Goal: Task Accomplishment & Management: Manage account settings

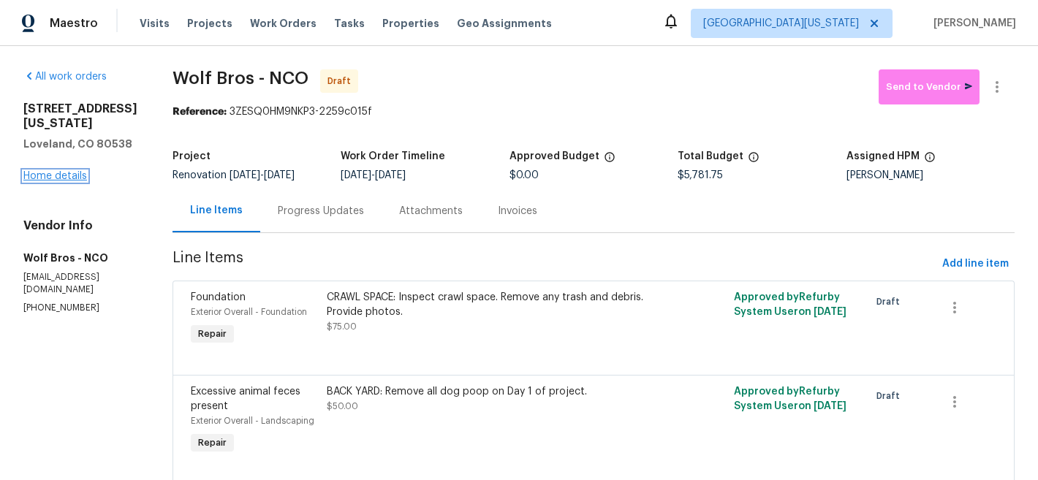
click at [75, 181] on link "Home details" at bounding box center [55, 176] width 64 height 10
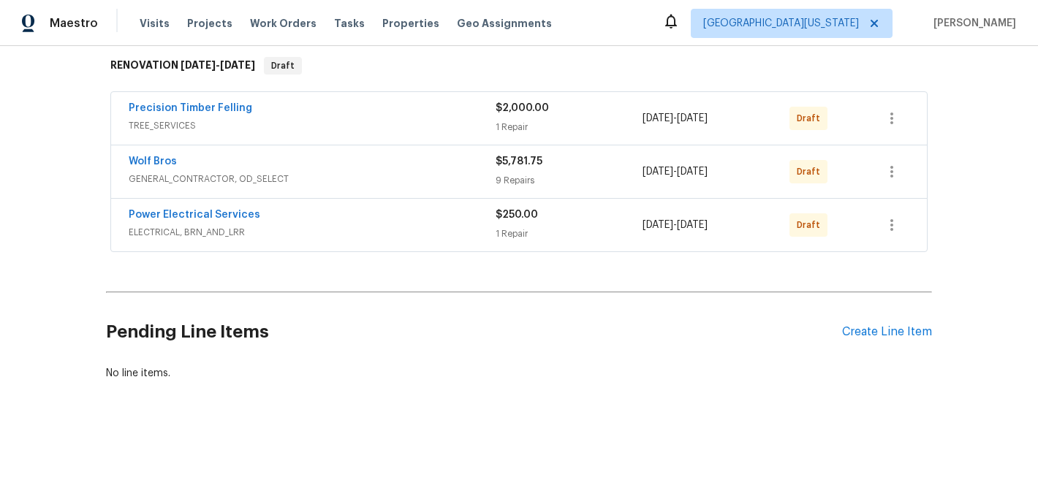
scroll to position [241, 0]
click at [885, 330] on div "Create Line Item" at bounding box center [887, 332] width 90 height 14
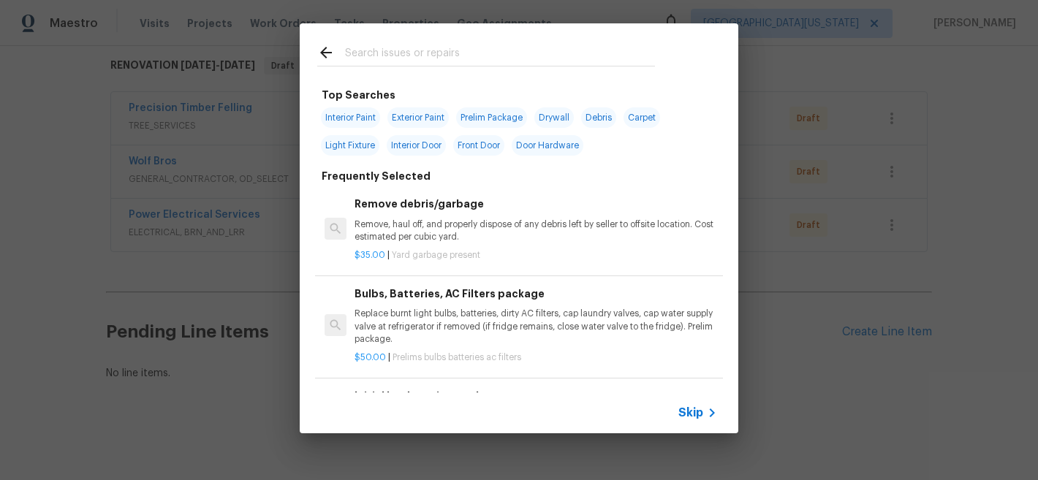
click at [531, 57] on input "text" at bounding box center [500, 55] width 310 height 22
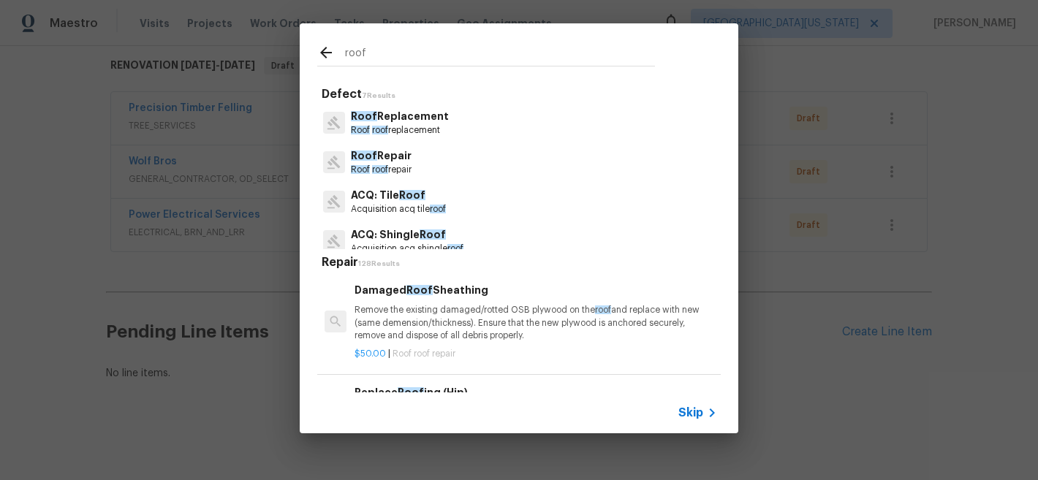
type input "roof"
click at [863, 170] on div "roof Defect 7 Results Roof Replacement Roof roof replacement Roof Repair Roof r…" at bounding box center [519, 228] width 1038 height 457
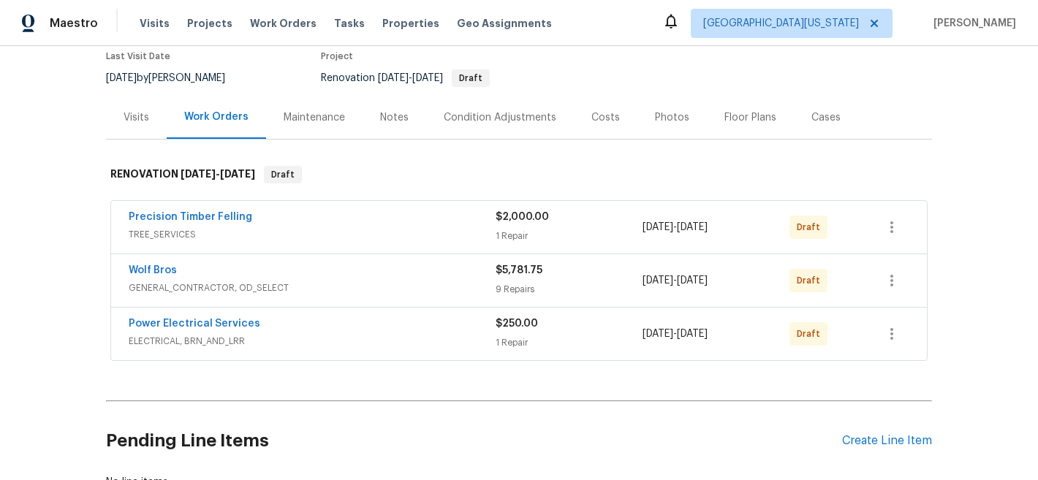
scroll to position [246, 0]
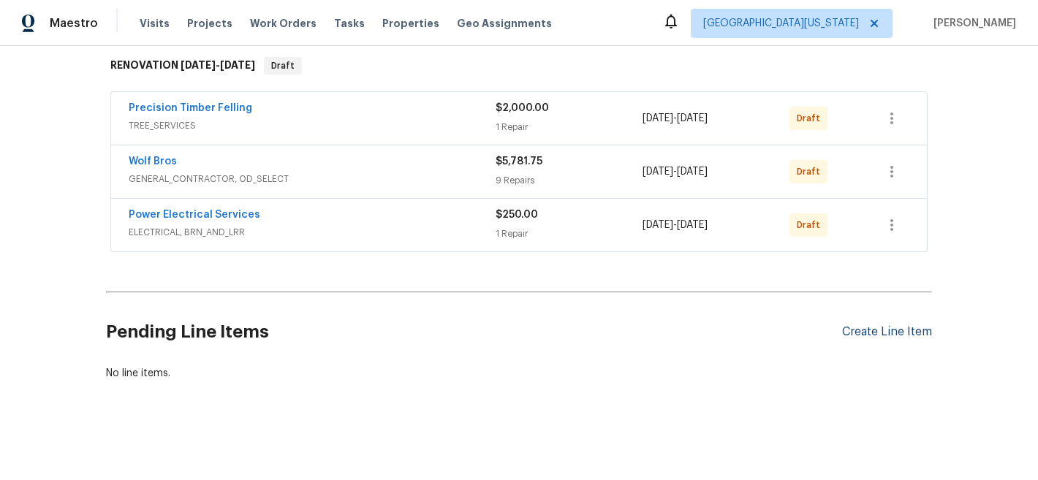
click at [862, 325] on div "Create Line Item" at bounding box center [887, 332] width 90 height 14
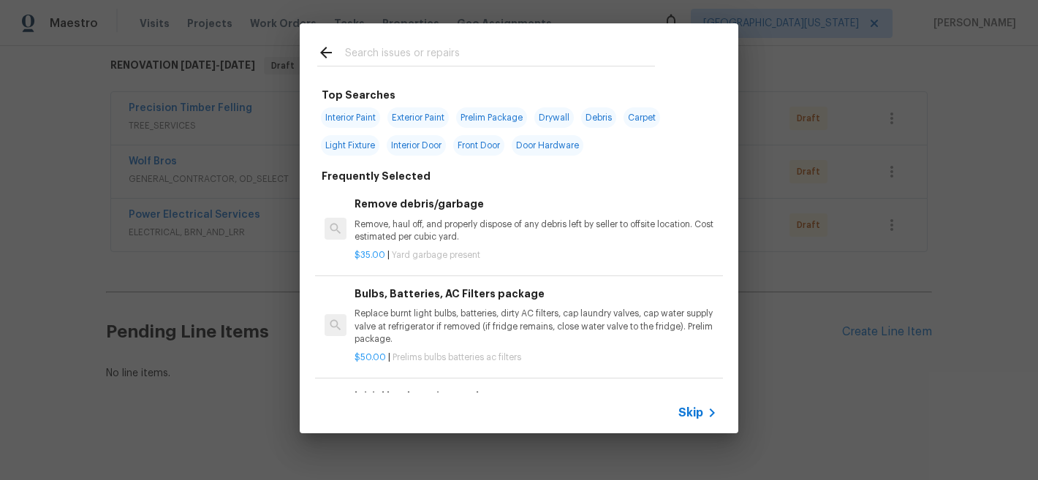
click at [447, 55] on input "text" at bounding box center [500, 55] width 310 height 22
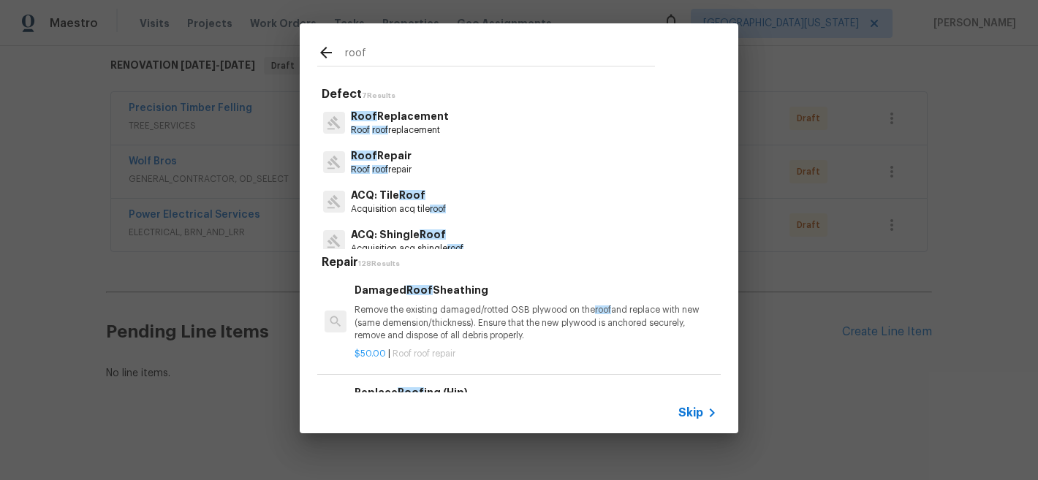
type input "roof"
click at [427, 121] on p "Roof Replacement" at bounding box center [400, 116] width 98 height 15
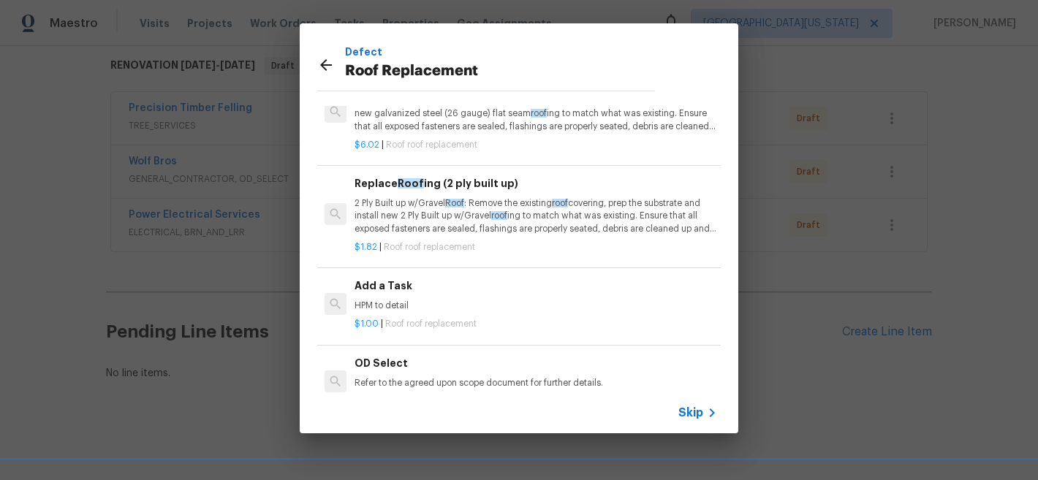
scroll to position [112, 0]
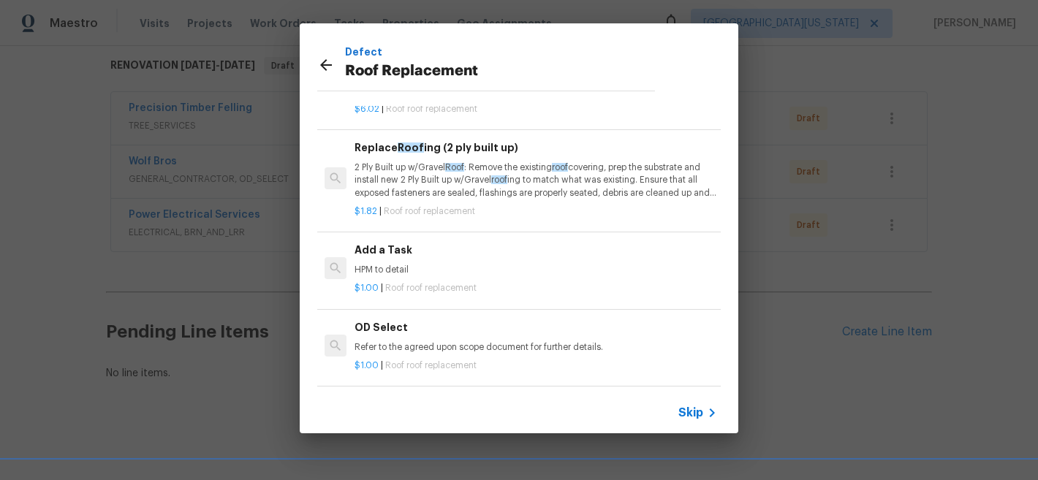
click at [443, 341] on p "Refer to the agreed upon scope document for further details." at bounding box center [536, 347] width 363 height 12
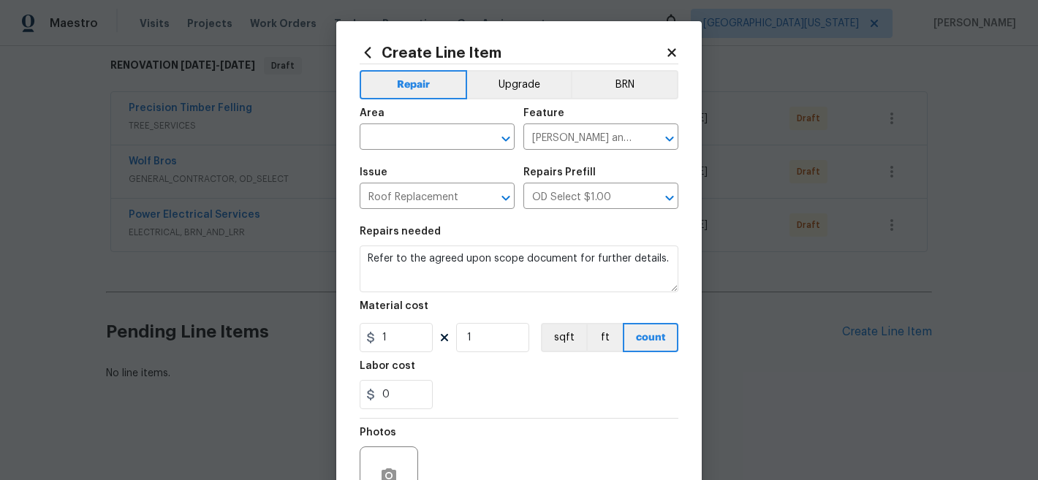
scroll to position [0, 0]
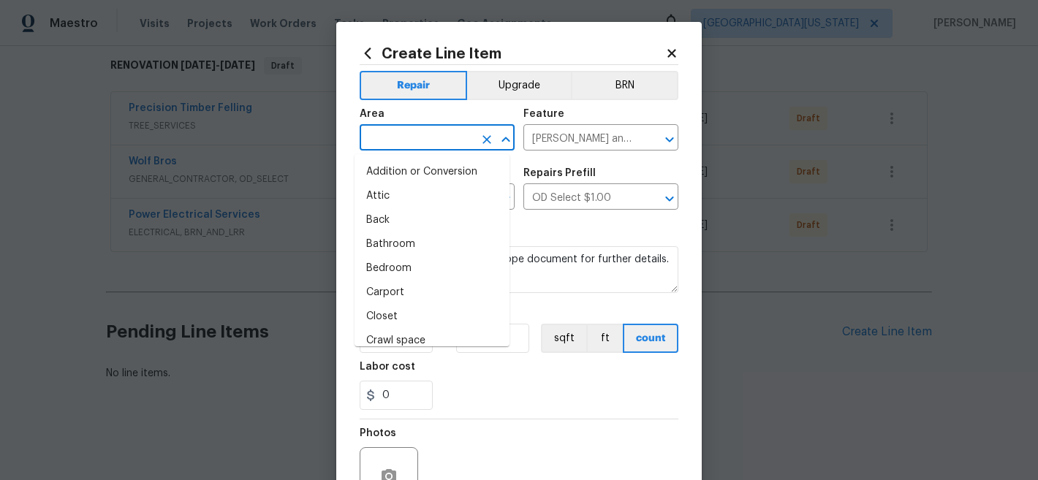
click at [429, 128] on input "text" at bounding box center [417, 139] width 114 height 23
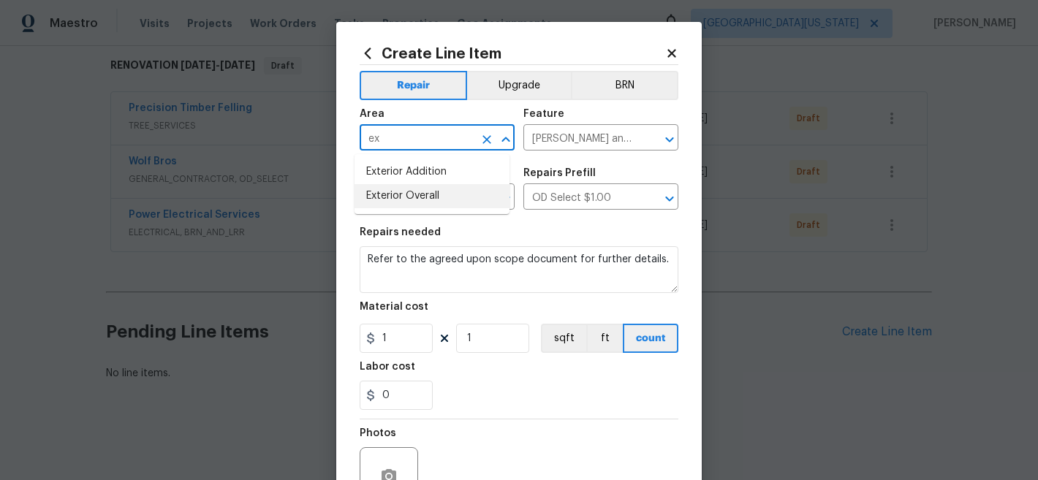
click at [430, 203] on li "Exterior Overall" at bounding box center [432, 196] width 155 height 24
type input "Exterior Overall"
click at [581, 138] on input "[PERSON_NAME] and Trim" at bounding box center [580, 139] width 114 height 23
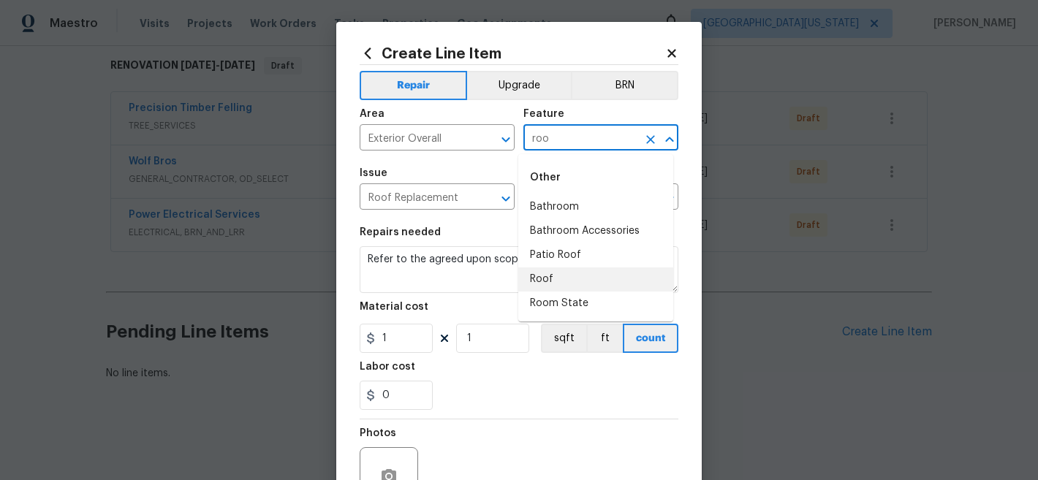
click at [561, 274] on li "Roof" at bounding box center [595, 280] width 155 height 24
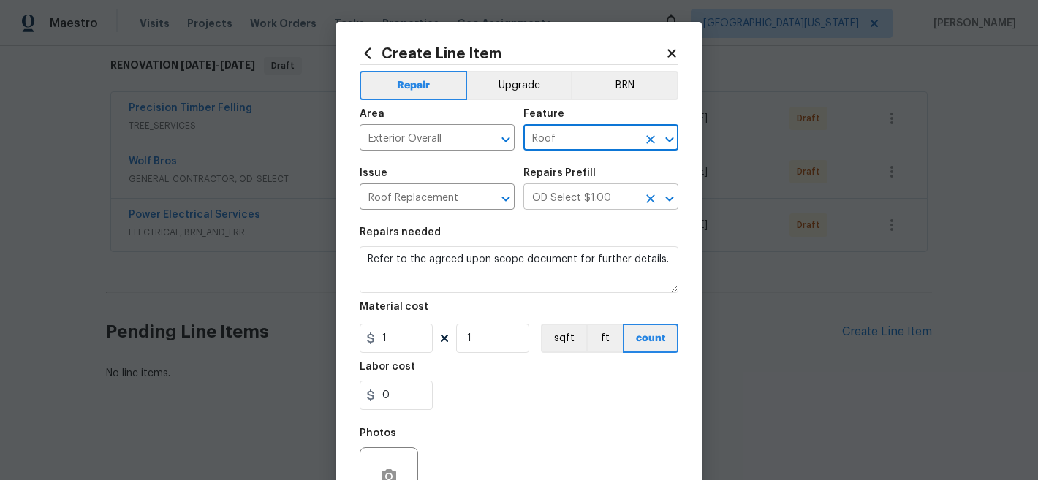
click at [579, 196] on input "OD Select $1.00" at bounding box center [580, 198] width 114 height 23
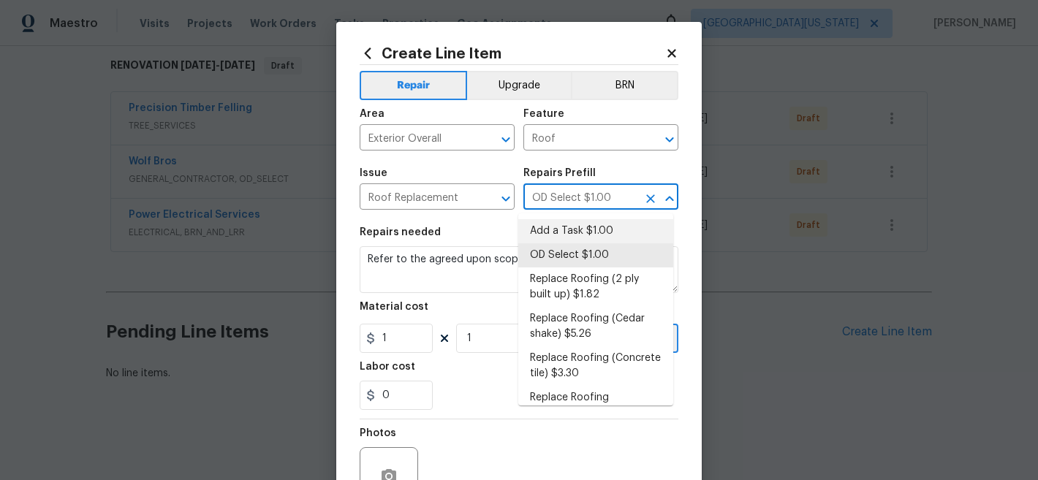
click at [582, 226] on li "Add a Task $1.00" at bounding box center [595, 231] width 155 height 24
type input "[PERSON_NAME] and Trim"
type input "Add a Task $1.00"
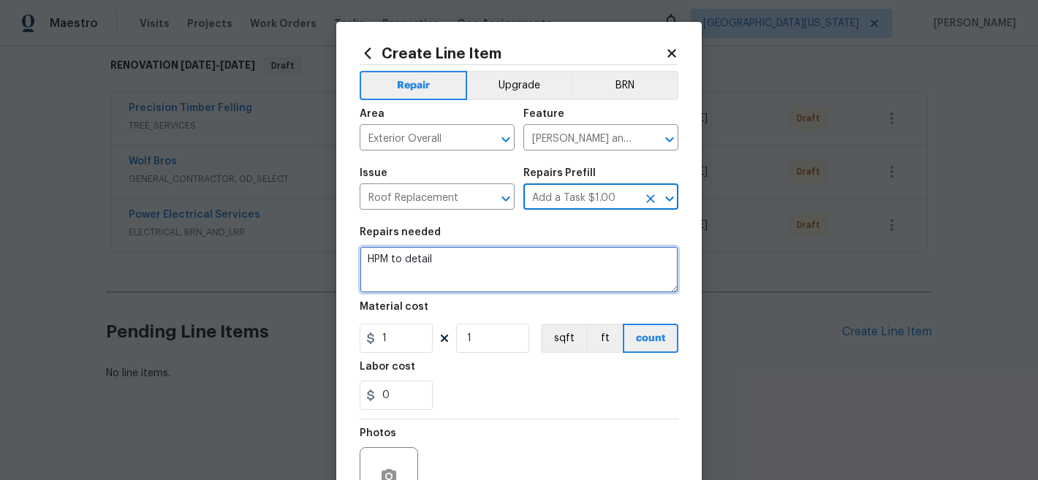
click at [534, 251] on textarea "HPM to detail" at bounding box center [519, 269] width 319 height 47
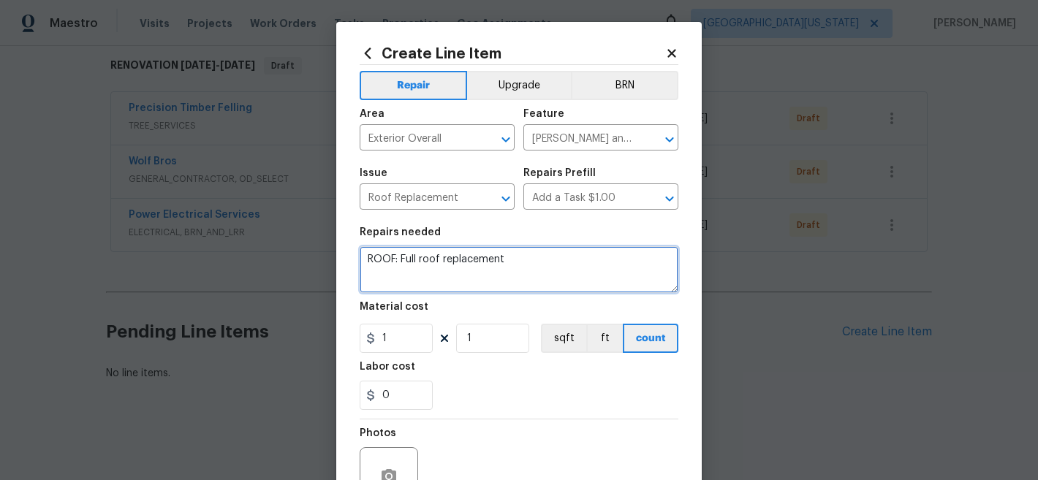
type textarea "ROOF: Full roof replacement"
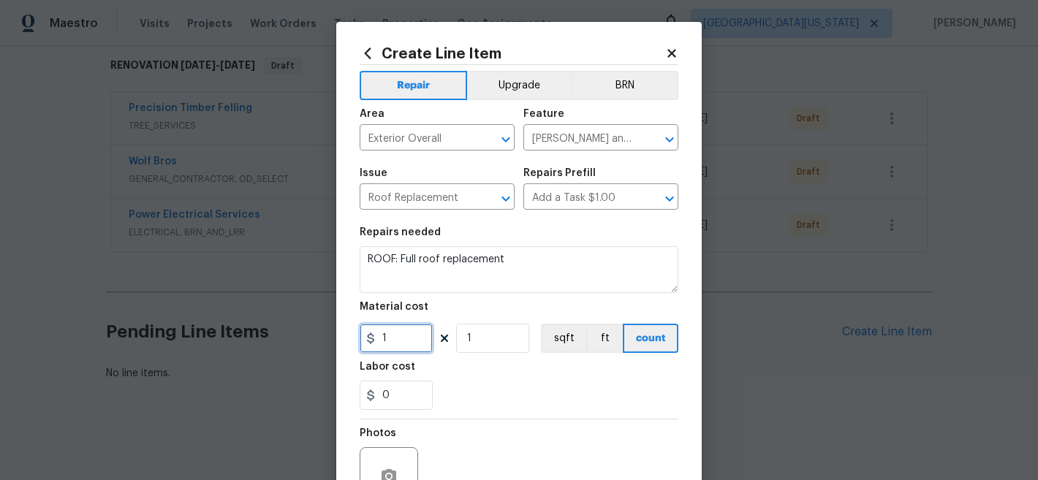
click at [391, 341] on input "1" at bounding box center [396, 338] width 73 height 29
type input "12500"
click at [554, 371] on div "Labor cost" at bounding box center [519, 371] width 319 height 19
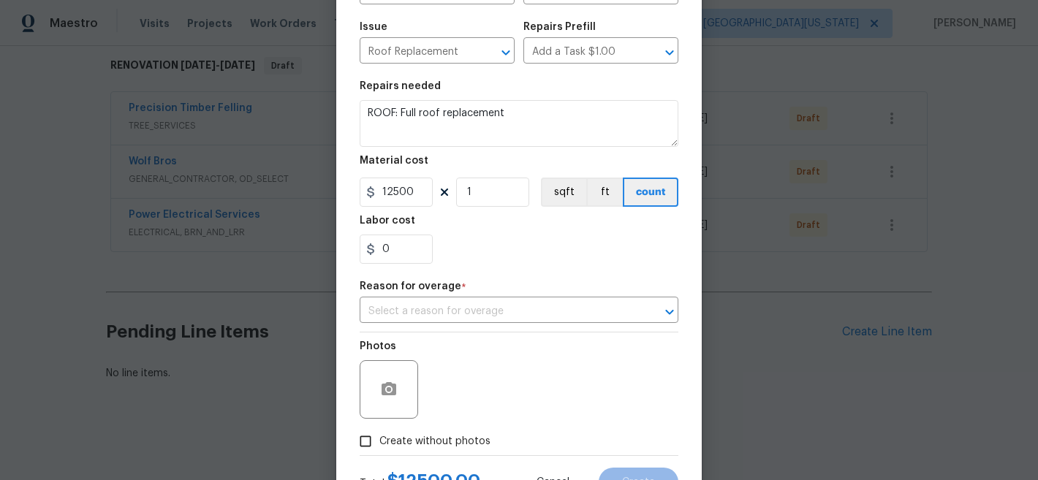
scroll to position [209, 0]
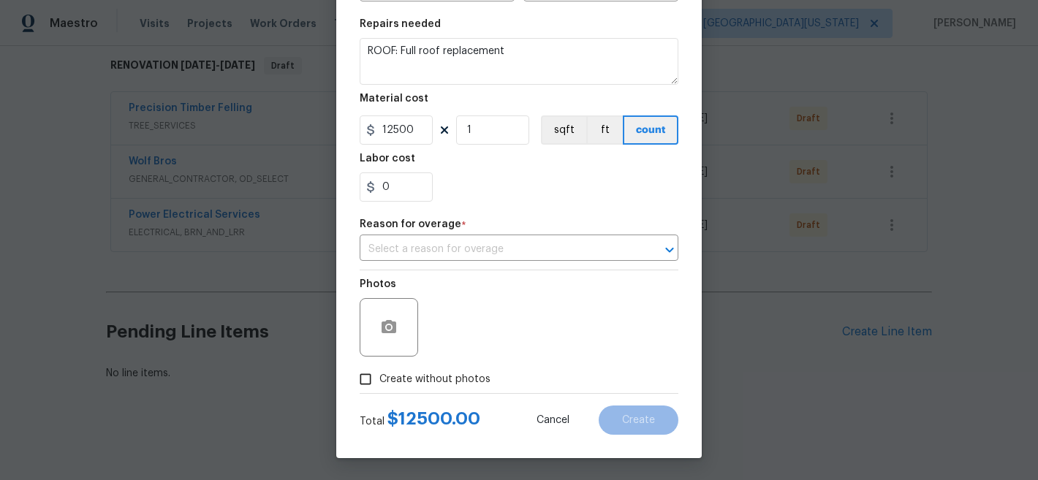
click at [422, 383] on span "Create without photos" at bounding box center [434, 379] width 111 height 15
click at [379, 383] on input "Create without photos" at bounding box center [366, 380] width 28 height 28
checkbox input "true"
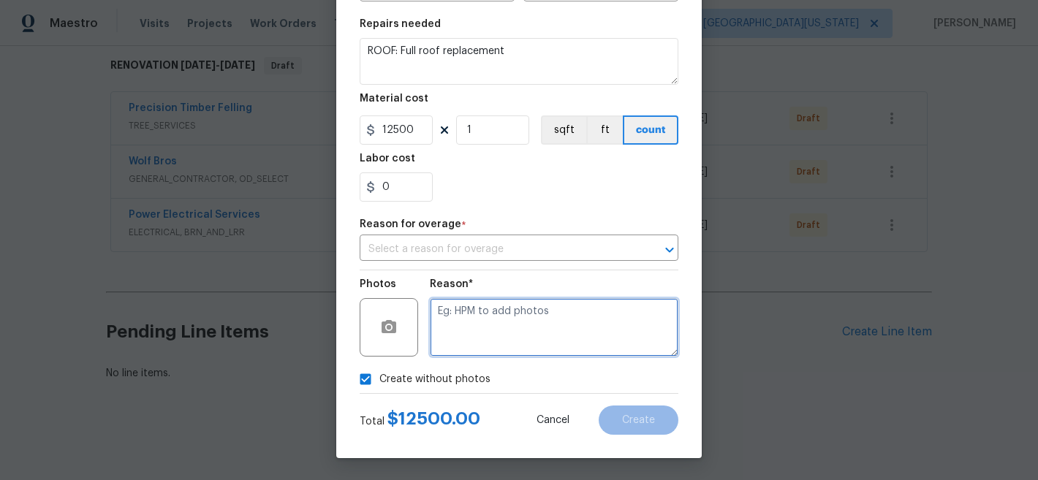
click at [557, 322] on textarea at bounding box center [554, 327] width 249 height 58
type textarea "Later"
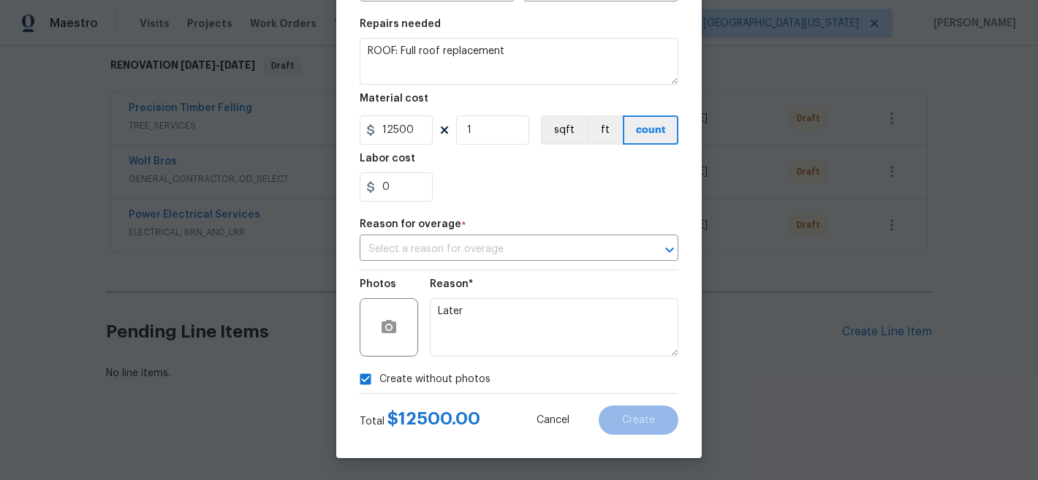
click at [639, 211] on div "Repair Upgrade BRN Area Exterior Overall ​ Feature Eaves and Trim ​ Issue Roof …" at bounding box center [519, 125] width 319 height 537
click at [570, 237] on div "Reason for overage *" at bounding box center [519, 228] width 319 height 19
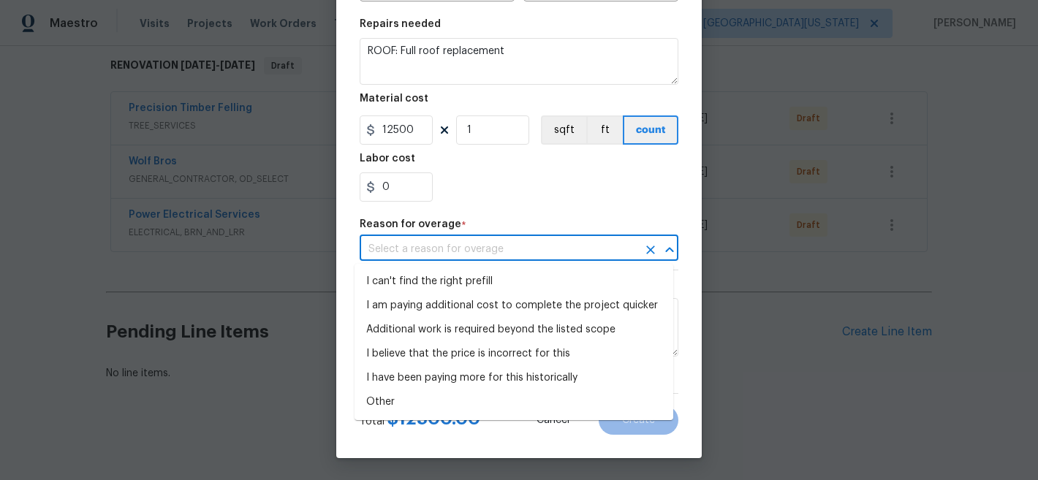
click at [570, 243] on input "text" at bounding box center [499, 249] width 278 height 23
click at [450, 273] on li "I can't find the right prefill" at bounding box center [514, 282] width 319 height 24
type input "I can't find the right prefill"
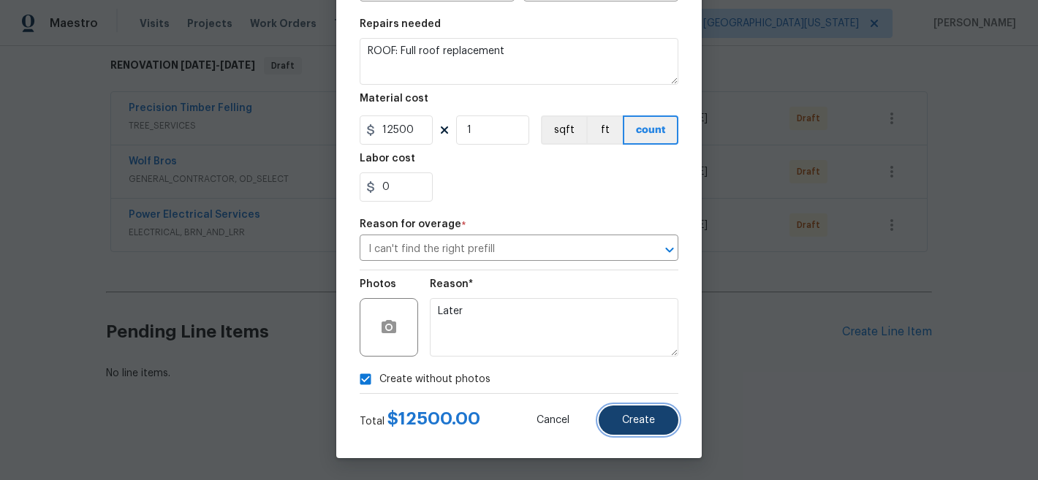
click at [628, 426] on button "Create" at bounding box center [639, 420] width 80 height 29
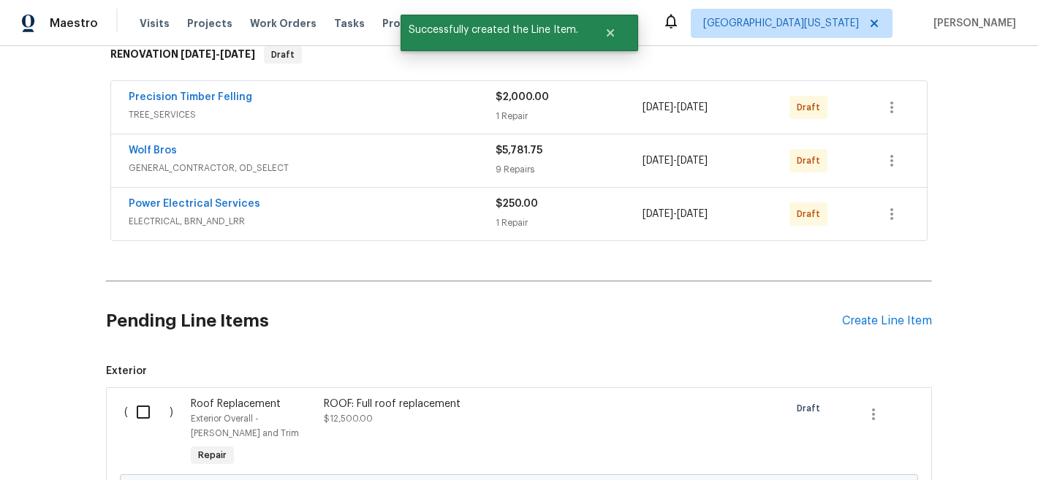
click at [147, 412] on input "checkbox" at bounding box center [149, 412] width 42 height 31
checkbox input "true"
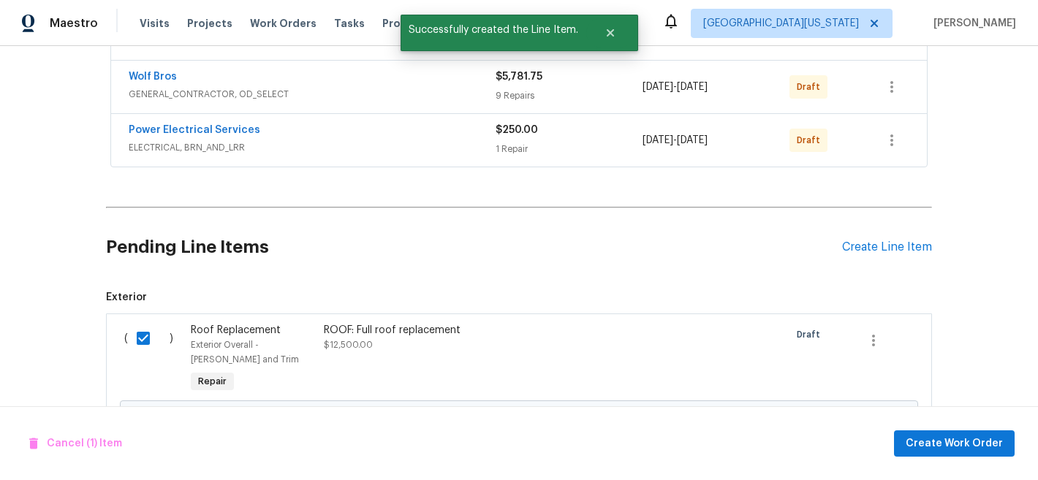
scroll to position [428, 0]
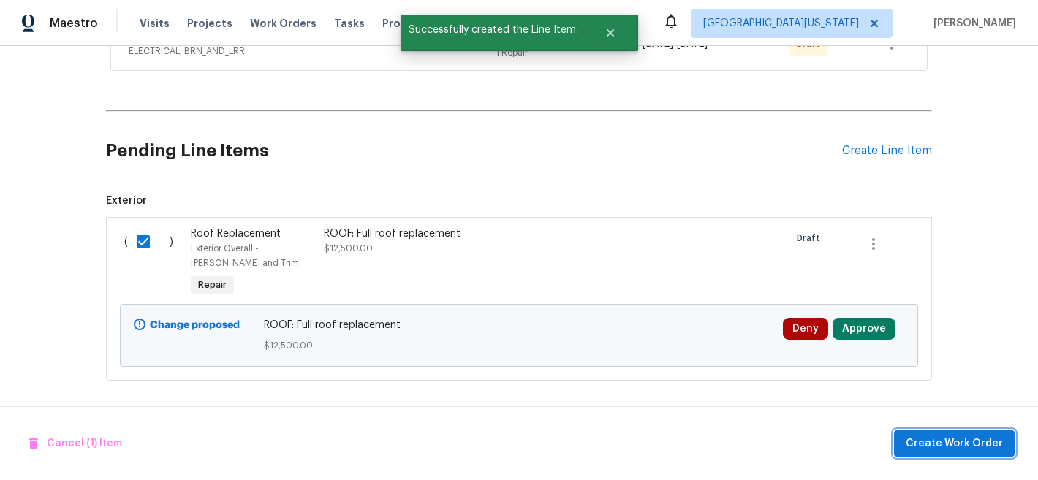
click at [917, 431] on button "Create Work Order" at bounding box center [954, 444] width 121 height 27
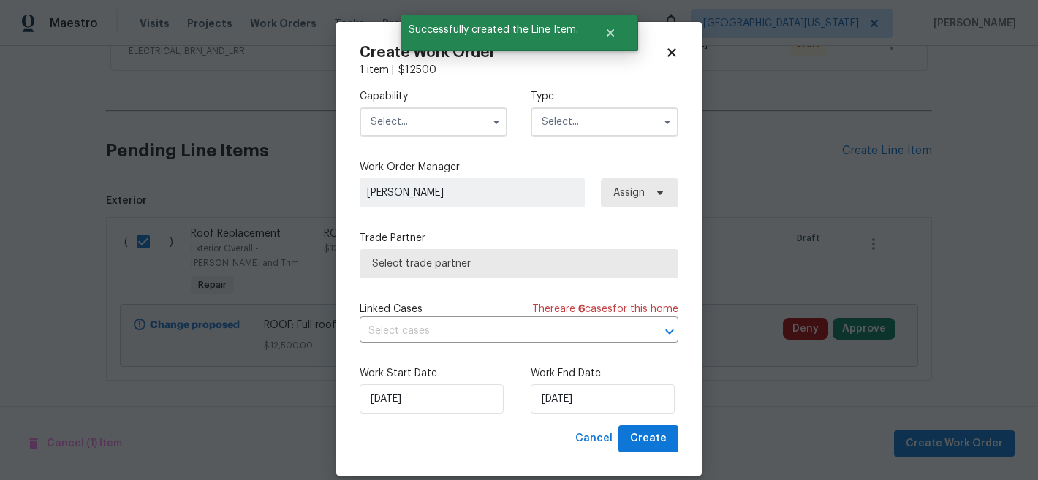
click at [445, 128] on input "text" at bounding box center [434, 121] width 148 height 29
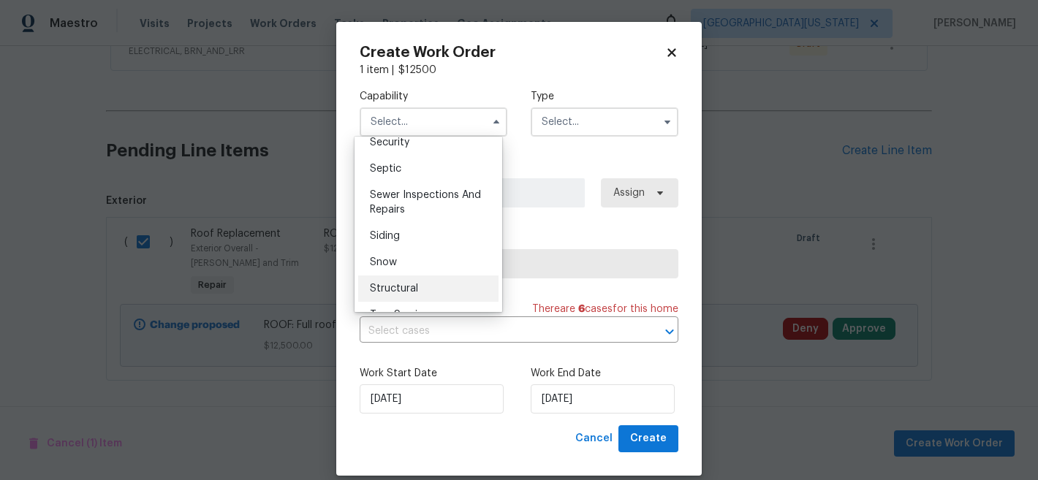
scroll to position [1521, 0]
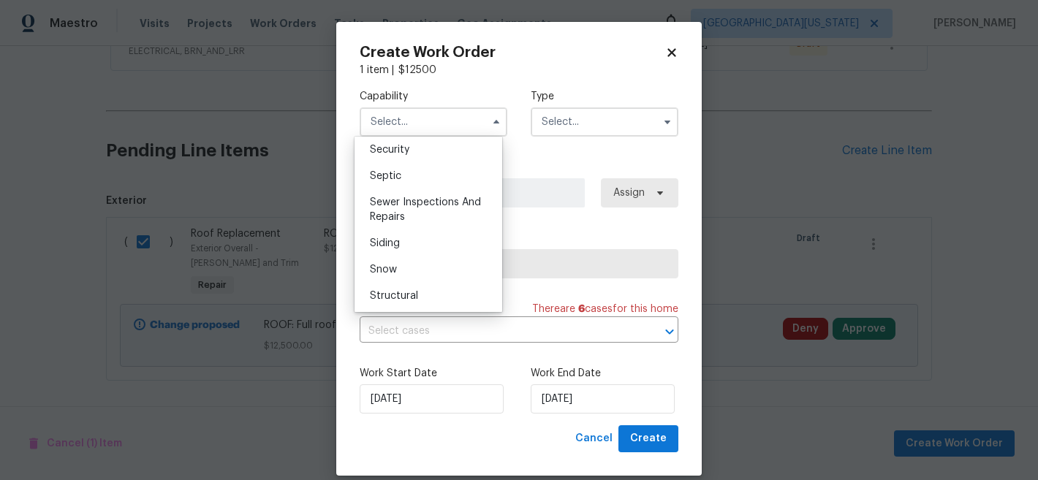
click at [417, 137] on div "Roof" at bounding box center [428, 123] width 140 height 26
type input "Roof"
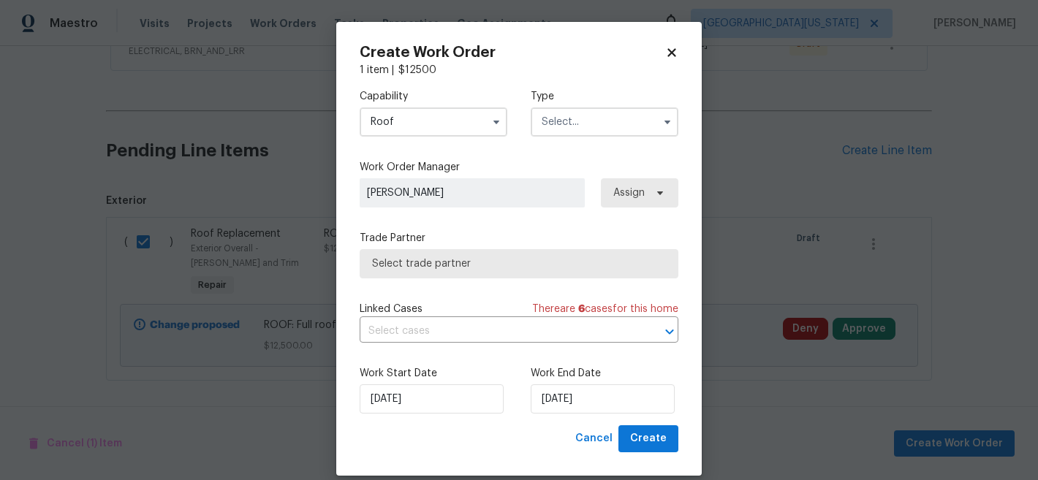
click at [586, 118] on input "text" at bounding box center [605, 121] width 148 height 29
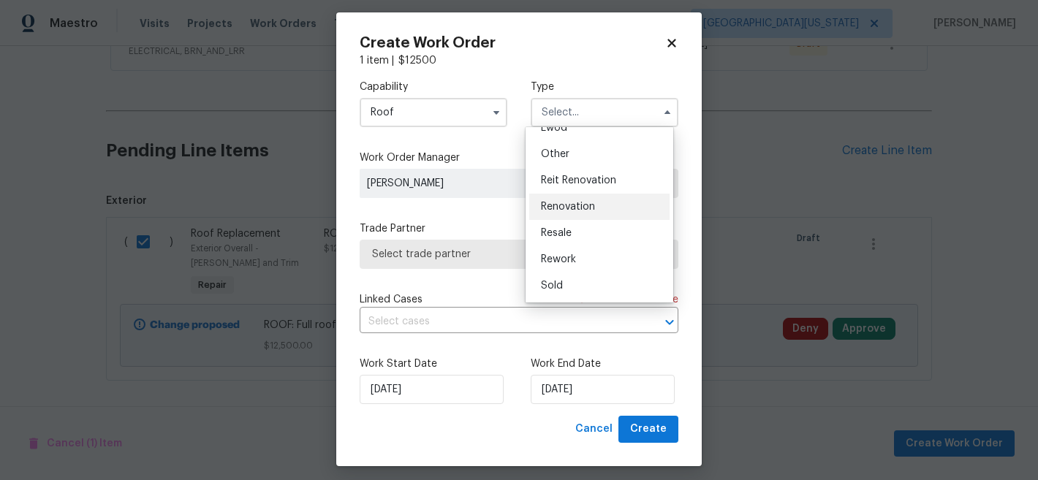
scroll to position [18, 0]
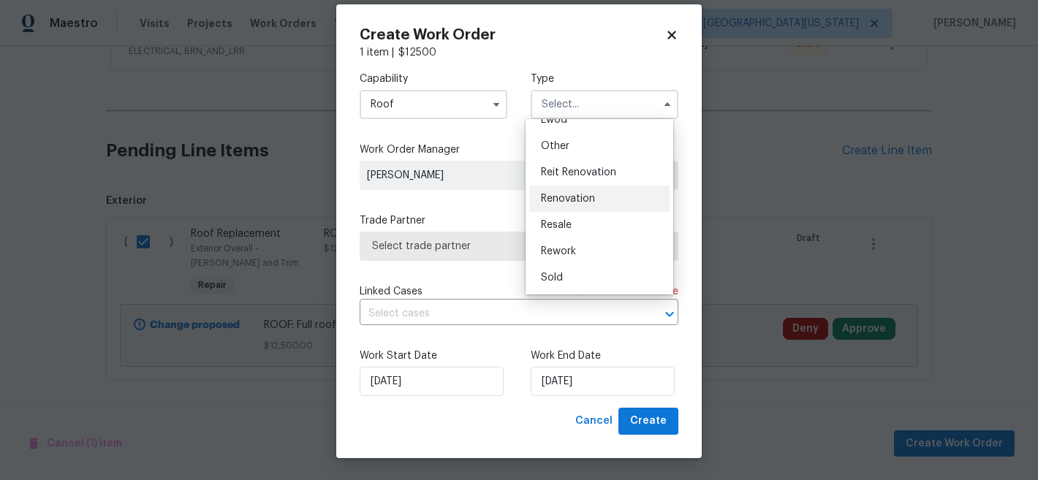
click at [594, 216] on div "Resale" at bounding box center [599, 225] width 140 height 26
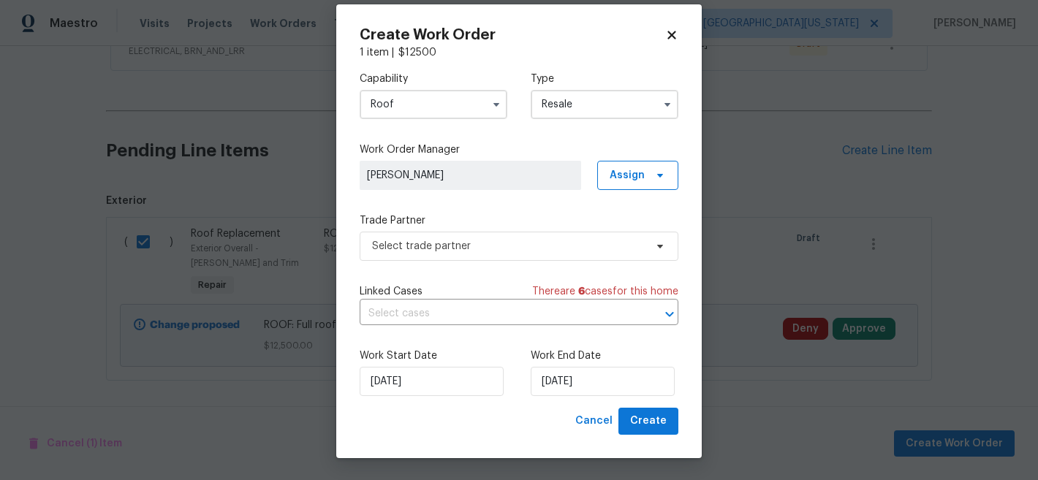
click at [598, 105] on input "Resale" at bounding box center [605, 104] width 148 height 29
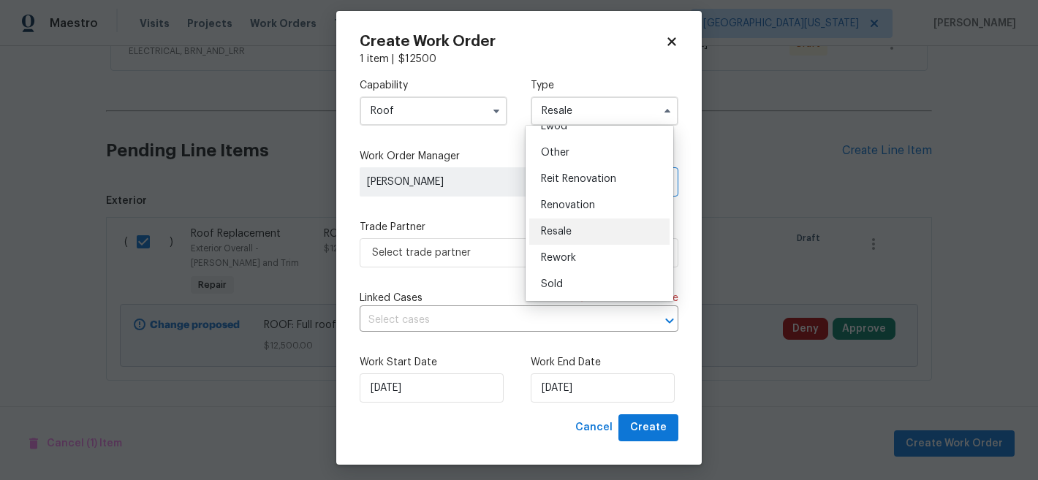
scroll to position [18, 0]
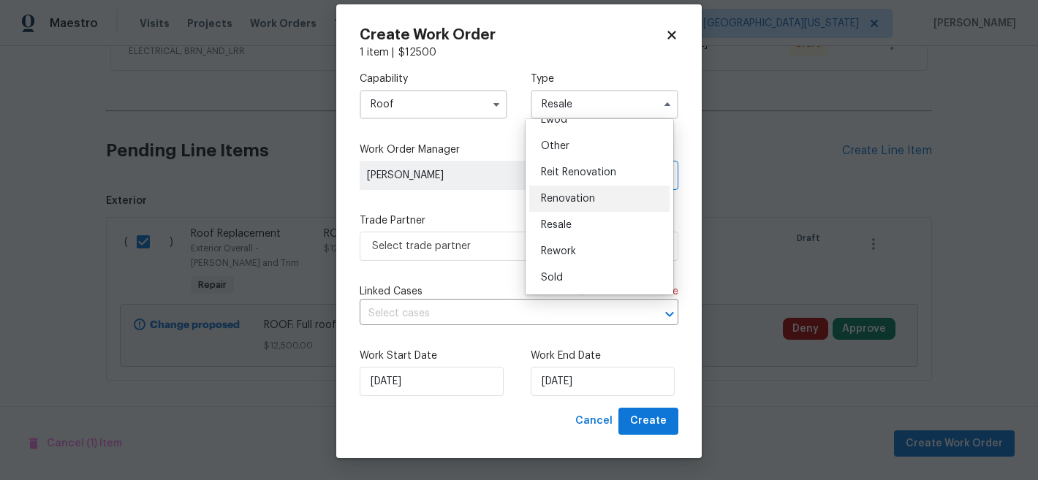
click at [595, 197] on div "Renovation" at bounding box center [599, 199] width 140 height 26
type input "Renovation"
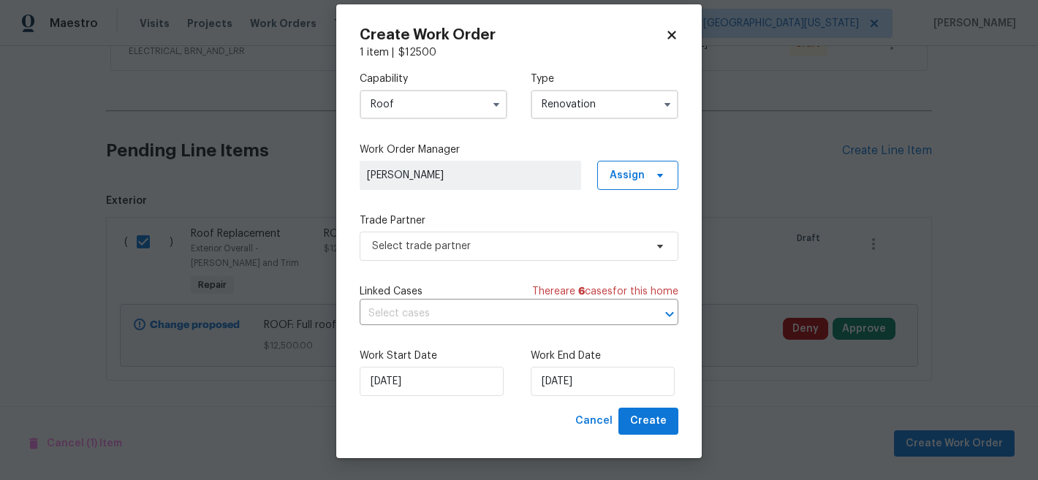
scroll to position [0, 0]
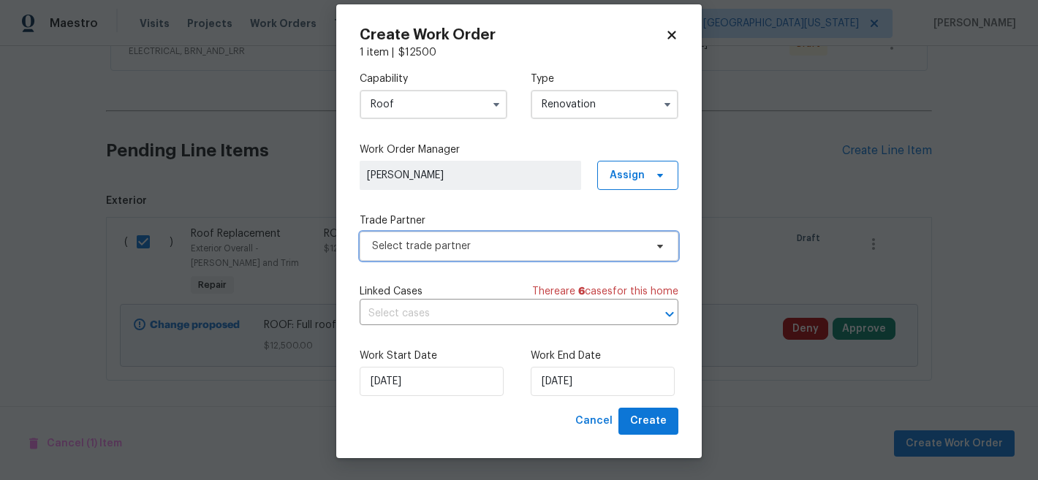
click at [474, 241] on span "Select trade partner" at bounding box center [508, 246] width 273 height 15
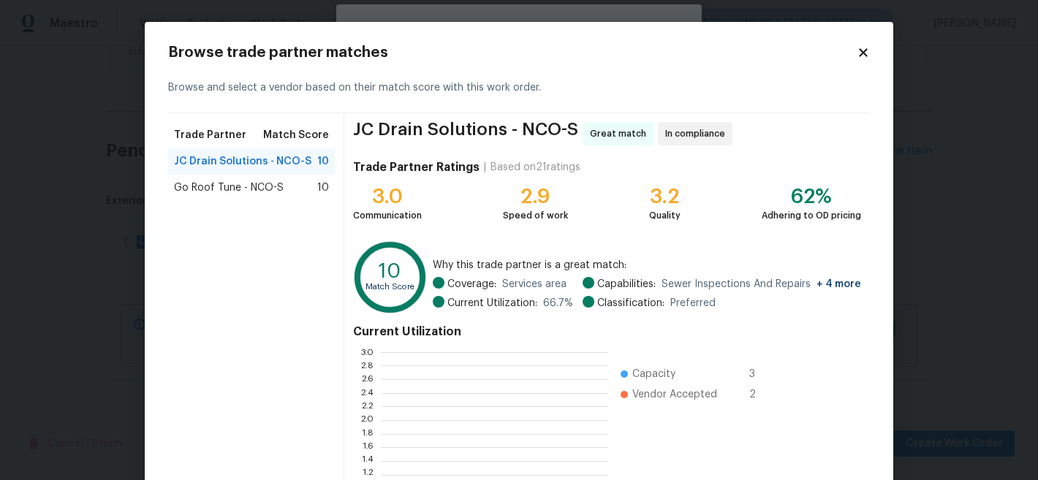
scroll to position [194, 216]
click at [238, 186] on span "Go Roof Tune - NCO-S" at bounding box center [229, 188] width 110 height 15
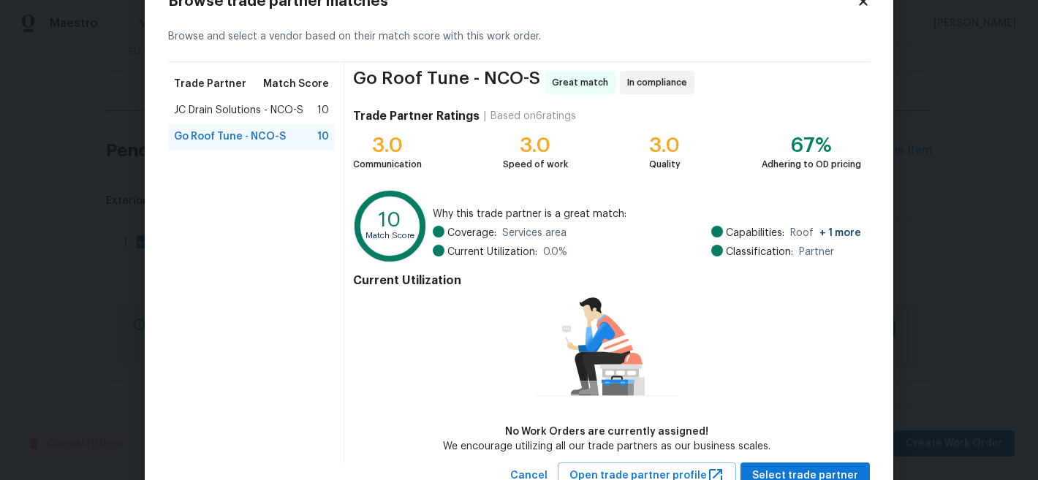
scroll to position [105, 0]
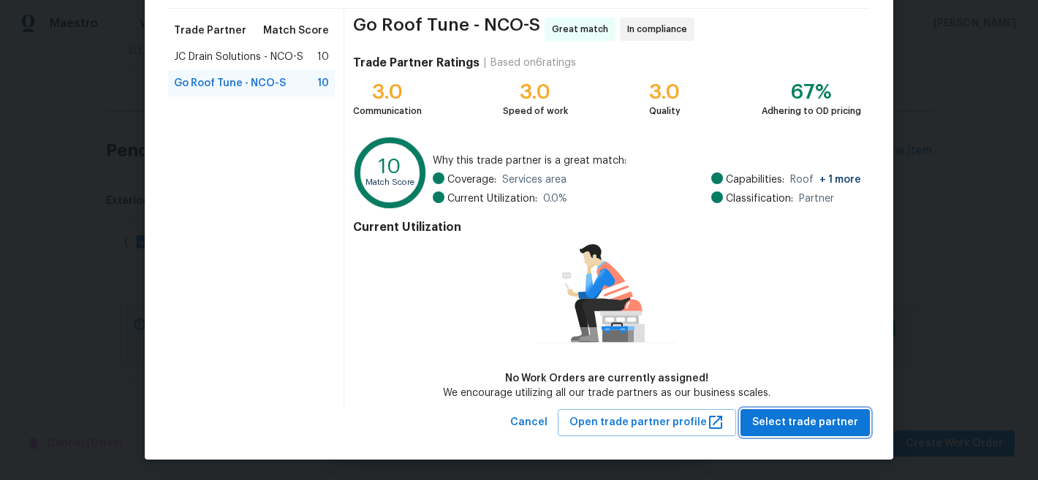
click at [802, 421] on span "Select trade partner" at bounding box center [805, 423] width 106 height 18
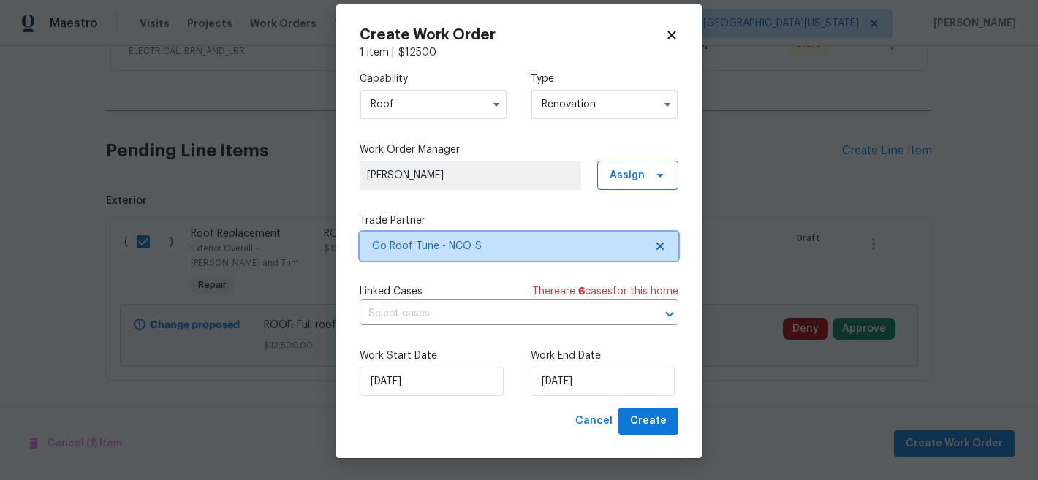
scroll to position [0, 0]
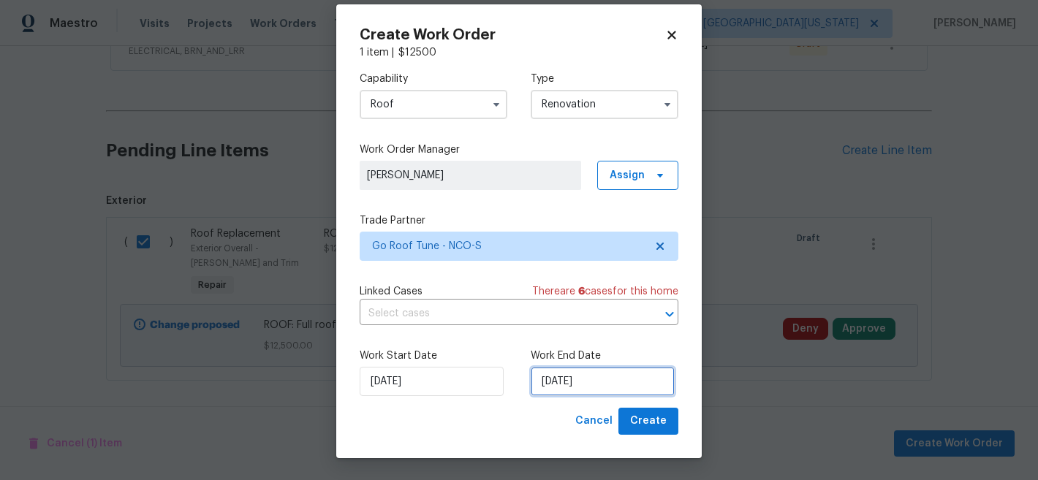
click at [610, 389] on input "[DATE]" at bounding box center [603, 381] width 144 height 29
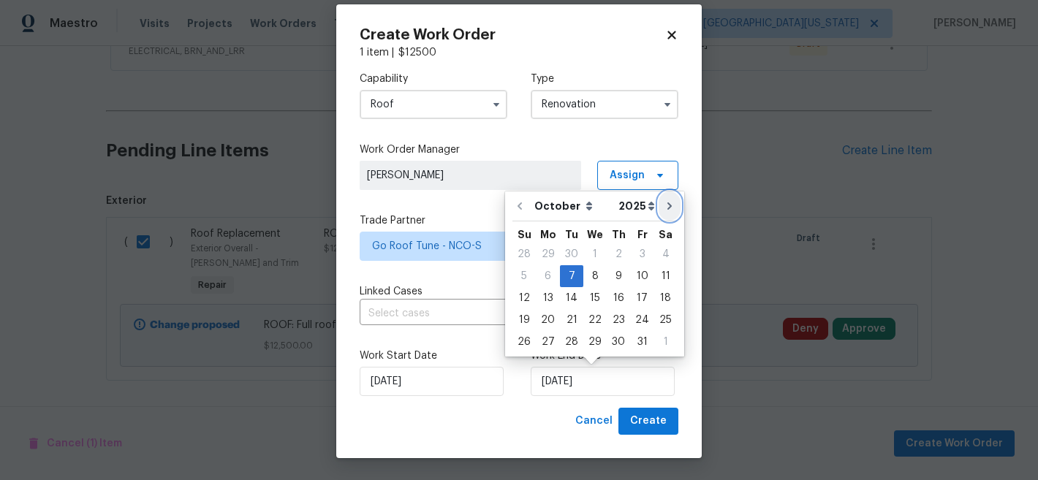
click at [664, 207] on icon "Go to next month" at bounding box center [670, 206] width 12 height 12
type input "[DATE]"
select select "10"
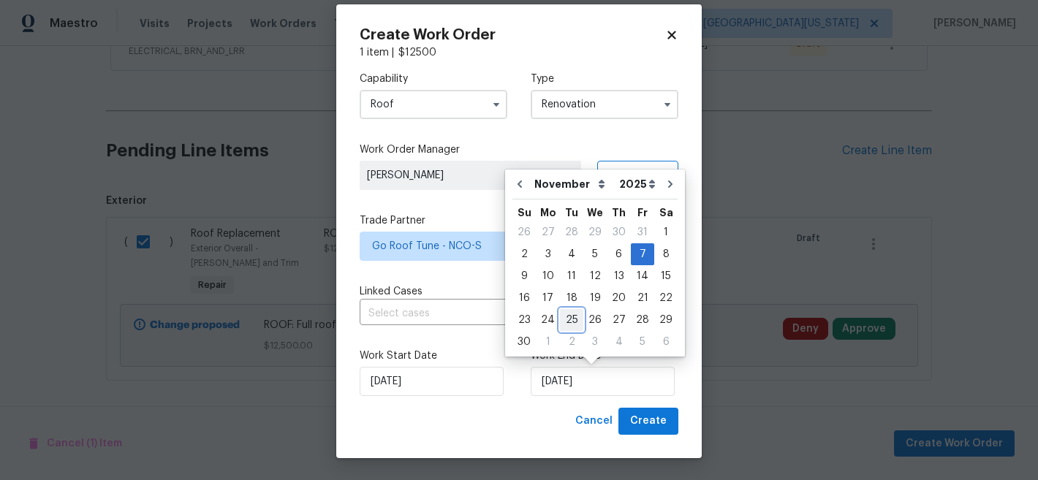
click at [575, 320] on div "25" at bounding box center [571, 320] width 23 height 20
type input "[DATE]"
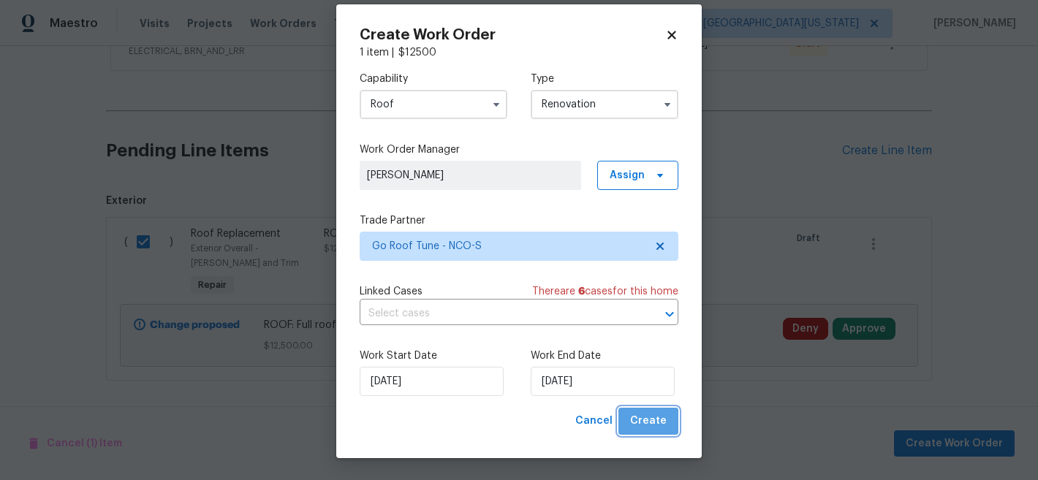
click at [657, 418] on span "Create" at bounding box center [648, 421] width 37 height 18
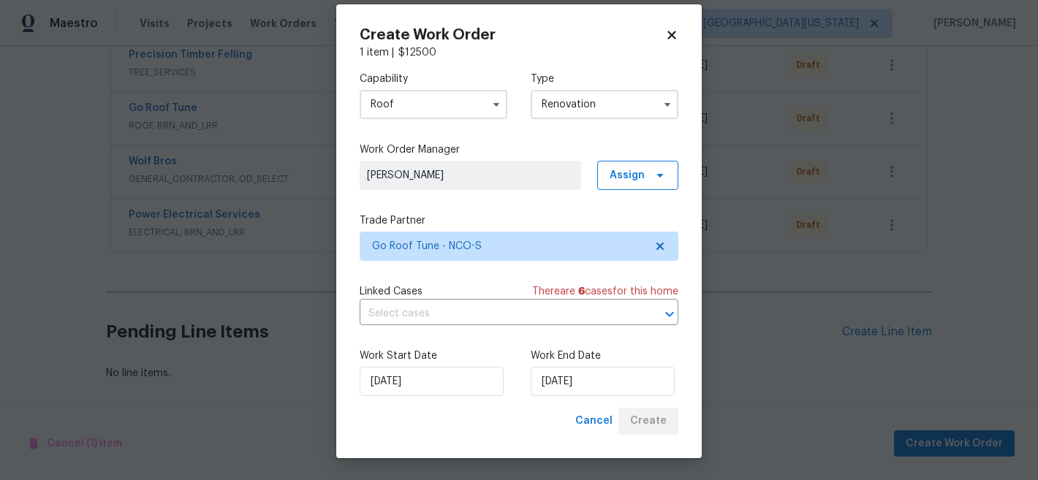
scroll to position [299, 0]
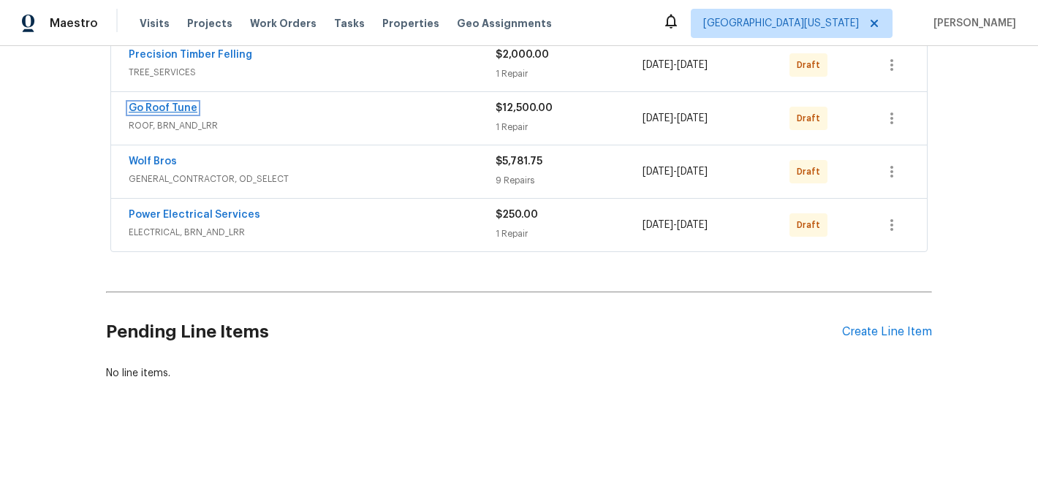
click at [182, 103] on link "Go Roof Tune" at bounding box center [163, 108] width 69 height 10
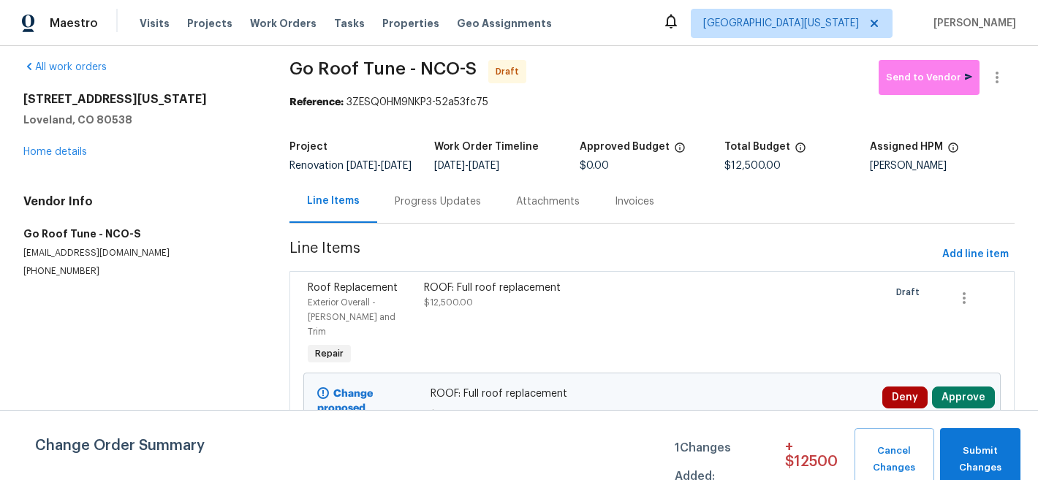
scroll to position [27, 0]
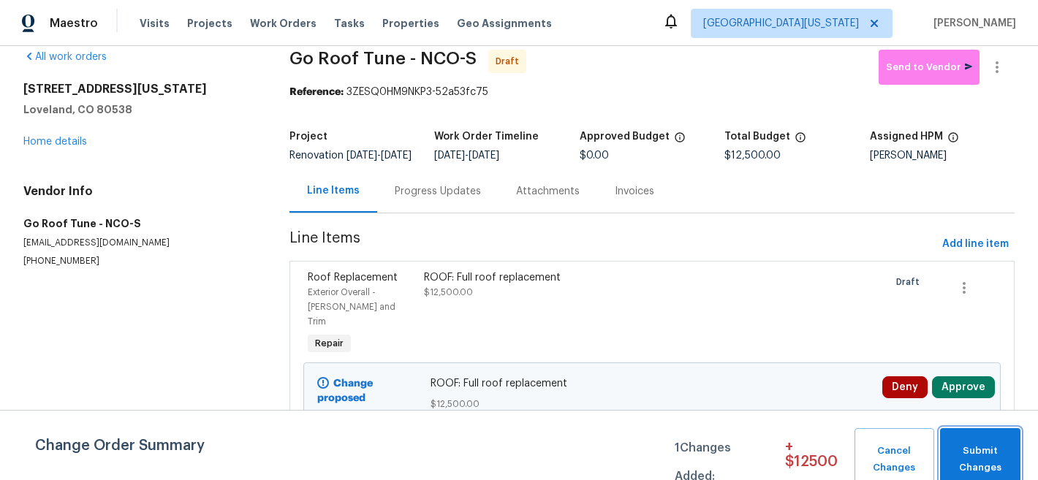
click at [979, 455] on span "Submit Changes" at bounding box center [980, 460] width 66 height 34
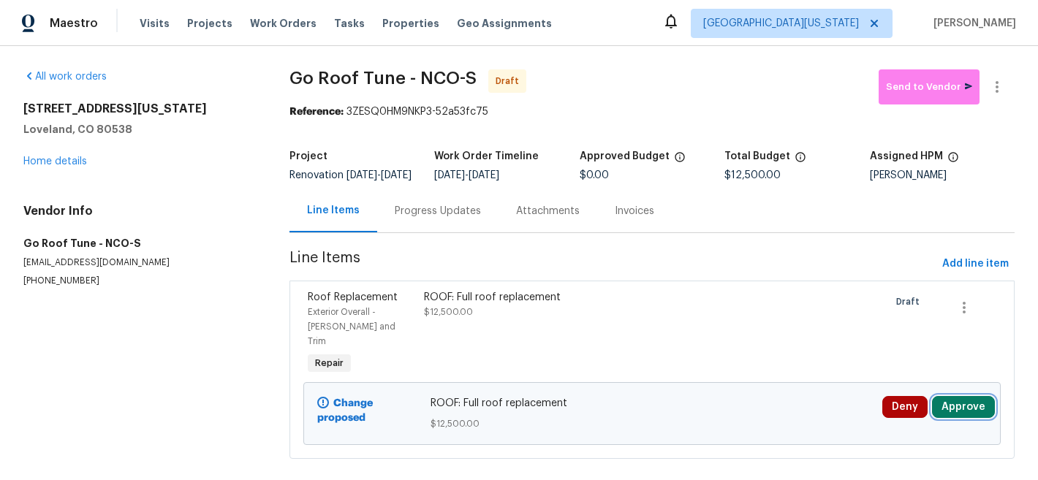
click at [950, 396] on button "Approve" at bounding box center [963, 407] width 63 height 22
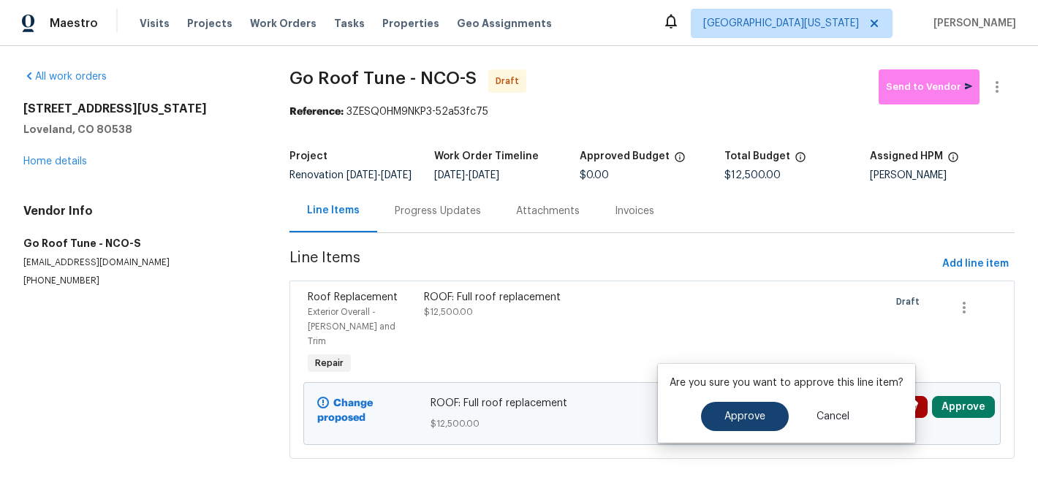
click at [754, 431] on div "Are you sure you want to approve this line item? Approve Cancel" at bounding box center [786, 403] width 257 height 79
click at [754, 419] on span "Approve" at bounding box center [744, 417] width 41 height 11
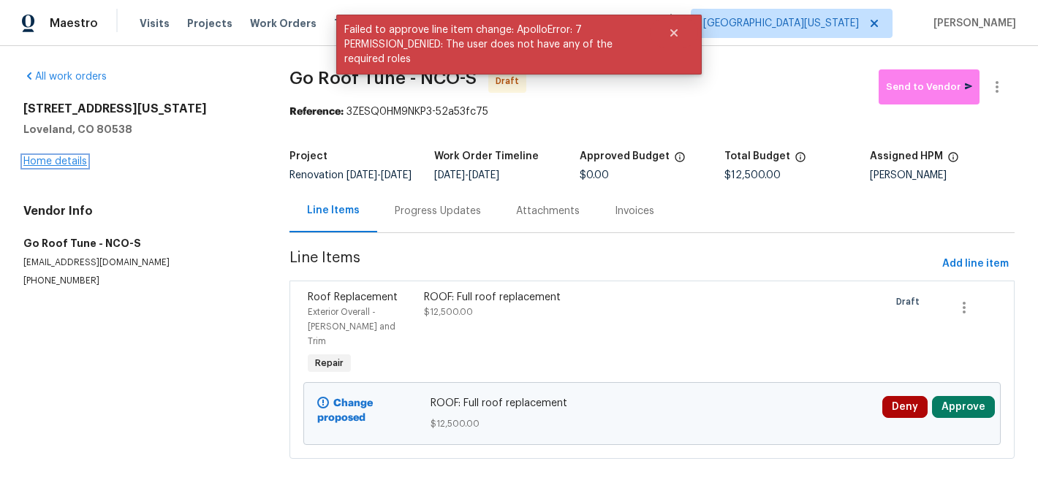
click at [60, 157] on link "Home details" at bounding box center [55, 161] width 64 height 10
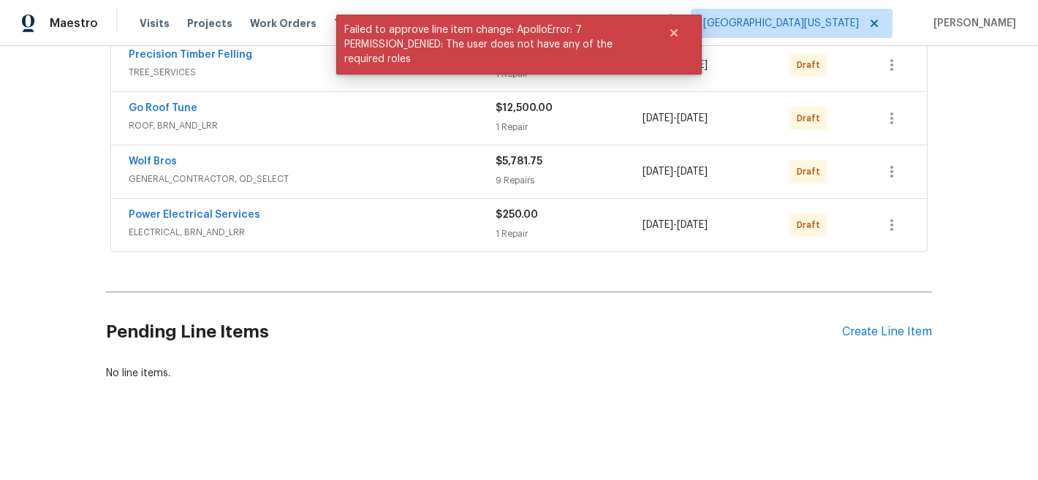
scroll to position [299, 0]
click at [150, 101] on span "Go Roof Tune" at bounding box center [163, 108] width 69 height 15
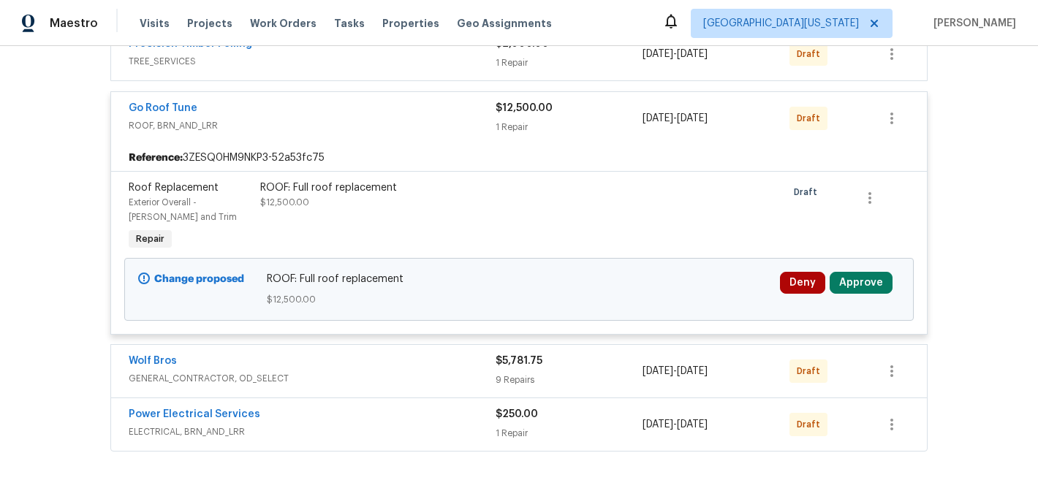
click at [251, 112] on div "Go Roof Tune" at bounding box center [312, 110] width 367 height 18
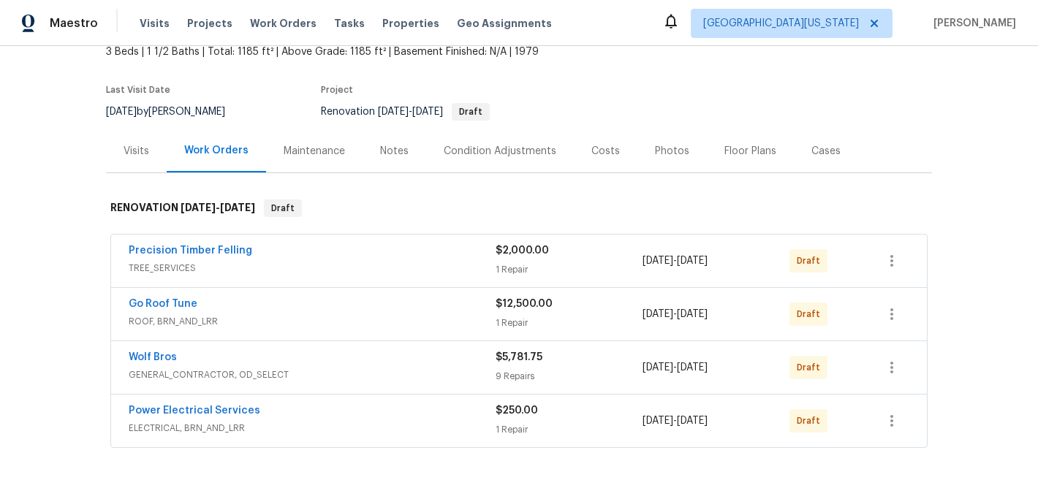
scroll to position [0, 0]
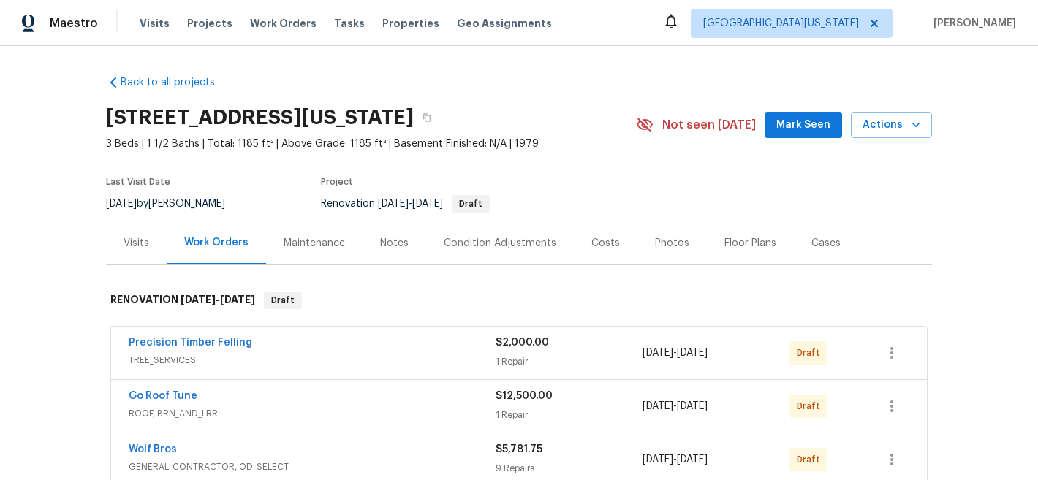
click at [614, 177] on section "[STREET_ADDRESS][US_STATE] 3 Beds | 1 1/2 Baths | Total: 1185 ft² | Above Grade…" at bounding box center [519, 160] width 826 height 123
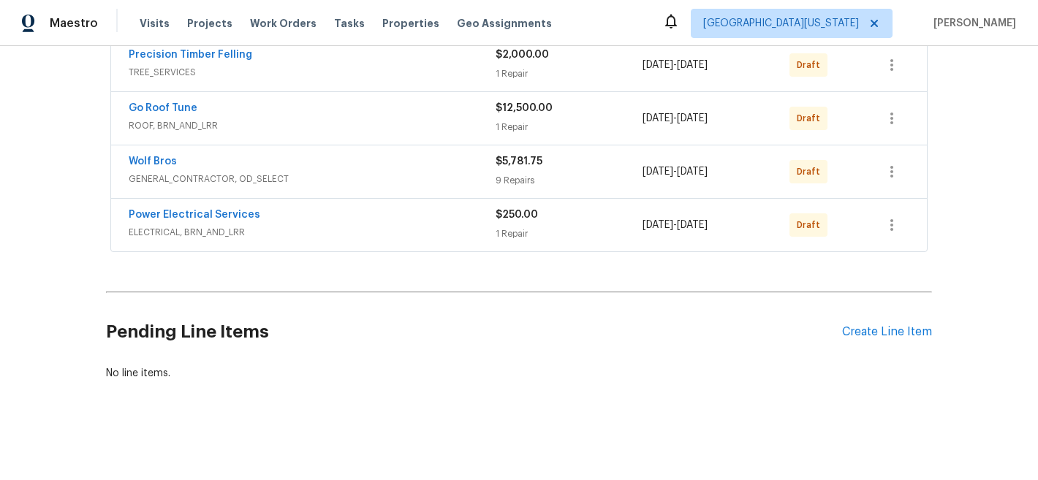
scroll to position [299, 0]
drag, startPoint x: 862, startPoint y: 311, endPoint x: 857, endPoint y: 322, distance: 12.1
click at [861, 311] on div "Pending Line Items Create Line Item" at bounding box center [519, 332] width 826 height 68
click at [851, 334] on div "Pending Line Items Create Line Item" at bounding box center [519, 332] width 826 height 68
click at [853, 325] on div "Create Line Item" at bounding box center [887, 332] width 90 height 14
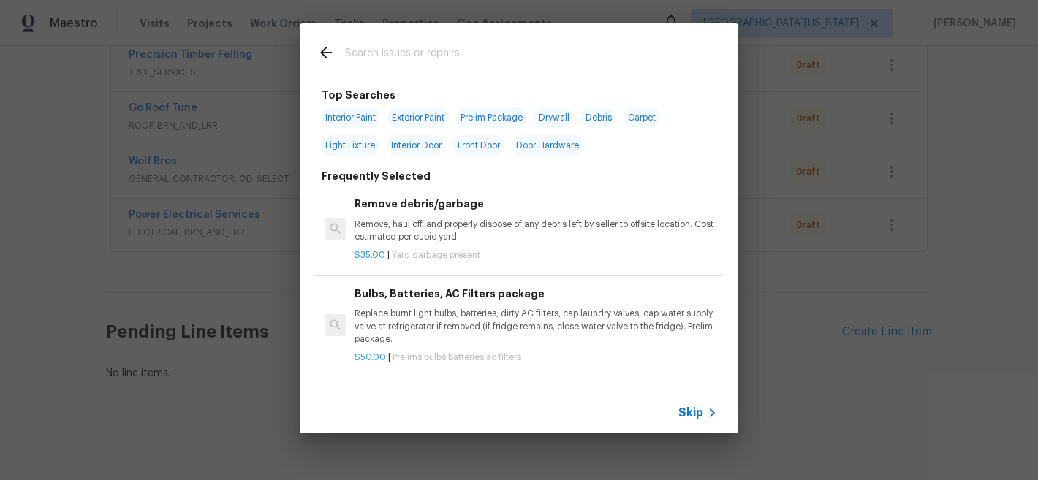
click at [419, 60] on input "text" at bounding box center [500, 55] width 310 height 22
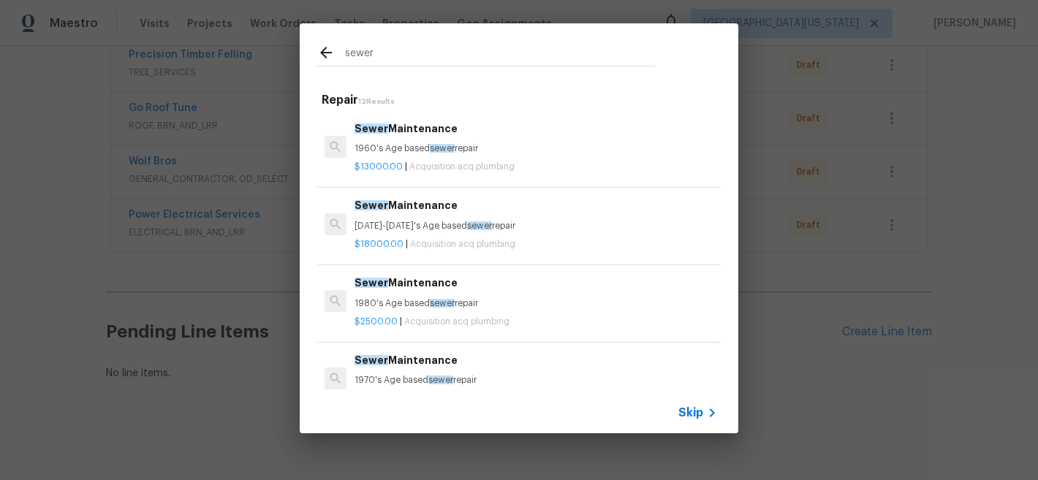
type input "sewer"
click at [432, 145] on span "sewer" at bounding box center [442, 148] width 25 height 9
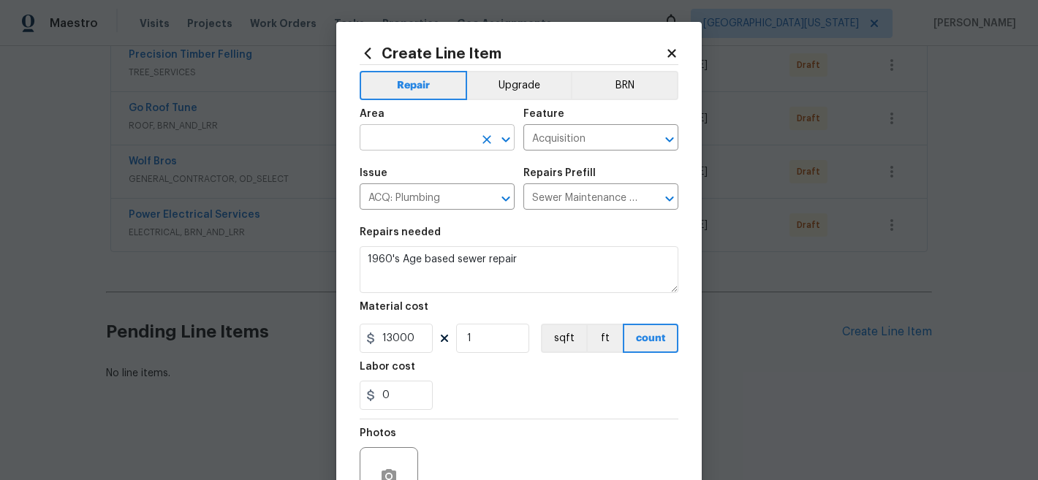
click at [414, 138] on input "text" at bounding box center [417, 139] width 114 height 23
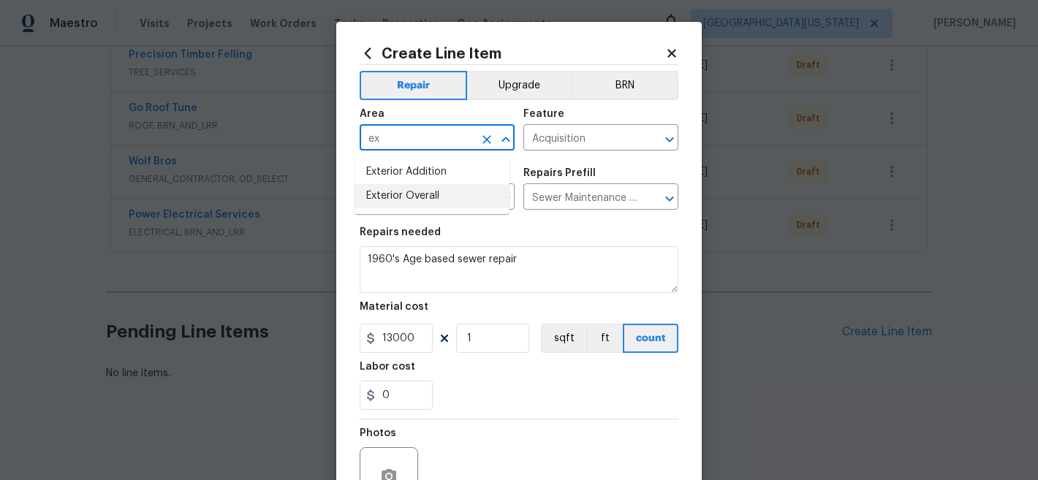
click at [414, 194] on li "Exterior Overall" at bounding box center [432, 196] width 155 height 24
type input "Exterior Overall"
click at [553, 133] on input "Acquisition" at bounding box center [580, 139] width 114 height 23
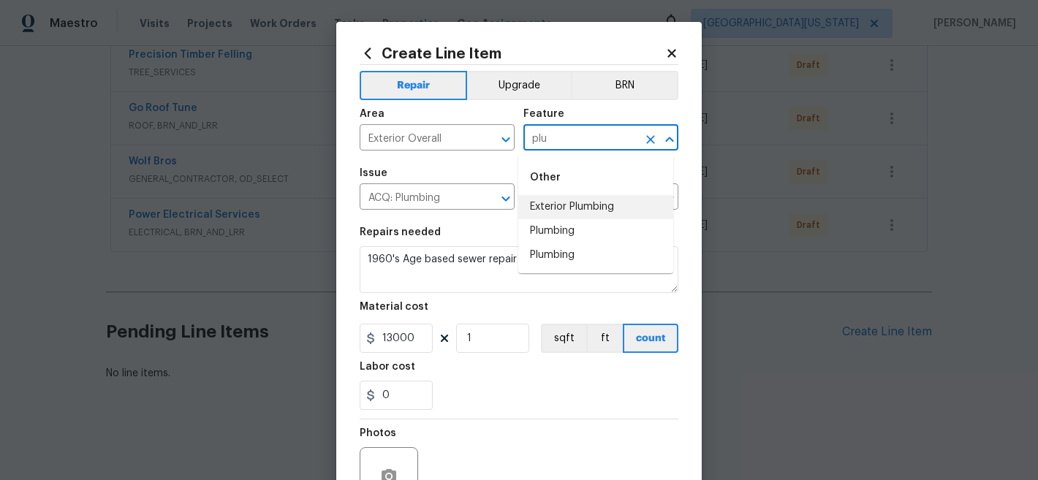
click at [570, 204] on li "Exterior Plumbing" at bounding box center [595, 207] width 155 height 24
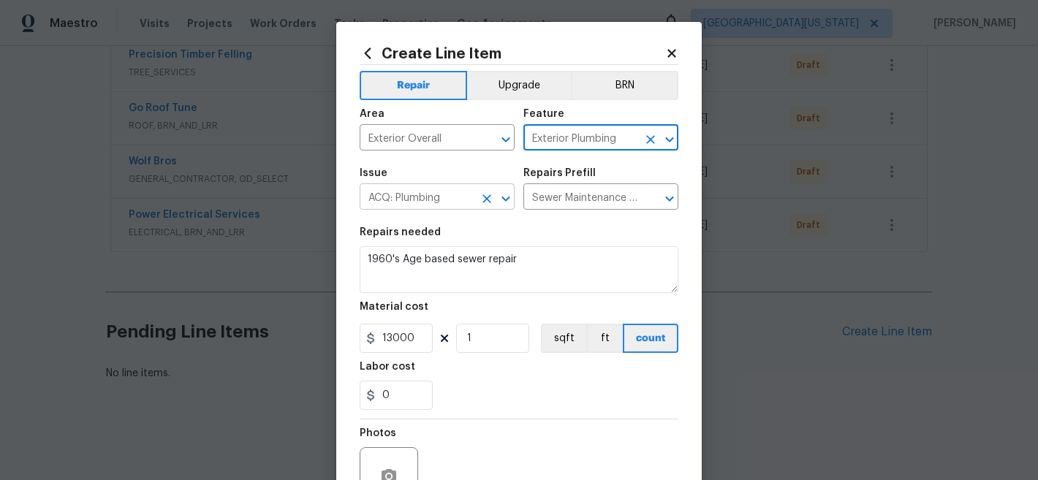
type input "Exterior Plumbing"
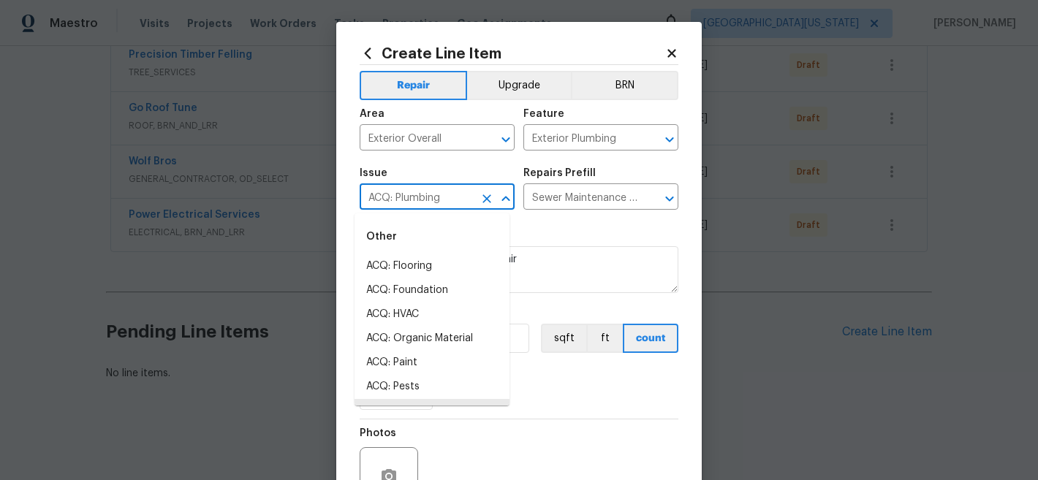
click at [428, 203] on input "ACQ: Plumbing" at bounding box center [417, 198] width 114 height 23
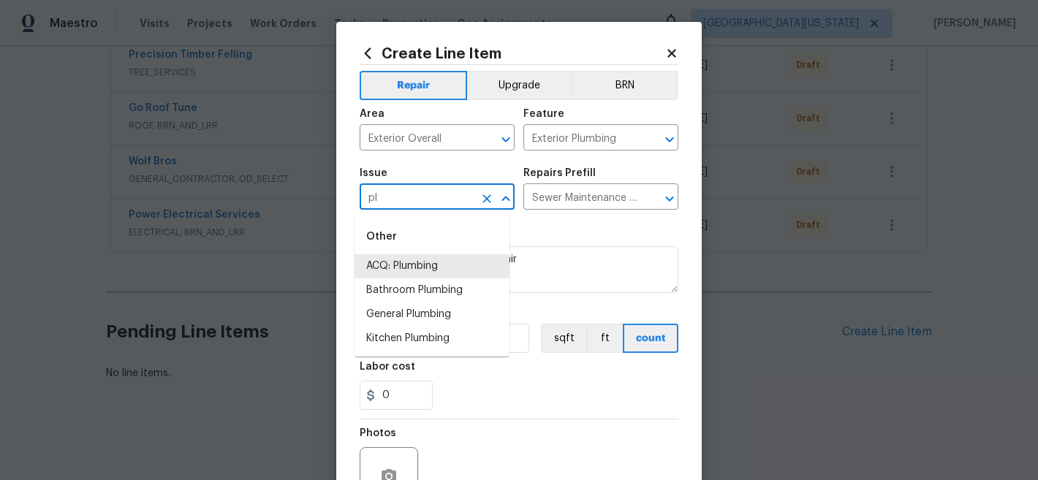
type input "p"
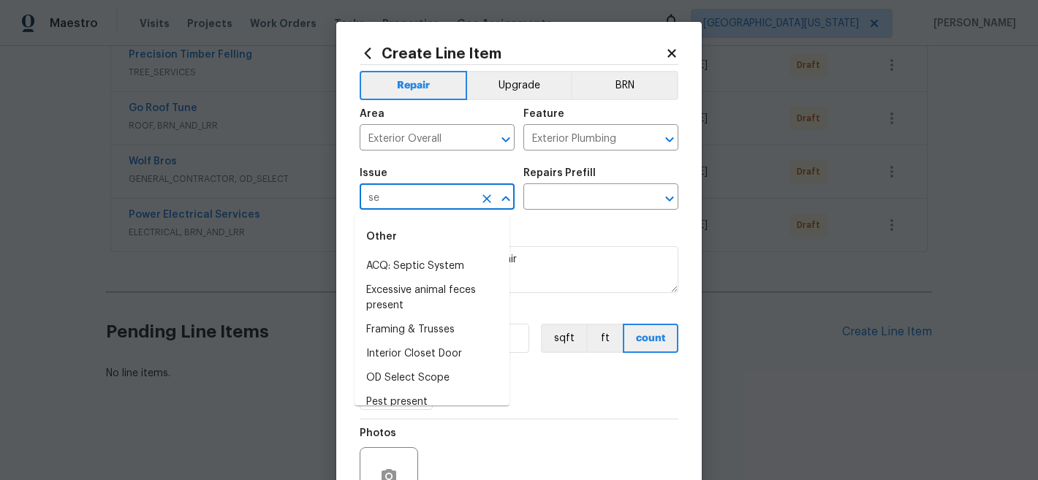
type input "s"
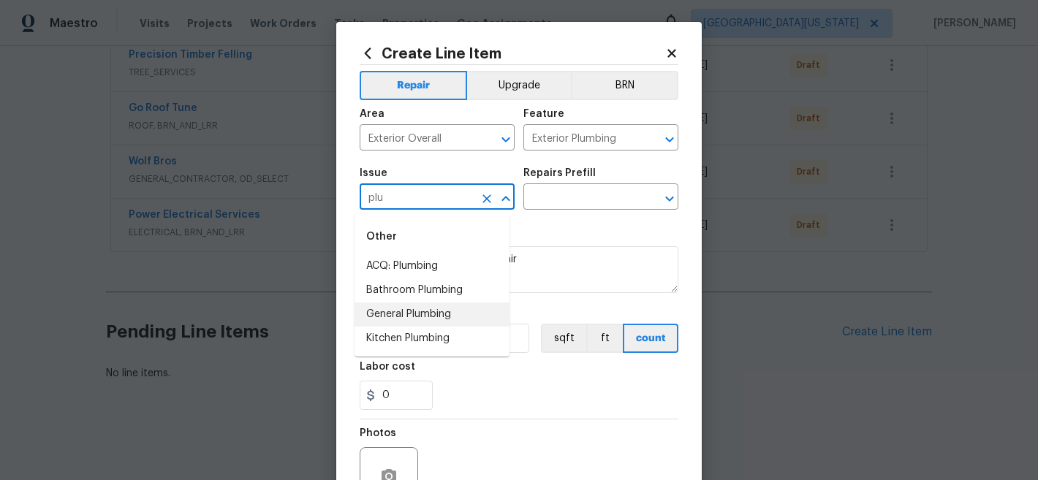
click at [417, 314] on li "General Plumbing" at bounding box center [432, 315] width 155 height 24
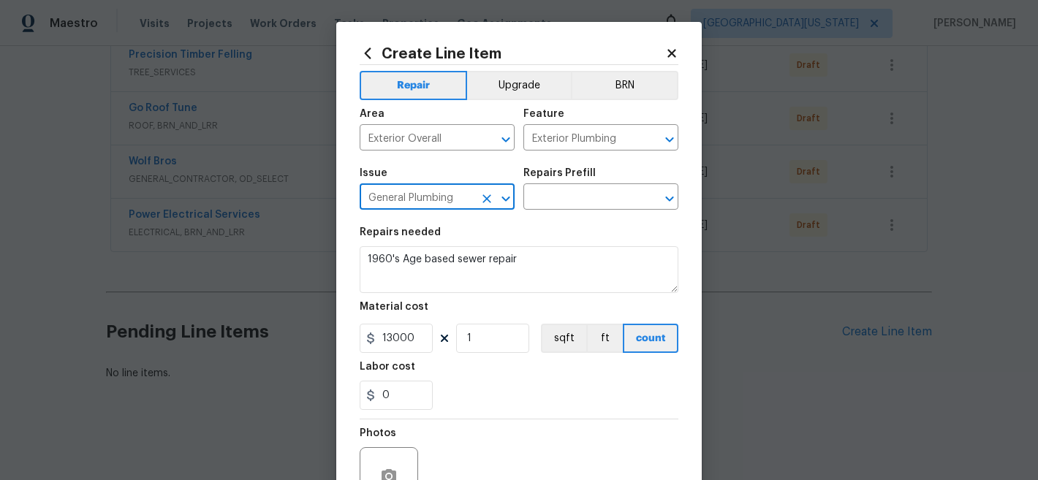
type input "General Plumbing"
click at [558, 181] on div "Repairs Prefill" at bounding box center [600, 177] width 155 height 19
click at [559, 187] on figure "Repairs Prefill ​" at bounding box center [600, 189] width 155 height 42
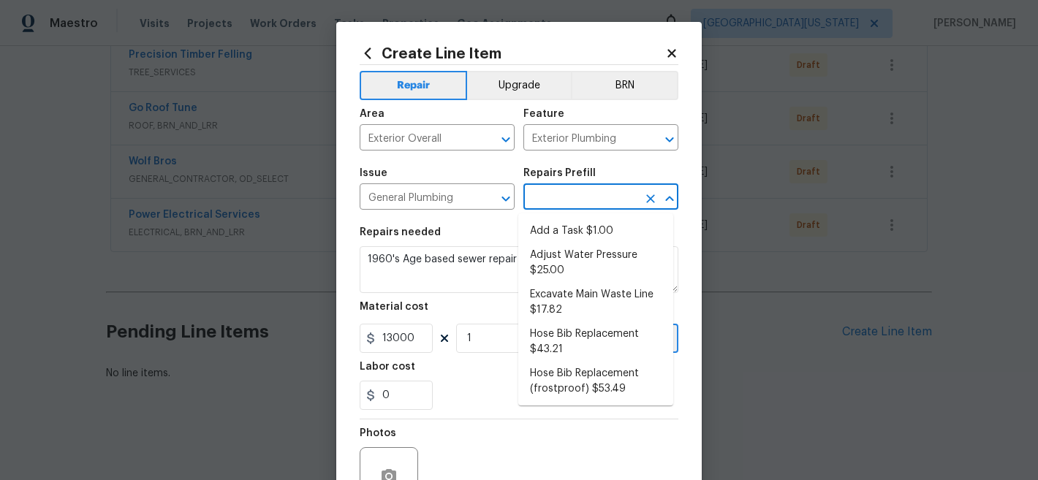
click at [573, 197] on input "text" at bounding box center [580, 198] width 114 height 23
click at [571, 231] on li "Add a Task $1.00" at bounding box center [595, 231] width 155 height 24
type input "Plumbing"
type input "Add a Task $1.00"
type textarea "HPM to detail"
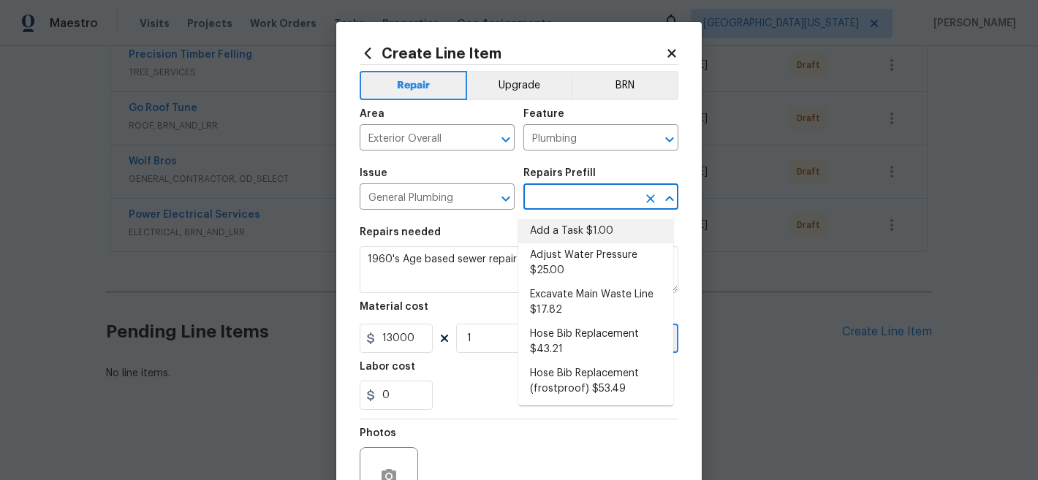
type input "1"
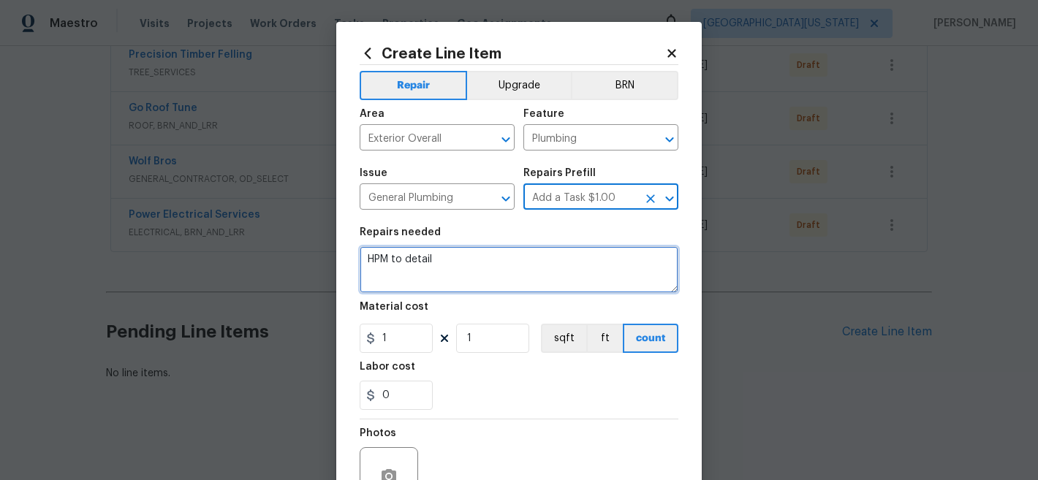
click at [523, 267] on textarea "HPM to detail" at bounding box center [519, 269] width 319 height 47
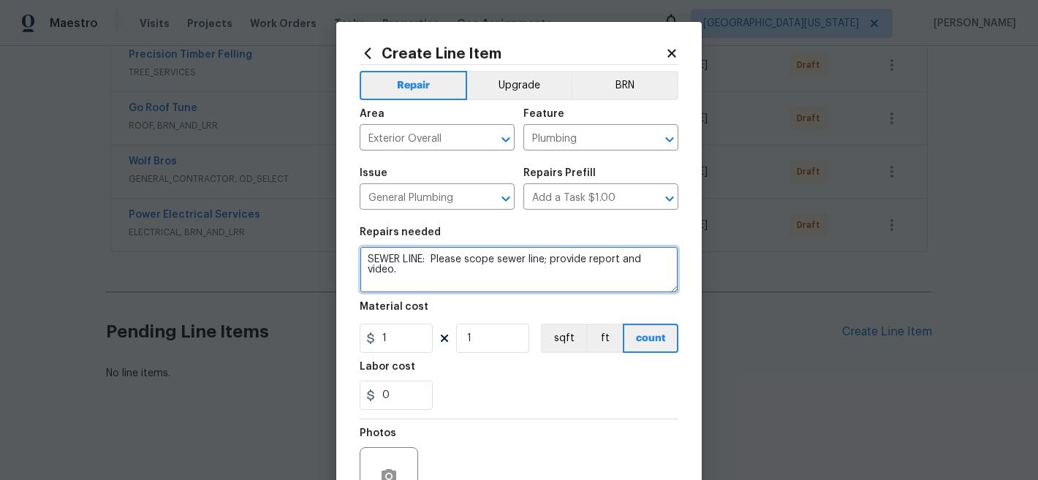
type textarea "SEWER LINE: Please scope sewer line; provide report and video."
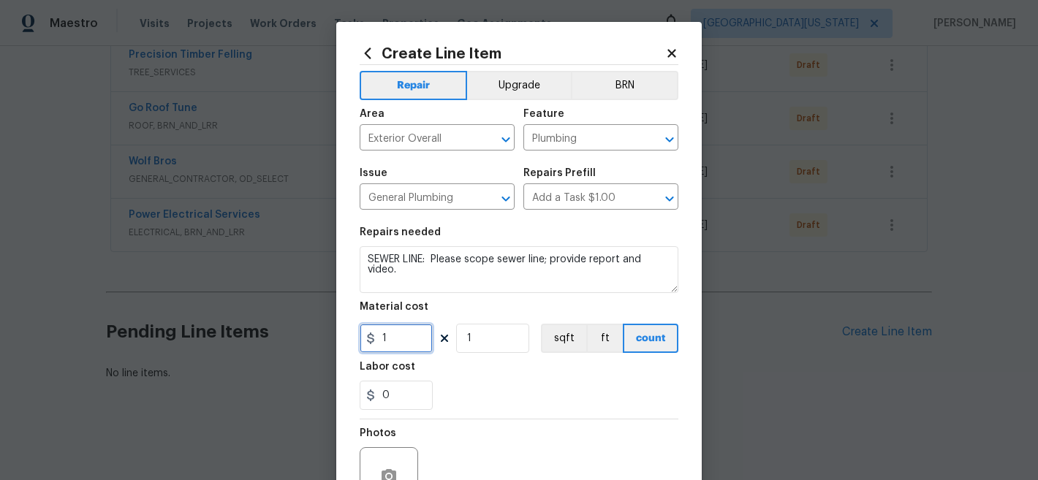
click at [396, 341] on input "1" at bounding box center [396, 338] width 73 height 29
type input "150"
click at [475, 366] on div "Labor cost" at bounding box center [519, 371] width 319 height 19
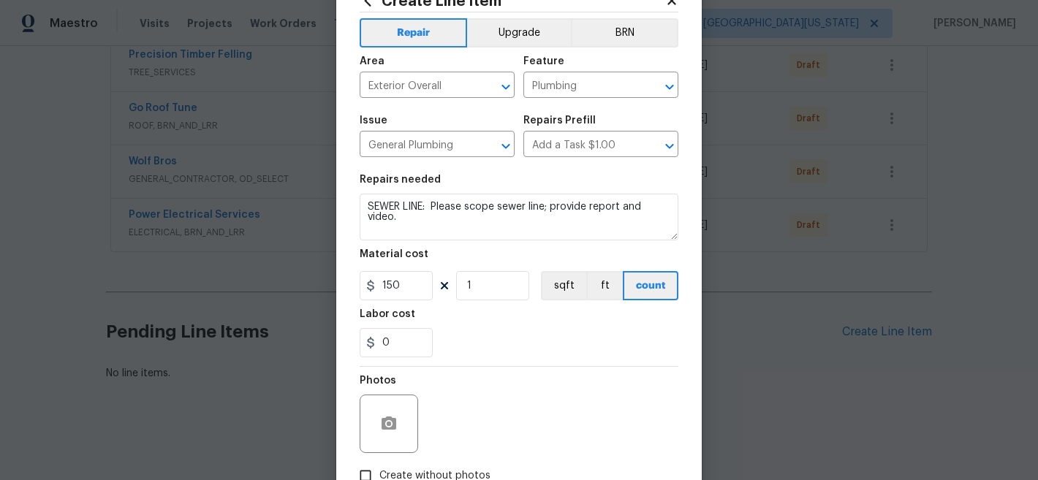
scroll to position [150, 0]
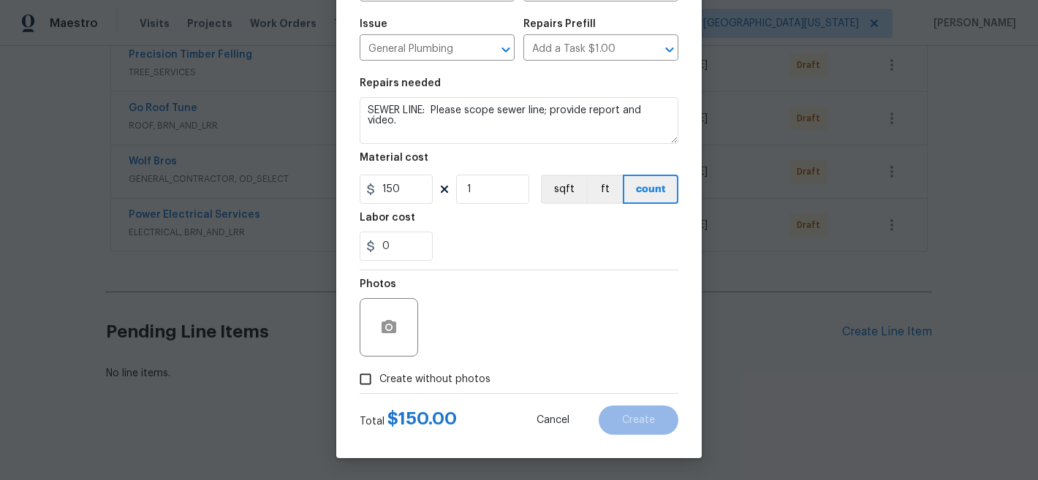
click at [468, 383] on span "Create without photos" at bounding box center [434, 379] width 111 height 15
click at [379, 383] on input "Create without photos" at bounding box center [366, 380] width 28 height 28
checkbox input "true"
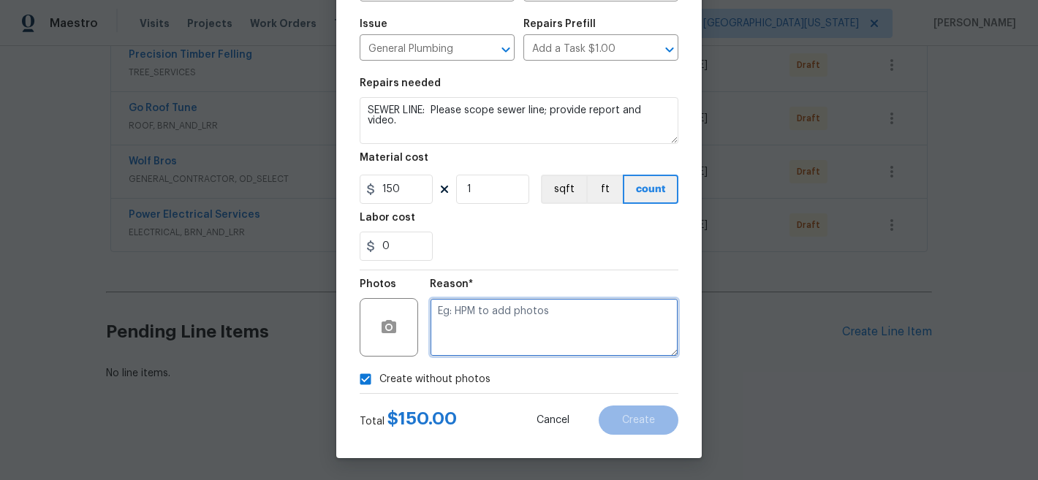
click at [585, 329] on textarea at bounding box center [554, 327] width 249 height 58
type textarea "Later"
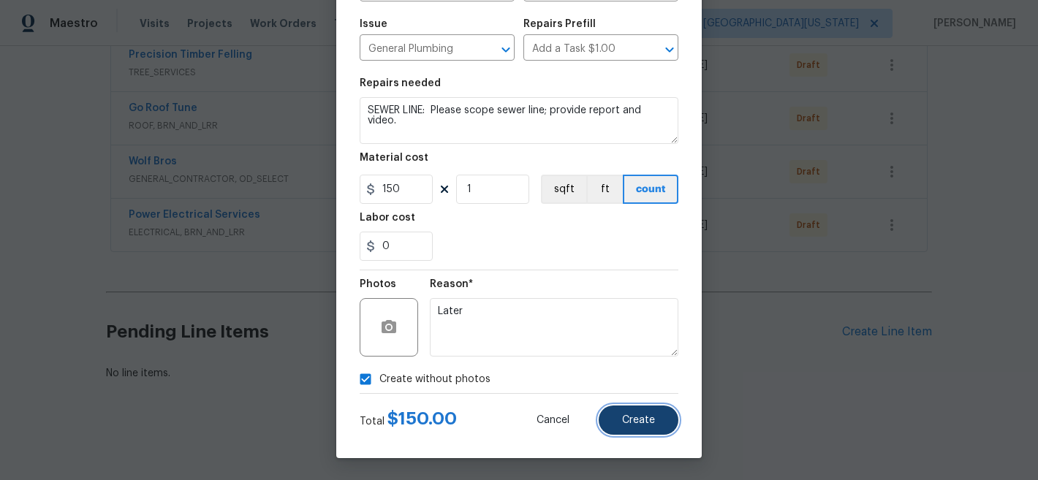
click at [642, 420] on span "Create" at bounding box center [638, 420] width 33 height 11
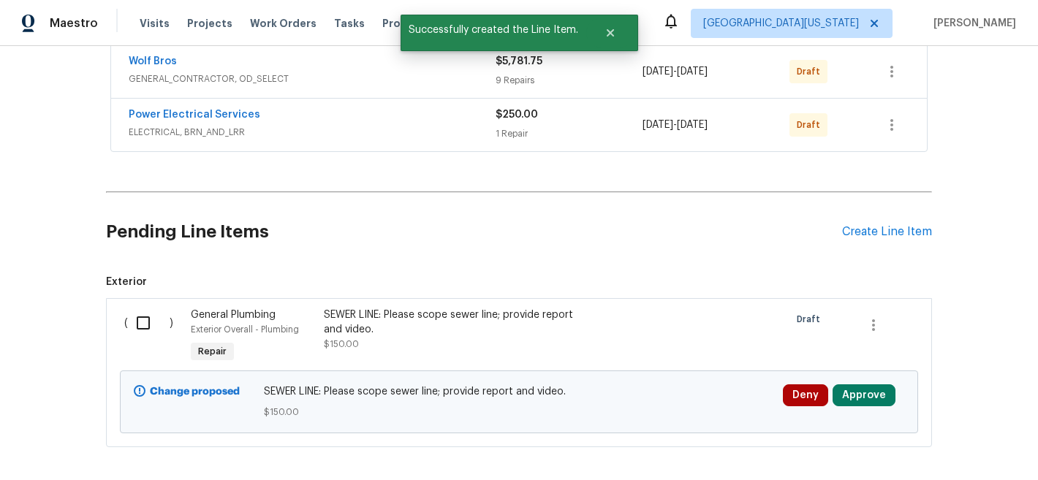
scroll to position [466, 0]
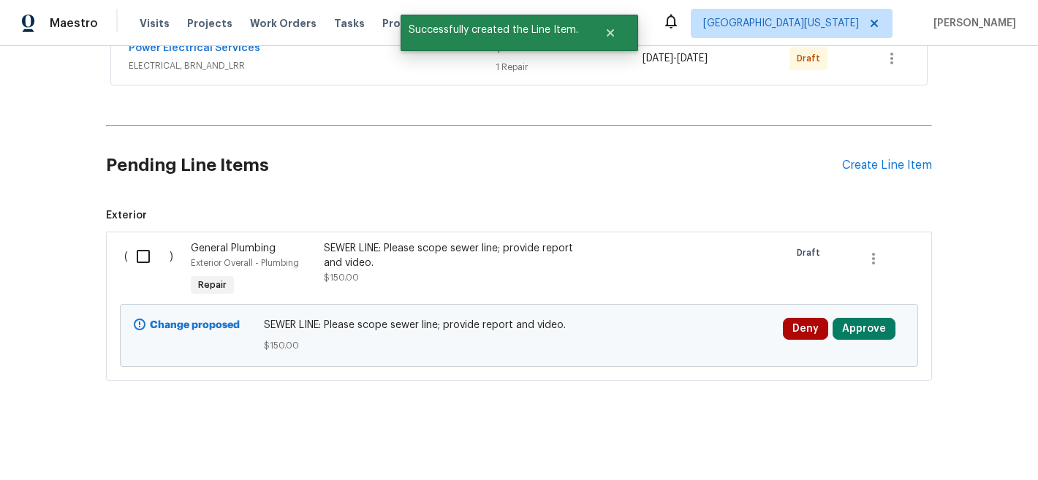
click at [143, 247] on input "checkbox" at bounding box center [149, 256] width 42 height 31
checkbox input "true"
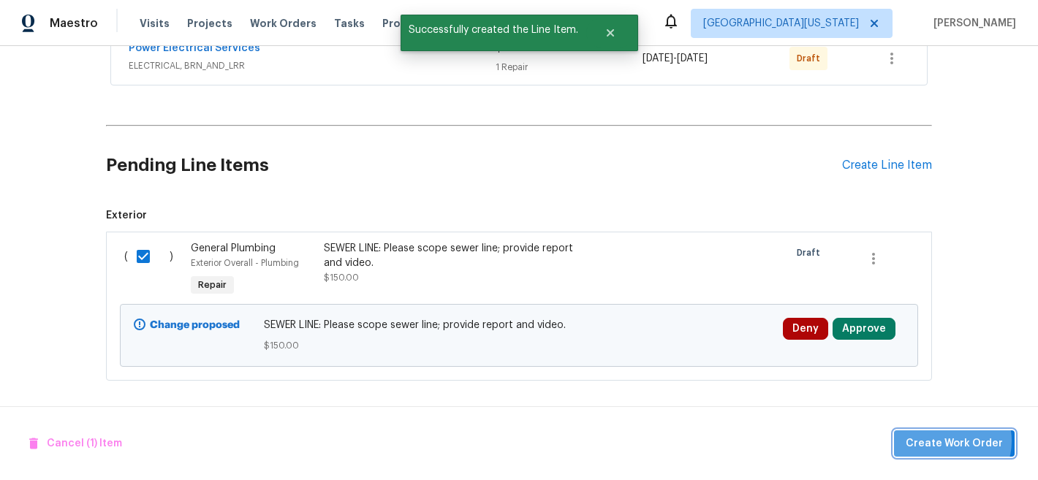
click at [953, 441] on span "Create Work Order" at bounding box center [954, 444] width 97 height 18
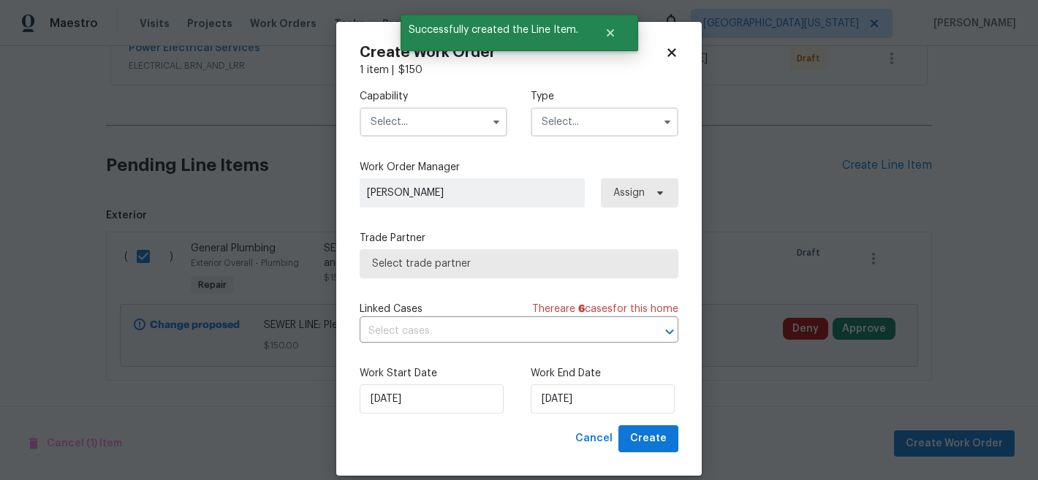
click at [393, 124] on input "text" at bounding box center [434, 121] width 148 height 29
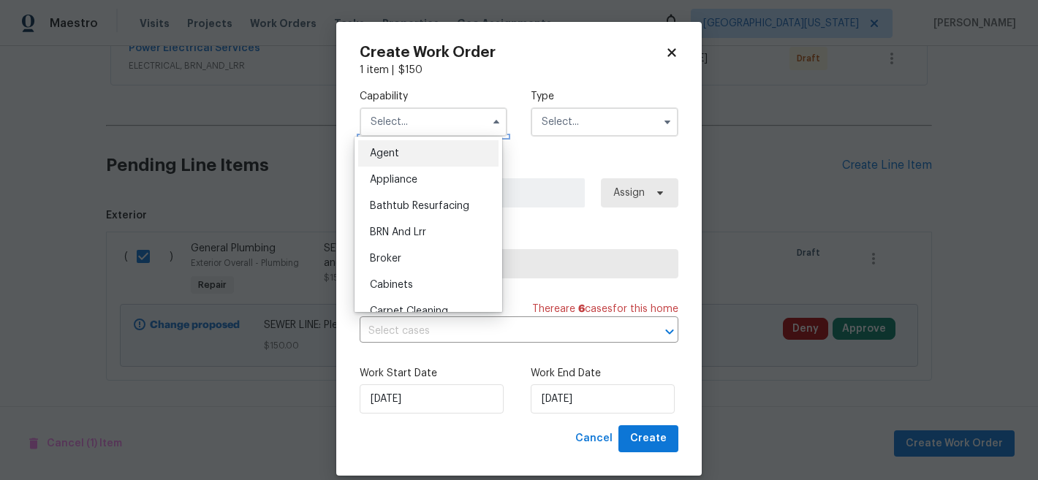
click at [409, 125] on input "text" at bounding box center [434, 121] width 148 height 29
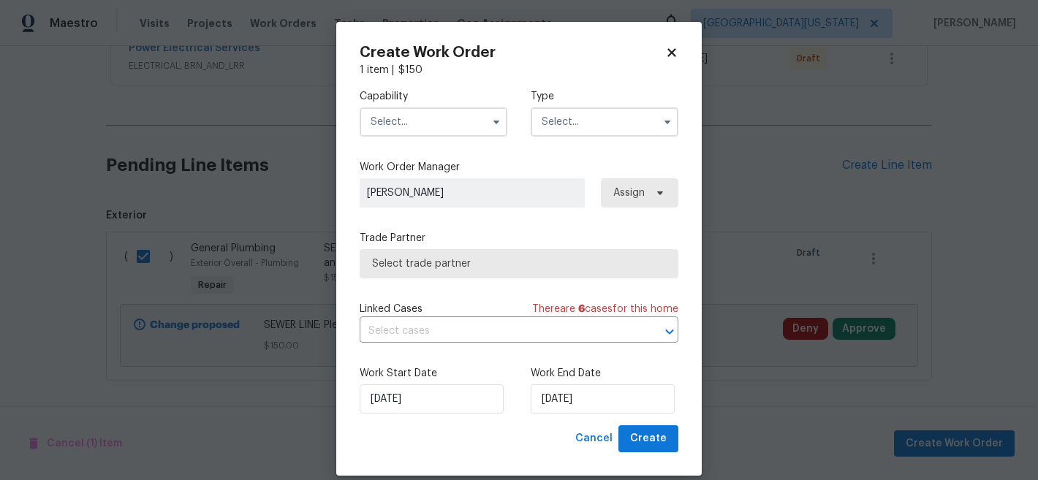
click at [409, 125] on input "text" at bounding box center [434, 121] width 148 height 29
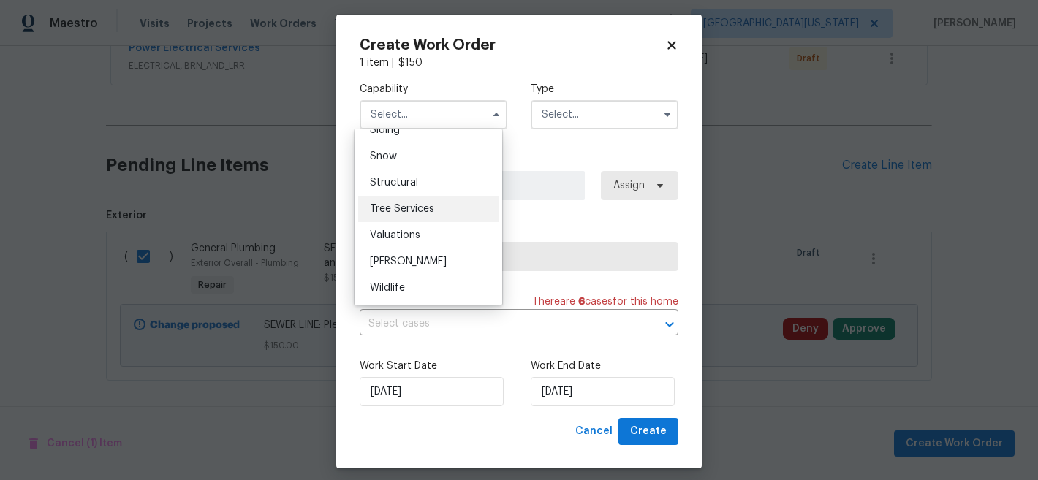
scroll to position [0, 0]
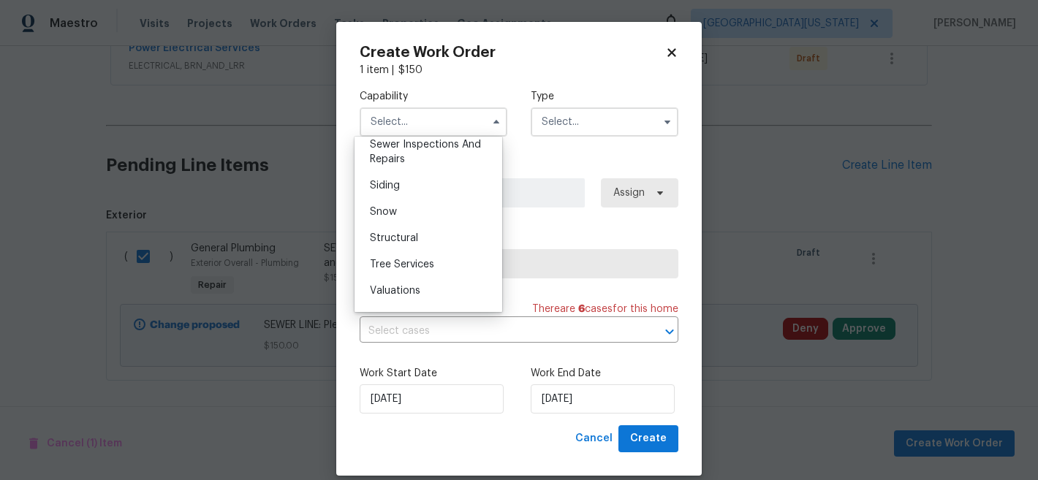
click at [444, 132] on div "Septic" at bounding box center [428, 118] width 140 height 26
type input "Septic"
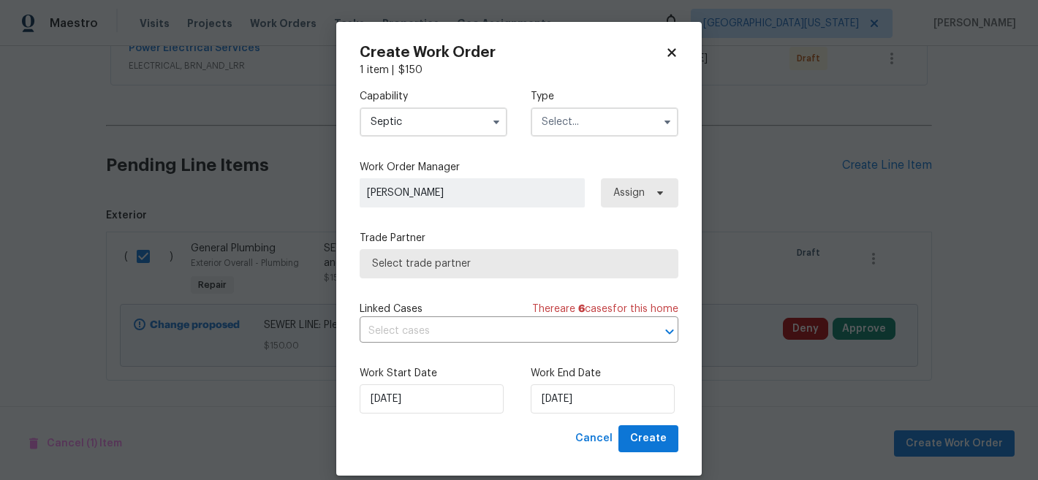
click at [566, 123] on input "text" at bounding box center [605, 121] width 148 height 29
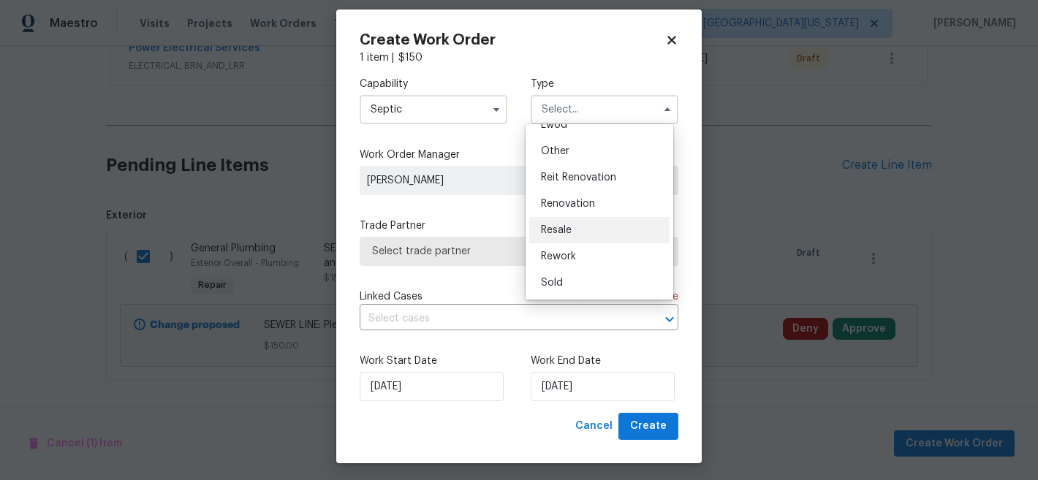
scroll to position [18, 0]
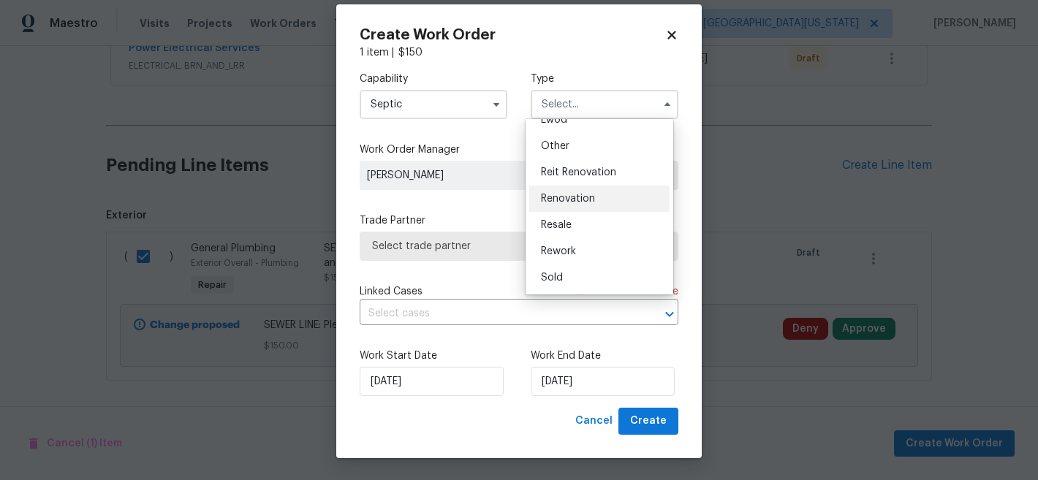
click at [589, 196] on span "Renovation" at bounding box center [568, 199] width 54 height 10
type input "Renovation"
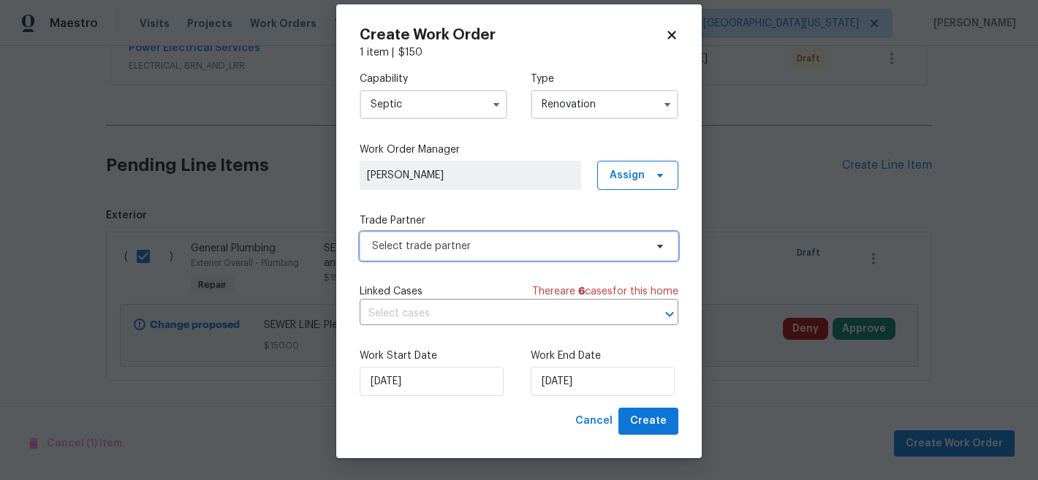
click at [477, 246] on span "Select trade partner" at bounding box center [508, 246] width 273 height 15
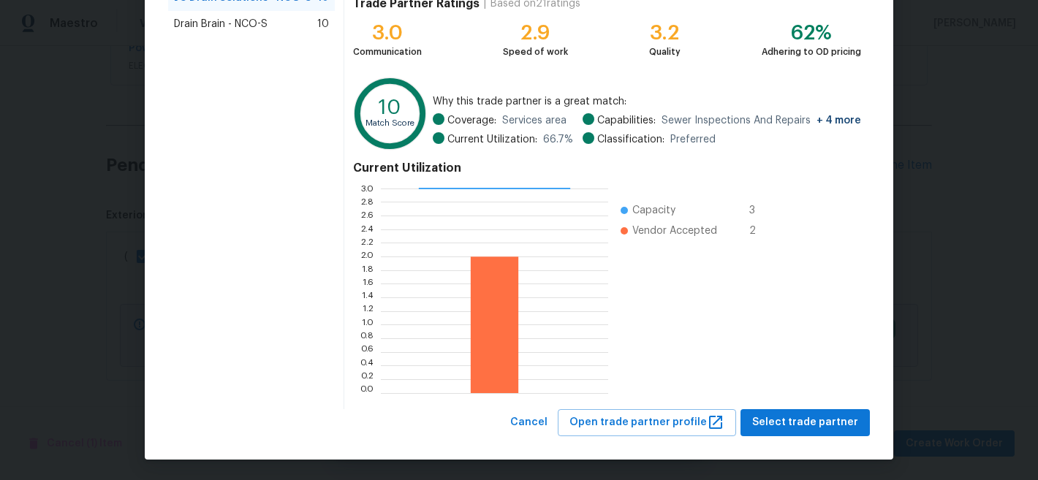
scroll to position [164, 0]
click at [801, 417] on span "Select trade partner" at bounding box center [805, 422] width 106 height 18
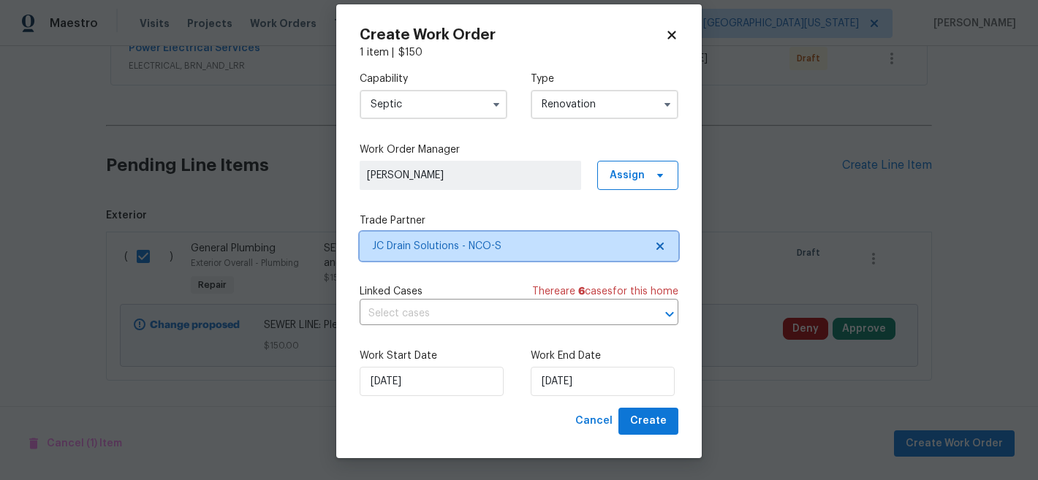
scroll to position [0, 0]
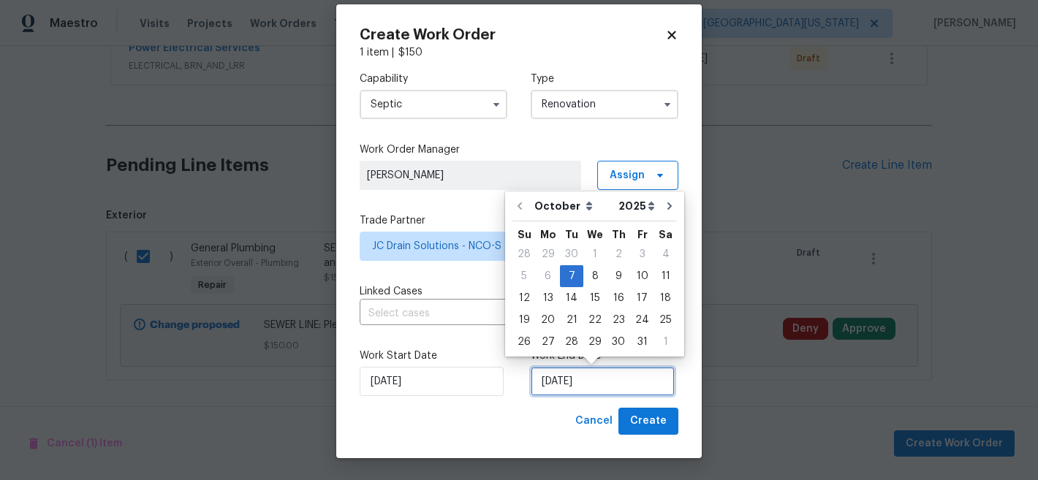
click at [590, 384] on input "[DATE]" at bounding box center [603, 381] width 144 height 29
click at [664, 210] on icon "Go to next month" at bounding box center [670, 206] width 12 height 12
type input "11/7/2025"
select select "10"
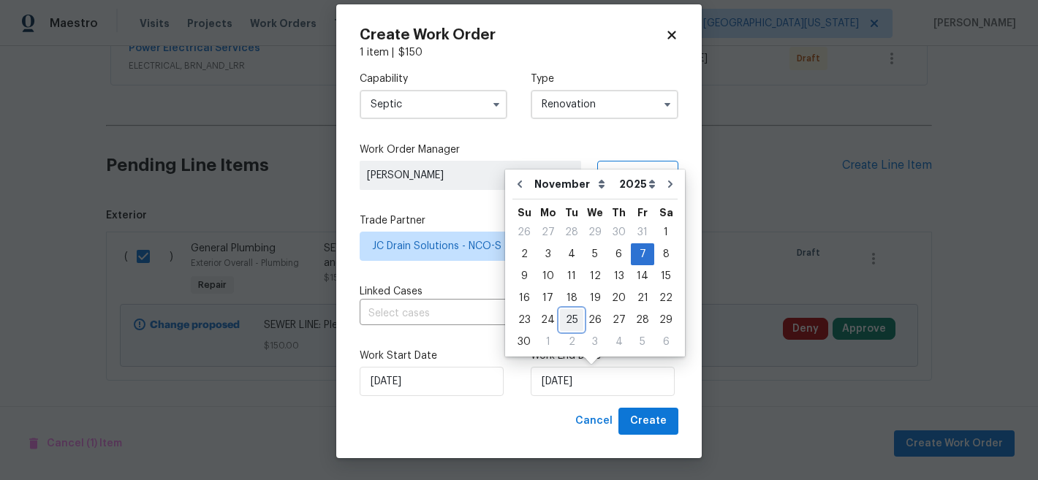
click at [571, 319] on div "25" at bounding box center [571, 320] width 23 height 20
type input "[DATE]"
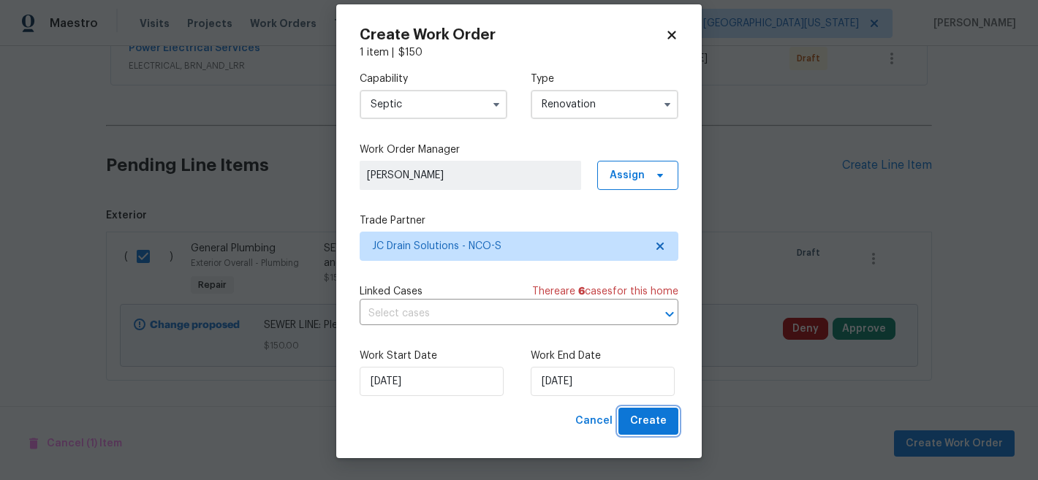
click at [641, 420] on span "Create" at bounding box center [648, 421] width 37 height 18
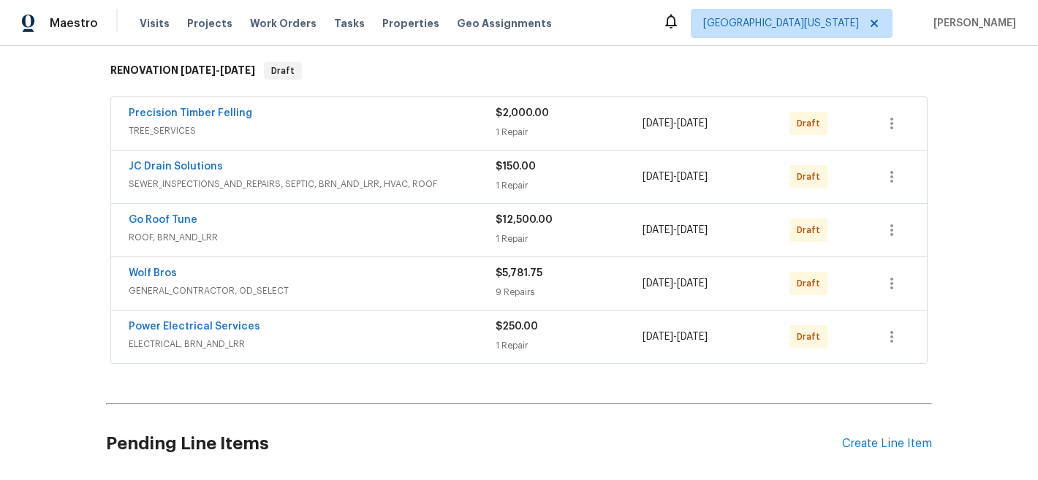
scroll to position [352, 0]
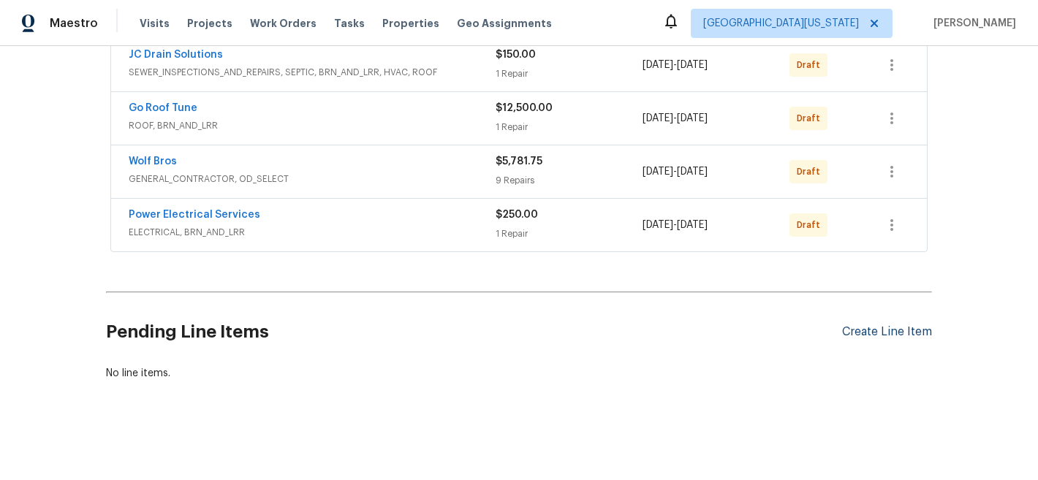
click at [871, 325] on div "Create Line Item" at bounding box center [887, 332] width 90 height 14
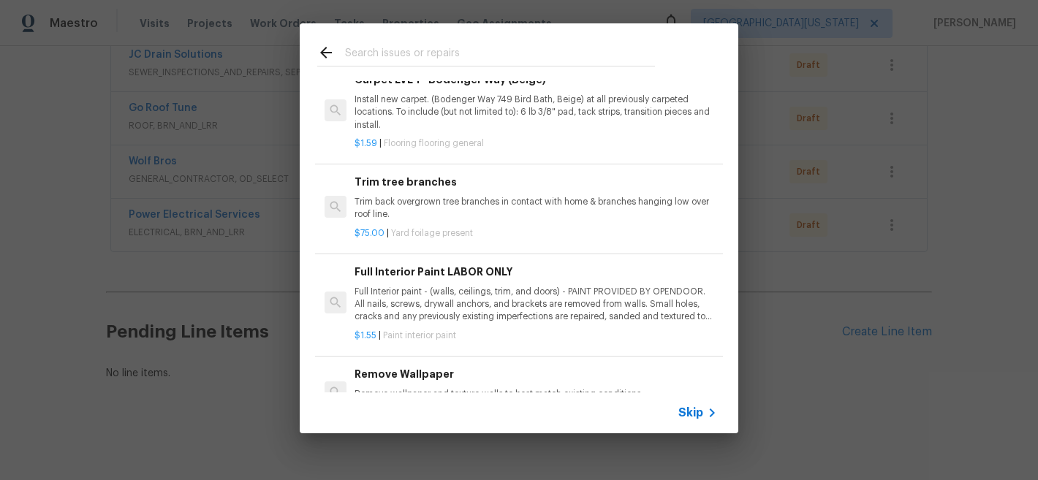
scroll to position [746, 0]
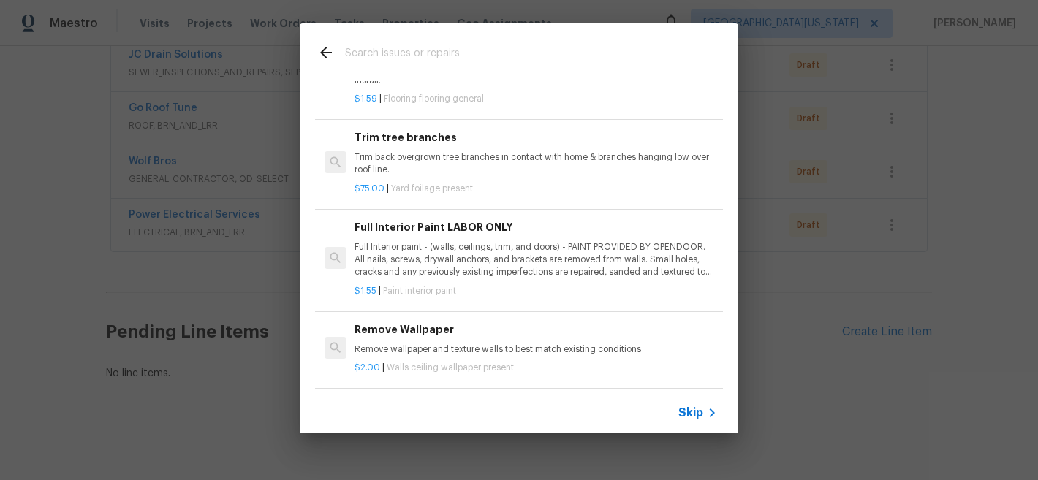
click at [700, 415] on span "Skip" at bounding box center [690, 413] width 25 height 15
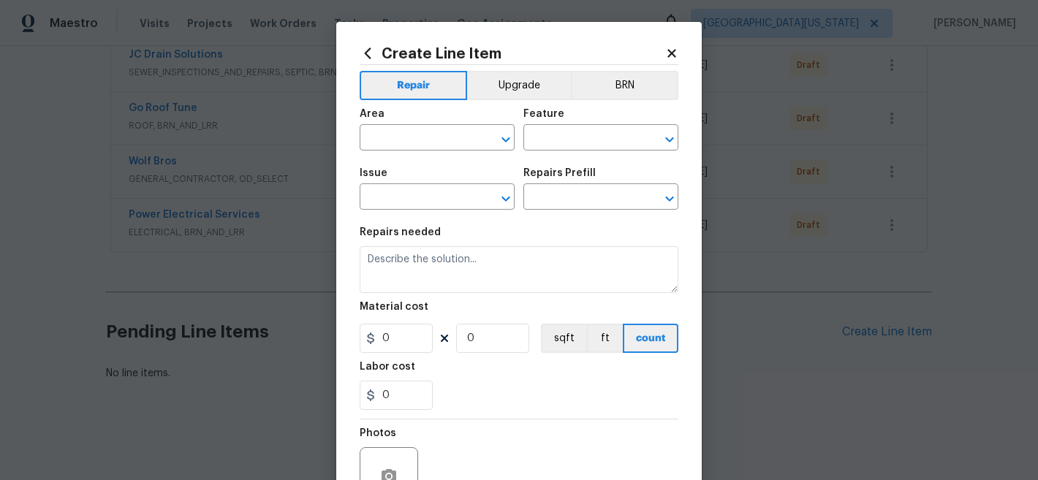
click at [429, 151] on span "Area ​" at bounding box center [437, 129] width 155 height 59
click at [439, 140] on input "text" at bounding box center [417, 139] width 114 height 23
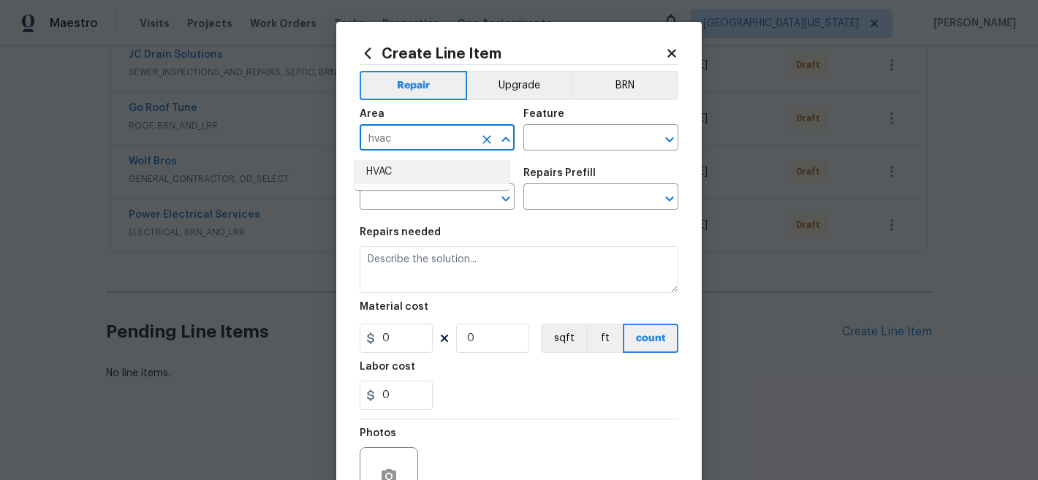
click at [441, 173] on li "HVAC" at bounding box center [432, 172] width 155 height 24
type input "HVAC"
click at [567, 140] on input "text" at bounding box center [580, 139] width 114 height 23
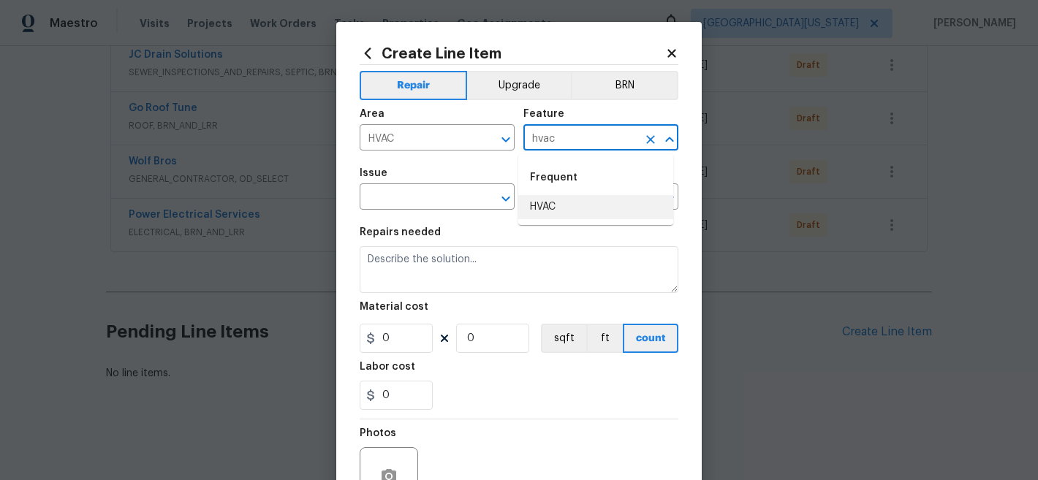
click at [570, 207] on li "HVAC" at bounding box center [595, 207] width 155 height 24
type input "HVAC"
click at [455, 199] on input "text" at bounding box center [417, 198] width 114 height 23
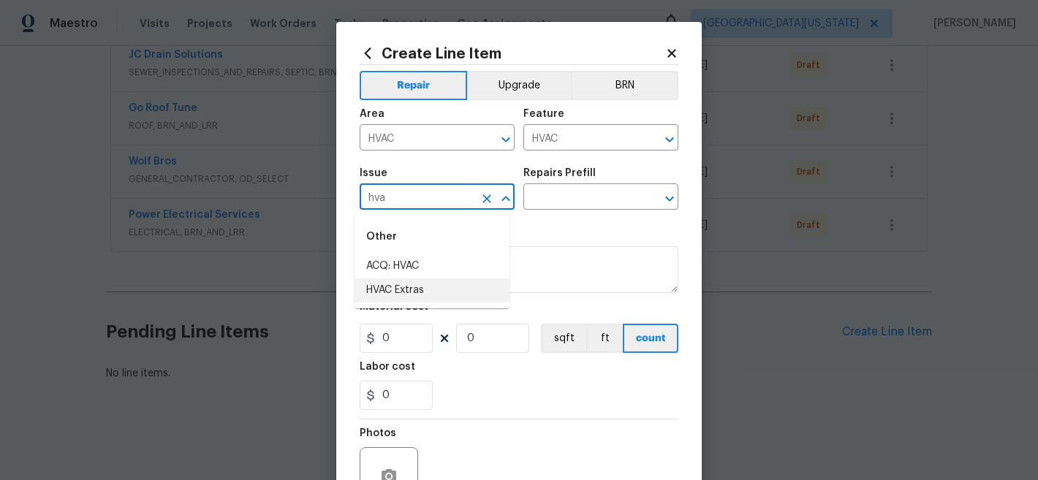
click at [455, 290] on li "HVAC Extras" at bounding box center [432, 291] width 155 height 24
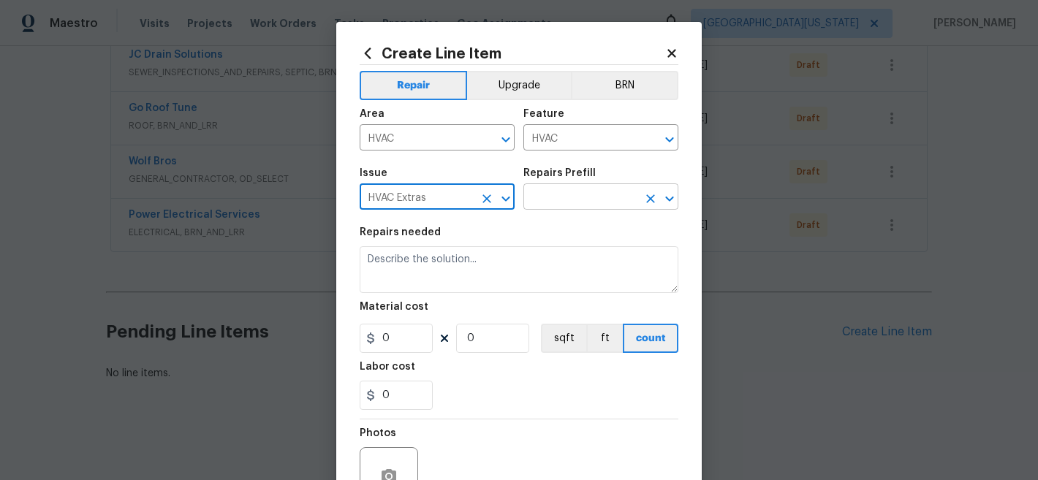
type input "HVAC Extras"
click at [545, 206] on input "text" at bounding box center [580, 198] width 114 height 23
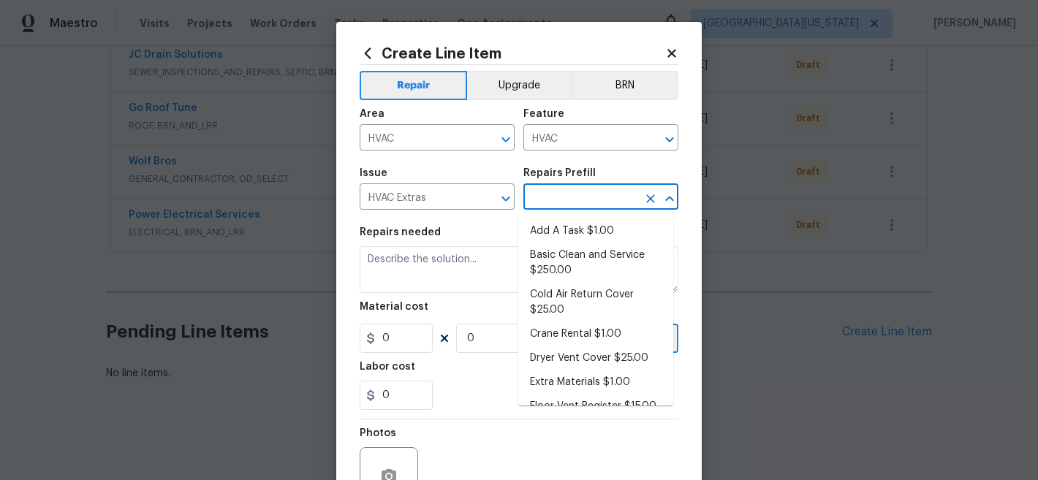
click at [550, 219] on li "Add A Task $1.00" at bounding box center [595, 231] width 155 height 24
type input "Add A Task $1.00"
type textarea "HPM to detail"
type input "1"
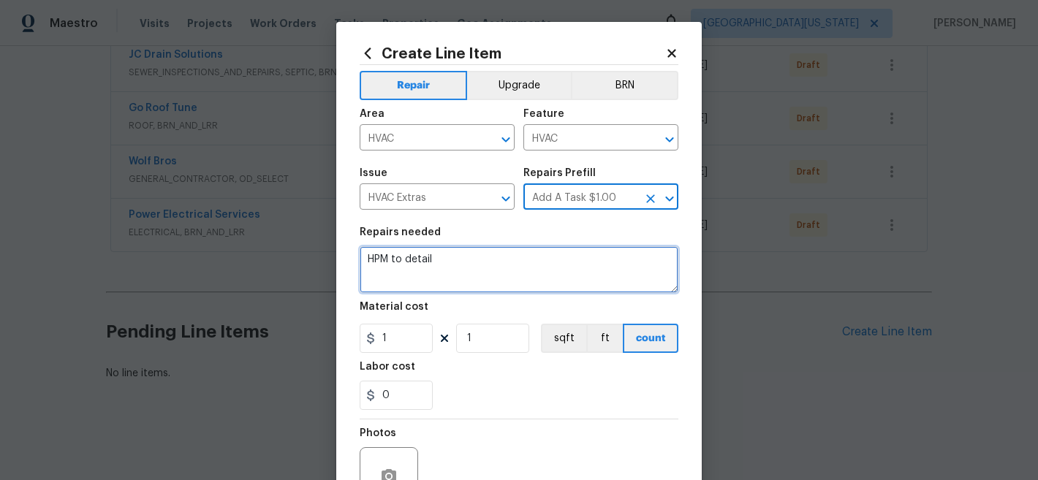
click at [513, 255] on textarea "HPM to detail" at bounding box center [519, 269] width 319 height 47
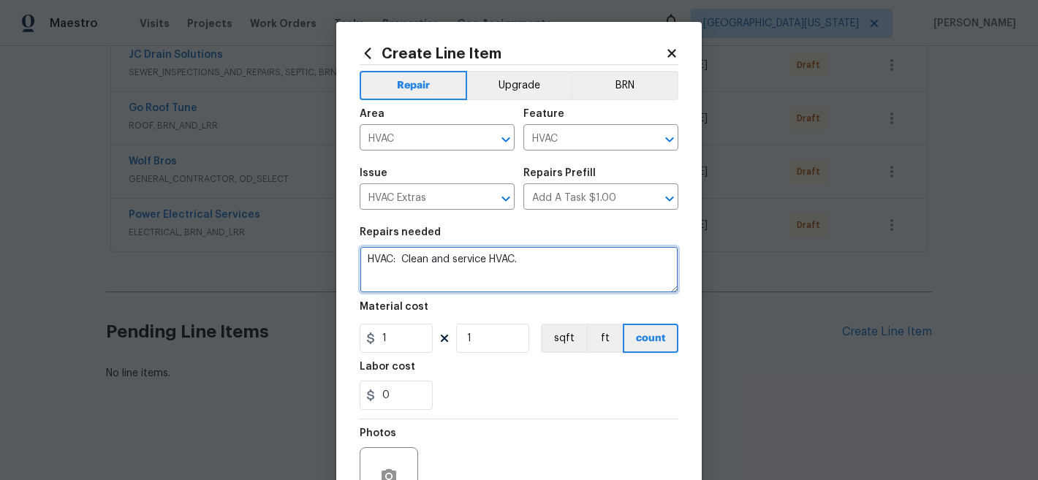
type textarea "HVAC: Clean and service HVAC."
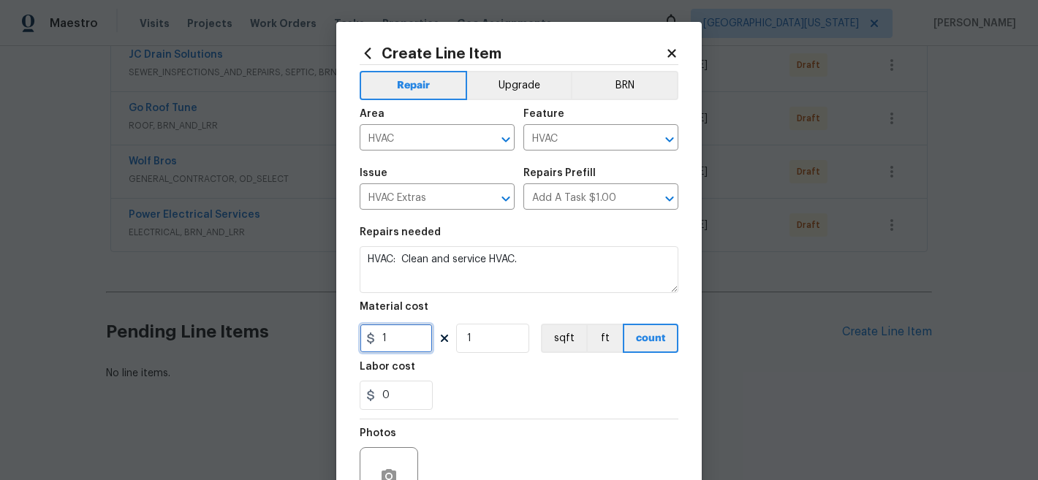
click at [407, 339] on input "1" at bounding box center [396, 338] width 73 height 29
type input "550"
drag, startPoint x: 471, startPoint y: 381, endPoint x: 482, endPoint y: 377, distance: 11.8
click at [471, 381] on div "Labor cost" at bounding box center [519, 371] width 319 height 19
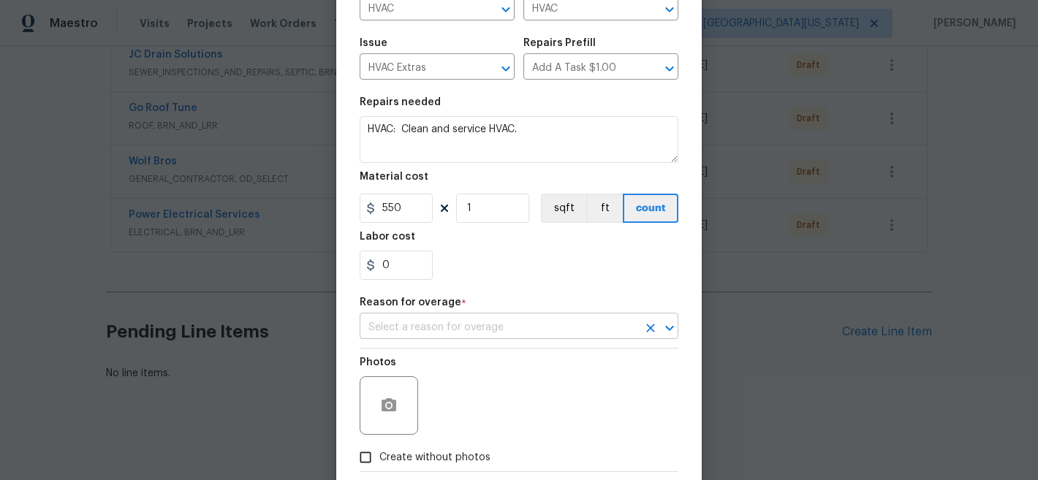
scroll to position [132, 0]
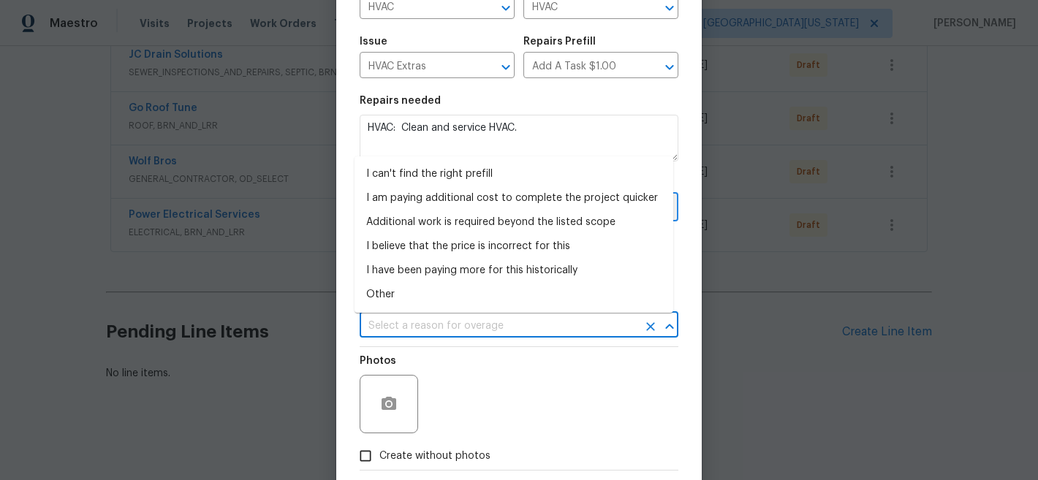
click at [535, 324] on input "text" at bounding box center [499, 326] width 278 height 23
click at [466, 170] on li "I can't find the right prefill" at bounding box center [514, 174] width 319 height 24
type input "I can't find the right prefill"
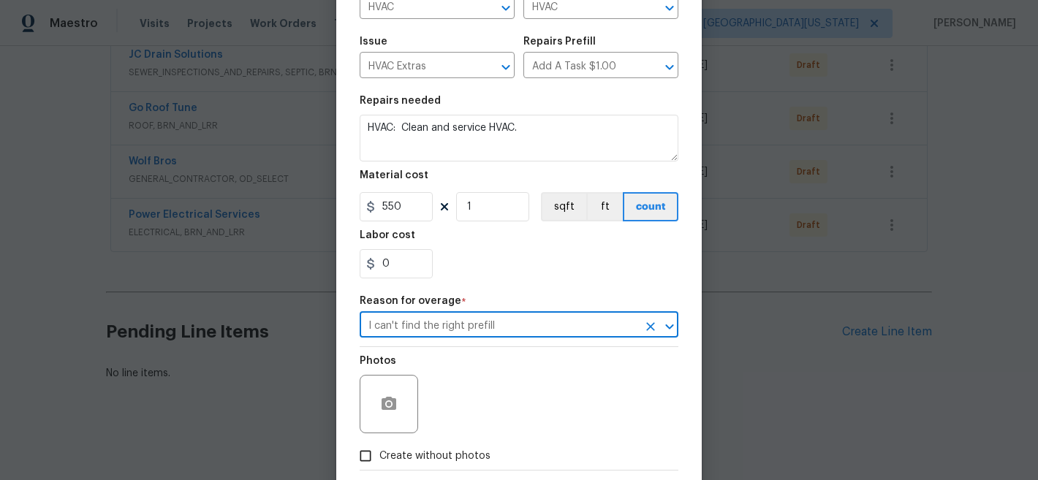
scroll to position [209, 0]
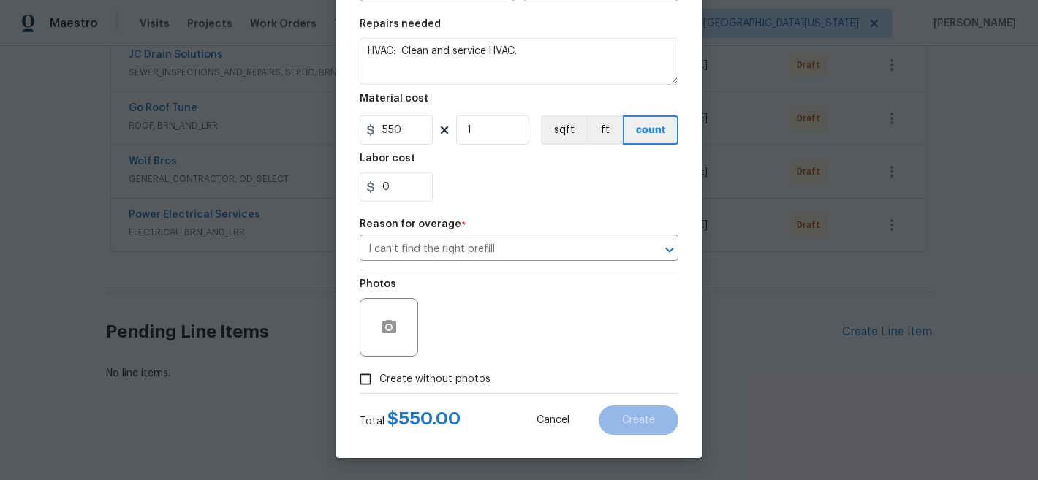
click at [424, 385] on span "Create without photos" at bounding box center [434, 379] width 111 height 15
click at [379, 385] on input "Create without photos" at bounding box center [366, 380] width 28 height 28
checkbox input "true"
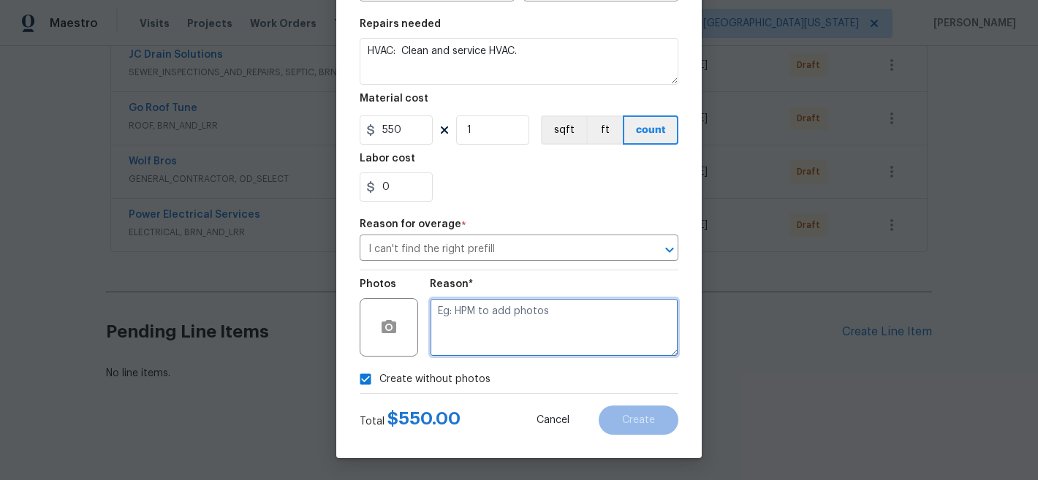
click at [530, 335] on textarea at bounding box center [554, 327] width 249 height 58
type textarea "Later"
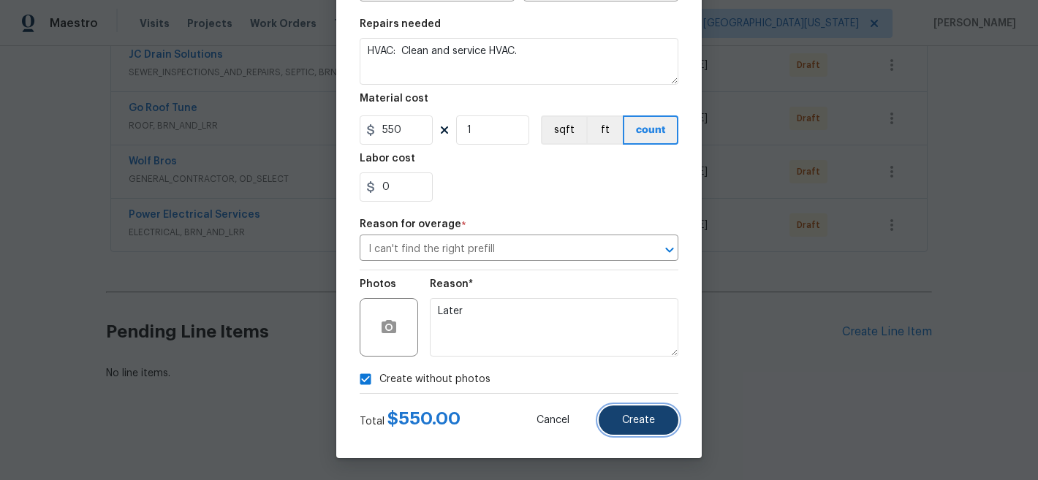
click at [635, 421] on span "Create" at bounding box center [638, 420] width 33 height 11
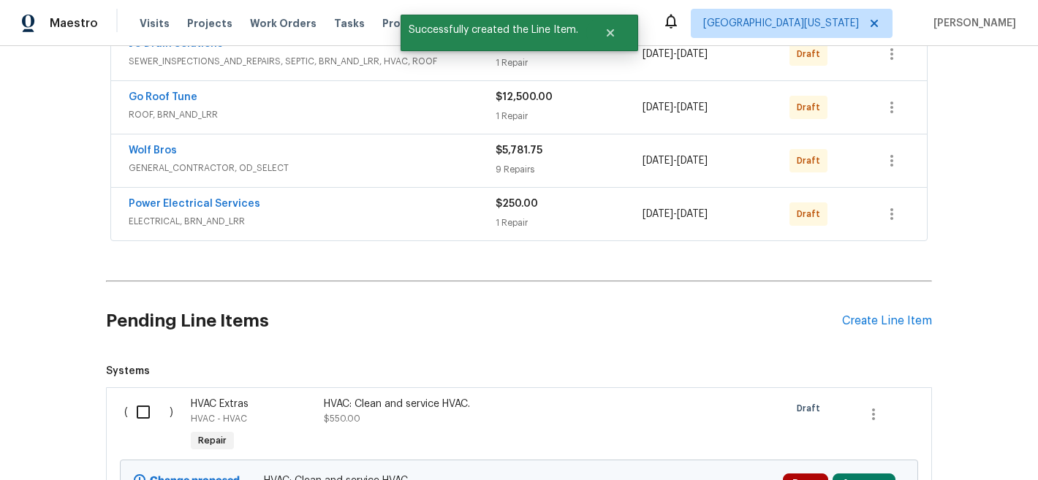
click at [135, 412] on input "checkbox" at bounding box center [149, 412] width 42 height 31
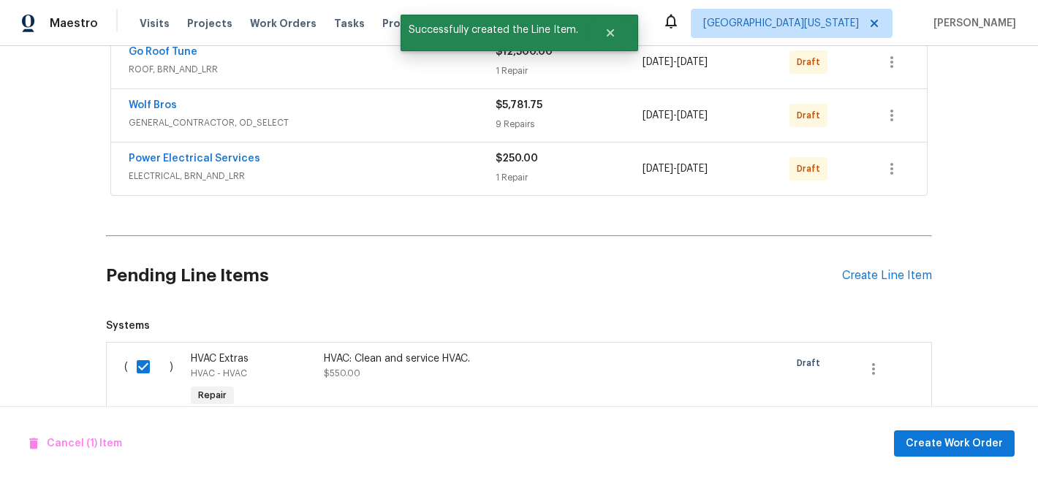
scroll to position [519, 0]
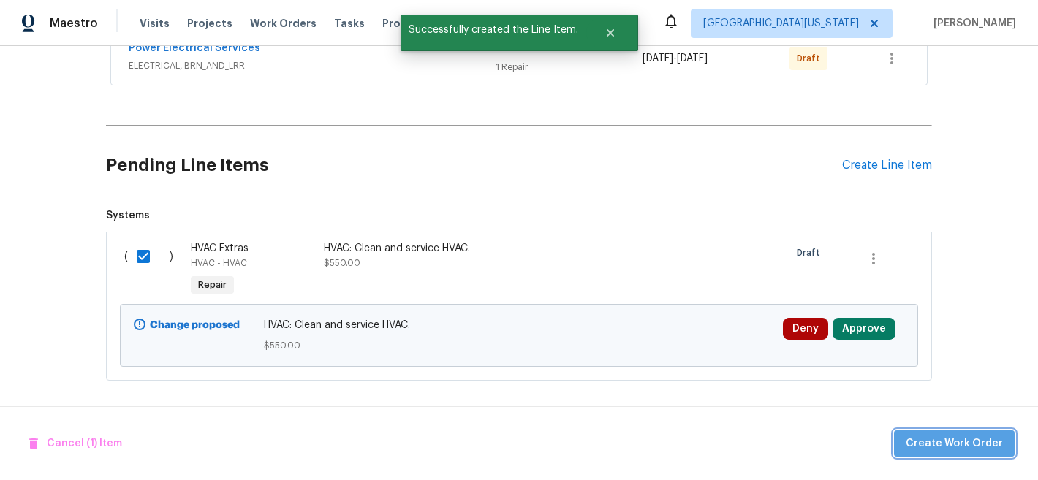
click at [976, 446] on span "Create Work Order" at bounding box center [954, 444] width 97 height 18
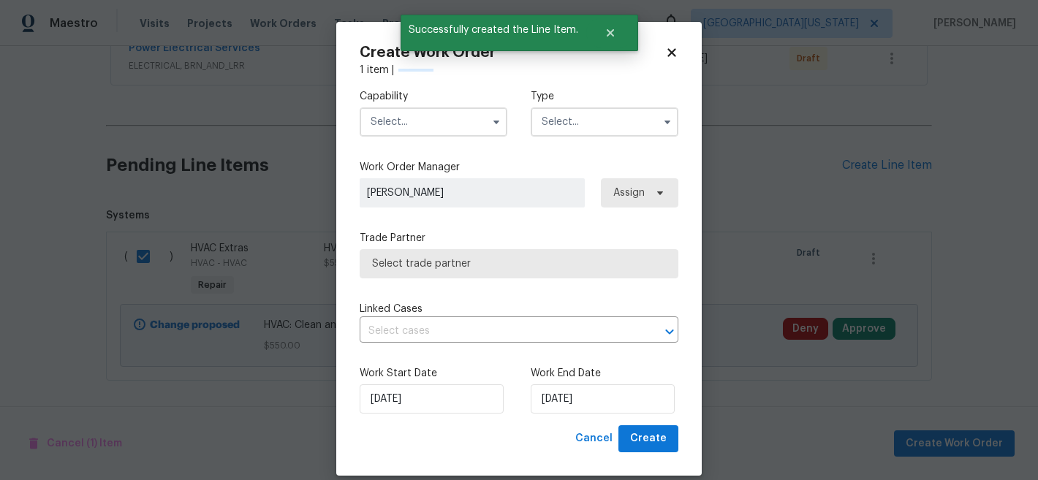
checkbox input "false"
click at [445, 121] on input "text" at bounding box center [434, 121] width 148 height 29
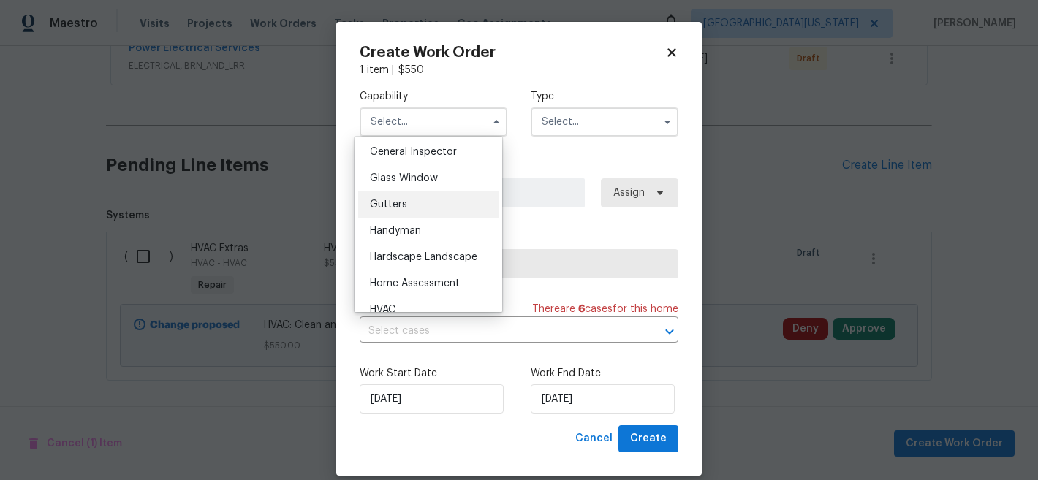
scroll to position [770, 0]
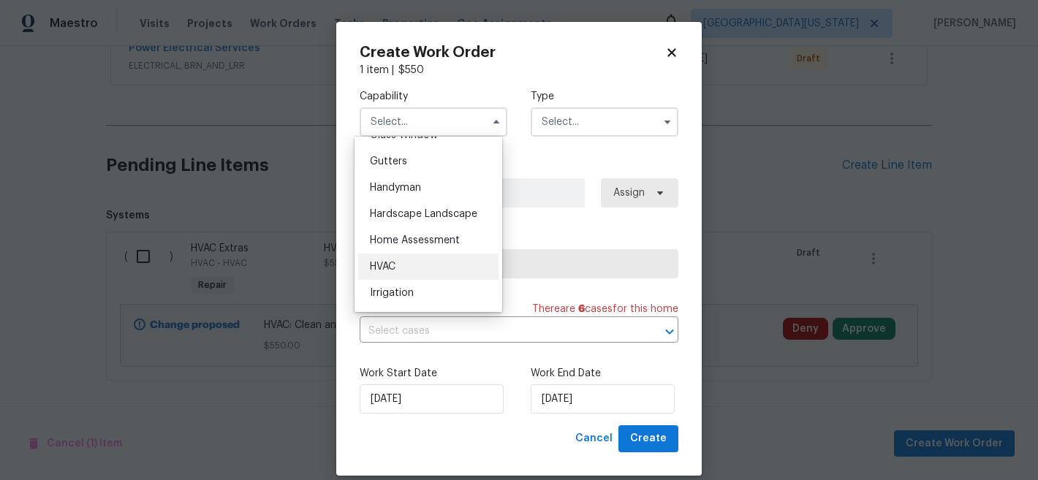
click at [417, 280] on div "HVAC" at bounding box center [428, 267] width 140 height 26
type input "HVAC"
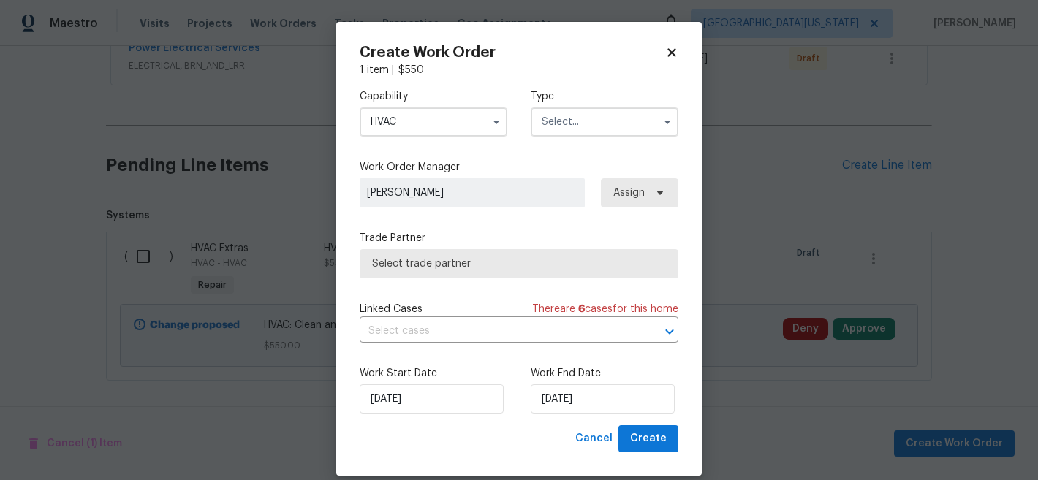
click at [602, 117] on input "text" at bounding box center [605, 121] width 148 height 29
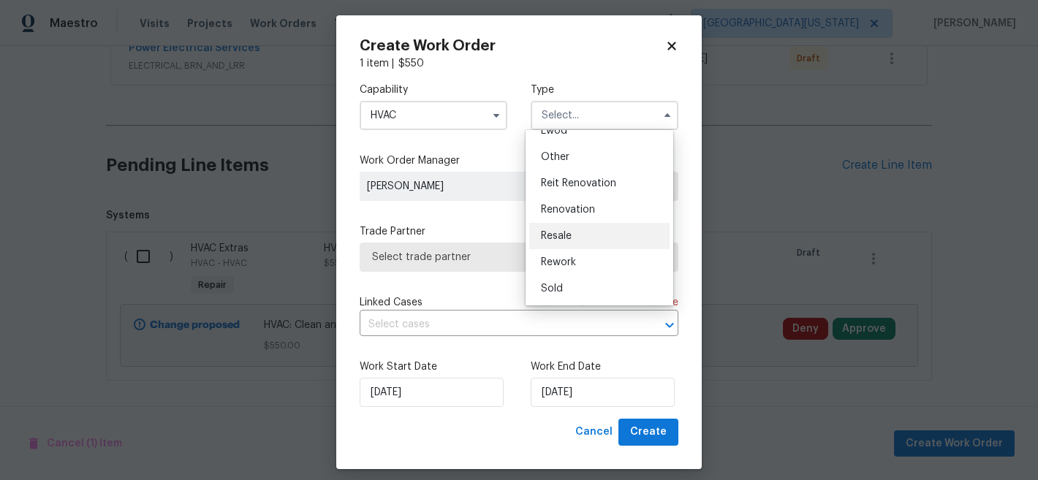
scroll to position [18, 0]
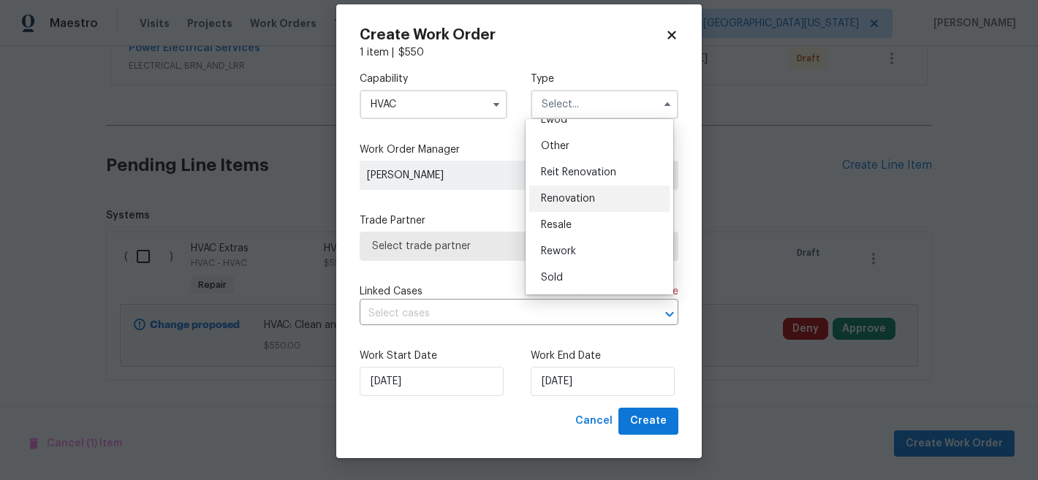
click at [593, 200] on span "Renovation" at bounding box center [568, 199] width 54 height 10
type input "Renovation"
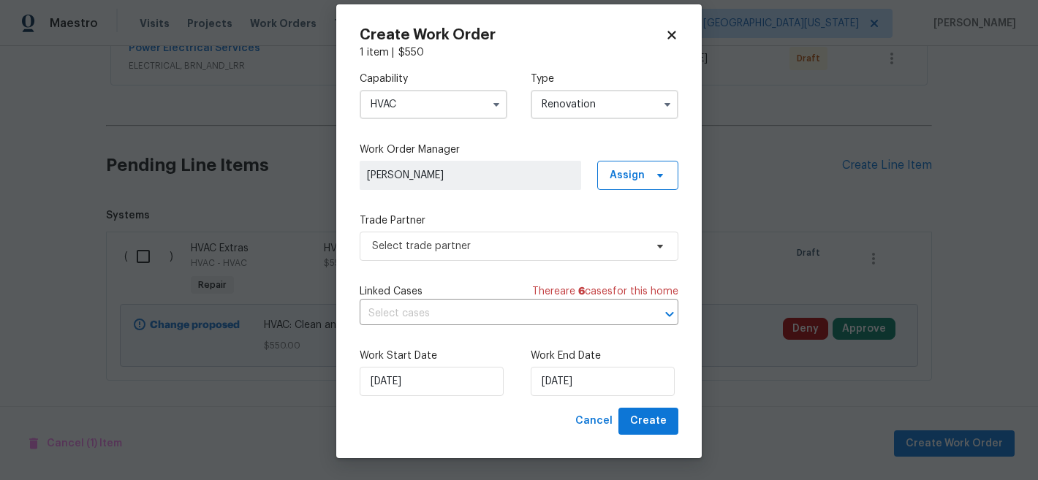
scroll to position [0, 0]
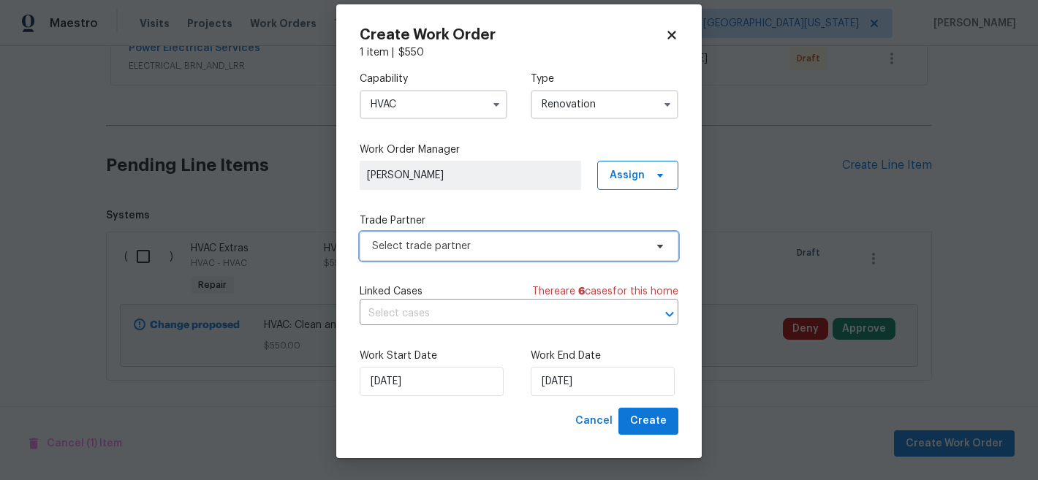
click at [472, 246] on span "Select trade partner" at bounding box center [508, 246] width 273 height 15
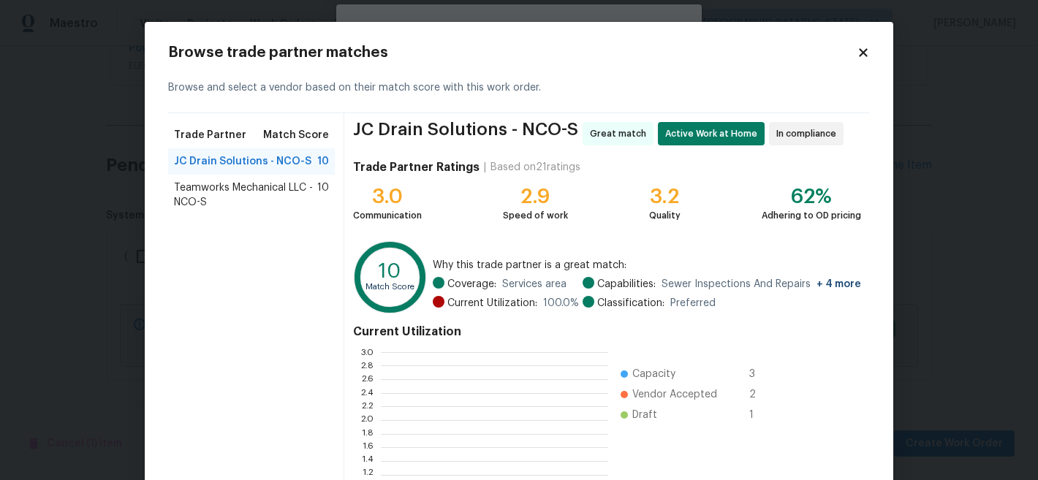
scroll to position [194, 216]
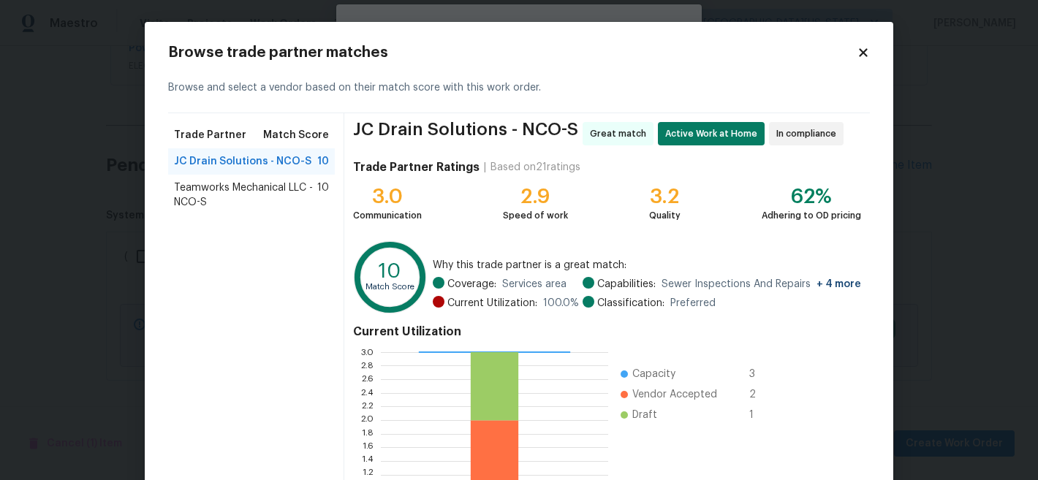
click at [276, 158] on span "JC Drain Solutions - NCO-S" at bounding box center [242, 161] width 137 height 15
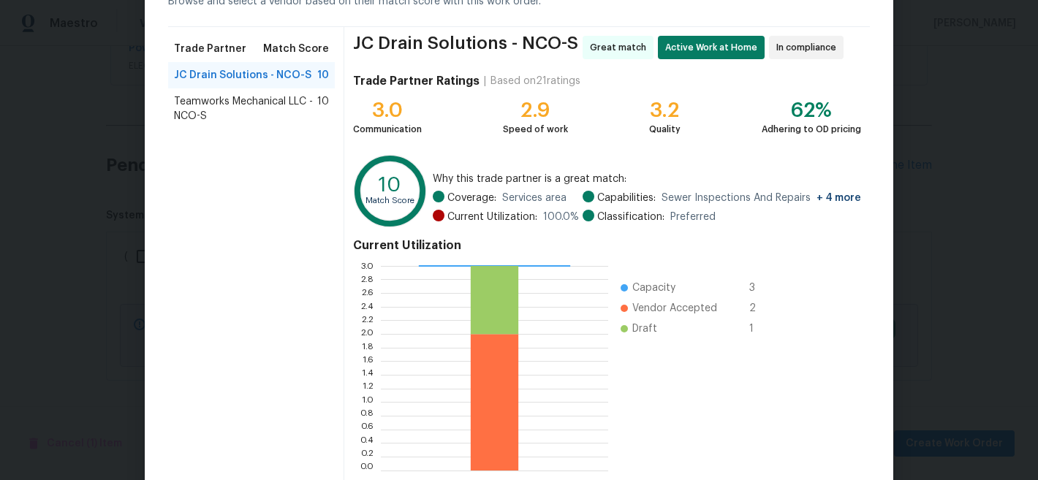
scroll to position [164, 0]
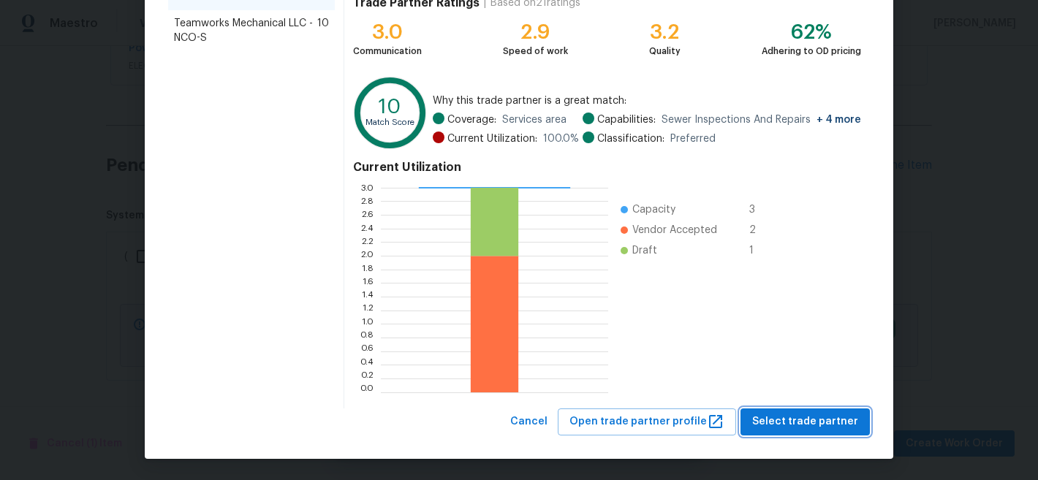
click at [791, 414] on span "Select trade partner" at bounding box center [805, 422] width 106 height 18
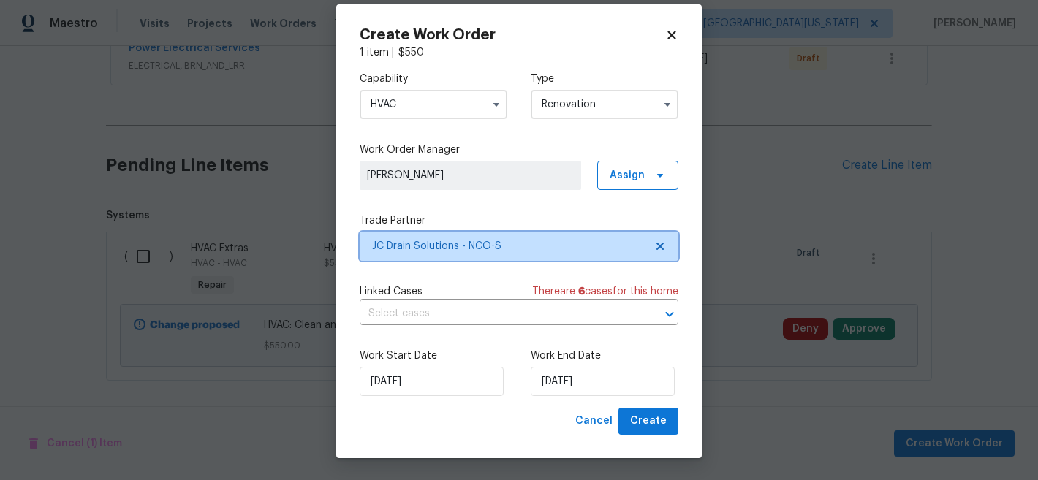
scroll to position [0, 0]
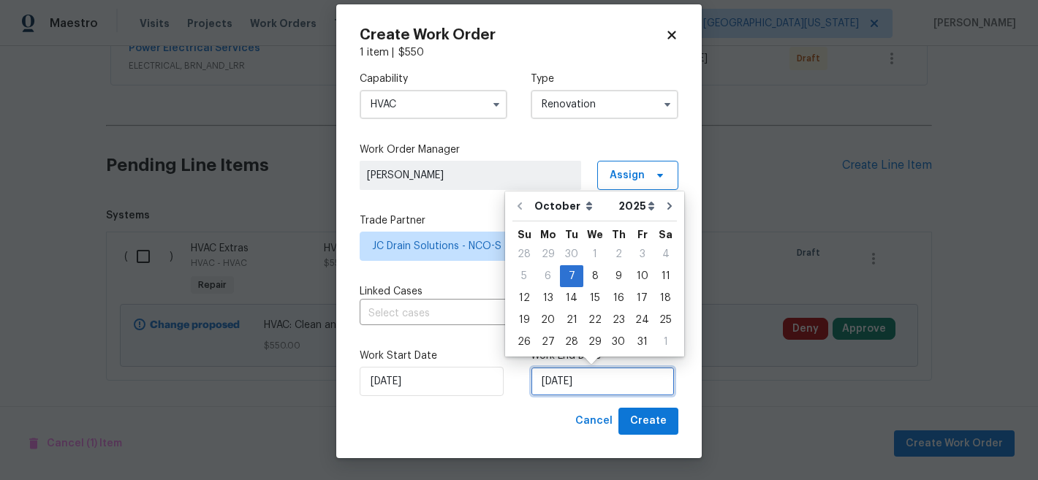
click at [566, 380] on input "[DATE]" at bounding box center [603, 381] width 144 height 29
click at [664, 211] on icon "Go to next month" at bounding box center [670, 206] width 12 height 12
type input "[DATE]"
select select "10"
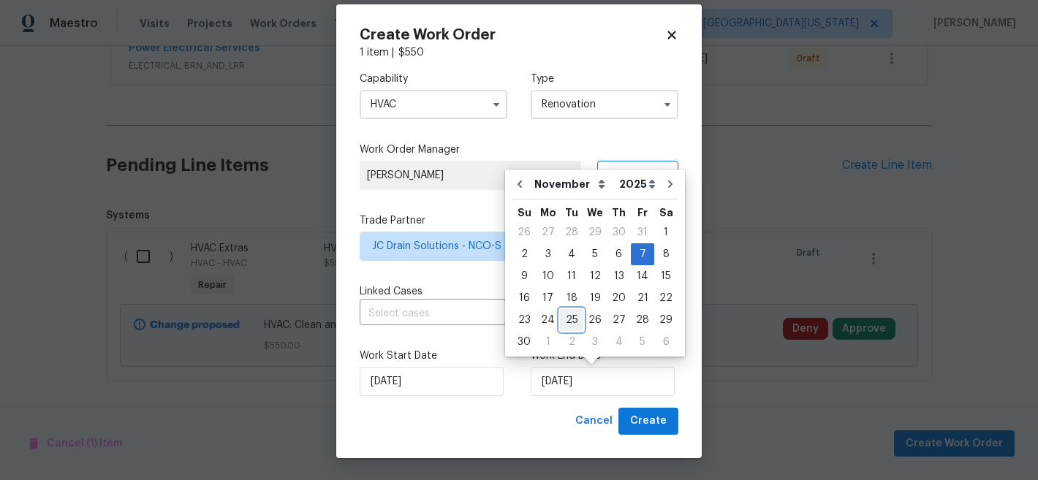
click at [564, 321] on div "25" at bounding box center [571, 320] width 23 height 20
type input "[DATE]"
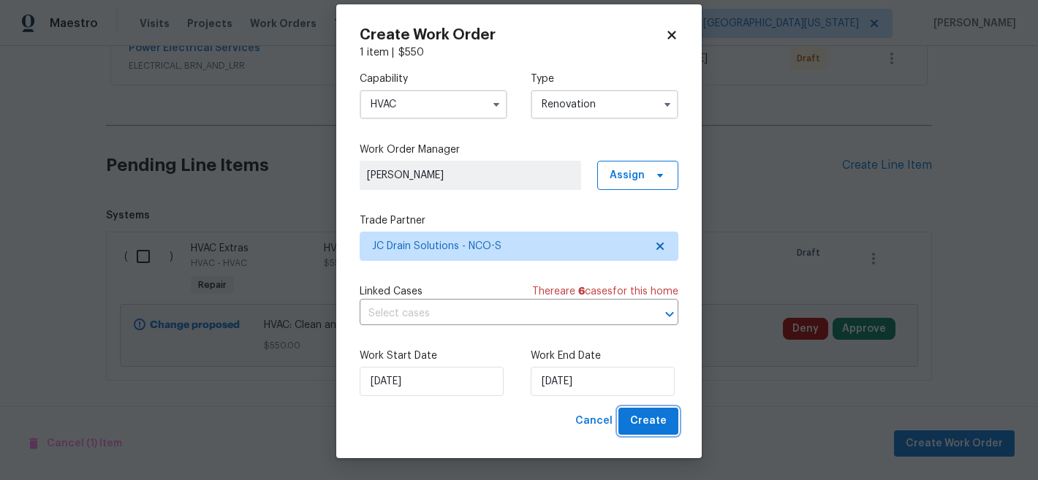
click at [644, 409] on button "Create" at bounding box center [648, 421] width 60 height 27
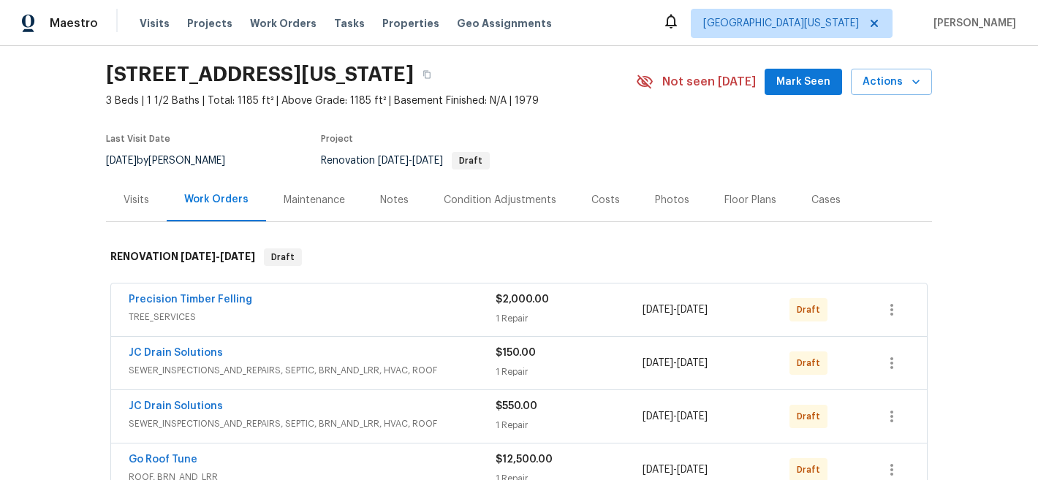
scroll to position [45, 0]
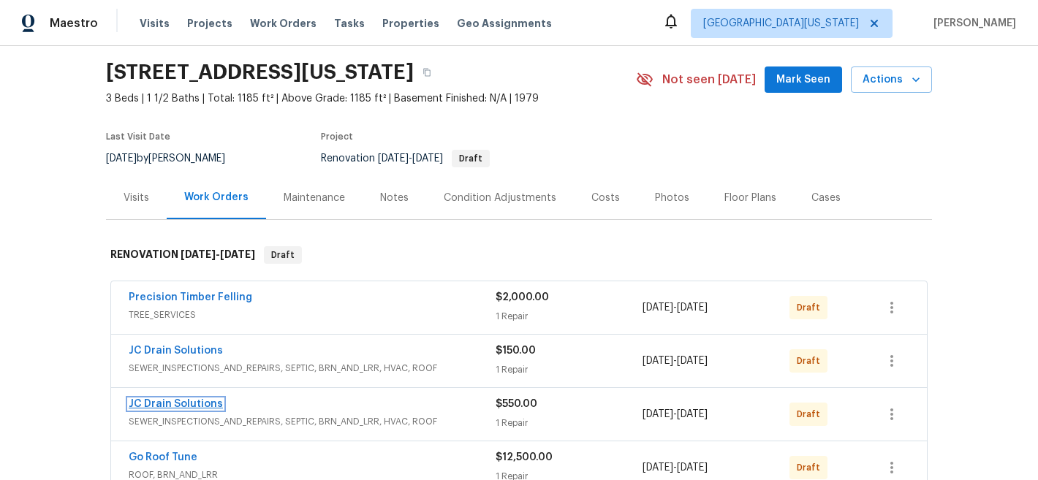
click at [174, 405] on link "JC Drain Solutions" at bounding box center [176, 404] width 94 height 10
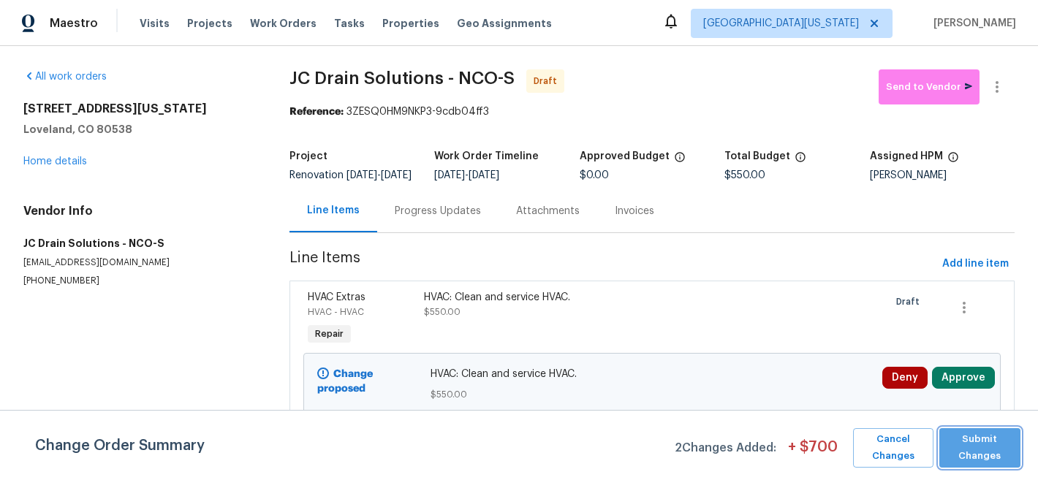
click at [983, 440] on span "Submit Changes" at bounding box center [980, 448] width 67 height 34
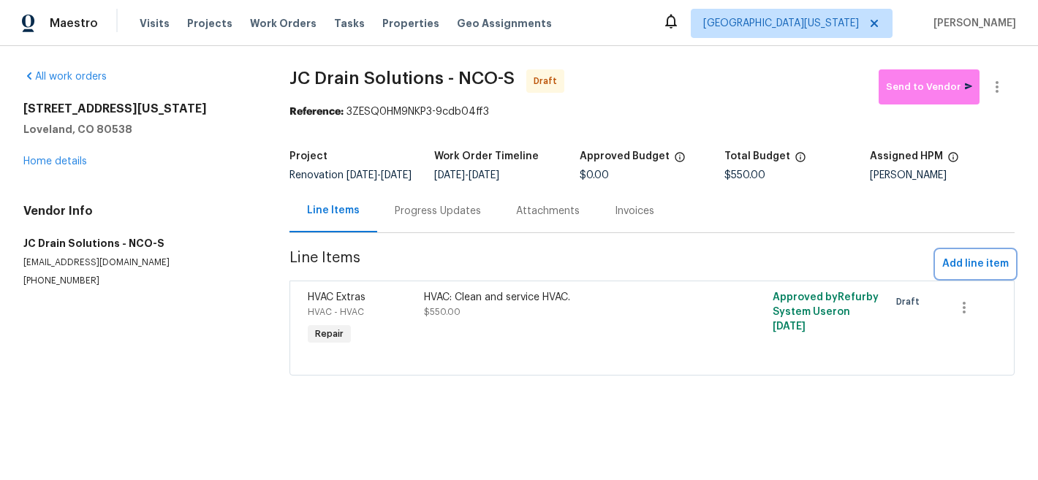
click at [975, 273] on span "Add line item" at bounding box center [975, 264] width 67 height 18
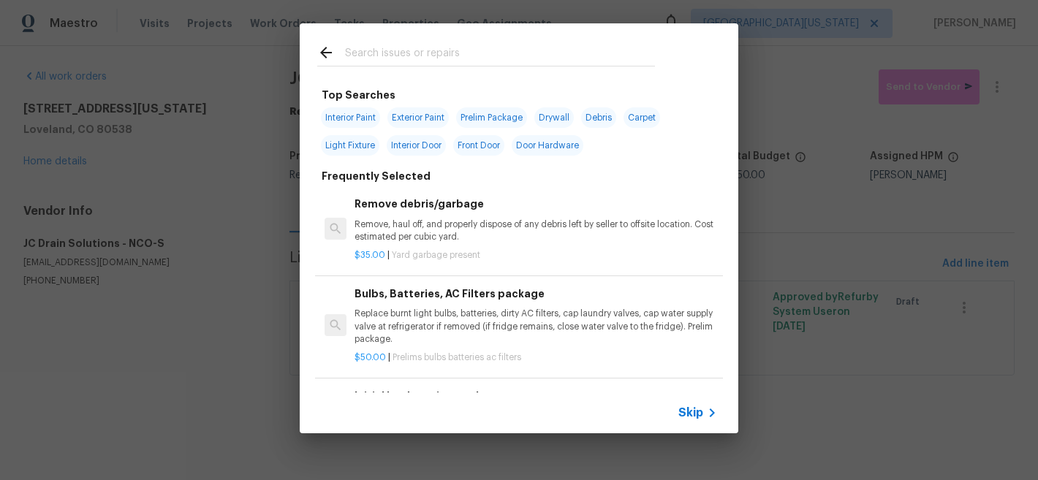
click at [450, 62] on input "text" at bounding box center [500, 55] width 310 height 22
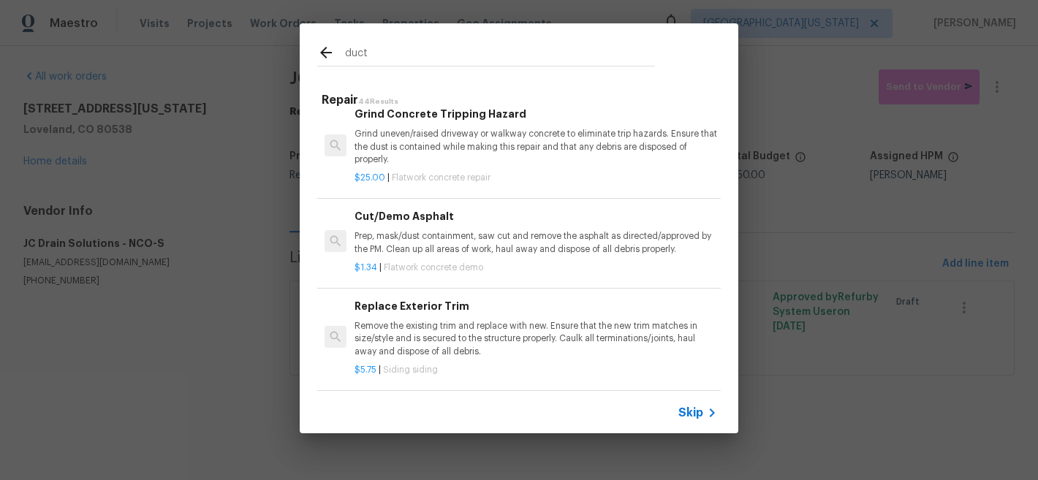
scroll to position [1386, 0]
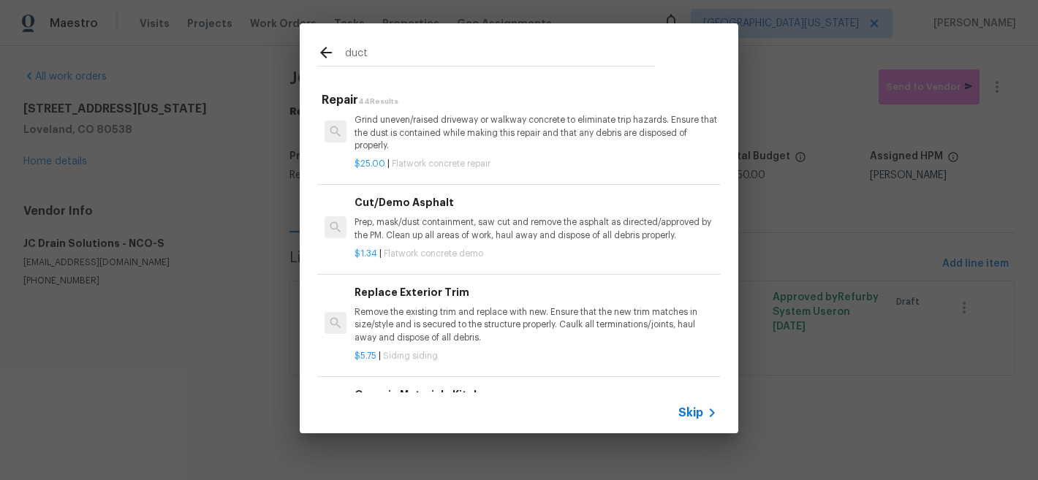
type input "duct"
click at [688, 404] on div "Skip" at bounding box center [699, 413] width 42 height 18
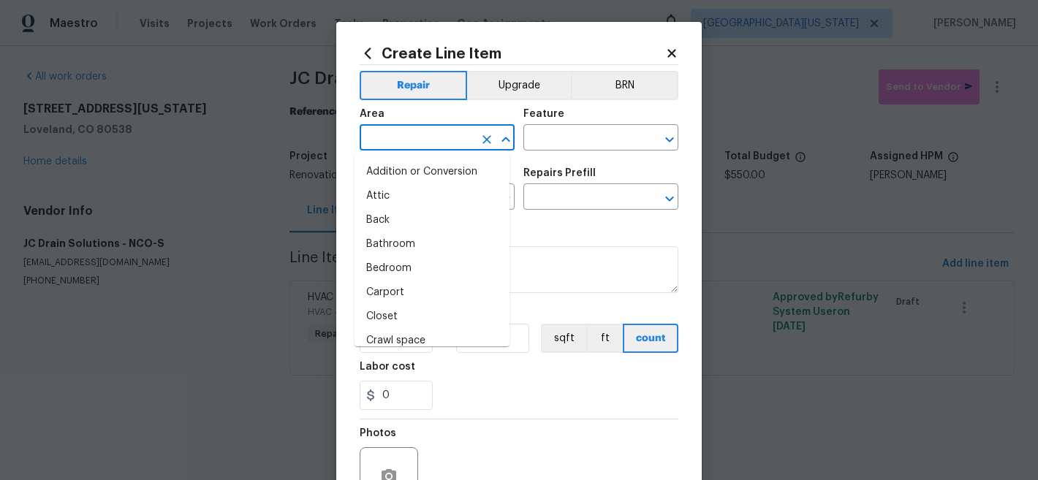
click at [459, 146] on input "text" at bounding box center [417, 139] width 114 height 23
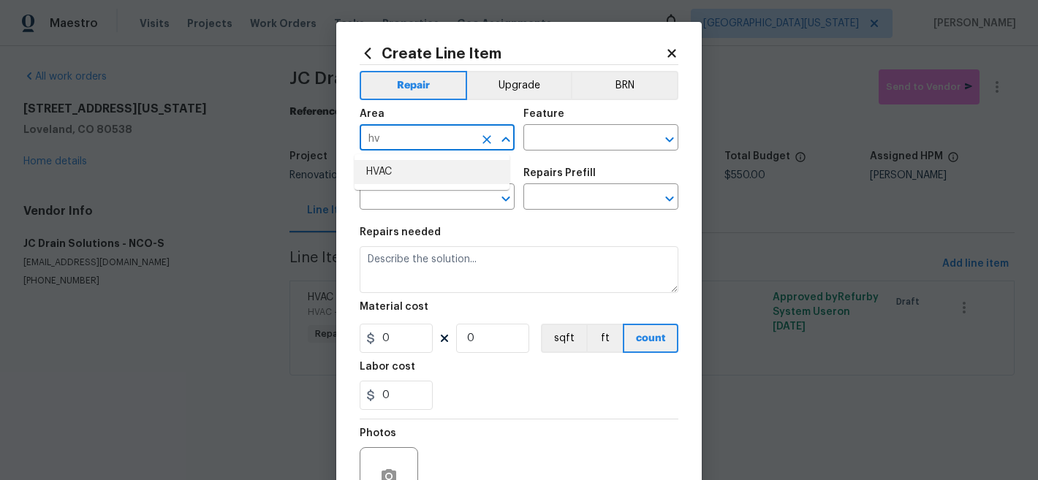
click at [410, 170] on li "HVAC" at bounding box center [432, 172] width 155 height 24
type input "HVAC"
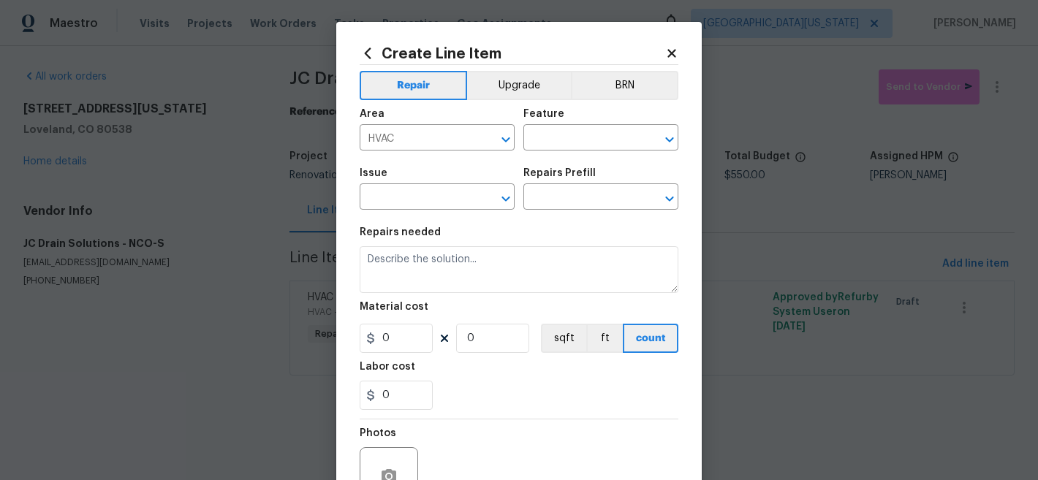
click at [555, 126] on div "Feature" at bounding box center [600, 118] width 155 height 19
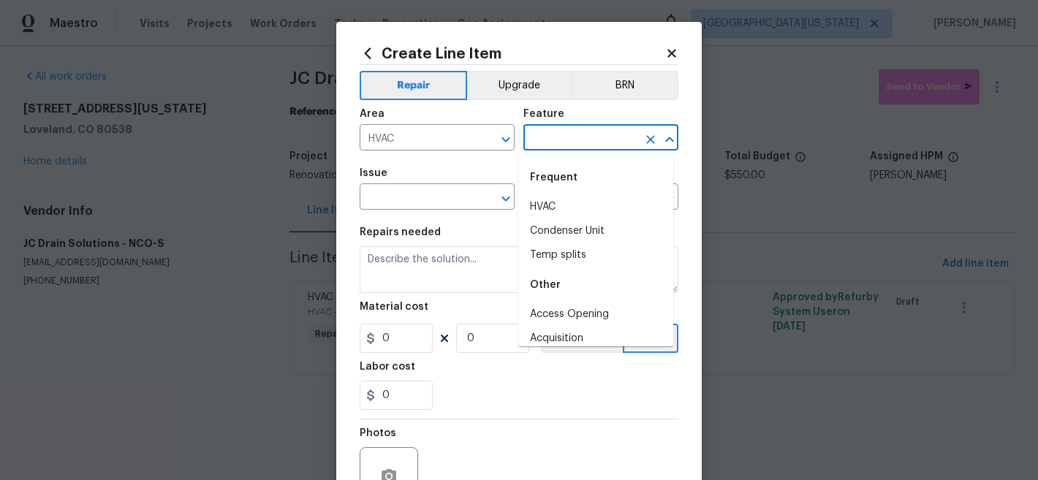
click at [548, 138] on input "text" at bounding box center [580, 139] width 114 height 23
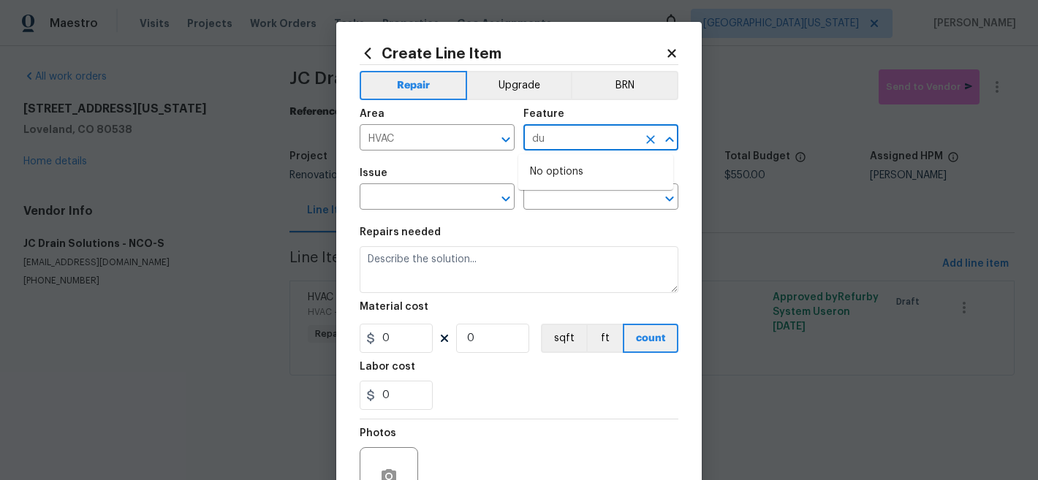
type input "d"
click at [533, 203] on li "HVAC" at bounding box center [595, 207] width 155 height 24
type input "HVAC"
click at [452, 197] on input "text" at bounding box center [417, 198] width 114 height 23
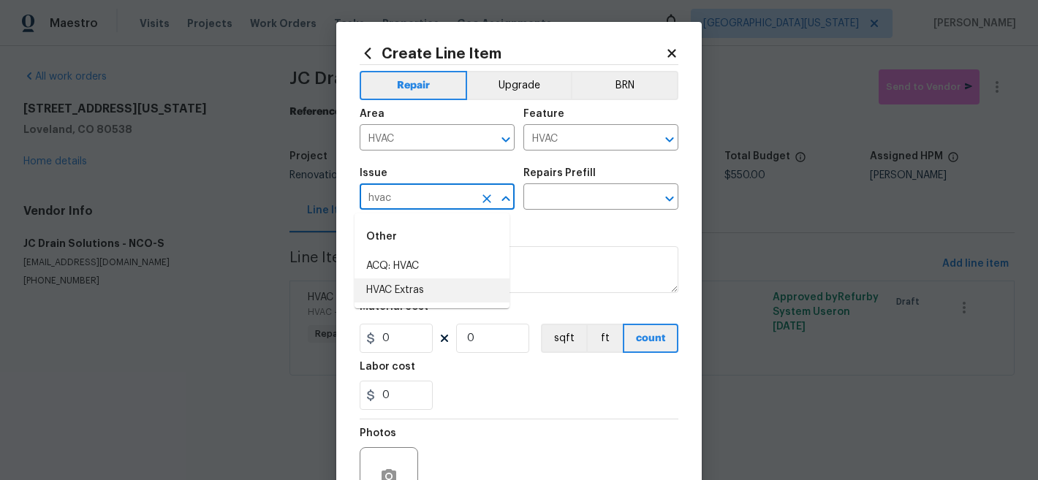
click at [455, 291] on li "HVAC Extras" at bounding box center [432, 291] width 155 height 24
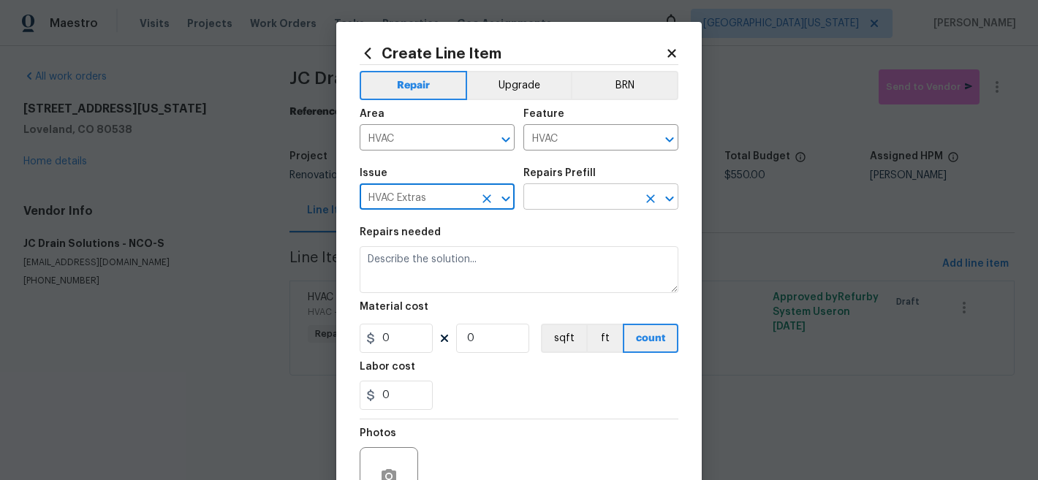
type input "HVAC Extras"
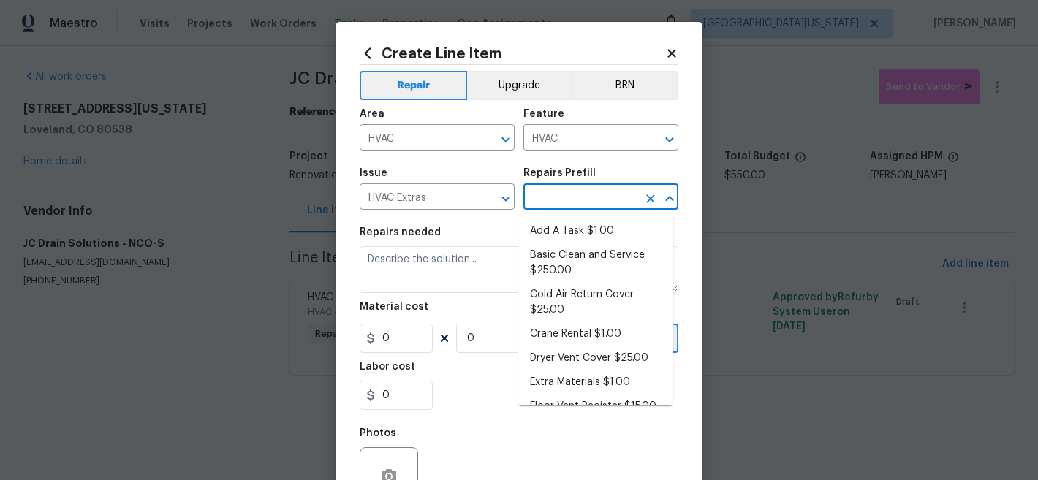
click at [577, 197] on input "text" at bounding box center [580, 198] width 114 height 23
click at [578, 228] on li "Add A Task $1.00" at bounding box center [595, 231] width 155 height 24
type input "Add A Task $1.00"
type textarea "HPM to detail"
type input "1"
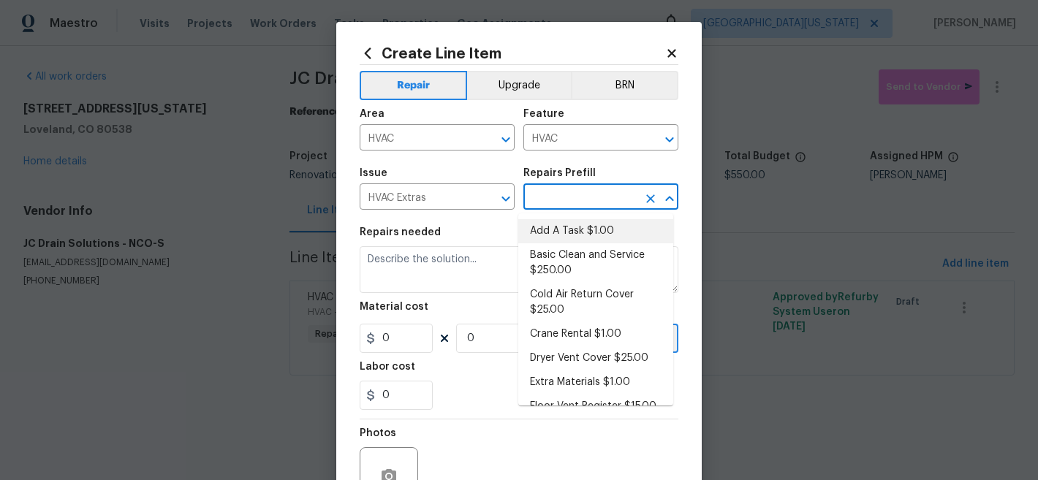
type input "1"
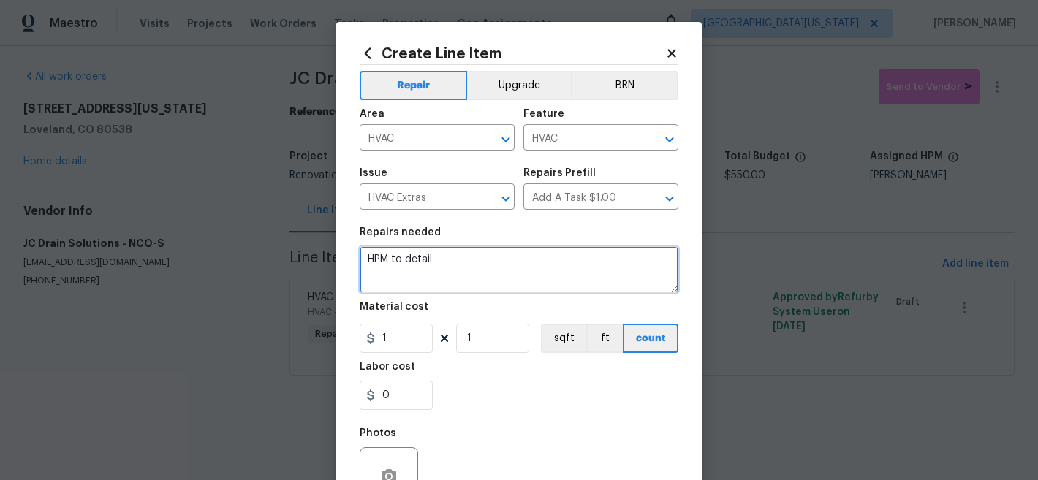
click at [538, 270] on textarea "HPM to detail" at bounding box center [519, 269] width 319 height 47
click at [538, 269] on textarea "HPM to detail" at bounding box center [519, 269] width 319 height 47
click at [538, 267] on textarea "HPM to detail" at bounding box center [519, 269] width 319 height 47
click at [537, 266] on textarea "HPM to detail" at bounding box center [519, 269] width 319 height 47
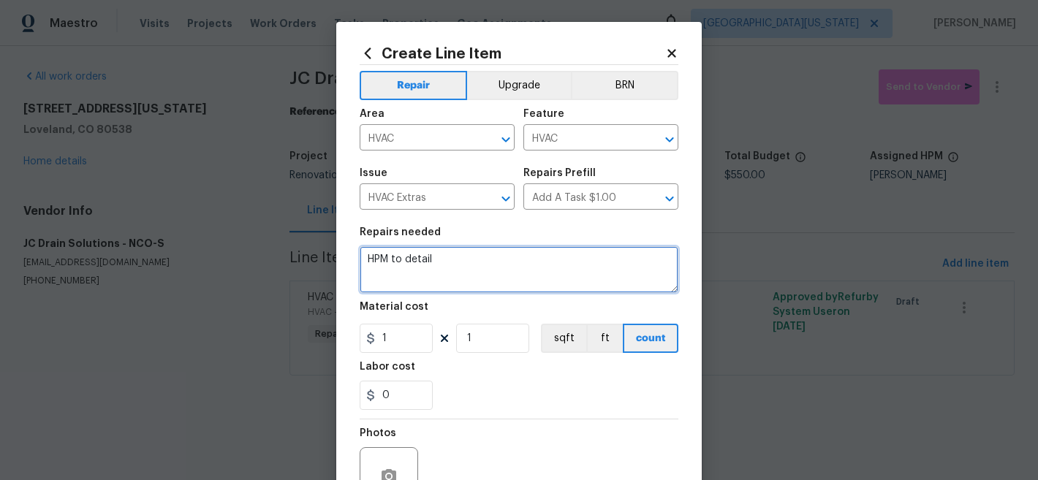
click at [536, 265] on textarea "HPM to detail" at bounding box center [519, 269] width 319 height 47
type textarea "HVAC: Professionally clean ducts."
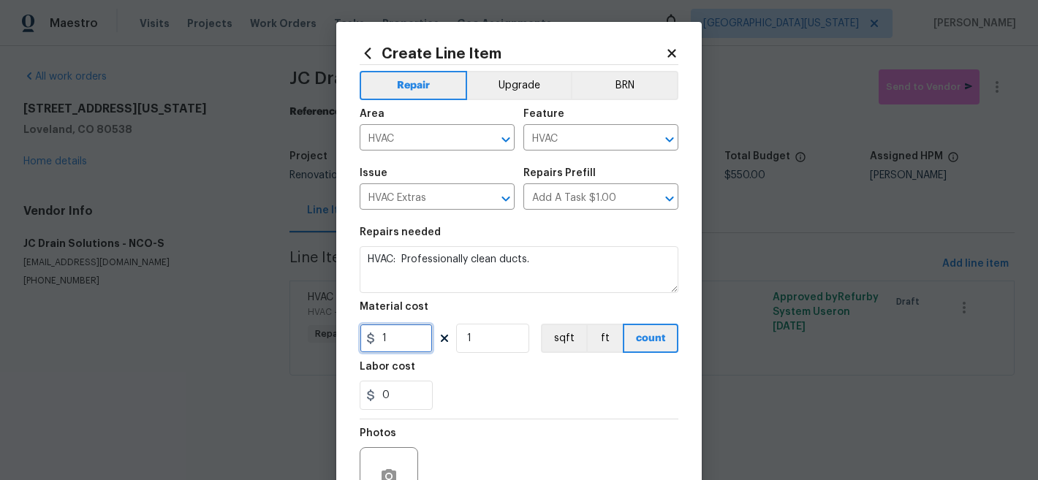
click at [399, 336] on input "1" at bounding box center [396, 338] width 73 height 29
type input "350"
click at [582, 410] on div "0" at bounding box center [519, 395] width 319 height 29
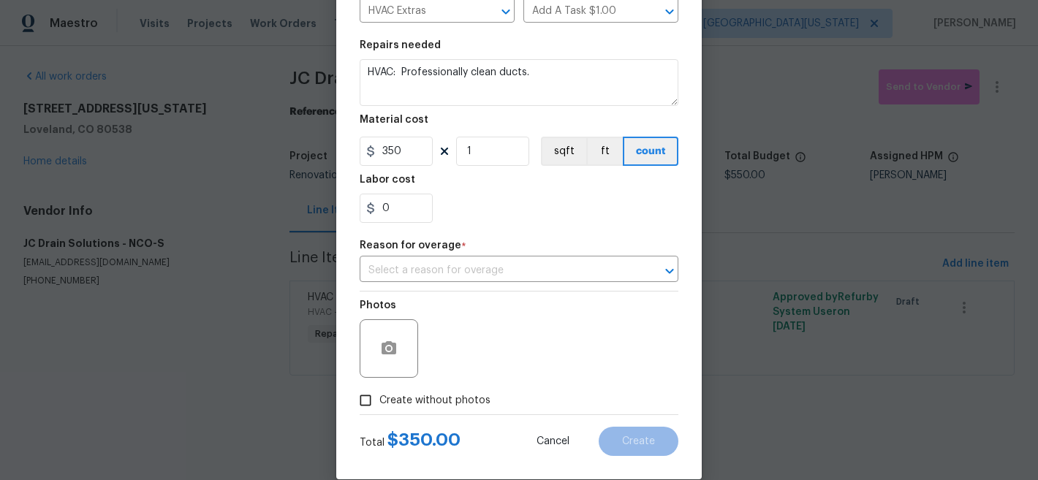
scroll to position [209, 0]
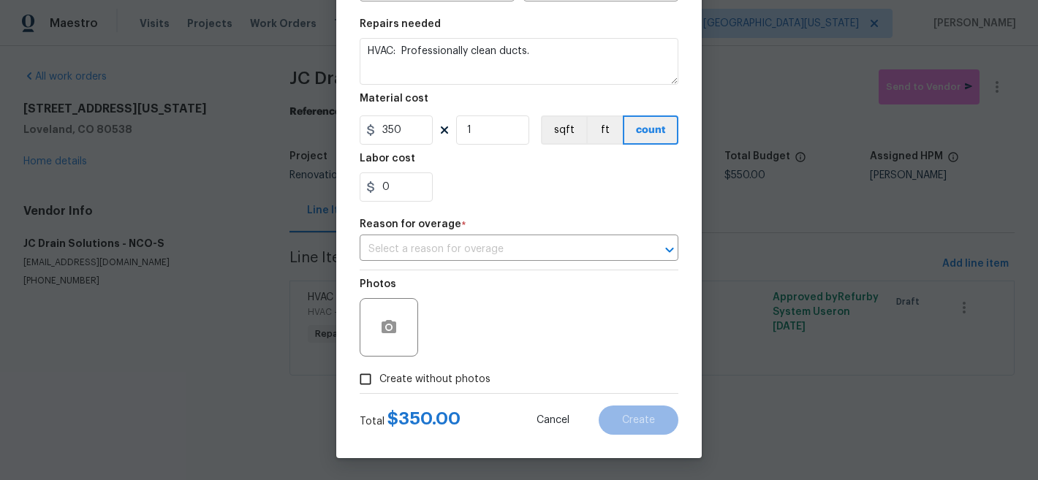
click at [409, 377] on span "Create without photos" at bounding box center [434, 379] width 111 height 15
click at [379, 377] on input "Create without photos" at bounding box center [366, 380] width 28 height 28
checkbox input "true"
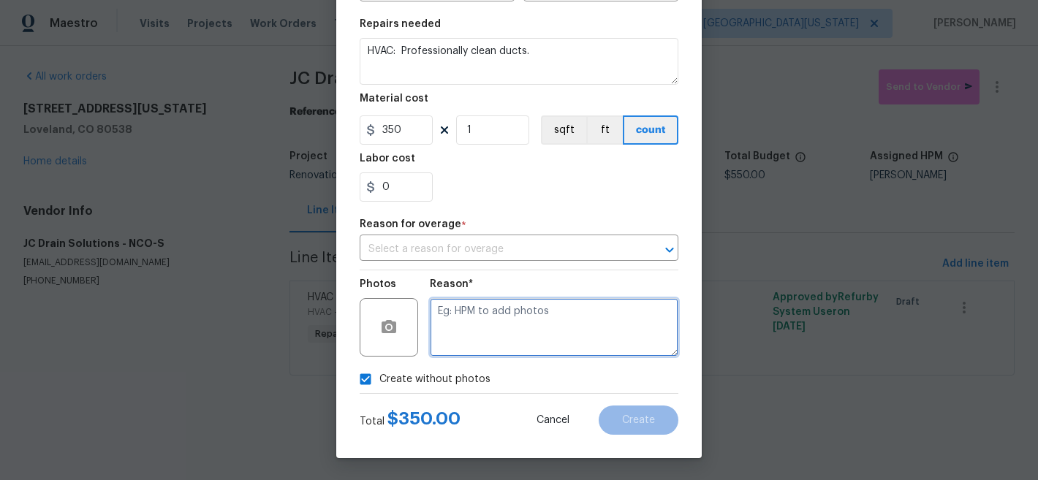
click at [493, 324] on textarea at bounding box center [554, 327] width 249 height 58
type textarea "Later"
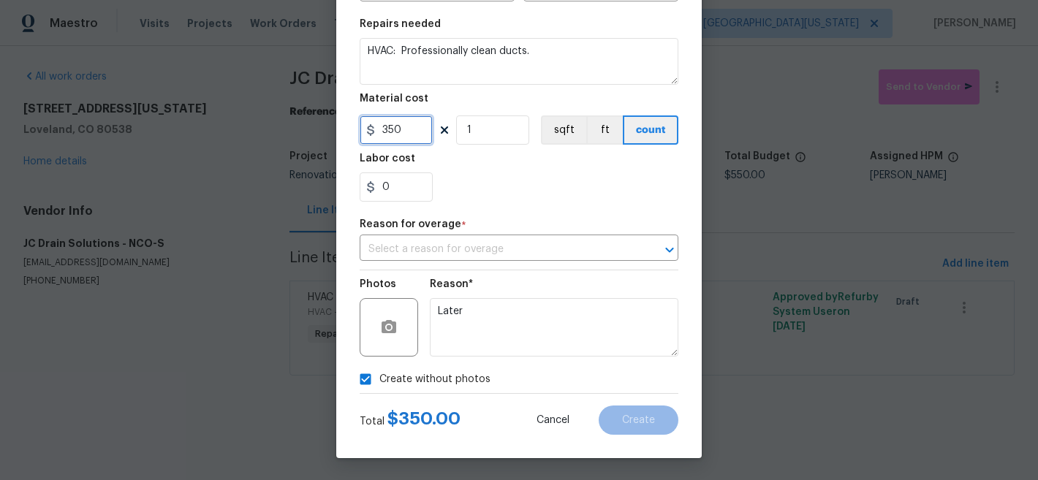
click at [398, 129] on input "350" at bounding box center [396, 130] width 73 height 29
type input "500"
click at [545, 204] on section "Repairs needed HVAC: Professionally clean ducts. Material cost 500 1 sqft ft co…" at bounding box center [519, 110] width 319 height 200
click at [542, 246] on input "text" at bounding box center [499, 249] width 278 height 23
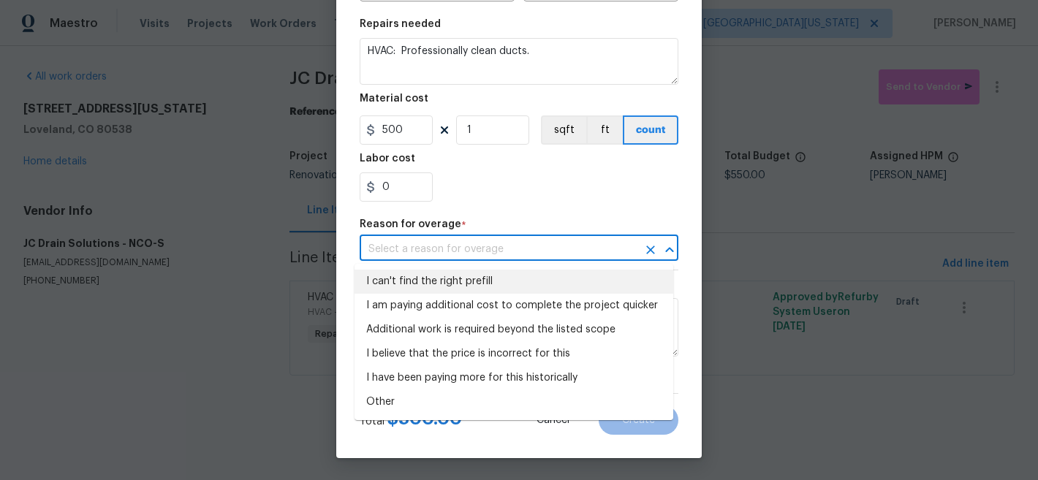
click at [479, 280] on li "I can't find the right prefill" at bounding box center [514, 282] width 319 height 24
type input "I can't find the right prefill"
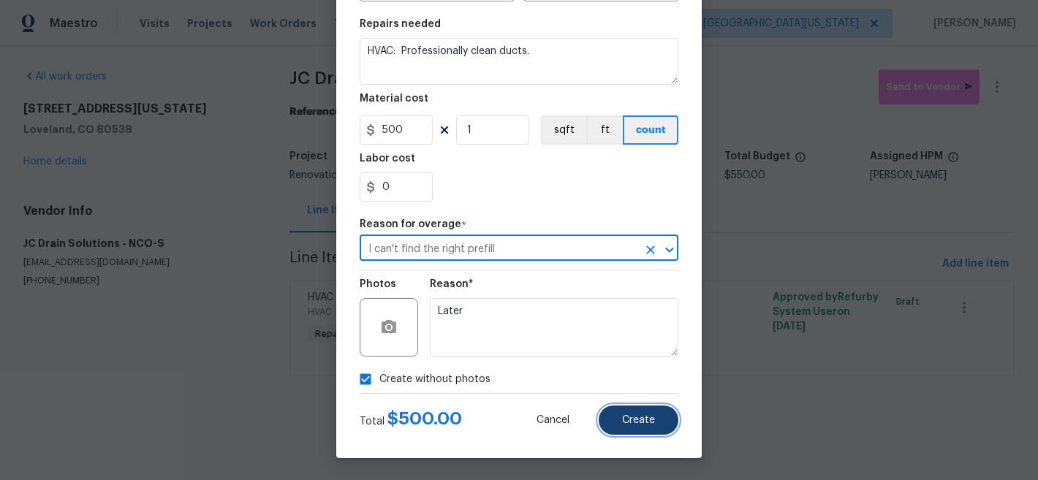
click at [648, 424] on span "Create" at bounding box center [638, 420] width 33 height 11
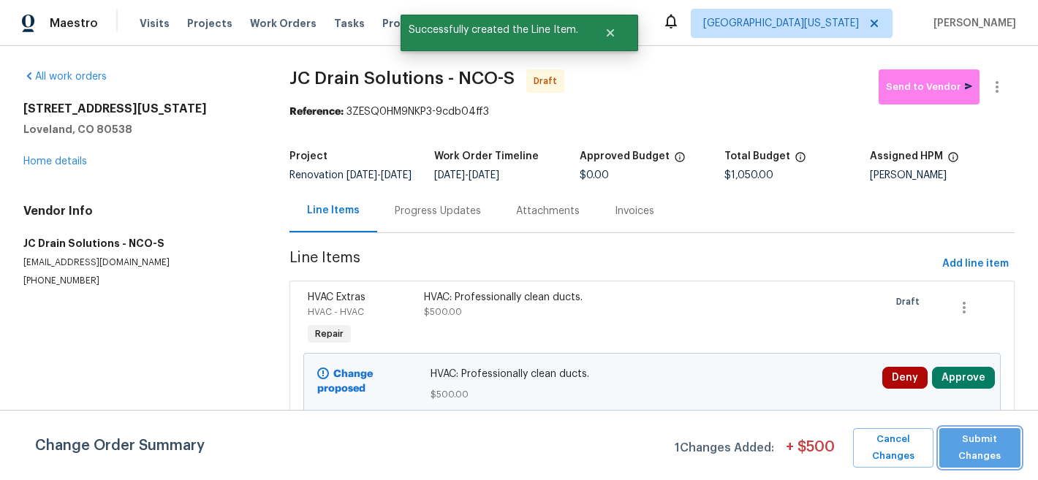
click at [968, 446] on span "Submit Changes" at bounding box center [980, 448] width 67 height 34
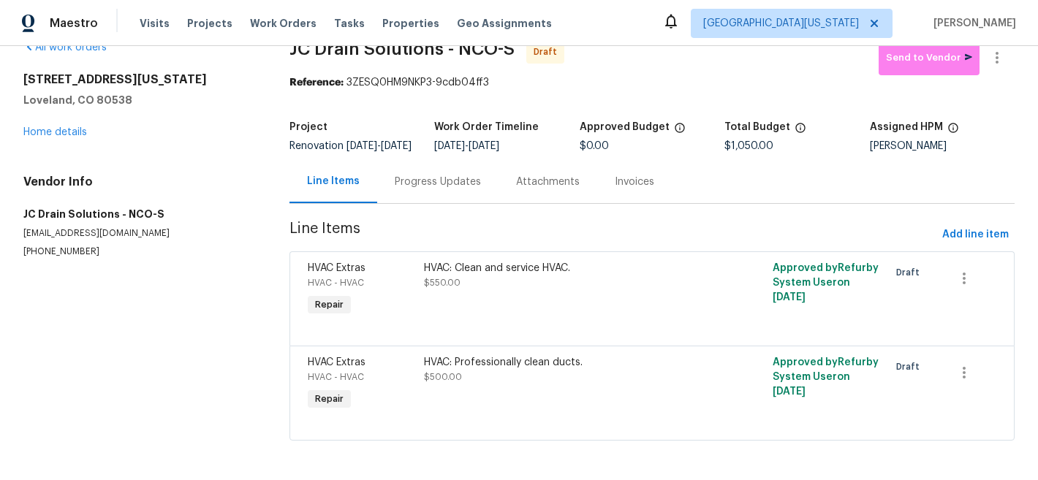
scroll to position [0, 0]
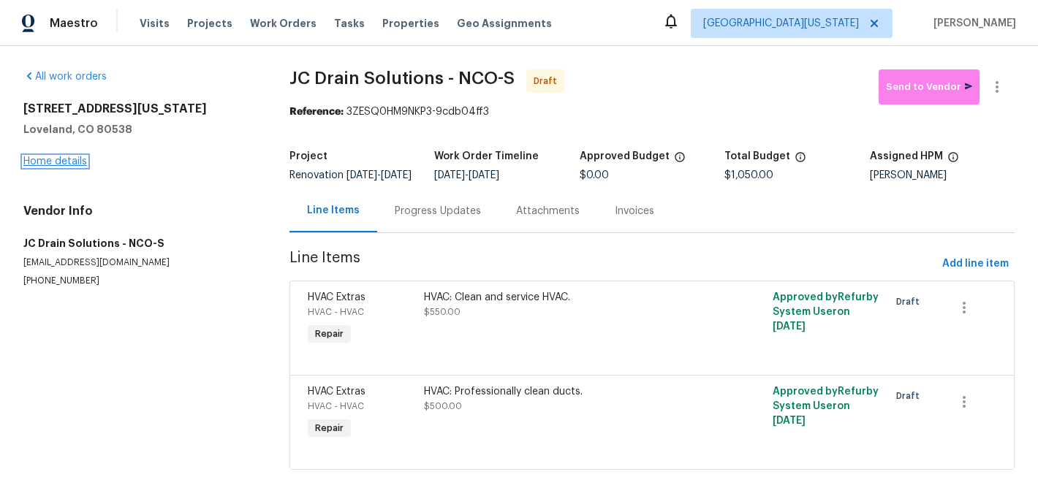
click at [71, 162] on link "Home details" at bounding box center [55, 161] width 64 height 10
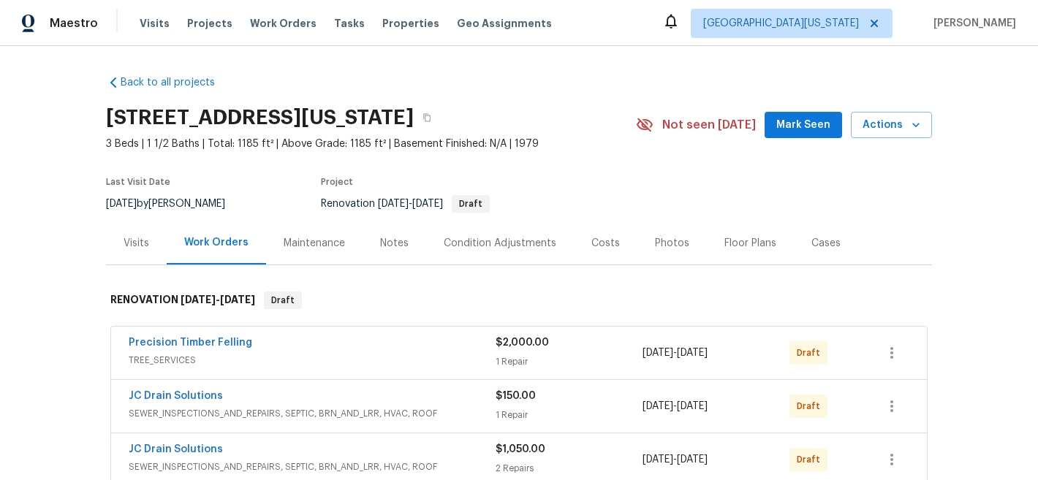
click at [608, 181] on section "[STREET_ADDRESS][US_STATE] 3 Beds | 1 1/2 Baths | Total: 1185 ft² | Above Grade…" at bounding box center [519, 160] width 826 height 123
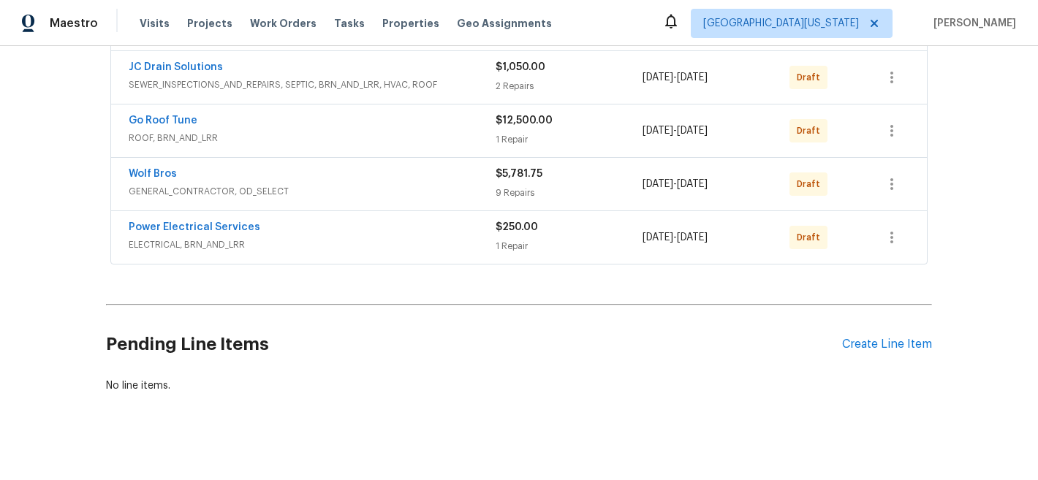
scroll to position [406, 0]
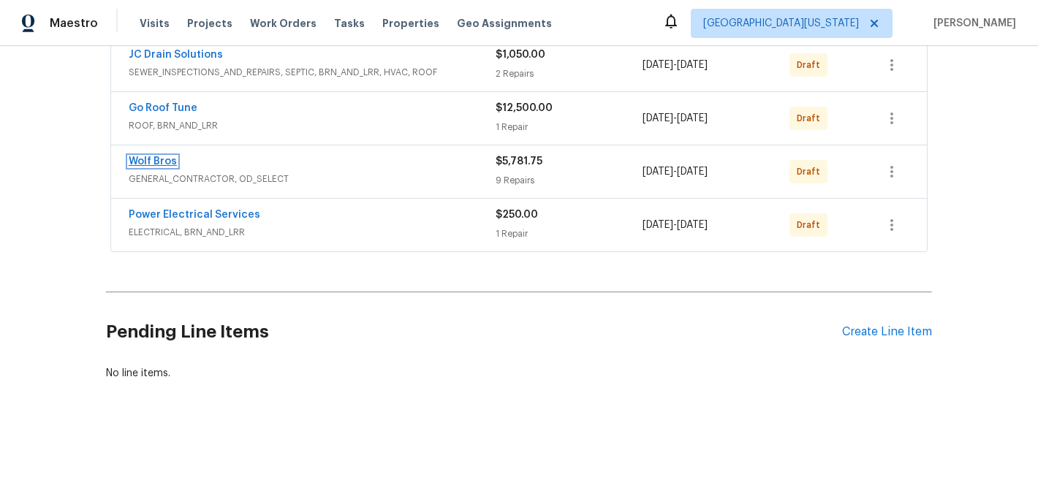
click at [151, 156] on link "Wolf Bros" at bounding box center [153, 161] width 48 height 10
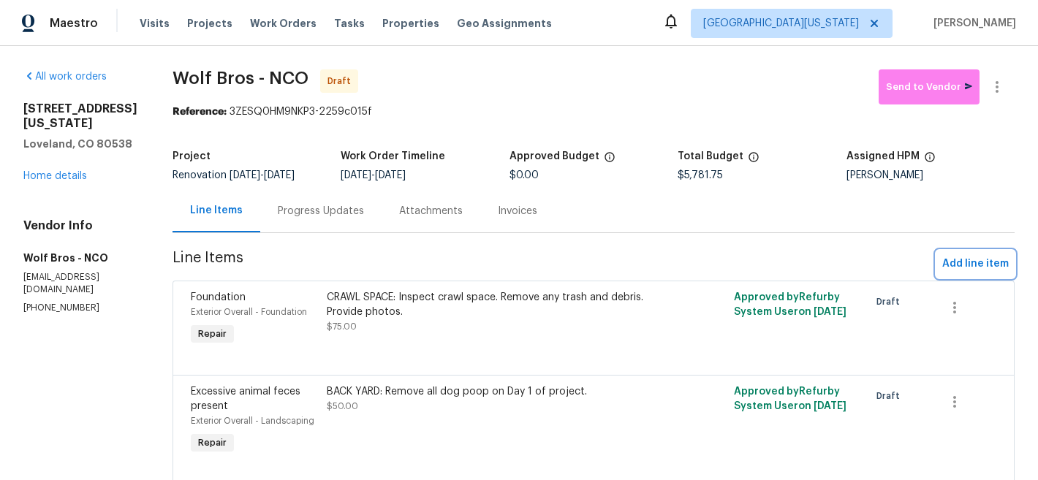
click at [968, 258] on span "Add line item" at bounding box center [975, 264] width 67 height 18
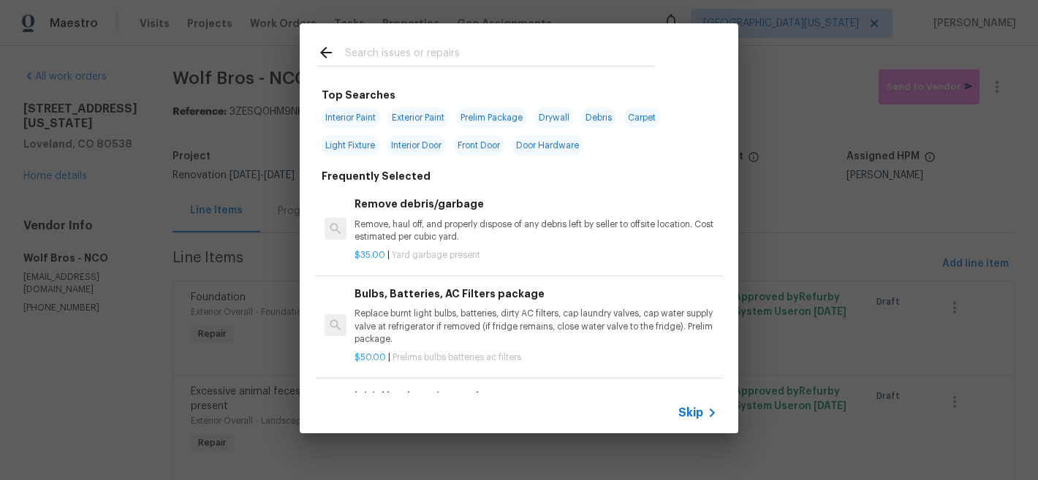
click at [389, 56] on input "text" at bounding box center [500, 55] width 310 height 22
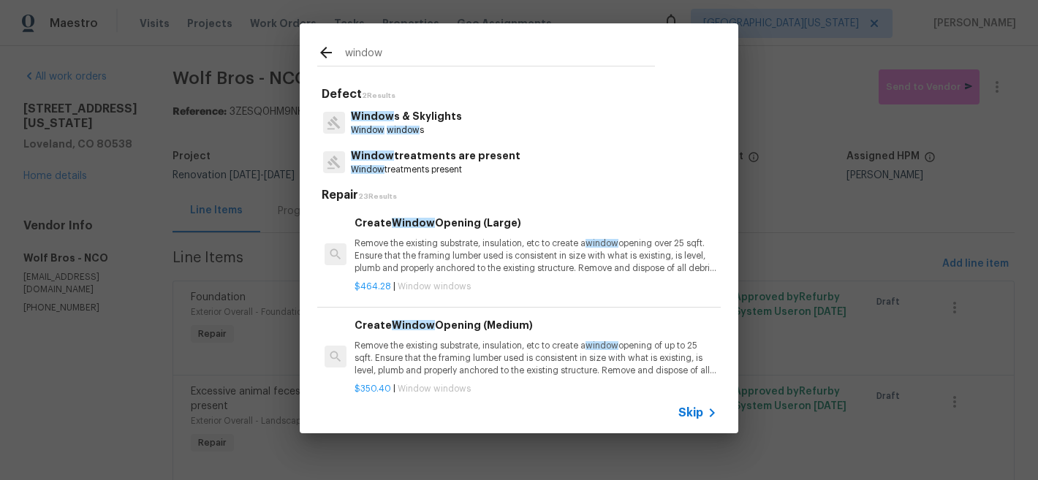
type input "window"
click at [412, 128] on span "window" at bounding box center [403, 130] width 33 height 9
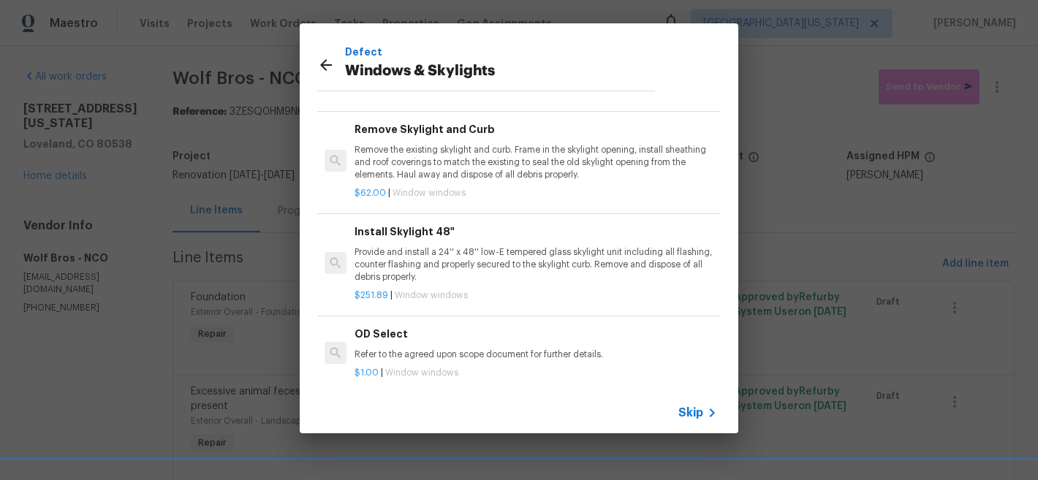
scroll to position [112, 0]
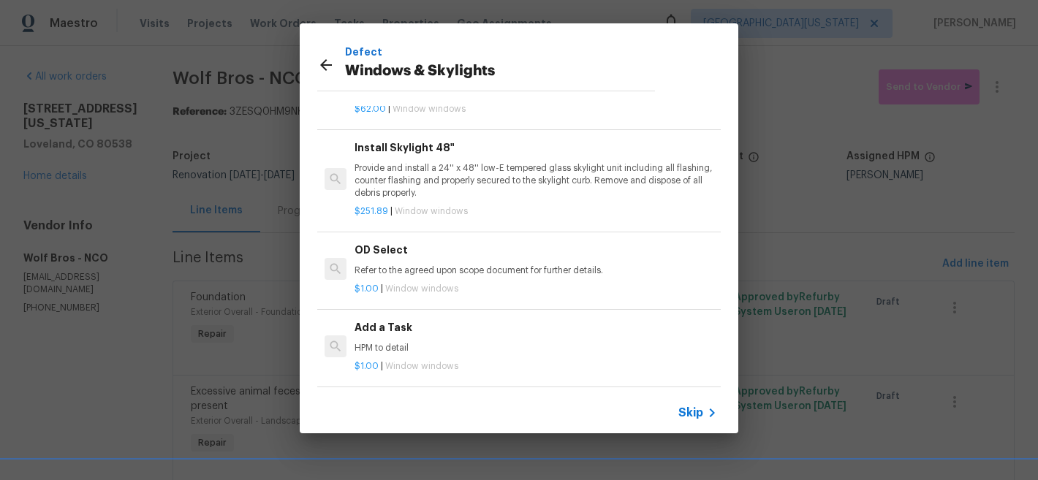
click at [406, 342] on p "HPM to detail" at bounding box center [536, 348] width 363 height 12
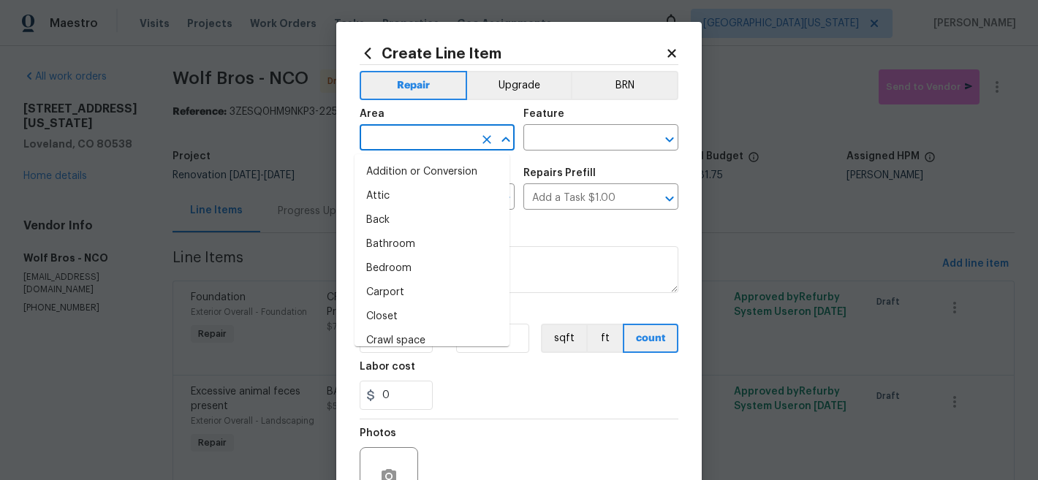
click at [454, 132] on input "text" at bounding box center [417, 139] width 114 height 23
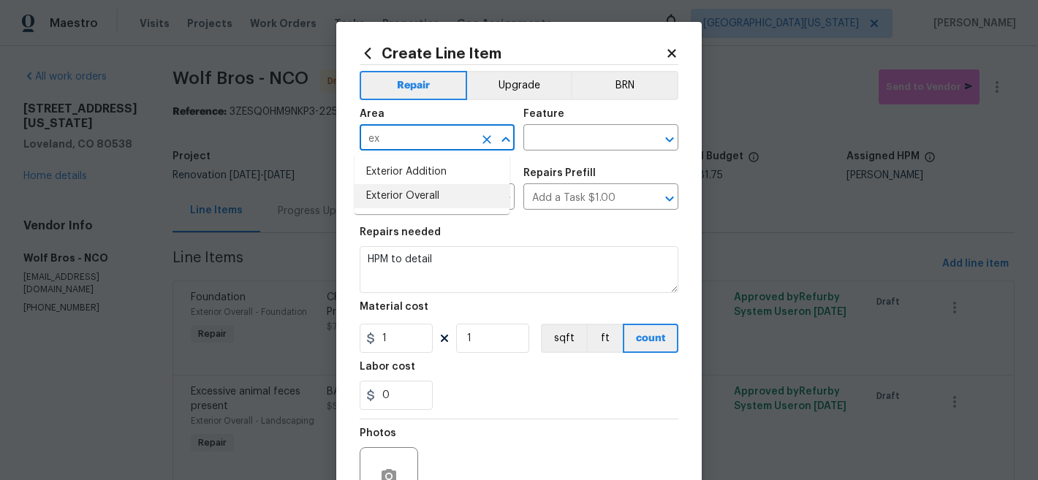
click at [441, 197] on li "Exterior Overall" at bounding box center [432, 196] width 155 height 24
type input "Exterior Overall"
click at [538, 137] on input "text" at bounding box center [580, 139] width 114 height 23
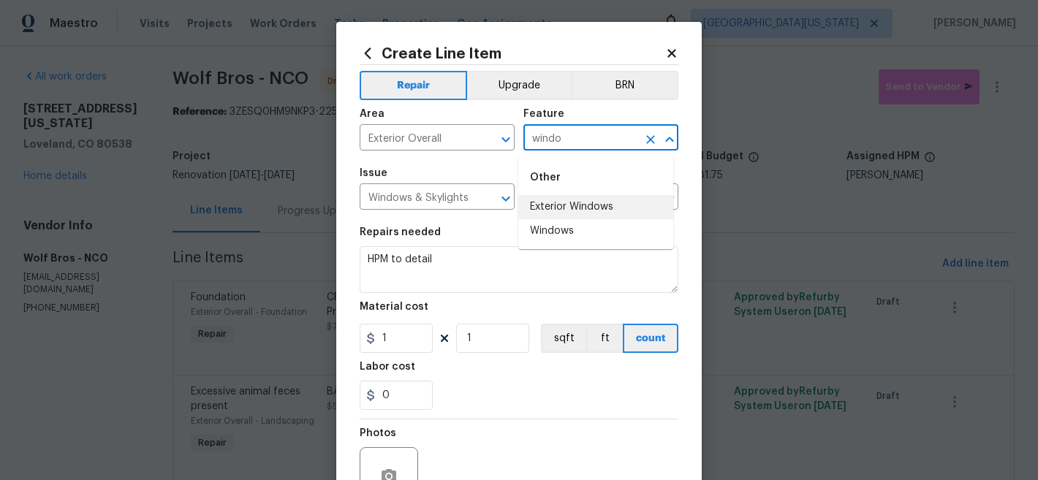
click at [567, 208] on li "Exterior Windows" at bounding box center [595, 207] width 155 height 24
type input "Exterior Windows"
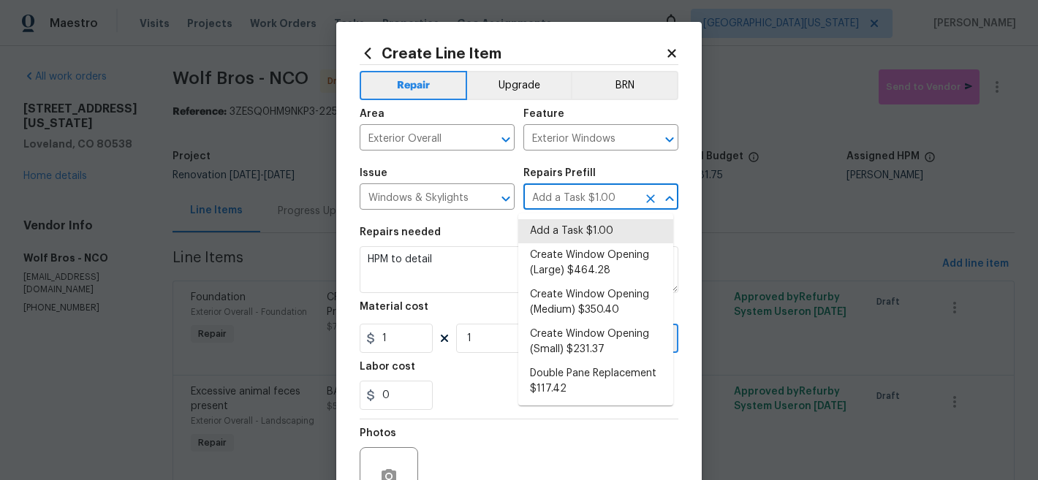
click at [583, 205] on input "Add a Task $1.00" at bounding box center [580, 198] width 114 height 23
click at [463, 255] on textarea "HPM to detail" at bounding box center [519, 269] width 319 height 47
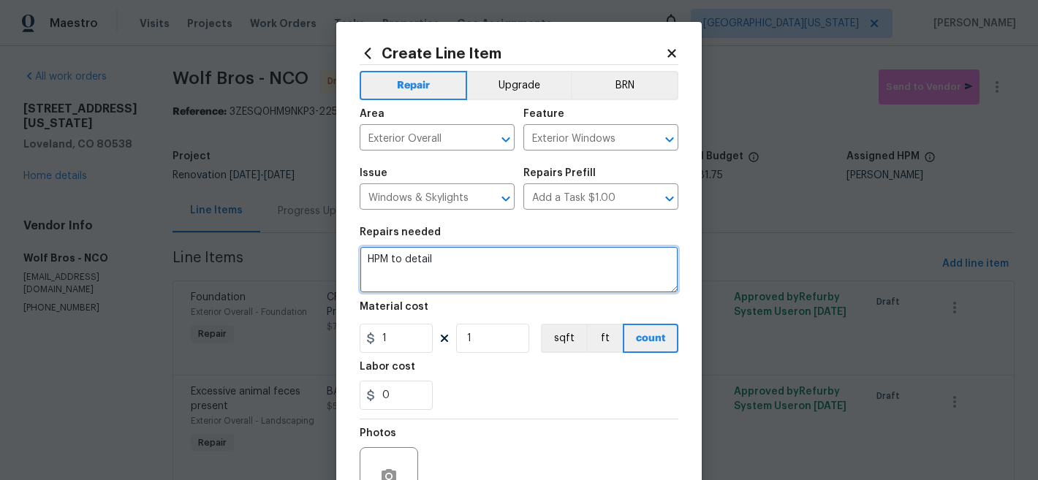
click at [464, 255] on textarea "HPM to detail" at bounding box center [519, 269] width 319 height 47
click at [466, 257] on textarea "HPM to detail" at bounding box center [519, 269] width 319 height 47
type textarea "E"
type textarea "WINDOWS: Replace windows."
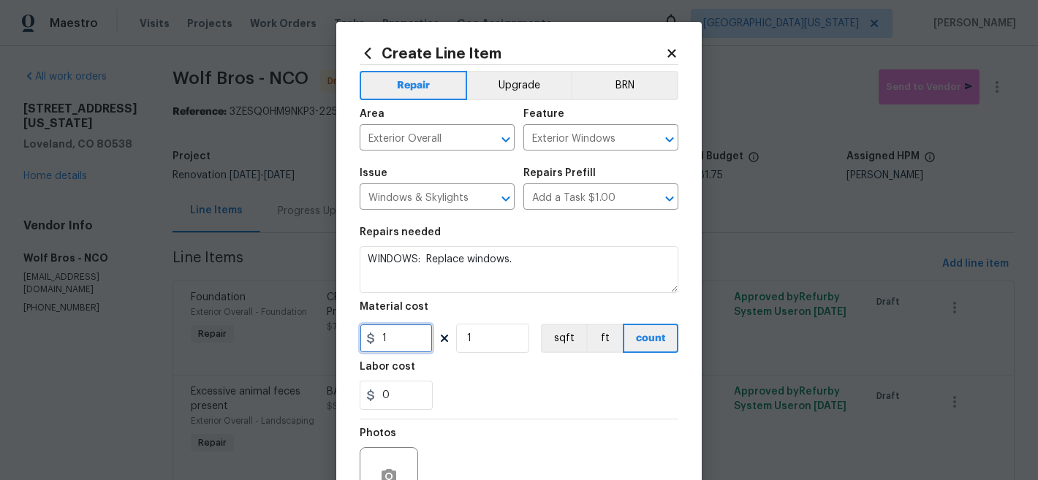
click at [378, 345] on input "1" at bounding box center [396, 338] width 73 height 29
type input "10000"
click at [571, 406] on div "0" at bounding box center [519, 395] width 319 height 29
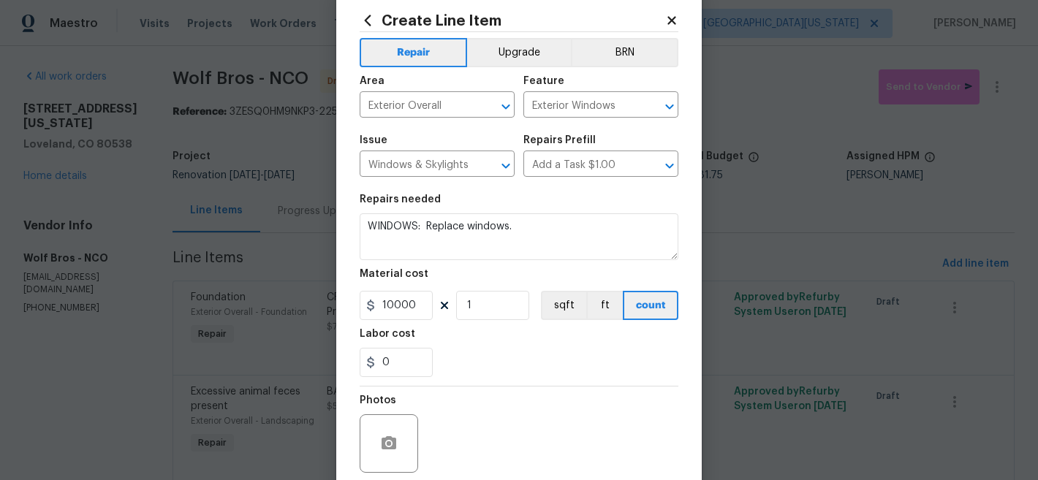
scroll to position [150, 0]
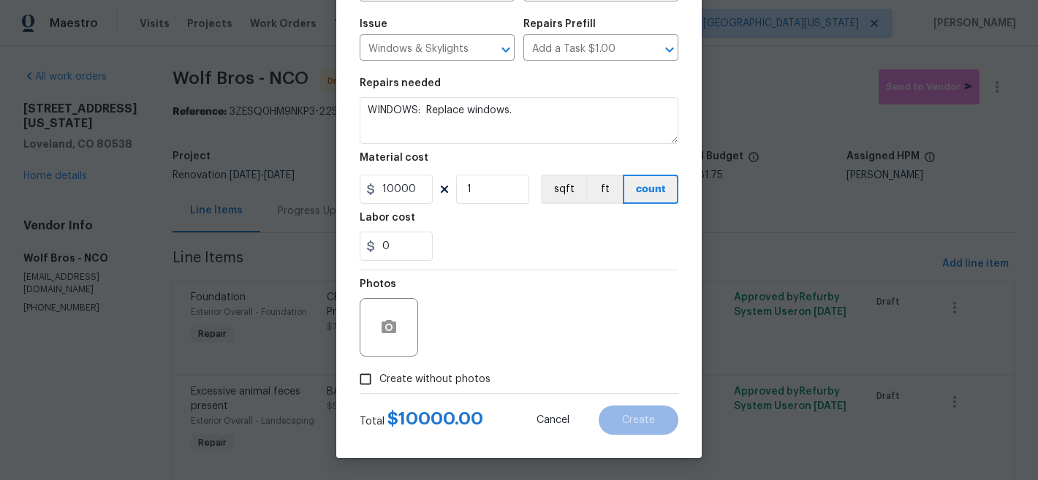
click at [430, 377] on span "Create without photos" at bounding box center [434, 379] width 111 height 15
click at [379, 377] on input "Create without photos" at bounding box center [366, 380] width 28 height 28
checkbox input "true"
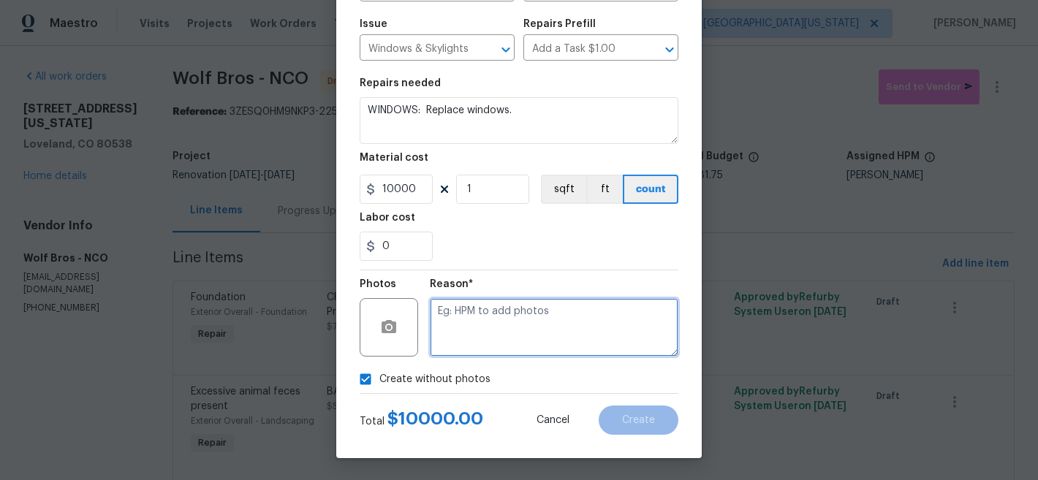
click at [523, 301] on textarea at bounding box center [554, 327] width 249 height 58
type textarea "Later"
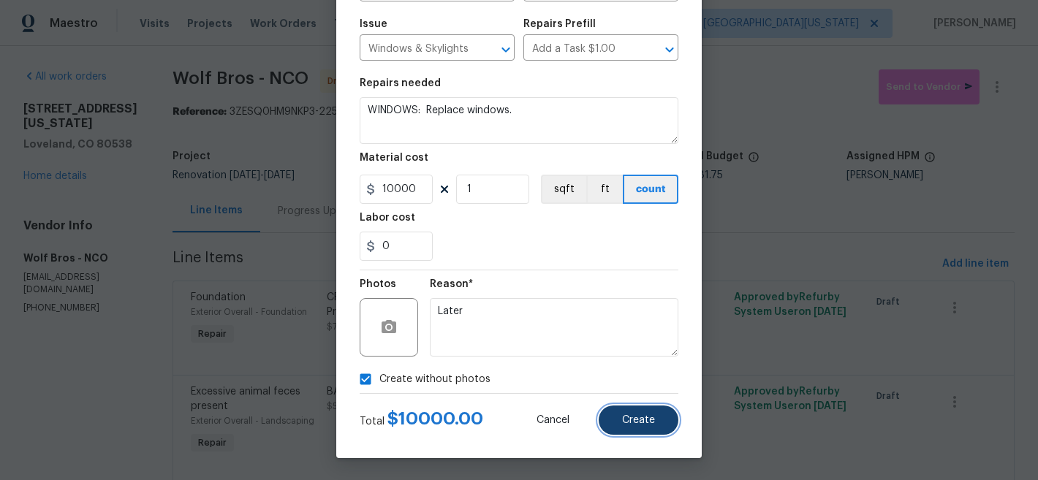
click at [629, 420] on span "Create" at bounding box center [638, 420] width 33 height 11
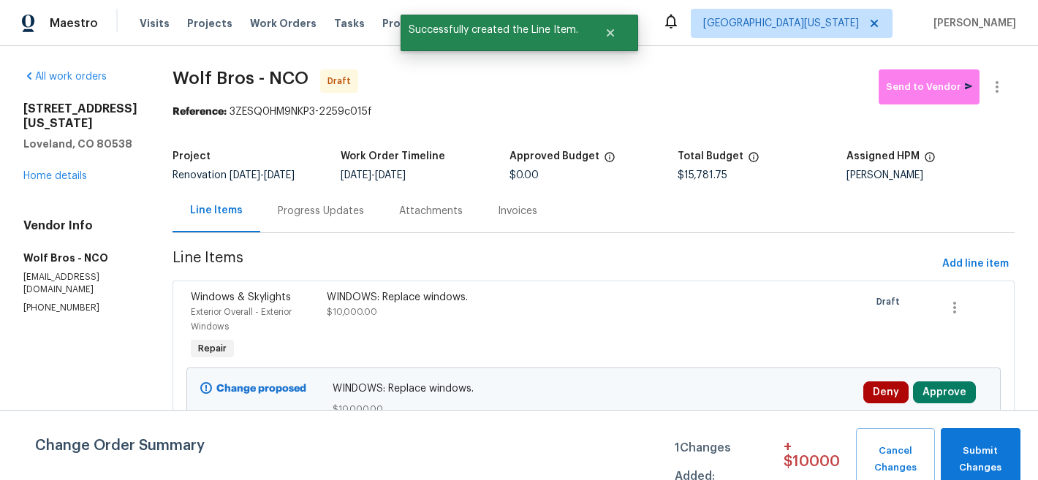
click at [357, 298] on div "WINDOWS: Replace windows." at bounding box center [492, 297] width 330 height 15
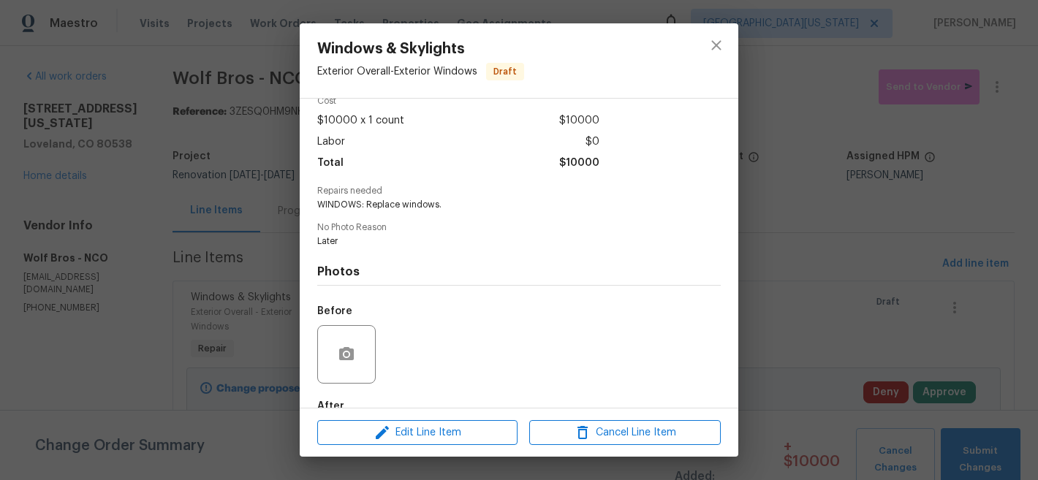
scroll to position [156, 0]
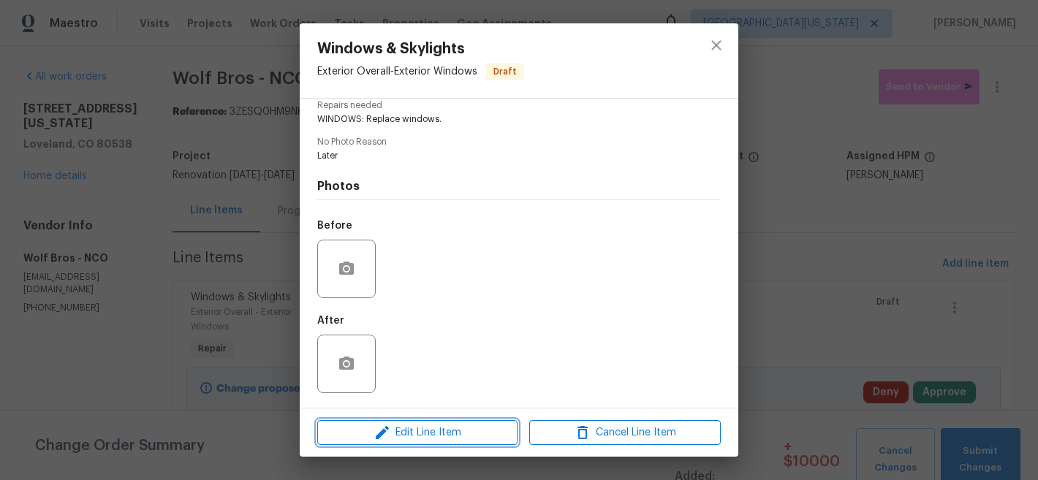
click at [440, 431] on span "Edit Line Item" at bounding box center [418, 433] width 192 height 18
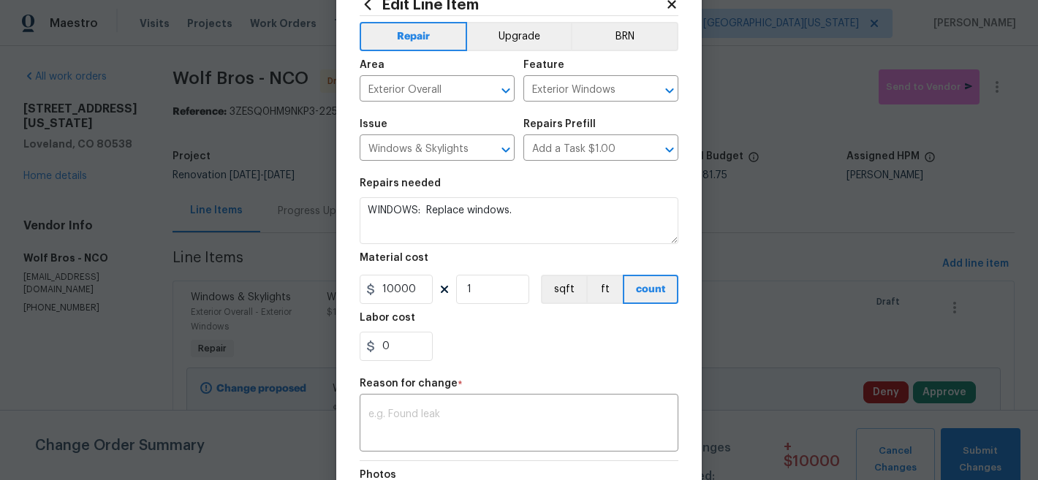
scroll to position [47, 0]
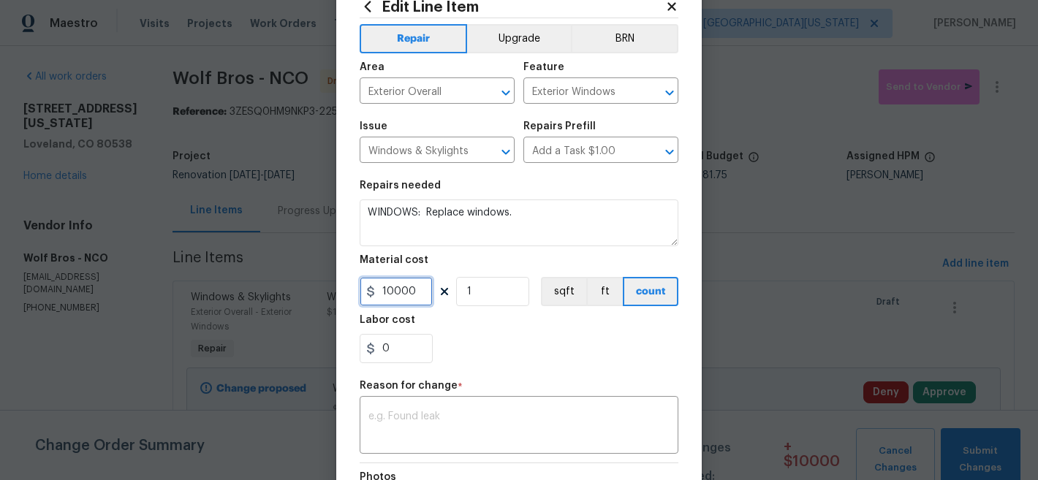
click at [410, 301] on input "10000" at bounding box center [396, 291] width 73 height 29
click at [409, 299] on input "10000" at bounding box center [396, 291] width 73 height 29
click at [417, 295] on input "10000" at bounding box center [396, 291] width 73 height 29
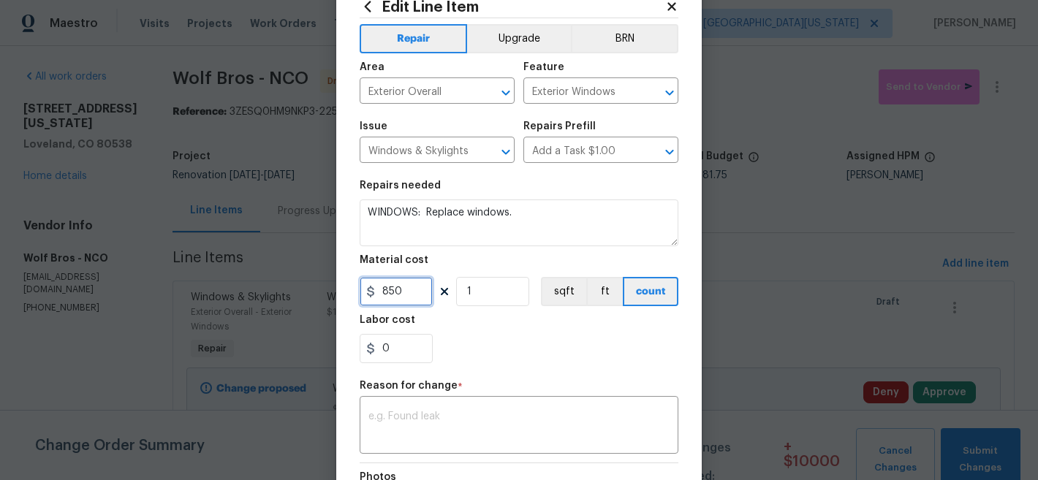
type input "850"
click at [486, 299] on input "1" at bounding box center [492, 291] width 73 height 29
type input "10"
click at [488, 348] on div "0" at bounding box center [519, 348] width 319 height 29
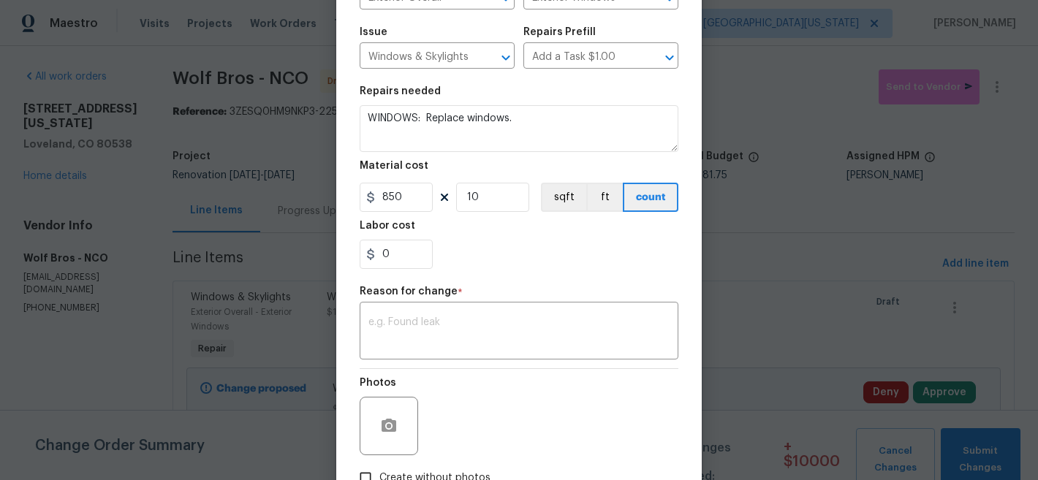
scroll to position [241, 0]
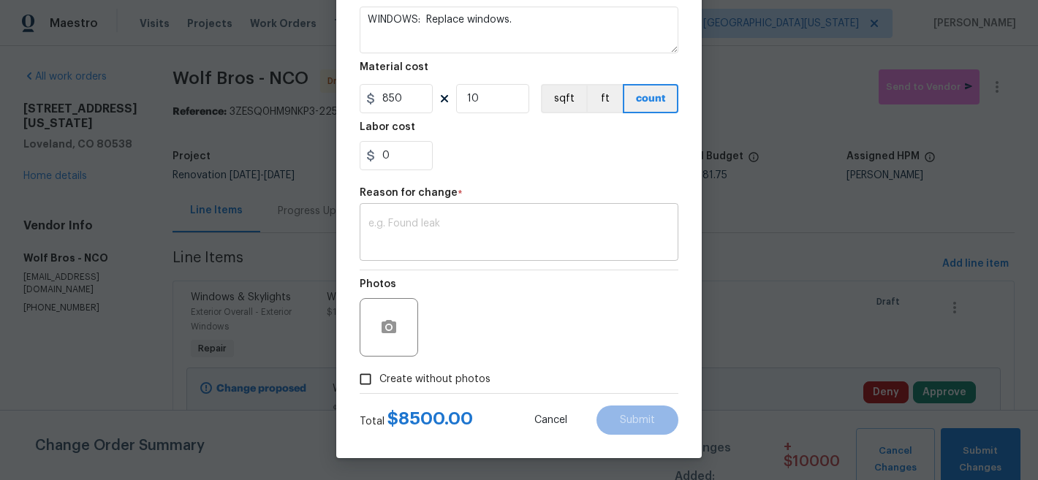
click at [478, 217] on div "x ​" at bounding box center [519, 234] width 319 height 54
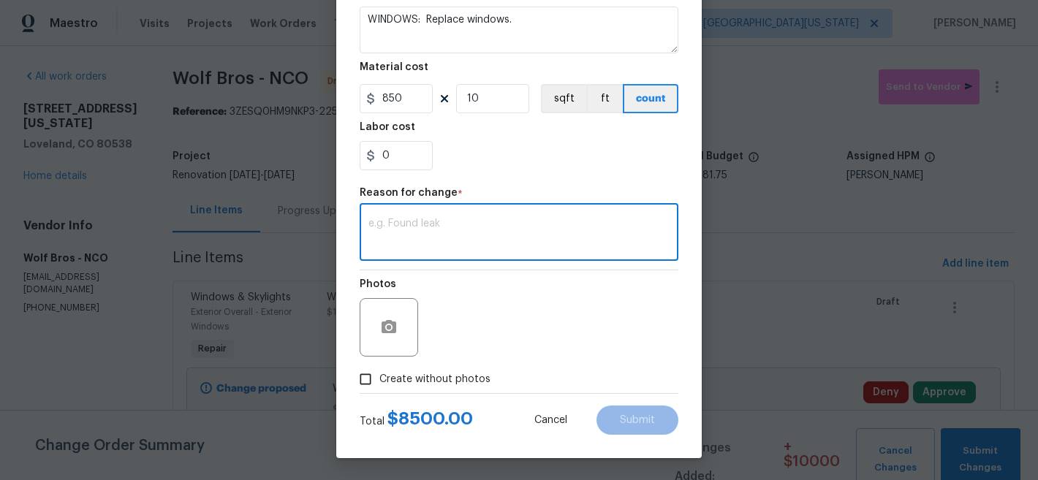
type textarea "F"
click at [393, 225] on textarea "Correction" at bounding box center [518, 234] width 301 height 31
type textarea "Correction"
click at [529, 306] on div "Photos" at bounding box center [519, 317] width 319 height 95
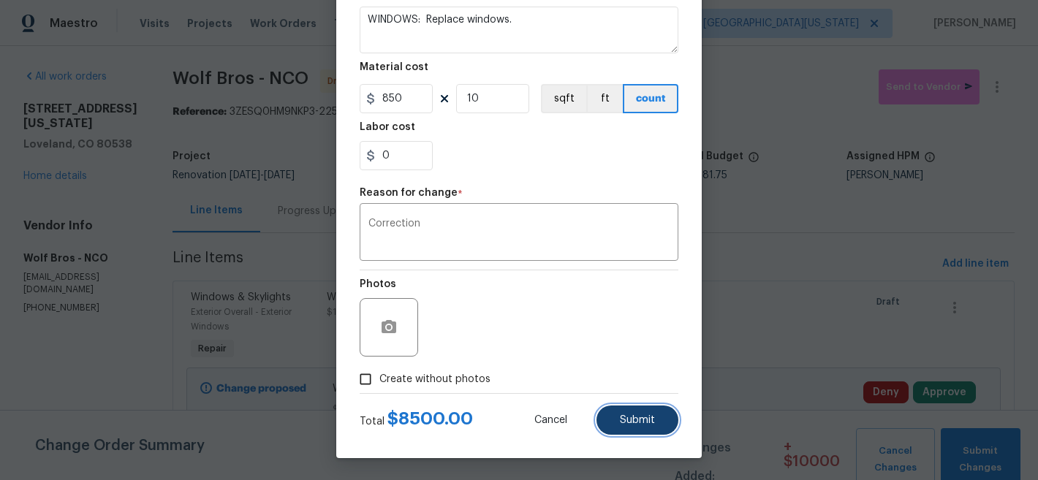
click at [643, 413] on button "Submit" at bounding box center [638, 420] width 82 height 29
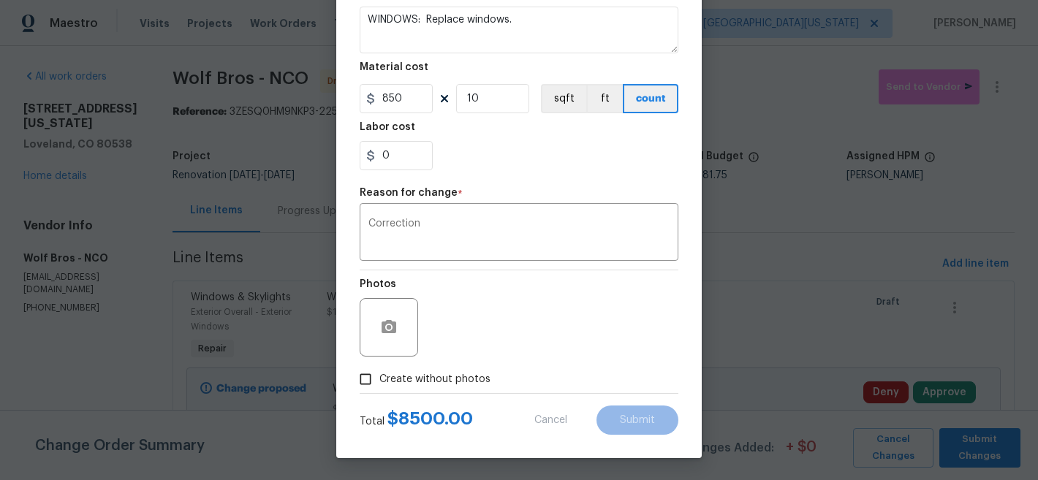
type input "10000"
type input "1"
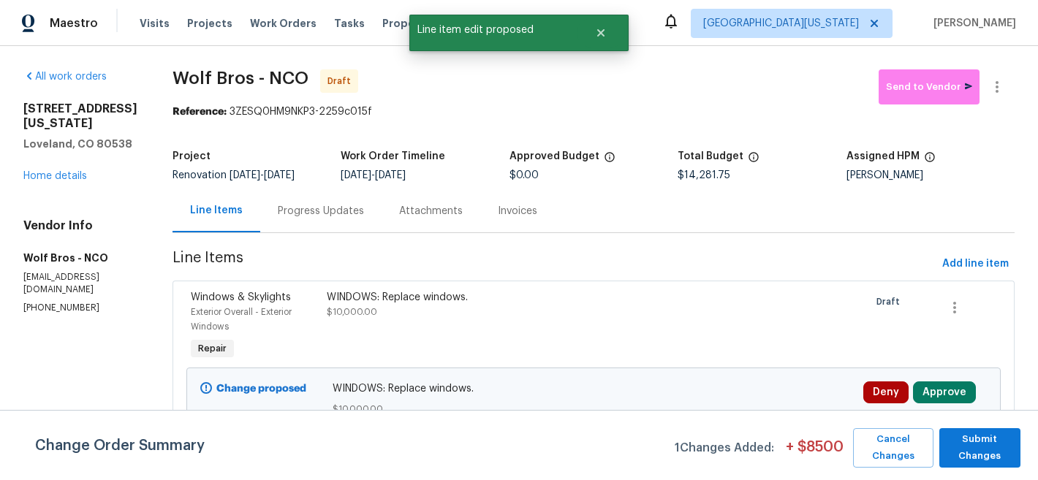
scroll to position [0, 0]
click at [994, 450] on span "Submit Changes" at bounding box center [980, 448] width 67 height 34
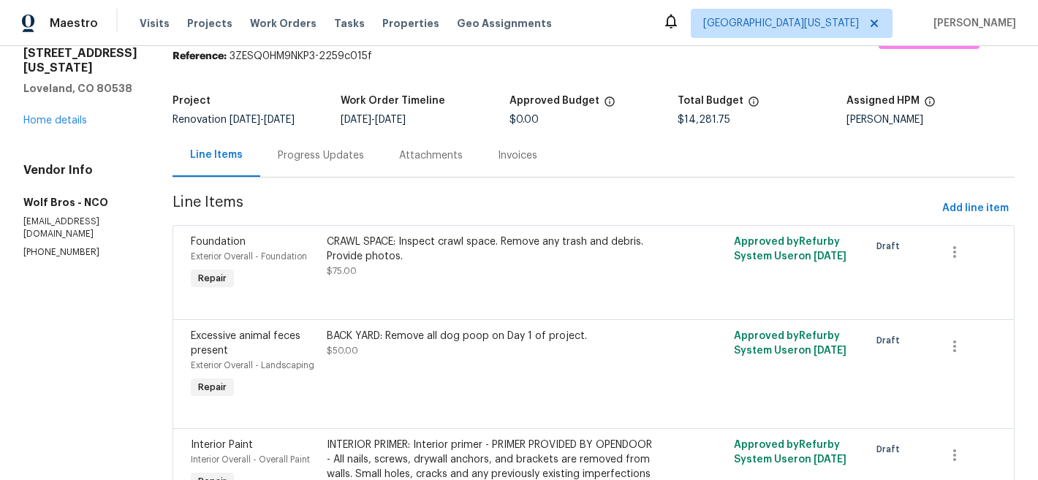
scroll to position [52, 0]
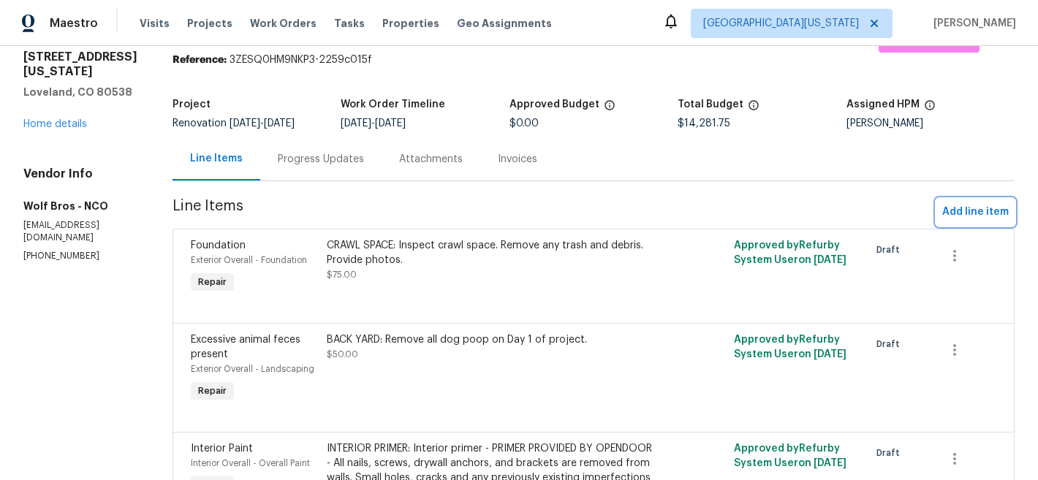
click at [966, 207] on span "Add line item" at bounding box center [975, 212] width 67 height 18
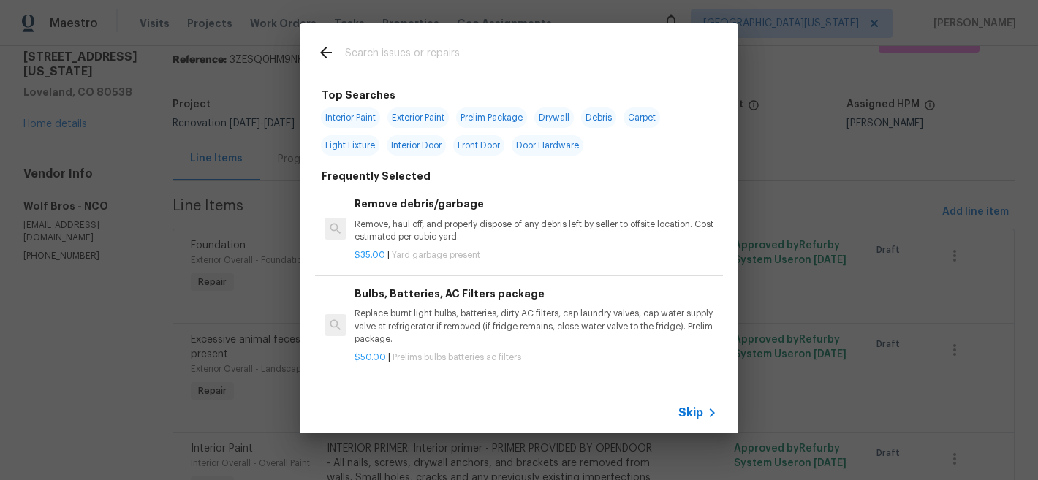
click at [450, 57] on input "text" at bounding box center [500, 55] width 310 height 22
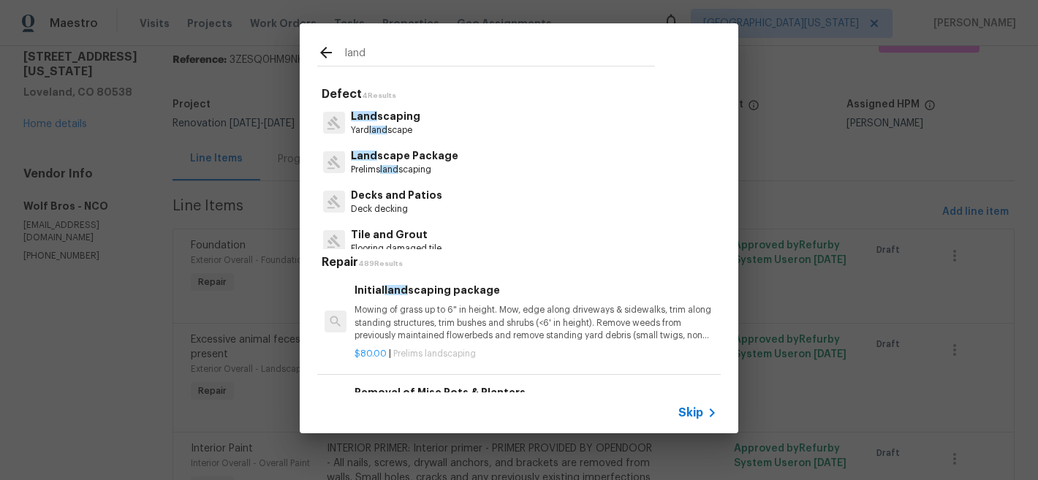
type input "land"
click at [699, 412] on span "Skip" at bounding box center [690, 413] width 25 height 15
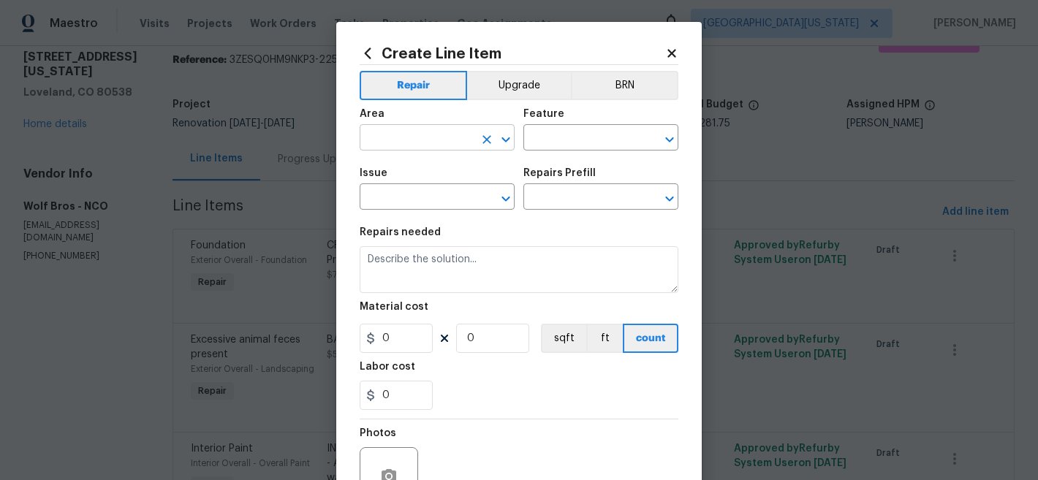
click at [477, 134] on div at bounding box center [496, 139] width 38 height 20
click at [415, 143] on input "land" at bounding box center [417, 139] width 114 height 23
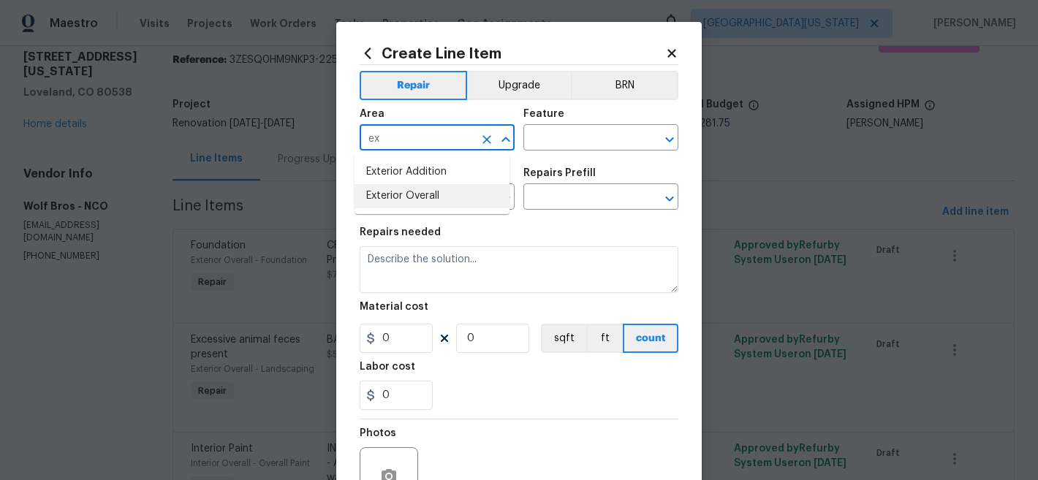
click at [418, 189] on li "Exterior Overall" at bounding box center [432, 196] width 155 height 24
type input "Exterior Overall"
click at [553, 140] on input "text" at bounding box center [580, 139] width 114 height 23
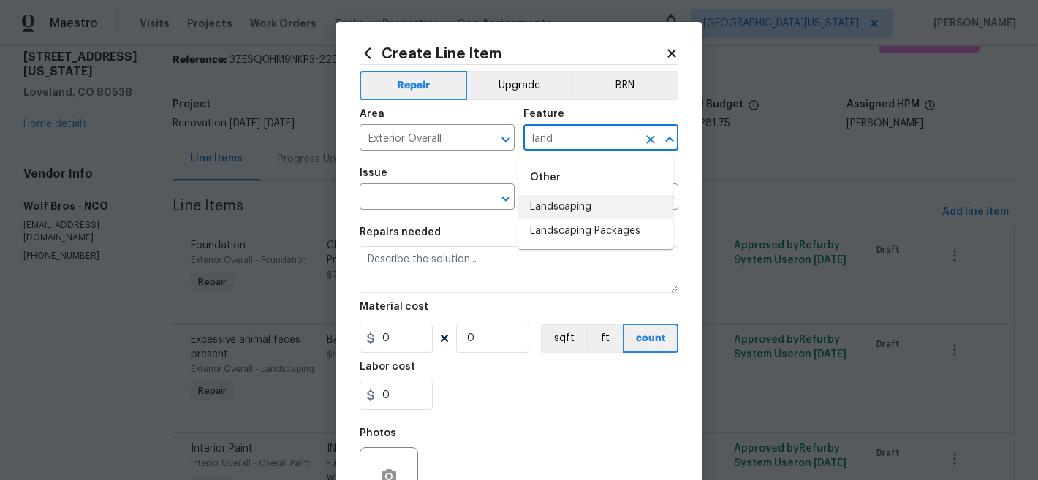
click at [586, 209] on li "Landscaping" at bounding box center [595, 207] width 155 height 24
type input "Landscaping"
click at [456, 198] on input "text" at bounding box center [417, 198] width 114 height 23
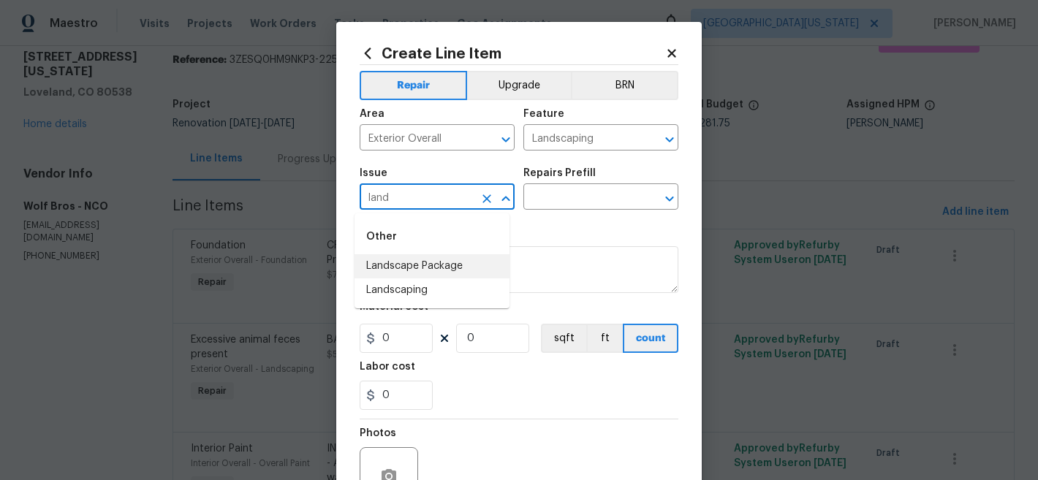
click at [416, 260] on li "Landscape Package" at bounding box center [432, 266] width 155 height 24
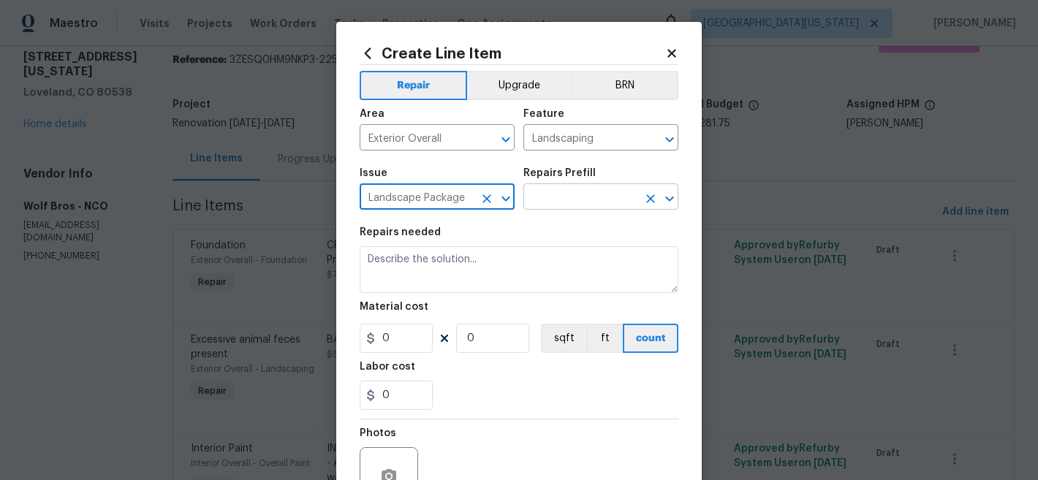
type input "Landscape Package"
click at [542, 208] on input "text" at bounding box center [580, 198] width 114 height 23
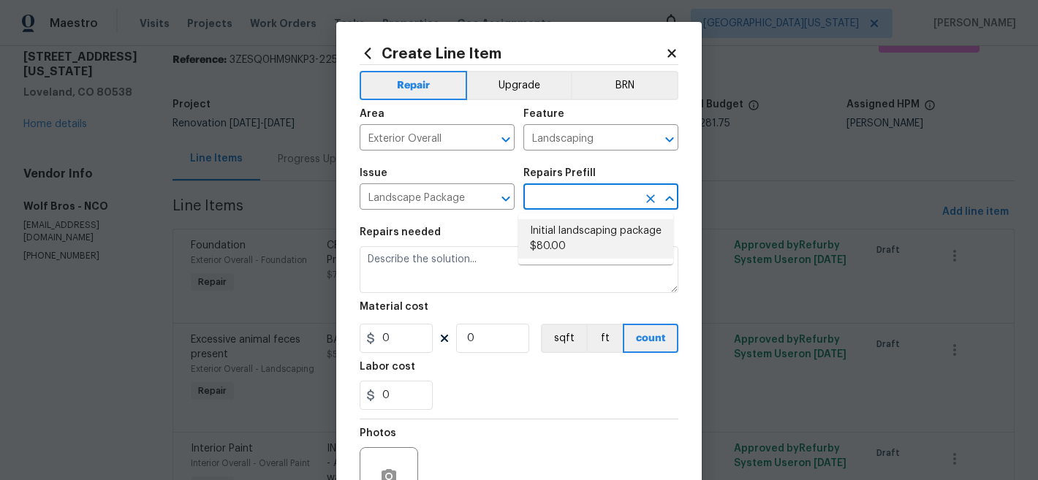
click at [553, 238] on li "Initial landscaping package $80.00" at bounding box center [595, 238] width 155 height 39
type input "Home Readiness Packages"
type input "Initial landscaping package $80.00"
type textarea "Mowing of grass up to 6" in height. Mow, edge along driveways & sidewalks, trim…"
type input "80"
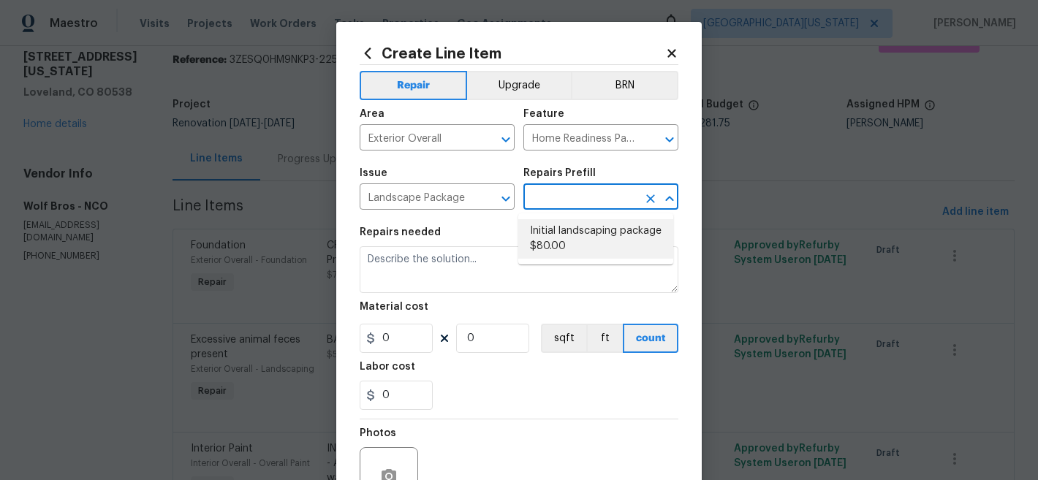
type input "1"
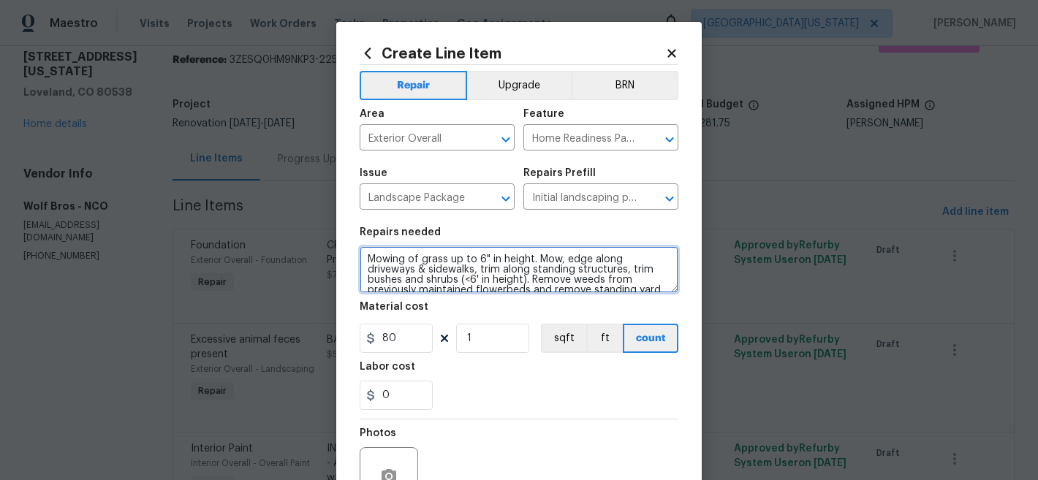
scroll to position [31, 0]
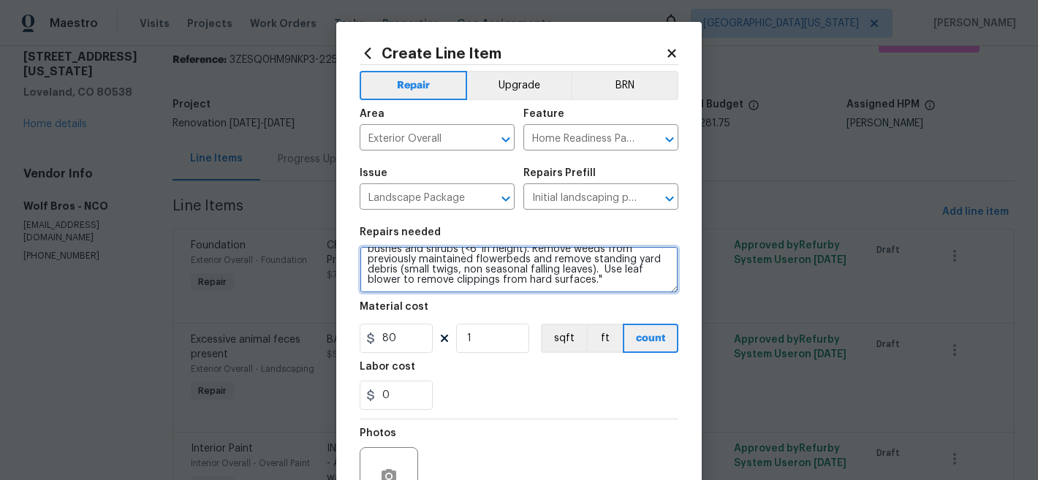
drag, startPoint x: 360, startPoint y: 257, endPoint x: 512, endPoint y: 374, distance: 191.4
click at [512, 374] on section "Repairs needed Mowing of grass up to 6" in height. Mow, edge along driveways & …" at bounding box center [519, 319] width 319 height 200
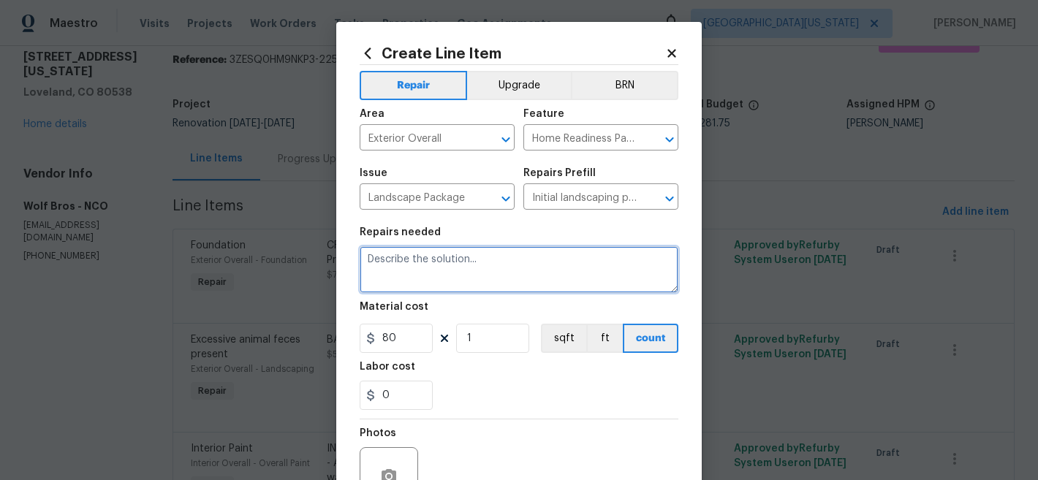
scroll to position [0, 0]
paste textarea "FALL/WINTER LANDSCAPING CLEAN-UP: Mow grass. Rake leaves and haul away; Clean w…"
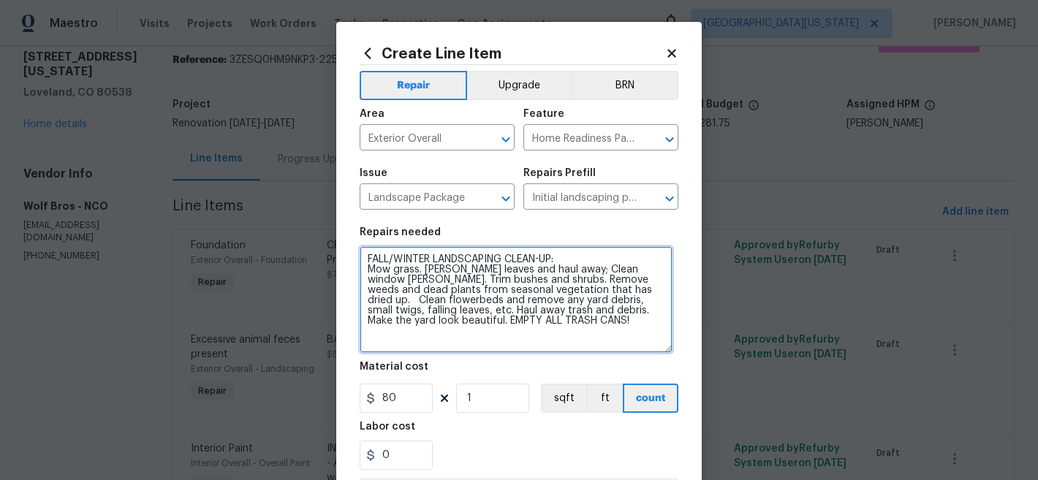
drag, startPoint x: 668, startPoint y: 285, endPoint x: 662, endPoint y: 345, distance: 60.2
click at [662, 345] on textarea "FALL/WINTER LANDSCAPING CLEAN-UP: Mow grass. Rake leaves and haul away; Clean w…" at bounding box center [516, 299] width 313 height 107
click at [583, 261] on textarea "FALL/WINTER LANDSCAPING CLEAN-UP: Mow grass. Rake leaves and haul away; Clean w…" at bounding box center [516, 299] width 313 height 107
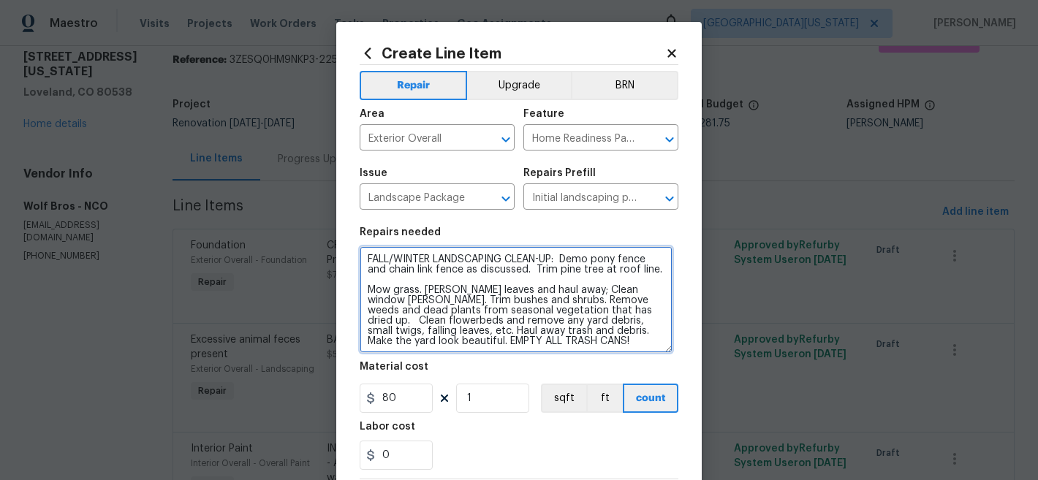
type textarea "FALL/WINTER LANDSCAPING CLEAN-UP: Demo pony fence and chain link fence as discu…"
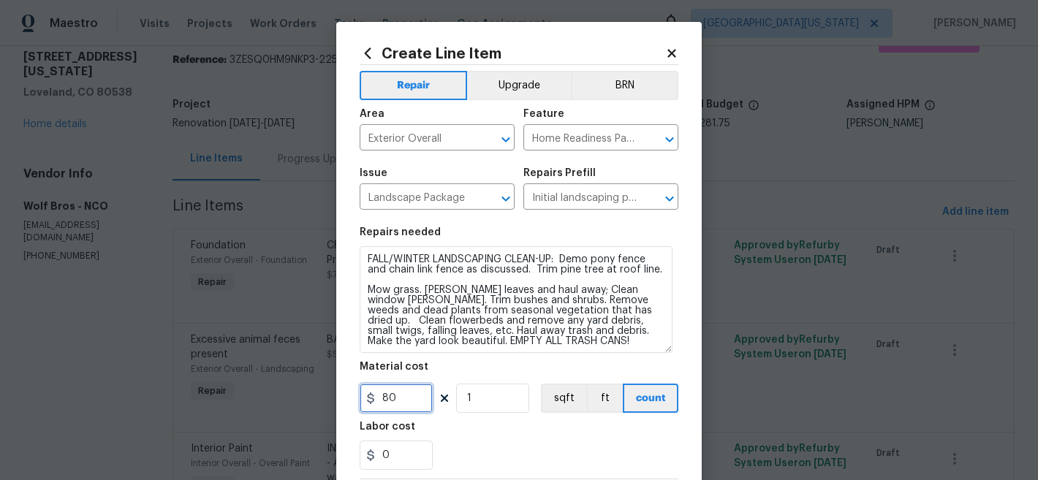
click at [398, 402] on input "80" at bounding box center [396, 398] width 73 height 29
type input "600"
click at [579, 441] on div "0" at bounding box center [519, 455] width 319 height 29
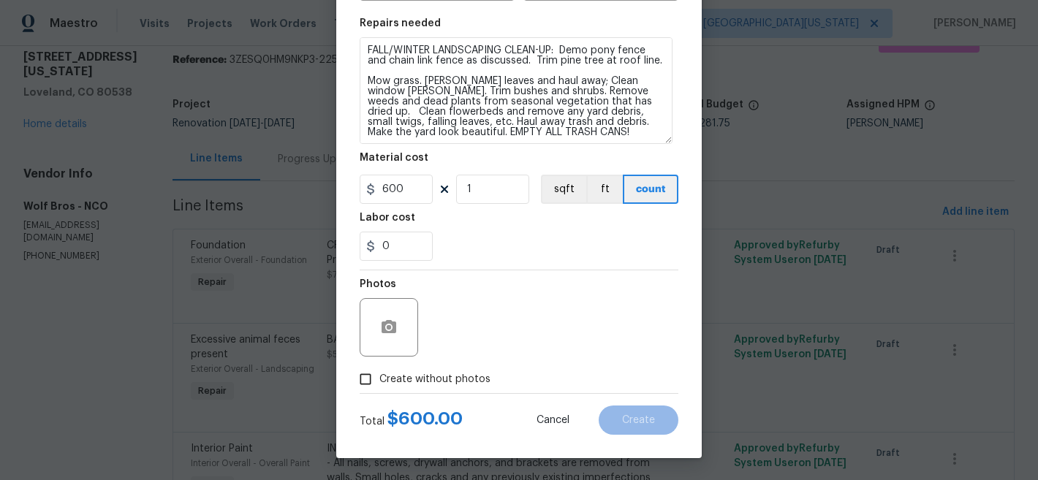
click at [399, 376] on span "Create without photos" at bounding box center [434, 379] width 111 height 15
click at [379, 376] on input "Create without photos" at bounding box center [366, 380] width 28 height 28
checkbox input "true"
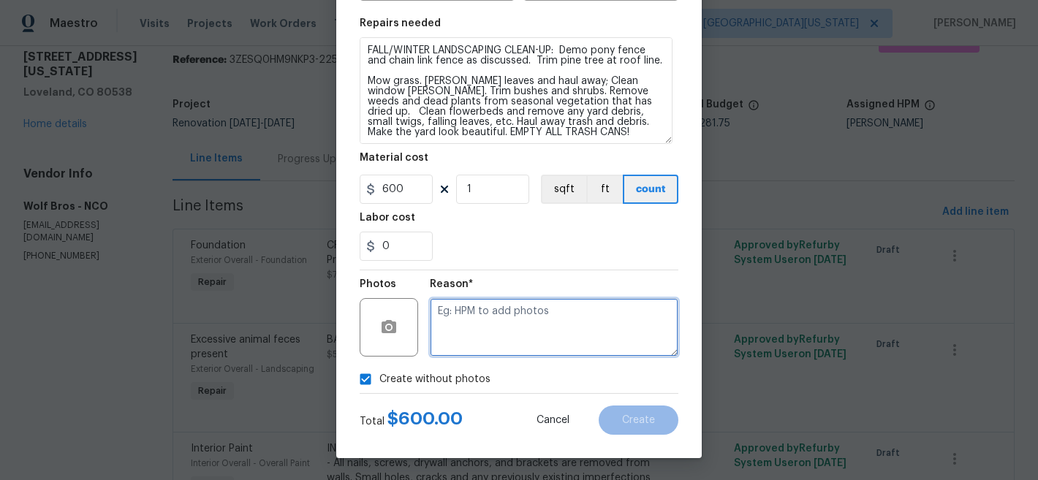
click at [505, 325] on textarea at bounding box center [554, 327] width 249 height 58
type textarea "Later"
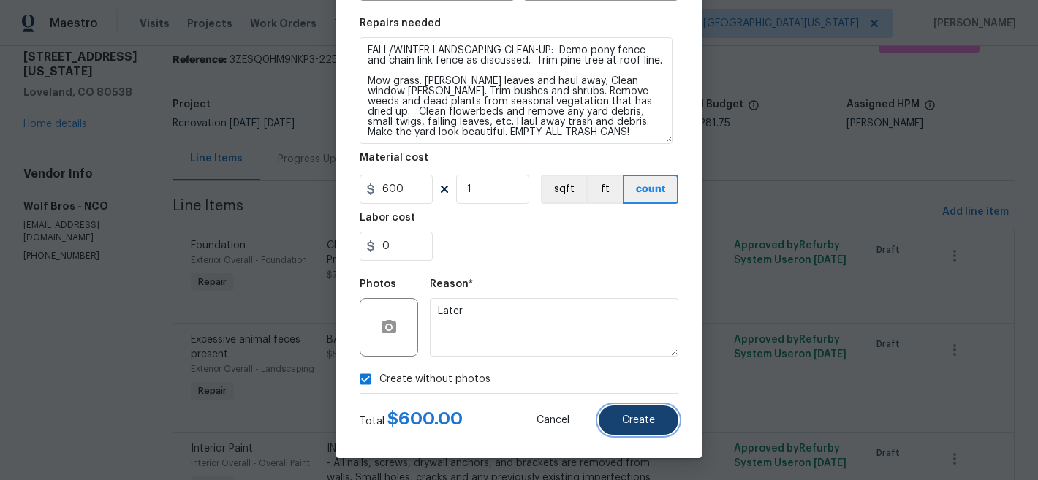
click at [649, 423] on span "Create" at bounding box center [638, 420] width 33 height 11
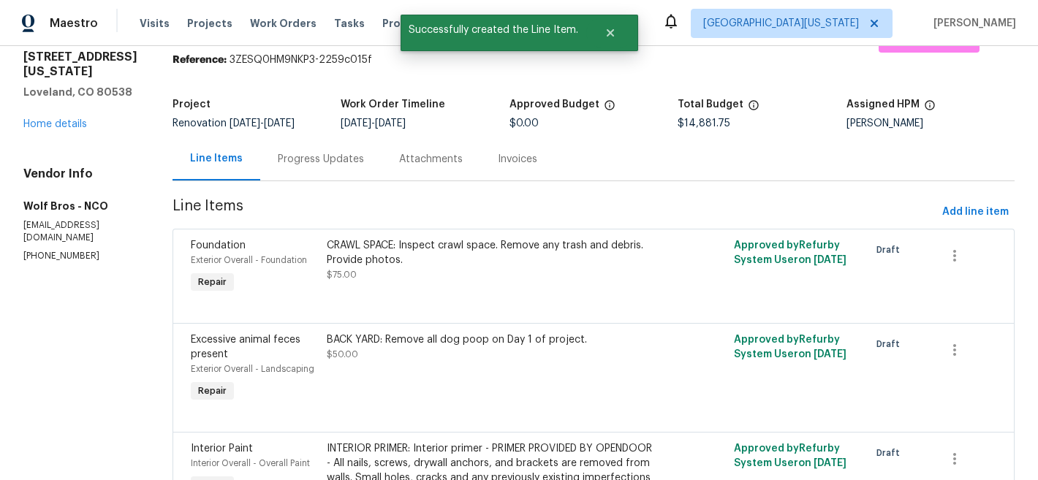
scroll to position [0, 0]
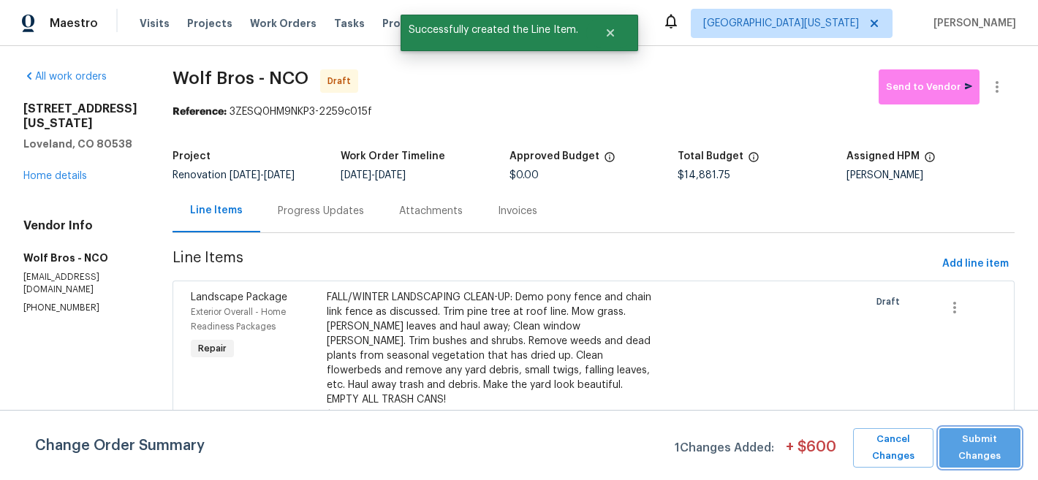
click at [1000, 446] on span "Submit Changes" at bounding box center [980, 448] width 67 height 34
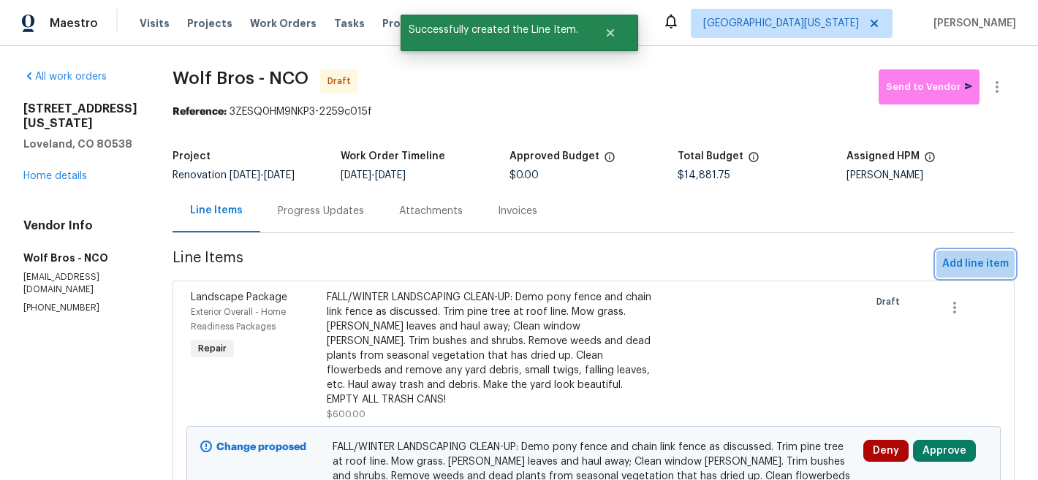
click at [966, 264] on span "Add line item" at bounding box center [975, 264] width 67 height 18
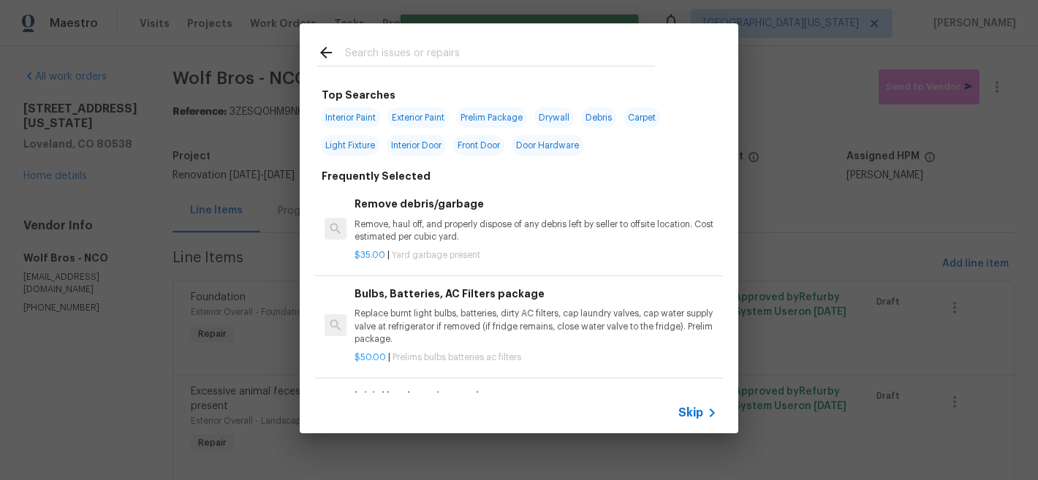
click at [484, 54] on input "text" at bounding box center [500, 55] width 310 height 22
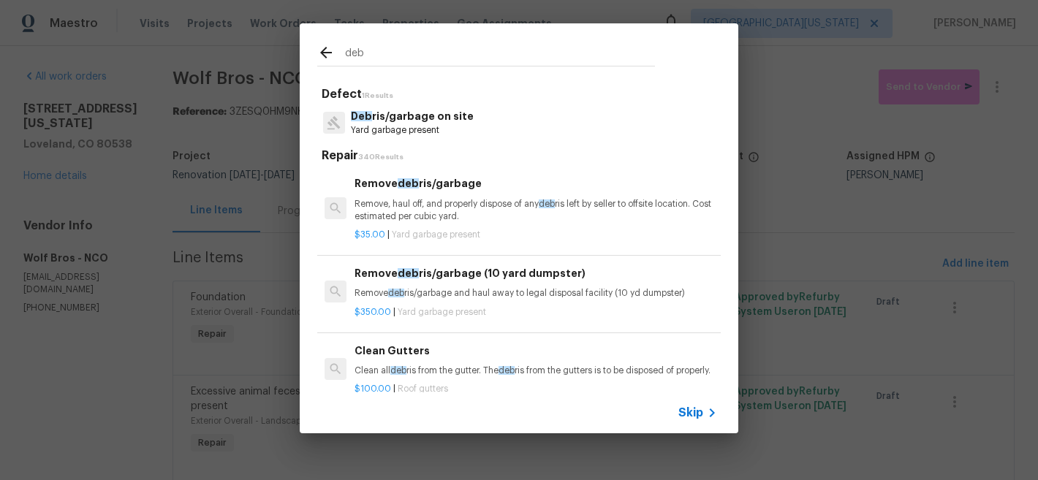
type input "deb"
click at [458, 208] on p "Remove, haul off, and properly dispose of any deb ris left by seller to offsite…" at bounding box center [536, 210] width 363 height 25
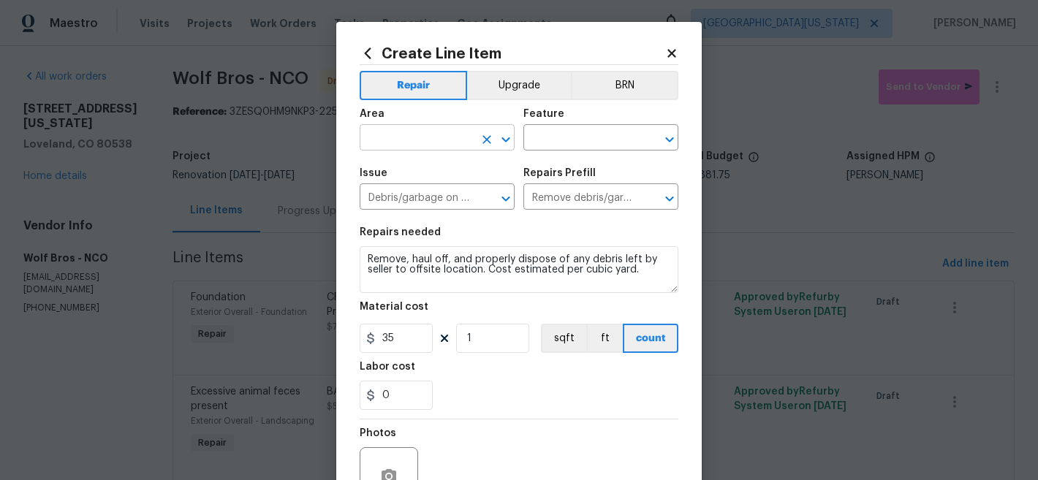
click at [436, 135] on input "text" at bounding box center [417, 139] width 114 height 23
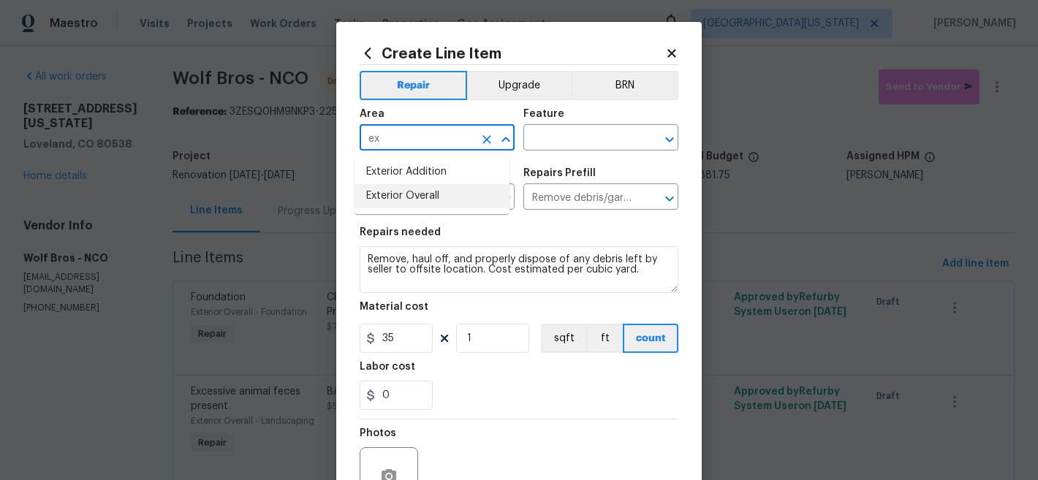
drag, startPoint x: 442, startPoint y: 202, endPoint x: 509, endPoint y: 156, distance: 81.1
click at [442, 201] on li "Exterior Overall" at bounding box center [432, 196] width 155 height 24
type input "Exterior Overall"
click at [533, 143] on input "text" at bounding box center [580, 139] width 114 height 23
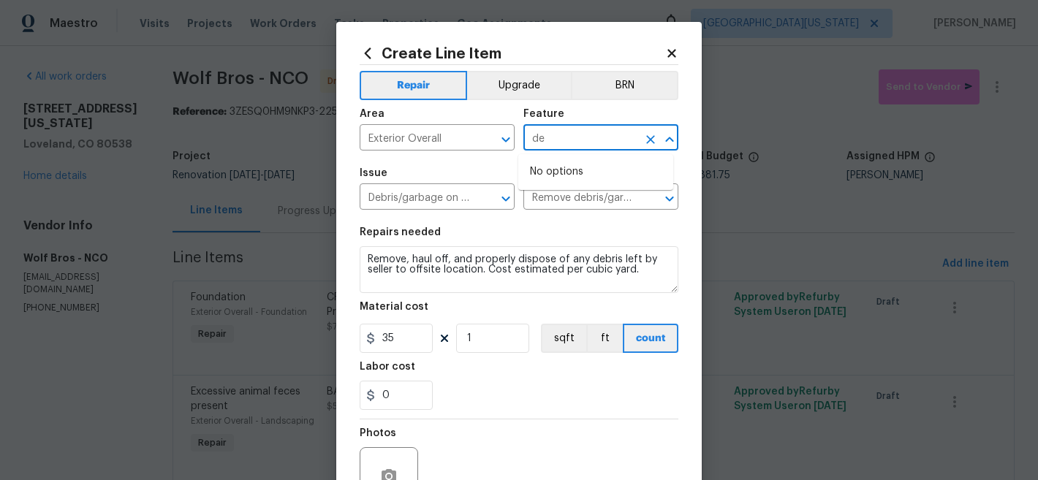
type input "d"
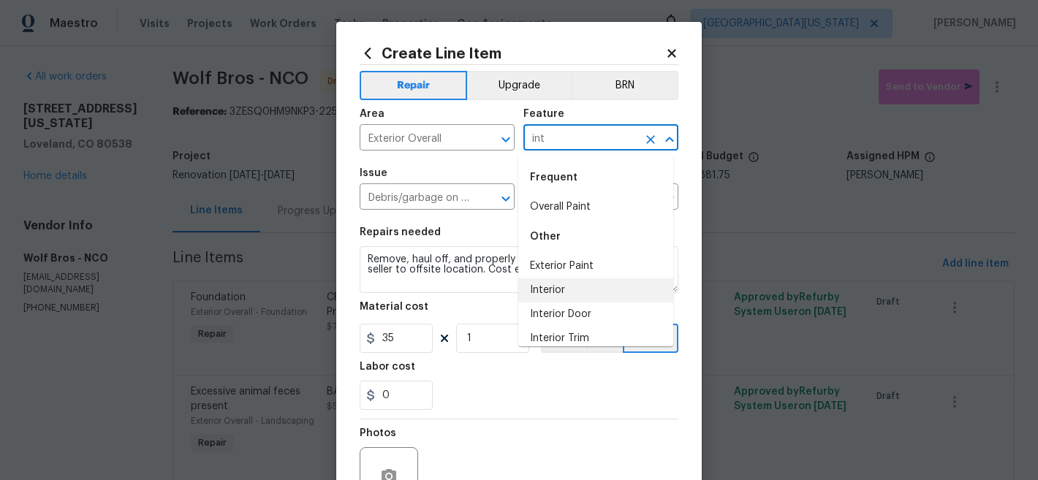
click at [580, 287] on li "Interior" at bounding box center [595, 291] width 155 height 24
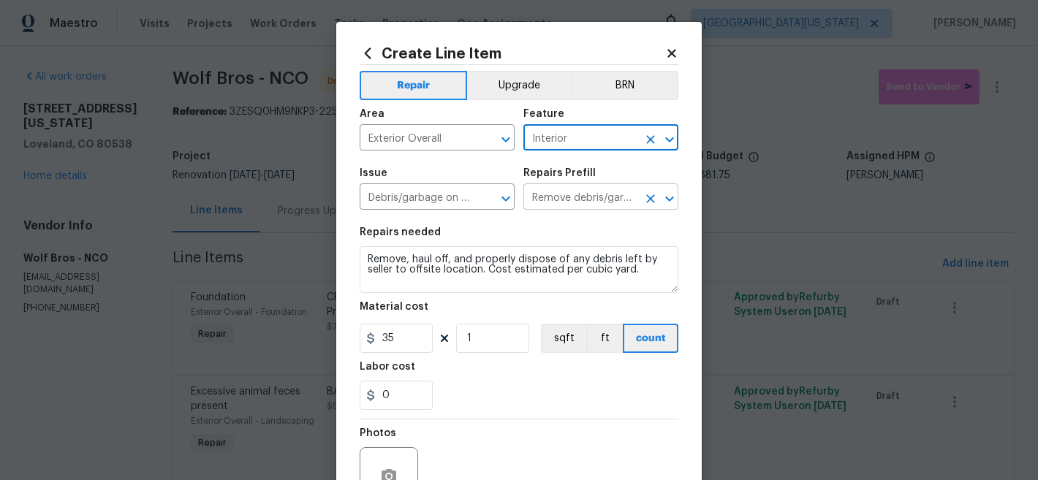
type input "Interior"
click at [591, 200] on input "Remove debris/garbage $35.00" at bounding box center [580, 198] width 114 height 23
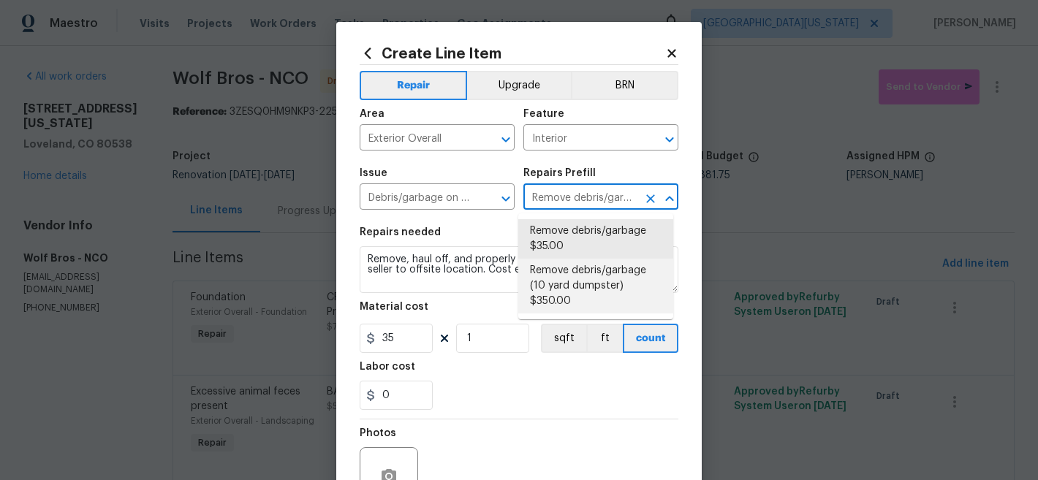
click at [578, 279] on li "Remove debris/garbage (10 yard dumpster) $350.00" at bounding box center [595, 286] width 155 height 55
type input "Remove debris/garbage (10 yard dumpster) $350.00"
type textarea "Remove debris/garbage and haul away to legal disposal facility (10 yd dumpster)"
type input "350"
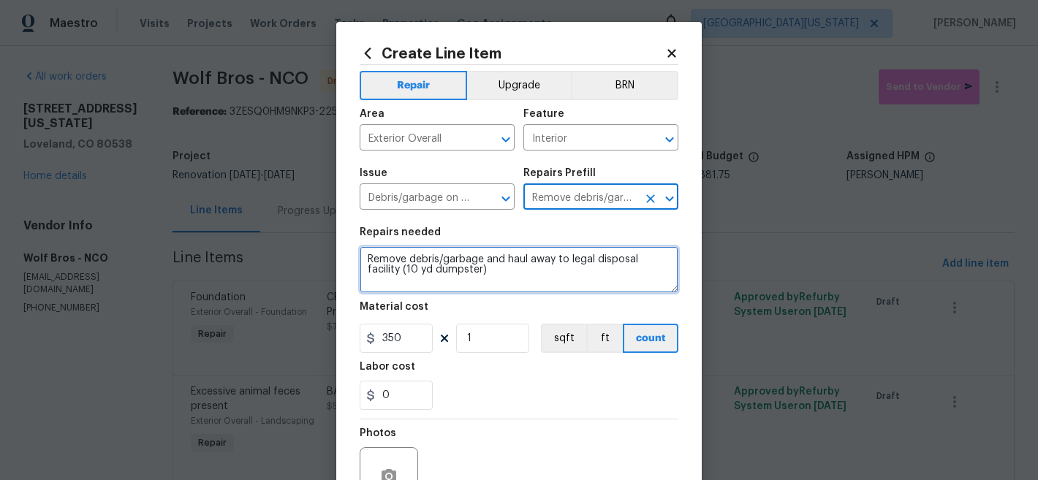
click at [431, 264] on textarea "Remove debris/garbage and haul away to legal disposal facility (10 yd dumpster)" at bounding box center [519, 269] width 319 height 47
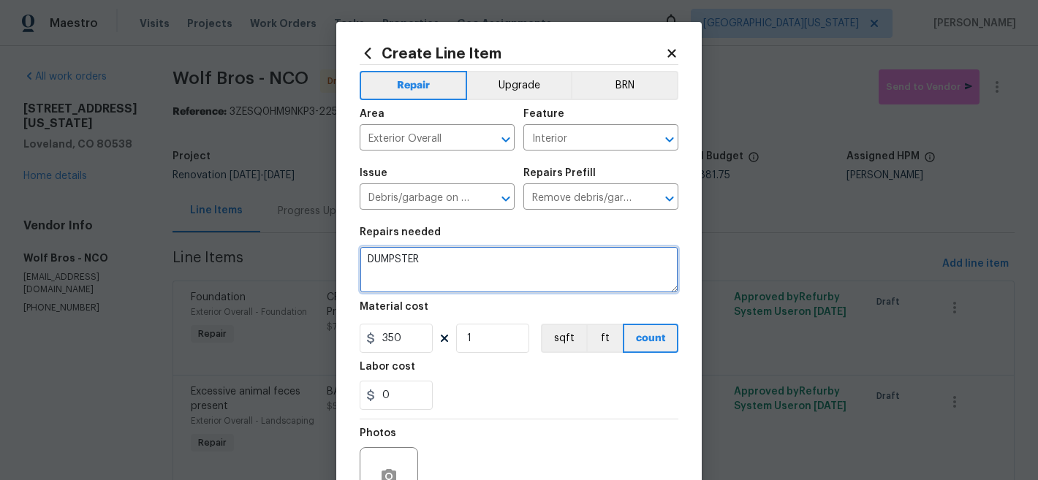
type textarea "DUMPSTER"
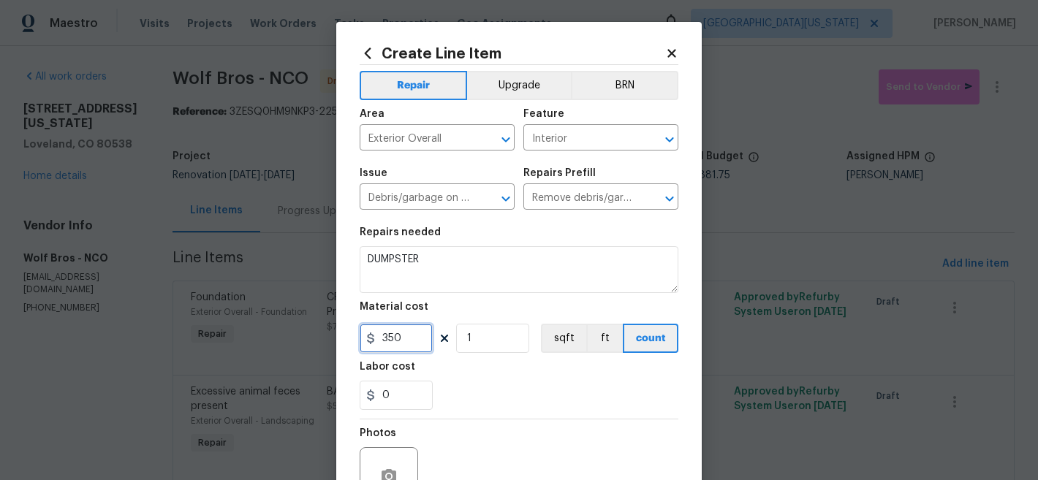
click at [407, 344] on input "350" at bounding box center [396, 338] width 73 height 29
click at [408, 344] on input "350" at bounding box center [396, 338] width 73 height 29
type input "750"
click at [530, 387] on div "0" at bounding box center [519, 395] width 319 height 29
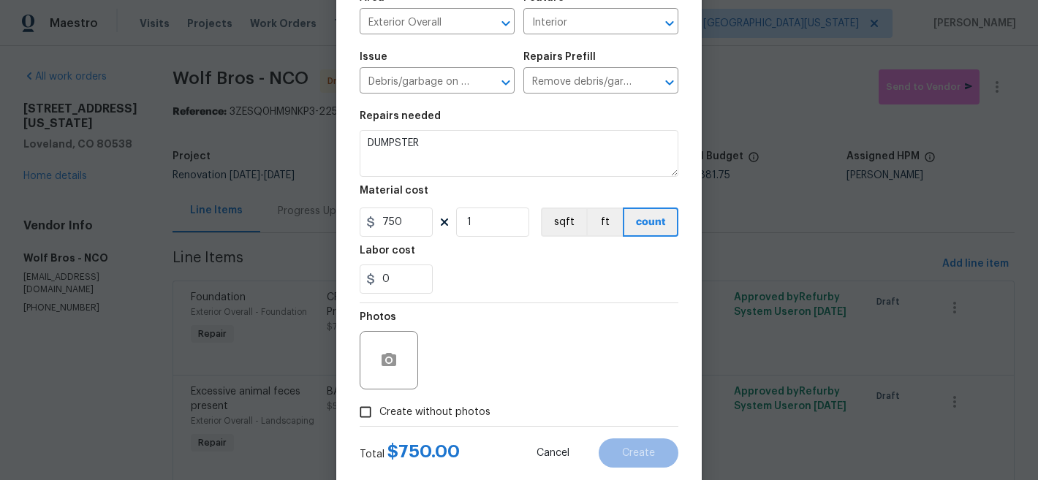
scroll to position [150, 0]
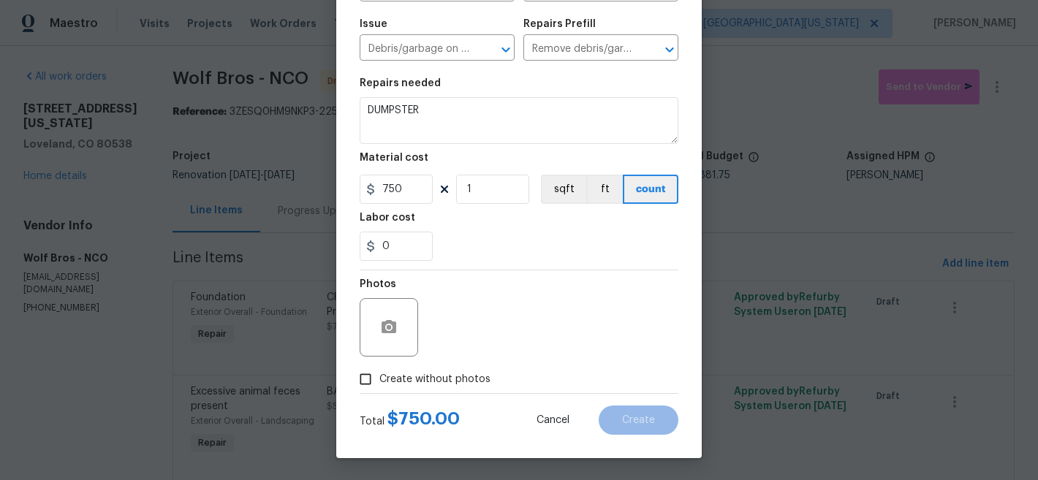
click at [439, 384] on span "Create without photos" at bounding box center [434, 379] width 111 height 15
click at [379, 384] on input "Create without photos" at bounding box center [366, 380] width 28 height 28
checkbox input "true"
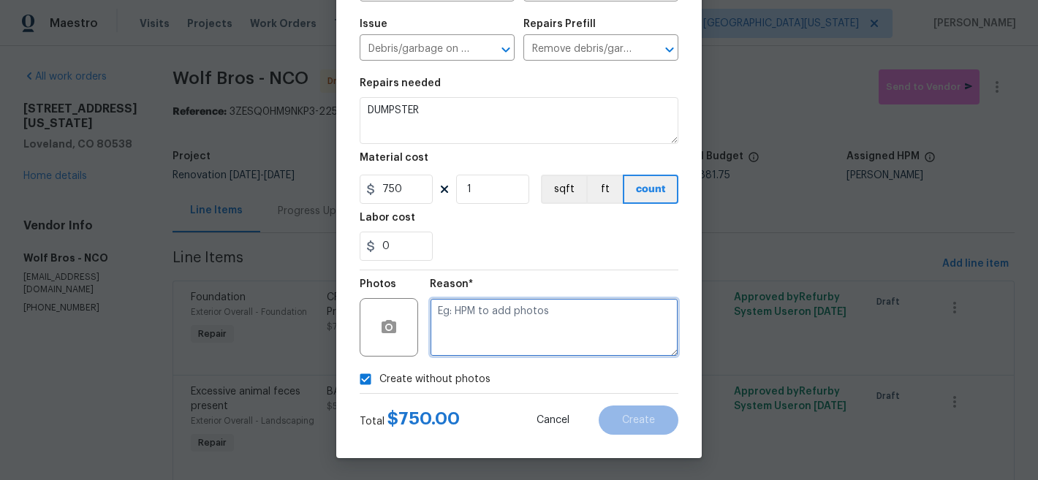
click at [550, 320] on textarea at bounding box center [554, 327] width 249 height 58
type textarea "Later"
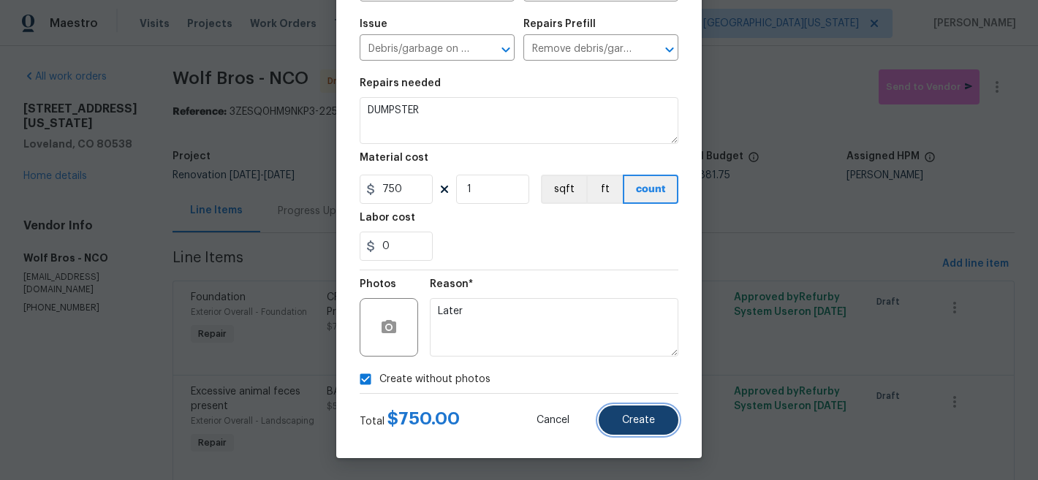
click at [647, 408] on button "Create" at bounding box center [639, 420] width 80 height 29
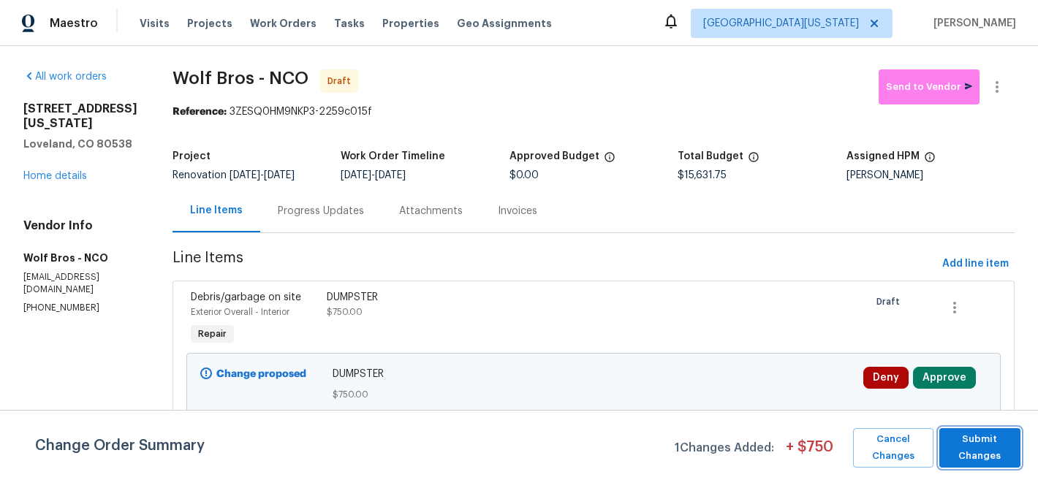
click at [985, 452] on span "Submit Changes" at bounding box center [980, 448] width 67 height 34
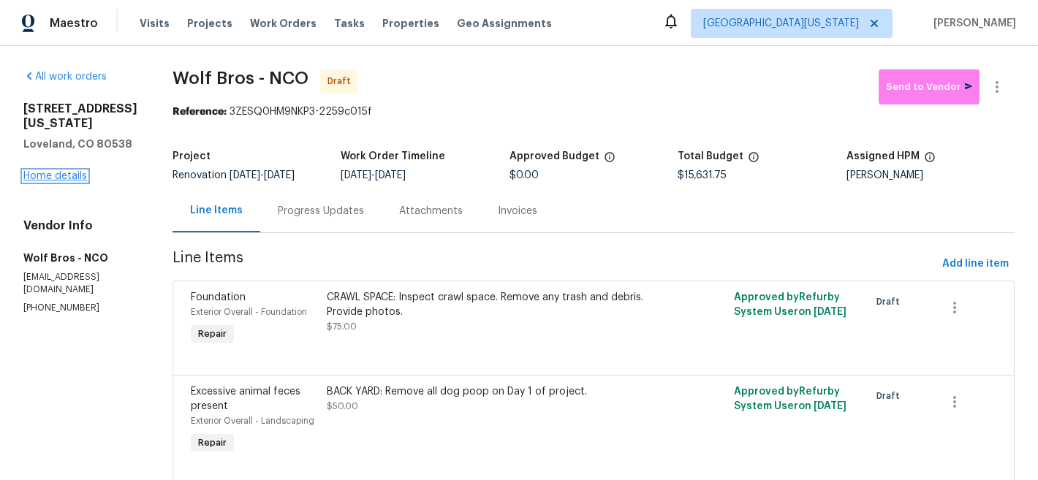
click at [52, 181] on link "Home details" at bounding box center [55, 176] width 64 height 10
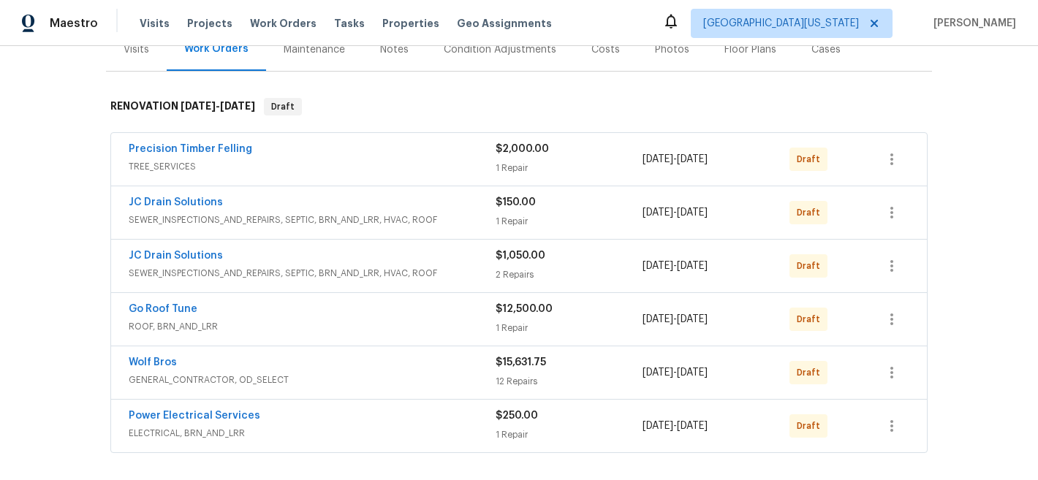
scroll to position [406, 0]
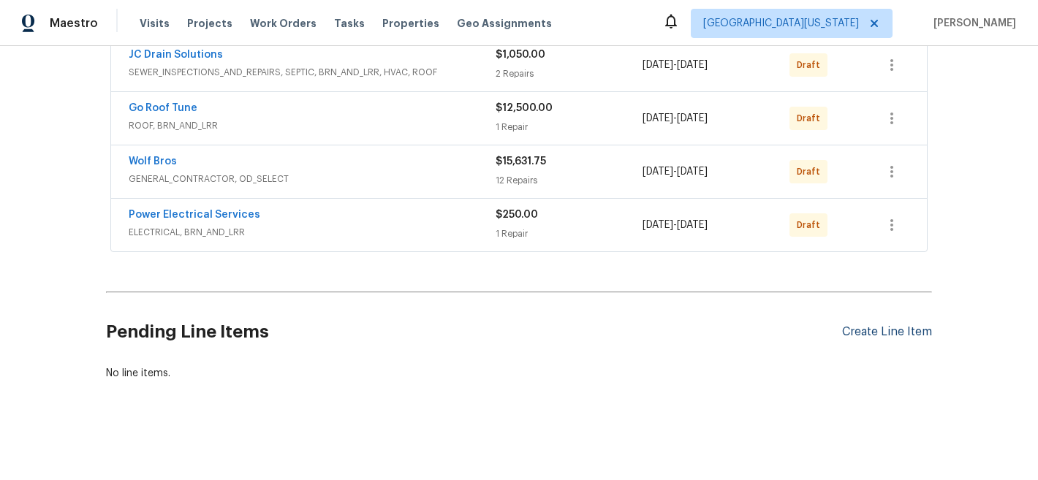
click at [887, 325] on div "Create Line Item" at bounding box center [887, 332] width 90 height 14
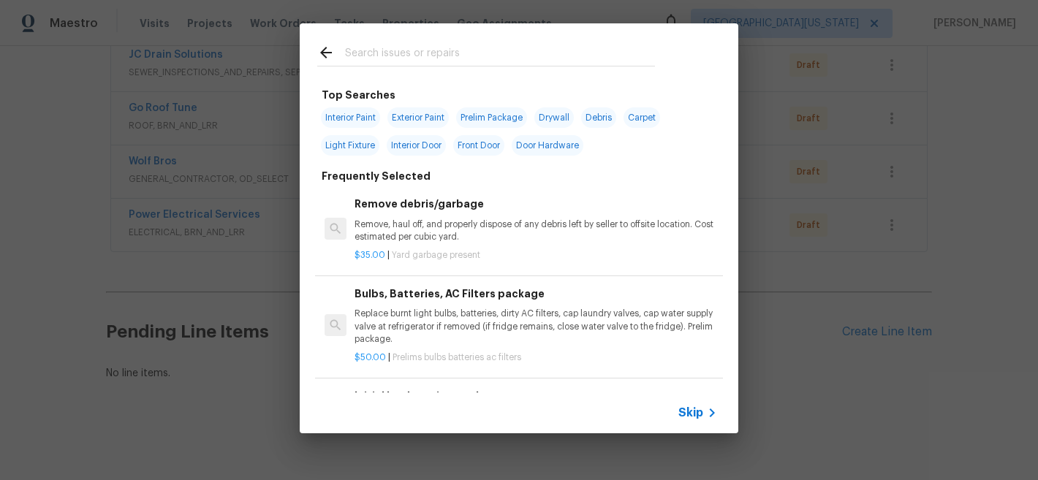
click at [411, 56] on input "text" at bounding box center [500, 55] width 310 height 22
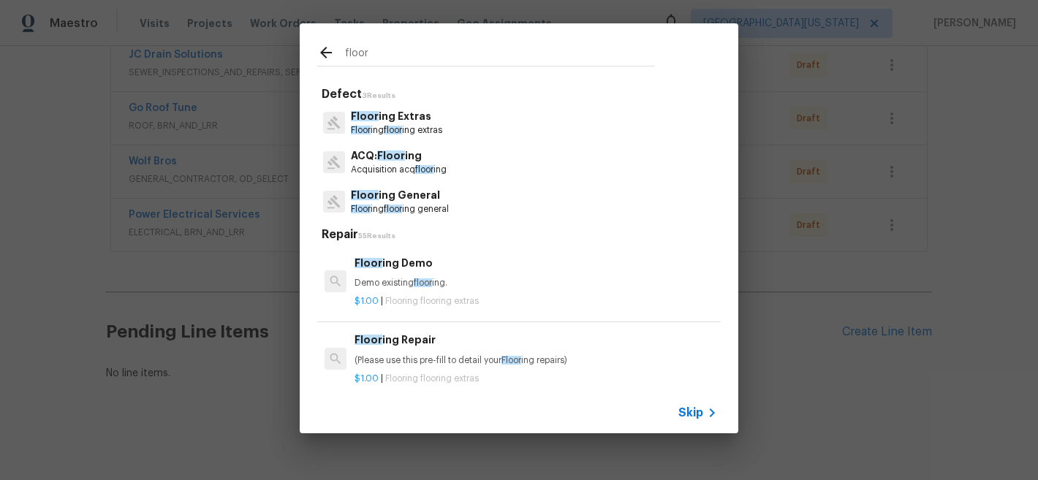
type input "floor"
click at [398, 205] on p "Floor ing floor ing general" at bounding box center [400, 209] width 98 height 12
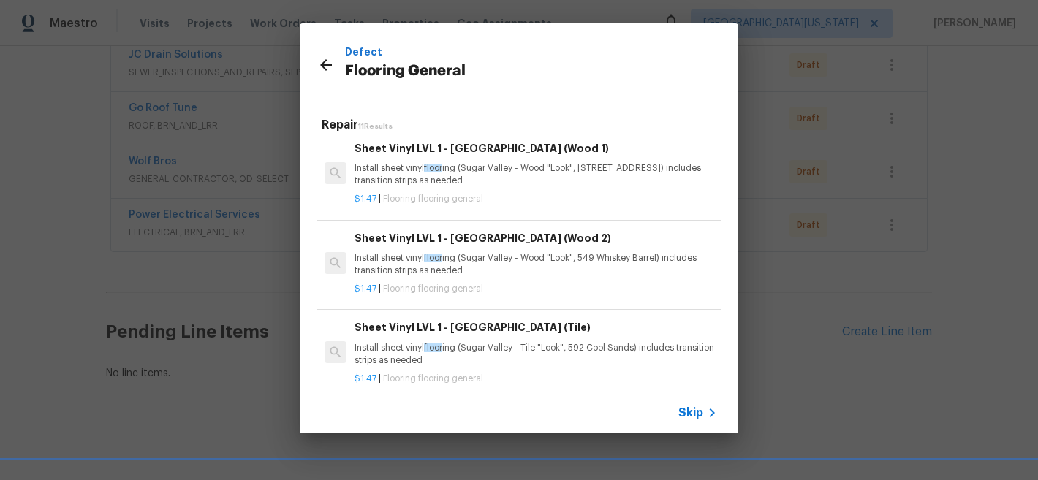
scroll to position [6, 0]
click at [475, 252] on p "Install sheet vinyl floor ing (Sugar Valley - Wood "Look", 549 Whiskey Barrel) …" at bounding box center [536, 263] width 363 height 25
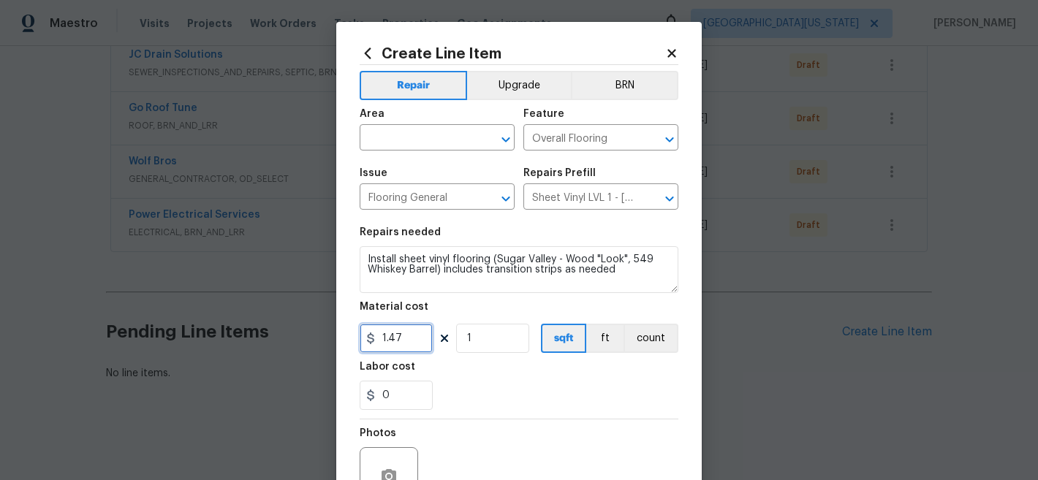
click at [402, 337] on input "1.47" at bounding box center [396, 338] width 73 height 29
click at [428, 136] on input "text" at bounding box center [417, 139] width 114 height 23
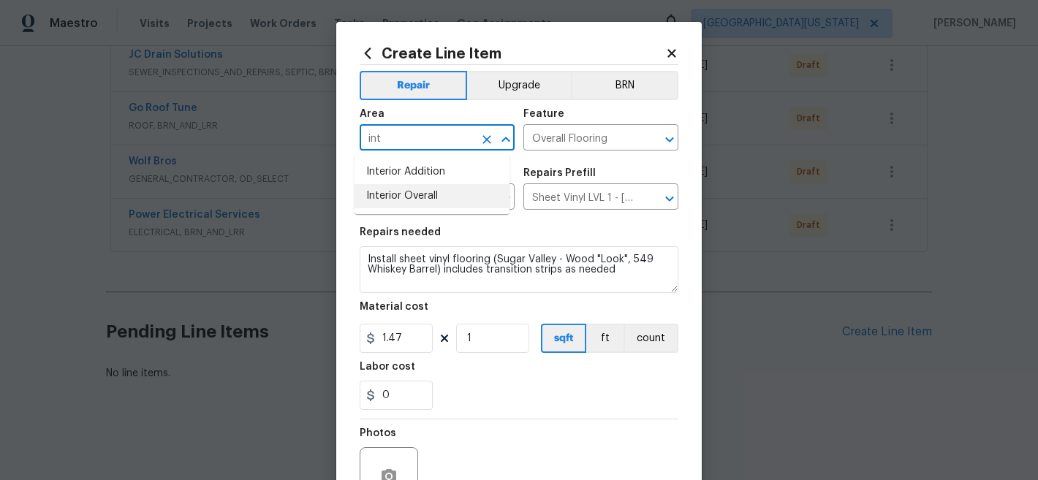
click at [454, 197] on li "Interior Overall" at bounding box center [432, 196] width 155 height 24
type input "Interior Overall"
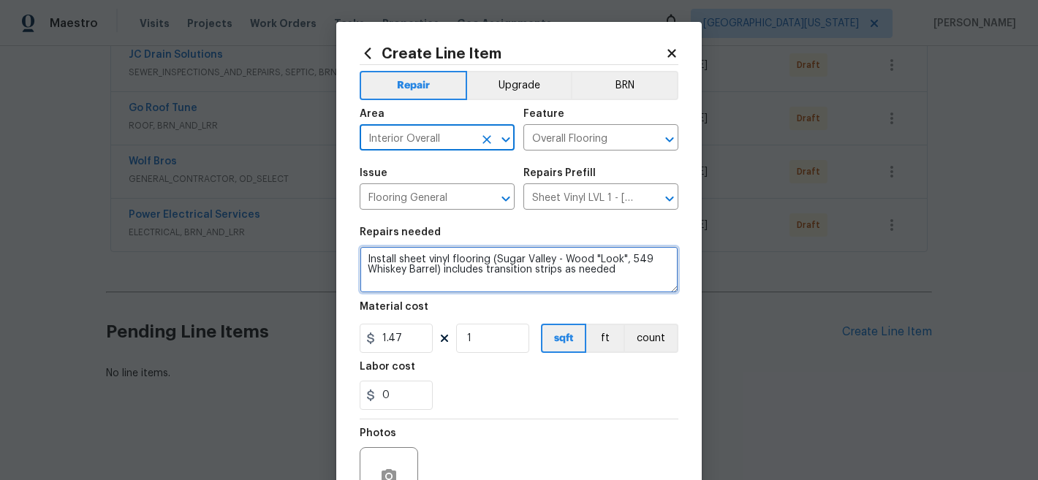
click at [364, 260] on textarea "Install sheet vinyl flooring (Sugar Valley - Wood "Look", 549 Whiskey Barrel) i…" at bounding box center [519, 269] width 319 height 47
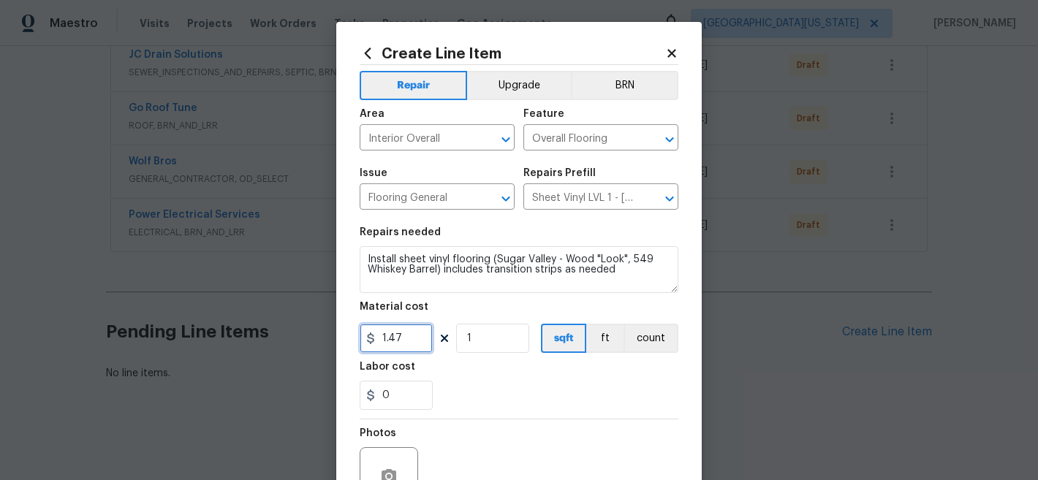
click at [416, 333] on input "1.47" at bounding box center [396, 338] width 73 height 29
click at [416, 332] on input "1.47" at bounding box center [396, 338] width 73 height 29
type input "750"
click at [534, 381] on div "Labor cost" at bounding box center [519, 371] width 319 height 19
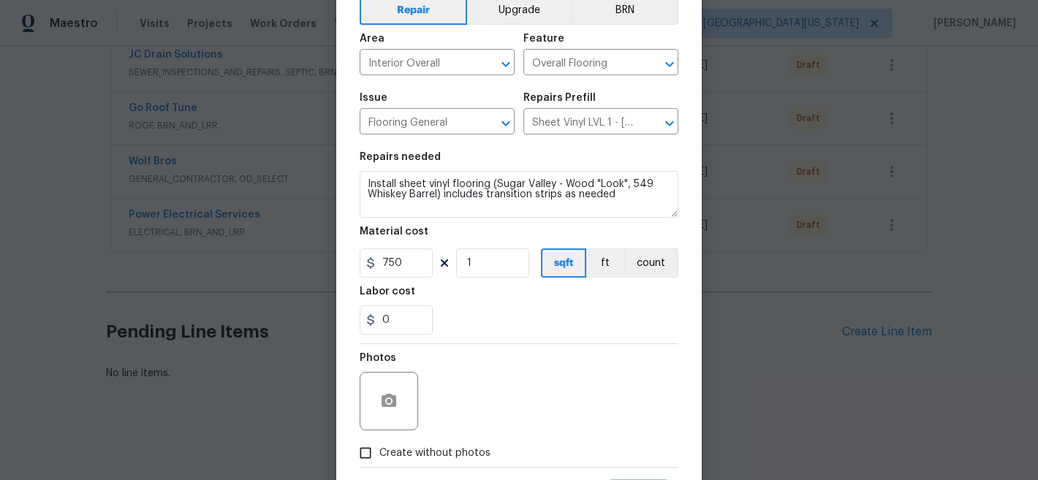
scroll to position [150, 0]
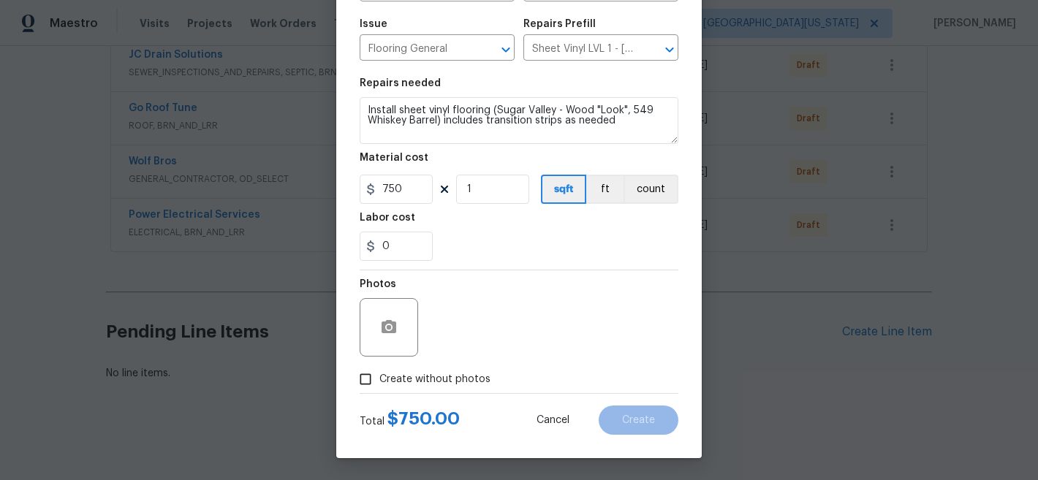
click at [483, 373] on div "Create without photos" at bounding box center [519, 380] width 319 height 28
click at [408, 379] on span "Create without photos" at bounding box center [434, 379] width 111 height 15
click at [379, 379] on input "Create without photos" at bounding box center [366, 380] width 28 height 28
checkbox input "true"
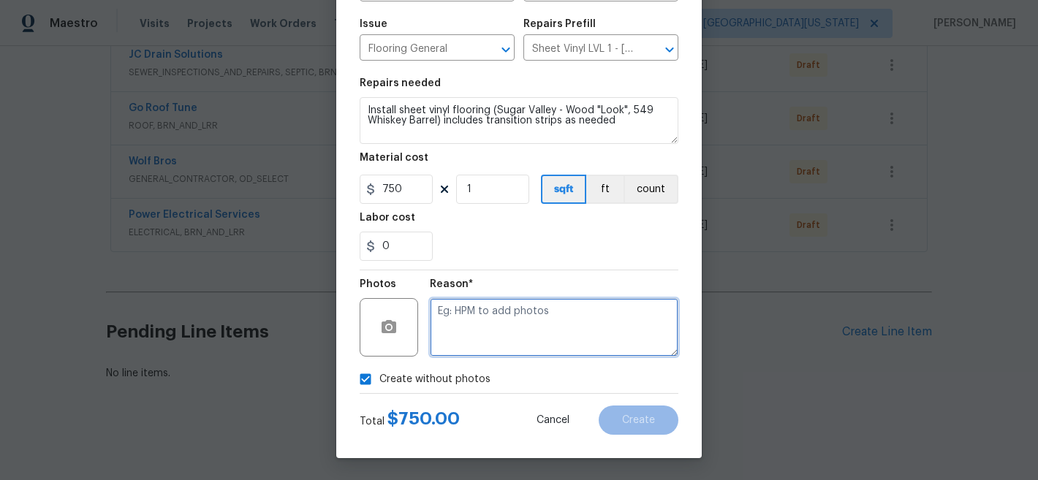
click at [540, 325] on textarea at bounding box center [554, 327] width 249 height 58
type textarea "KLater"
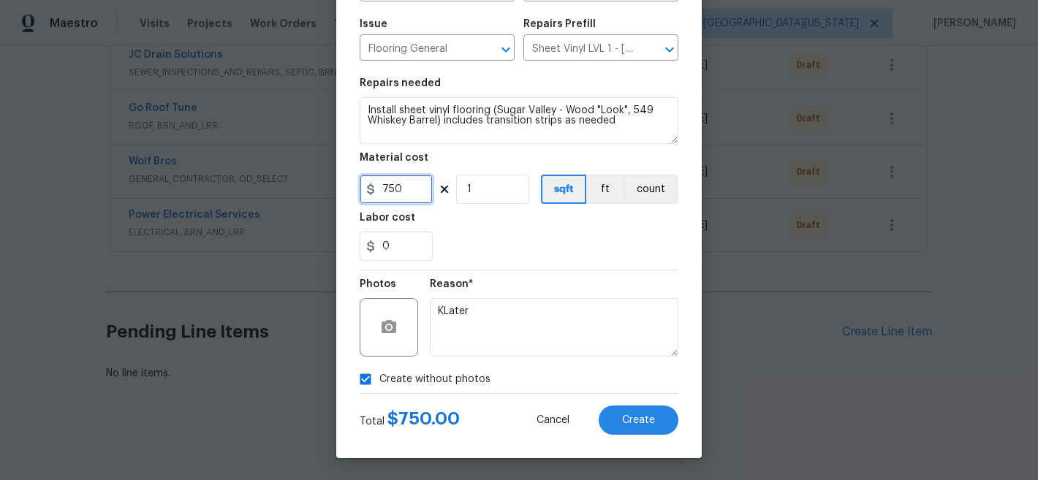
click at [401, 185] on input "750" at bounding box center [396, 189] width 73 height 29
type input "1500"
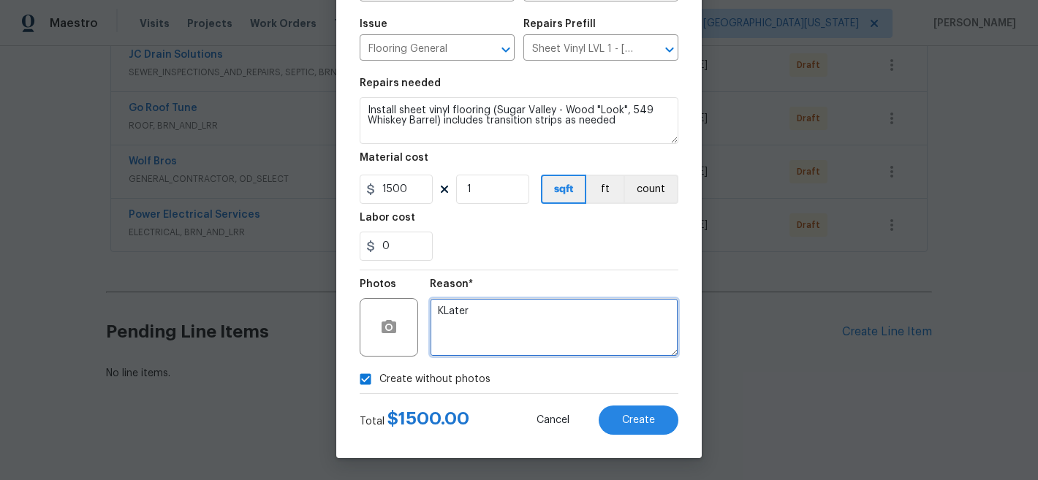
click at [466, 310] on textarea "KLater" at bounding box center [554, 327] width 249 height 58
type textarea "Later"
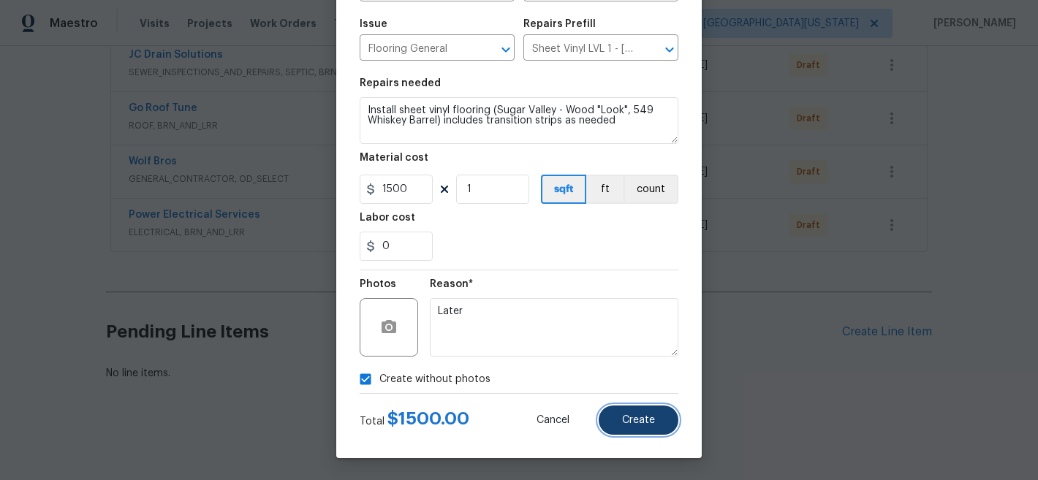
click at [633, 419] on span "Create" at bounding box center [638, 420] width 33 height 11
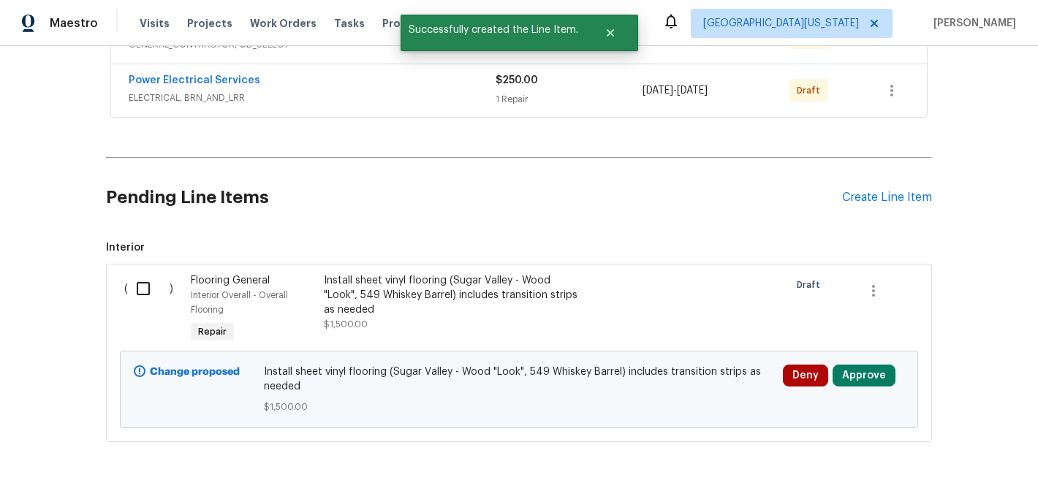
scroll to position [602, 0]
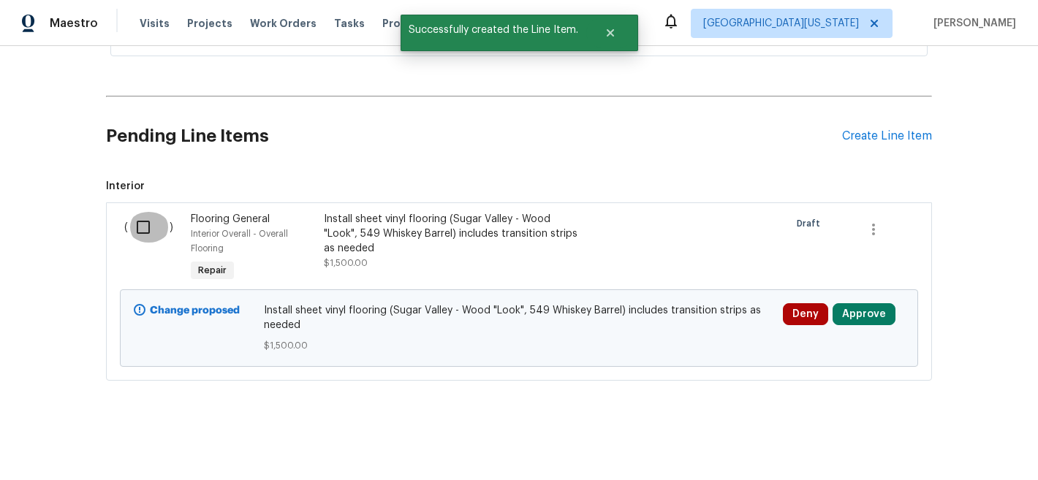
click at [134, 219] on input "checkbox" at bounding box center [149, 227] width 42 height 31
checkbox input "true"
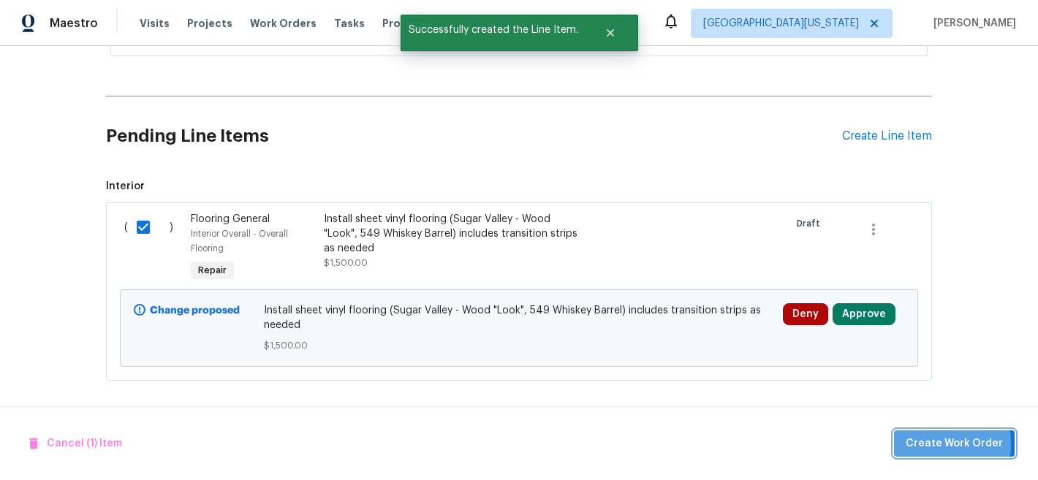
click at [941, 444] on span "Create Work Order" at bounding box center [954, 444] width 97 height 18
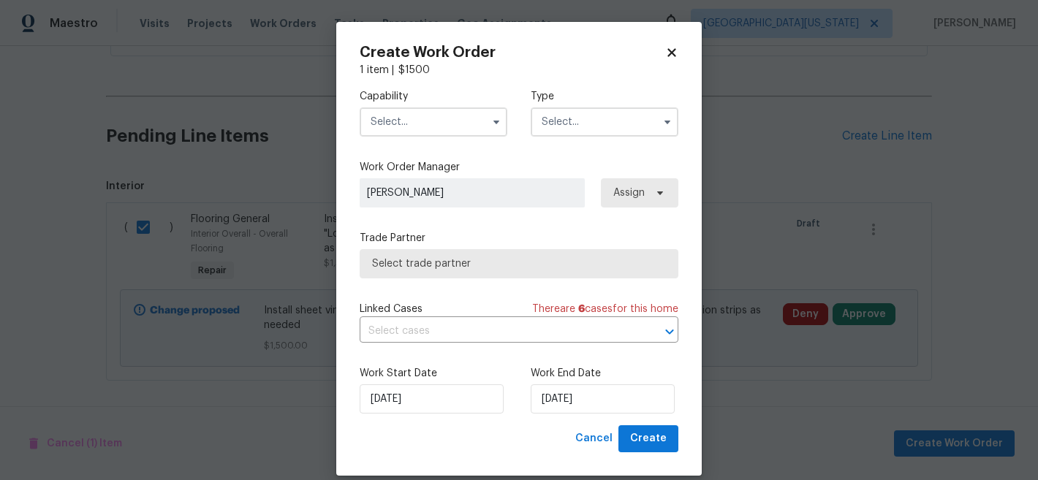
click at [454, 106] on div "Capability" at bounding box center [434, 113] width 148 height 48
click at [454, 121] on input "text" at bounding box center [434, 121] width 148 height 29
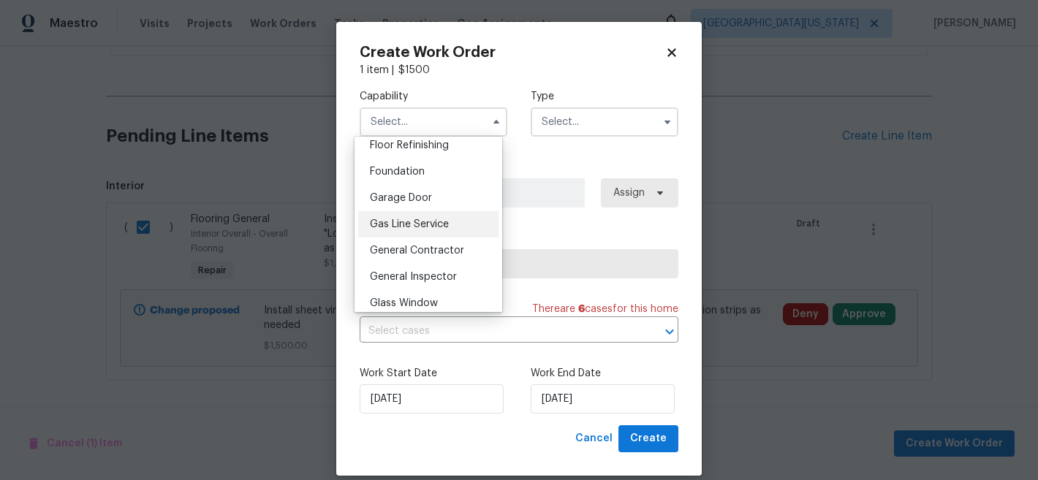
scroll to position [593, 0]
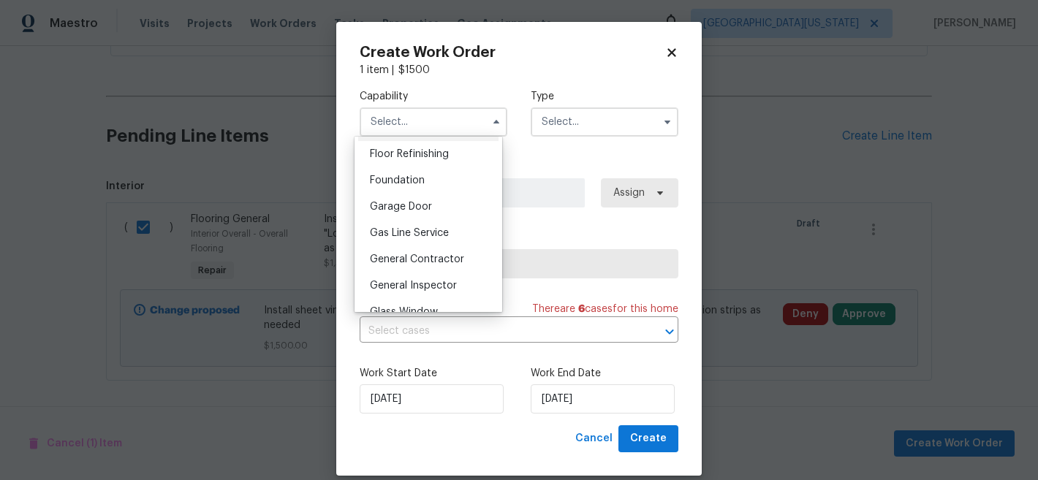
click at [442, 141] on div "Flooring" at bounding box center [428, 128] width 140 height 26
type input "Flooring"
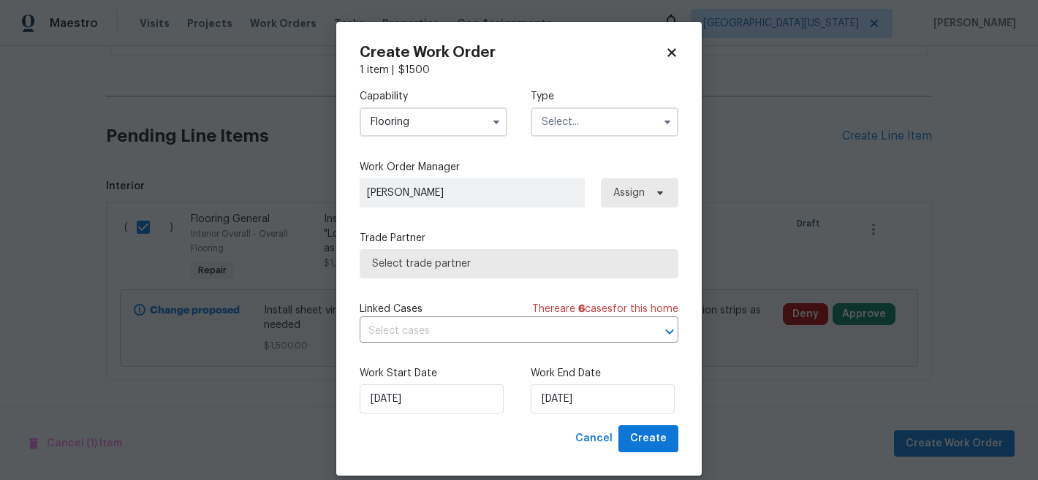
click at [570, 123] on input "text" at bounding box center [605, 121] width 148 height 29
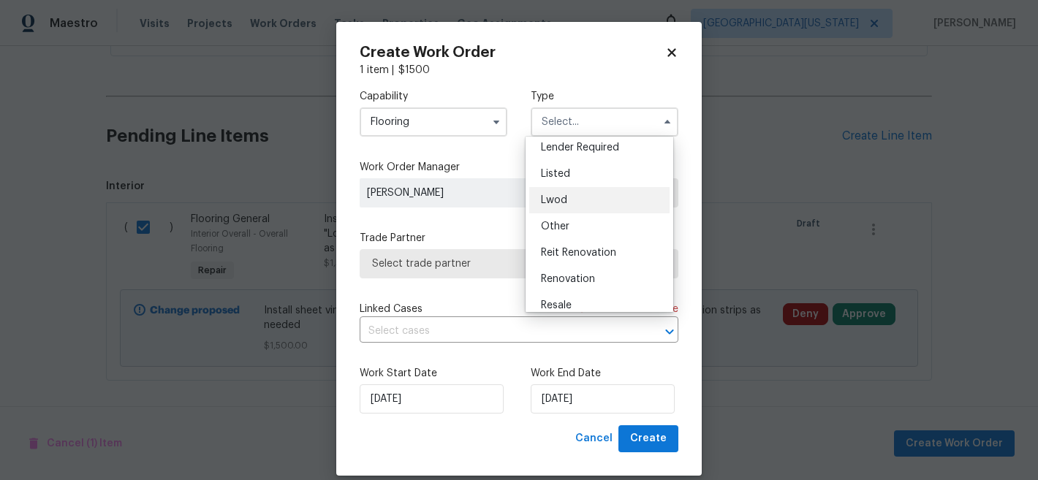
scroll to position [174, 0]
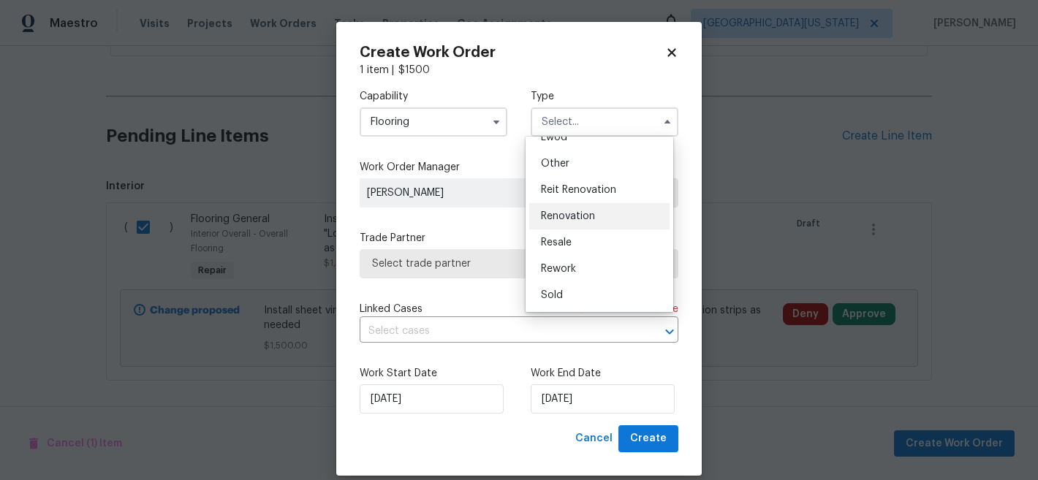
click at [589, 214] on span "Renovation" at bounding box center [568, 216] width 54 height 10
type input "Renovation"
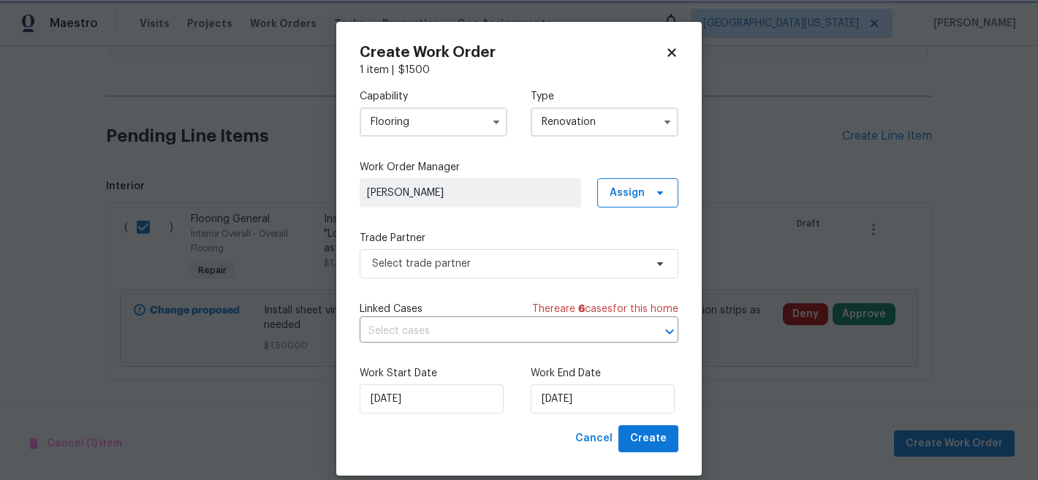
scroll to position [0, 0]
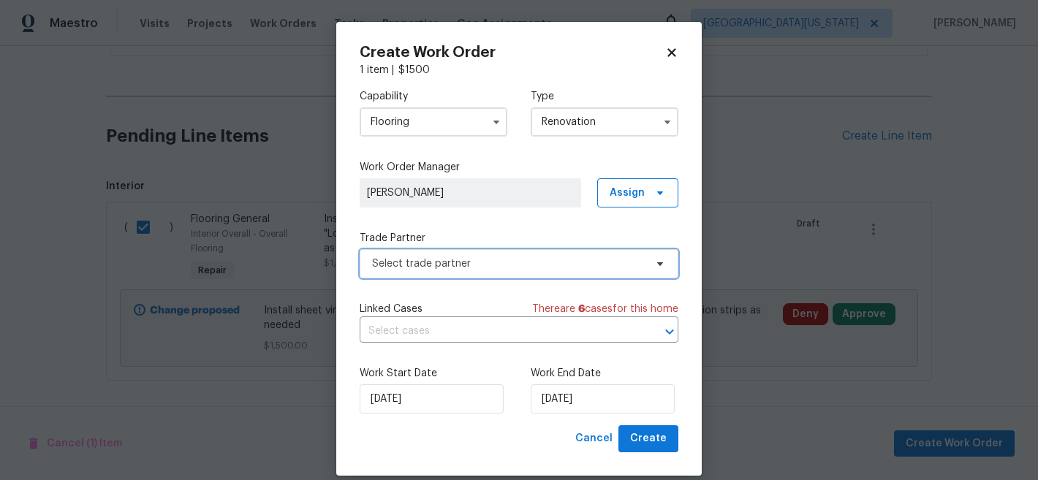
click at [462, 268] on span "Select trade partner" at bounding box center [508, 264] width 273 height 15
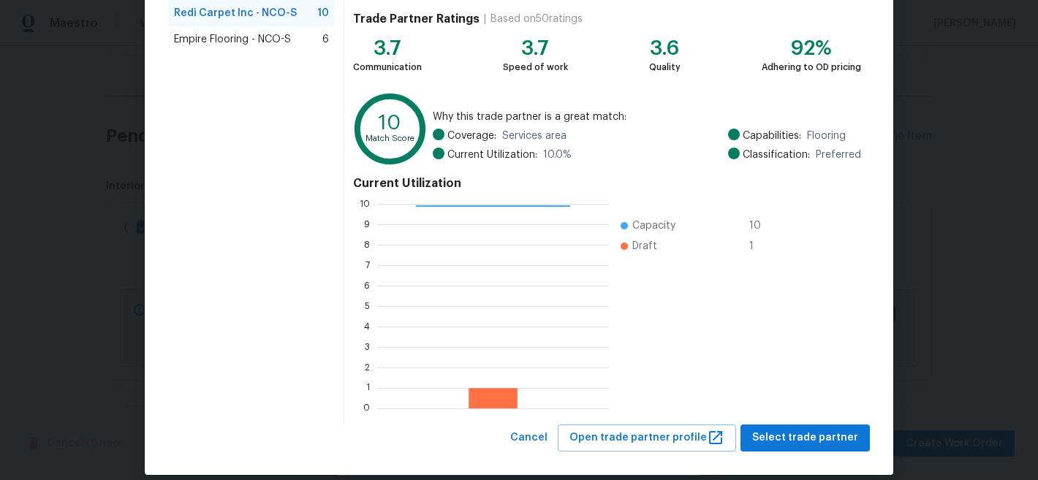
scroll to position [164, 0]
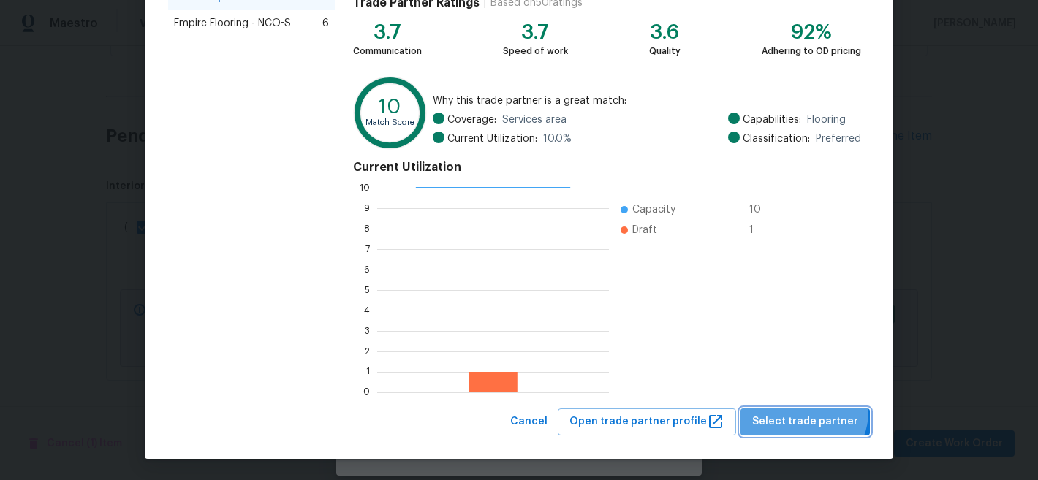
click at [805, 413] on span "Select trade partner" at bounding box center [805, 422] width 106 height 18
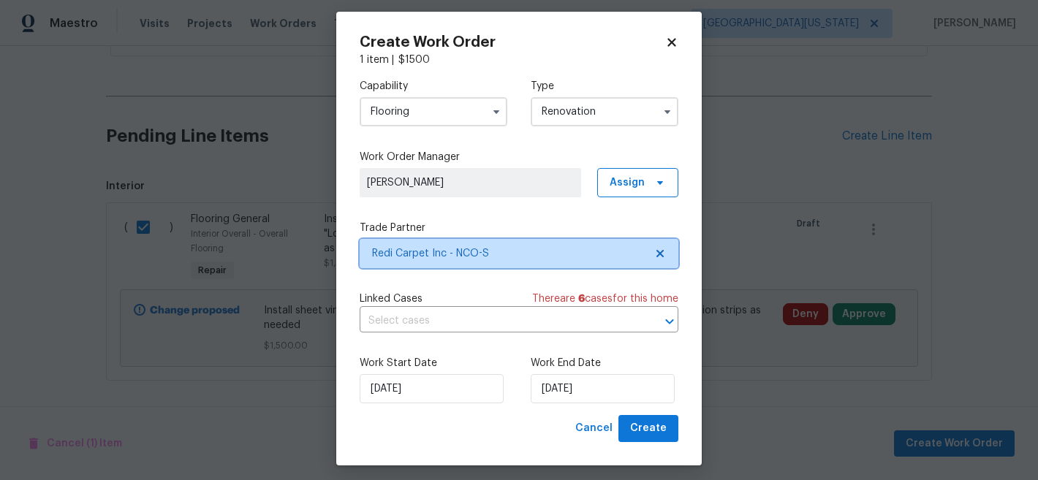
scroll to position [18, 0]
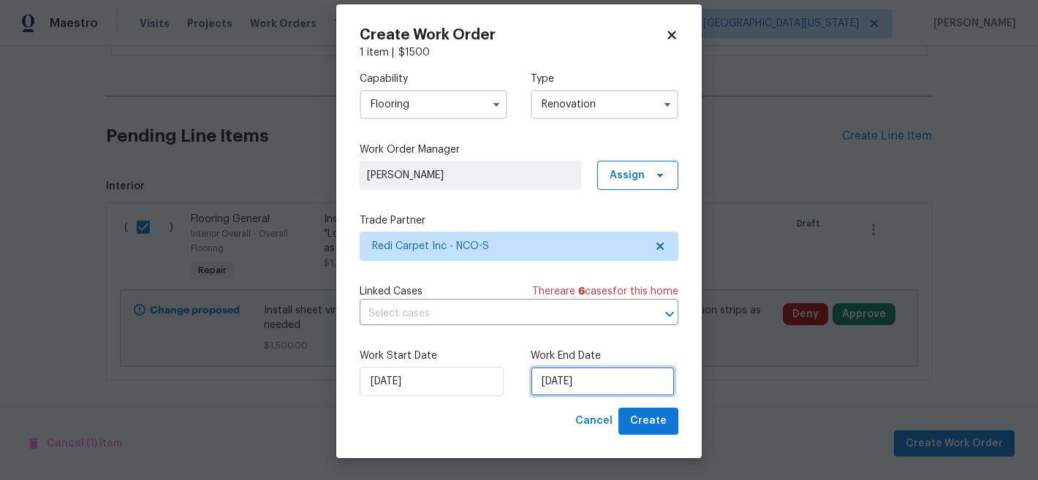
click at [586, 382] on input "10/7/2025" at bounding box center [603, 381] width 144 height 29
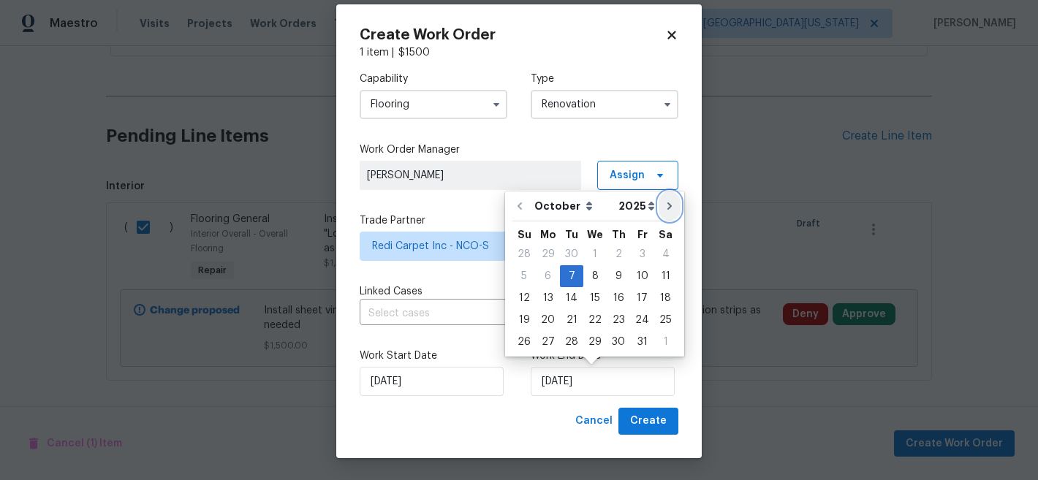
click at [659, 203] on button "Go to next month" at bounding box center [670, 206] width 22 height 29
type input "11/7/2025"
select select "10"
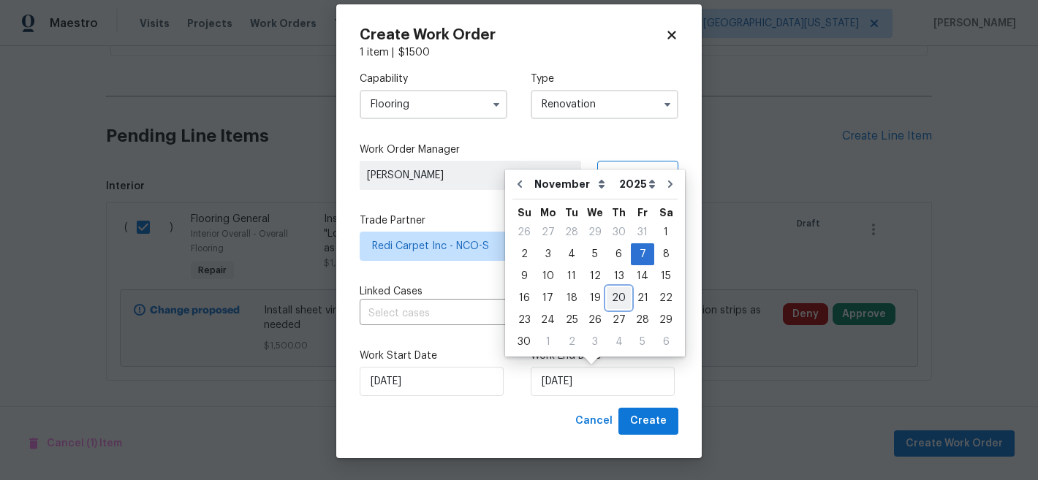
click at [610, 297] on div "20" at bounding box center [619, 298] width 24 height 20
type input "11/20/2025"
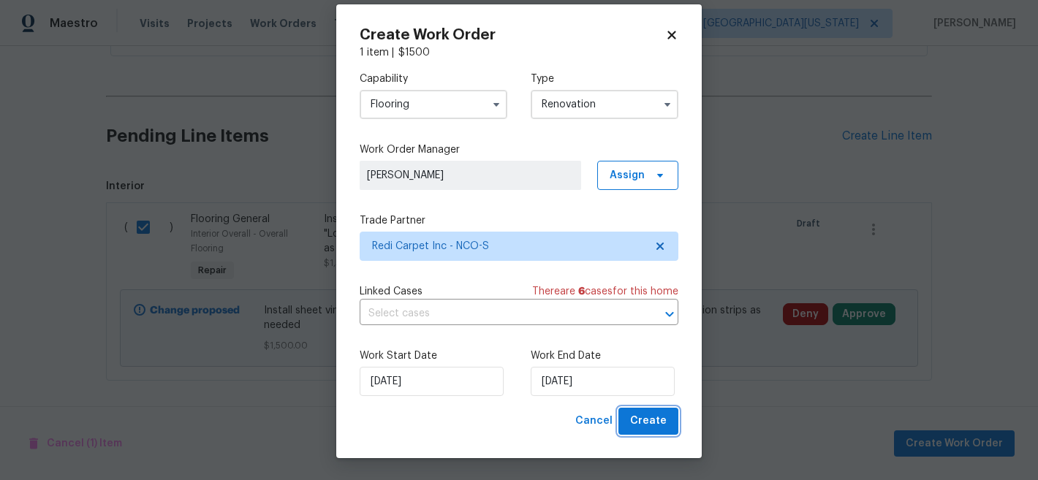
click at [643, 423] on span "Create" at bounding box center [648, 421] width 37 height 18
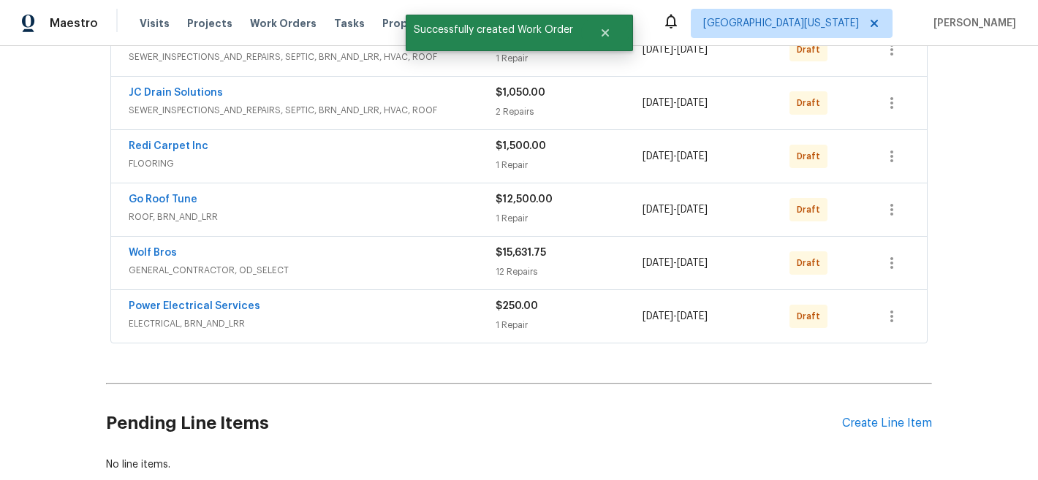
scroll to position [459, 0]
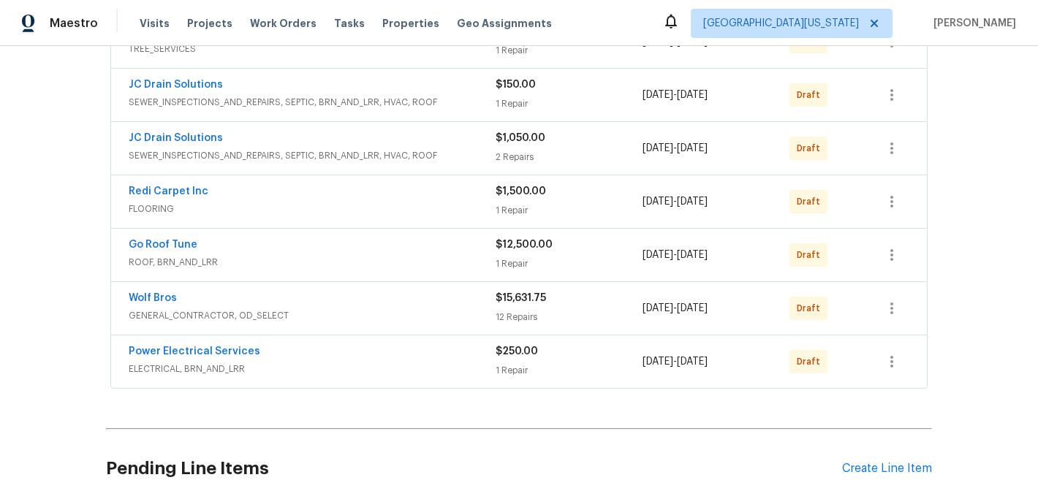
scroll to position [291, 0]
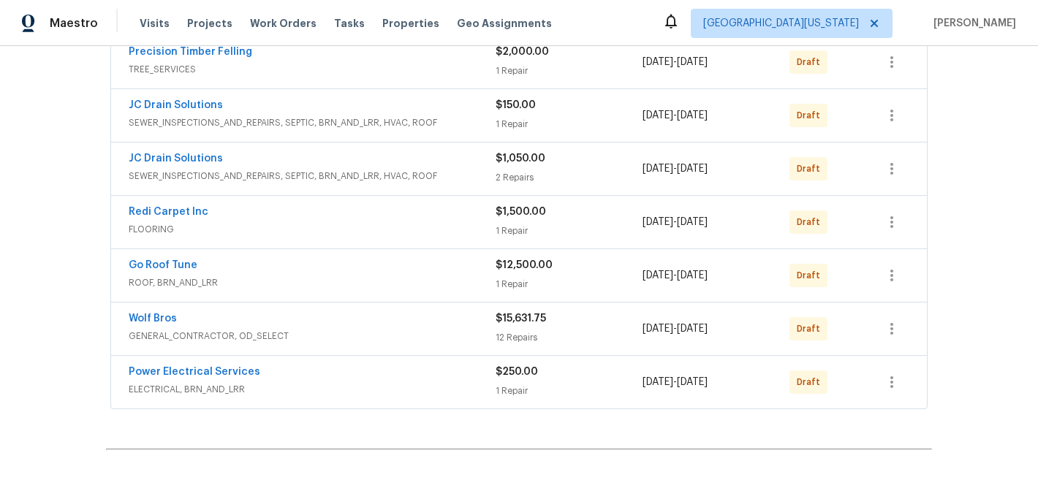
click at [164, 217] on span "Redi Carpet Inc" at bounding box center [169, 212] width 80 height 15
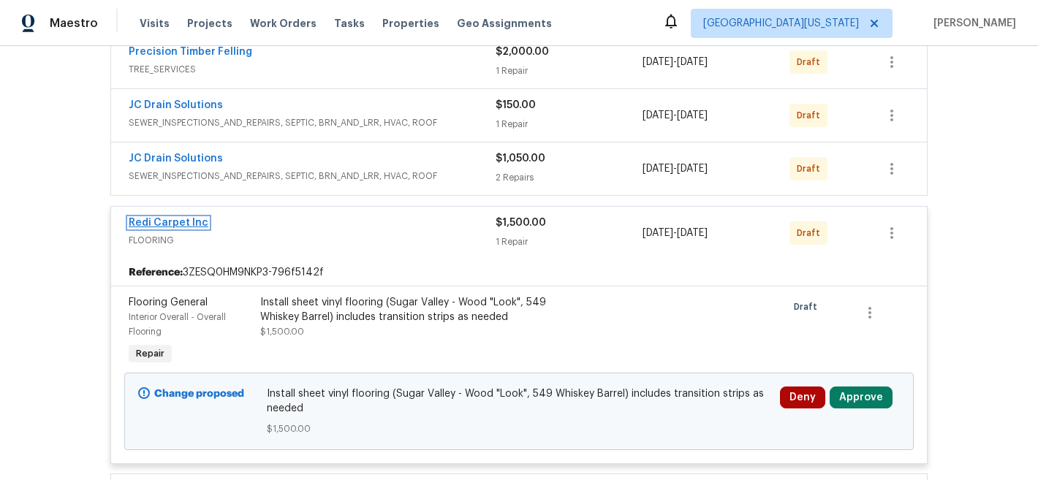
click at [189, 222] on link "Redi Carpet Inc" at bounding box center [169, 223] width 80 height 10
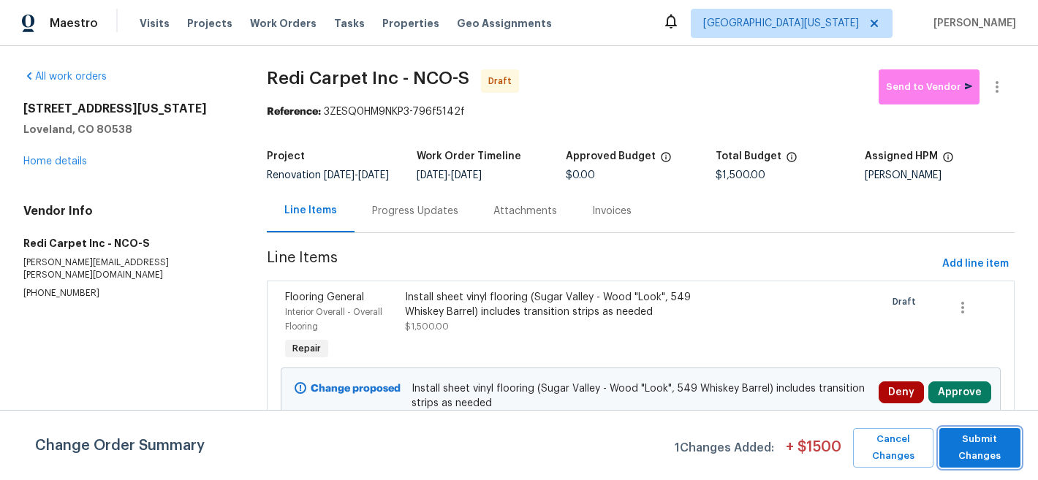
click at [984, 454] on span "Submit Changes" at bounding box center [980, 448] width 67 height 34
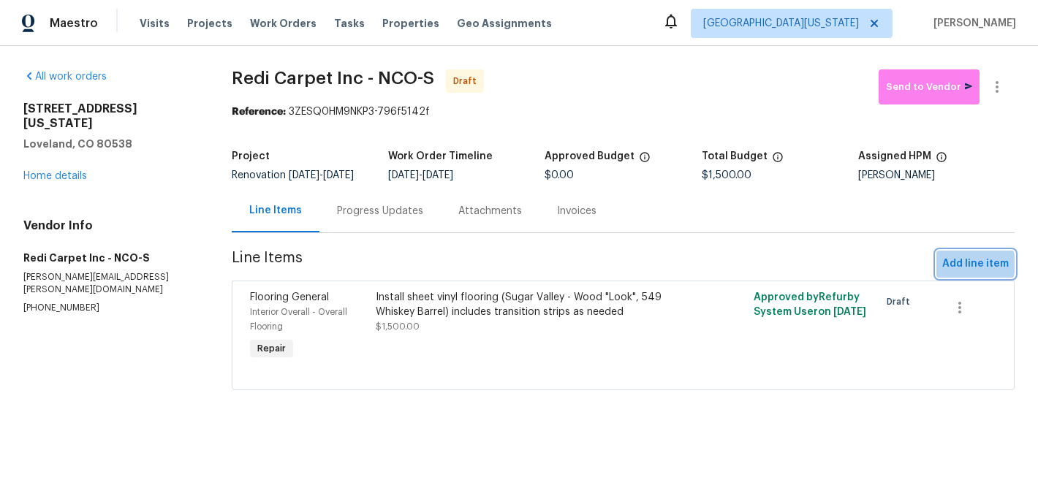
click at [958, 273] on span "Add line item" at bounding box center [975, 264] width 67 height 18
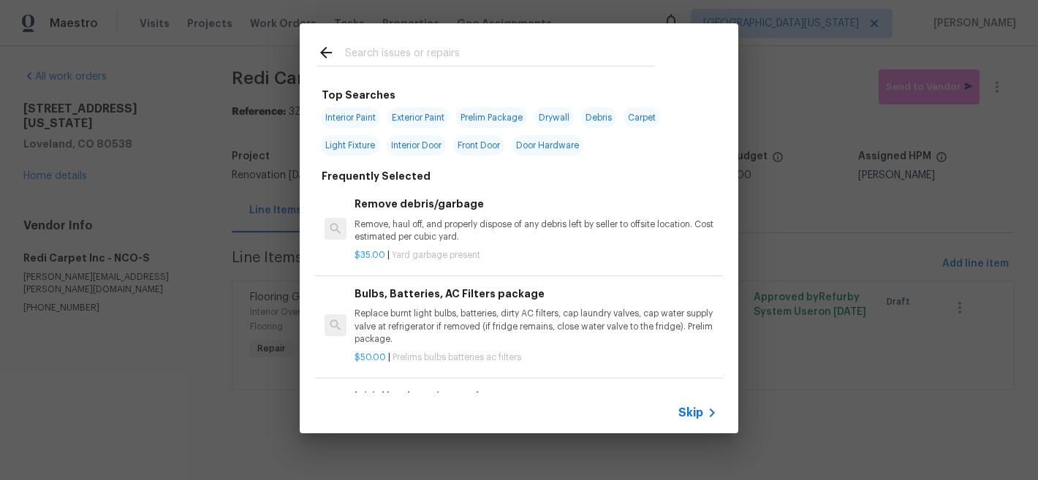
click at [409, 64] on input "text" at bounding box center [500, 55] width 310 height 22
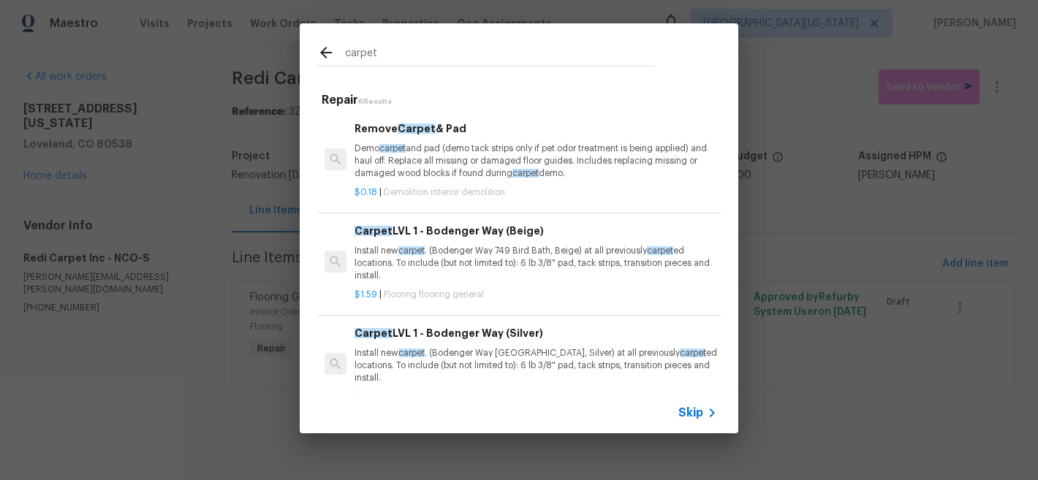
type input "carpet"
click at [457, 243] on div "Carpet LVL 1 - Bodenger Way (Beige) Install new carpet . (Bodenger Way 749 Bird…" at bounding box center [536, 253] width 363 height 60
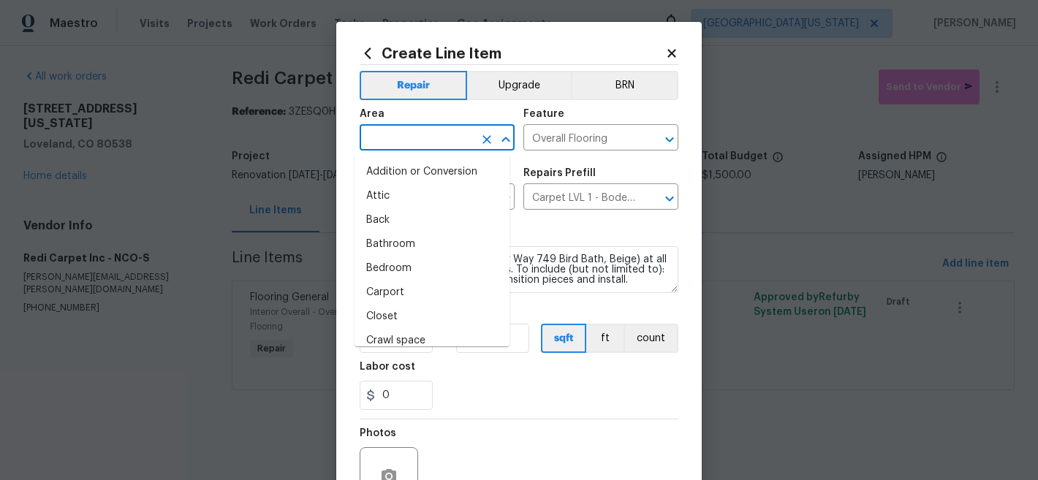
click at [391, 131] on input "text" at bounding box center [417, 139] width 114 height 23
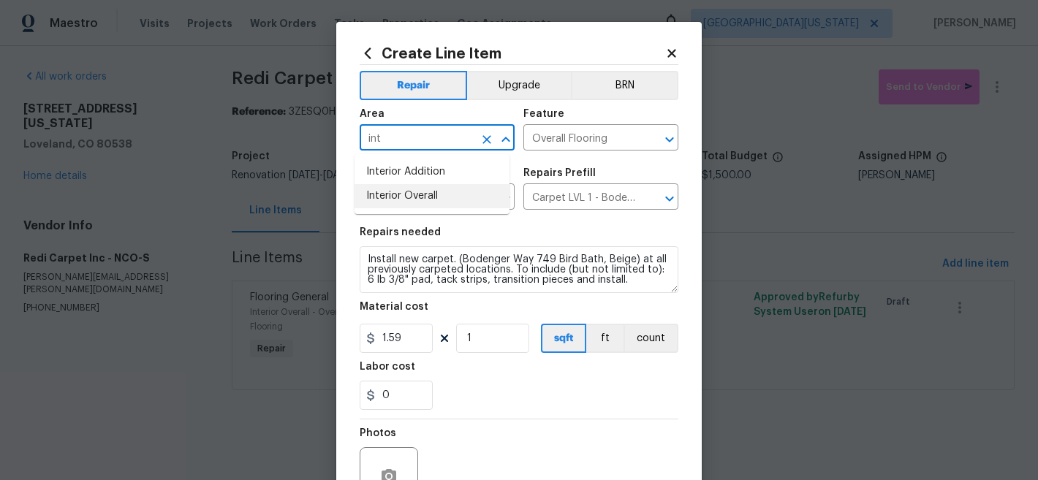
click at [435, 197] on li "Interior Overall" at bounding box center [432, 196] width 155 height 24
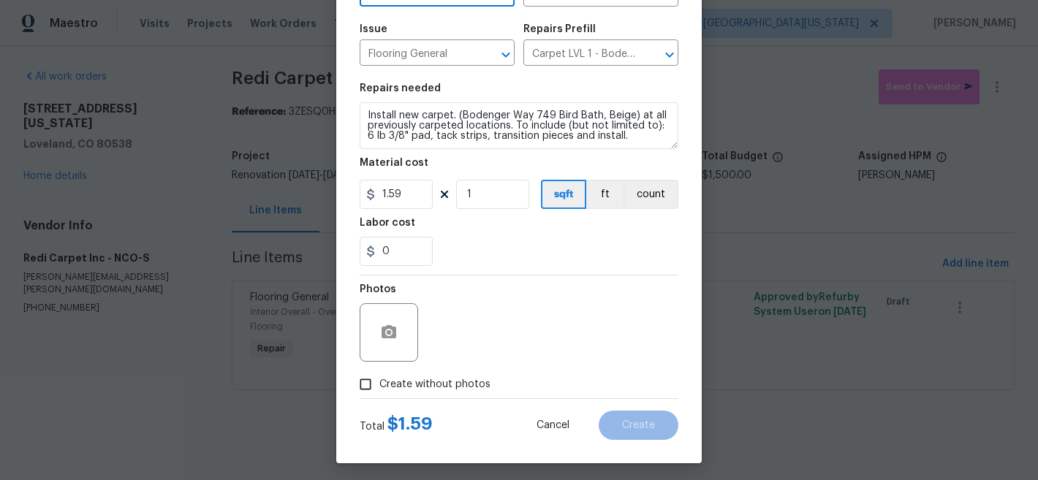
scroll to position [150, 0]
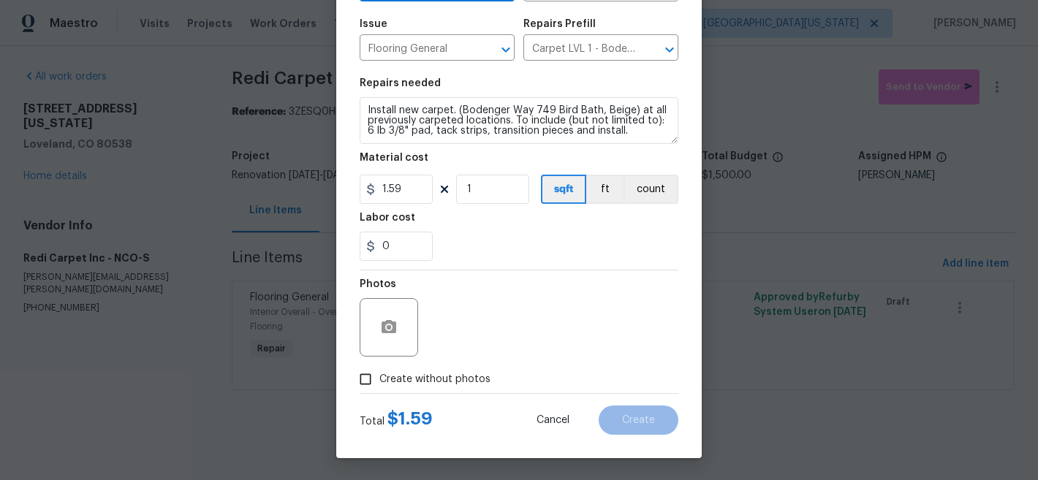
type input "Interior Overall"
click at [409, 185] on input "1.59" at bounding box center [396, 189] width 73 height 29
type input "1500"
click at [492, 253] on div "0" at bounding box center [519, 246] width 319 height 29
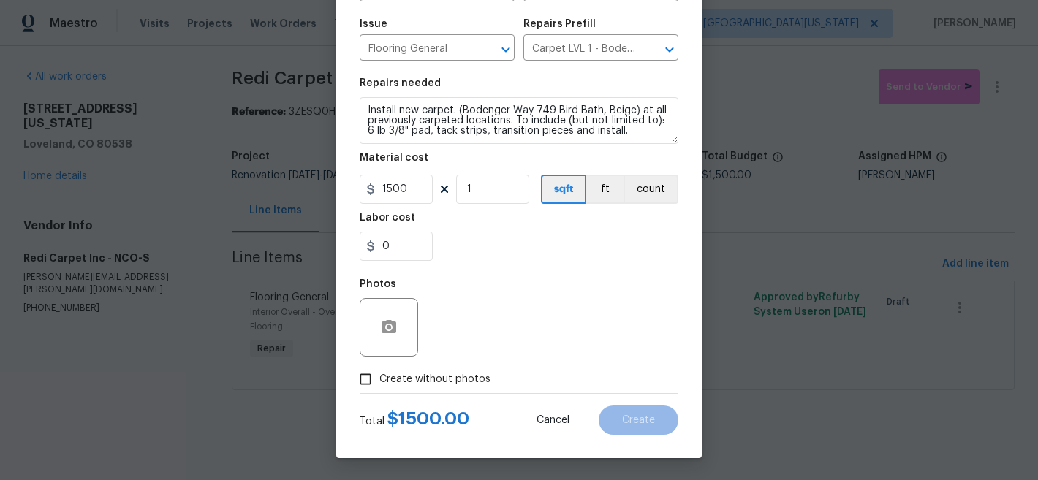
click at [435, 372] on span "Create without photos" at bounding box center [434, 379] width 111 height 15
click at [379, 371] on input "Create without photos" at bounding box center [366, 380] width 28 height 28
checkbox input "true"
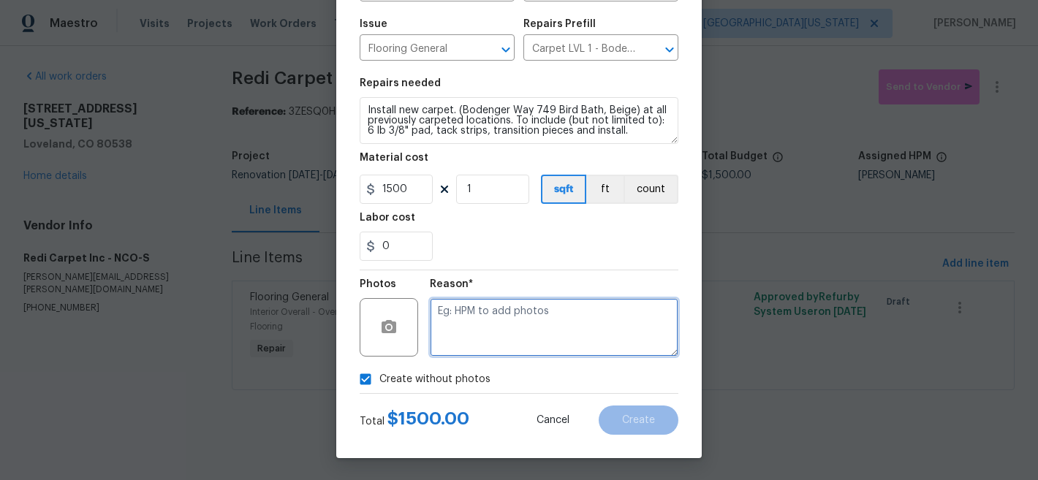
click at [523, 333] on textarea at bounding box center [554, 327] width 249 height 58
type textarea "Later"
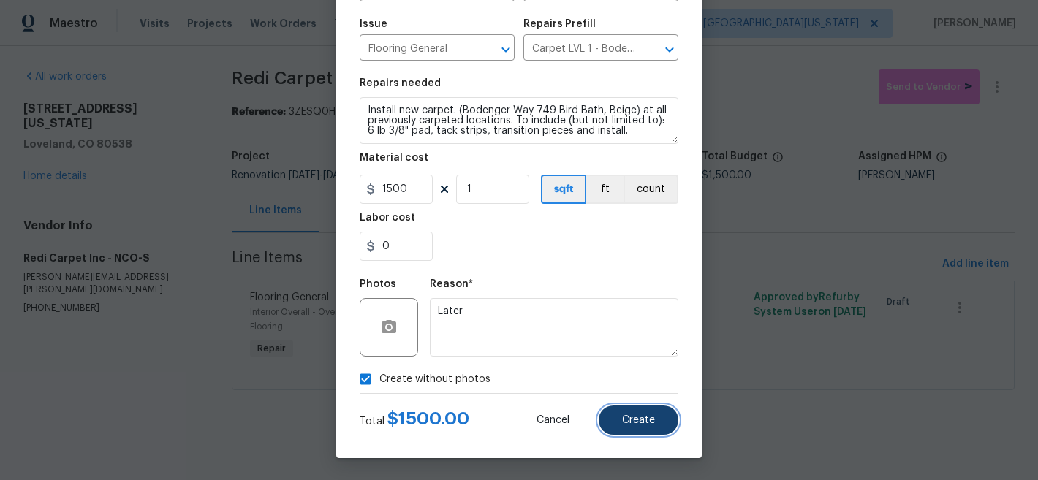
click at [640, 428] on button "Create" at bounding box center [639, 420] width 80 height 29
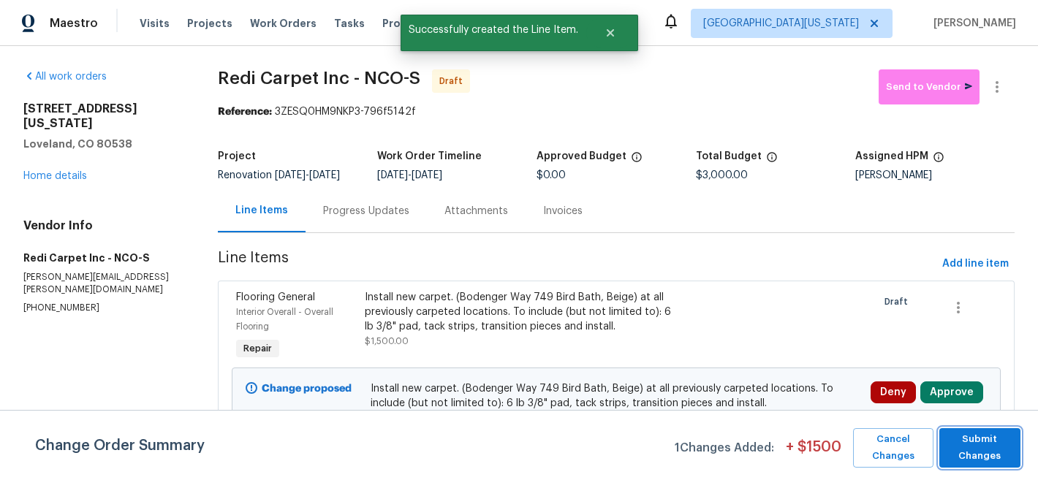
click at [985, 449] on span "Submit Changes" at bounding box center [980, 448] width 67 height 34
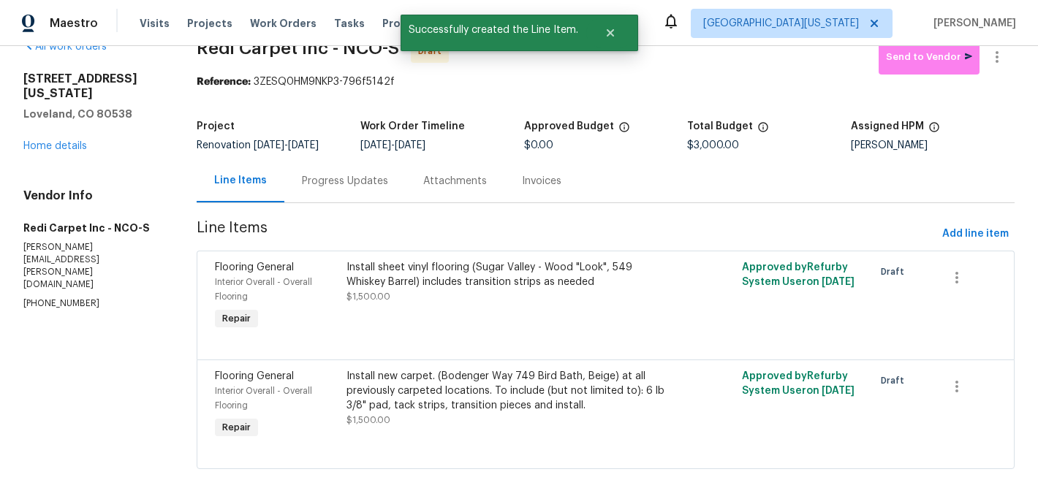
scroll to position [83, 0]
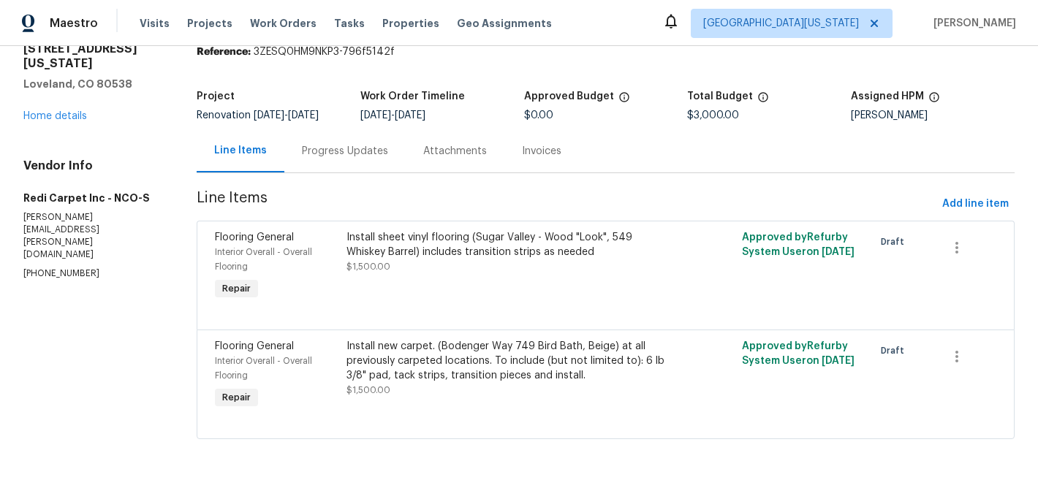
click at [465, 235] on div "Install sheet vinyl flooring (Sugar Valley - Wood "Look", 549 Whiskey Barrel) i…" at bounding box center [507, 244] width 320 height 29
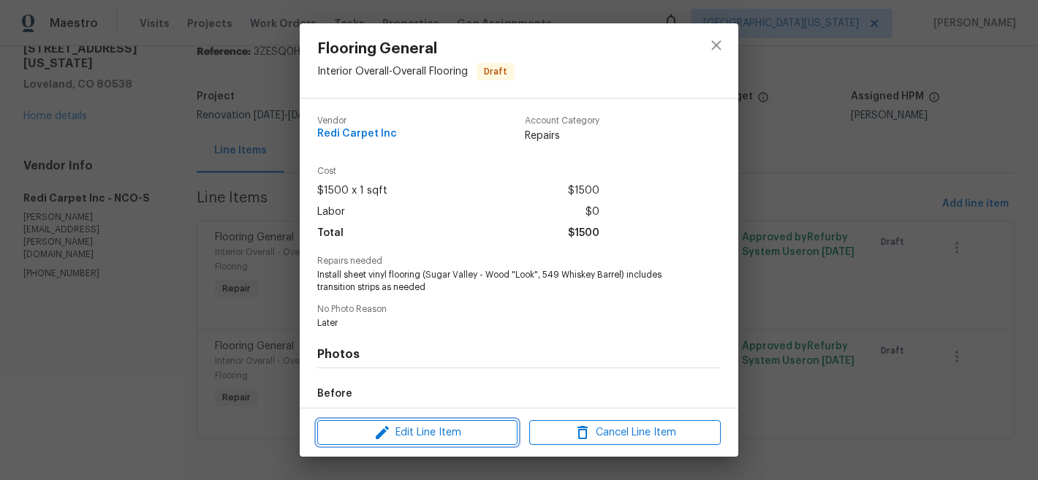
click at [458, 435] on span "Edit Line Item" at bounding box center [418, 433] width 192 height 18
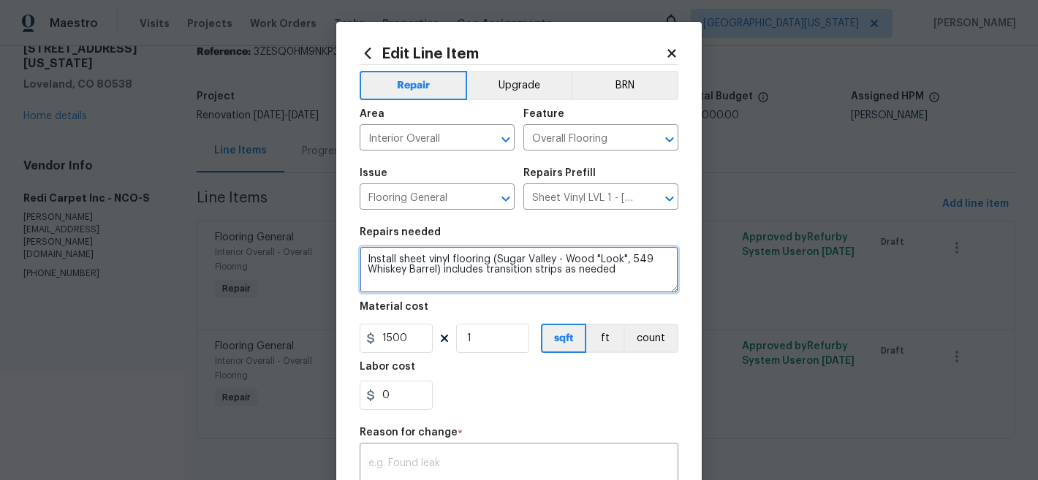
click at [361, 262] on textarea "Install sheet vinyl flooring (Sugar Valley - Wood "Look", 549 Whiskey Barrel) i…" at bounding box center [519, 269] width 319 height 47
type textarea "ENTRY, KITCHEN, LAUNDRY, BOTH BATHROOMS: Install sheet vinyl flooring (Sugar Va…"
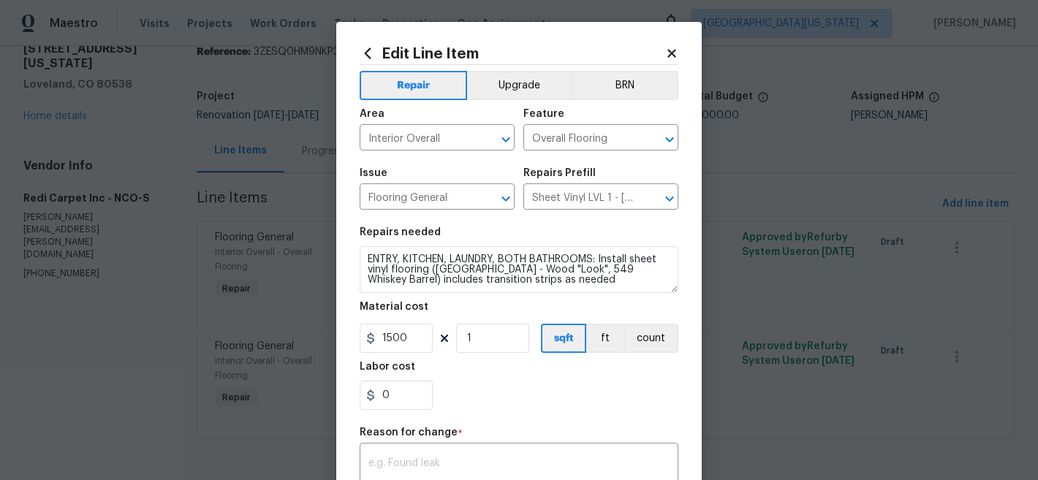
click at [562, 387] on div "0" at bounding box center [519, 395] width 319 height 29
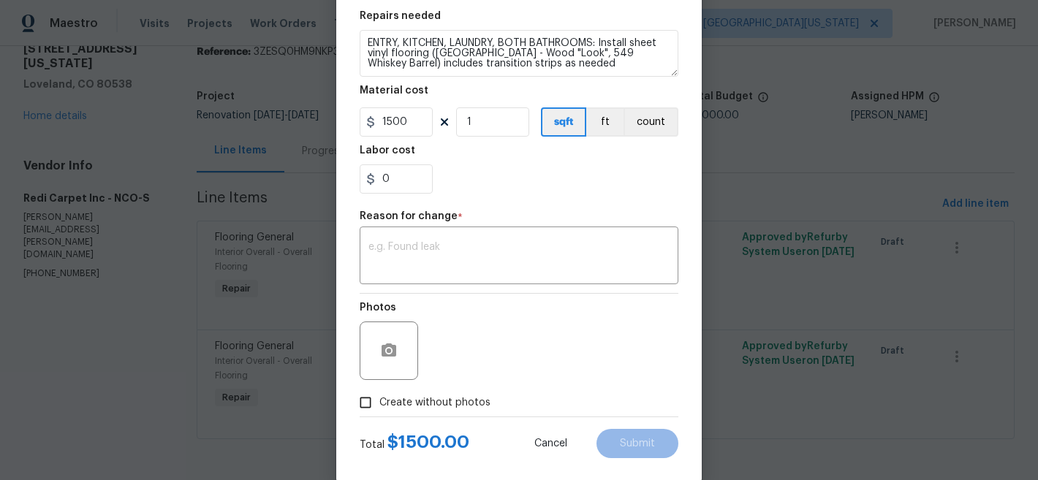
scroll to position [241, 0]
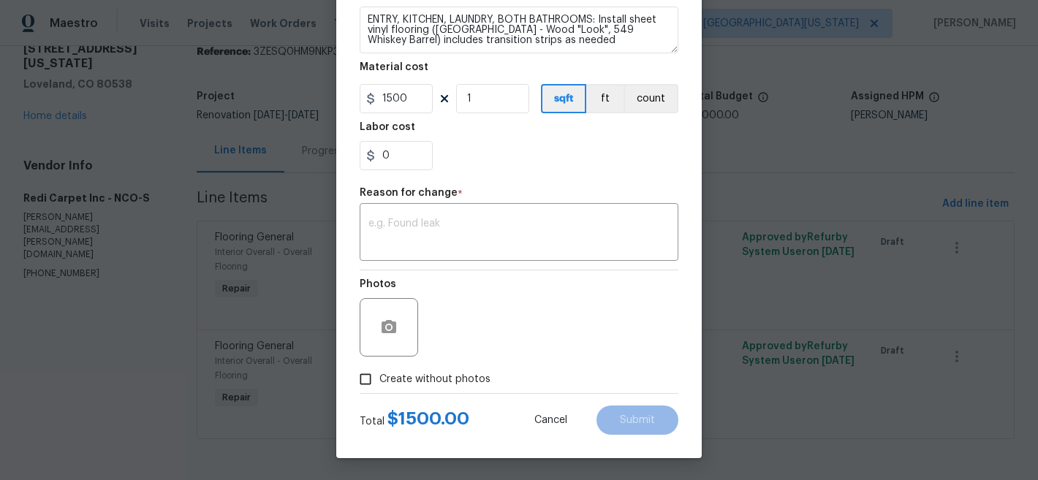
click at [521, 205] on div "Reason for change *" at bounding box center [519, 197] width 319 height 19
click at [521, 225] on textarea at bounding box center [518, 234] width 301 height 31
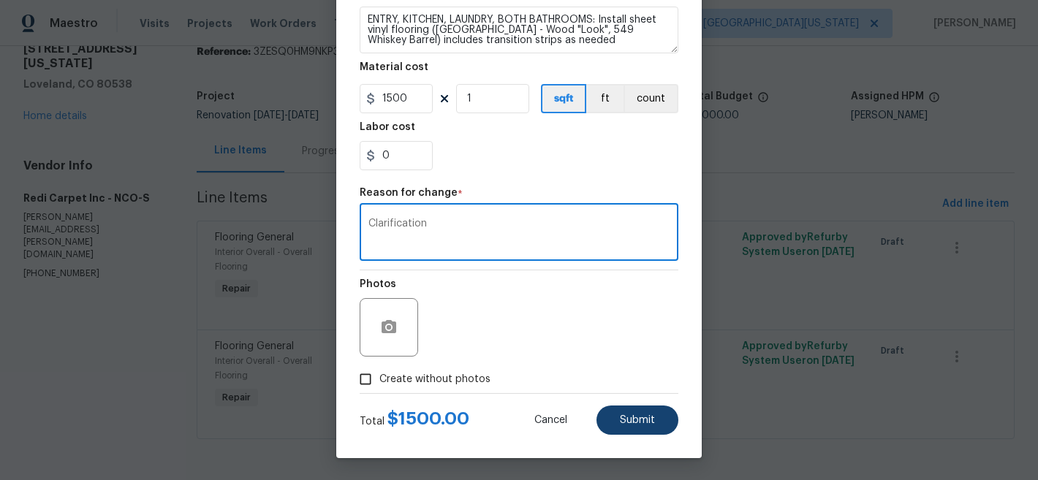
type textarea "Clarification"
click at [654, 414] on button "Submit" at bounding box center [638, 420] width 82 height 29
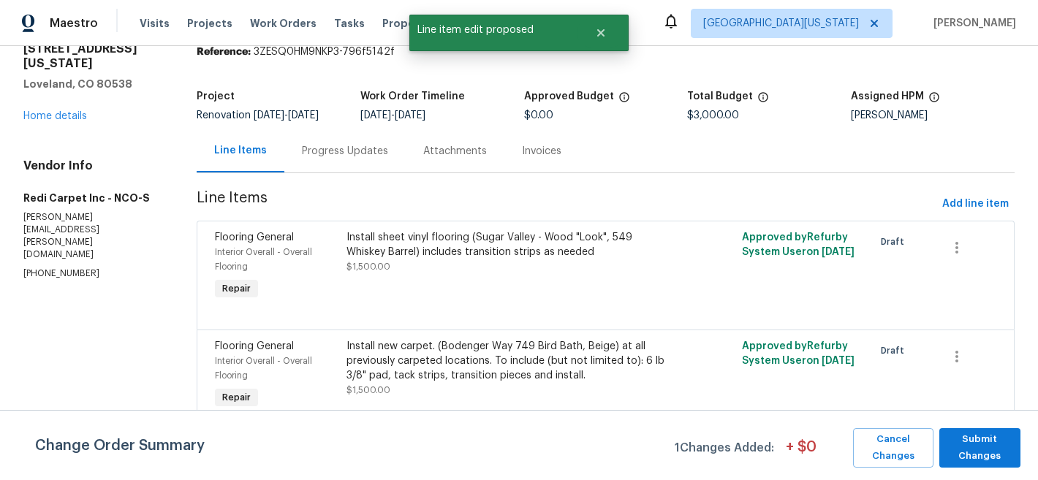
scroll to position [0, 0]
click at [990, 450] on span "Submit Changes" at bounding box center [980, 448] width 67 height 34
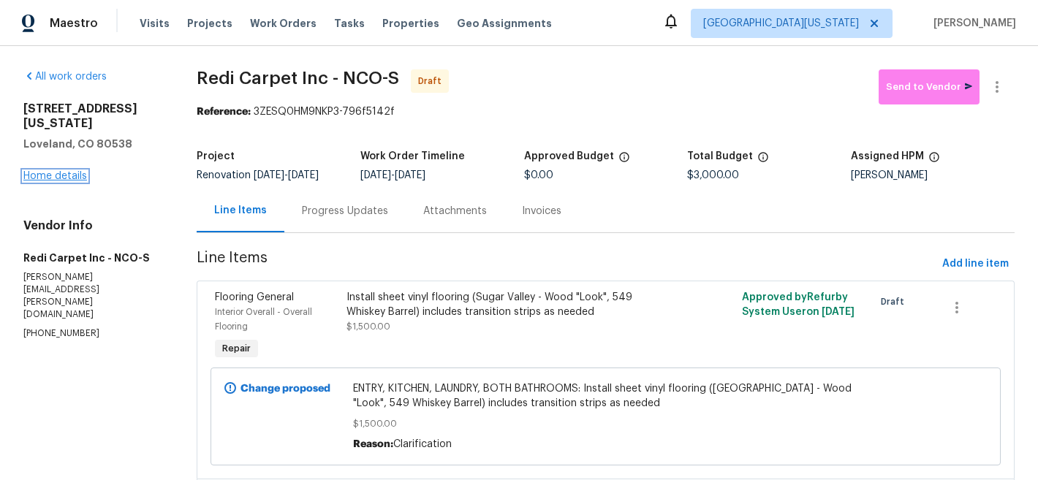
click at [50, 171] on link "Home details" at bounding box center [55, 176] width 64 height 10
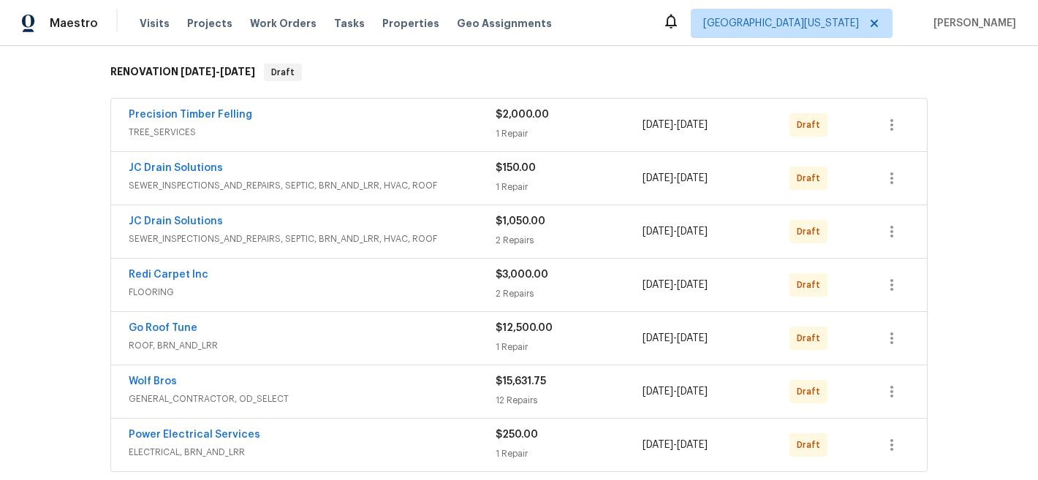
scroll to position [459, 0]
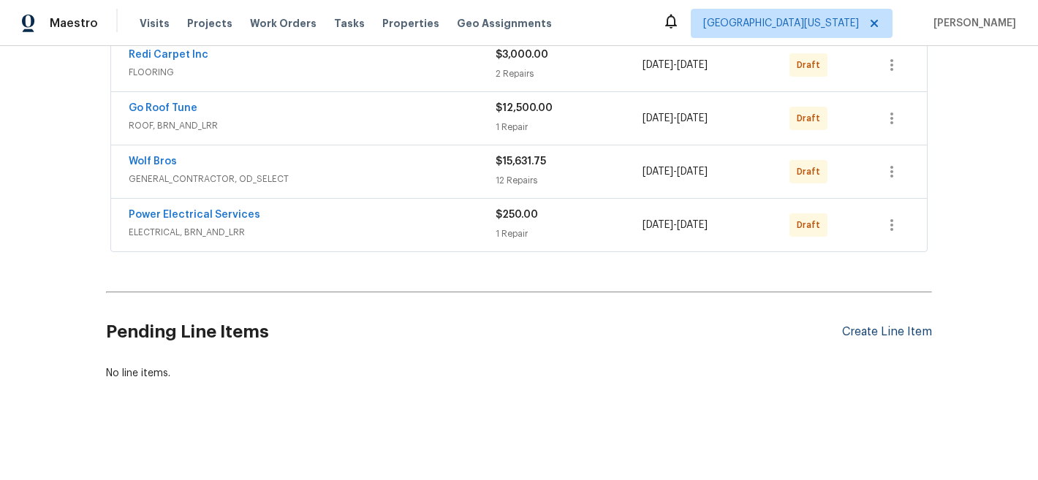
click at [889, 325] on div "Create Line Item" at bounding box center [887, 332] width 90 height 14
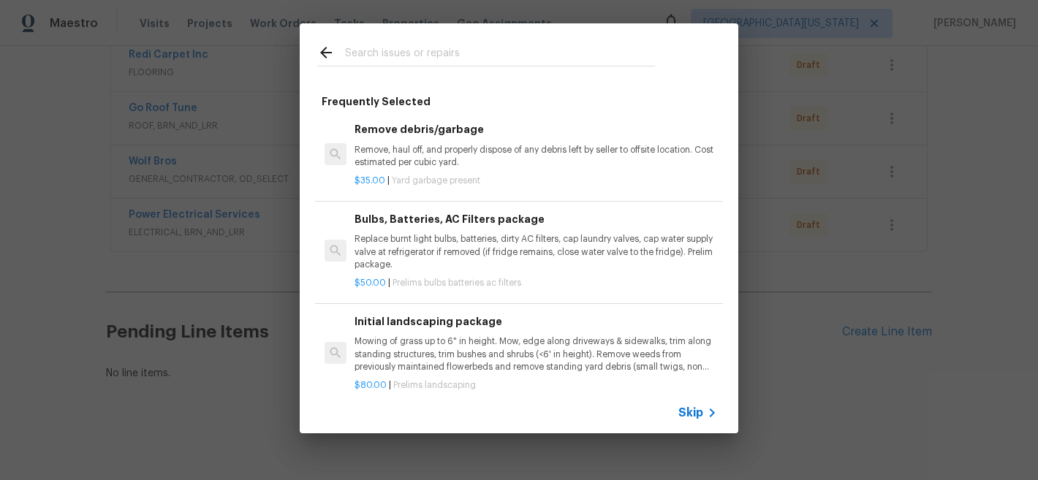
scroll to position [0, 0]
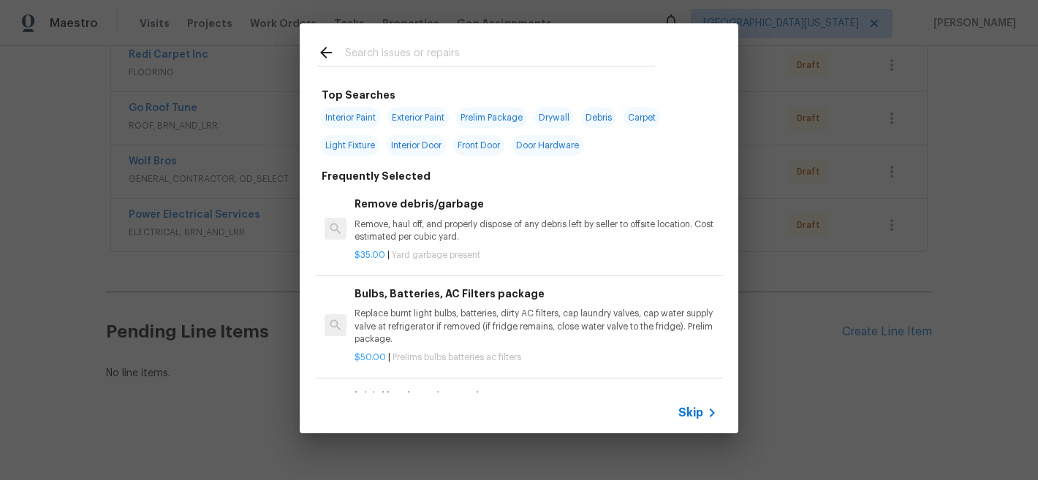
click at [696, 412] on span "Skip" at bounding box center [690, 413] width 25 height 15
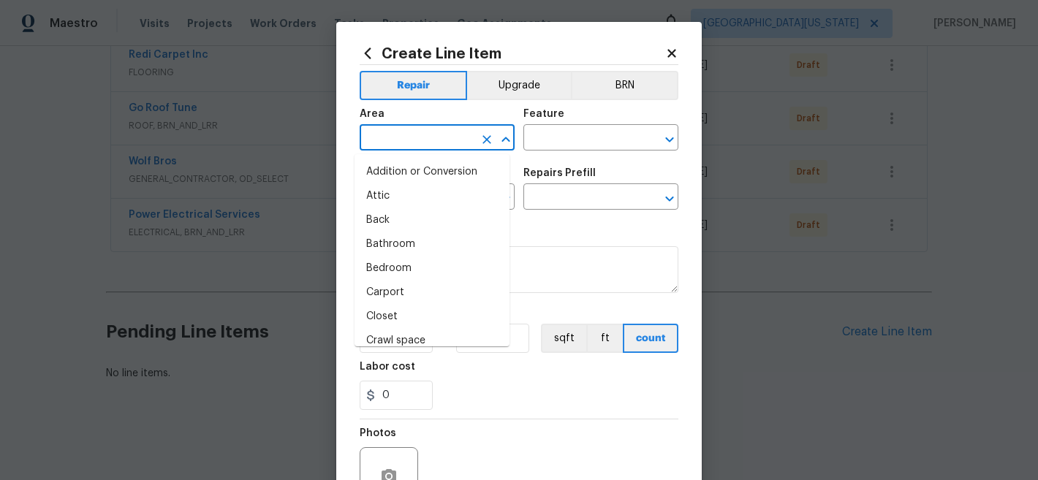
click at [456, 147] on input "text" at bounding box center [417, 139] width 114 height 23
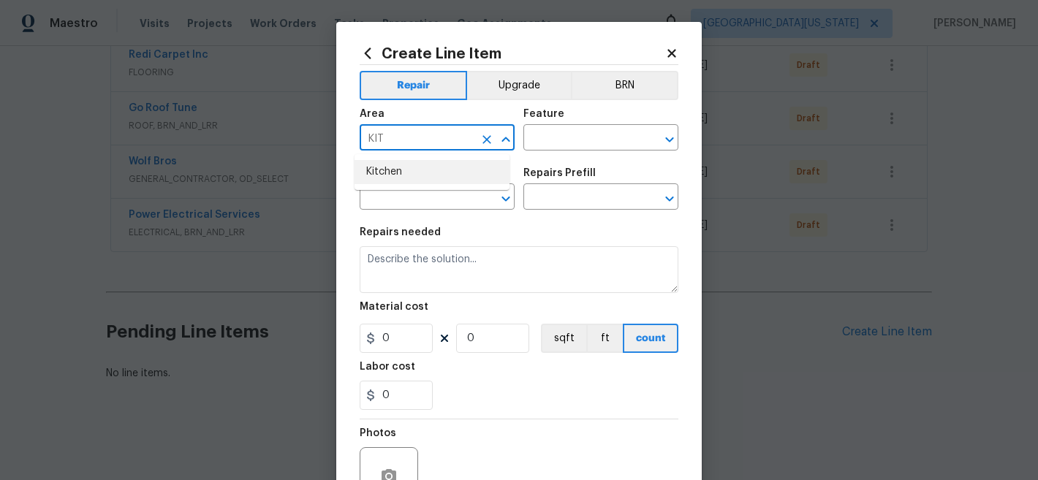
click at [415, 173] on li "Kitchen" at bounding box center [432, 172] width 155 height 24
type input "Kitchen"
click at [548, 127] on div "Feature" at bounding box center [600, 118] width 155 height 19
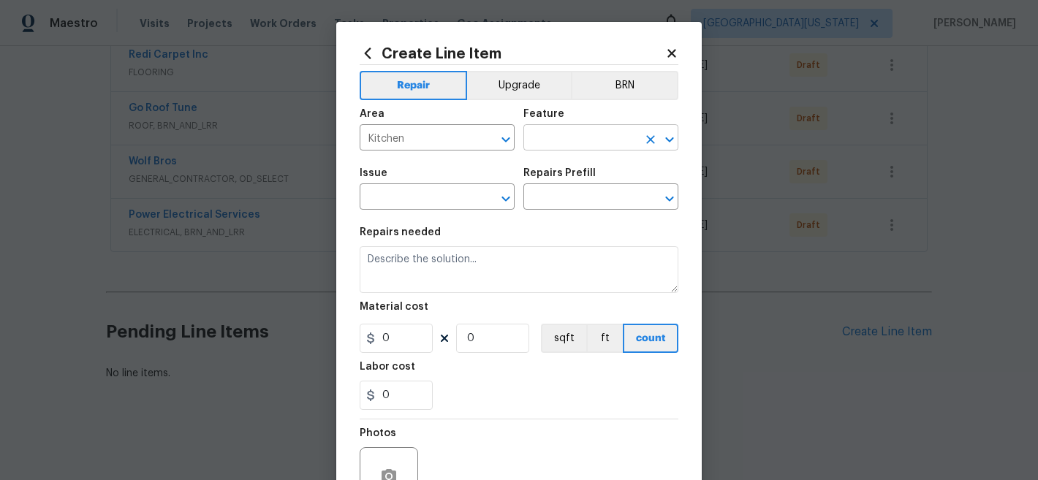
click at [551, 132] on input "text" at bounding box center [580, 139] width 114 height 23
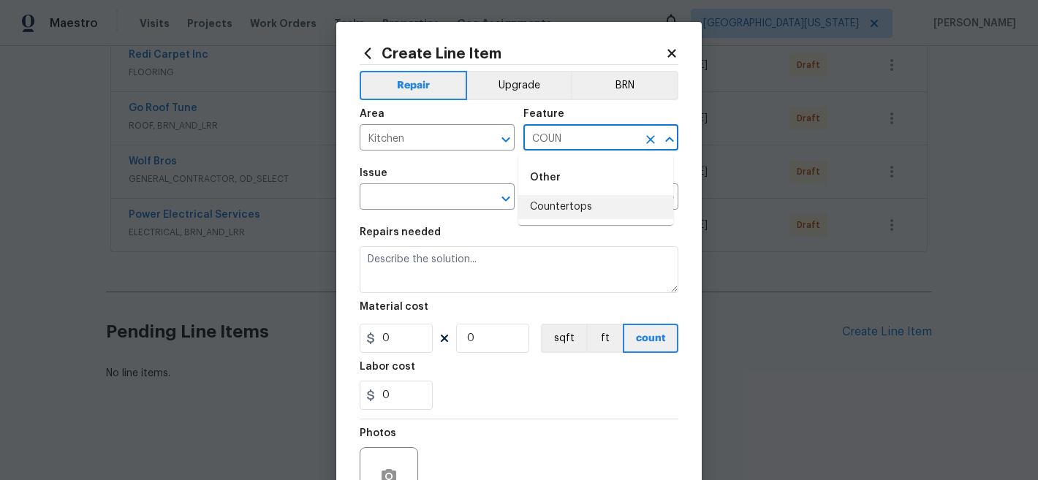
click at [556, 203] on li "Countertops" at bounding box center [595, 207] width 155 height 24
type input "Countertops"
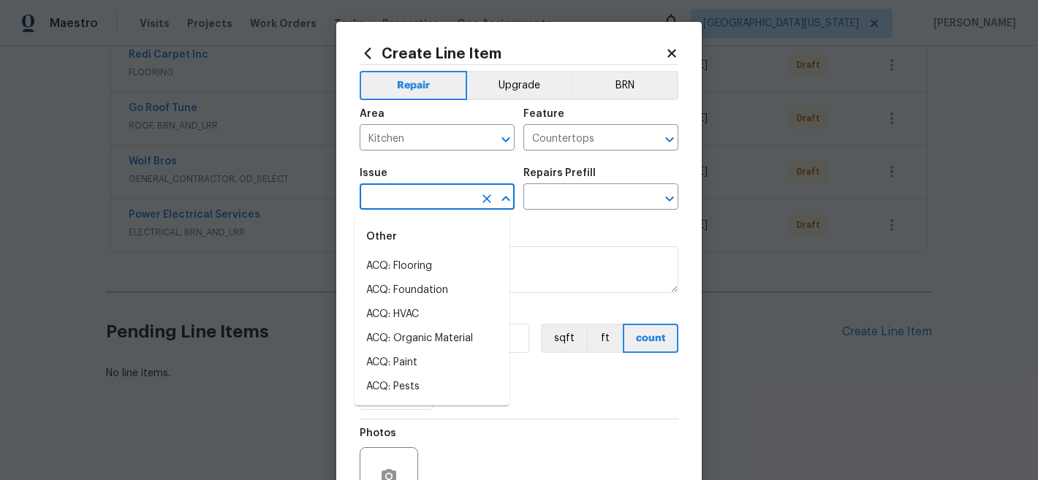
click at [431, 195] on input "text" at bounding box center [417, 198] width 114 height 23
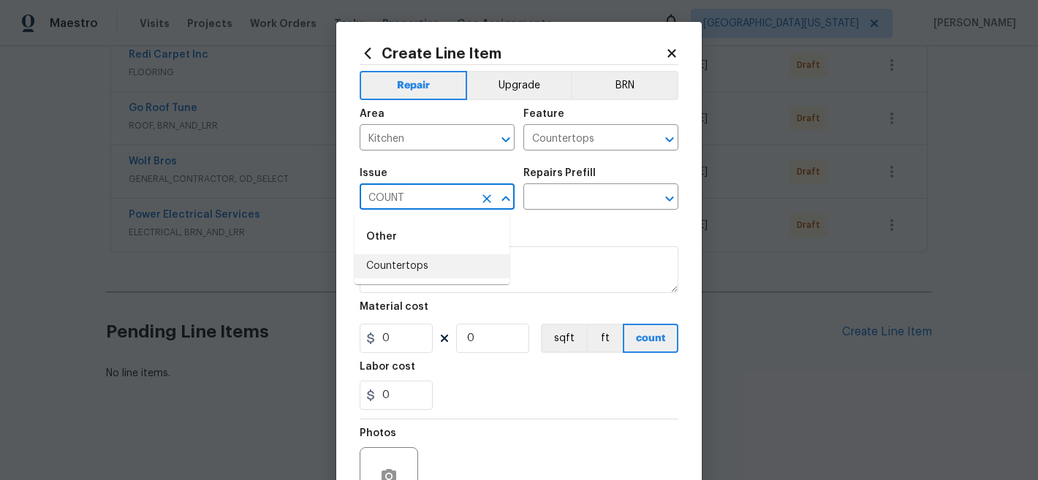
click at [440, 263] on li "Countertops" at bounding box center [432, 266] width 155 height 24
type input "Countertops"
click at [576, 194] on input "text" at bounding box center [580, 198] width 114 height 23
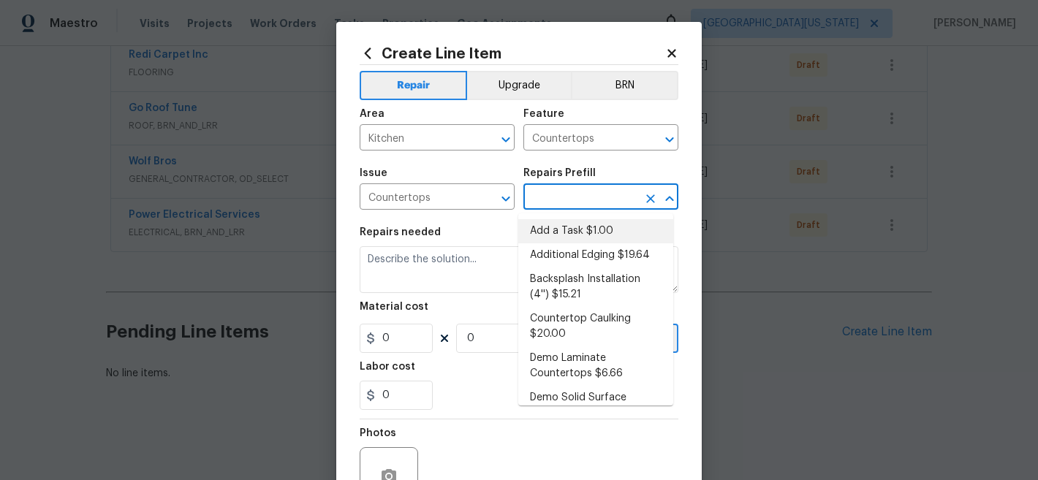
click at [573, 234] on li "Add a Task $1.00" at bounding box center [595, 231] width 155 height 24
type input "Add a Task $1.00"
type textarea "HPM to detail"
type input "1"
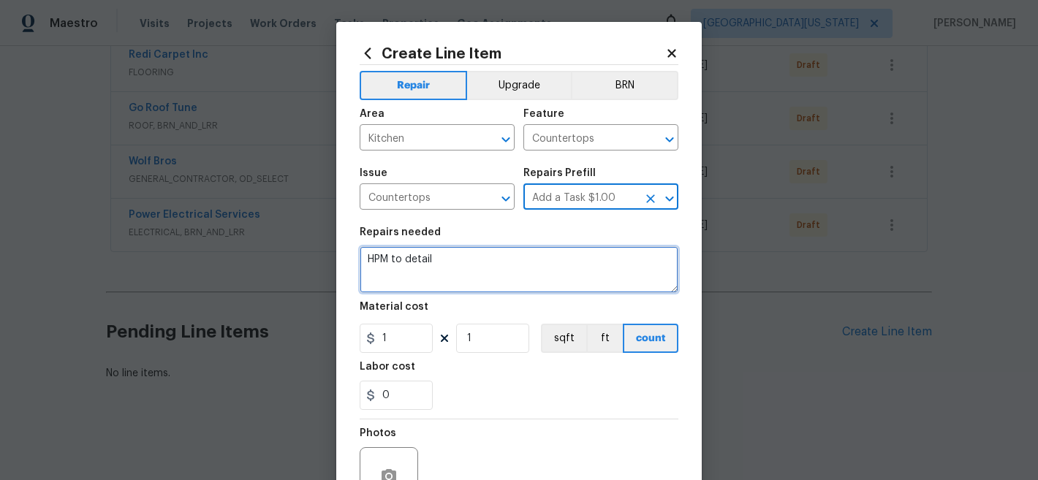
click at [482, 264] on textarea "HPM to detail" at bounding box center [519, 269] width 319 height 47
click at [481, 264] on textarea "HPM to detail" at bounding box center [519, 269] width 319 height 47
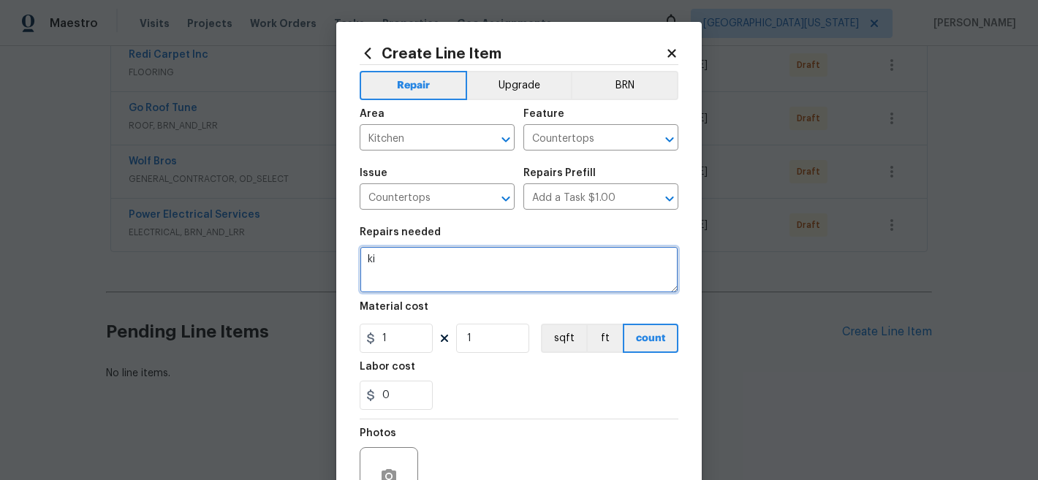
type textarea "k"
type textarea "KITCHEN: Repair and paint countertops, COLOR: GRAY GRANITE."
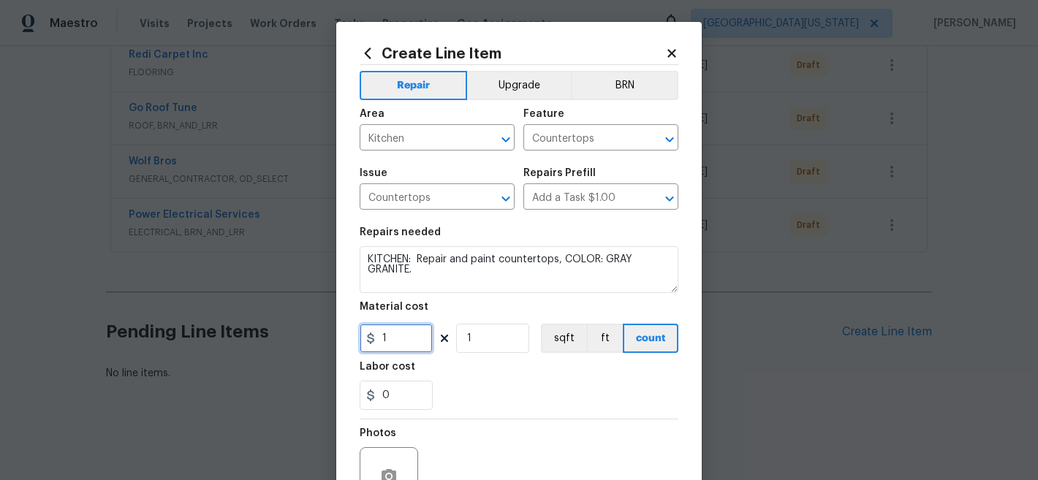
click at [387, 341] on input "1" at bounding box center [396, 338] width 73 height 29
click at [389, 343] on input "1" at bounding box center [396, 338] width 73 height 29
click at [407, 334] on input "1" at bounding box center [396, 338] width 73 height 29
type input "250"
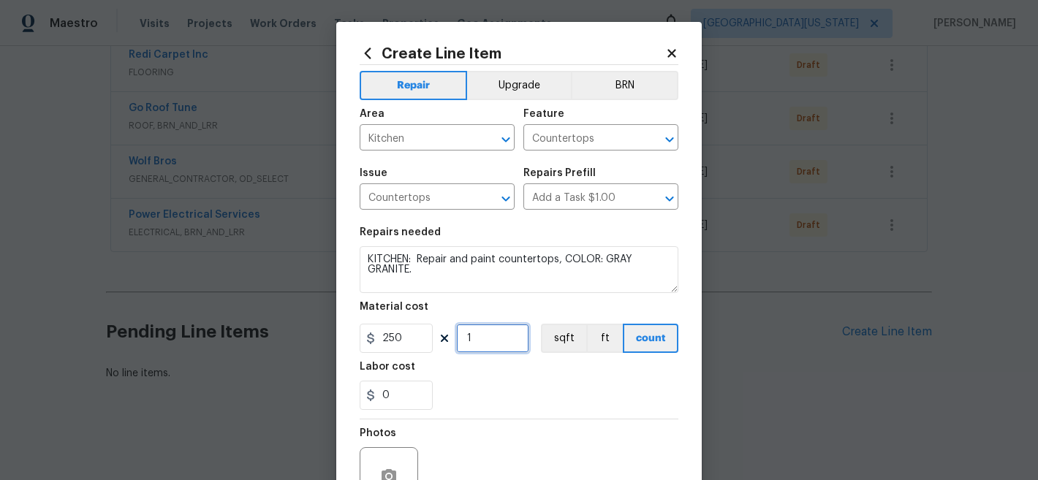
click at [495, 349] on input "1" at bounding box center [492, 338] width 73 height 29
click at [600, 419] on div at bounding box center [519, 419] width 319 height 1
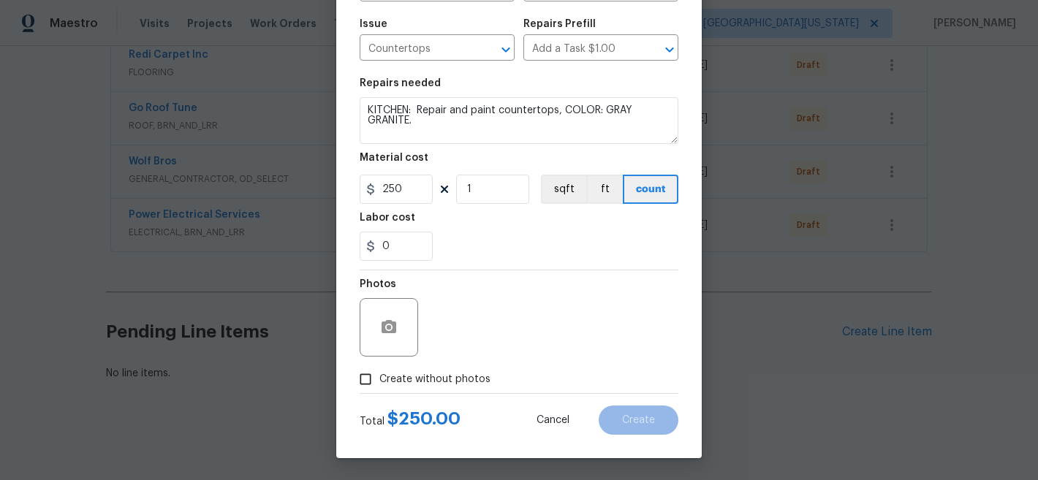
click at [427, 379] on span "Create without photos" at bounding box center [434, 379] width 111 height 15
click at [379, 379] on input "Create without photos" at bounding box center [366, 380] width 28 height 28
checkbox input "true"
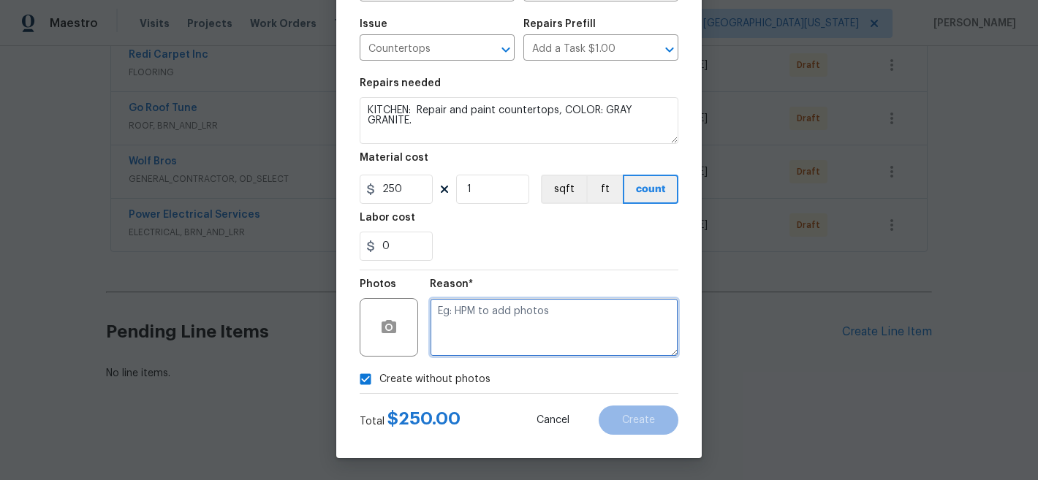
click at [518, 326] on textarea at bounding box center [554, 327] width 249 height 58
type textarea "Later"
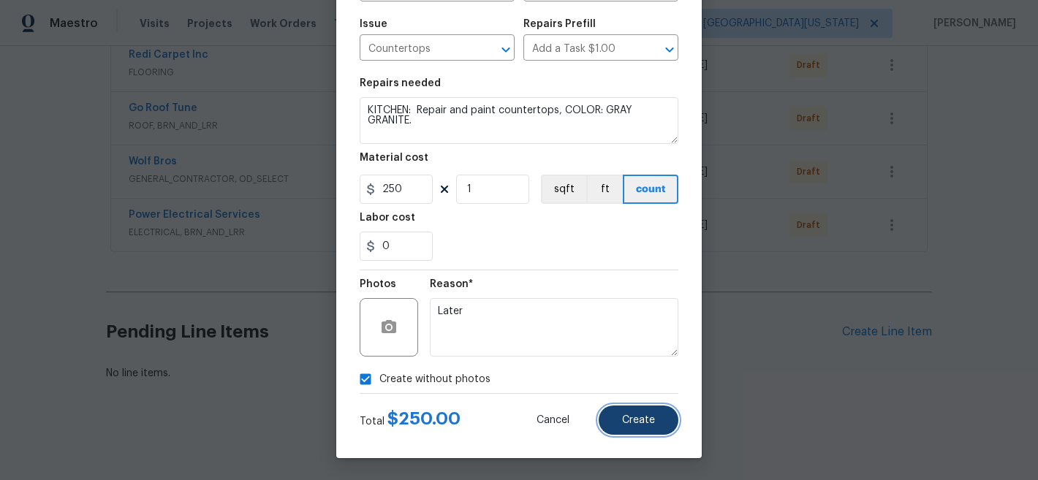
click at [635, 431] on button "Create" at bounding box center [639, 420] width 80 height 29
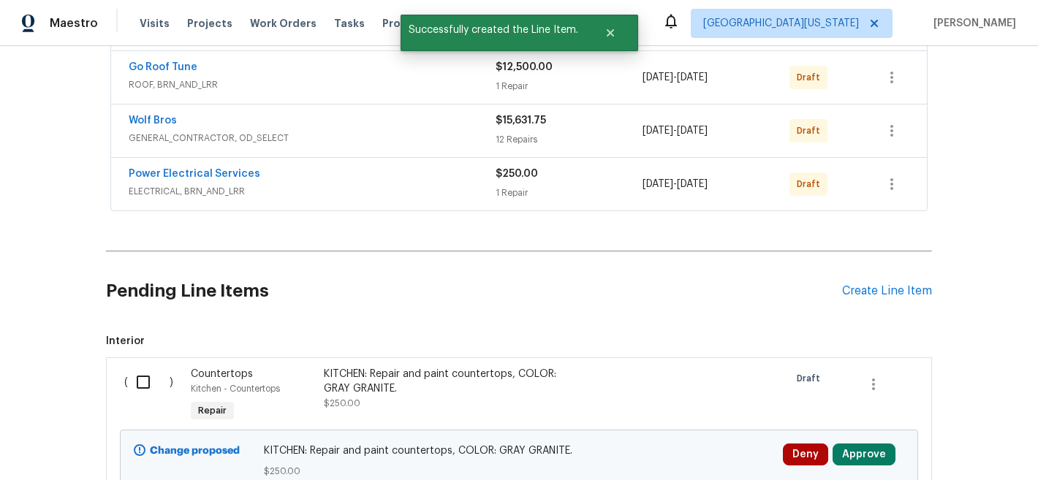
scroll to position [626, 0]
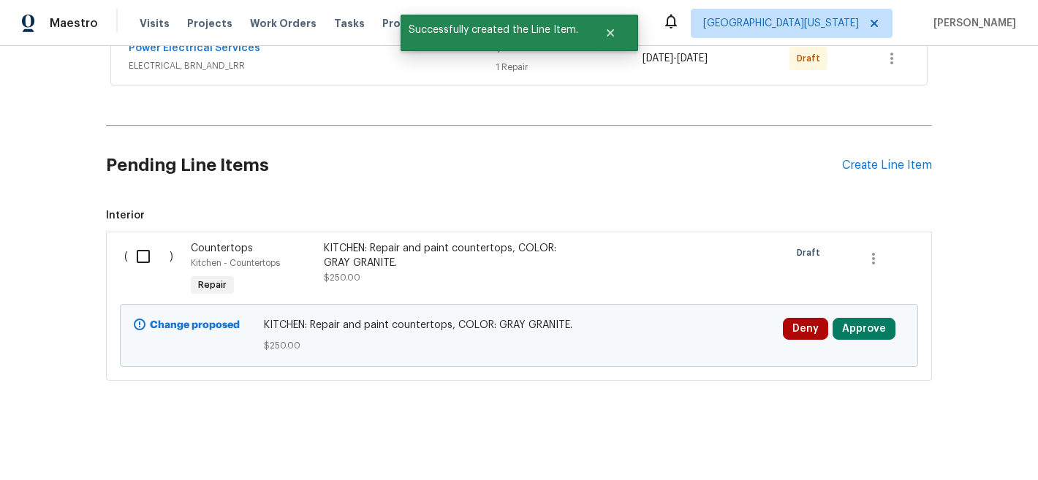
click at [143, 246] on input "checkbox" at bounding box center [149, 256] width 42 height 31
checkbox input "true"
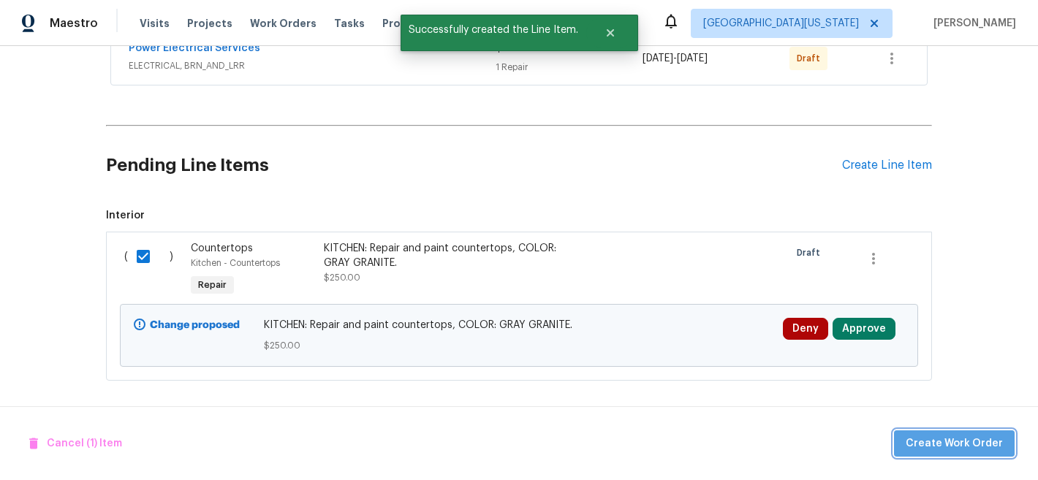
click at [970, 447] on span "Create Work Order" at bounding box center [954, 444] width 97 height 18
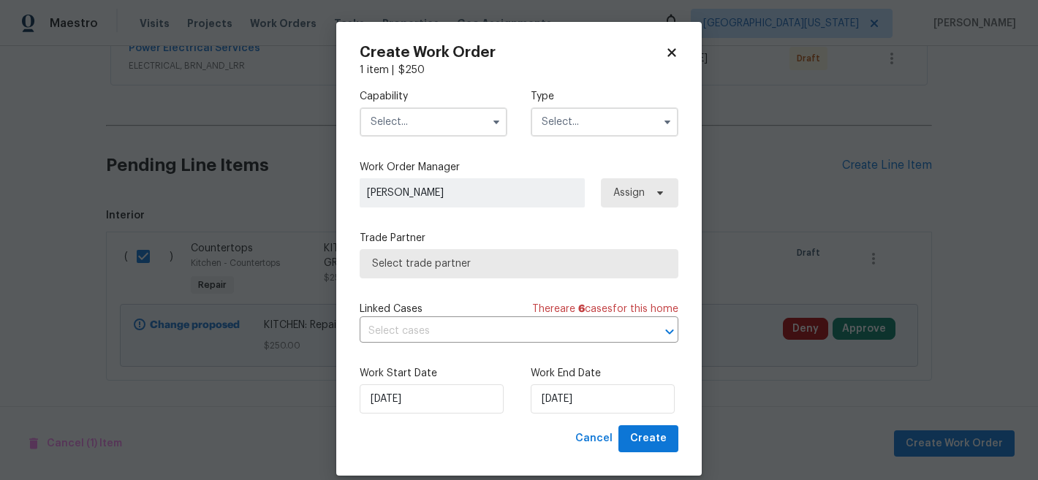
click at [461, 121] on input "text" at bounding box center [434, 121] width 148 height 29
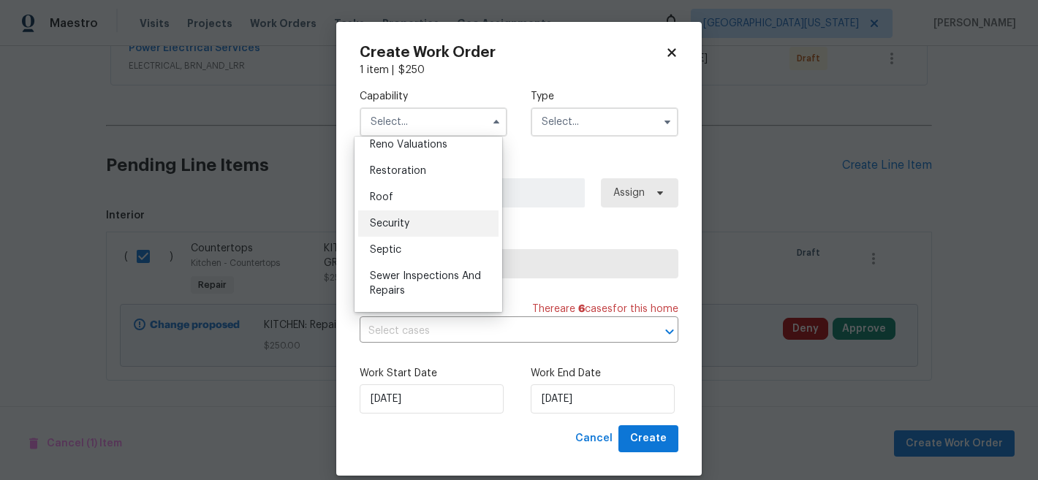
scroll to position [1445, 0]
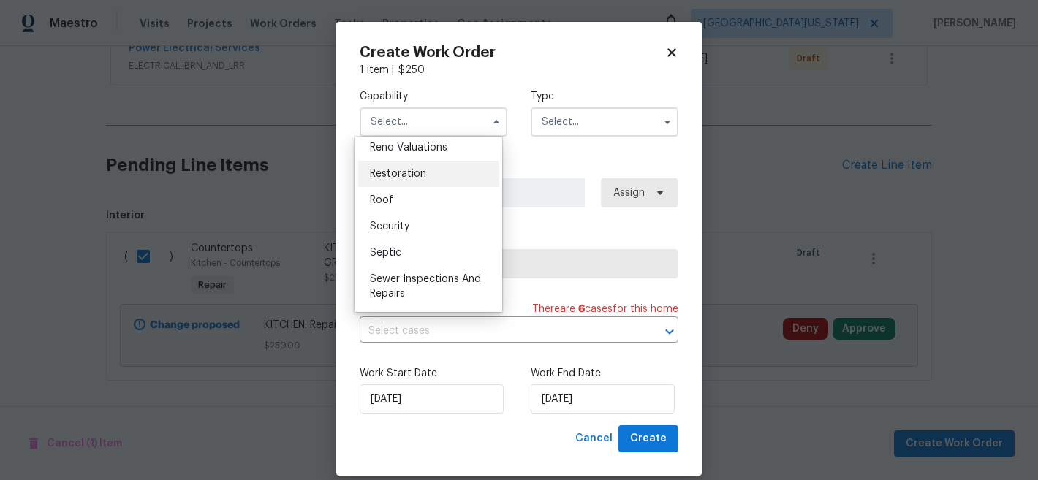
click at [423, 187] on div "Restoration" at bounding box center [428, 174] width 140 height 26
type input "Restoration"
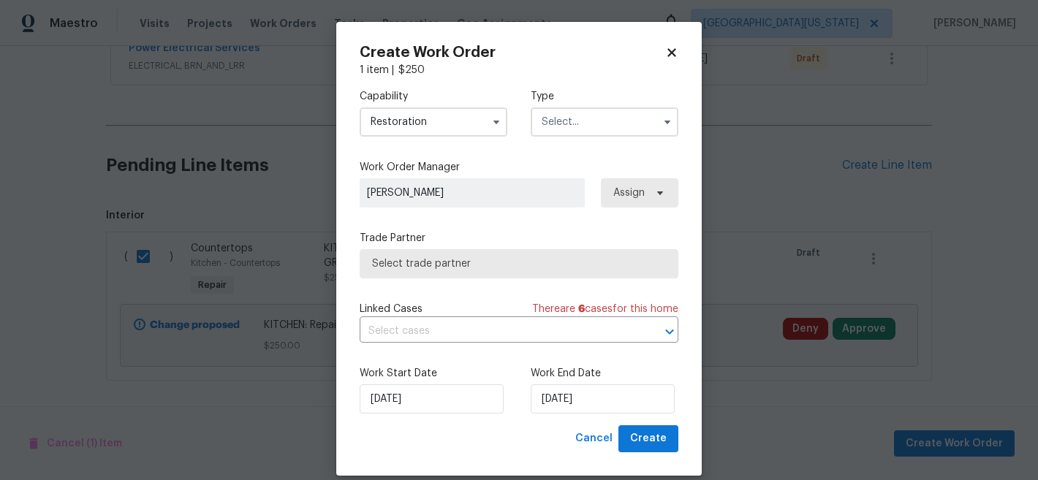
click at [564, 126] on input "text" at bounding box center [605, 121] width 148 height 29
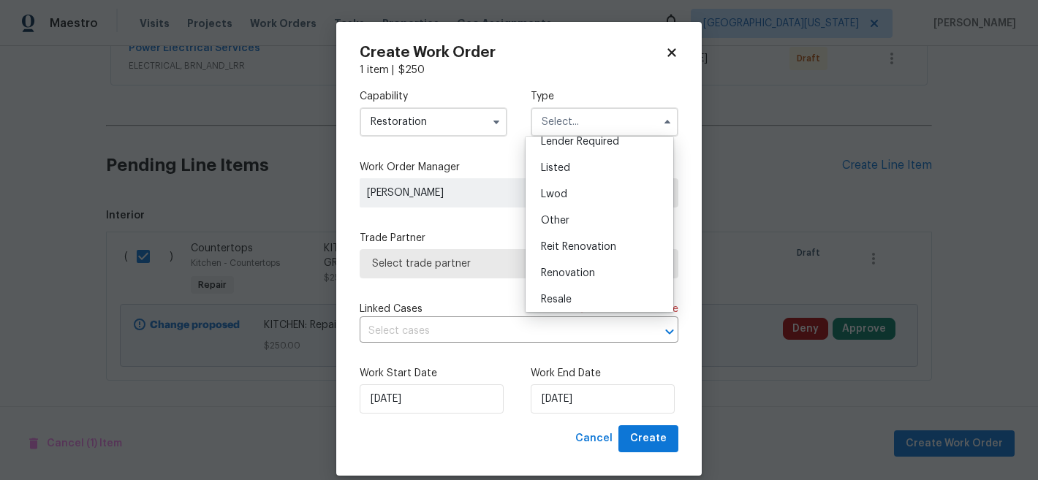
scroll to position [129, 0]
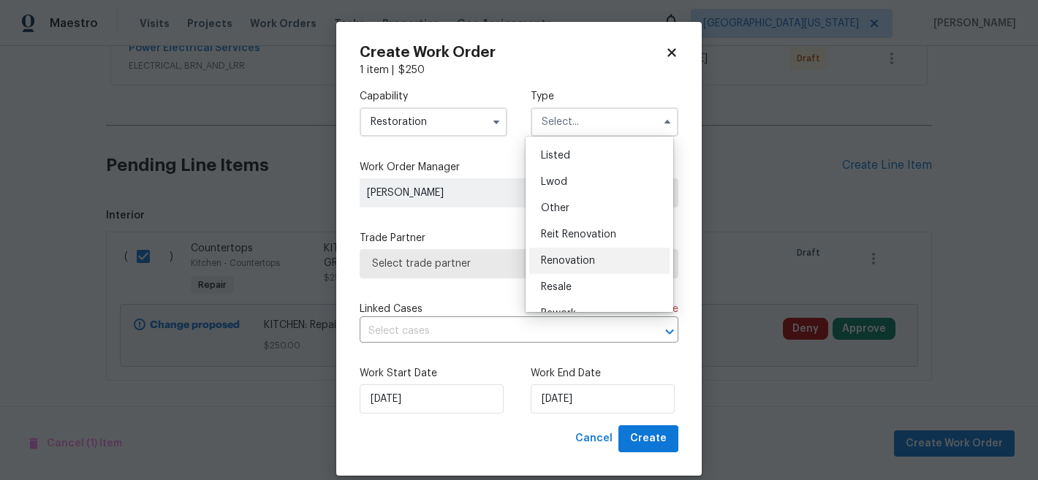
click at [573, 264] on span "Renovation" at bounding box center [568, 261] width 54 height 10
type input "Renovation"
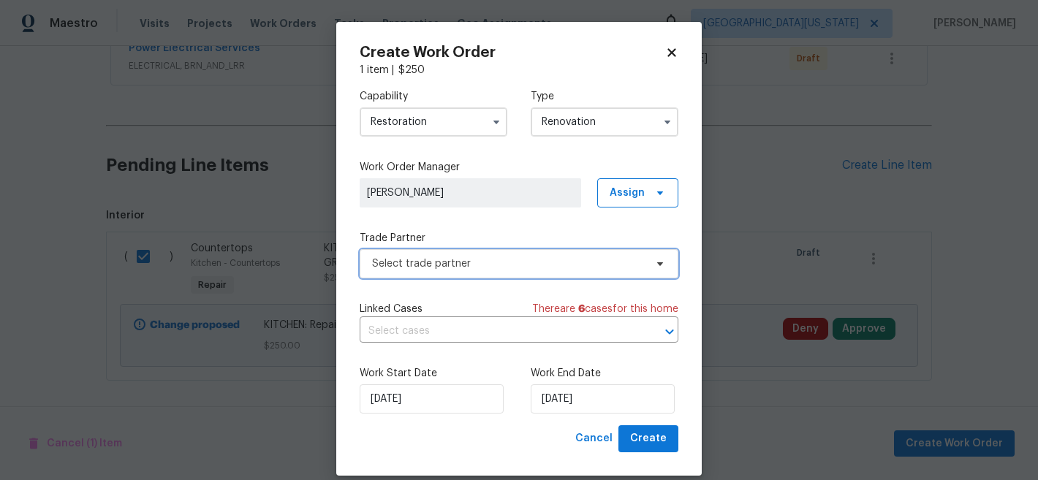
click at [559, 268] on span "Select trade partner" at bounding box center [508, 264] width 273 height 15
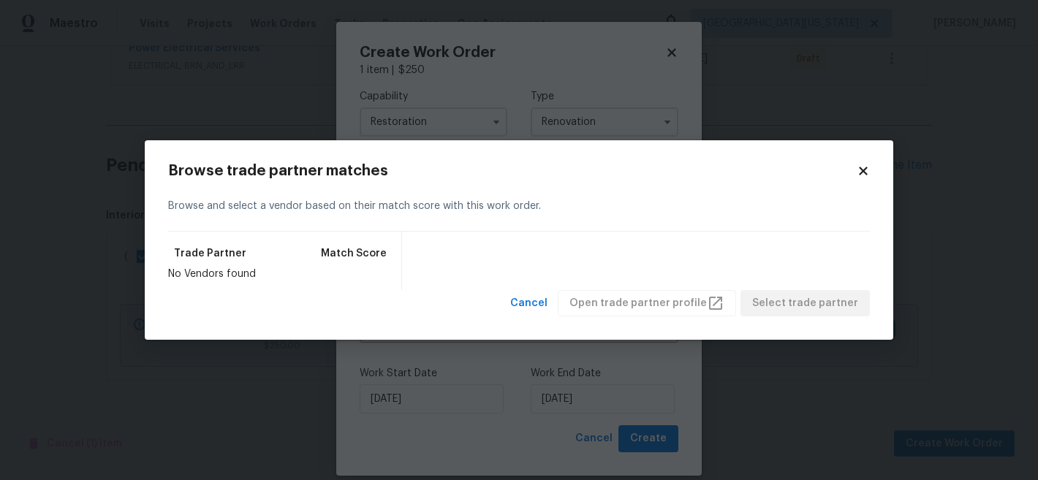
click at [853, 169] on h2 "Browse trade partner matches" at bounding box center [512, 171] width 689 height 15
click at [859, 169] on icon at bounding box center [863, 170] width 13 height 13
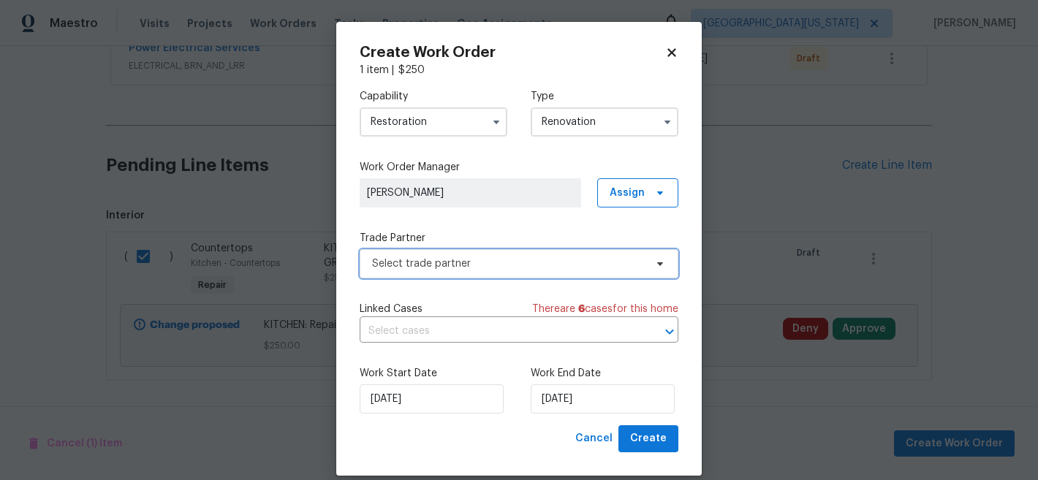
click at [439, 265] on span "Select trade partner" at bounding box center [508, 264] width 273 height 15
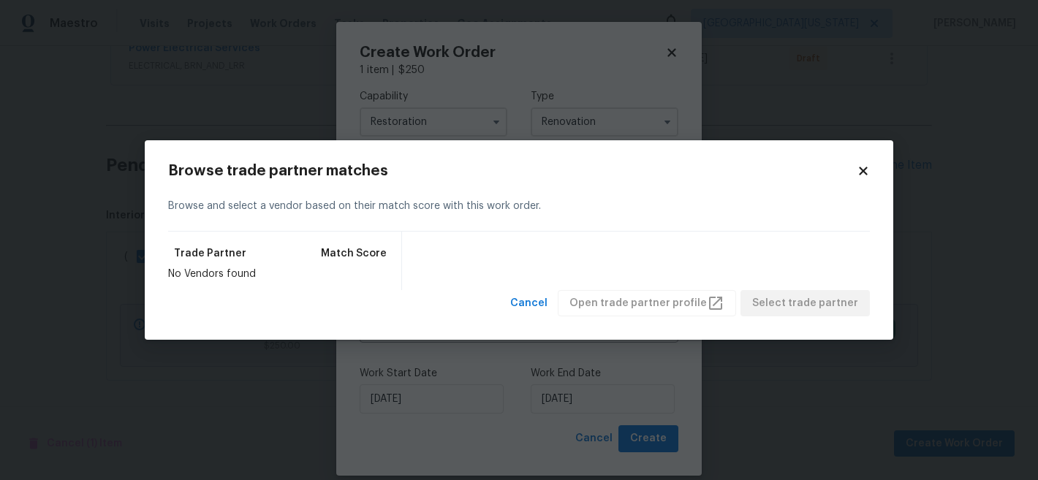
click at [863, 172] on icon at bounding box center [863, 171] width 8 height 8
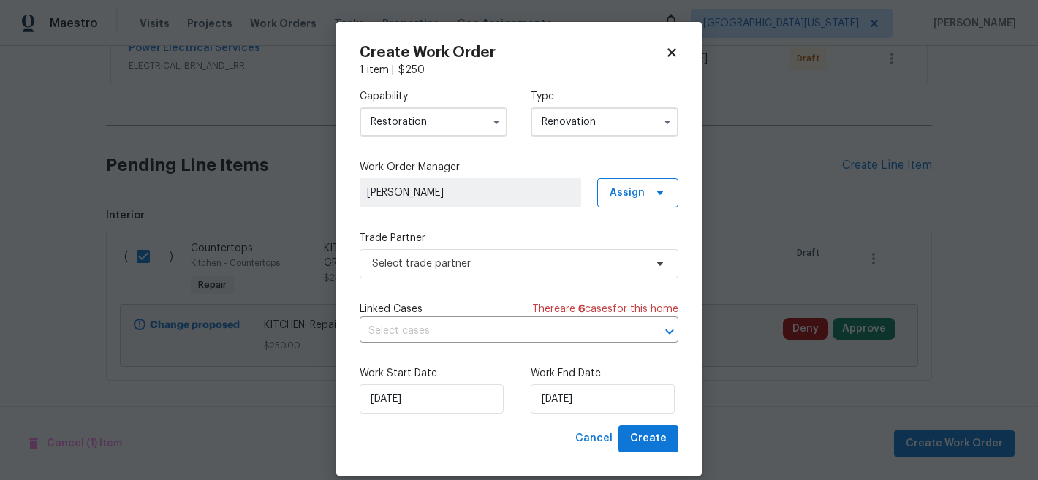
click at [428, 119] on input "Restoration" at bounding box center [434, 121] width 148 height 29
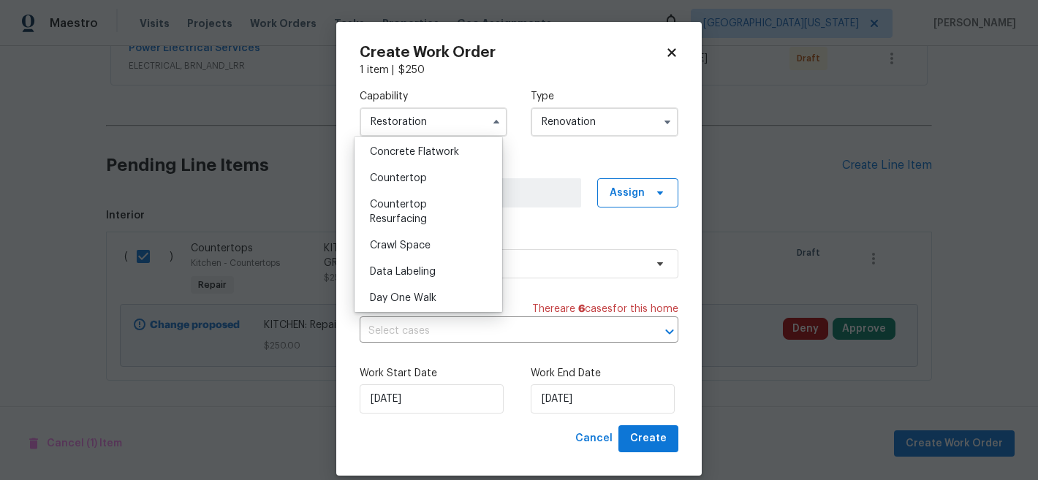
scroll to position [308, 0]
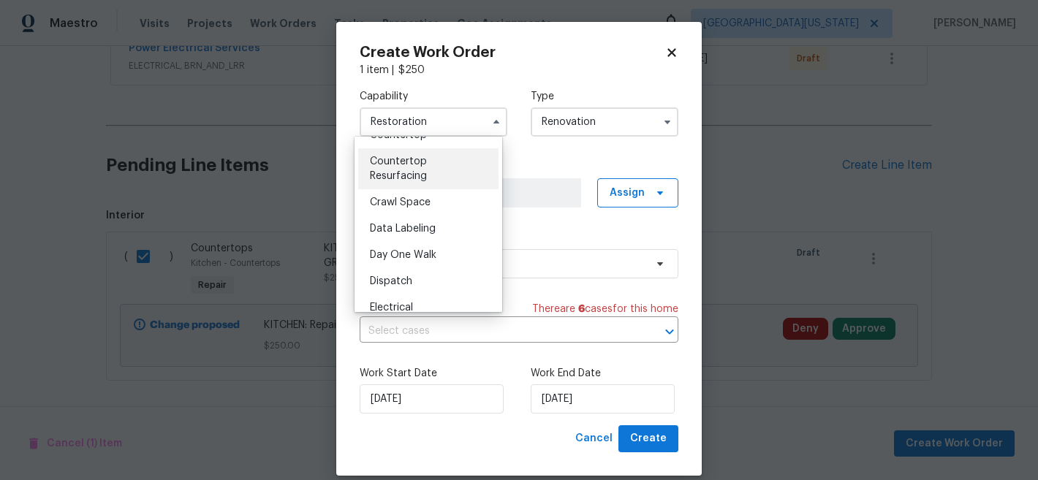
click at [424, 175] on span "Countertop Resurfacing" at bounding box center [398, 168] width 57 height 25
type input "Countertop Resurfacing"
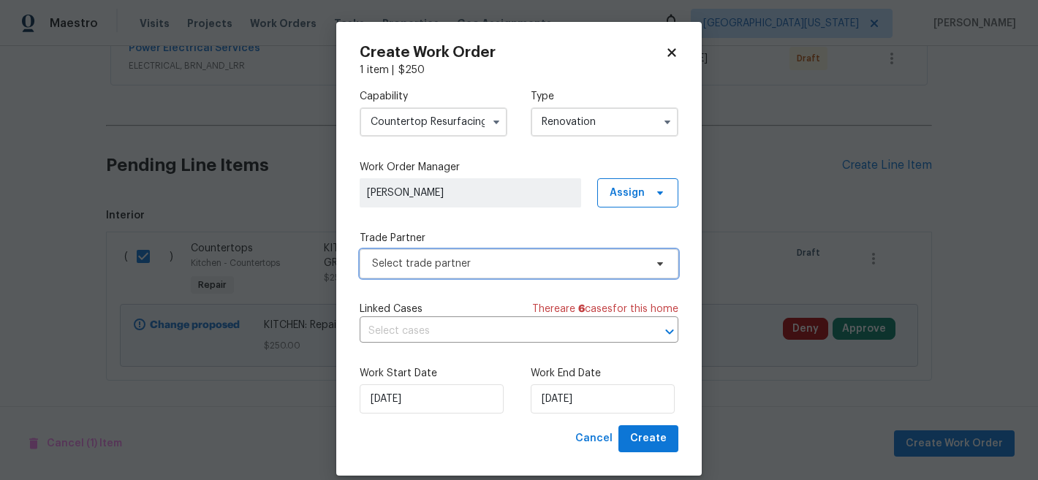
click at [469, 262] on span "Select trade partner" at bounding box center [508, 264] width 273 height 15
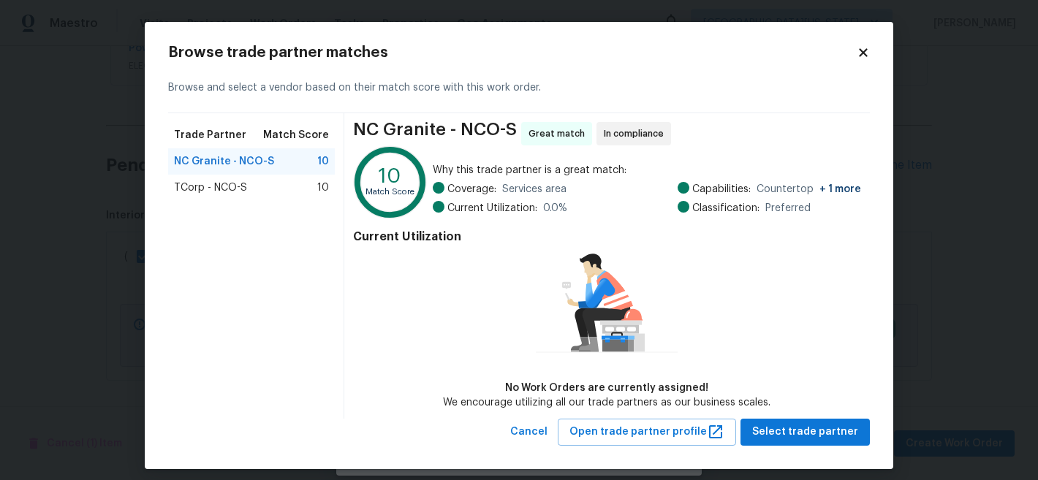
click at [207, 187] on span "TCorp - NCO-S" at bounding box center [210, 188] width 73 height 15
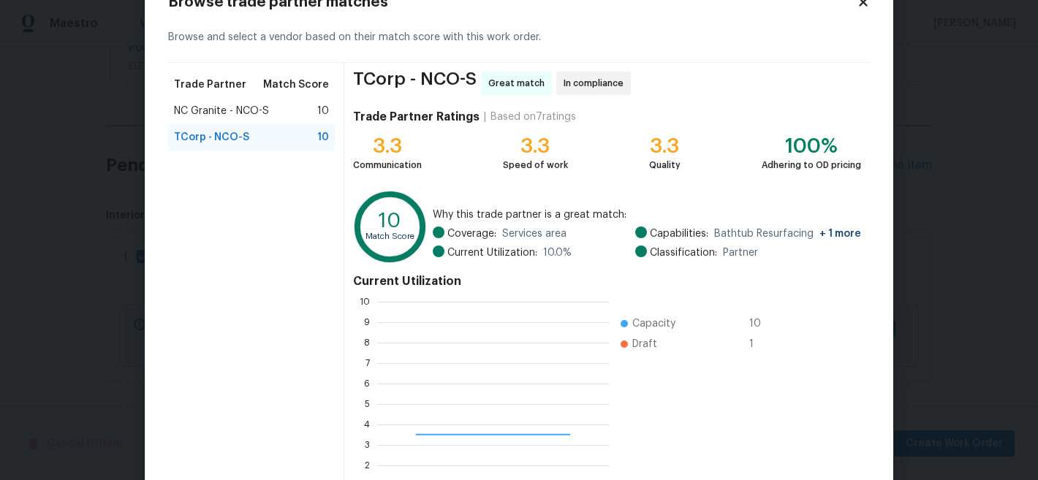
scroll to position [164, 0]
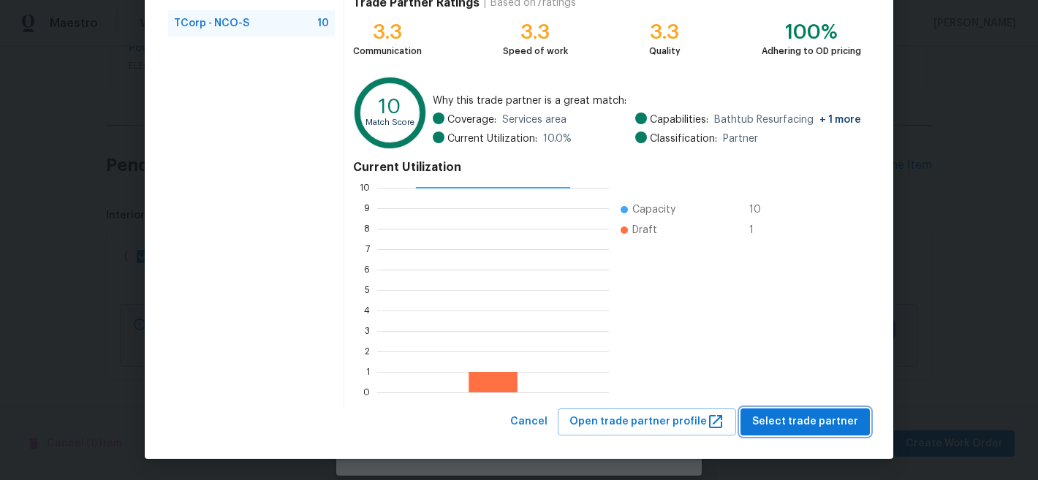
click at [801, 423] on span "Select trade partner" at bounding box center [805, 422] width 106 height 18
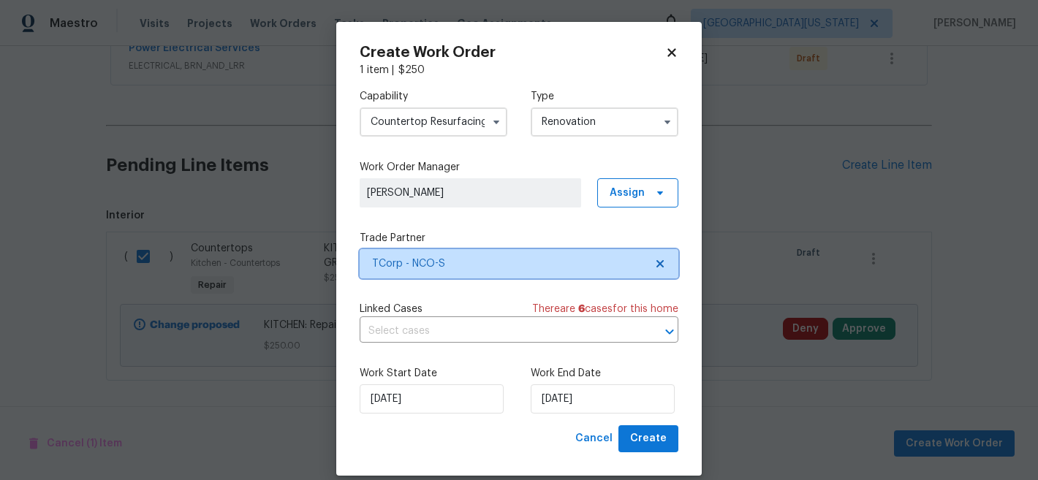
scroll to position [0, 0]
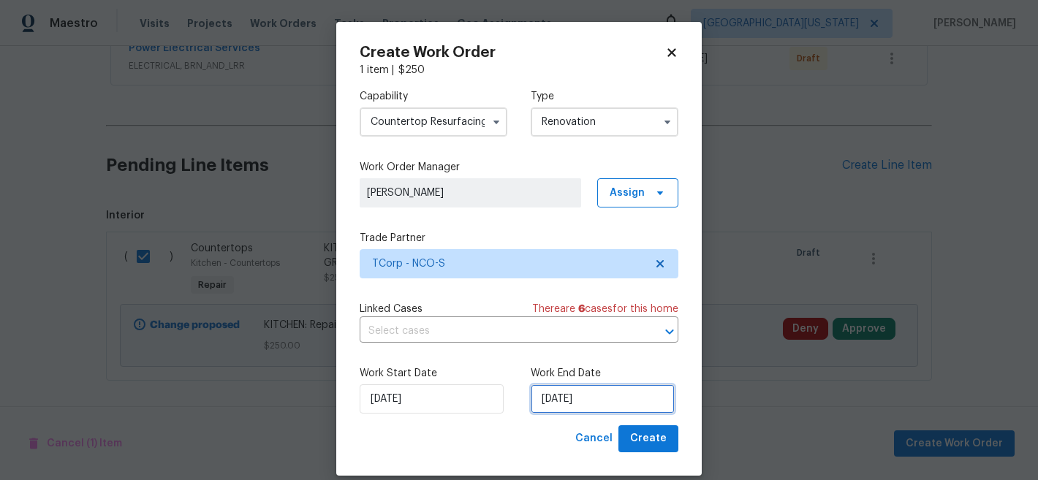
click at [579, 393] on input "[DATE]" at bounding box center [603, 399] width 144 height 29
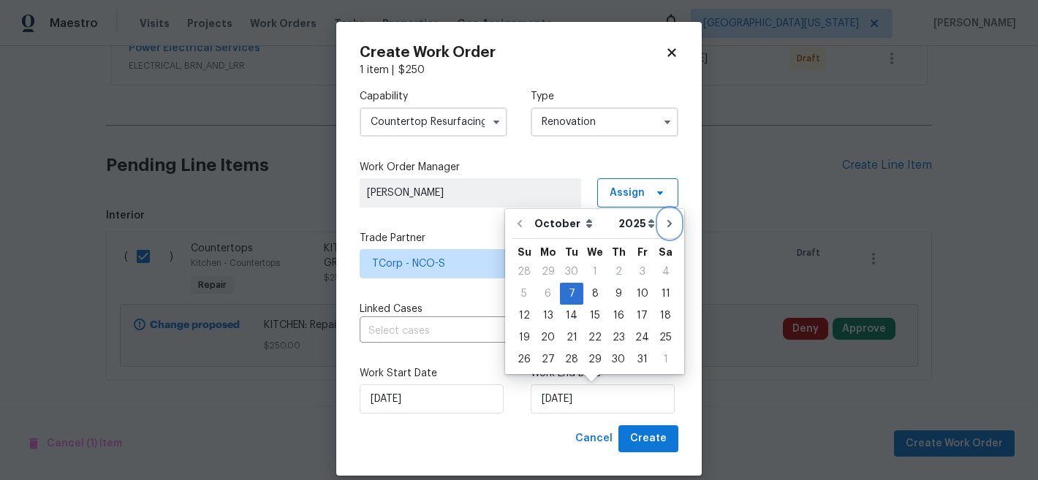
click at [665, 224] on icon "Go to next month" at bounding box center [670, 224] width 12 height 12
type input "11/7/2025"
select select "10"
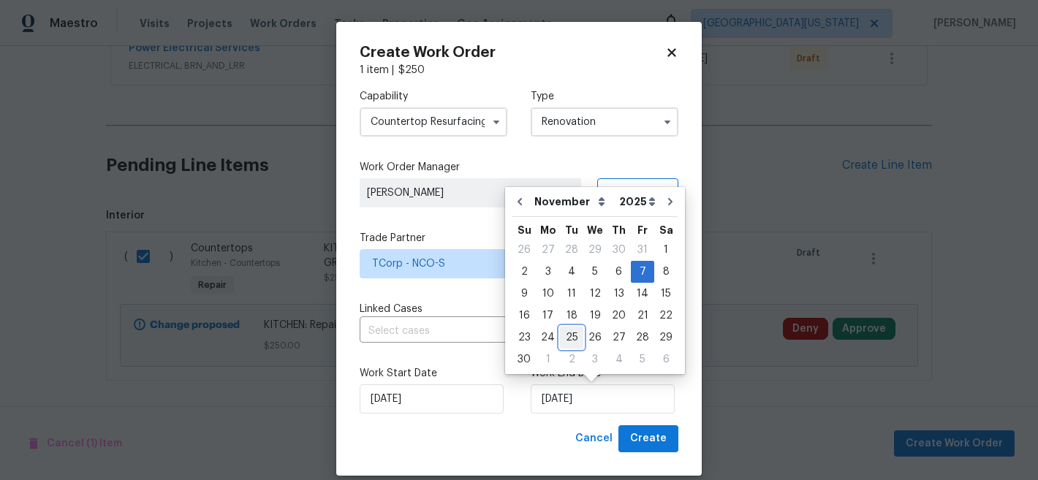
click at [575, 343] on div "25" at bounding box center [571, 338] width 23 height 20
type input "[DATE]"
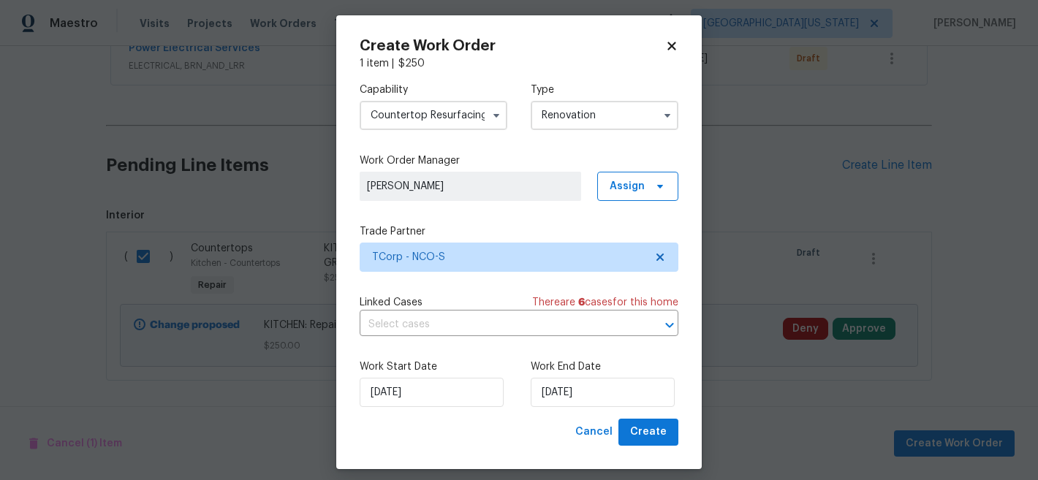
scroll to position [18, 0]
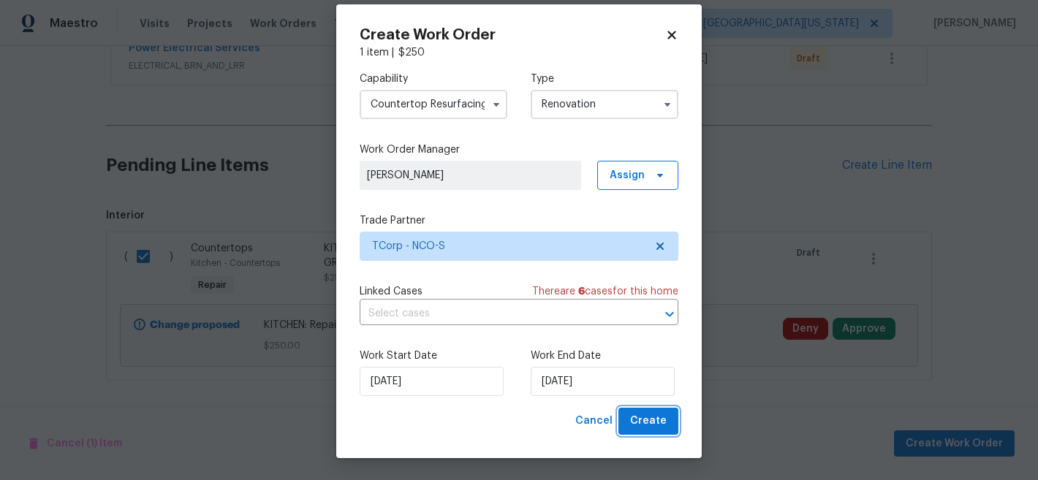
click at [632, 424] on span "Create" at bounding box center [648, 421] width 37 height 18
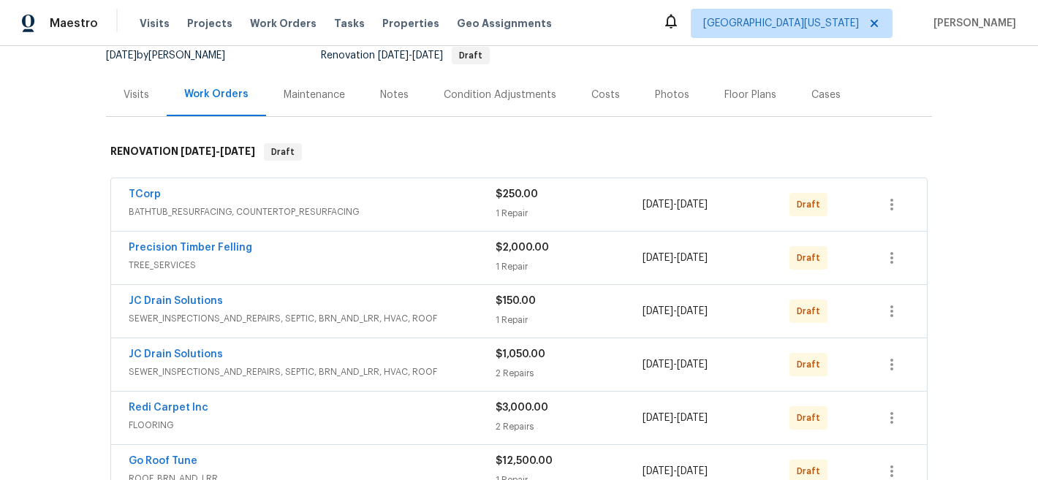
scroll to position [141, 0]
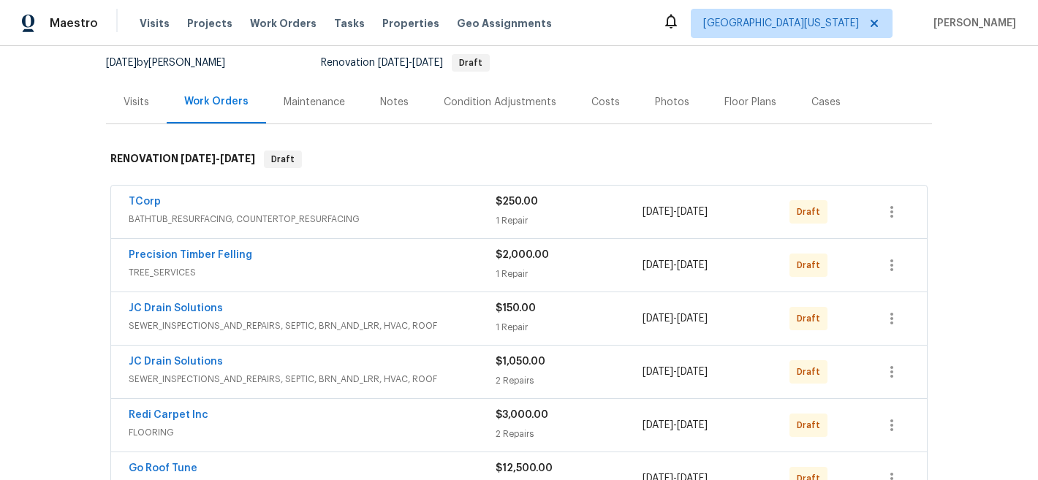
click at [270, 214] on span "BATHTUB_RESURFACING, COUNTERTOP_RESURFACING" at bounding box center [312, 219] width 367 height 15
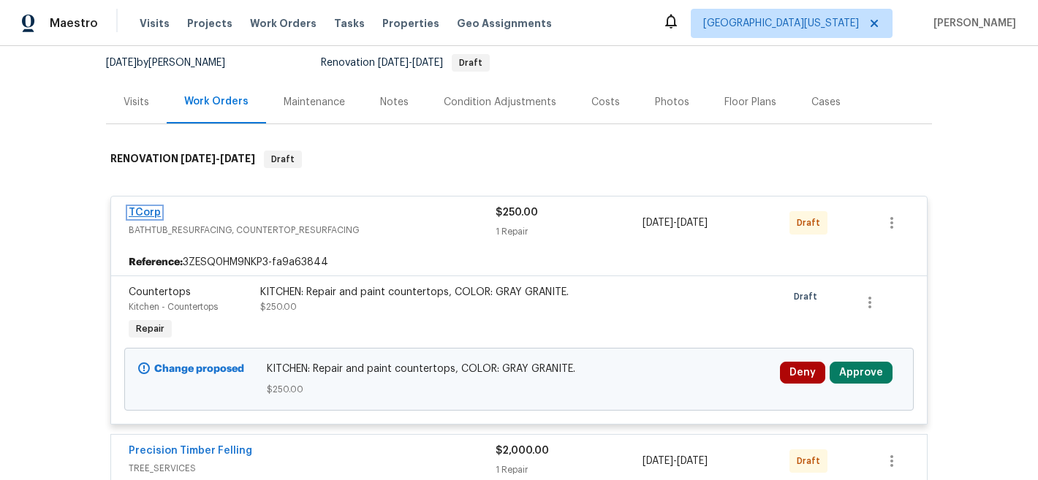
click at [129, 211] on link "TCorp" at bounding box center [145, 213] width 32 height 10
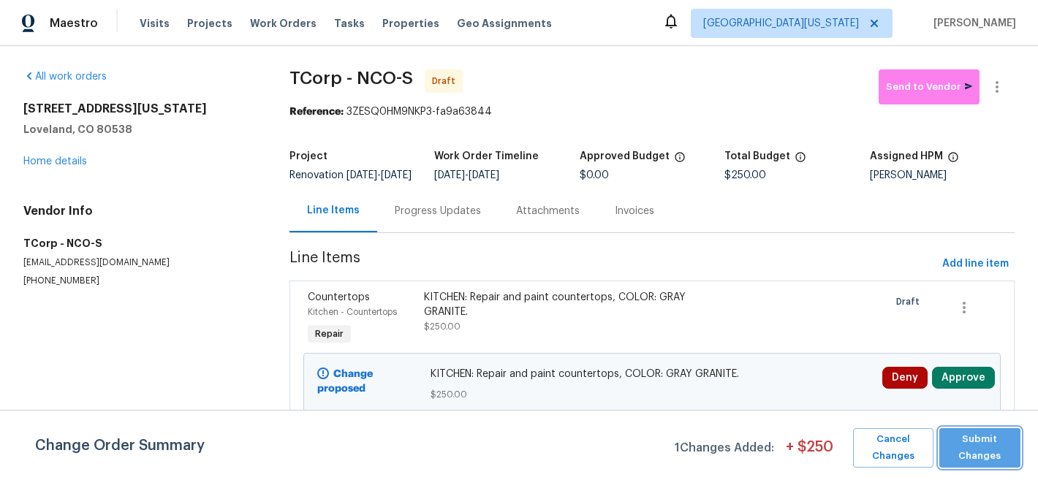
click at [977, 444] on span "Submit Changes" at bounding box center [980, 448] width 67 height 34
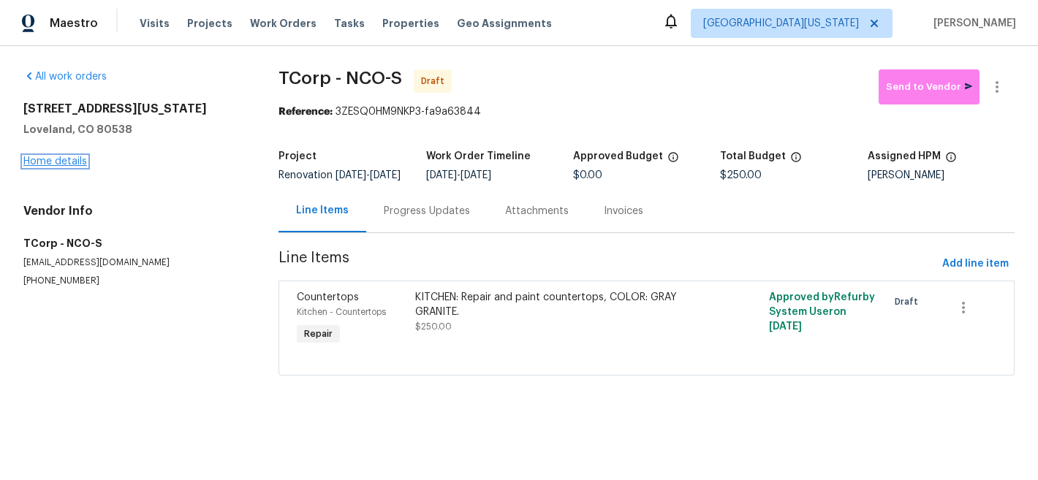
click at [75, 162] on link "Home details" at bounding box center [55, 161] width 64 height 10
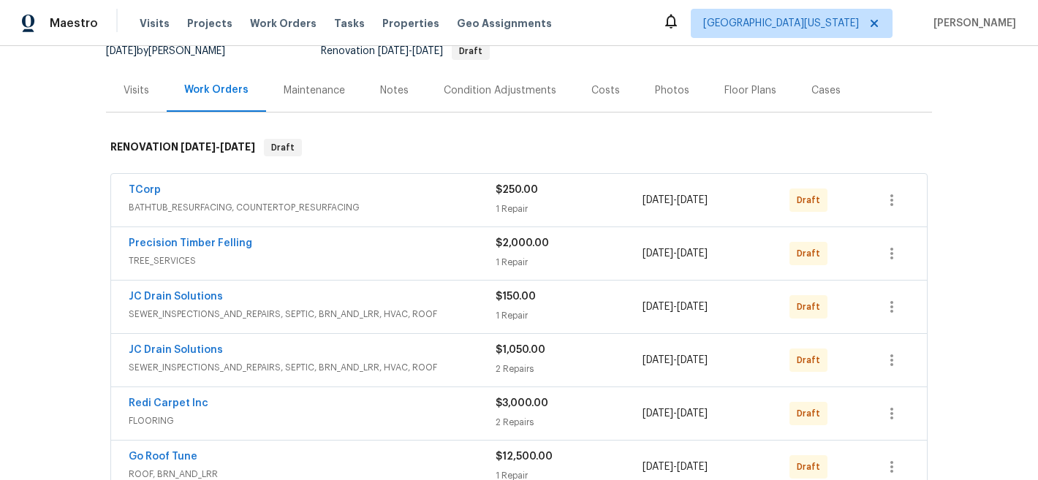
scroll to position [157, 0]
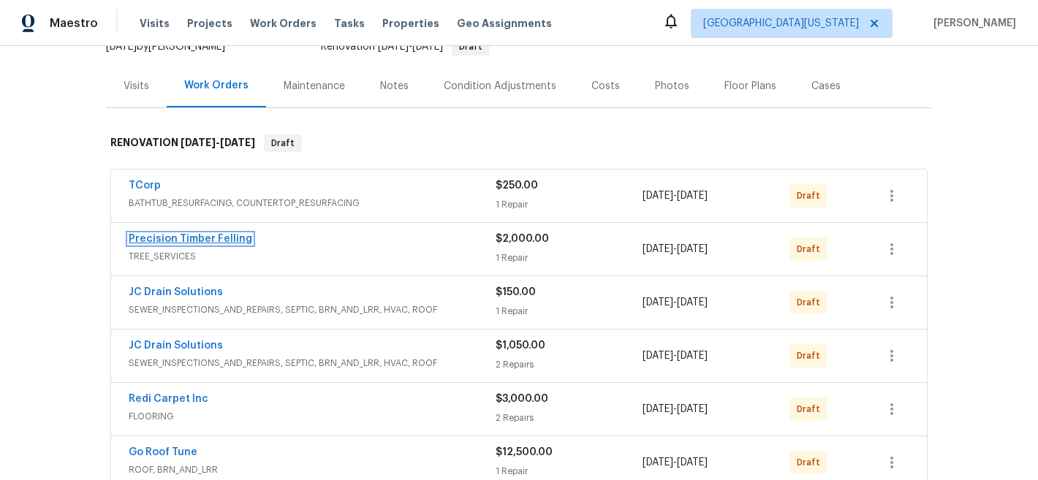
click at [209, 238] on link "Precision Timber Felling" at bounding box center [191, 239] width 124 height 10
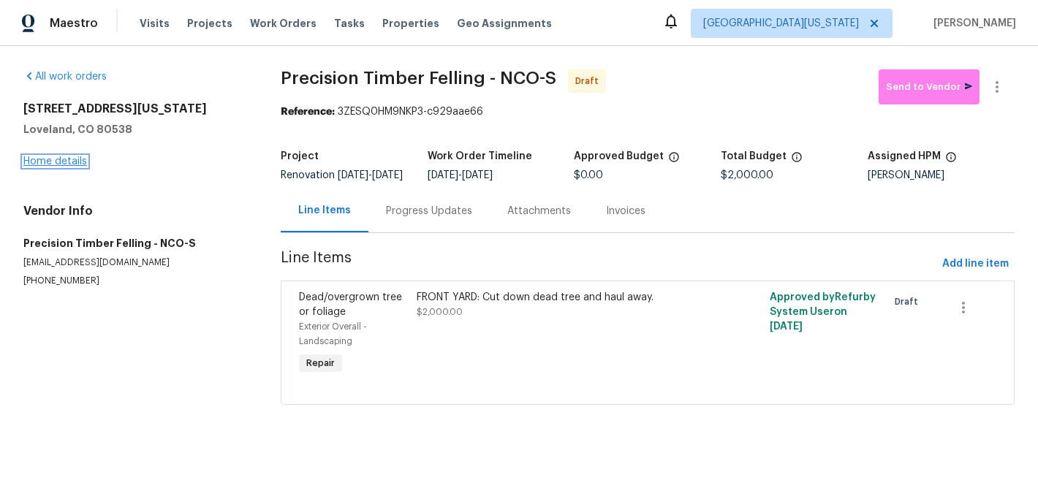
click at [75, 158] on link "Home details" at bounding box center [55, 161] width 64 height 10
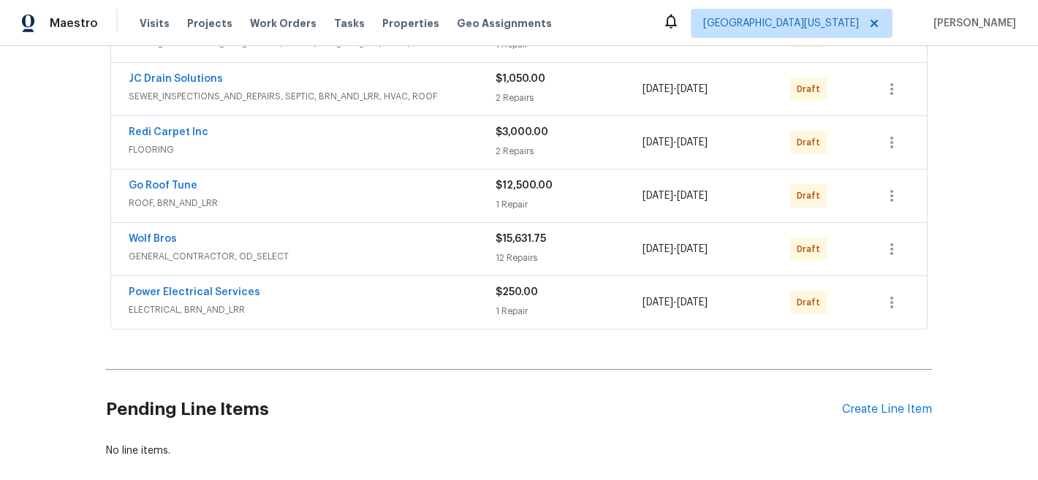
scroll to position [475, 0]
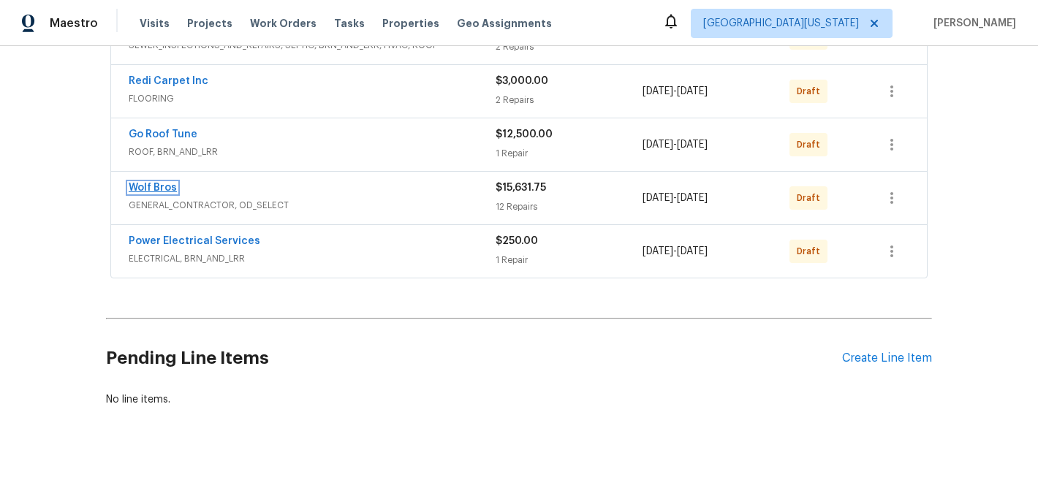
click at [160, 186] on link "Wolf Bros" at bounding box center [153, 188] width 48 height 10
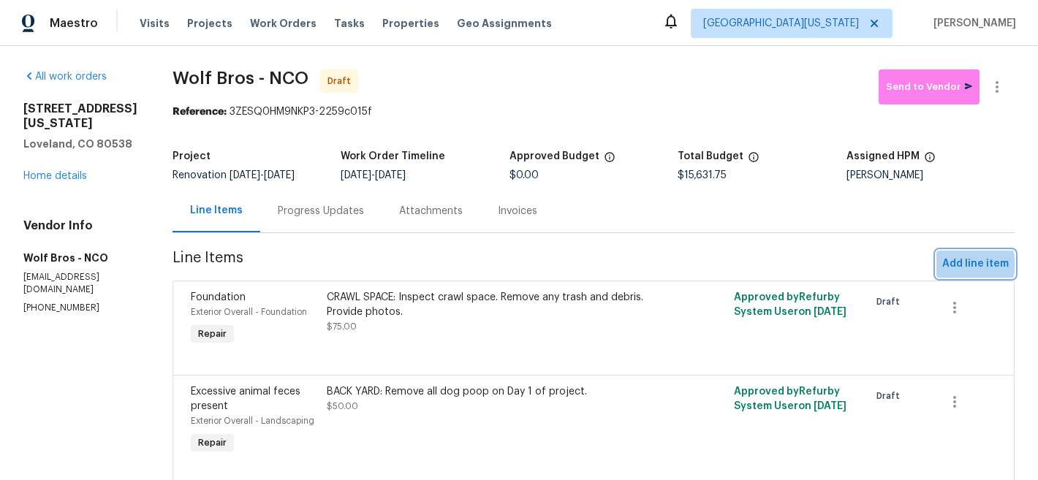
click at [964, 264] on span "Add line item" at bounding box center [975, 264] width 67 height 18
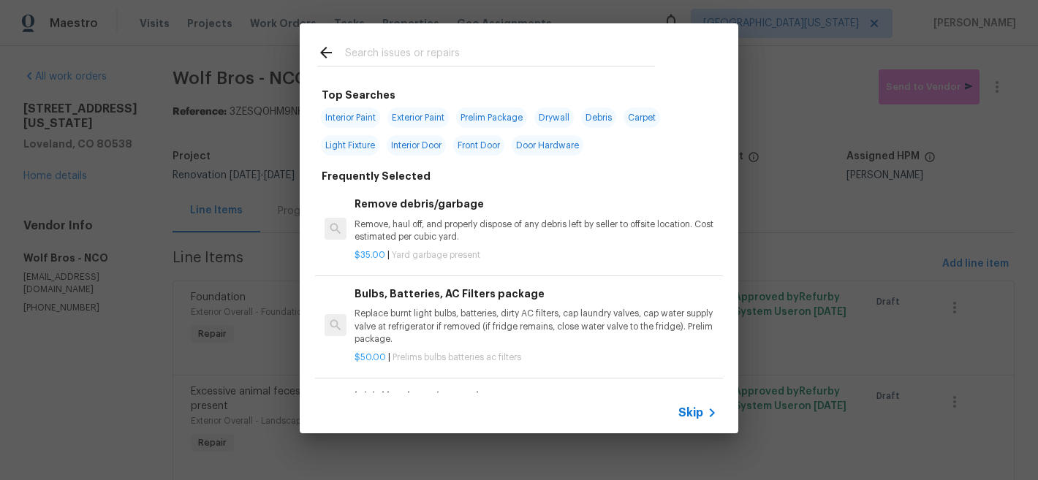
click at [450, 57] on input "text" at bounding box center [500, 55] width 310 height 22
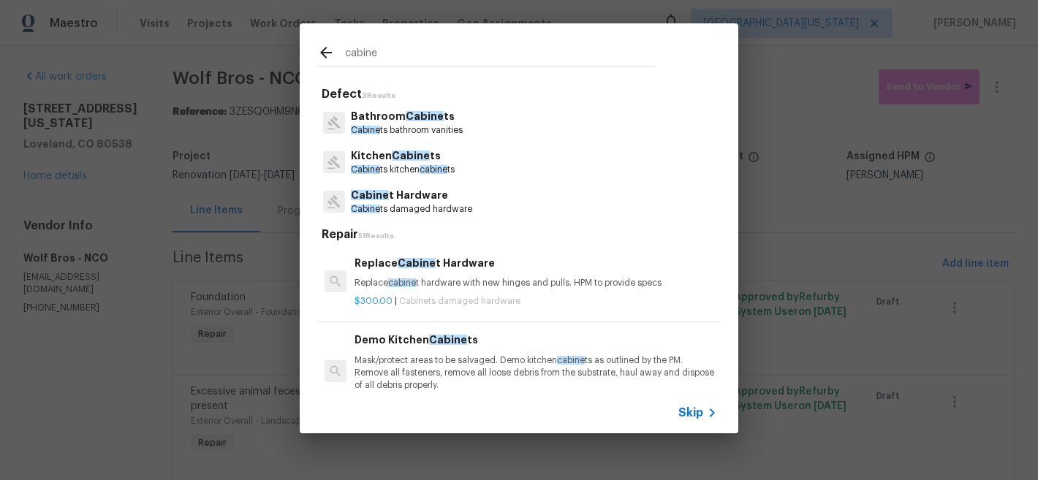
type input "cabine"
click at [410, 156] on span "Cabine" at bounding box center [411, 156] width 38 height 10
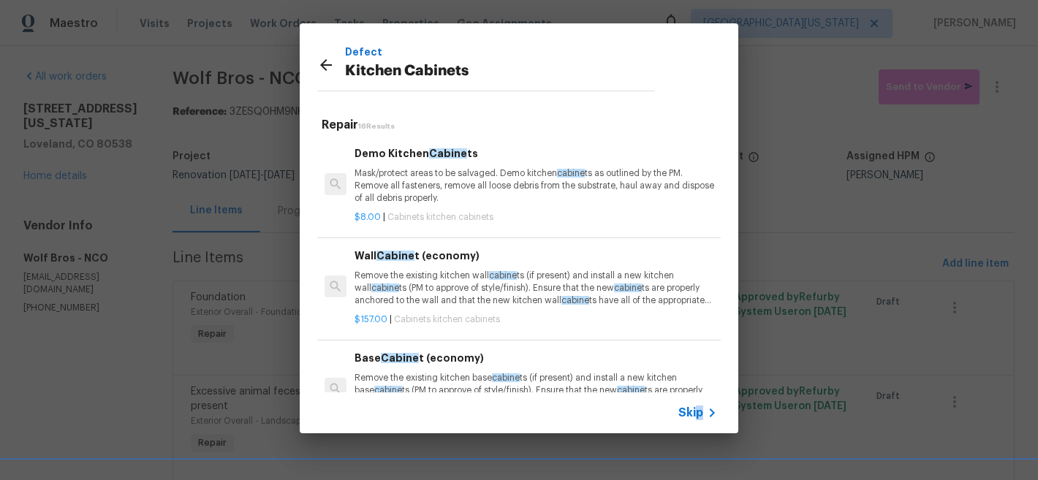
click at [699, 406] on span "Skip" at bounding box center [690, 413] width 25 height 15
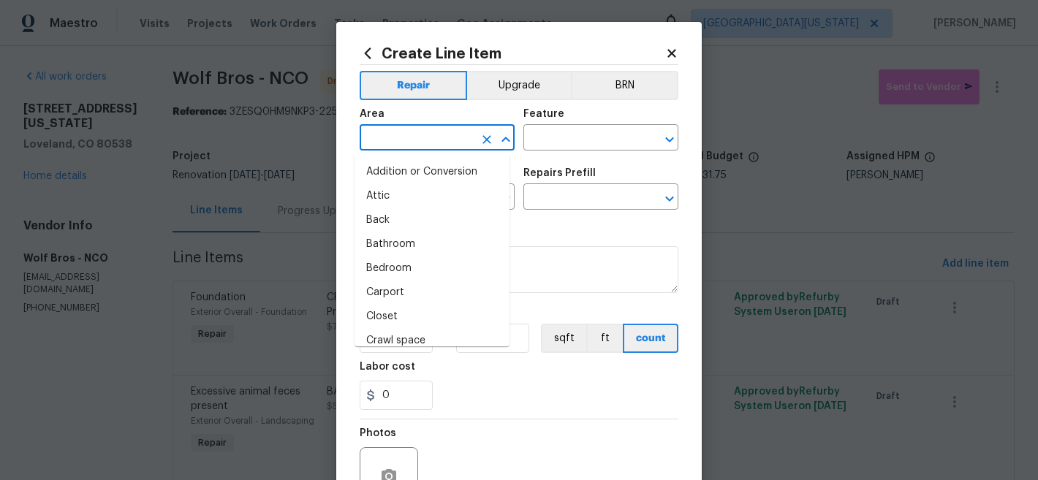
click at [428, 136] on input "text" at bounding box center [417, 139] width 114 height 23
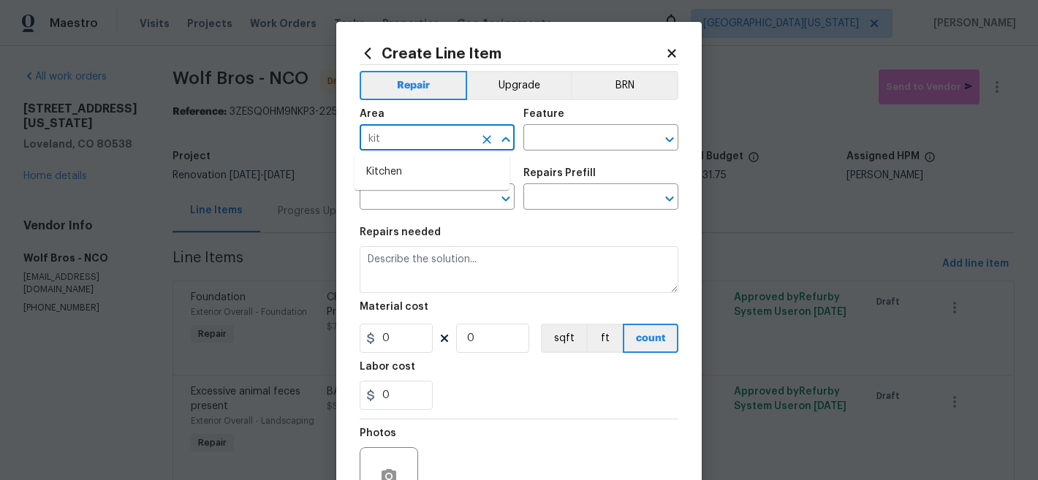
click at [424, 172] on li "Kitchen" at bounding box center [432, 172] width 155 height 24
type input "Kitchen"
click at [561, 133] on input "text" at bounding box center [580, 139] width 114 height 23
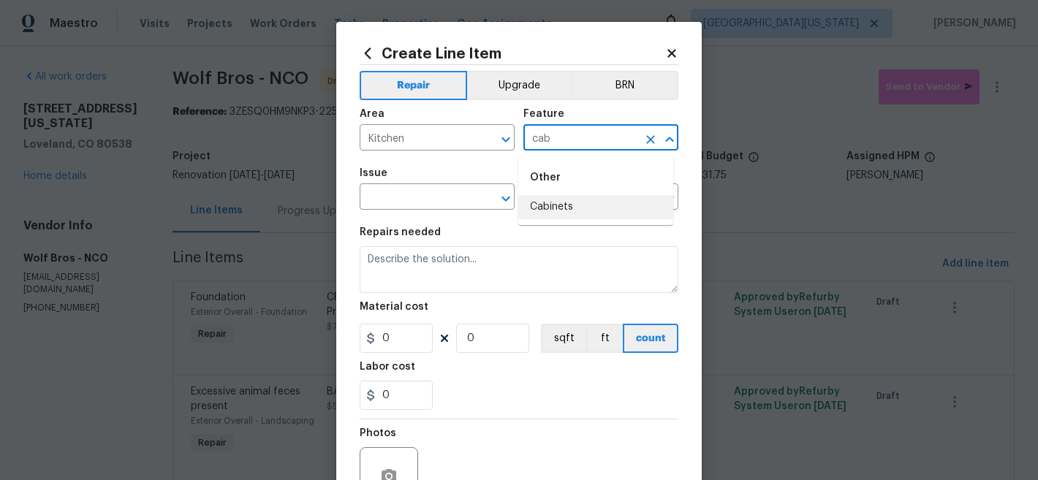
click at [579, 200] on li "Cabinets" at bounding box center [595, 207] width 155 height 24
type input "Cabinets"
click at [404, 193] on input "text" at bounding box center [417, 198] width 114 height 23
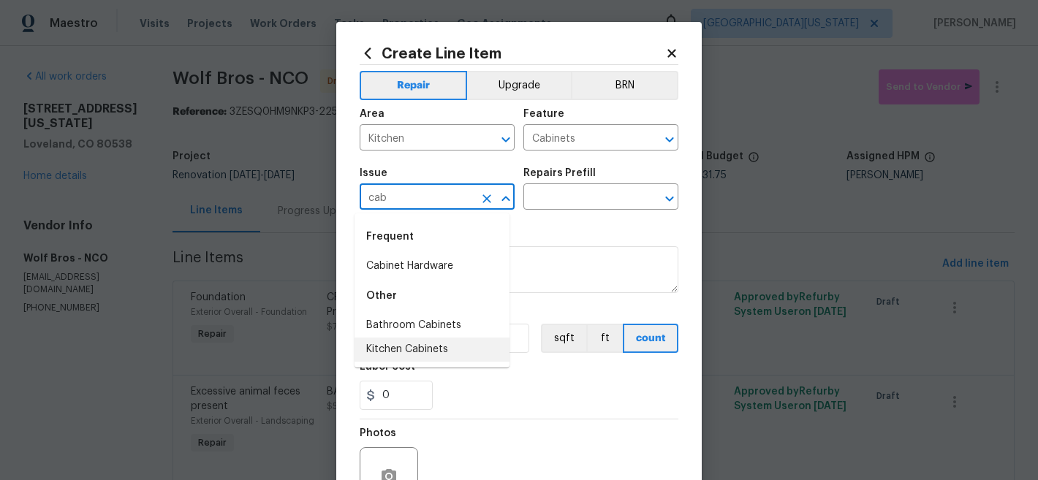
click at [431, 349] on li "Kitchen Cabinets" at bounding box center [432, 350] width 155 height 24
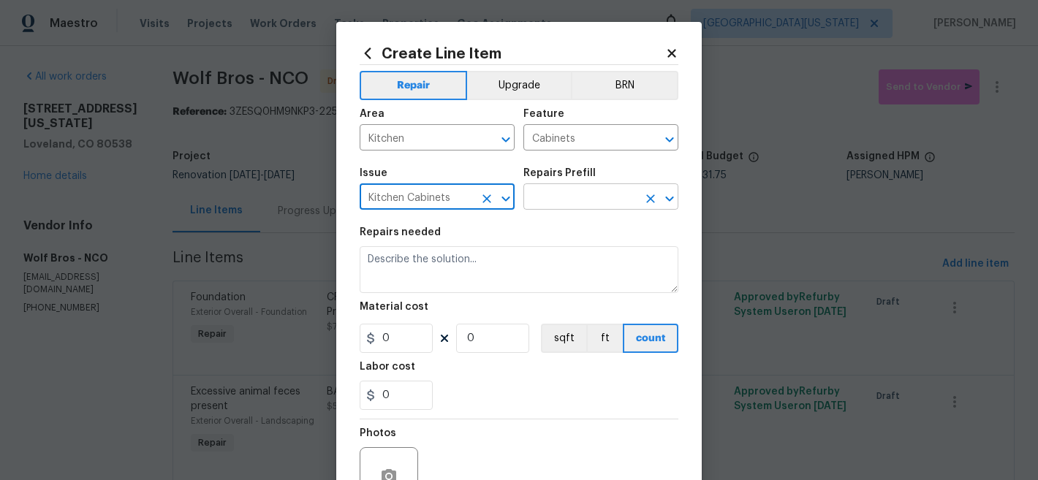
type input "Kitchen Cabinets"
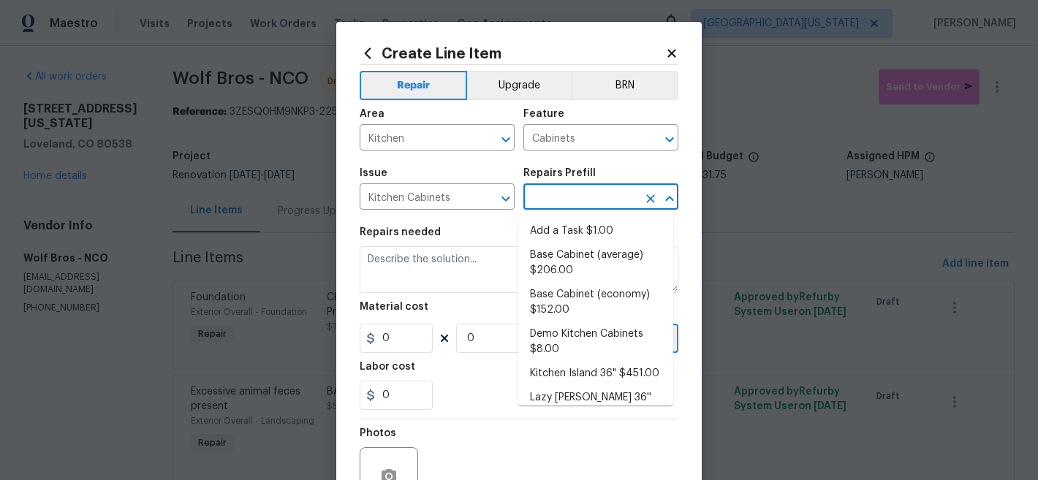
click at [566, 200] on input "text" at bounding box center [580, 198] width 114 height 23
click at [567, 233] on li "Add a Task $1.00" at bounding box center [595, 231] width 155 height 24
type input "Add a Task $1.00"
type textarea "HPM to detail"
type input "1"
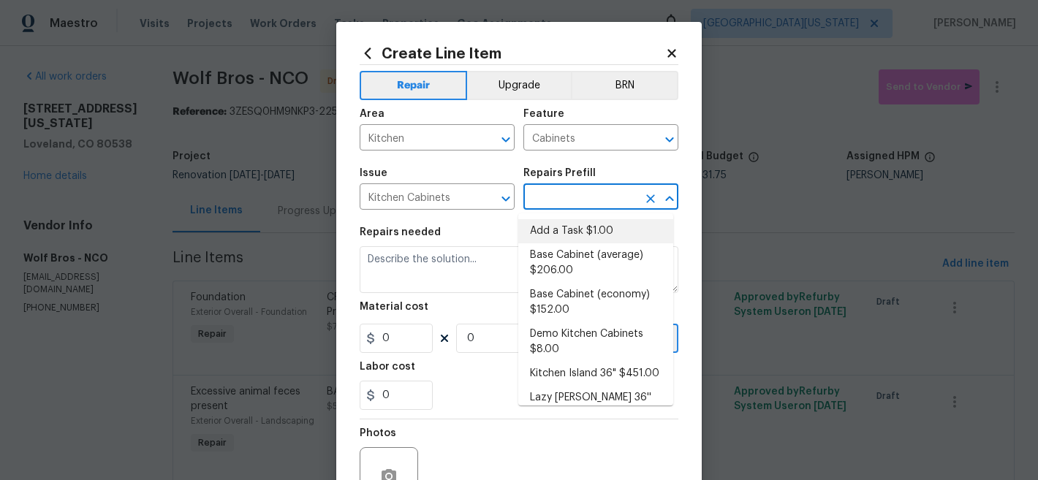
type input "1"
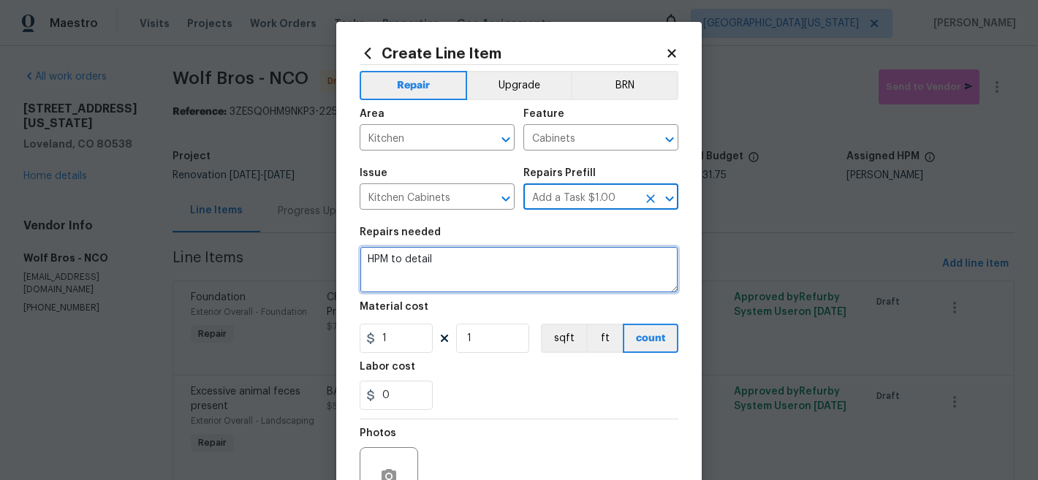
click at [457, 272] on textarea "HPM to detail" at bounding box center [519, 269] width 319 height 47
click at [458, 271] on textarea "HPM to detail" at bounding box center [519, 269] width 319 height 47
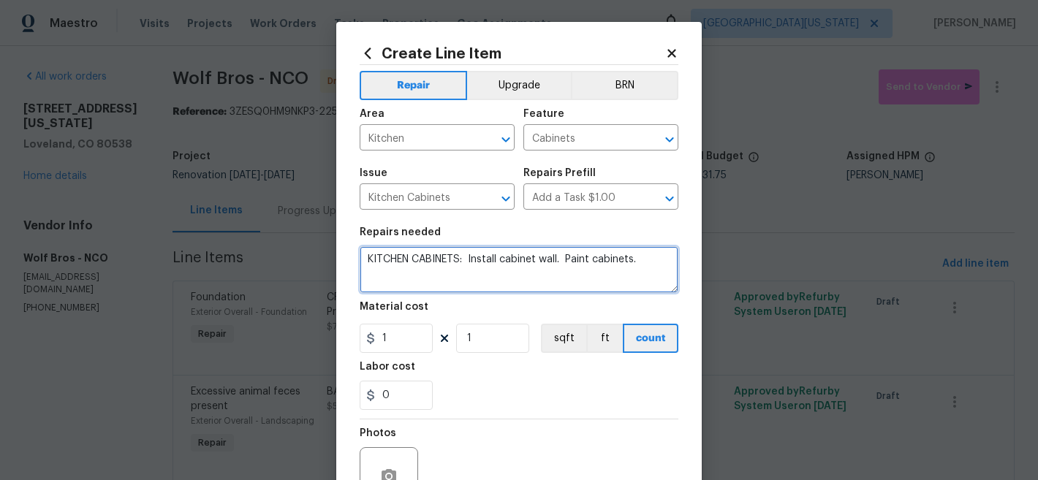
type textarea "KITCHEN CABINETS: Install cabinet wall. Paint cabinets."
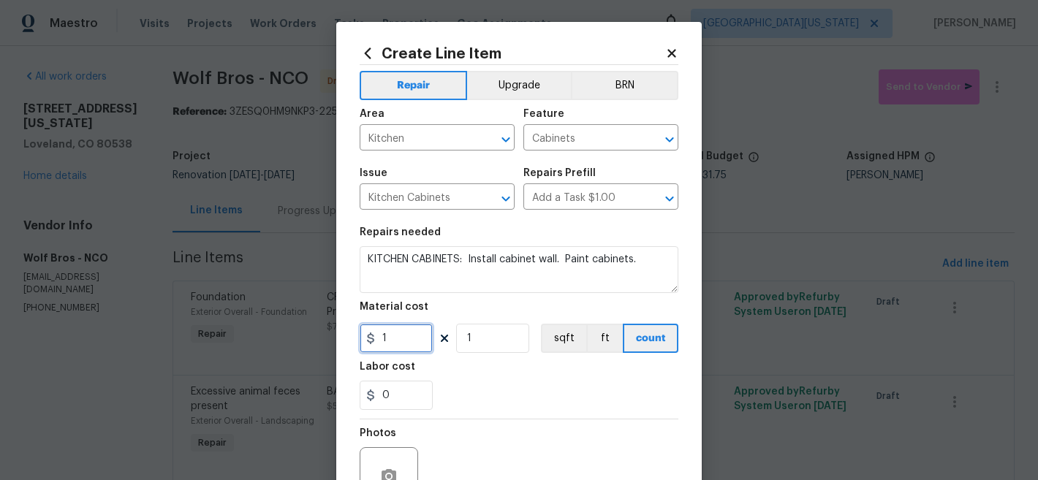
click at [398, 343] on input "1" at bounding box center [396, 338] width 73 height 29
type input "1500"
click at [583, 372] on div "Labor cost" at bounding box center [519, 371] width 319 height 19
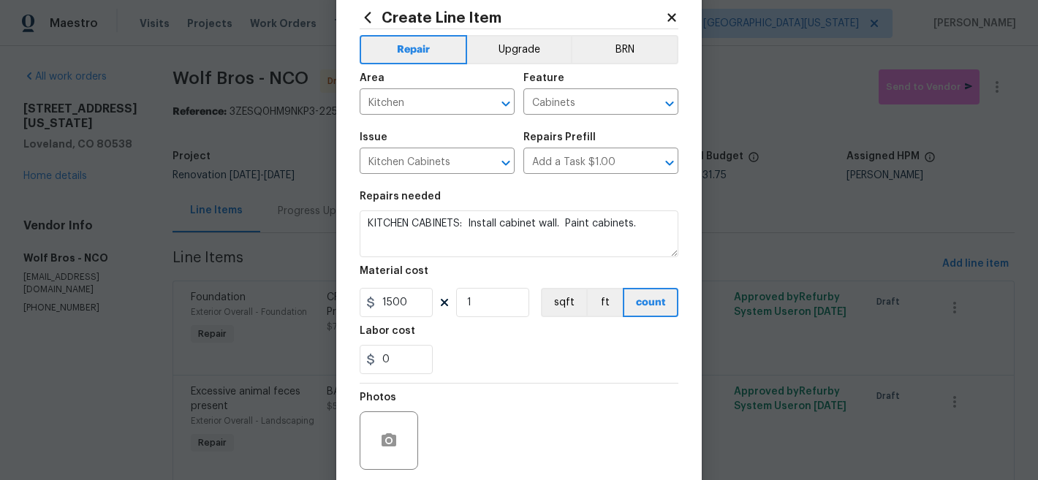
scroll to position [150, 0]
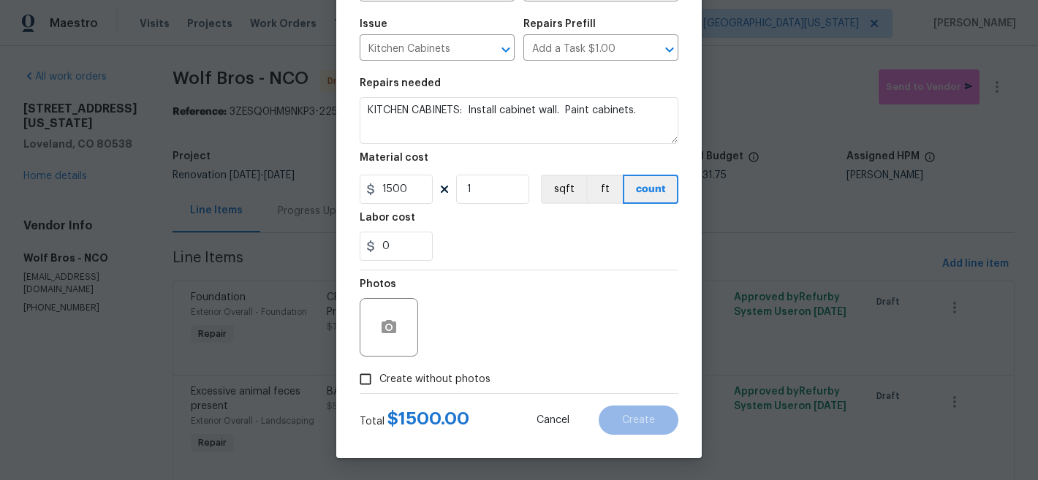
click at [407, 380] on span "Create without photos" at bounding box center [434, 379] width 111 height 15
click at [379, 380] on input "Create without photos" at bounding box center [366, 380] width 28 height 28
checkbox input "true"
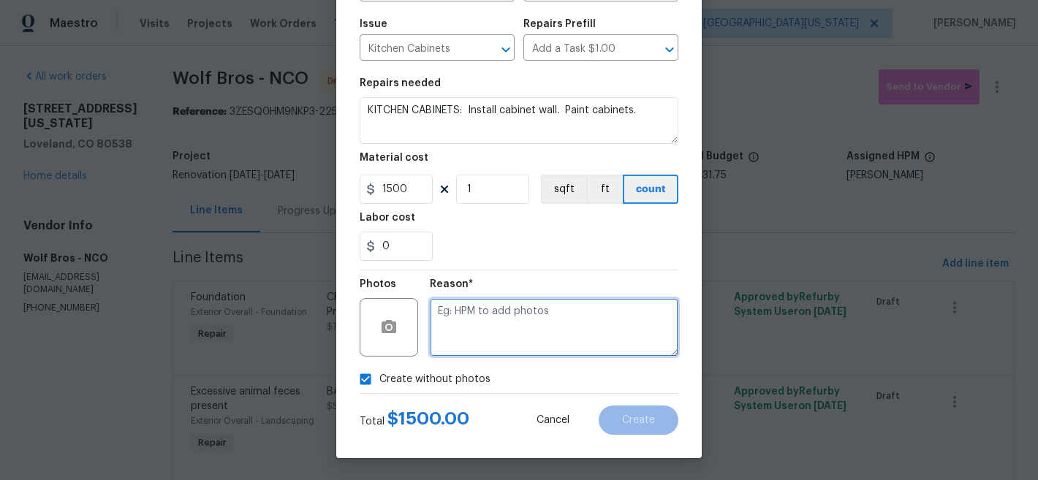
click at [543, 324] on textarea at bounding box center [554, 327] width 249 height 58
type textarea "Later"
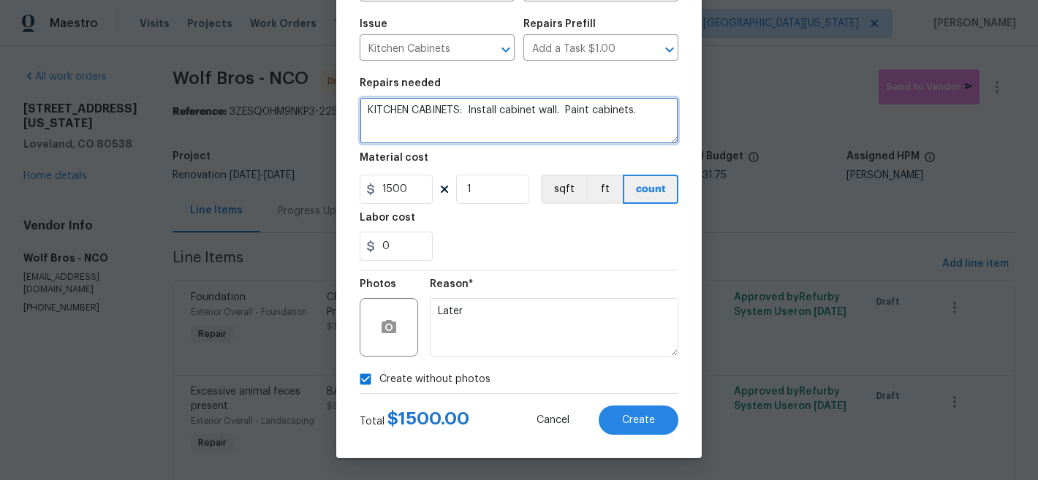
click at [496, 116] on textarea "KITCHEN CABINETS: Install cabinet wall. Paint cabinets." at bounding box center [519, 120] width 319 height 47
click at [498, 113] on textarea "KITCHEN CABINETS: Install cabinet wall. Paint cabinets." at bounding box center [519, 120] width 319 height 47
type textarea "KITCHEN CABINETS: Install missing cabinet wall. Paint cabinets."
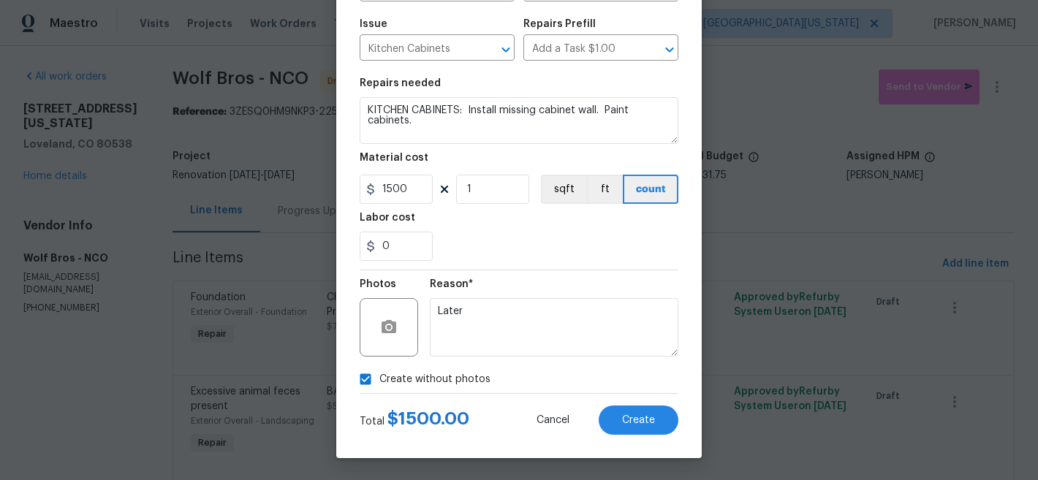
click at [613, 272] on div "Reason* Later" at bounding box center [554, 317] width 249 height 95
click at [622, 417] on span "Create" at bounding box center [638, 420] width 33 height 11
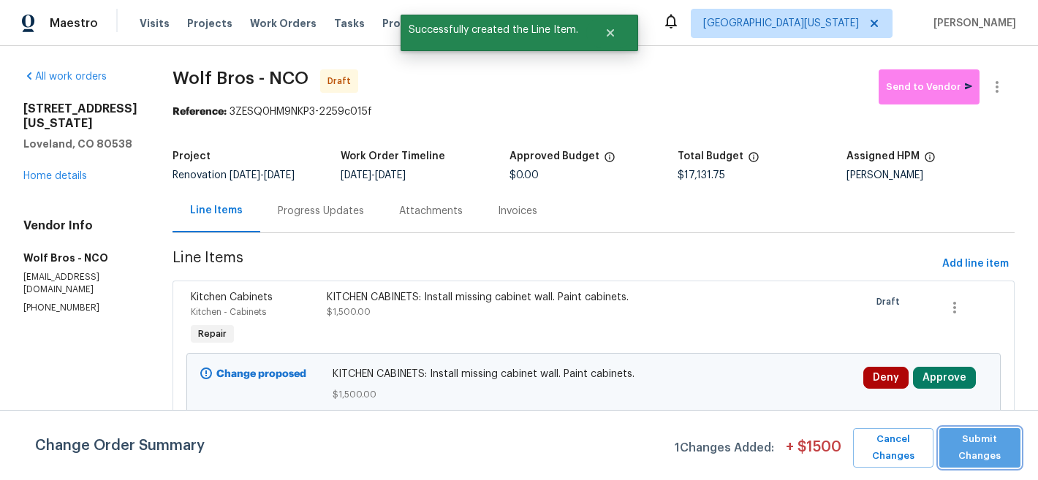
click at [977, 461] on span "Submit Changes" at bounding box center [980, 448] width 67 height 34
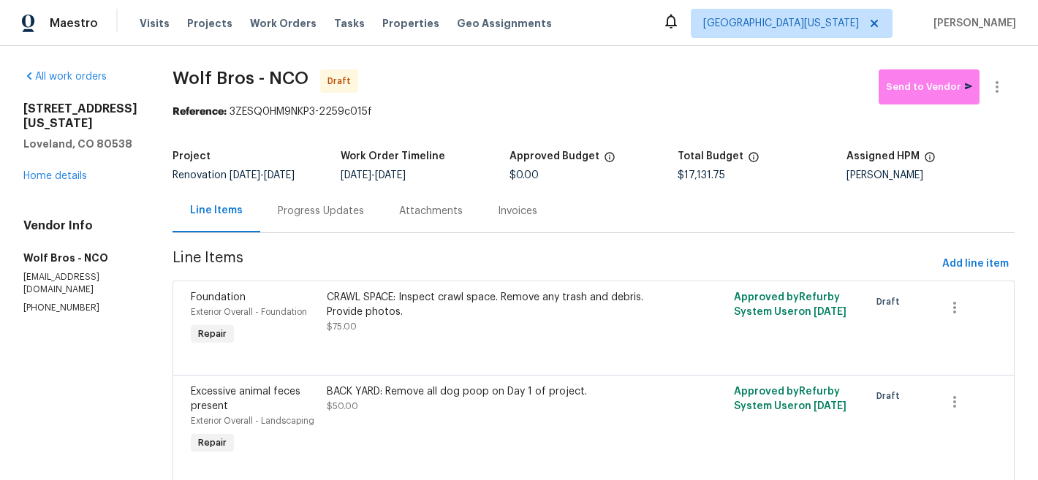
click at [635, 83] on span "Wolf Bros - NCO Draft" at bounding box center [526, 86] width 706 height 35
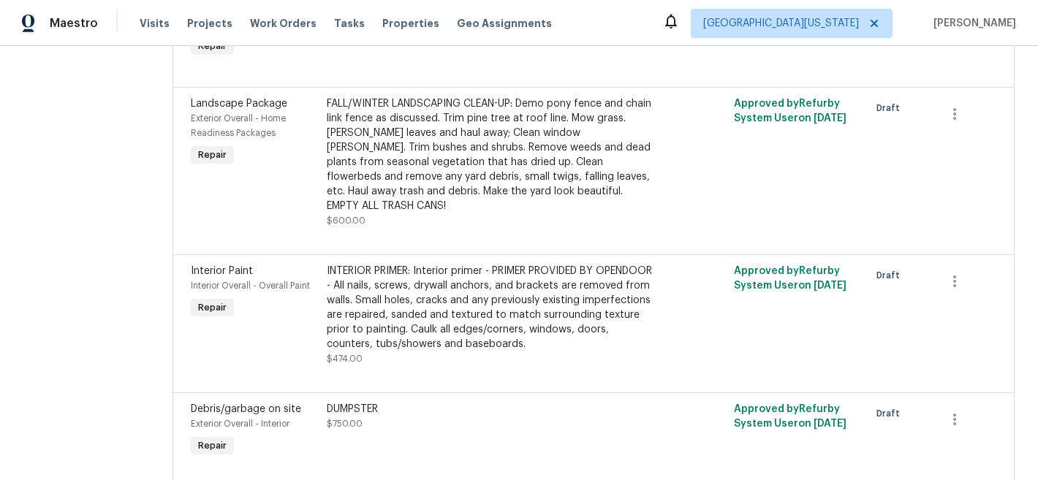
click at [494, 292] on div "INTERIOR PRIMER: Interior primer - PRIMER PROVIDED BY OPENDOOR - All nails, scr…" at bounding box center [492, 308] width 330 height 88
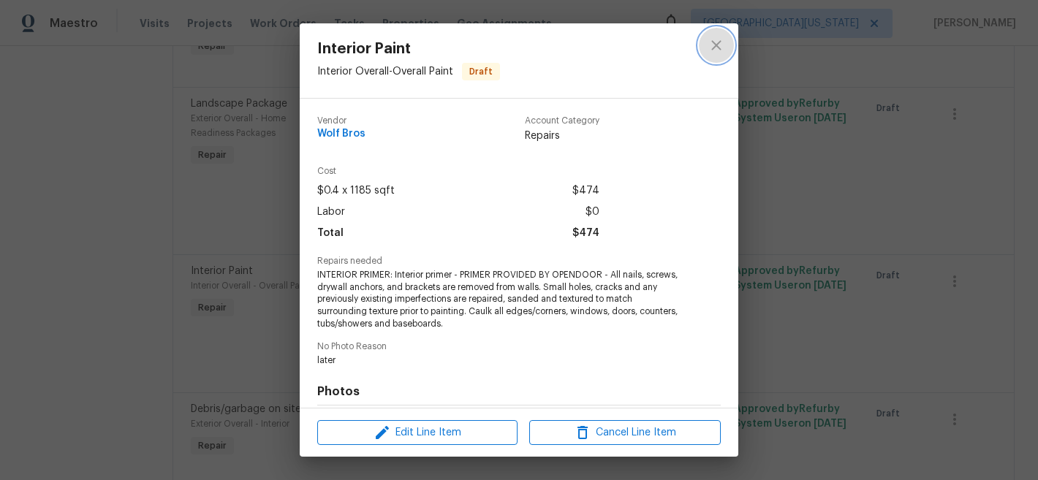
click at [724, 45] on icon "close" at bounding box center [717, 46] width 18 height 18
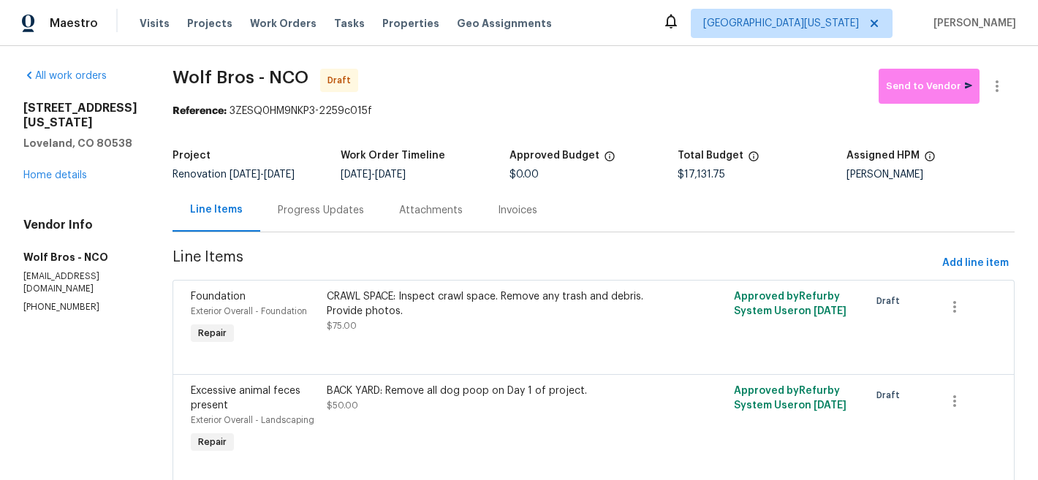
scroll to position [0, 0]
click at [942, 264] on span "Add line item" at bounding box center [975, 264] width 67 height 18
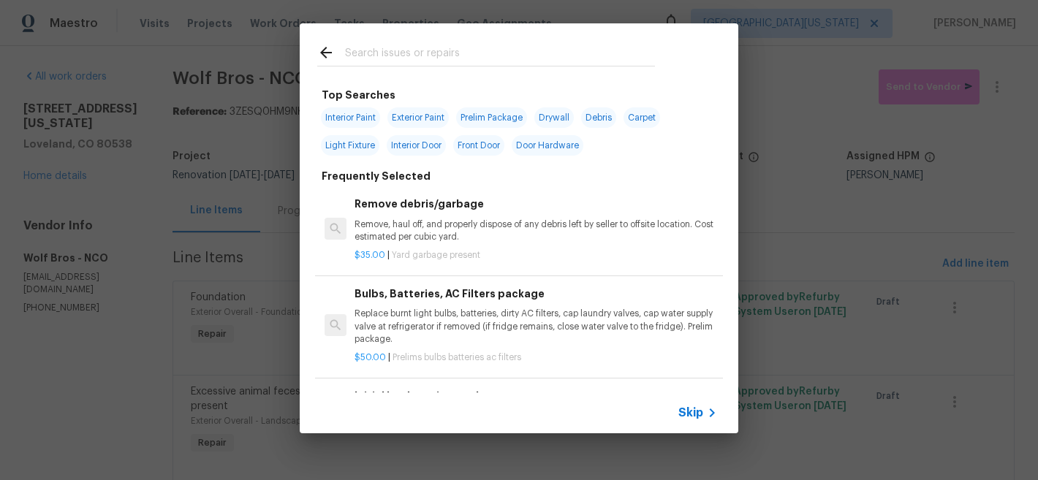
click at [515, 58] on input "text" at bounding box center [500, 55] width 310 height 22
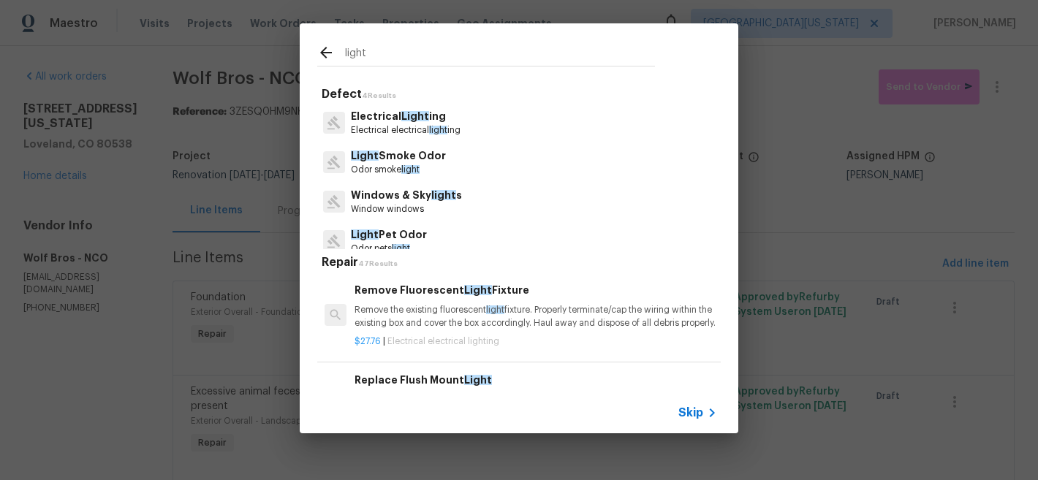
type input "light"
click at [422, 125] on p "Electrical electrical light ing" at bounding box center [406, 130] width 110 height 12
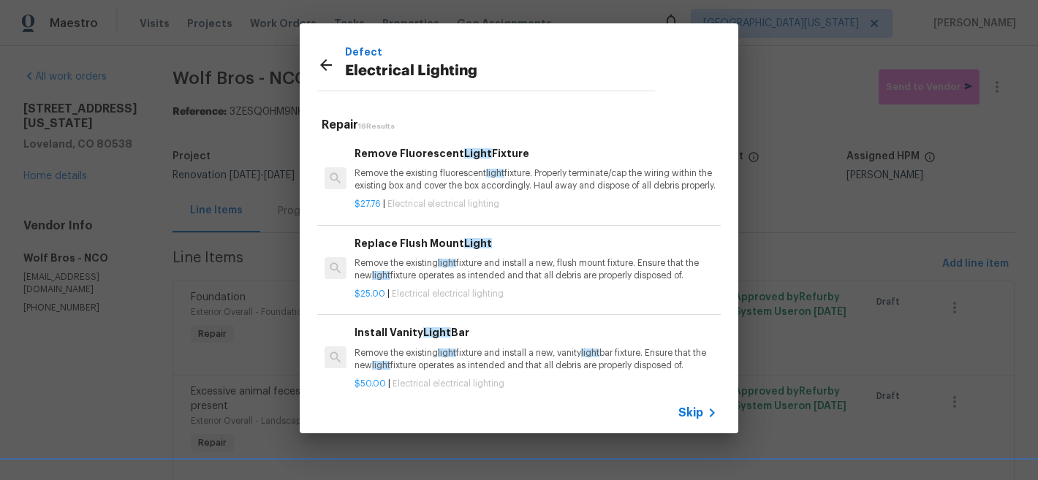
click at [686, 410] on span "Skip" at bounding box center [690, 413] width 25 height 15
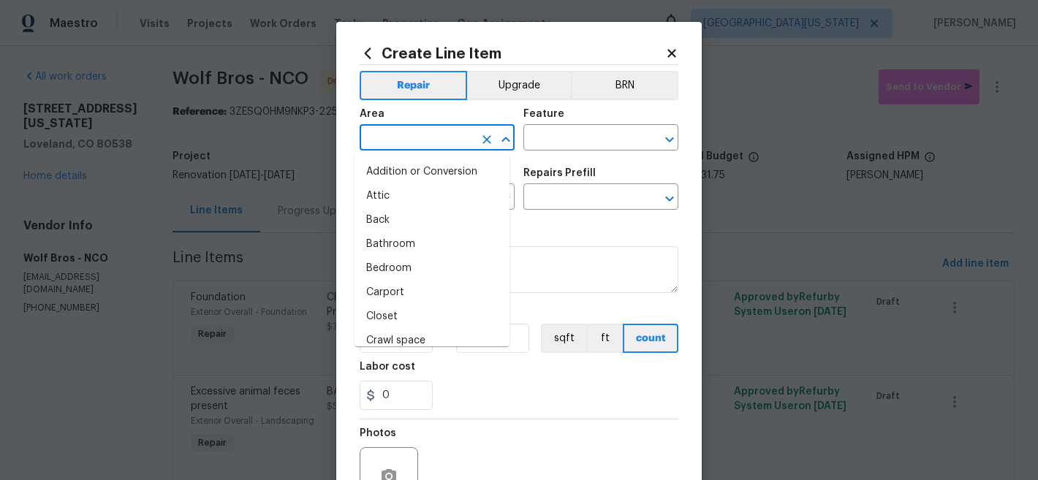
click at [428, 146] on input "text" at bounding box center [417, 139] width 114 height 23
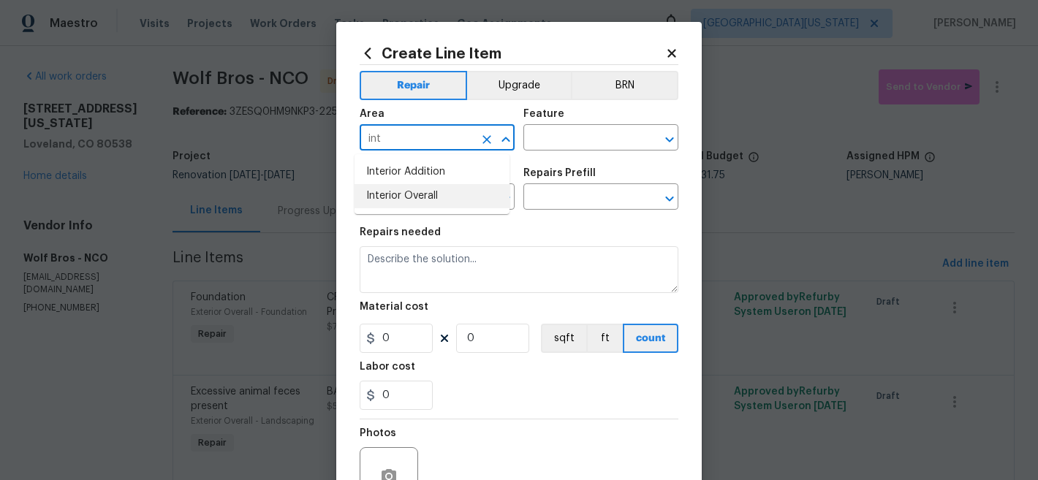
drag, startPoint x: 460, startPoint y: 203, endPoint x: 545, endPoint y: 153, distance: 99.3
click at [461, 203] on li "Interior Overall" at bounding box center [432, 196] width 155 height 24
type input "Interior Overall"
click at [569, 145] on input "text" at bounding box center [580, 139] width 114 height 23
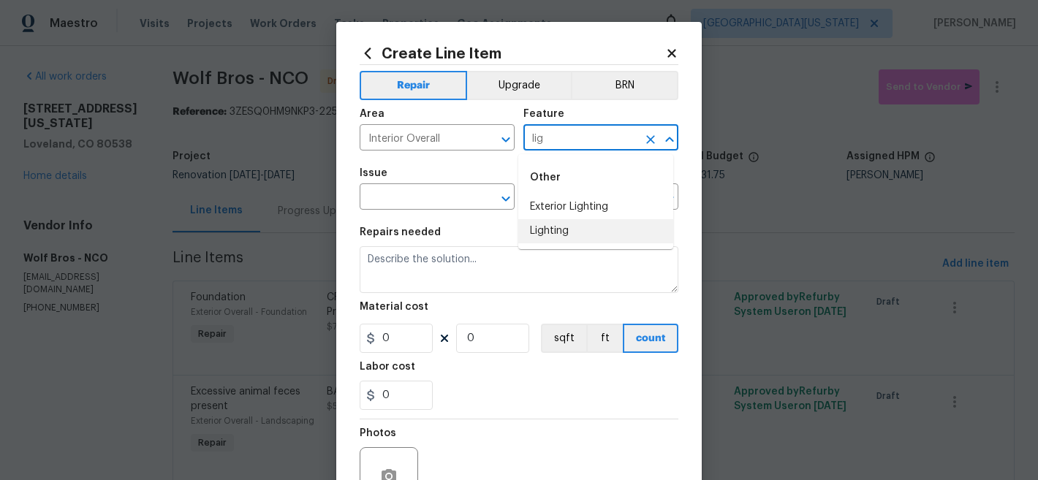
click at [576, 234] on li "Lighting" at bounding box center [595, 231] width 155 height 24
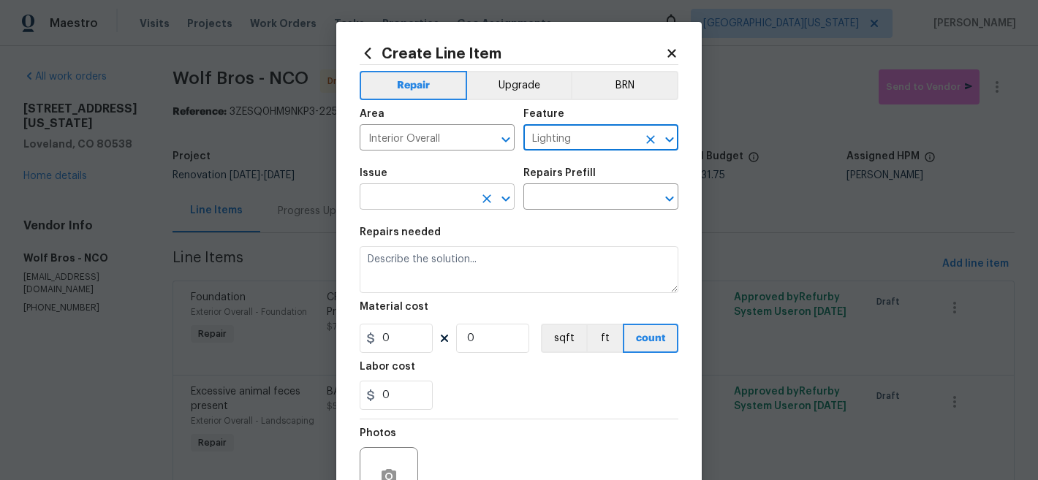
type input "Lighting"
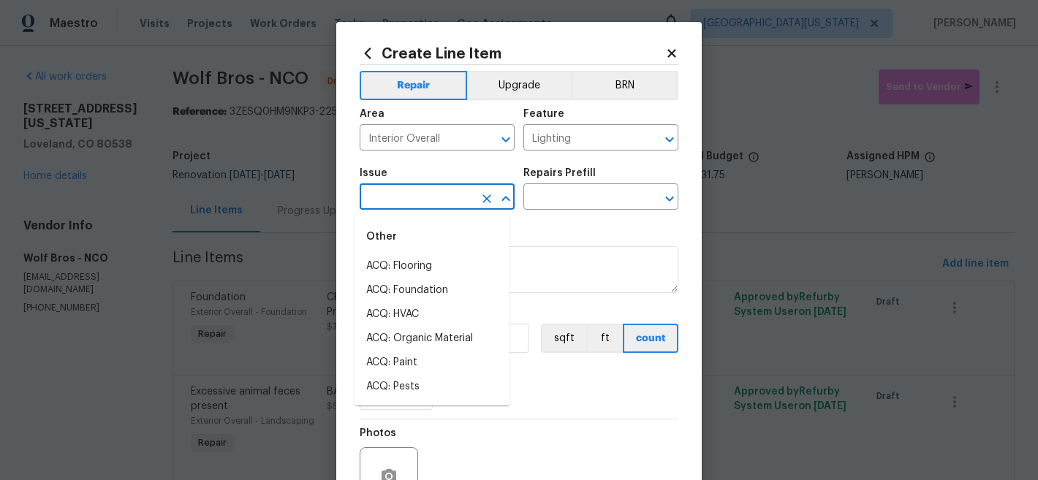
click at [455, 192] on input "text" at bounding box center [417, 198] width 114 height 23
click at [467, 273] on li "Electrical Lighting" at bounding box center [432, 266] width 155 height 24
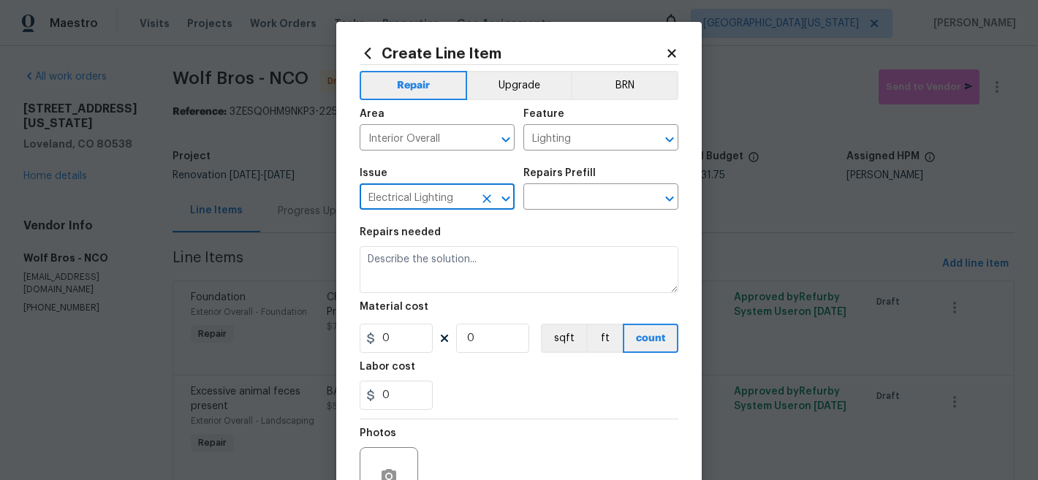
type input "Electrical Lighting"
click at [570, 212] on div "Issue Electrical Lighting ​ Repairs Prefill ​" at bounding box center [519, 188] width 319 height 59
click at [575, 205] on input "text" at bounding box center [580, 198] width 114 height 23
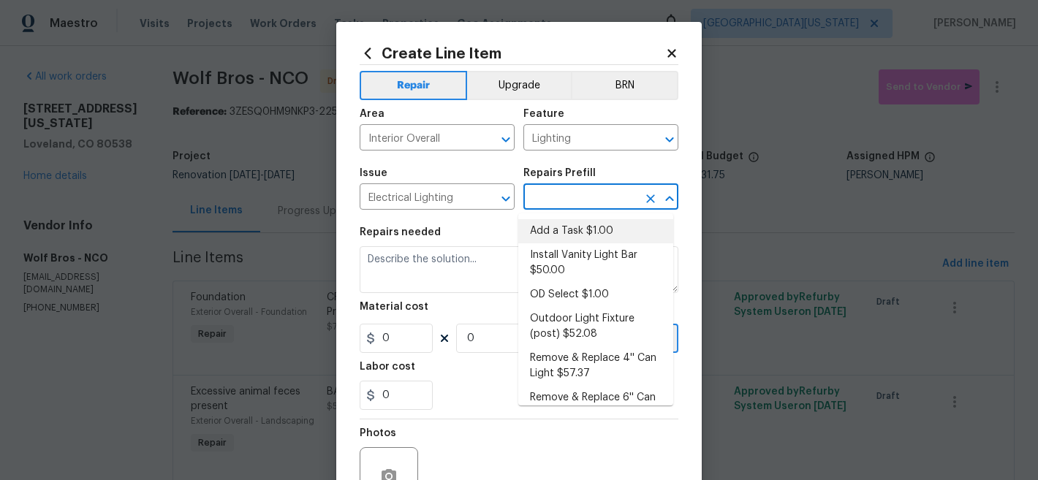
click at [581, 227] on li "Add a Task $1.00" at bounding box center [595, 231] width 155 height 24
type input "Add a Task $1.00"
type textarea "HPM to detail"
type input "1"
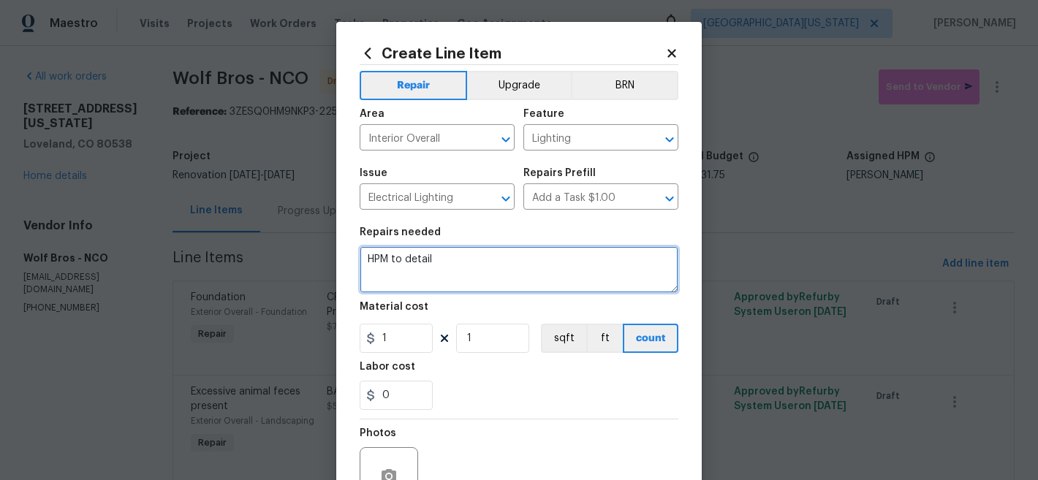
click at [518, 252] on textarea "HPM to detail" at bounding box center [519, 269] width 319 height 47
click at [519, 253] on textarea "HPM to detail" at bounding box center [519, 269] width 319 height 47
type textarea "INTERIOR LIGHTING: Install 5 Luna lights."
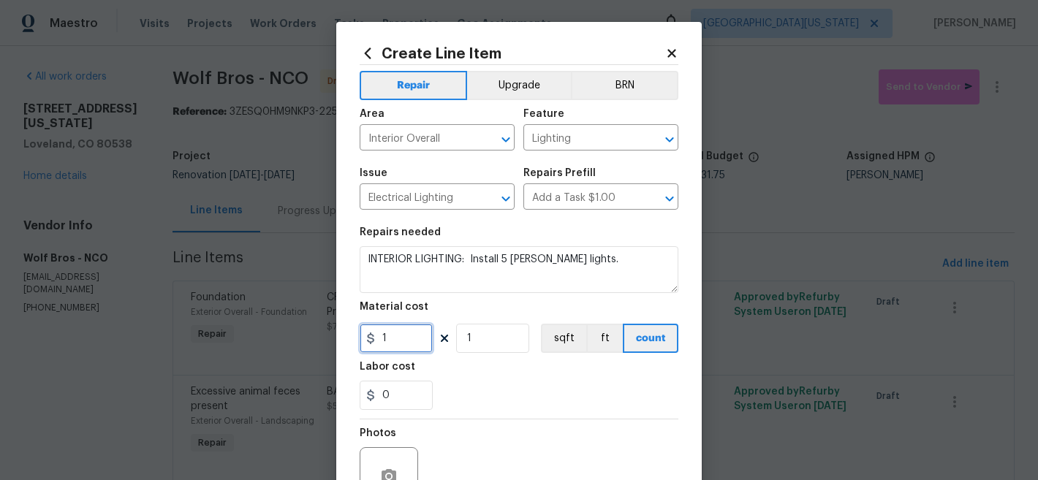
click at [402, 338] on input "1" at bounding box center [396, 338] width 73 height 29
type input "50"
click at [502, 338] on input "1" at bounding box center [492, 338] width 73 height 29
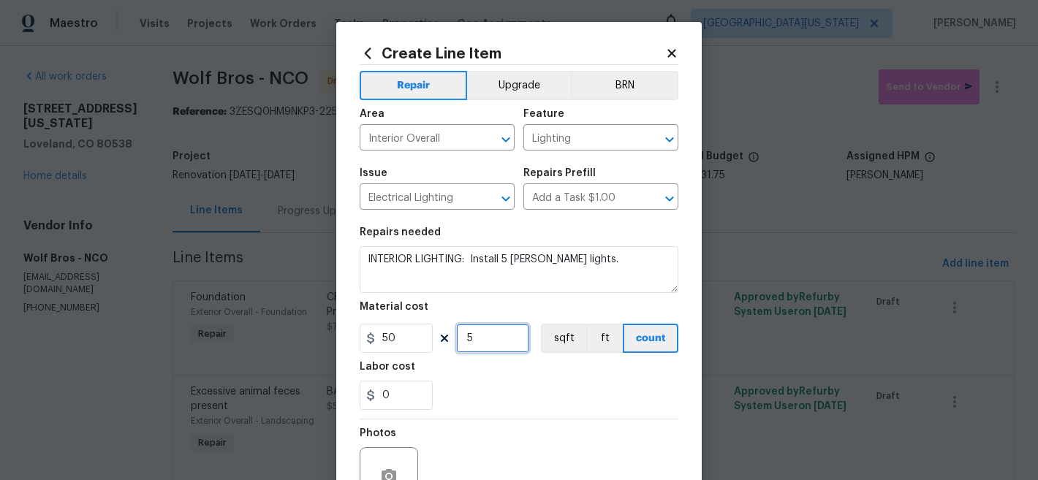
scroll to position [100, 0]
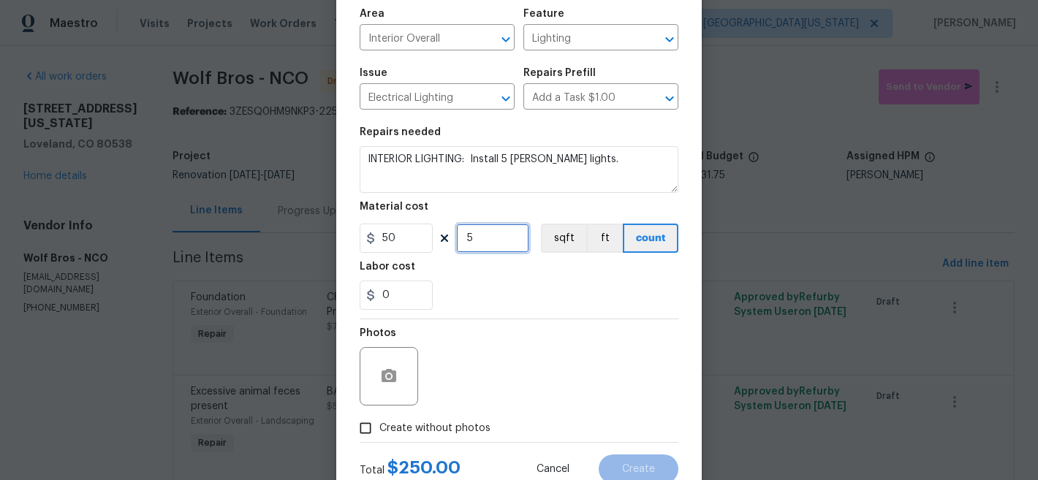
type input "5"
click at [440, 431] on span "Create without photos" at bounding box center [434, 428] width 111 height 15
click at [379, 431] on input "Create without photos" at bounding box center [366, 429] width 28 height 28
checkbox input "true"
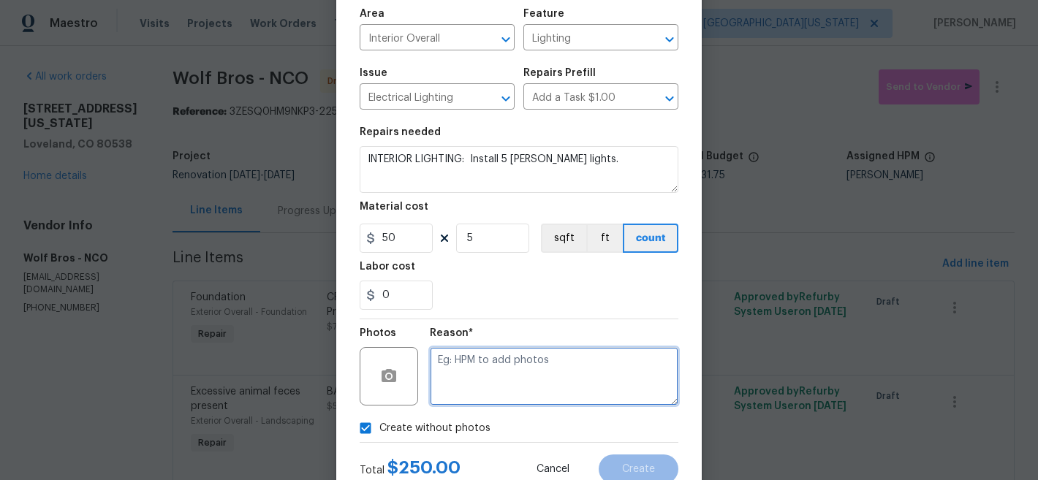
click at [552, 391] on textarea at bounding box center [554, 376] width 249 height 58
type textarea "Later"
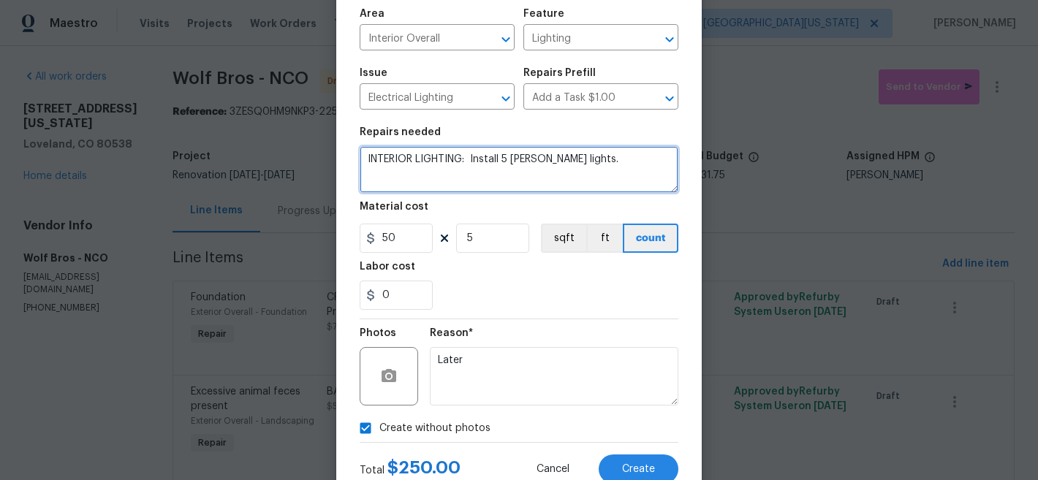
click at [613, 152] on textarea "INTERIOR LIGHTING: Install 5 Luna lights." at bounding box center [519, 169] width 319 height 47
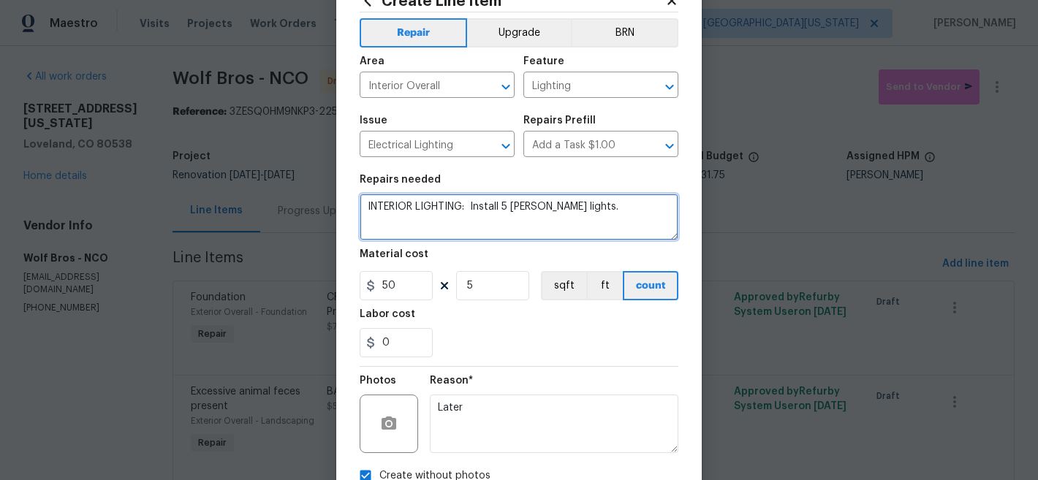
scroll to position [0, 0]
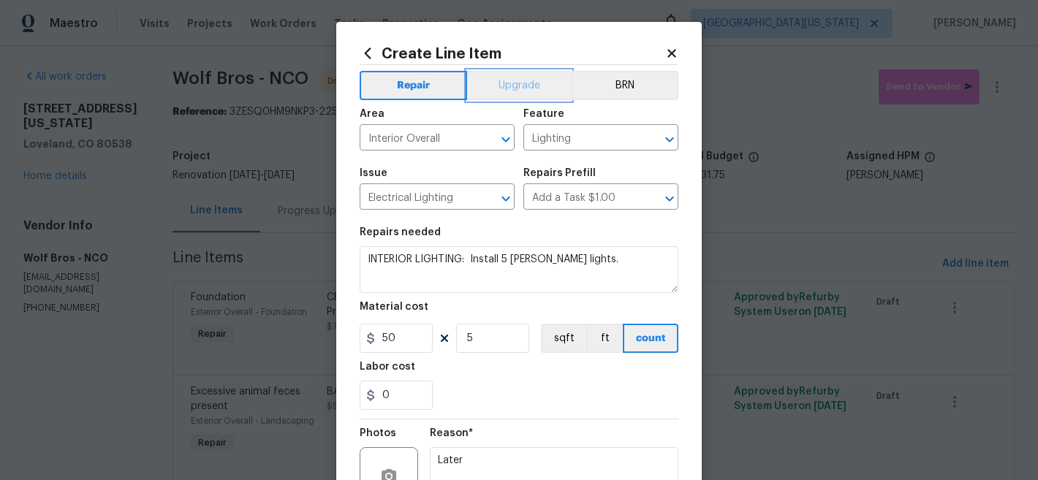
click at [523, 81] on button "Upgrade" at bounding box center [519, 85] width 105 height 29
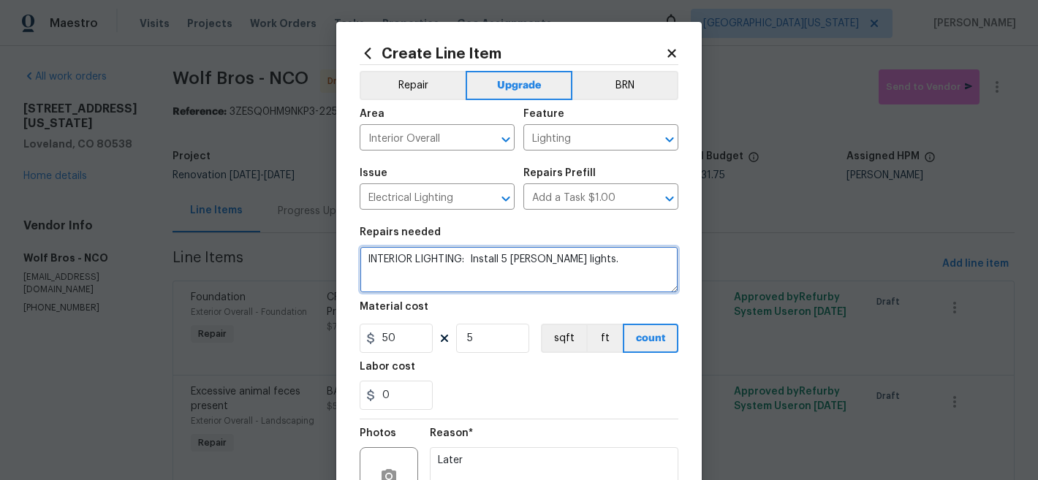
click at [619, 260] on textarea "INTERIOR LIGHTING: Install 5 Luna lights." at bounding box center [519, 269] width 319 height 47
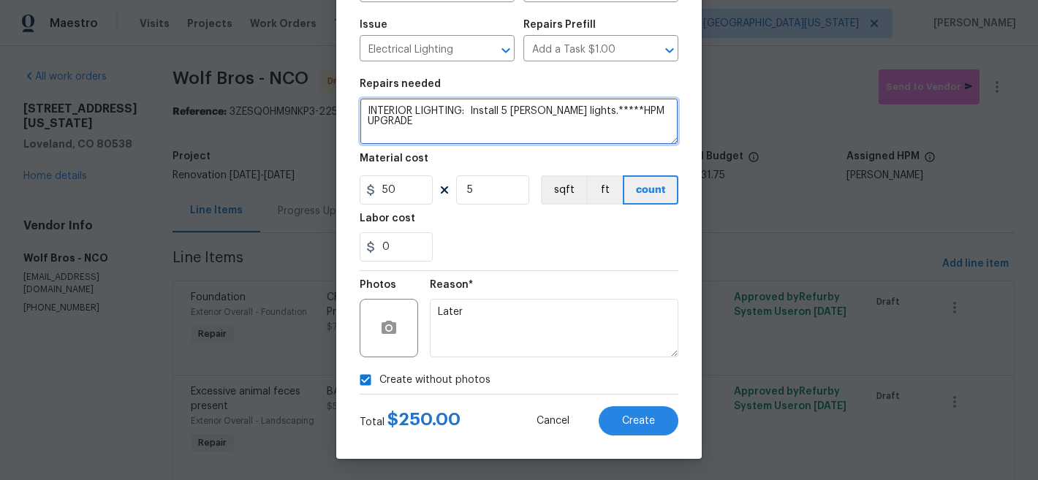
scroll to position [150, 0]
type textarea "INTERIOR LIGHTING: Install 5 Luna lights.*****HPM UPGRADE"
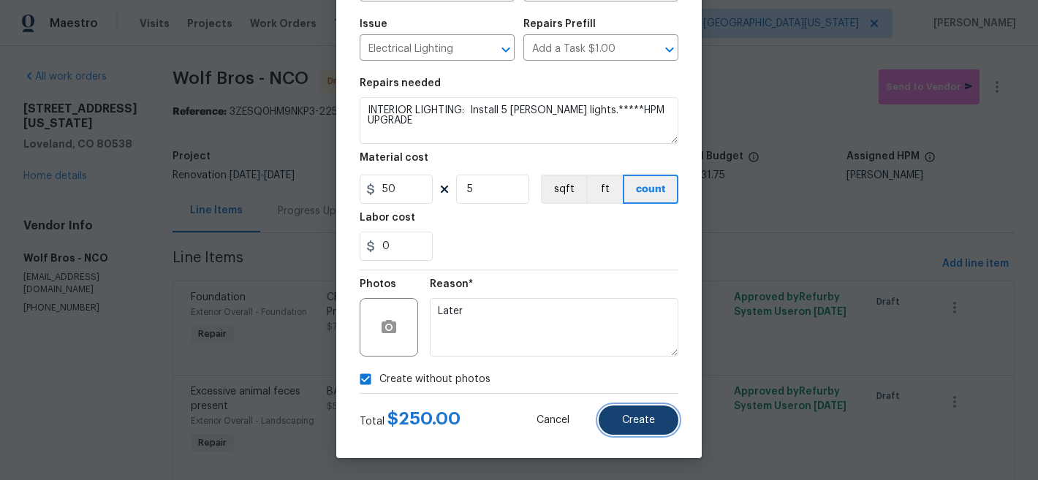
click at [634, 431] on button "Create" at bounding box center [639, 420] width 80 height 29
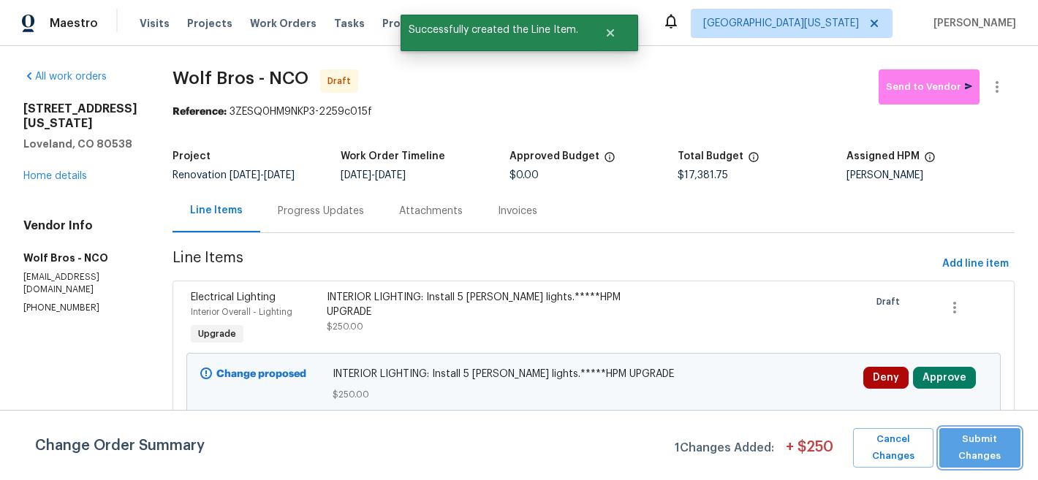
click at [990, 445] on span "Submit Changes" at bounding box center [980, 448] width 67 height 34
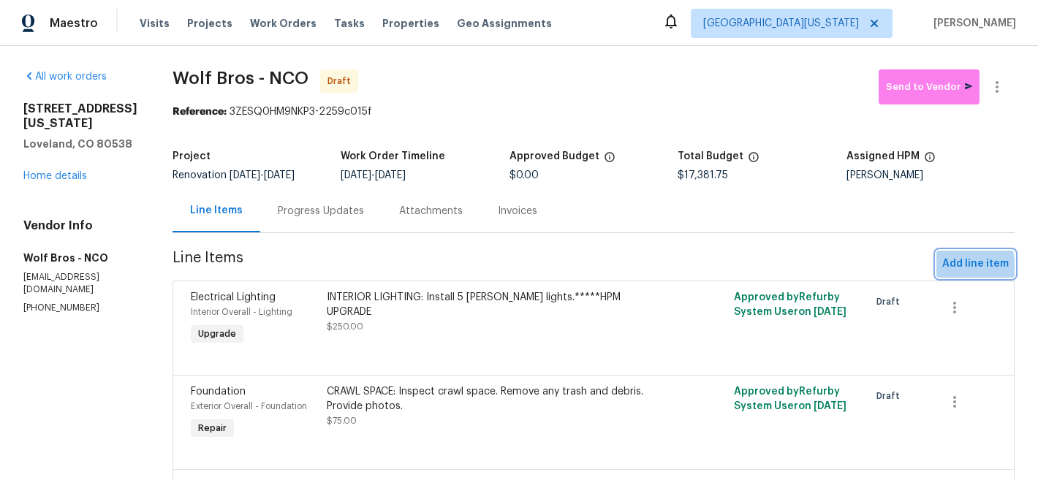
click at [944, 268] on span "Add line item" at bounding box center [975, 264] width 67 height 18
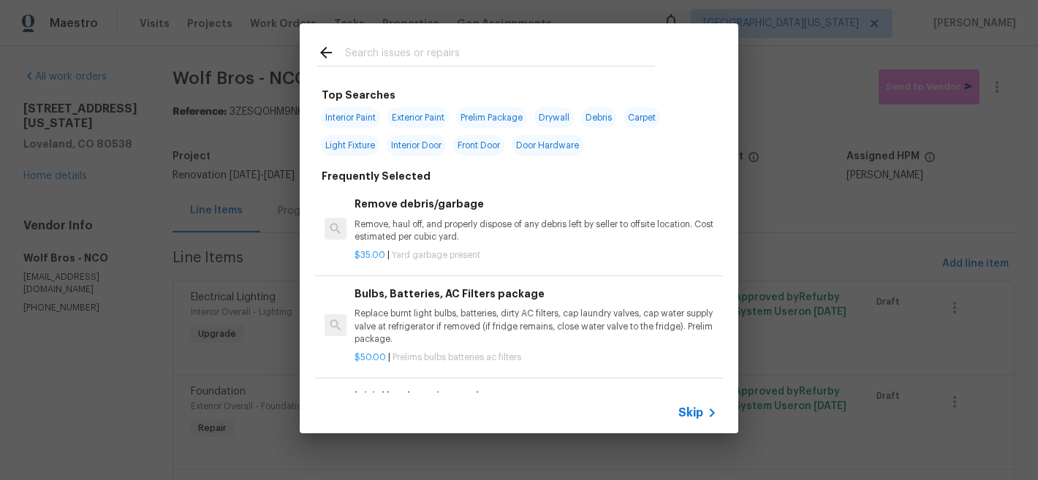
click at [436, 48] on input "text" at bounding box center [500, 55] width 310 height 22
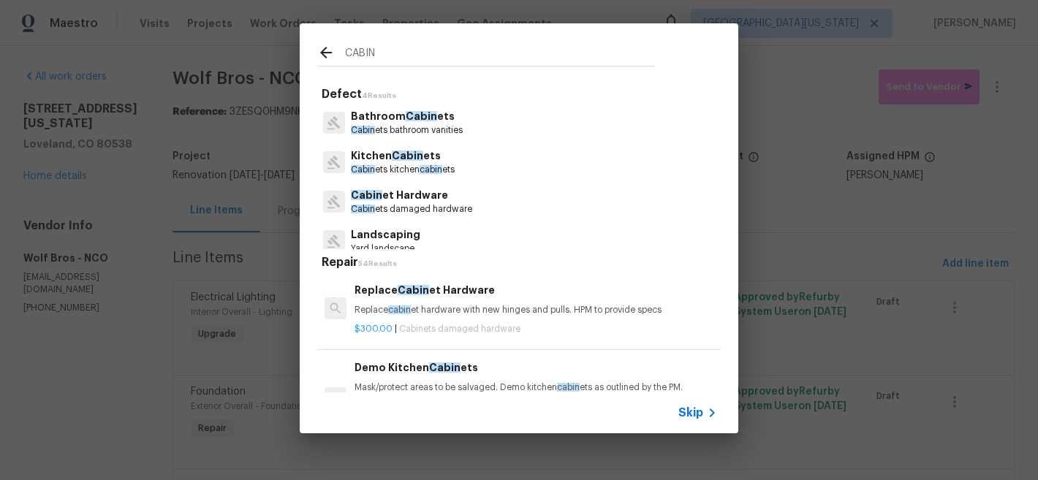
type input "CABIN"
click at [427, 120] on span "Cabin" at bounding box center [421, 116] width 31 height 10
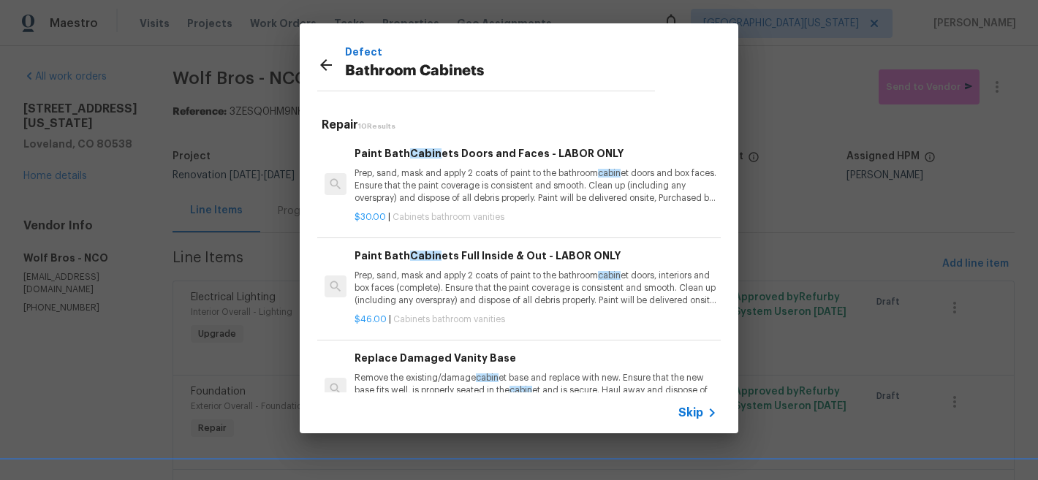
click at [483, 280] on p "Prep, sand, mask and apply 2 coats of paint to the bathroom cabin et doors, int…" at bounding box center [536, 288] width 363 height 37
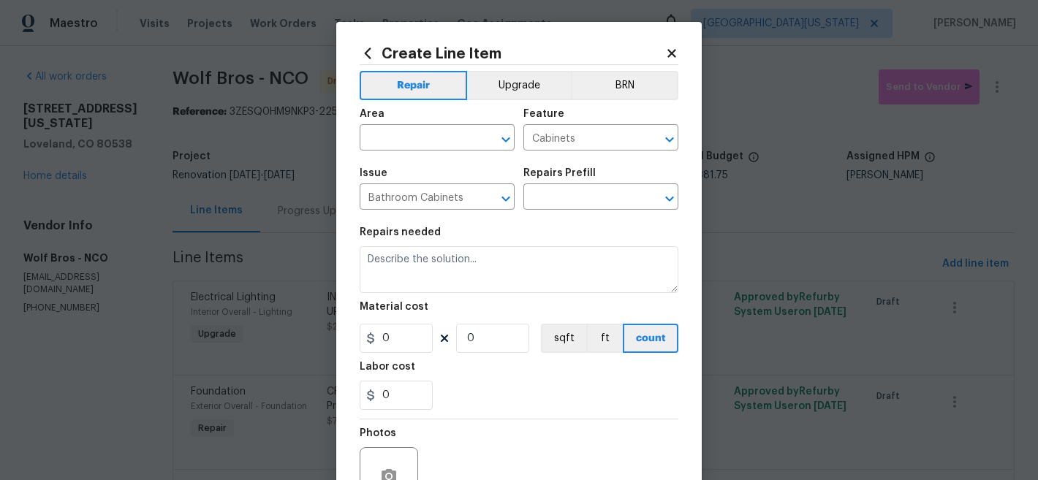
type input "Paint Bath Cabinets Full Inside & Out - LABOR ONLY $46.00"
type textarea "Prep, sand, mask and apply 2 coats of paint to the bathroom cabinet doors, inte…"
type input "46"
type input "1"
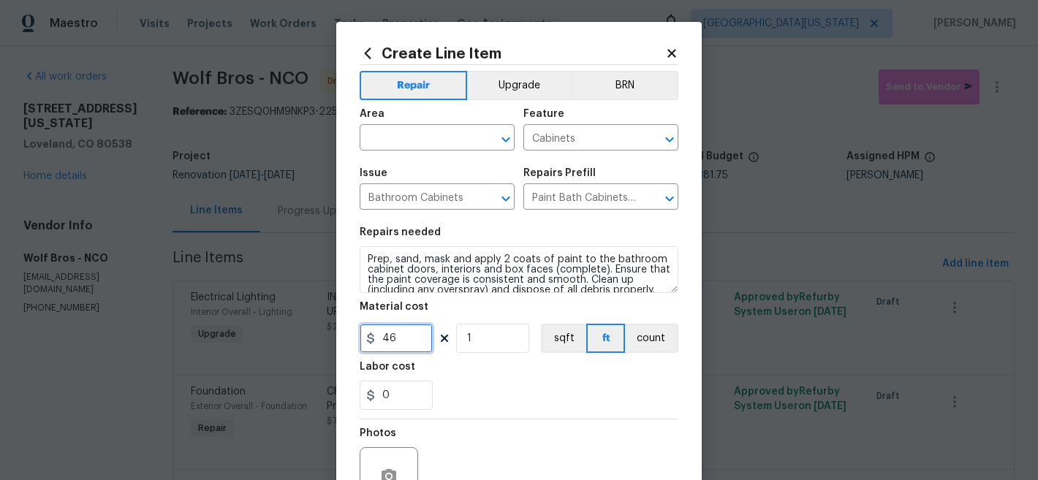
click at [405, 343] on input "46" at bounding box center [396, 338] width 73 height 29
type input "55"
click at [507, 377] on div "Labor cost" at bounding box center [519, 371] width 319 height 19
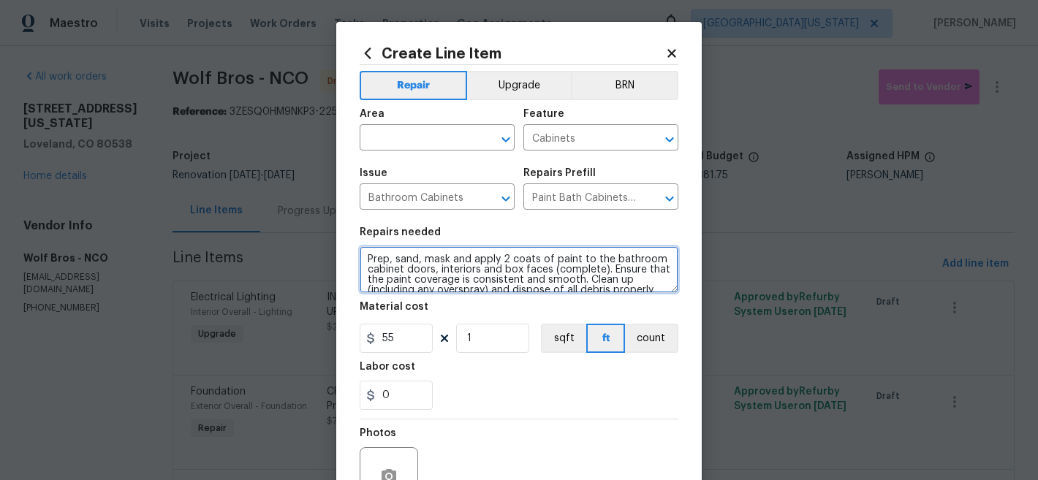
click at [362, 259] on textarea "Prep, sand, mask and apply 2 coats of paint to the bathroom cabinet doors, inte…" at bounding box center [519, 269] width 319 height 47
type textarea "BOTH BATHROOMS: Prep, sand, mask and apply 2 coats of paint to the bathroom cab…"
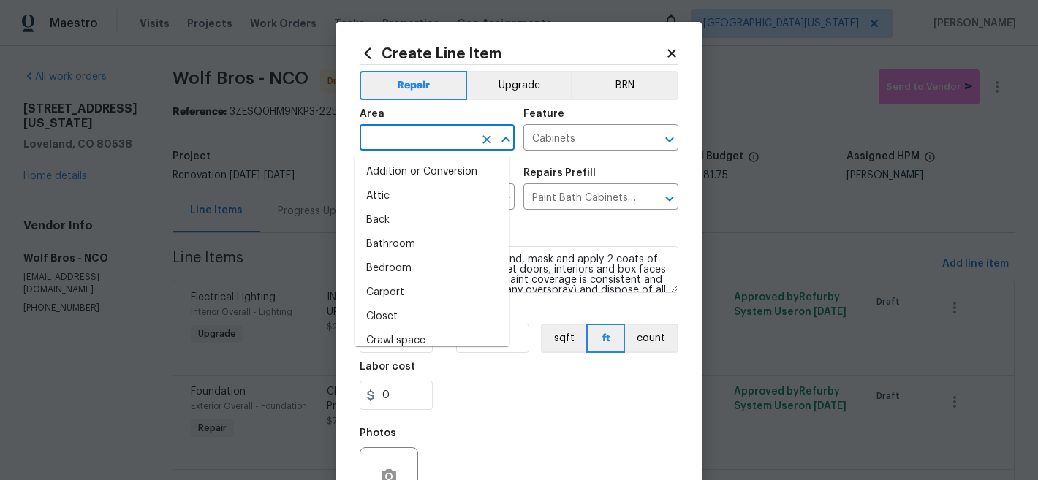
click at [417, 141] on input "text" at bounding box center [417, 139] width 114 height 23
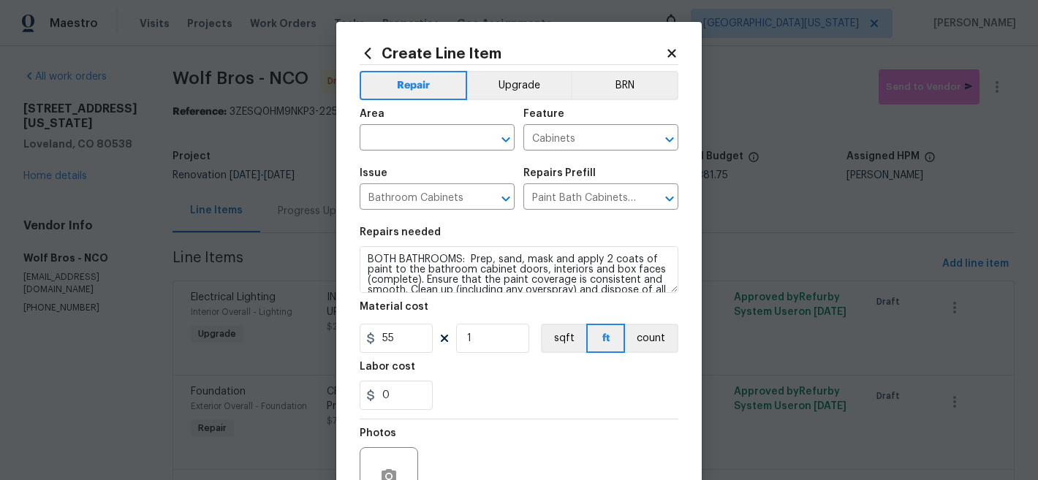
click at [499, 377] on div "Labor cost" at bounding box center [519, 371] width 319 height 19
click at [500, 345] on input "1" at bounding box center [492, 338] width 73 height 29
type input "8"
click at [547, 408] on div "0" at bounding box center [519, 395] width 319 height 29
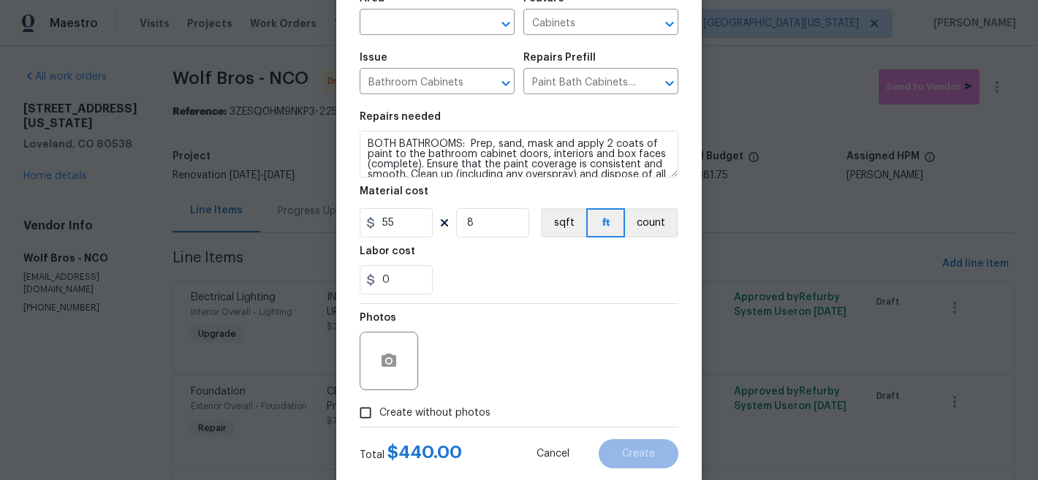
scroll to position [0, 0]
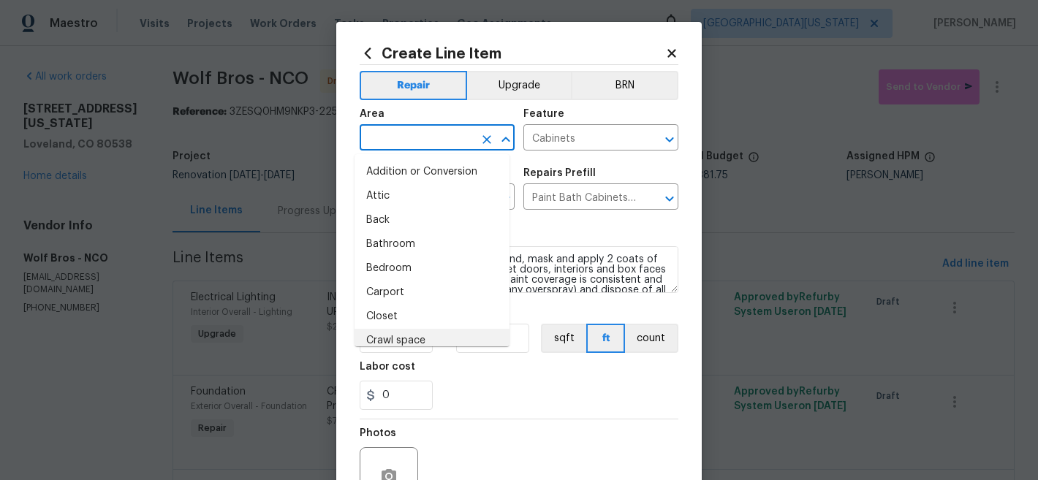
click at [441, 135] on input "text" at bounding box center [417, 139] width 114 height 23
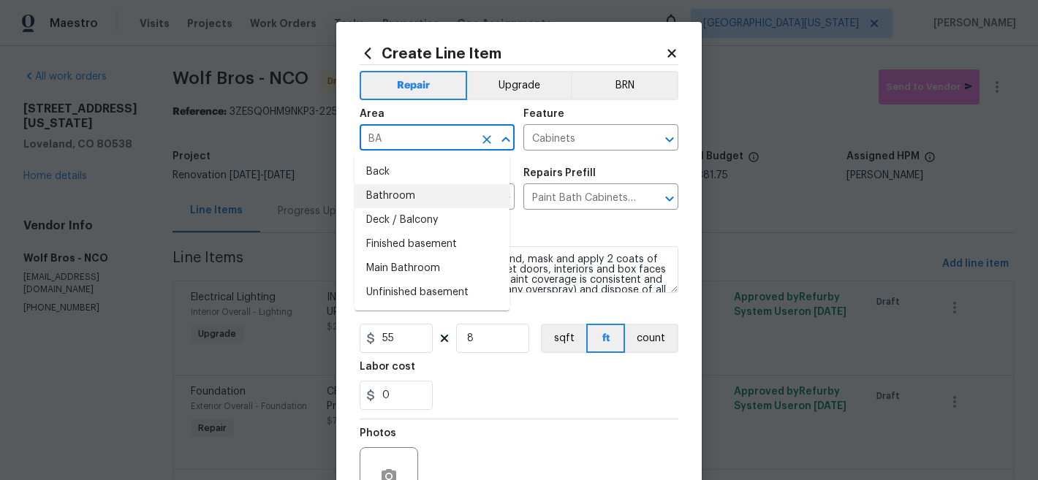
click at [440, 195] on li "Bathroom" at bounding box center [432, 196] width 155 height 24
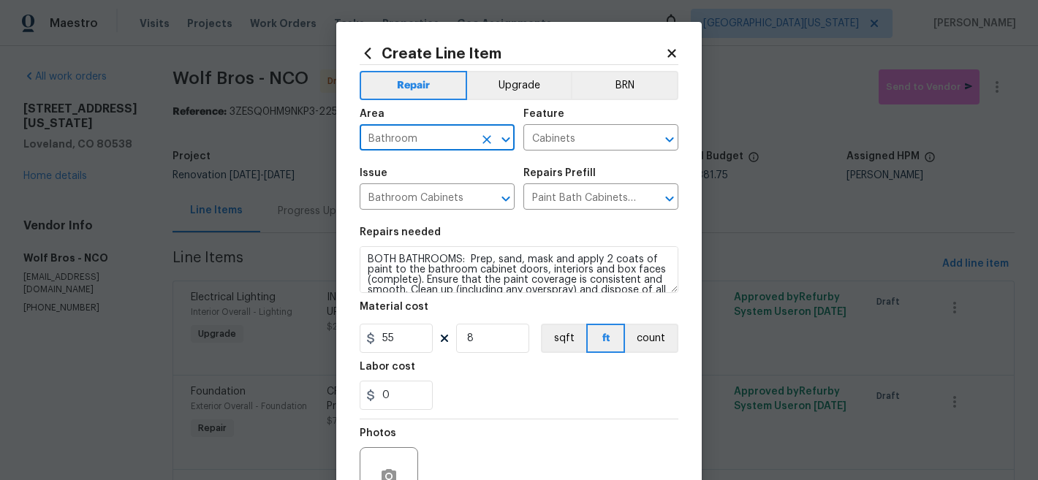
type input "Bathroom"
click at [554, 396] on div "0" at bounding box center [519, 395] width 319 height 29
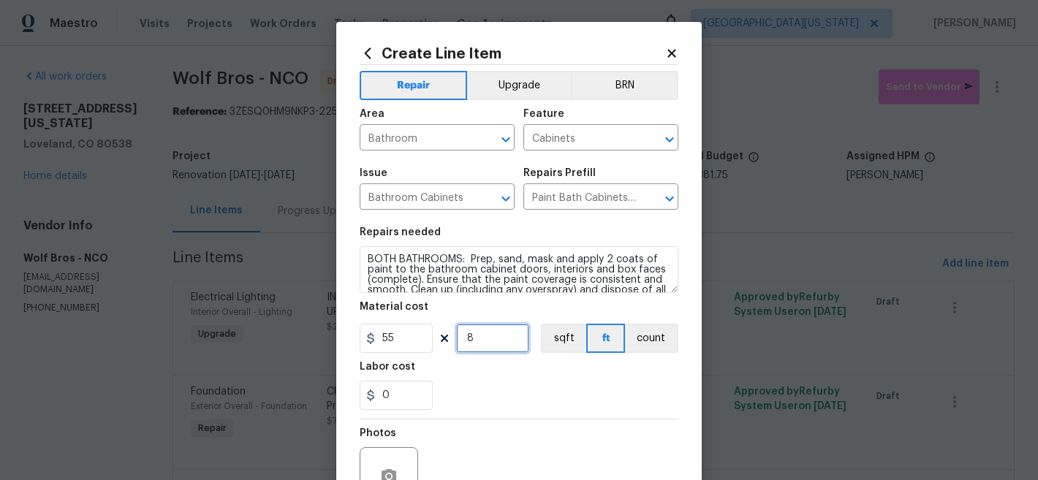
click at [495, 339] on input "8" at bounding box center [492, 338] width 73 height 29
type input "9"
click at [536, 384] on div "0" at bounding box center [519, 395] width 319 height 29
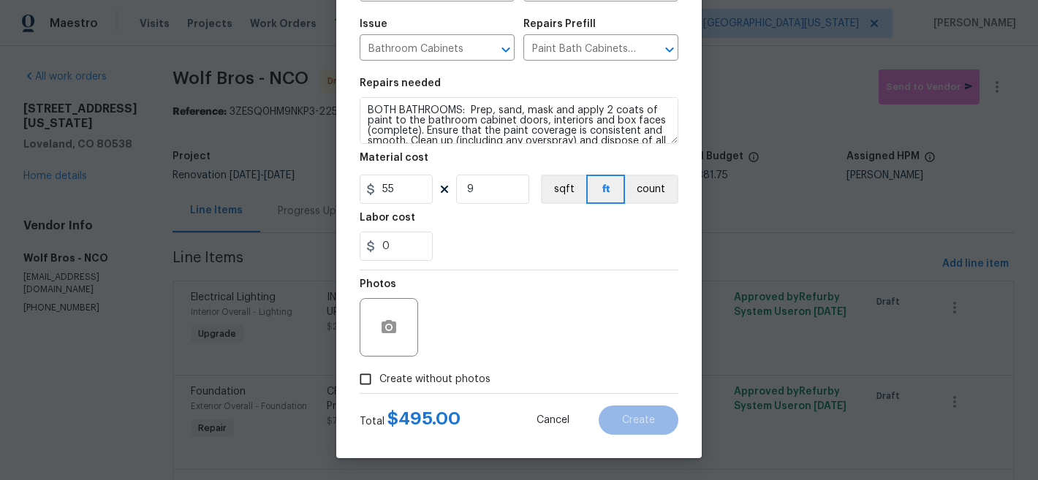
click at [446, 382] on span "Create without photos" at bounding box center [434, 379] width 111 height 15
click at [379, 382] on input "Create without photos" at bounding box center [366, 380] width 28 height 28
checkbox input "true"
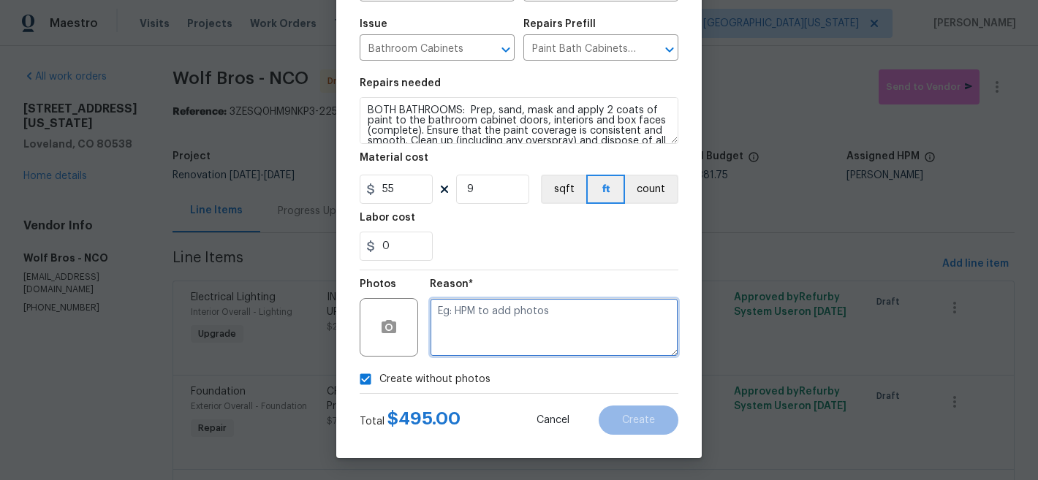
click at [567, 337] on textarea at bounding box center [554, 327] width 249 height 58
type textarea "Later"
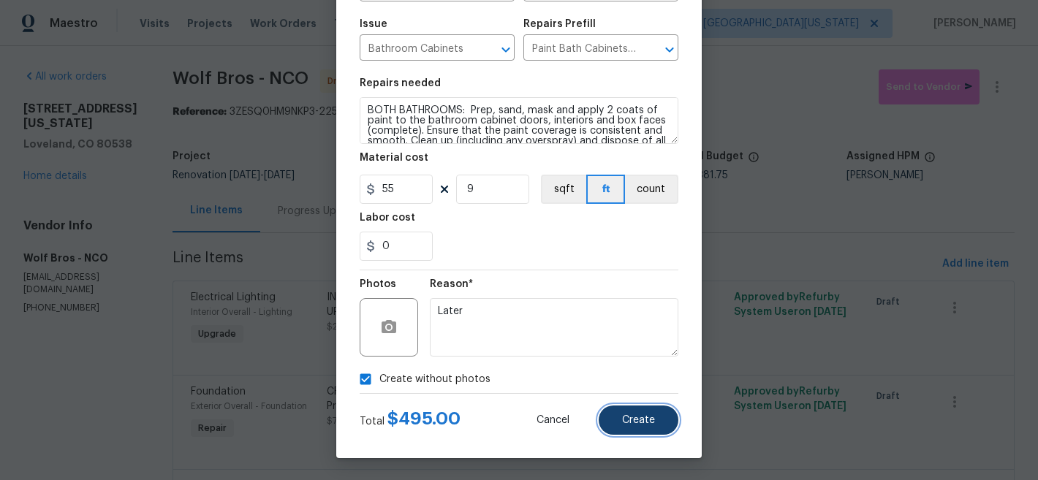
click at [629, 417] on span "Create" at bounding box center [638, 420] width 33 height 11
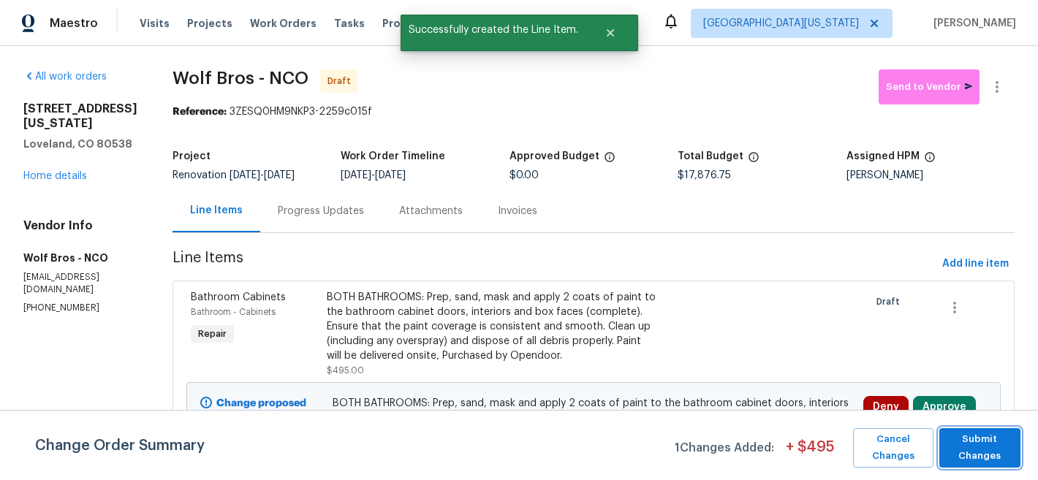
click at [983, 450] on span "Submit Changes" at bounding box center [980, 448] width 67 height 34
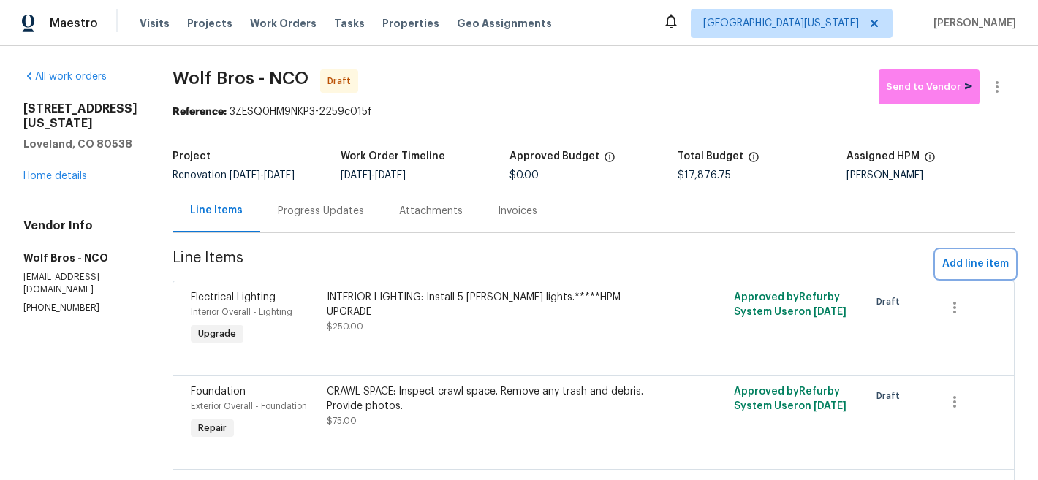
click at [972, 260] on span "Add line item" at bounding box center [975, 264] width 67 height 18
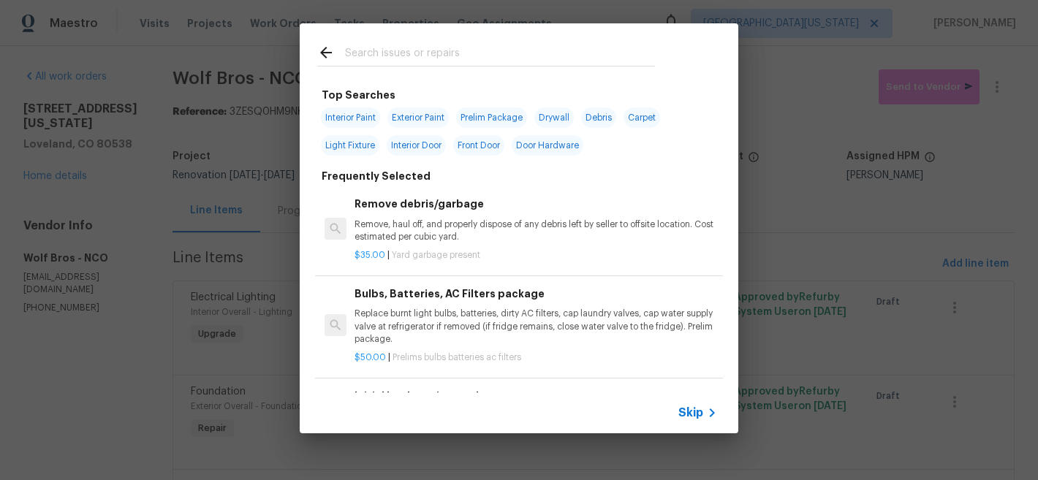
click at [464, 61] on input "text" at bounding box center [500, 55] width 310 height 22
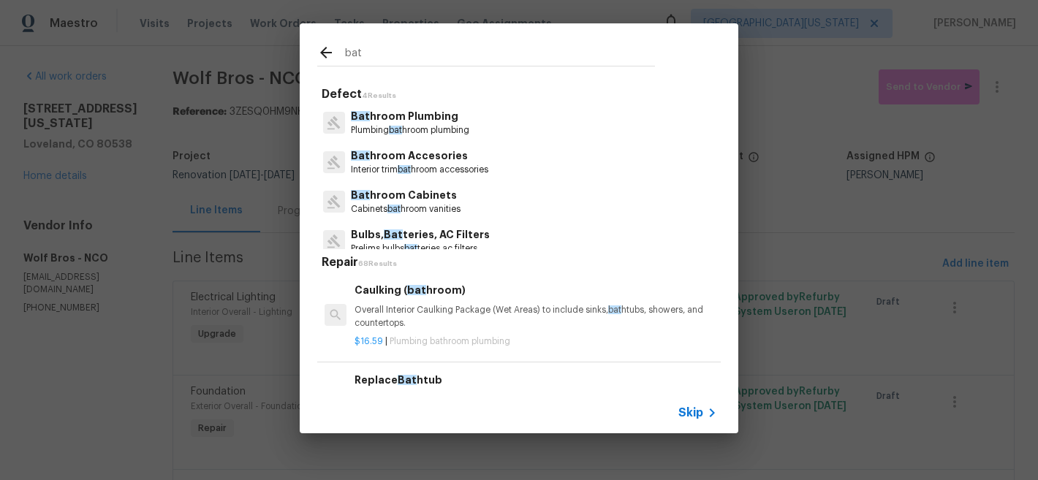
type input "bat"
click at [461, 197] on p "Bat hroom Cabinets" at bounding box center [406, 195] width 110 height 15
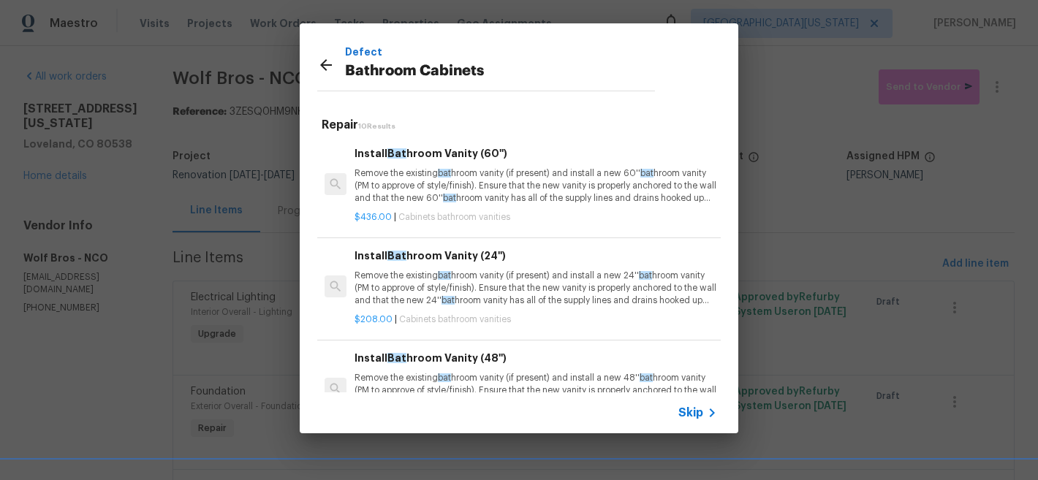
click at [556, 195] on p "Remove the existing bat hroom vanity (if present) and install a new 60'' bat hr…" at bounding box center [536, 185] width 363 height 37
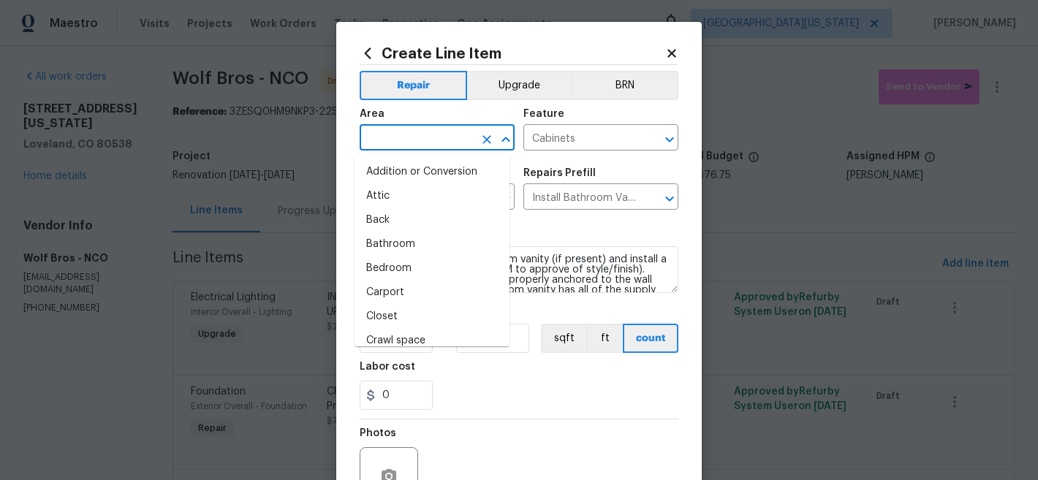
click at [439, 142] on input "text" at bounding box center [417, 139] width 114 height 23
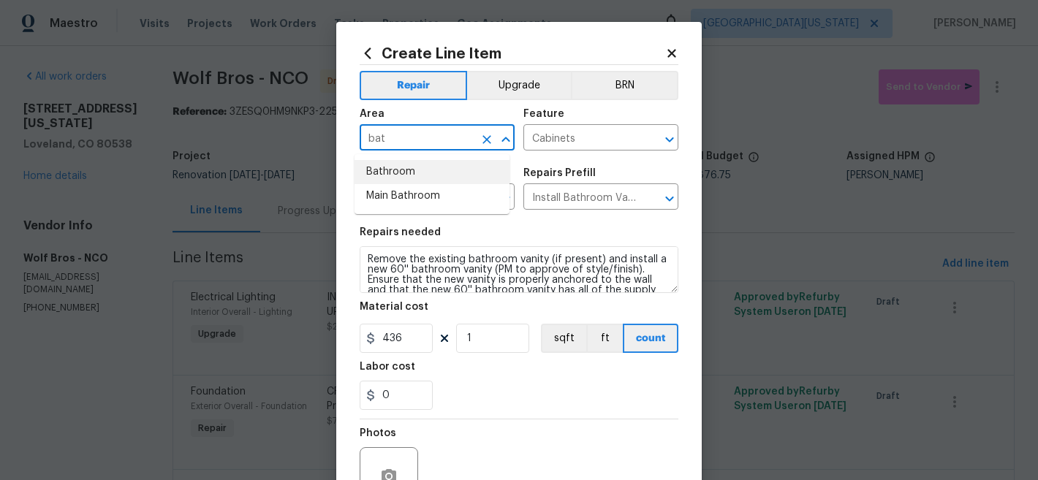
click at [450, 176] on li "Bathroom" at bounding box center [432, 172] width 155 height 24
click at [455, 143] on input "Bathroom" at bounding box center [417, 139] width 114 height 23
type input "Bathroom"
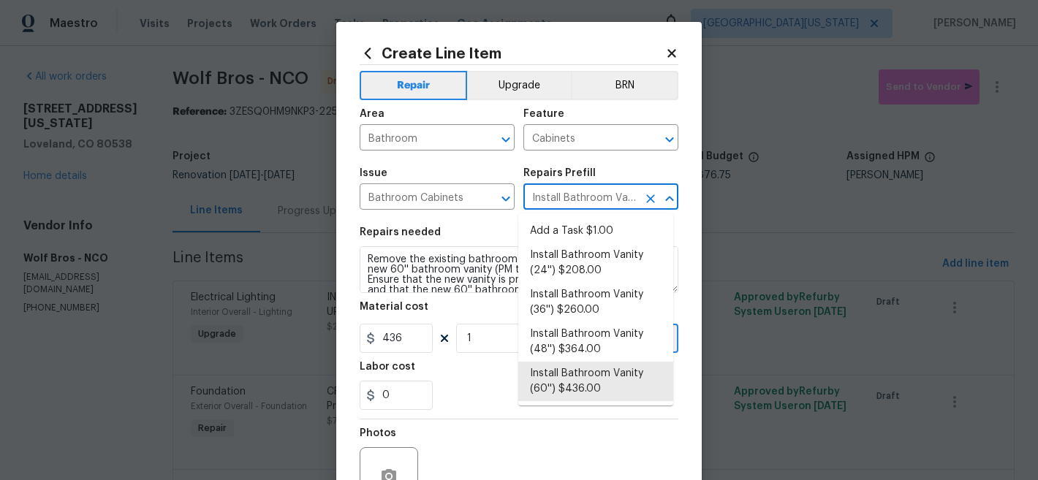
click at [568, 199] on input "Install Bathroom Vanity (60'') $436.00" at bounding box center [580, 198] width 114 height 23
click at [575, 226] on li "Add a Task $1.00" at bounding box center [595, 231] width 155 height 24
type input "Add a Task $1.00"
type textarea "HPM to detail"
type input "1"
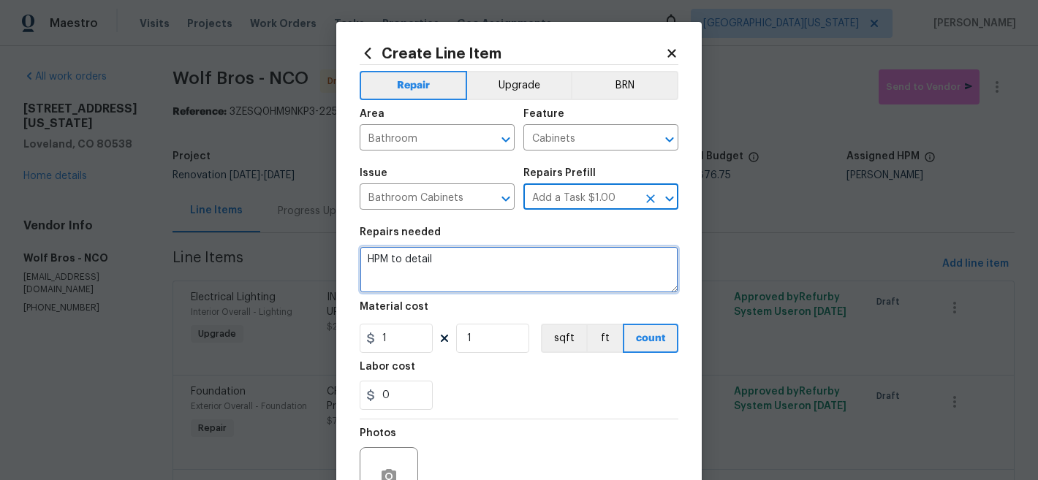
click at [518, 267] on textarea "HPM to detail" at bounding box center [519, 269] width 319 height 47
click at [518, 265] on textarea "HPM to detail" at bounding box center [519, 269] width 319 height 47
click at [518, 263] on textarea "HPM to detail" at bounding box center [519, 269] width 319 height 47
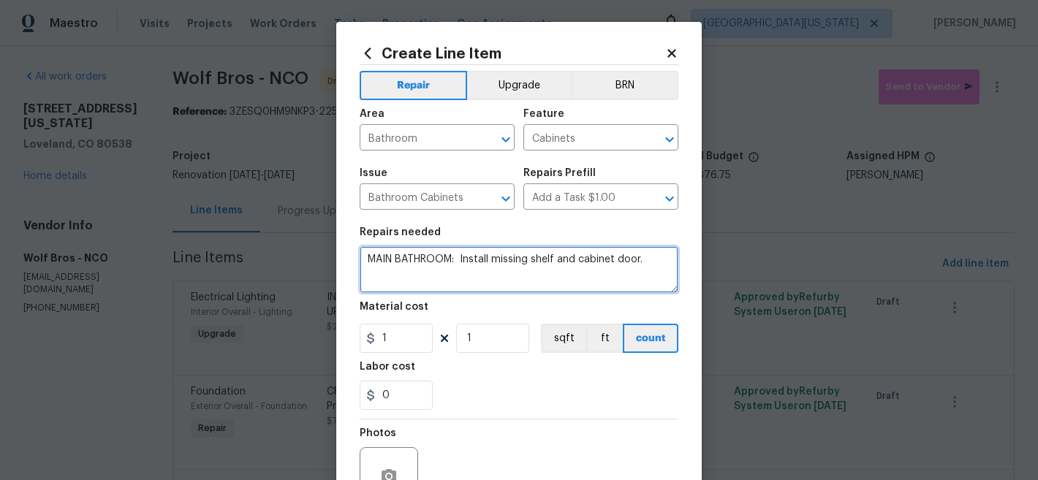
type textarea "MAIN BATHROOM: Install missing shelf and cabinet door."
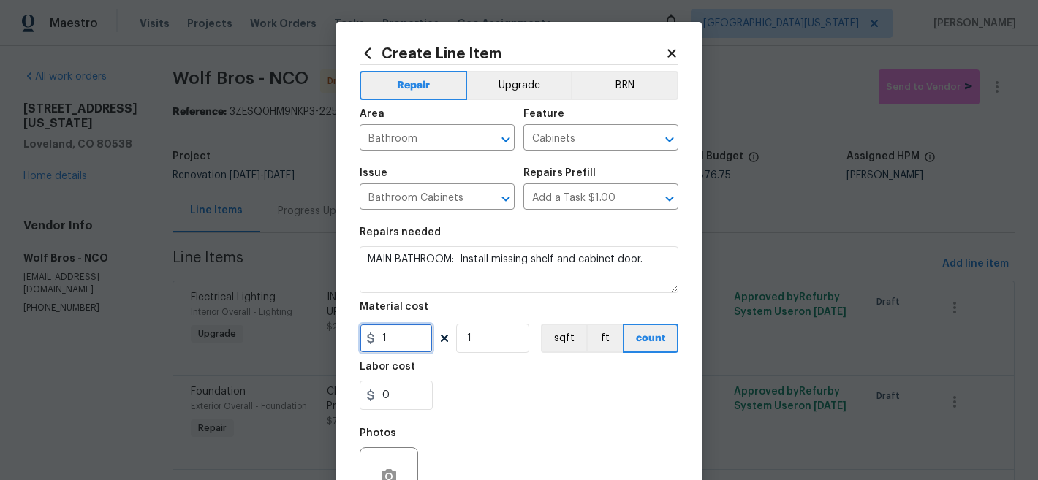
click at [396, 344] on input "1" at bounding box center [396, 338] width 73 height 29
type input "250"
click at [523, 374] on div "Labor cost" at bounding box center [519, 371] width 319 height 19
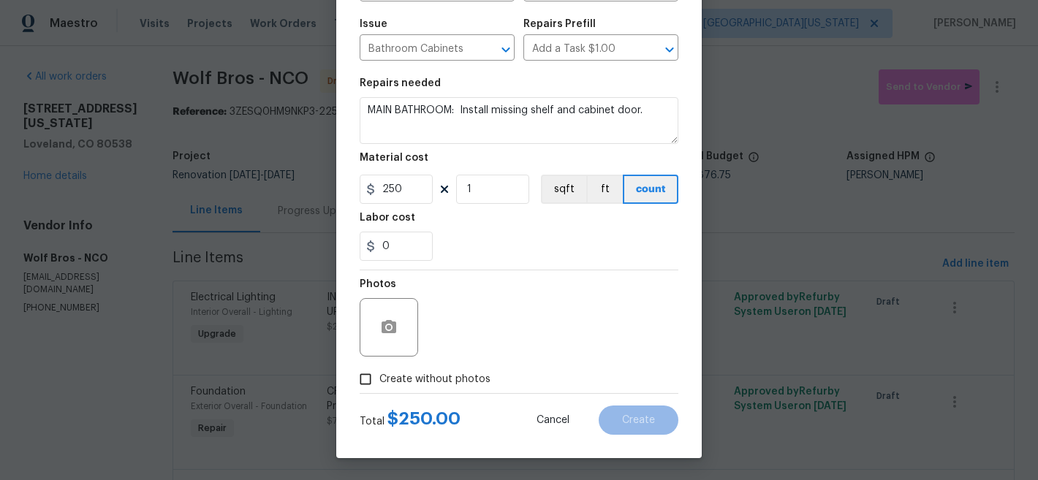
click at [417, 377] on span "Create without photos" at bounding box center [434, 379] width 111 height 15
click at [379, 377] on input "Create without photos" at bounding box center [366, 380] width 28 height 28
checkbox input "true"
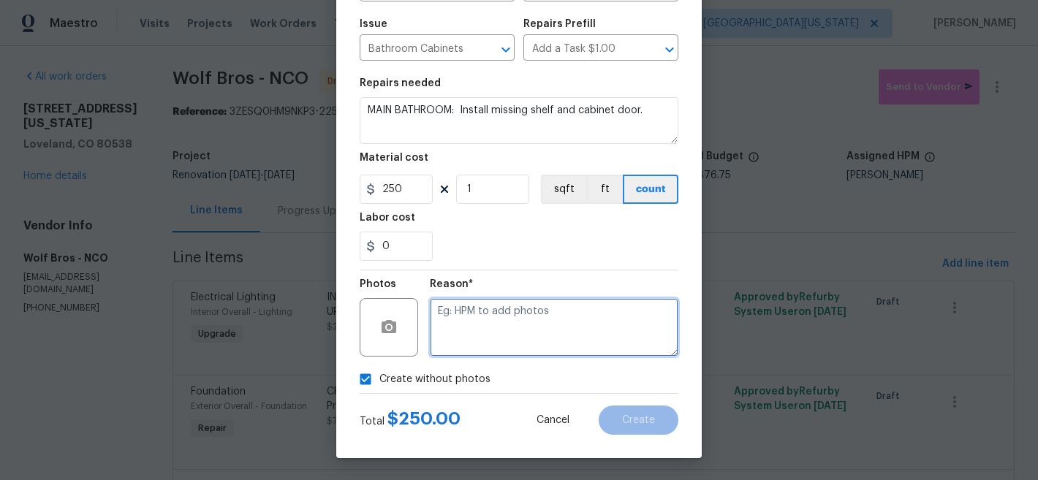
click at [536, 336] on textarea at bounding box center [554, 327] width 249 height 58
type textarea "Later"
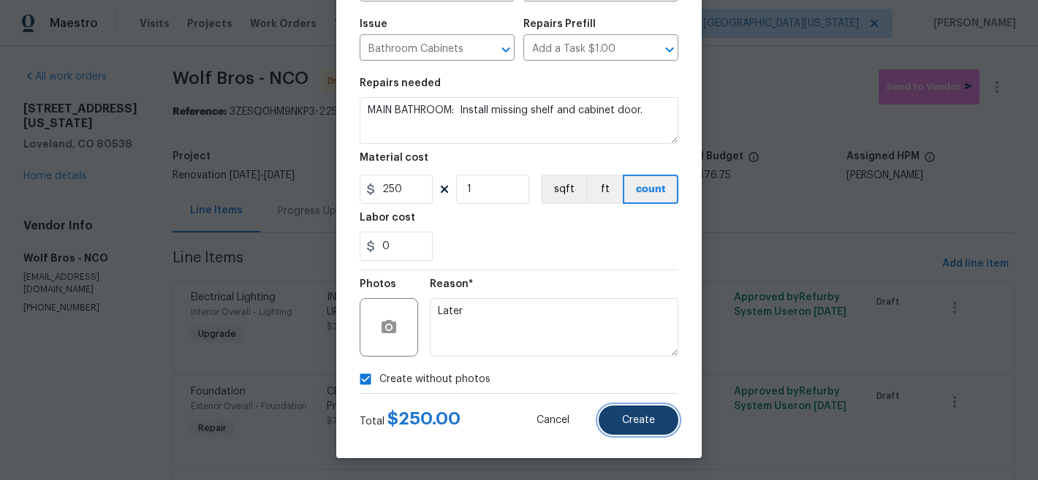
click at [641, 420] on span "Create" at bounding box center [638, 420] width 33 height 11
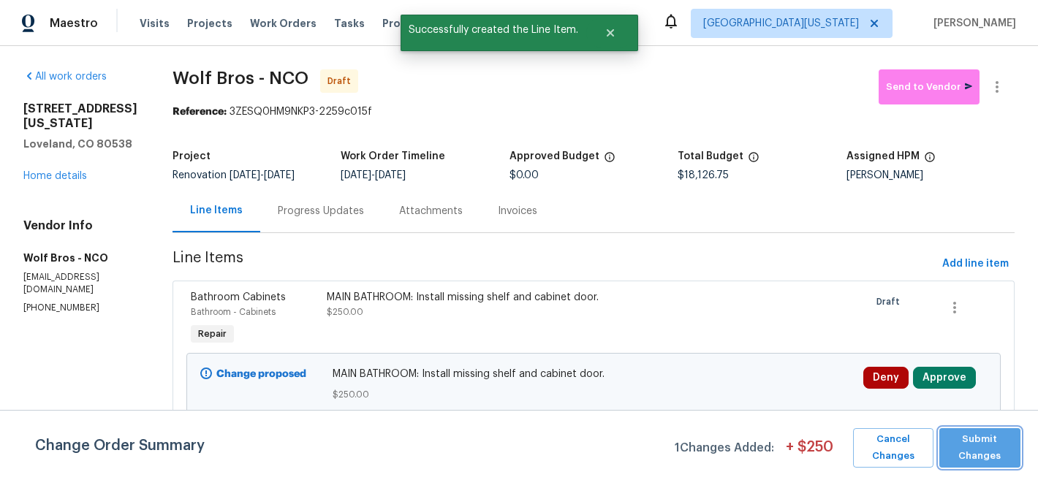
click at [998, 444] on span "Submit Changes" at bounding box center [980, 448] width 67 height 34
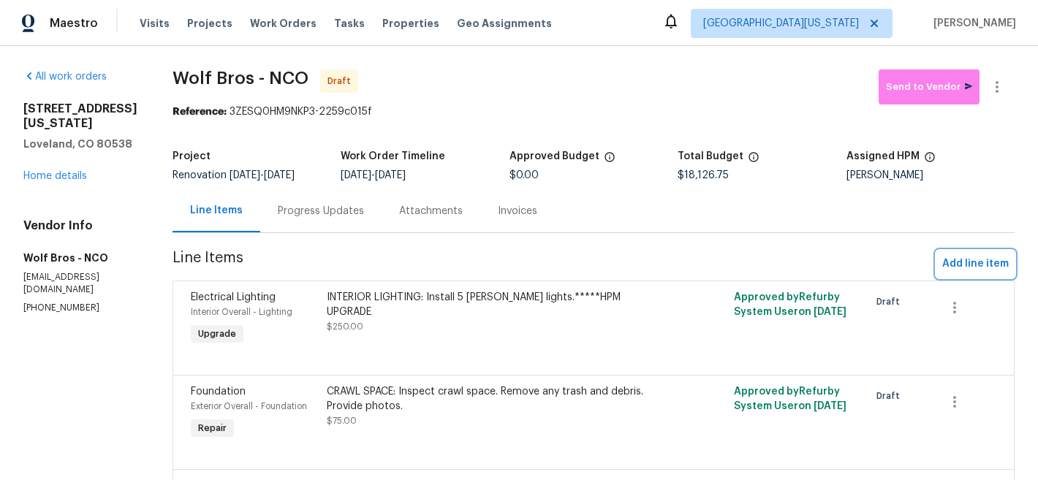
click at [968, 266] on span "Add line item" at bounding box center [975, 264] width 67 height 18
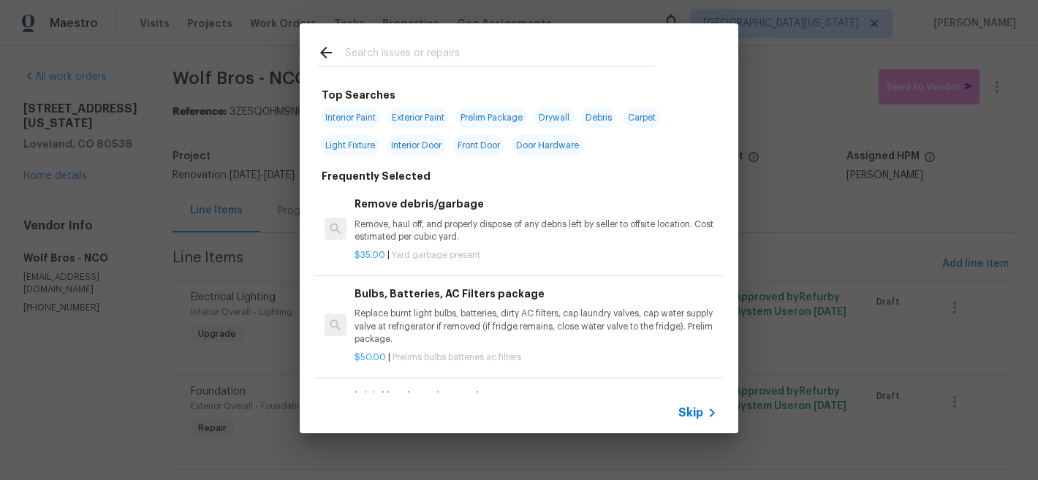
click at [510, 68] on div at bounding box center [486, 52] width 373 height 58
click at [515, 61] on input "text" at bounding box center [500, 55] width 310 height 22
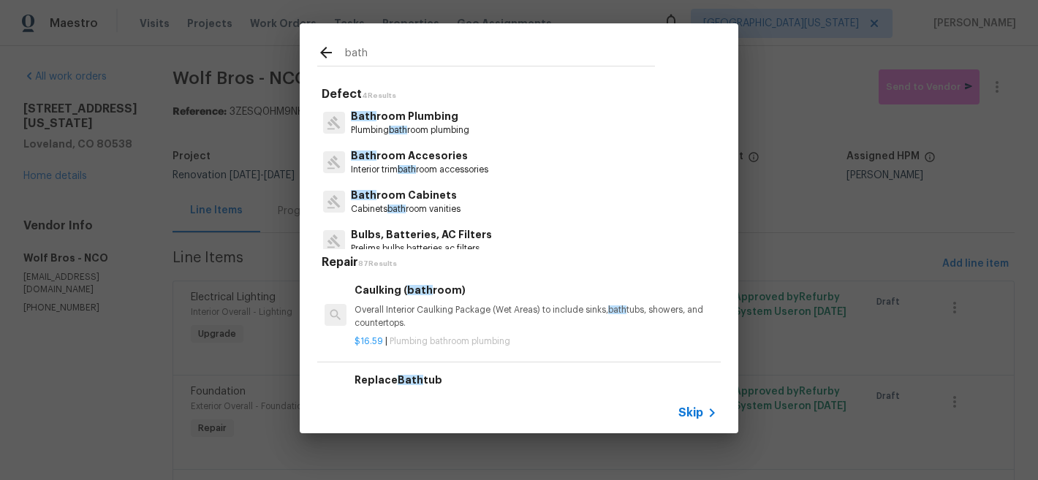
type input "bath"
click at [703, 416] on icon at bounding box center [712, 413] width 18 height 18
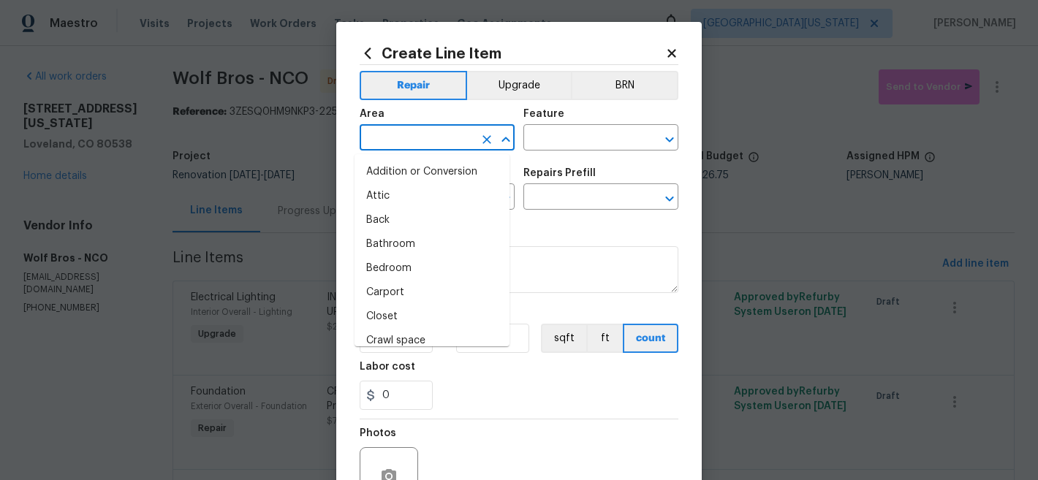
click at [434, 141] on input "text" at bounding box center [417, 139] width 114 height 23
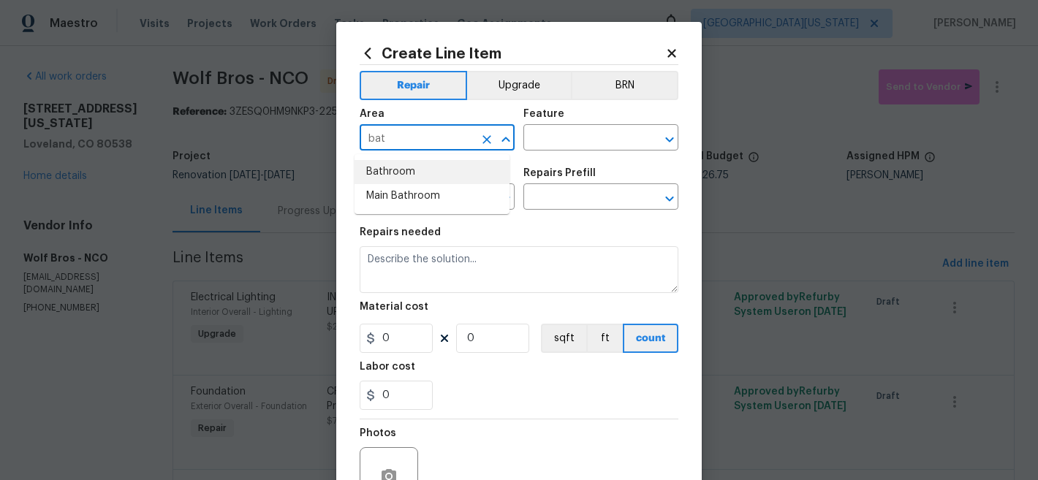
click at [426, 173] on li "Bathroom" at bounding box center [432, 172] width 155 height 24
type input "Bathroom"
click at [581, 142] on input "text" at bounding box center [580, 139] width 114 height 23
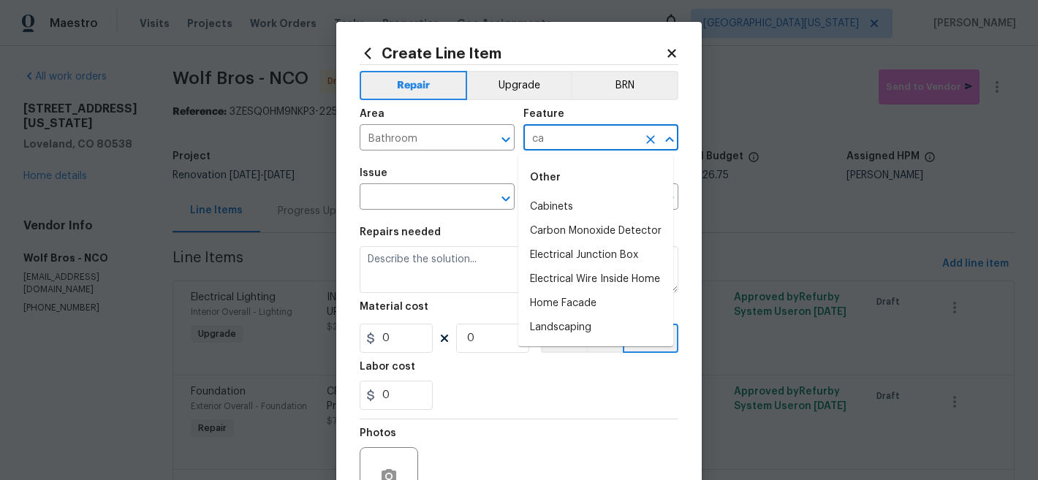
type input "c"
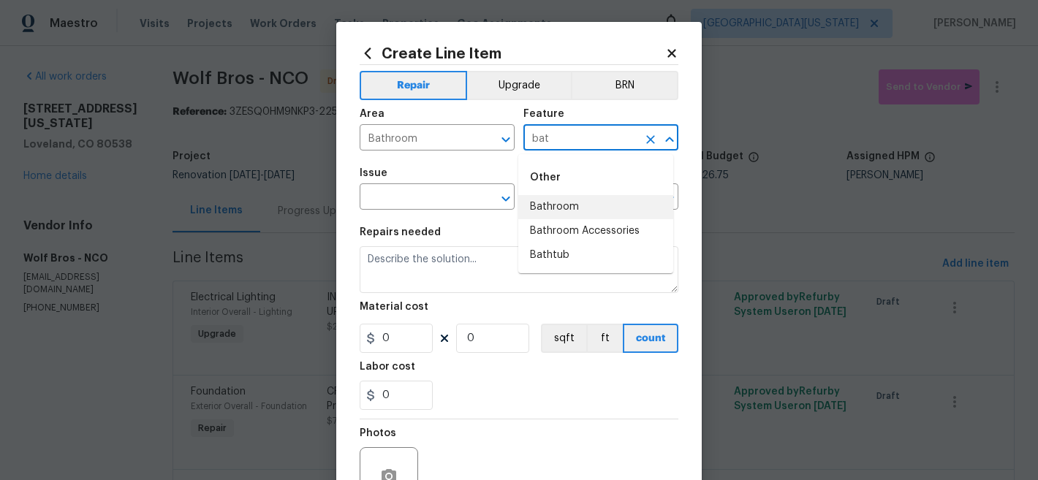
click at [548, 201] on li "Bathroom" at bounding box center [595, 207] width 155 height 24
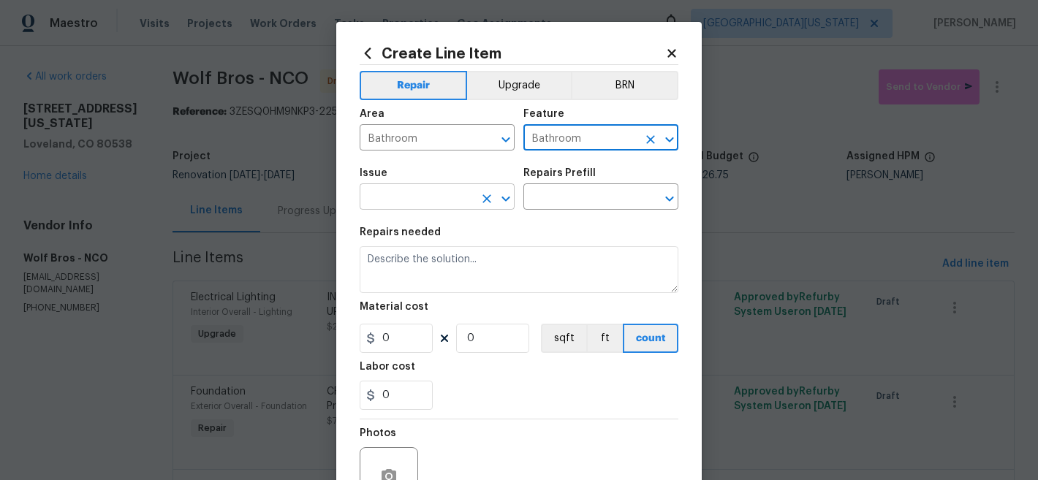
type input "Bathroom"
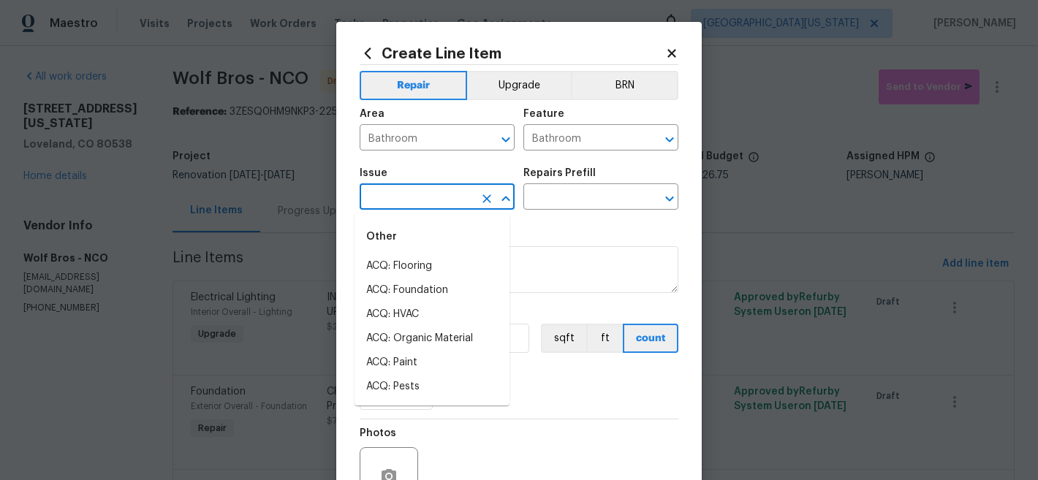
click at [436, 191] on input "text" at bounding box center [417, 198] width 114 height 23
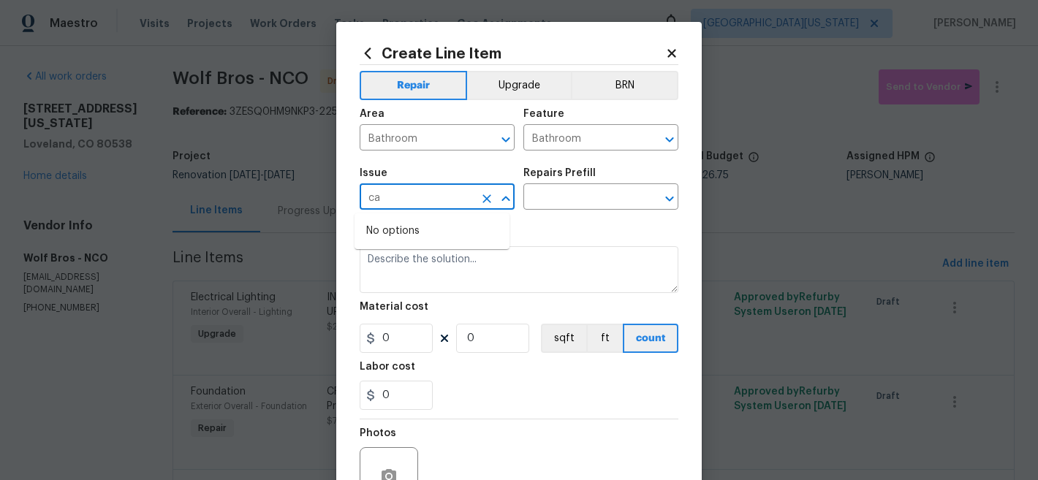
type input "c"
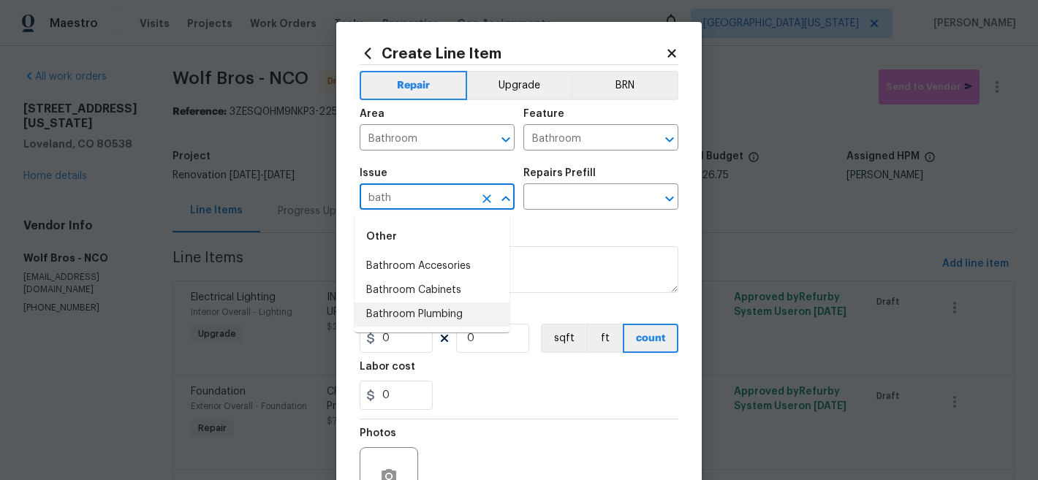
drag, startPoint x: 428, startPoint y: 320, endPoint x: 540, endPoint y: 235, distance: 139.8
click at [428, 319] on li "Bathroom Plumbing" at bounding box center [432, 315] width 155 height 24
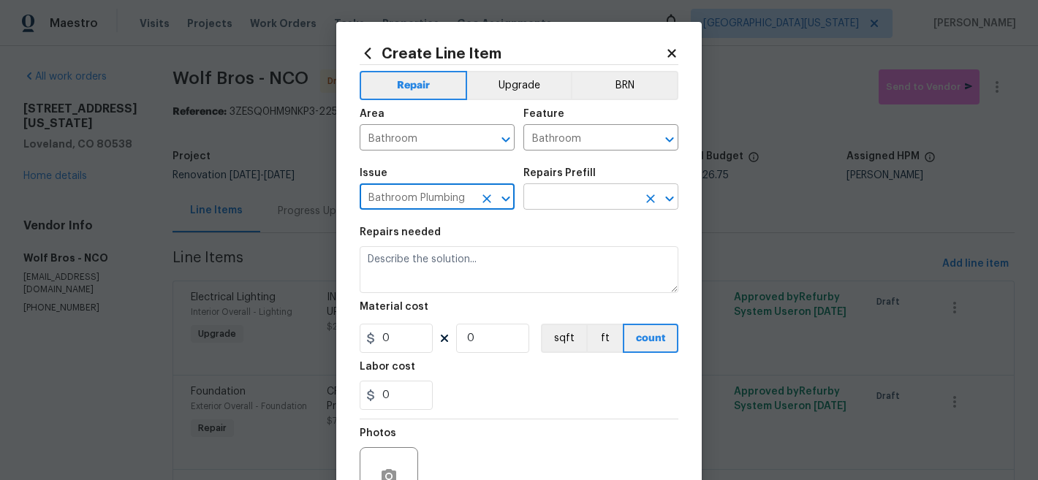
type input "Bathroom Plumbing"
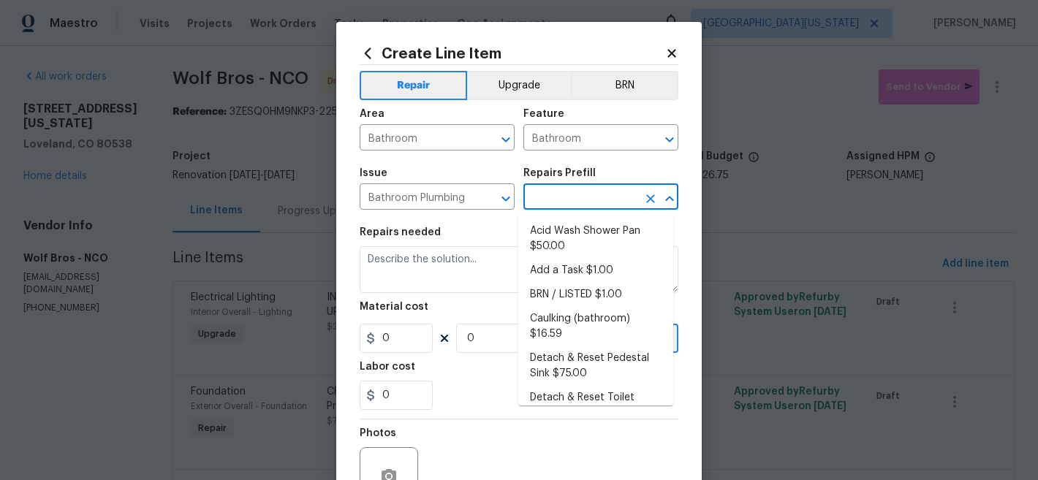
click at [573, 203] on input "text" at bounding box center [580, 198] width 114 height 23
click at [597, 265] on li "Add a Task $1.00" at bounding box center [595, 271] width 155 height 24
type input "Plumbing"
type input "Add a Task $1.00"
type textarea "HPM to detail"
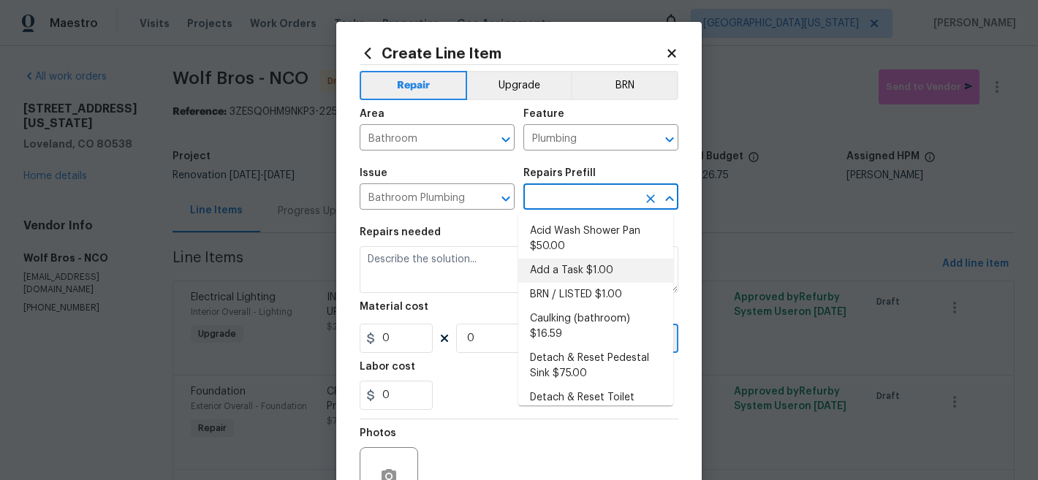
type input "1"
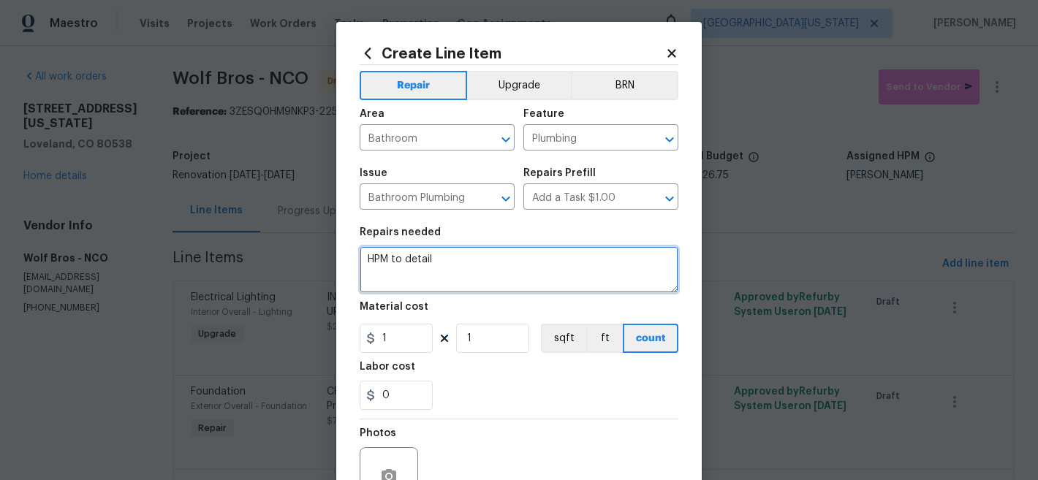
click at [528, 251] on textarea "HPM to detail" at bounding box center [519, 269] width 319 height 47
click at [529, 251] on textarea "HPM to detail" at bounding box center [519, 269] width 319 height 47
type textarea "MAIN BATHROOM: Caulking package."
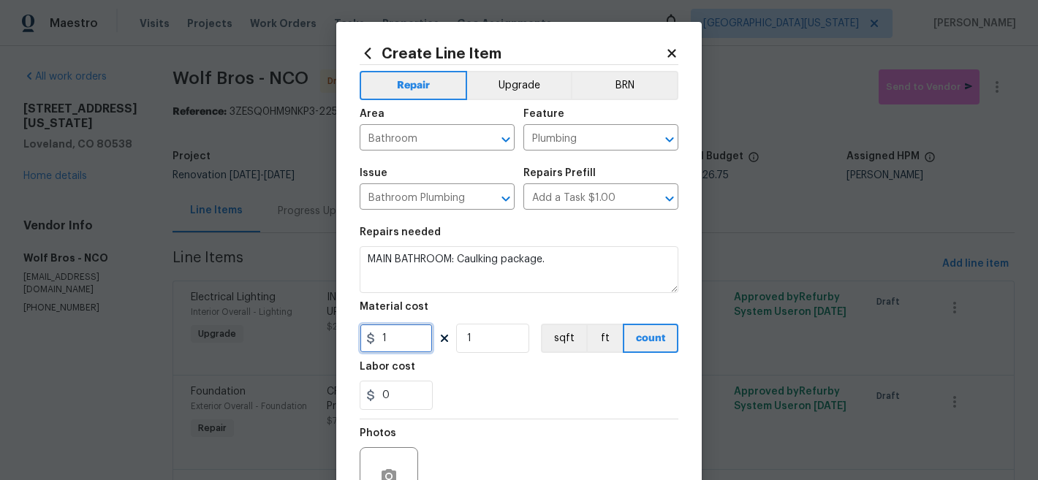
click at [393, 344] on input "1" at bounding box center [396, 338] width 73 height 29
type input "30"
click at [608, 406] on div "0" at bounding box center [519, 395] width 319 height 29
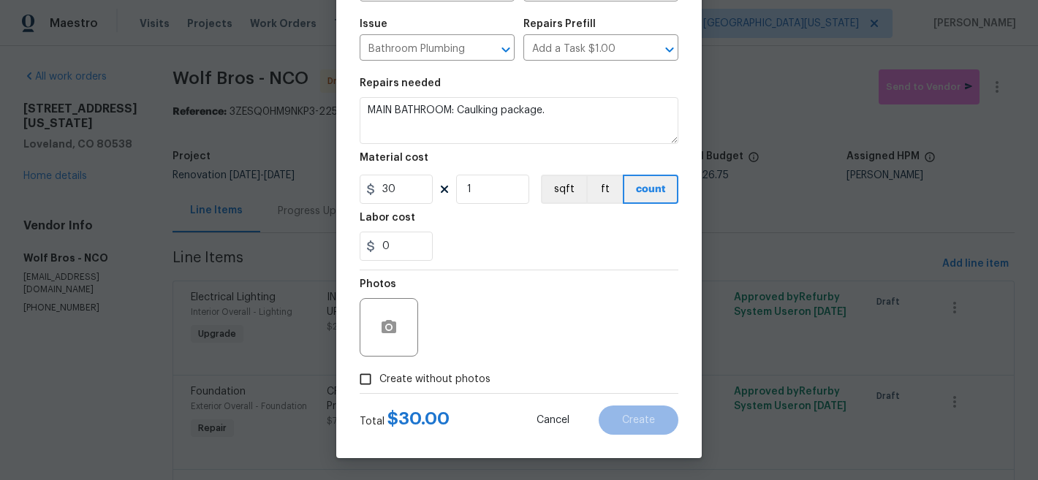
click at [434, 377] on span "Create without photos" at bounding box center [434, 379] width 111 height 15
click at [379, 377] on input "Create without photos" at bounding box center [366, 380] width 28 height 28
checkbox input "true"
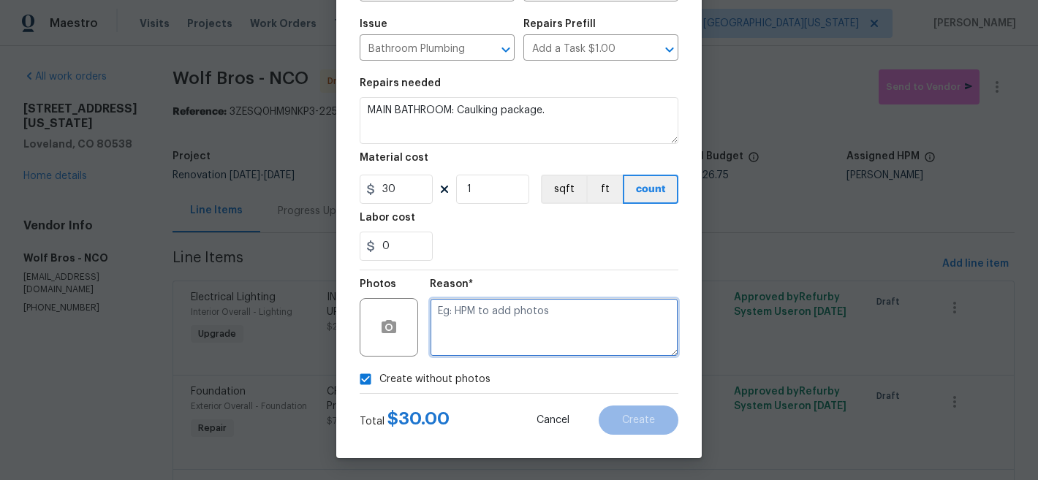
click at [557, 327] on textarea at bounding box center [554, 327] width 249 height 58
type textarea "Later"
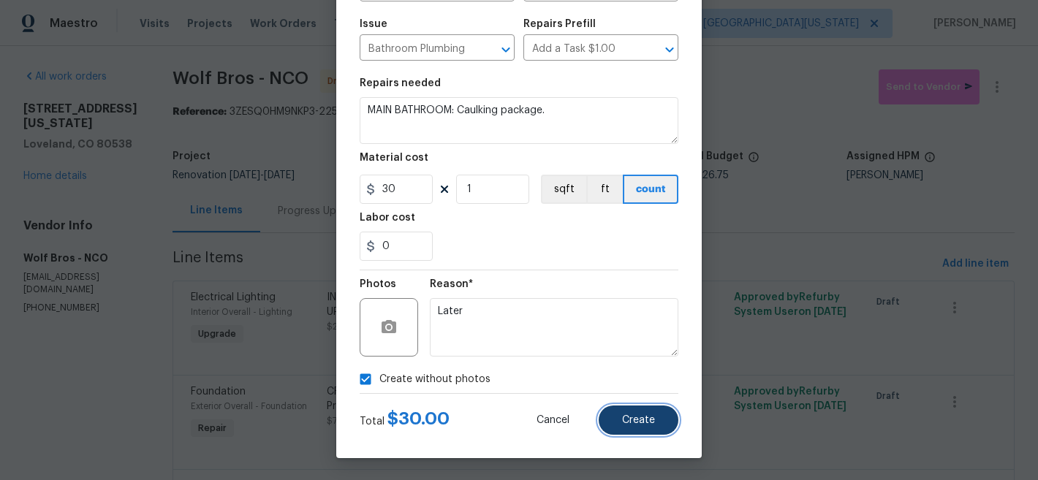
click at [629, 417] on span "Create" at bounding box center [638, 420] width 33 height 11
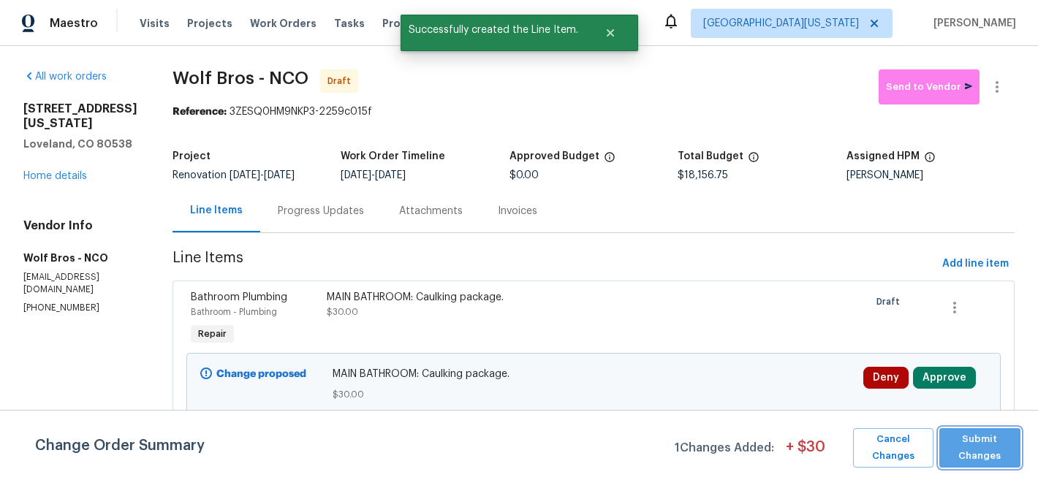
click at [982, 463] on span "Submit Changes" at bounding box center [980, 448] width 67 height 34
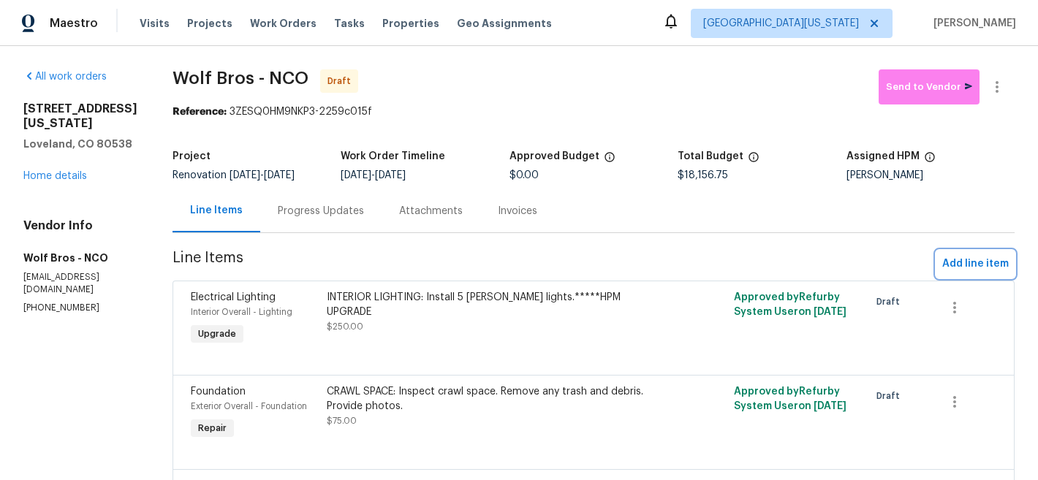
click at [961, 266] on span "Add line item" at bounding box center [975, 264] width 67 height 18
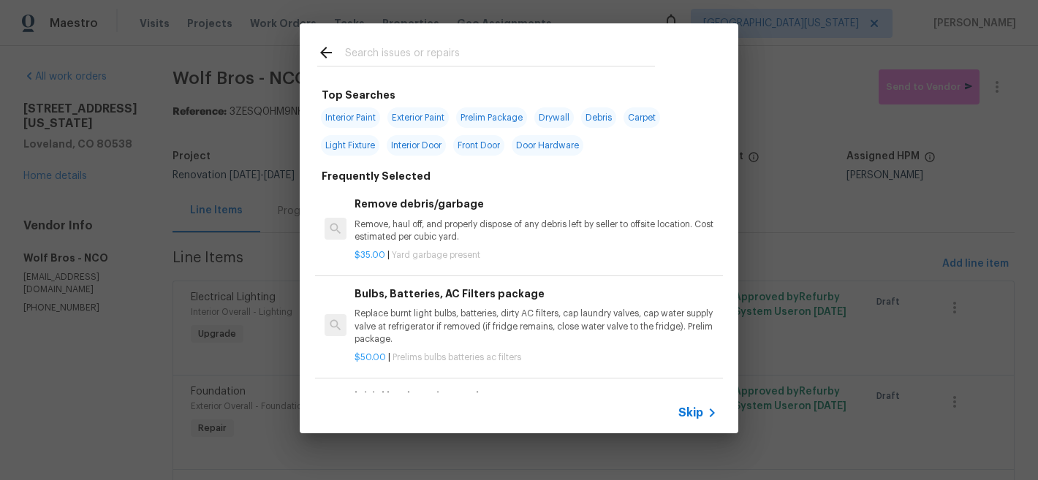
click at [473, 62] on input "text" at bounding box center [500, 55] width 310 height 22
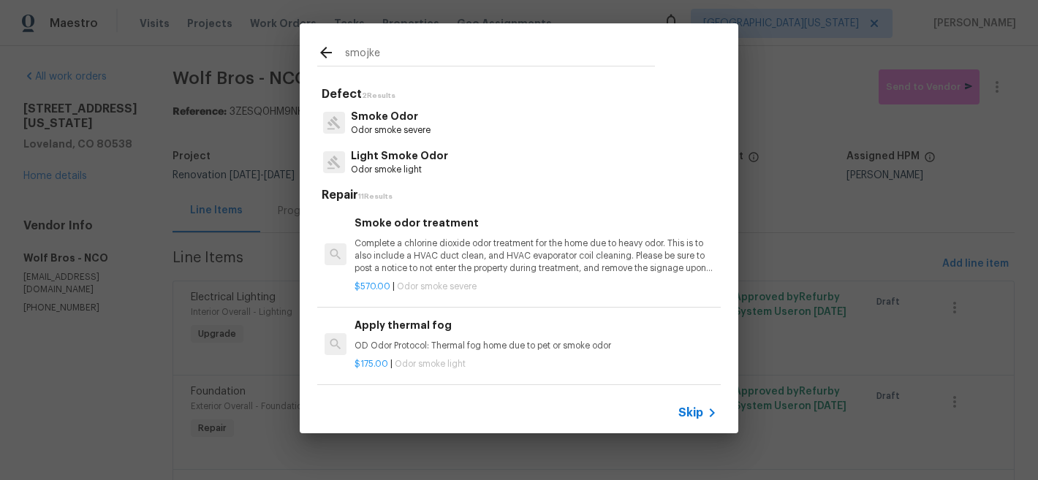
type input "smojke"
click at [691, 410] on span "Skip" at bounding box center [690, 413] width 25 height 15
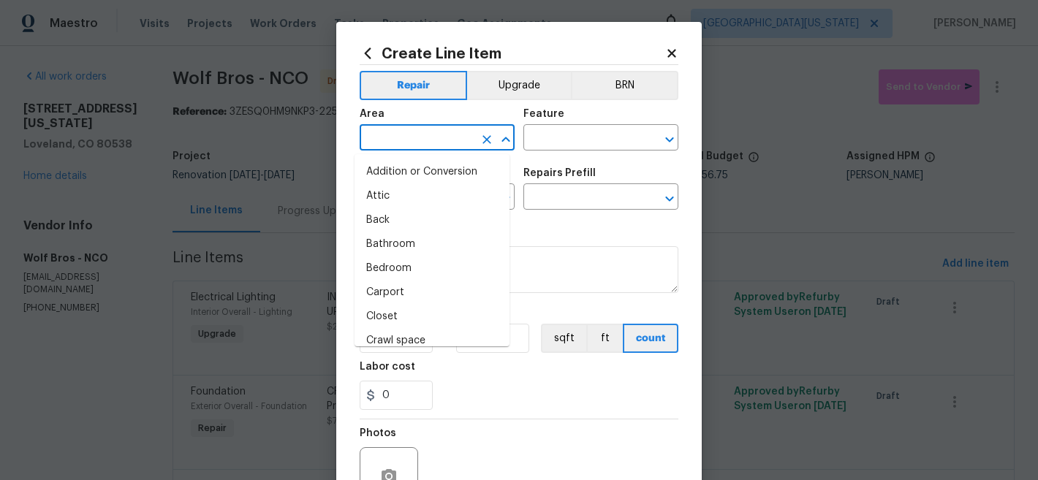
click at [436, 148] on input "text" at bounding box center [417, 139] width 114 height 23
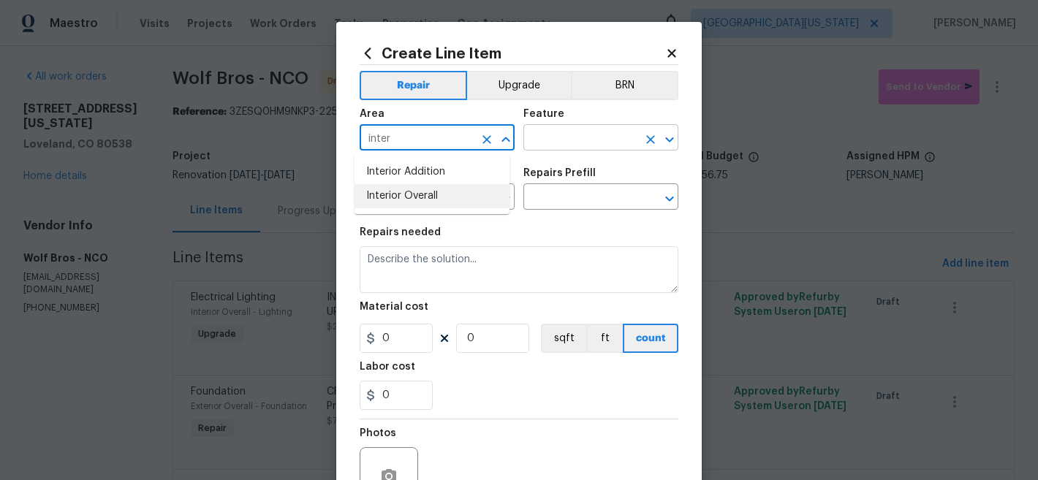
drag, startPoint x: 450, startPoint y: 200, endPoint x: 537, endPoint y: 147, distance: 102.3
click at [450, 200] on li "Interior Overall" at bounding box center [432, 196] width 155 height 24
type input "Interior Overall"
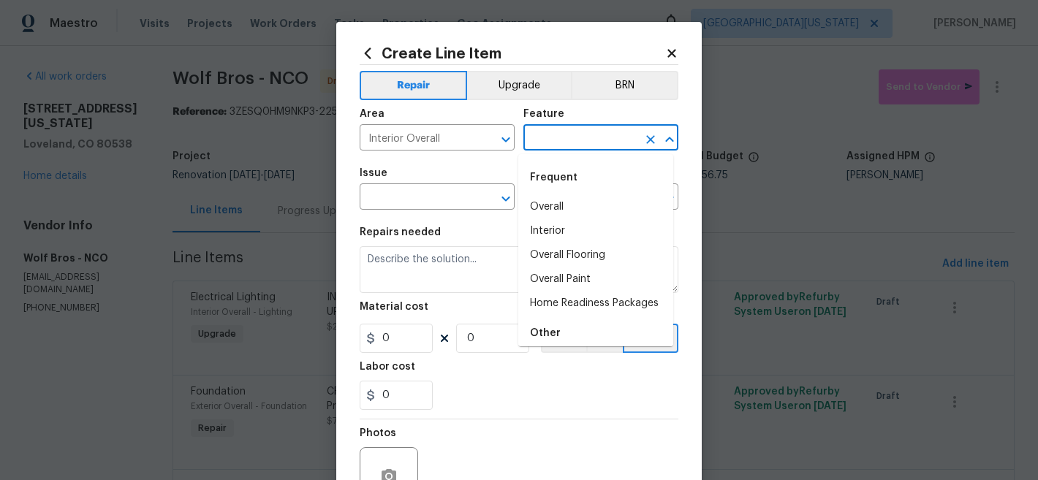
click at [556, 134] on input "text" at bounding box center [580, 139] width 114 height 23
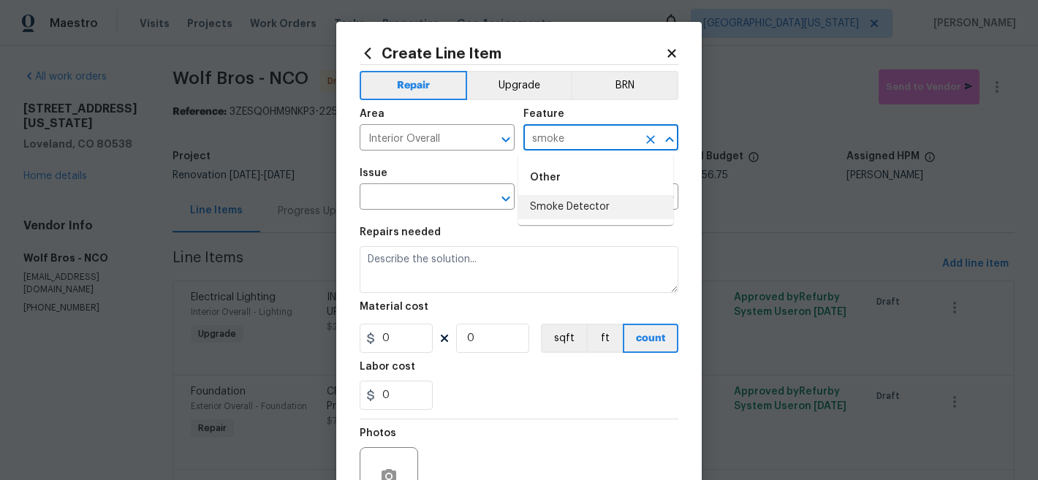
click at [526, 203] on li "Smoke Detector" at bounding box center [595, 207] width 155 height 24
type input "Smoke Detector"
click at [458, 192] on input "text" at bounding box center [417, 198] width 114 height 23
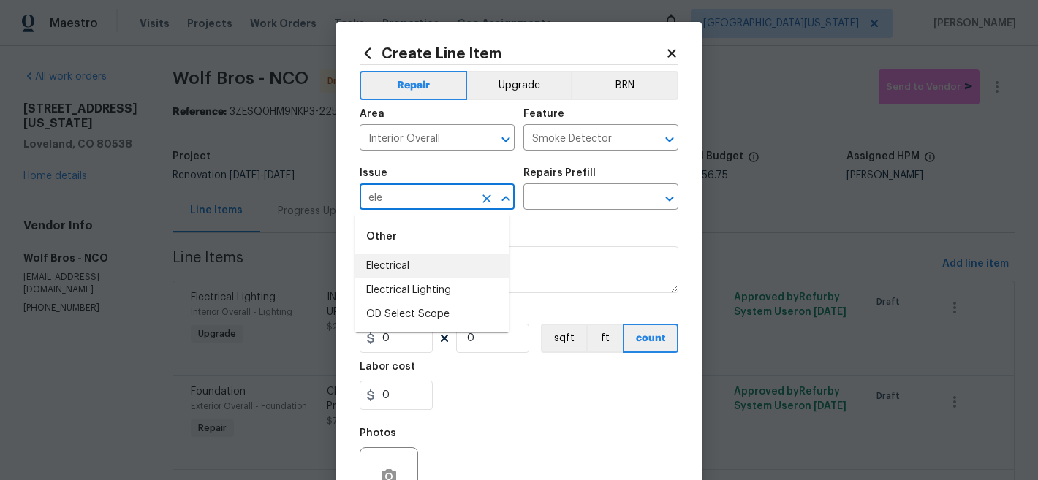
click at [434, 257] on li "Electrical" at bounding box center [432, 266] width 155 height 24
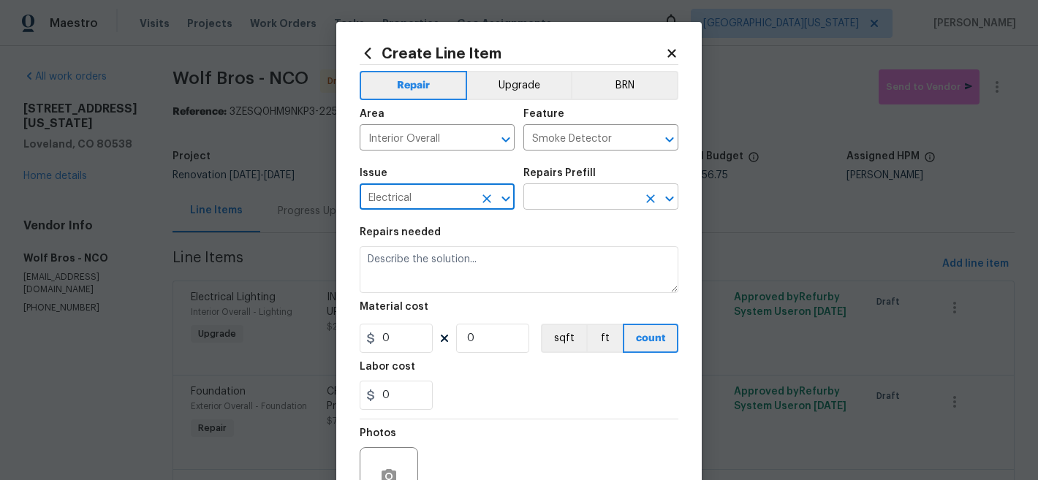
type input "Electrical"
click at [592, 201] on input "text" at bounding box center [580, 198] width 114 height 23
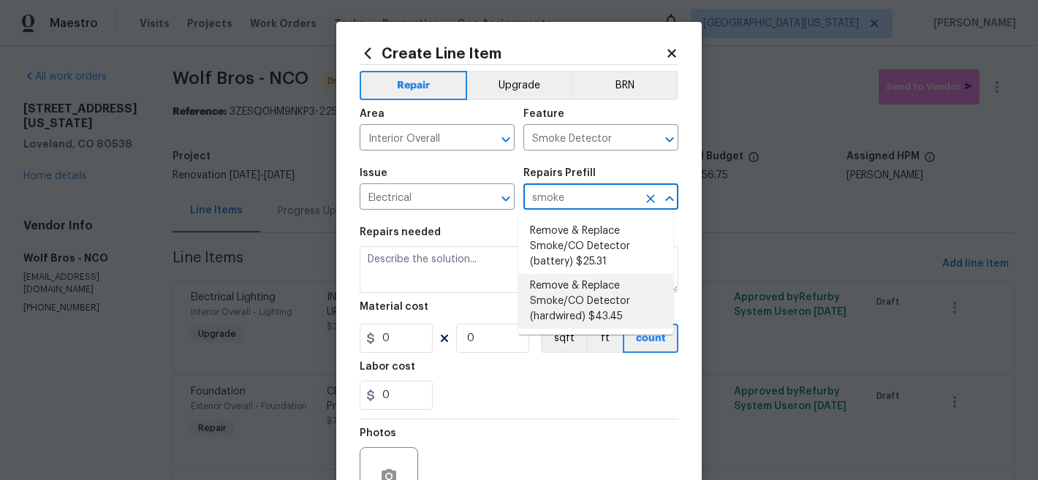
click at [595, 306] on li "Remove & Replace Smoke/CO Detector (hardwired) $43.45" at bounding box center [595, 301] width 155 height 55
type input "Remove & Replace Smoke/CO Detector (hardwired) $43.45"
type textarea "Remove the existing smoke/CO detector (hardwired) and replace with new. Ensure …"
type input "43.45"
type input "1"
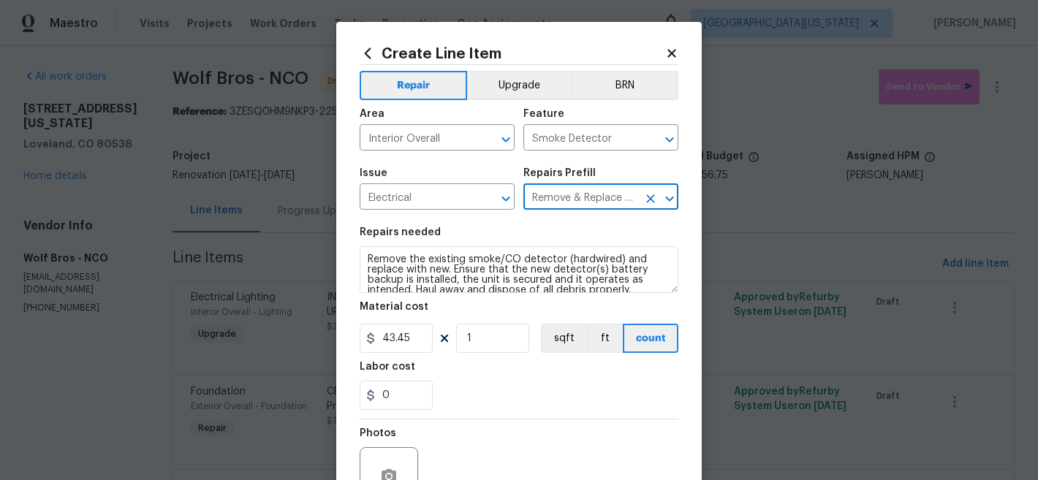
type input "Remove & Replace Smoke/CO Detector (hardwired) $43.45"
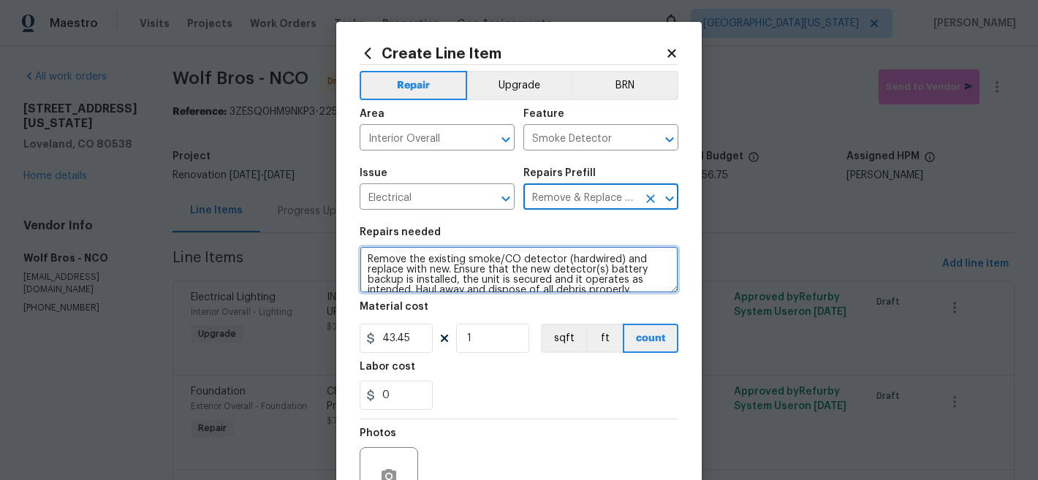
click at [462, 274] on textarea "Remove the existing smoke/CO detector (hardwired) and replace with new. Ensure …" at bounding box center [519, 269] width 319 height 47
click at [462, 273] on textarea "Remove the existing smoke/CO detector (hardwired) and replace with new. Ensure …" at bounding box center [519, 269] width 319 height 47
click at [463, 273] on textarea "Remove the existing smoke/CO detector (hardwired) and replace with new. Ensure …" at bounding box center [519, 269] width 319 height 47
click at [463, 270] on textarea "Remove the existing smoke/CO detector (hardwired) and replace with new. Ensure …" at bounding box center [519, 269] width 319 height 47
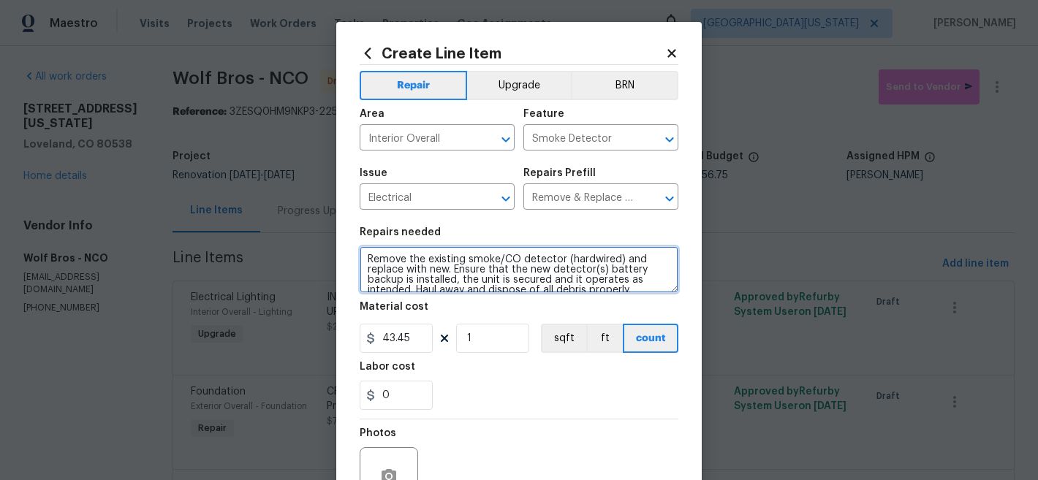
click at [463, 270] on textarea "Remove the existing smoke/CO detector (hardwired) and replace with new. Ensure …" at bounding box center [519, 269] width 319 height 47
click at [463, 268] on textarea "Remove the existing smoke/CO detector (hardwired) and replace with new. Ensure …" at bounding box center [519, 269] width 319 height 47
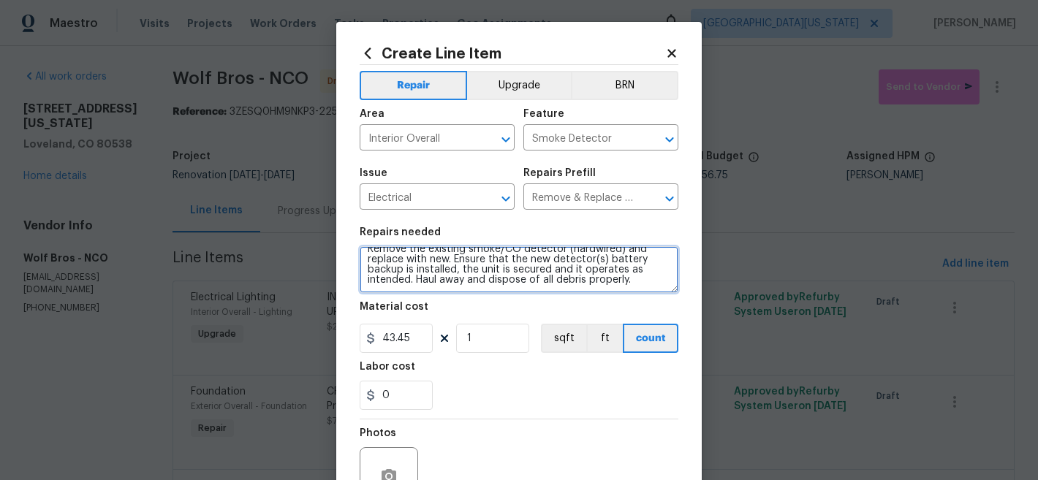
drag, startPoint x: 362, startPoint y: 260, endPoint x: 534, endPoint y: 324, distance: 183.2
click at [534, 324] on section "Repairs needed Remove the existing smoke/CO detector (hardwired) and replace wi…" at bounding box center [519, 319] width 319 height 200
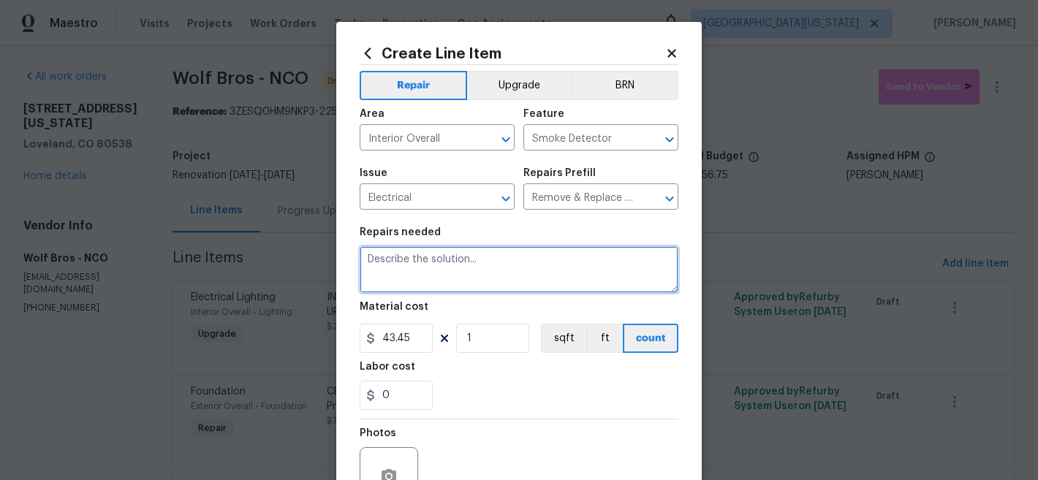
scroll to position [0, 0]
click at [510, 264] on textarea at bounding box center [519, 269] width 319 height 47
paste textarea "SMOKE DETECTORS AND CO DETECTORS: Install __ smoke detectors and __ carbon mono…"
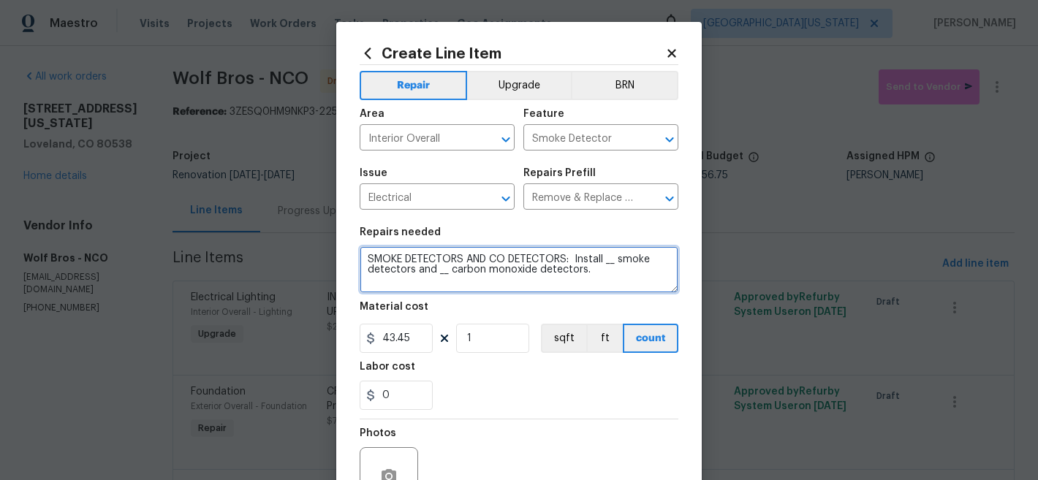
click at [605, 260] on textarea "SMOKE DETECTORS AND CO DETECTORS: Install __ smoke detectors and __ carbon mono…" at bounding box center [519, 269] width 319 height 47
click at [439, 273] on textarea "SMOKE DETECTORS AND CO DETECTORS: Install 6 smoke detectors and __ carbon monox…" at bounding box center [519, 269] width 319 height 47
click at [436, 273] on textarea "SMOKE DETECTORS AND CO DETECTORS: Install 6 smoke detectors and __ carbon monox…" at bounding box center [519, 269] width 319 height 47
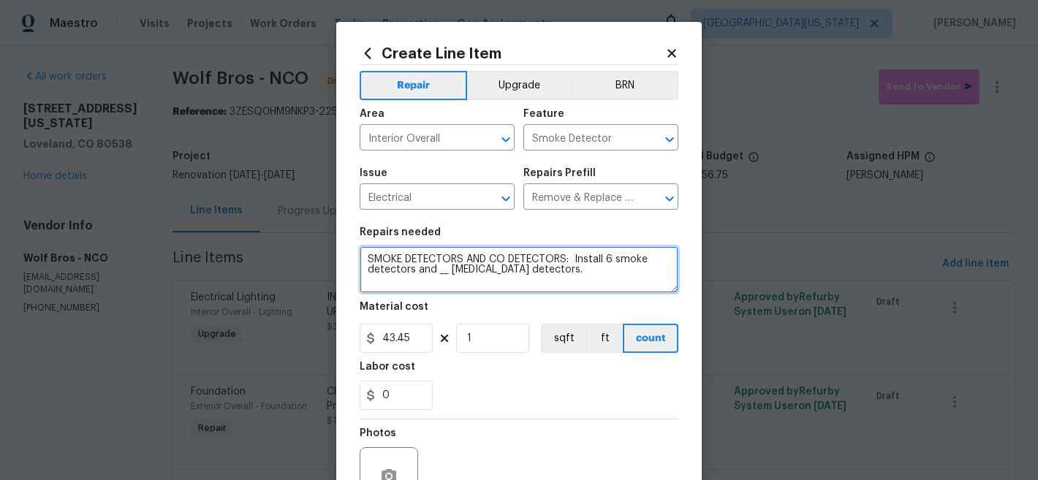
click at [436, 273] on textarea "SMOKE DETECTORS AND CO DETECTORS: Install 6 smoke detectors and __ carbon monox…" at bounding box center [519, 269] width 319 height 47
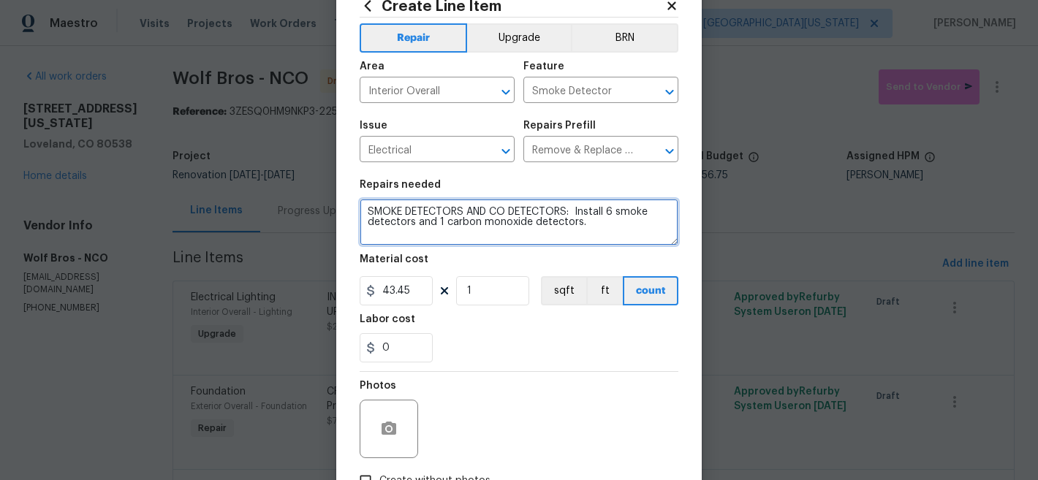
scroll to position [150, 0]
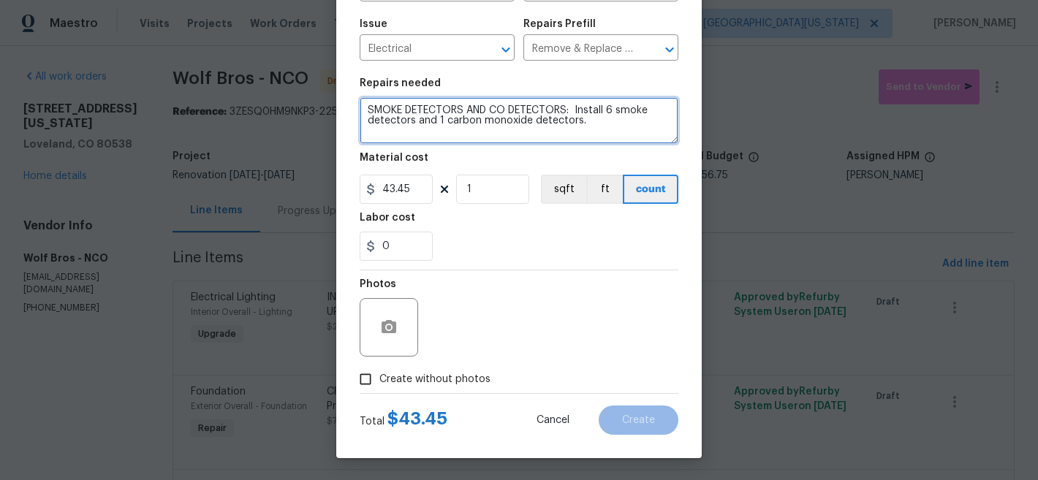
type textarea "SMOKE DETECTORS AND CO DETECTORS: Install 6 smoke detectors and 1 carbon monoxi…"
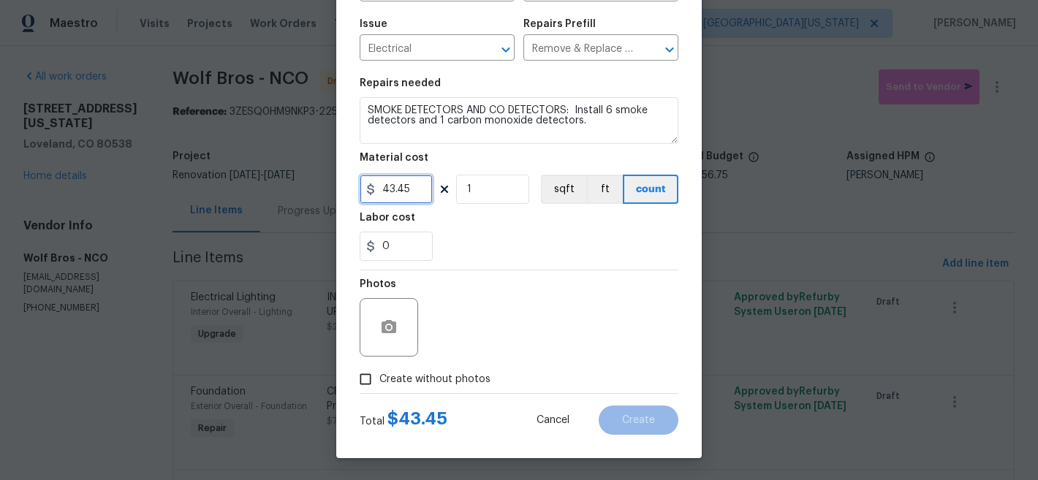
click at [416, 189] on input "43.45" at bounding box center [396, 189] width 73 height 29
type input "55"
click at [486, 190] on input "1" at bounding box center [492, 189] width 73 height 29
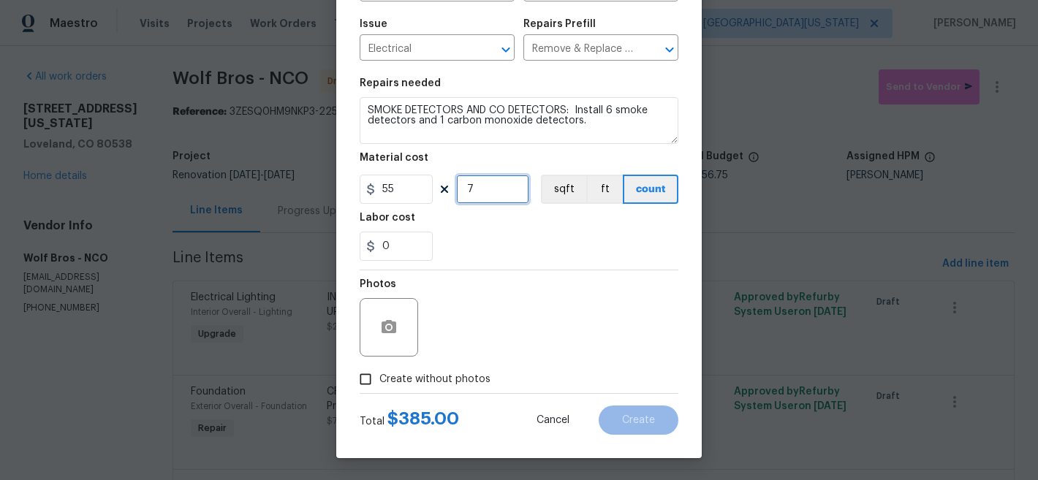
type input "7"
click at [394, 375] on span "Create without photos" at bounding box center [434, 379] width 111 height 15
click at [379, 375] on input "Create without photos" at bounding box center [366, 380] width 28 height 28
checkbox input "true"
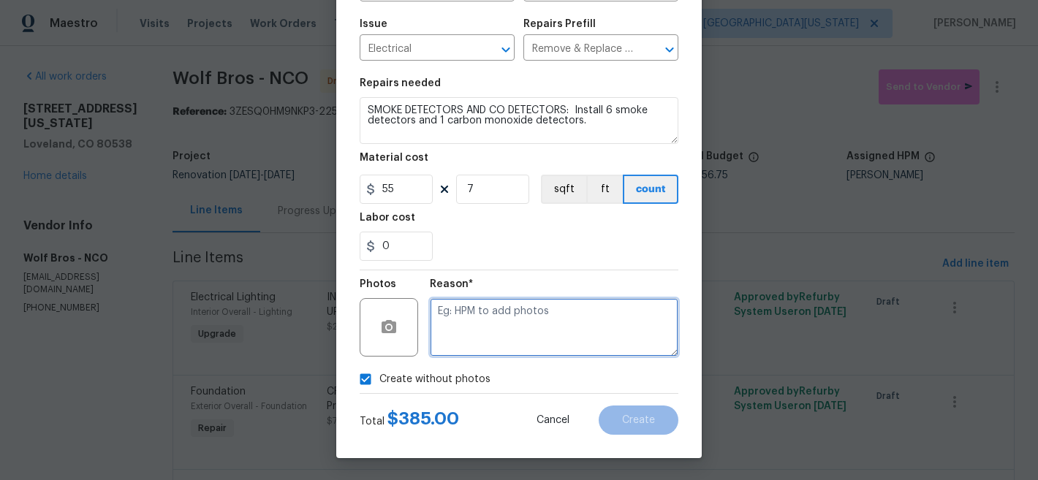
click at [534, 327] on textarea at bounding box center [554, 327] width 249 height 58
type textarea "Later"
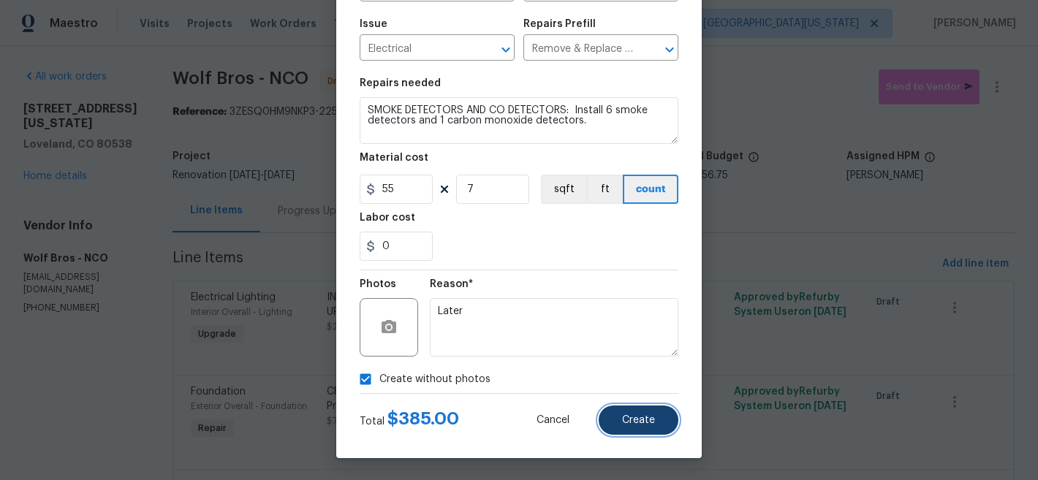
click at [635, 416] on span "Create" at bounding box center [638, 420] width 33 height 11
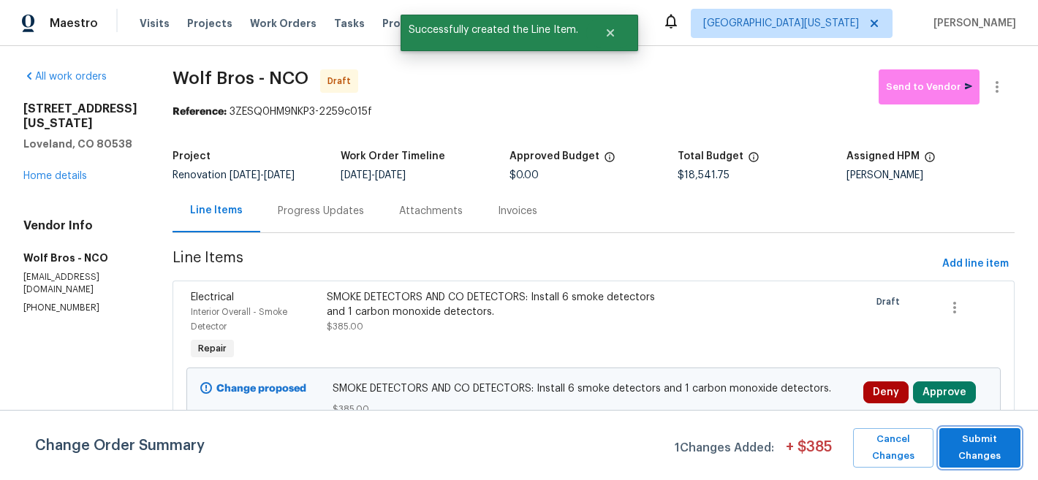
click at [976, 444] on span "Submit Changes" at bounding box center [980, 448] width 67 height 34
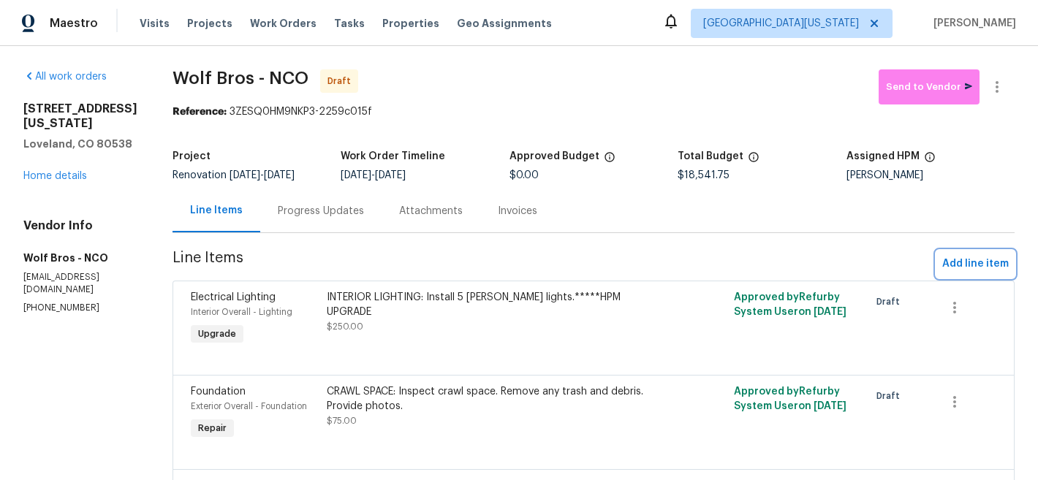
click at [976, 259] on span "Add line item" at bounding box center [975, 264] width 67 height 18
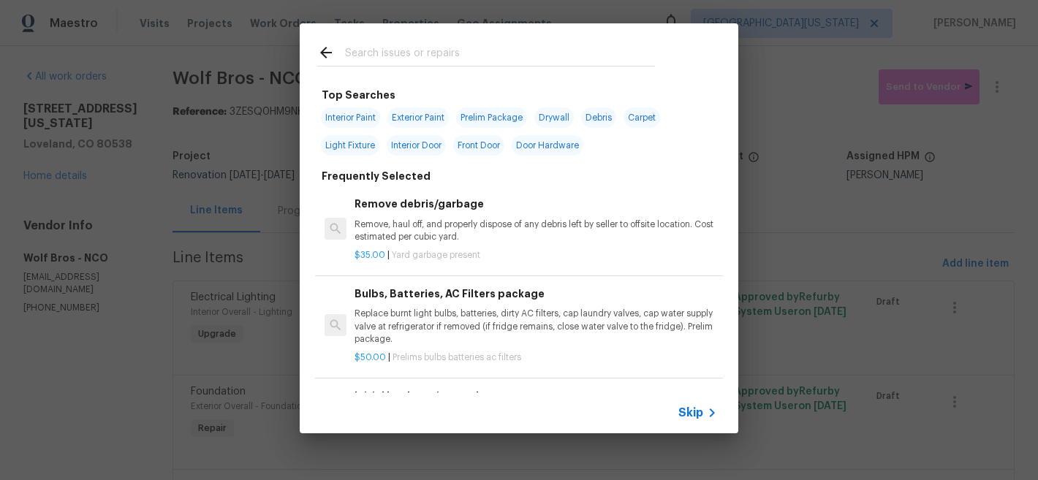
click at [439, 70] on div at bounding box center [486, 52] width 373 height 58
click at [441, 61] on input "text" at bounding box center [500, 55] width 310 height 22
click at [689, 417] on span "Skip" at bounding box center [690, 413] width 25 height 15
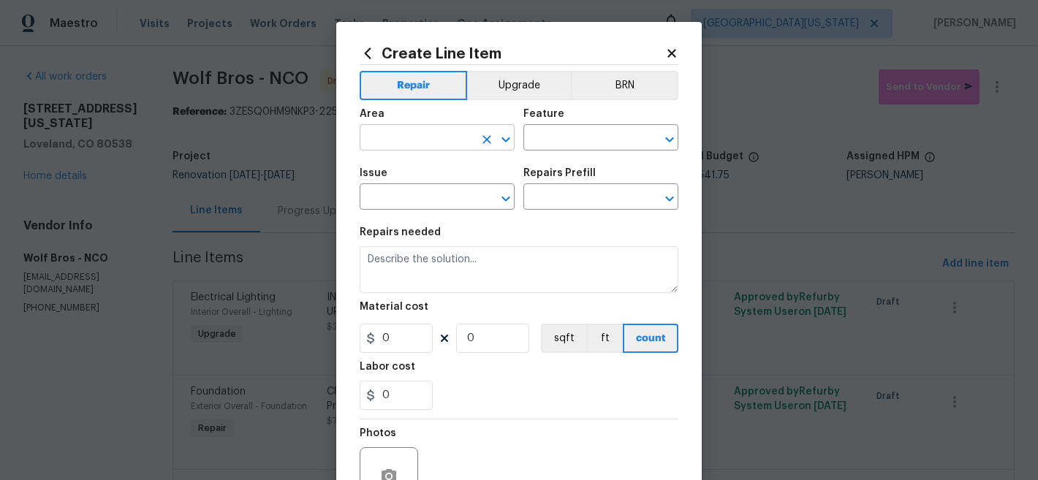
click at [459, 135] on input "text" at bounding box center [417, 139] width 114 height 23
click at [448, 166] on li "Kitchen" at bounding box center [432, 172] width 155 height 24
type input "Kitchen"
click at [564, 129] on input "text" at bounding box center [580, 139] width 114 height 23
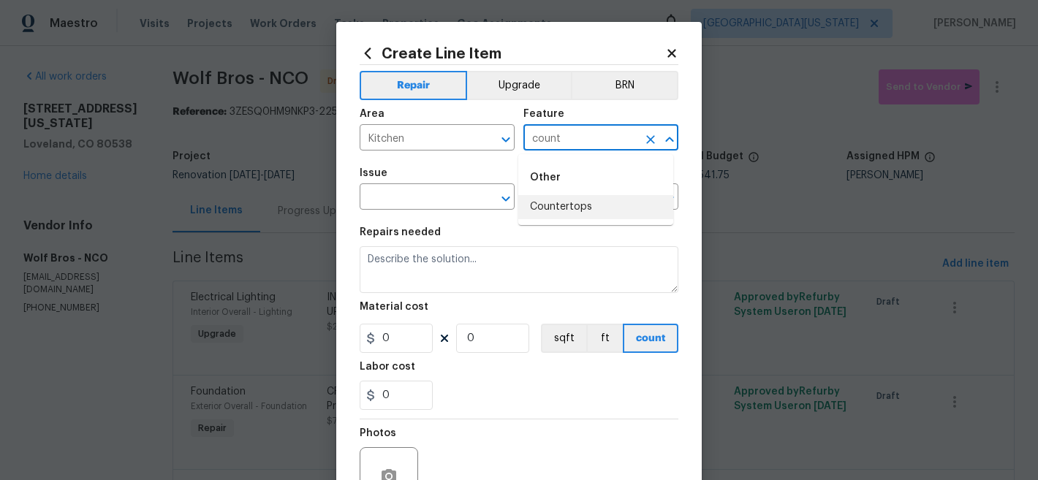
click at [572, 211] on li "Countertops" at bounding box center [595, 207] width 155 height 24
type input "Countertops"
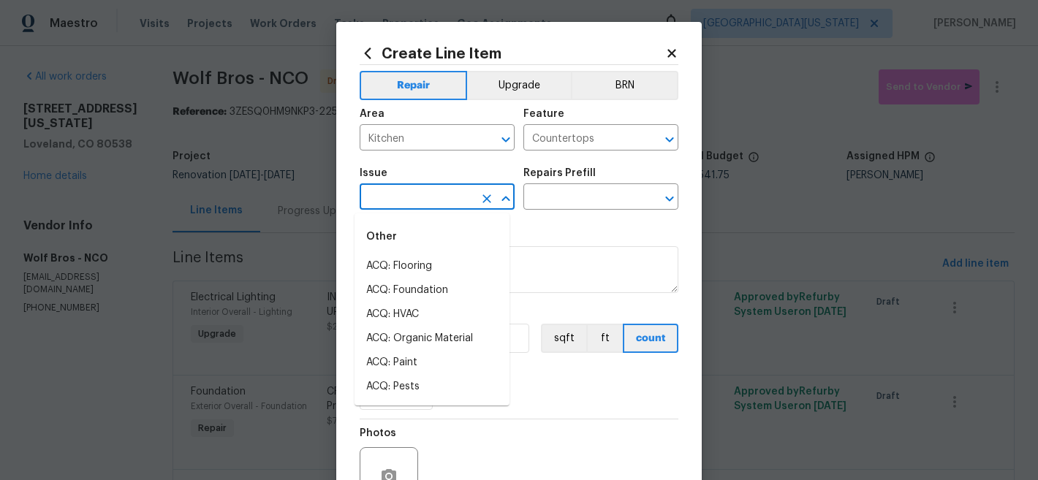
click at [410, 189] on input "text" at bounding box center [417, 198] width 114 height 23
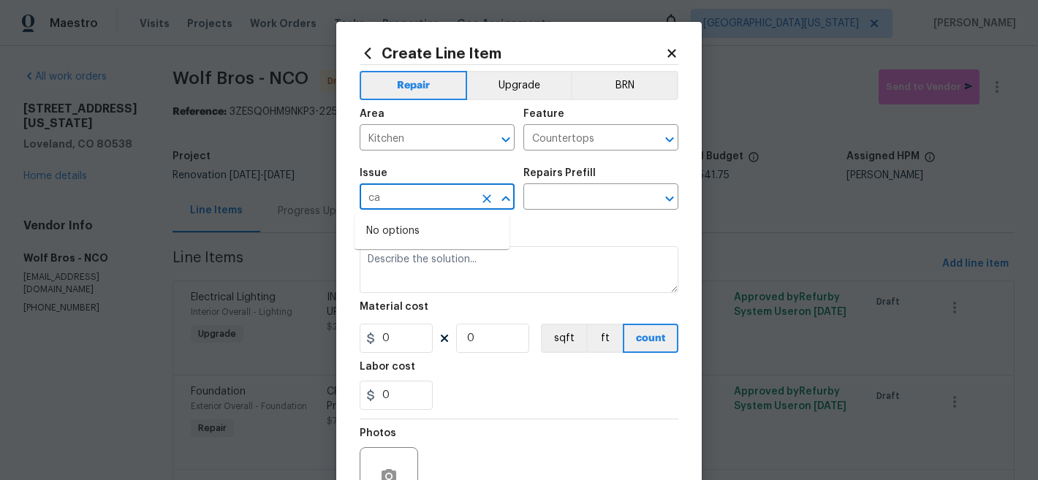
type input "c"
drag, startPoint x: 416, startPoint y: 268, endPoint x: 425, endPoint y: 251, distance: 18.3
click at [416, 267] on li "Countertops" at bounding box center [432, 266] width 155 height 24
type input "Countertops"
click at [535, 196] on input "text" at bounding box center [580, 198] width 114 height 23
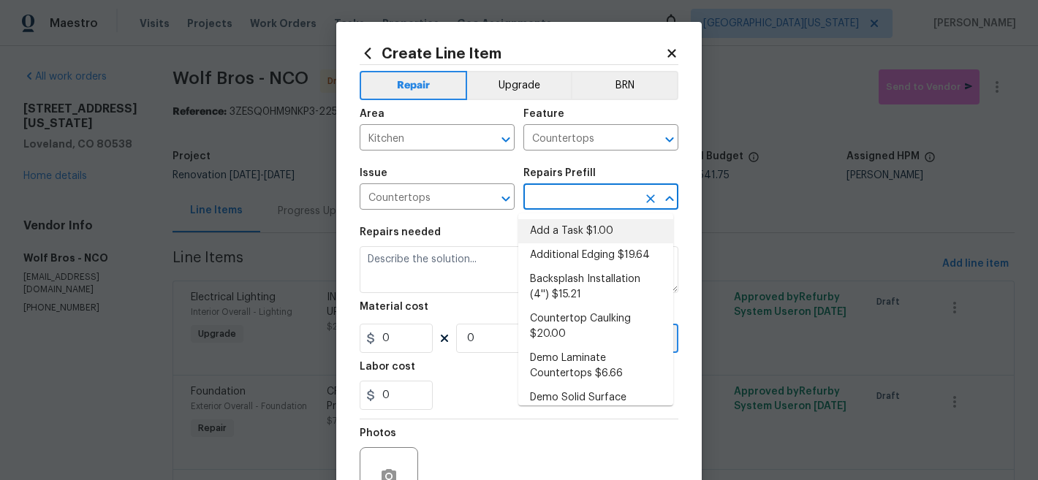
click at [555, 229] on li "Add a Task $1.00" at bounding box center [595, 231] width 155 height 24
type input "Add a Task $1.00"
type textarea "HPM to detail"
type input "1"
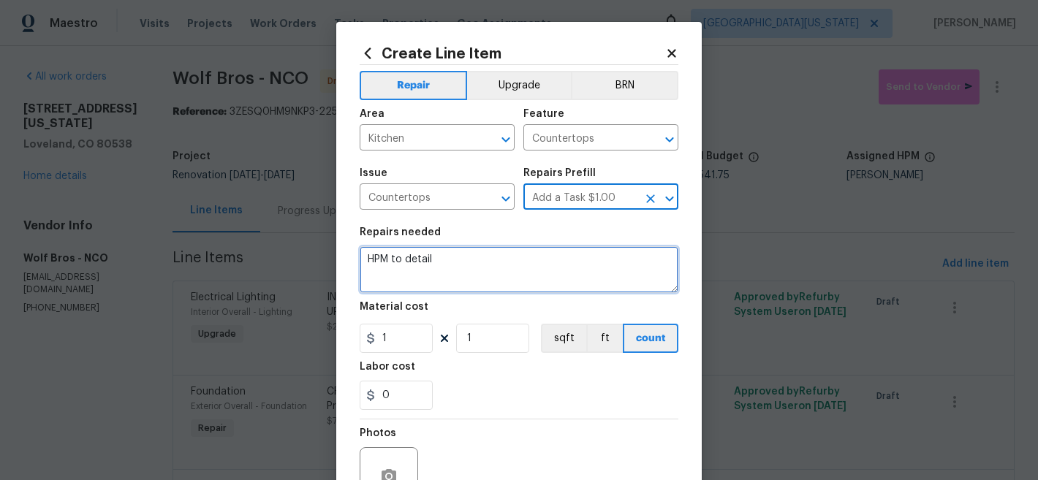
click at [496, 255] on textarea "HPM to detail" at bounding box center [519, 269] width 319 height 47
click at [496, 254] on textarea "HPM to detail" at bounding box center [519, 269] width 319 height 47
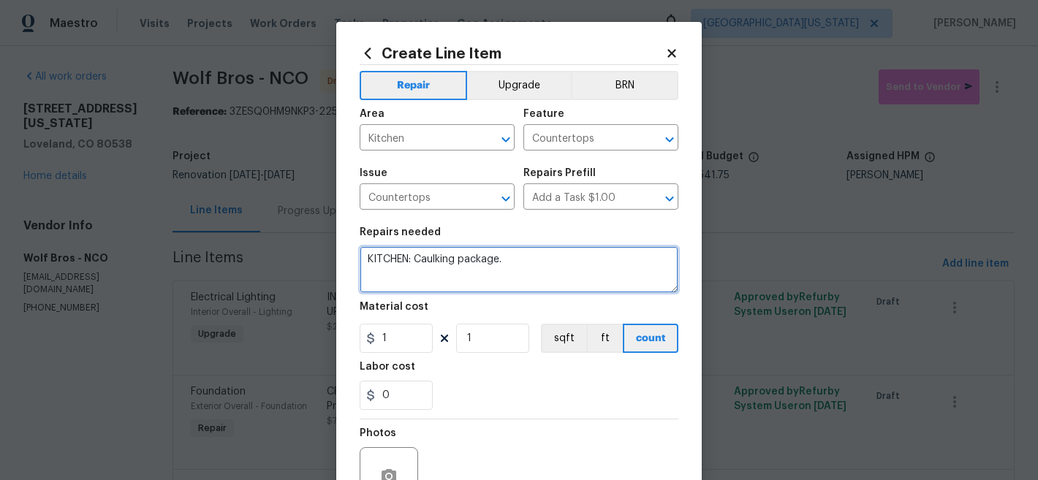
type textarea "KITCHEN: Caulking package."
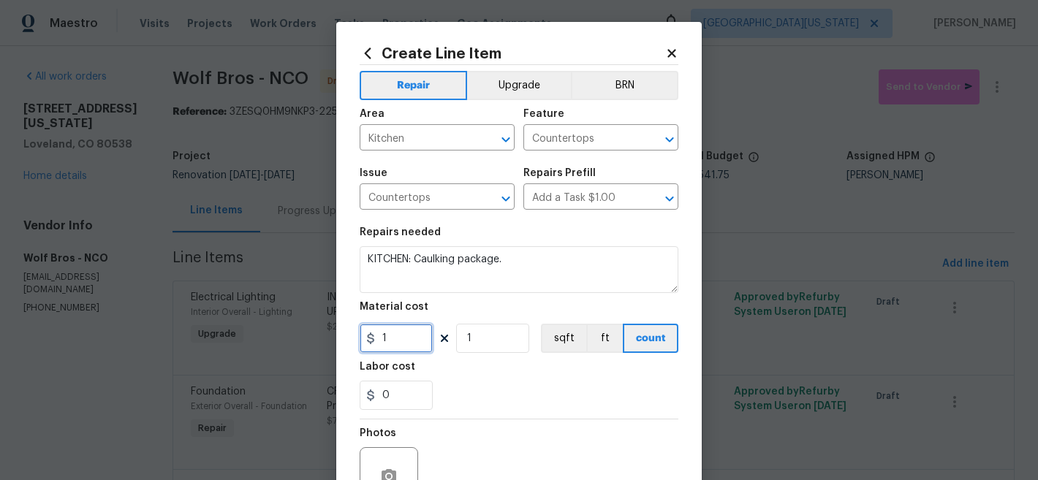
click at [416, 345] on input "1" at bounding box center [396, 338] width 73 height 29
click at [415, 344] on input "1" at bounding box center [396, 338] width 73 height 29
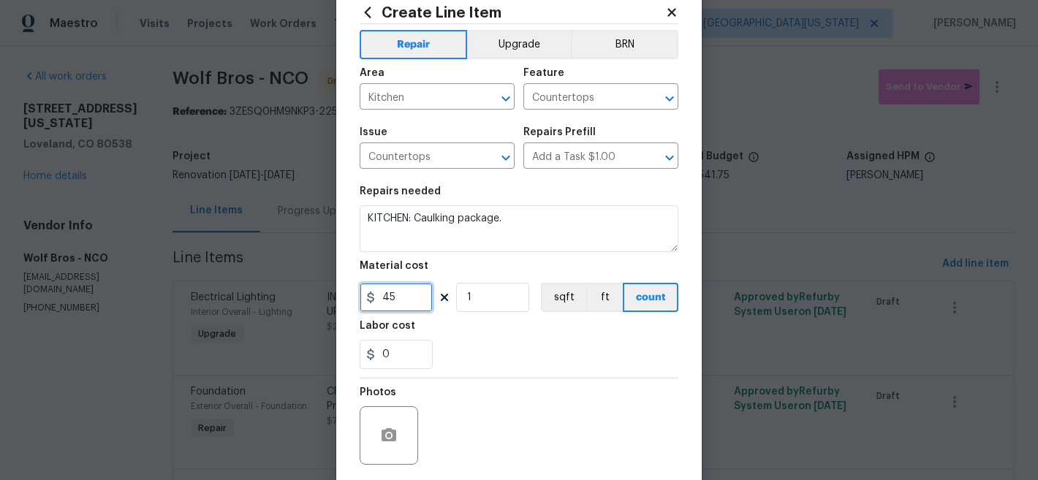
type input "45"
click at [516, 404] on div "Photos" at bounding box center [519, 426] width 319 height 95
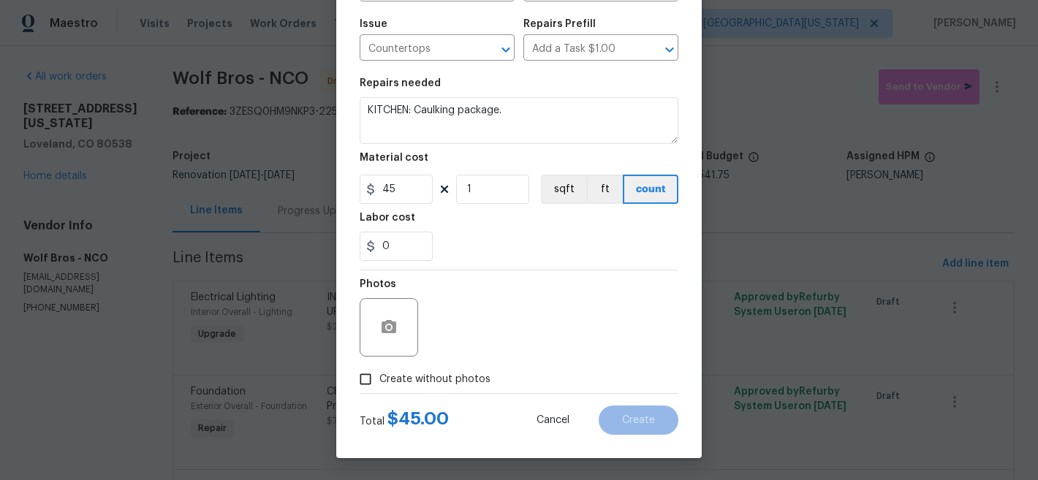
click at [423, 377] on span "Create without photos" at bounding box center [434, 379] width 111 height 15
click at [379, 377] on input "Create without photos" at bounding box center [366, 380] width 28 height 28
checkbox input "true"
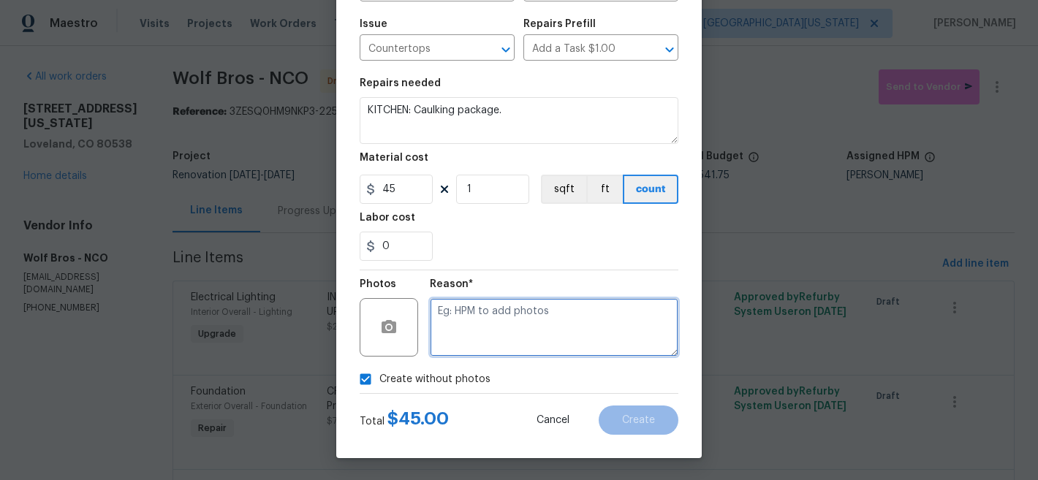
click at [545, 323] on textarea at bounding box center [554, 327] width 249 height 58
type textarea "Later"
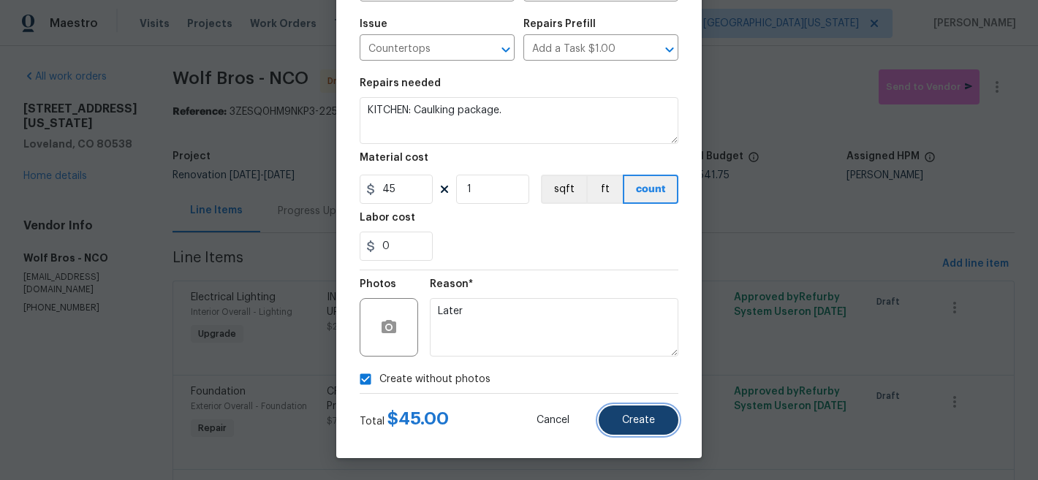
click at [641, 415] on span "Create" at bounding box center [638, 420] width 33 height 11
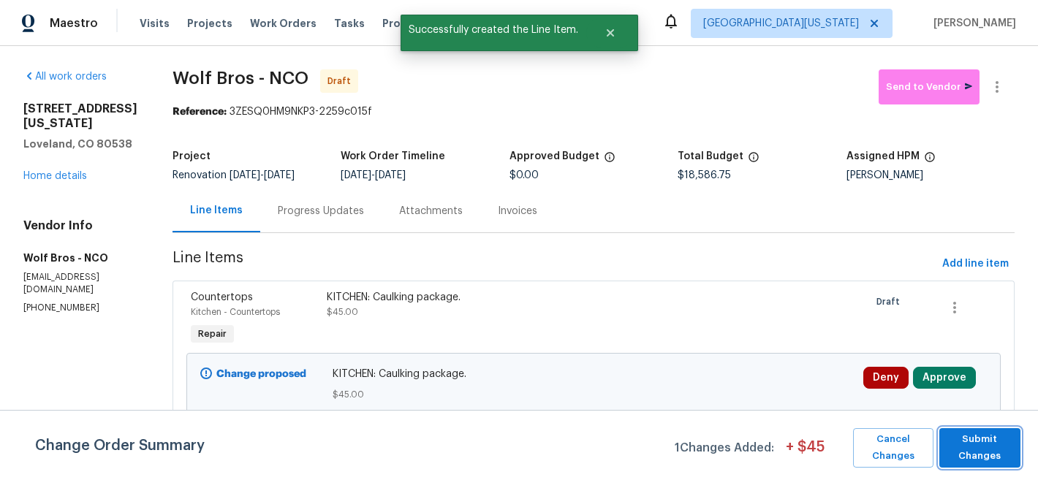
click at [985, 453] on span "Submit Changes" at bounding box center [980, 448] width 67 height 34
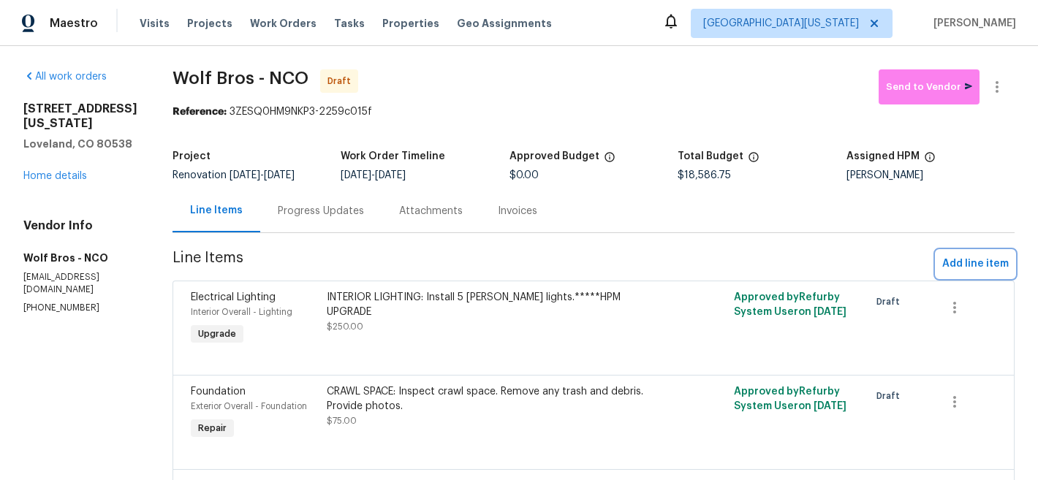
click at [986, 265] on span "Add line item" at bounding box center [975, 264] width 67 height 18
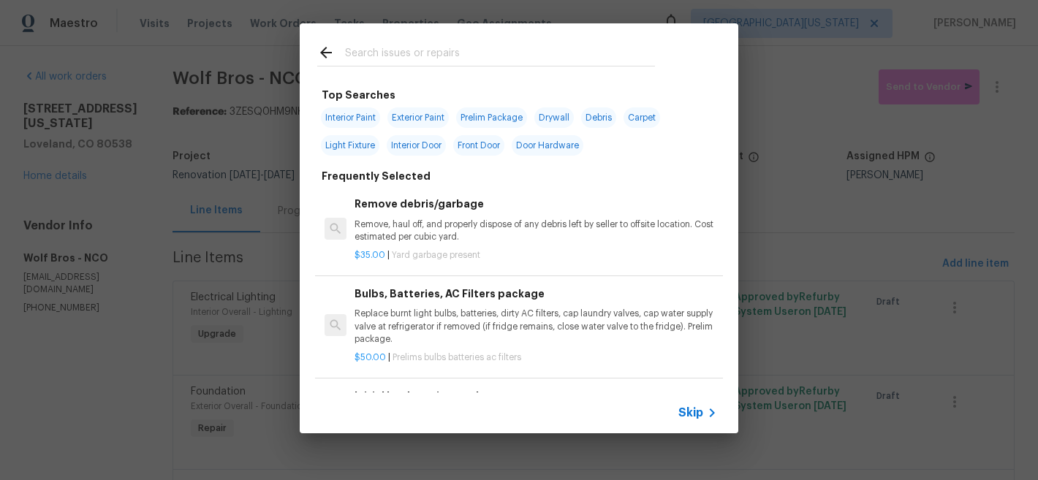
click at [518, 58] on input "text" at bounding box center [500, 55] width 310 height 22
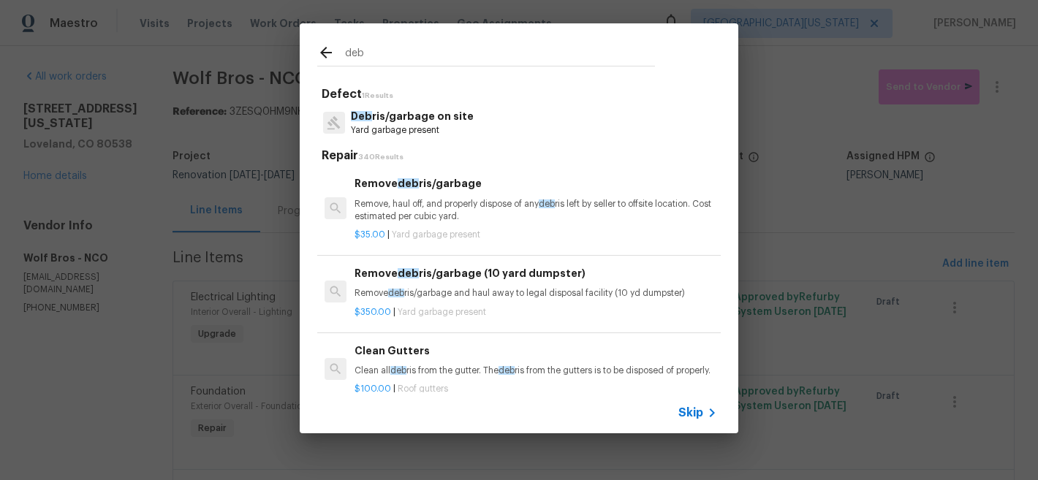
type input "deb"
click at [421, 134] on p "Yard garbage present" at bounding box center [412, 130] width 123 height 12
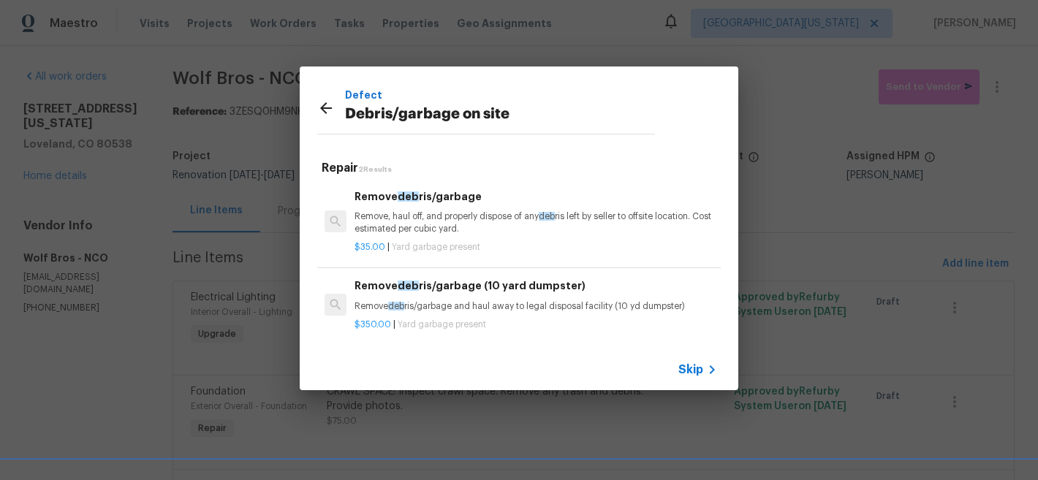
click at [492, 206] on div "Remove deb ris/garbage Remove, haul off, and properly dispose of any deb ris le…" at bounding box center [536, 213] width 363 height 48
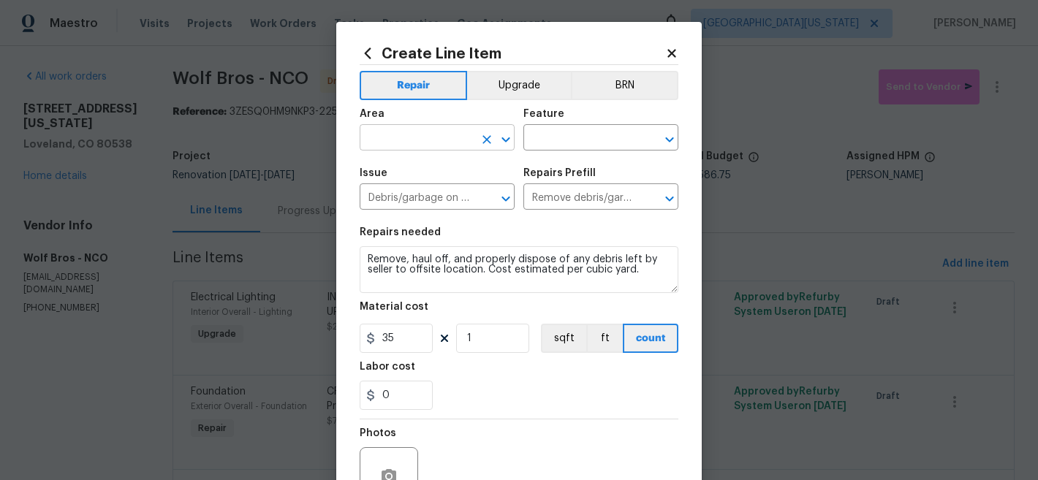
click at [480, 146] on icon "Clear" at bounding box center [487, 139] width 15 height 15
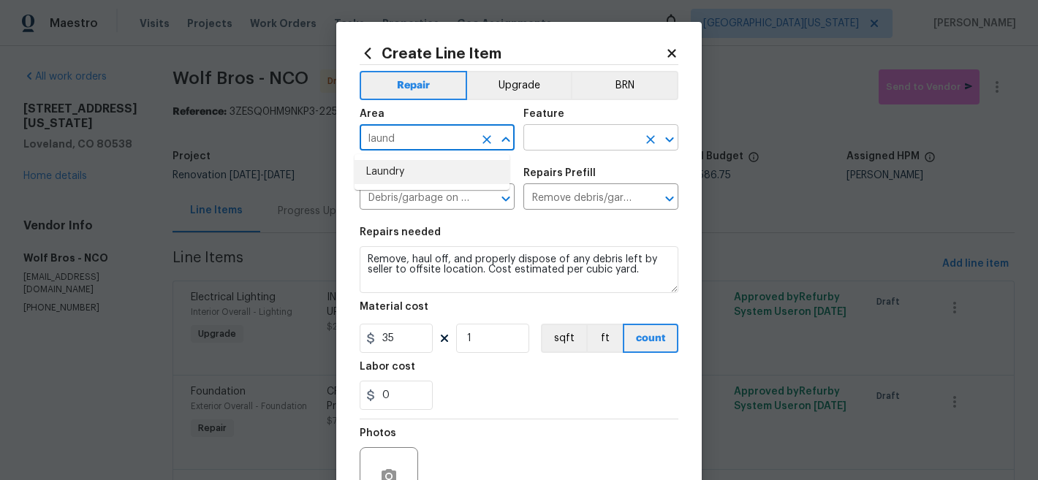
drag, startPoint x: 468, startPoint y: 178, endPoint x: 525, endPoint y: 146, distance: 65.5
click at [469, 178] on li "Laundry" at bounding box center [432, 172] width 155 height 24
type input "Laundry"
click at [572, 133] on input "text" at bounding box center [580, 139] width 114 height 23
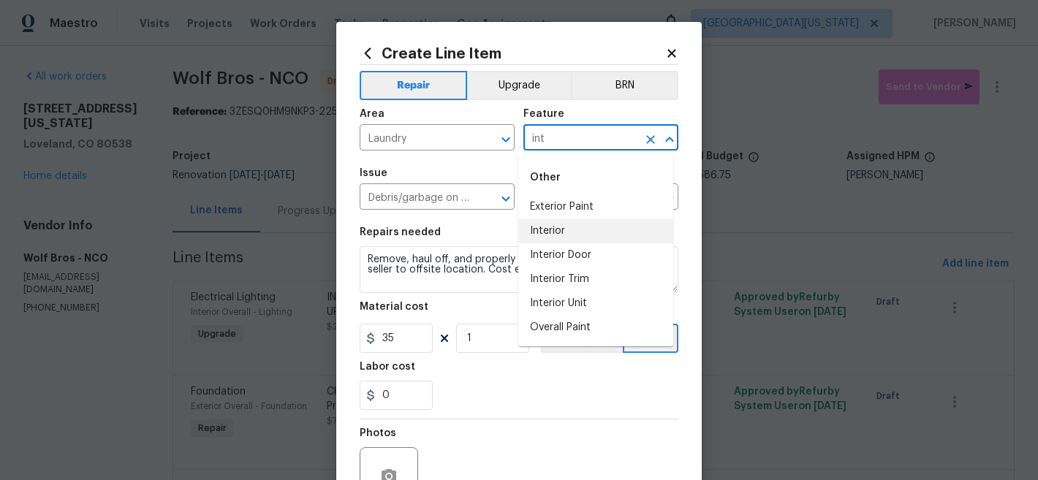
click at [569, 223] on li "Interior" at bounding box center [595, 231] width 155 height 24
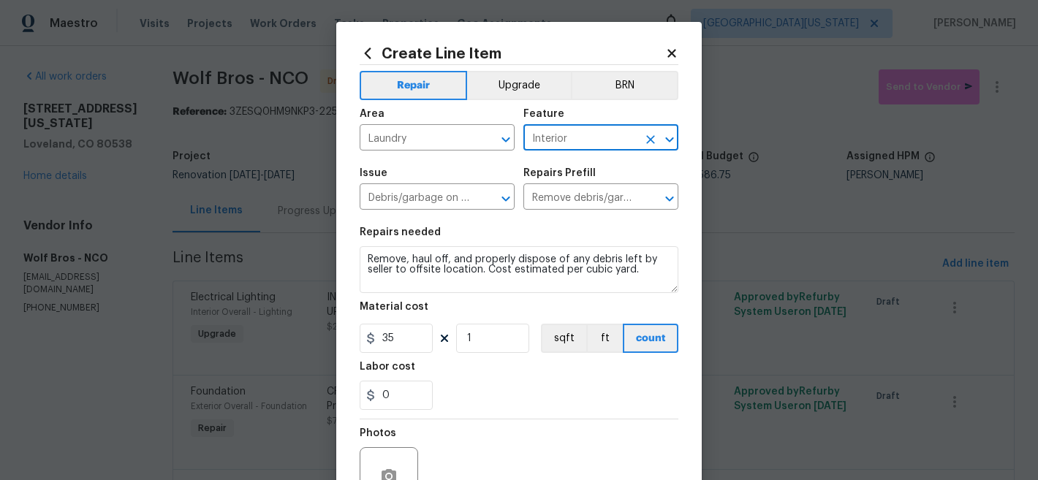
type input "Interior"
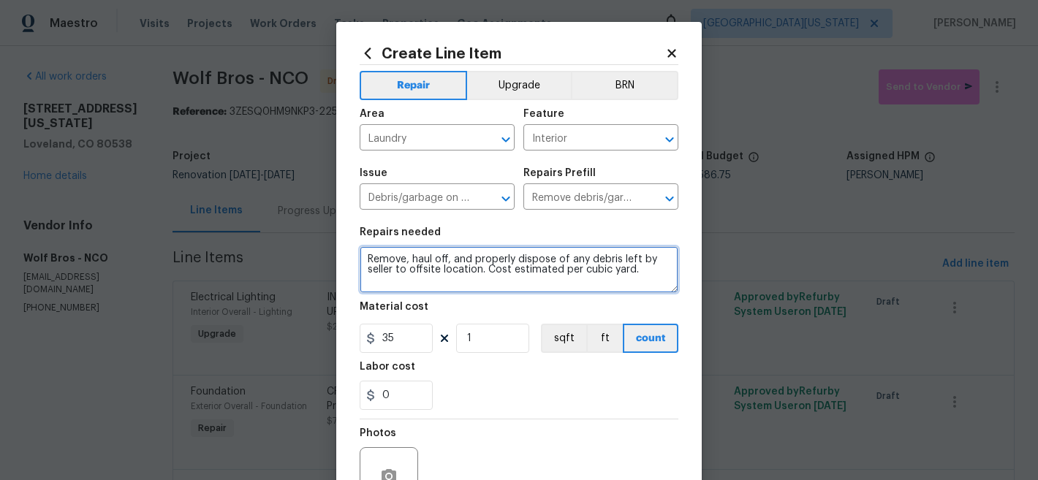
click at [538, 261] on textarea "Remove, haul off, and properly dispose of any debris left by seller to offsite …" at bounding box center [519, 269] width 319 height 47
click at [539, 261] on textarea "Remove, haul off, and properly dispose of any debris left by seller to offsite …" at bounding box center [519, 269] width 319 height 47
type textarea "LAUNDRY: Haul away washer/dryer."
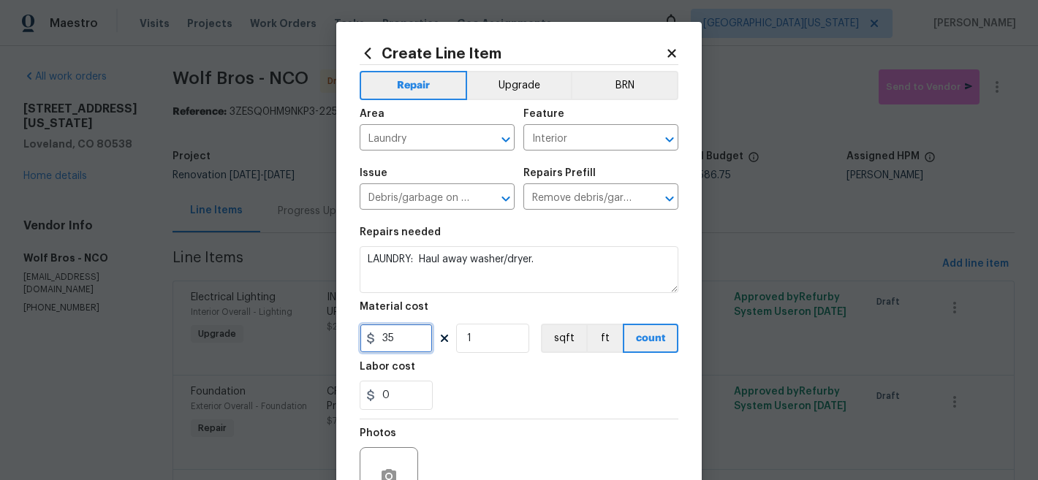
click at [417, 348] on input "35" at bounding box center [396, 338] width 73 height 29
type input "50"
click at [482, 338] on input "1" at bounding box center [492, 338] width 73 height 29
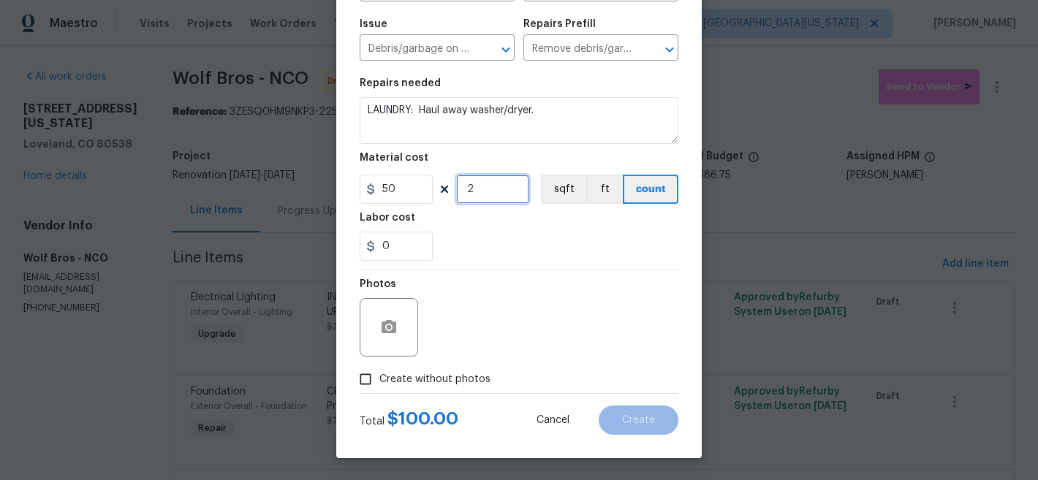
type input "2"
click at [463, 370] on label "Create without photos" at bounding box center [421, 380] width 139 height 28
click at [379, 370] on input "Create without photos" at bounding box center [366, 380] width 28 height 28
checkbox input "true"
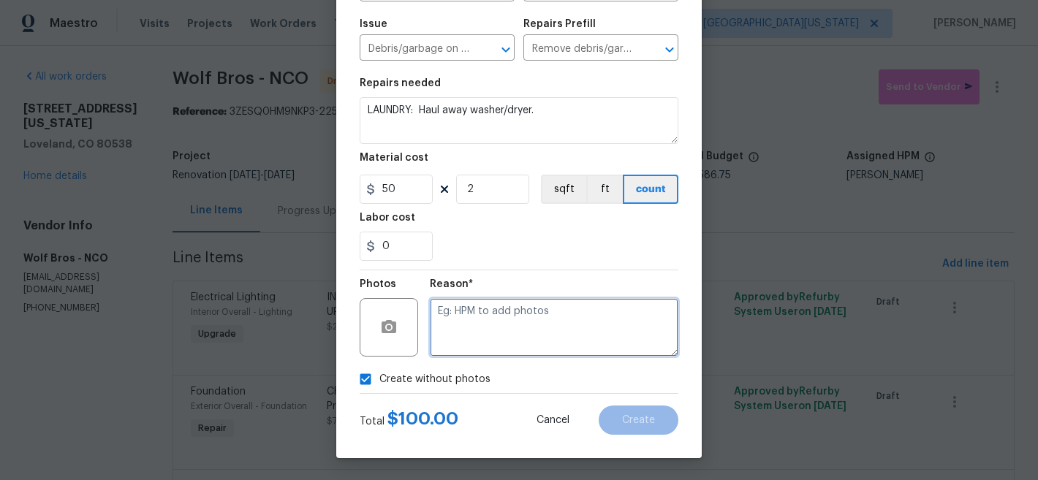
click at [553, 340] on textarea at bounding box center [554, 327] width 249 height 58
type textarea "Later"
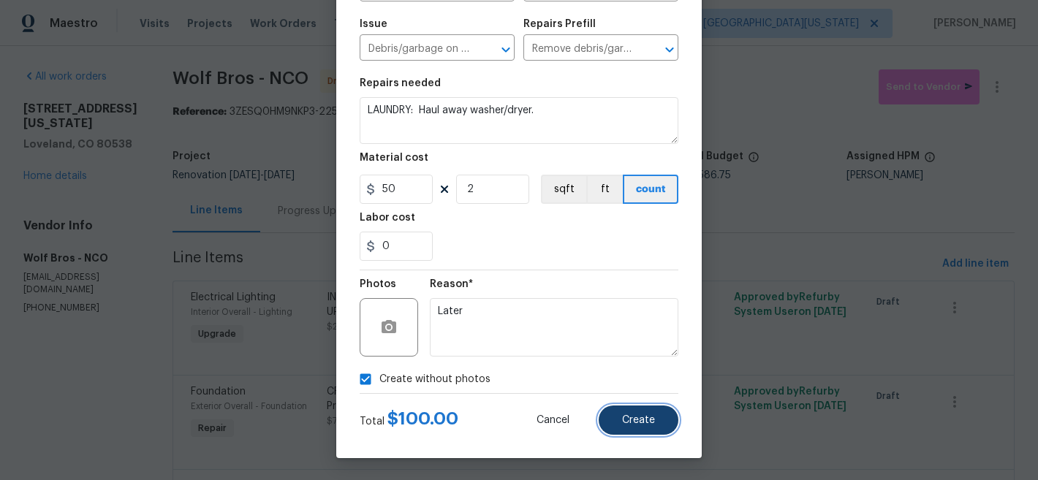
click at [629, 409] on button "Create" at bounding box center [639, 420] width 80 height 29
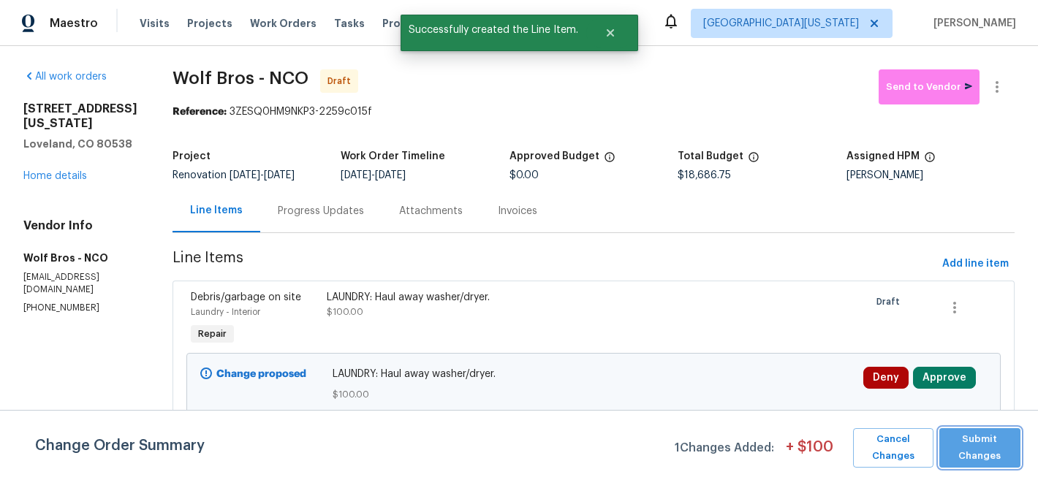
click at [961, 433] on span "Submit Changes" at bounding box center [980, 448] width 67 height 34
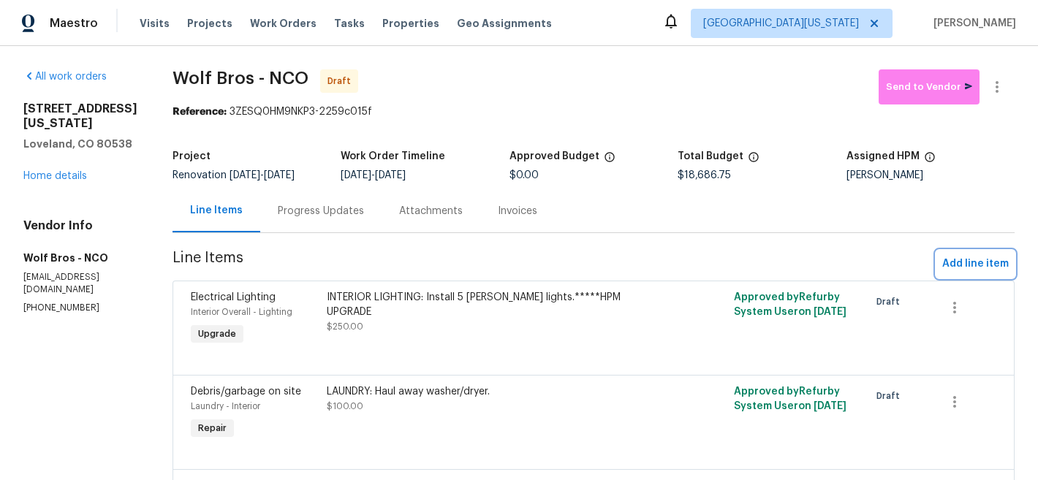
click at [971, 263] on span "Add line item" at bounding box center [975, 264] width 67 height 18
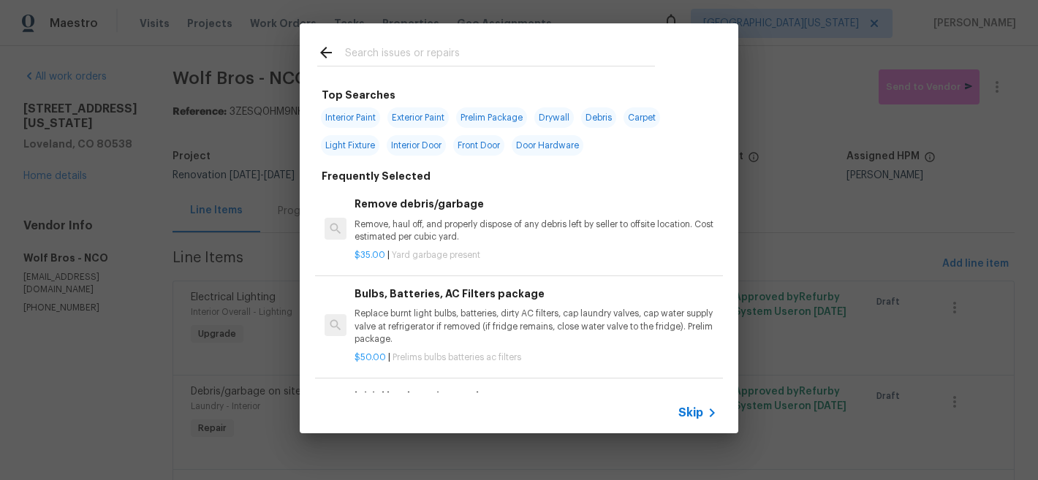
click at [704, 415] on icon at bounding box center [712, 413] width 18 height 18
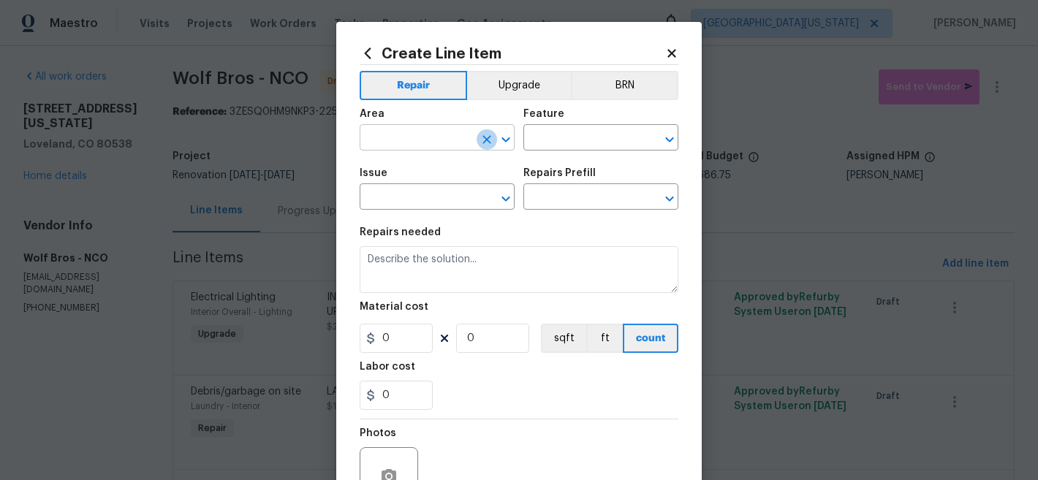
click at [477, 140] on button "Clear" at bounding box center [487, 139] width 20 height 20
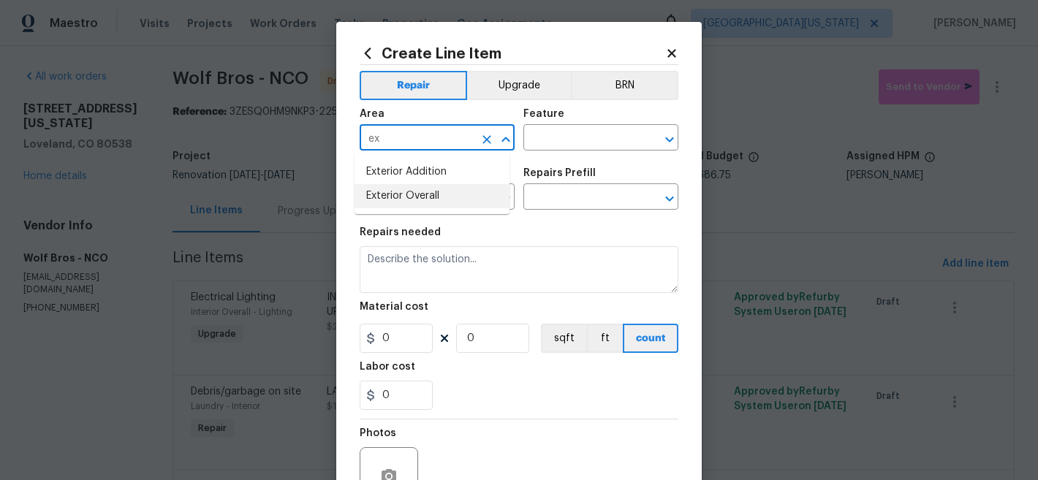
drag, startPoint x: 436, startPoint y: 195, endPoint x: 496, endPoint y: 166, distance: 66.0
click at [437, 195] on li "Exterior Overall" at bounding box center [432, 196] width 155 height 24
type input "Exterior Overall"
click at [560, 144] on input "text" at bounding box center [580, 139] width 114 height 23
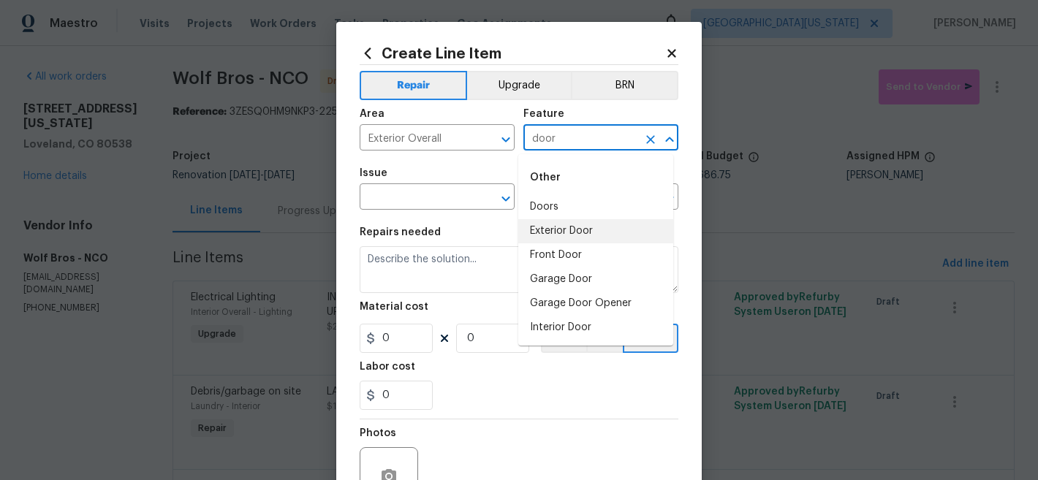
click at [570, 230] on li "Exterior Door" at bounding box center [595, 231] width 155 height 24
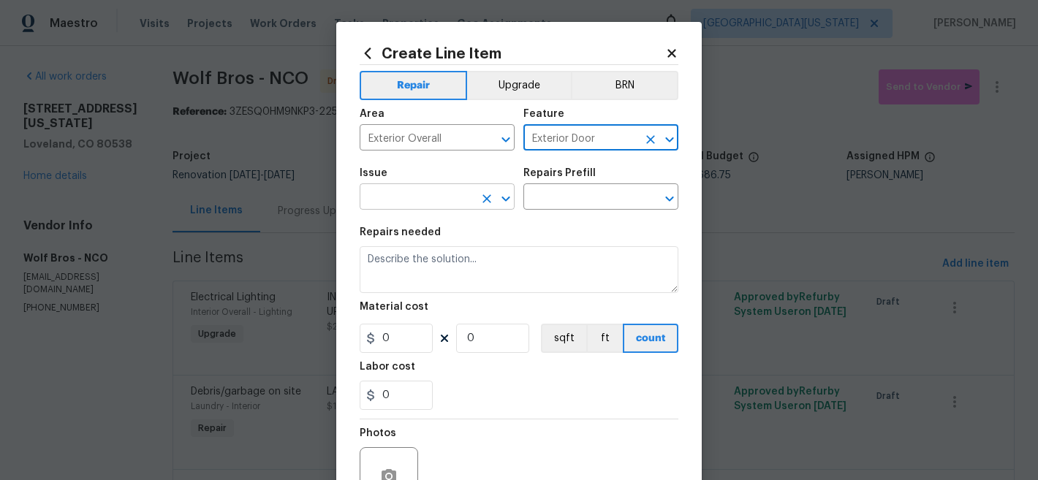
type input "Exterior Door"
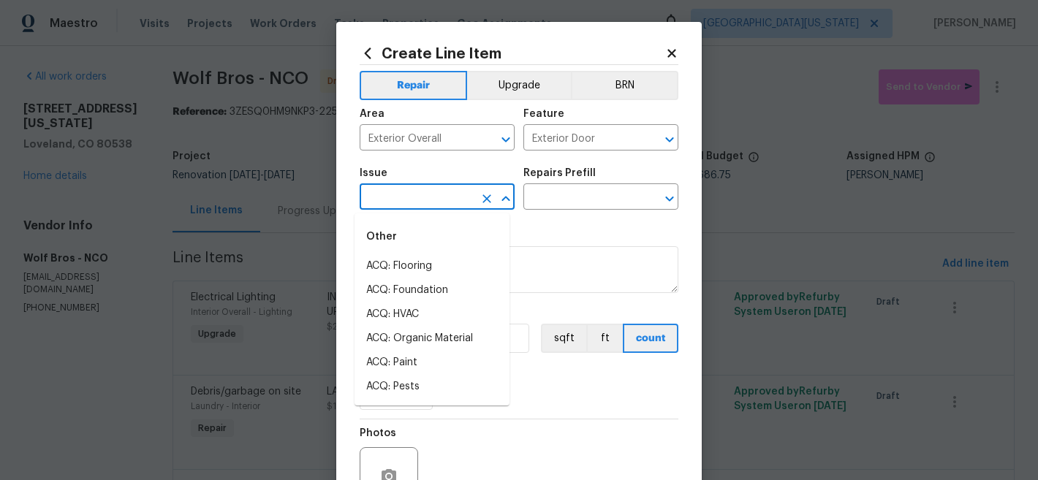
click at [413, 201] on input "text" at bounding box center [417, 198] width 114 height 23
click at [427, 359] on li "Exterior Screen Door" at bounding box center [432, 363] width 155 height 24
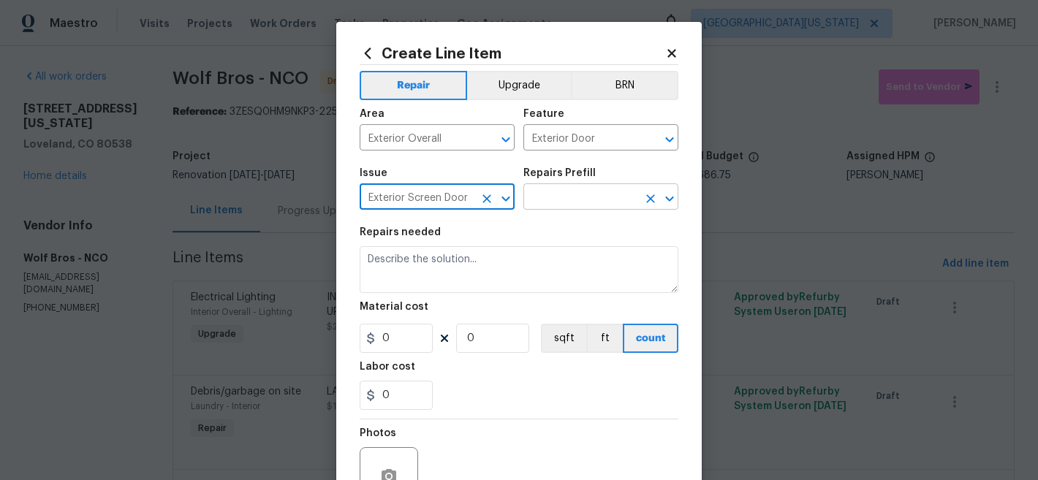
type input "Exterior Screen Door"
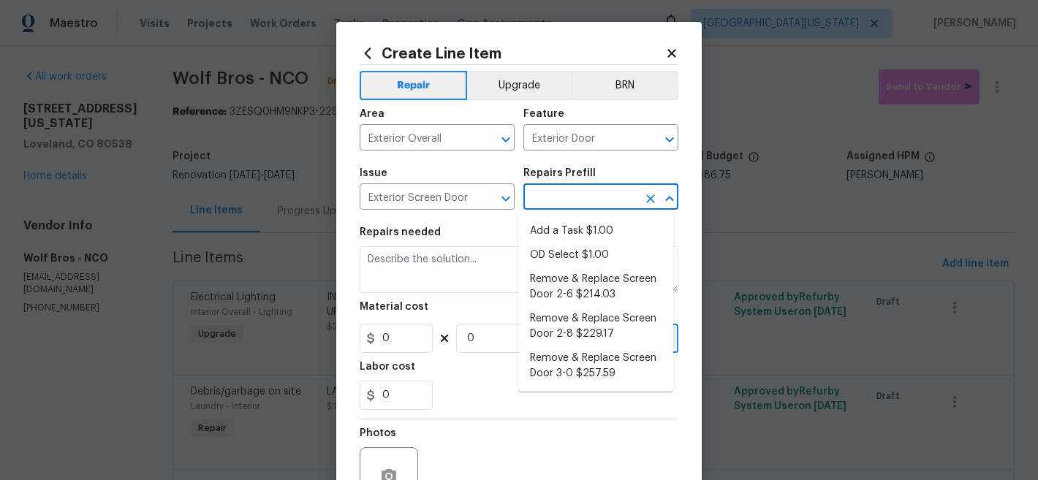
click at [587, 202] on input "text" at bounding box center [580, 198] width 114 height 23
click at [582, 226] on li "Add a Task $1.00" at bounding box center [595, 231] width 155 height 24
type input "Interior Door"
type input "Add a Task $1.00"
type textarea "HPM to detail"
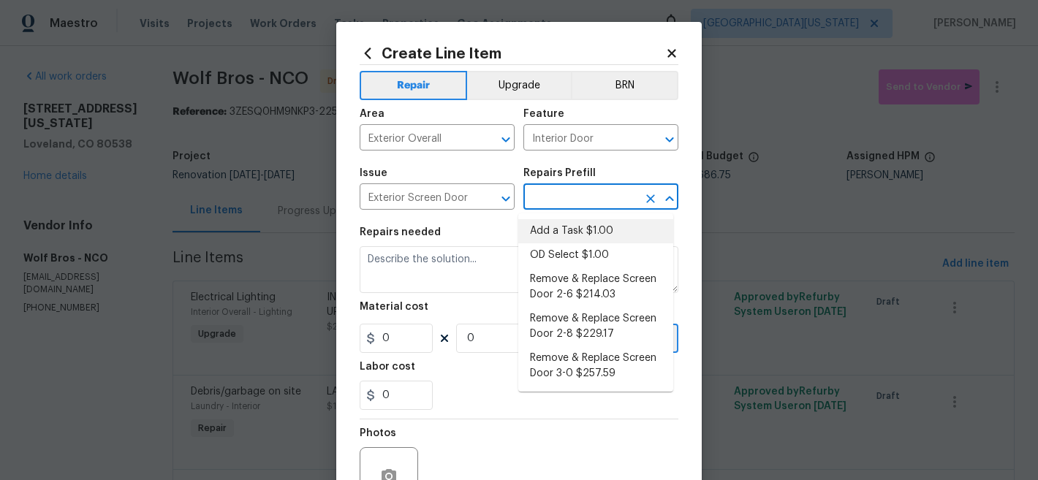
type input "1"
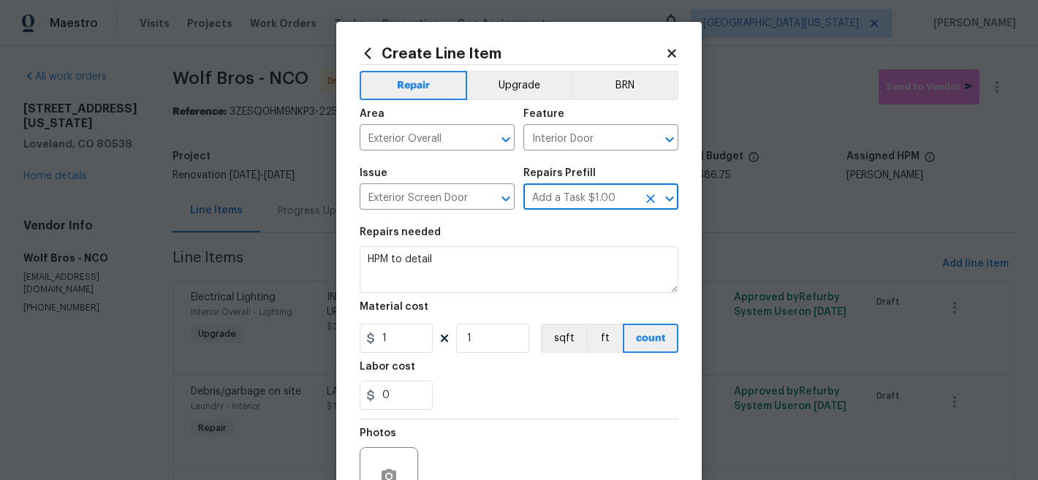
click at [651, 204] on icon "Clear" at bounding box center [650, 199] width 15 height 15
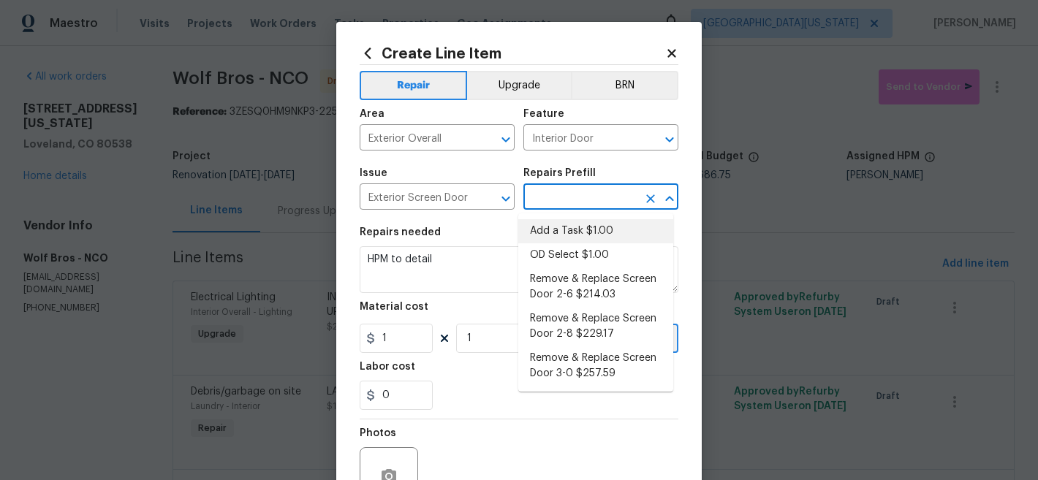
click at [596, 192] on input "text" at bounding box center [580, 198] width 114 height 23
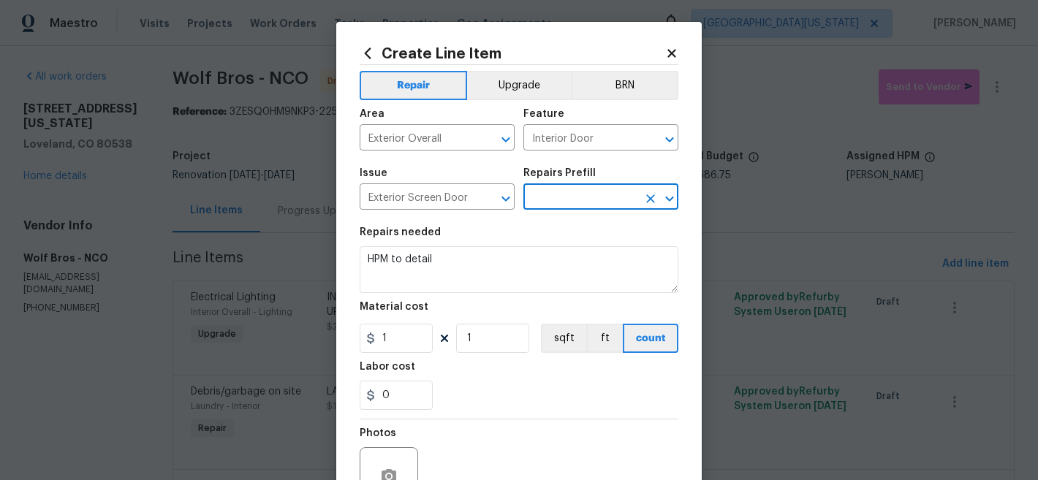
click at [595, 193] on input "text" at bounding box center [580, 198] width 114 height 23
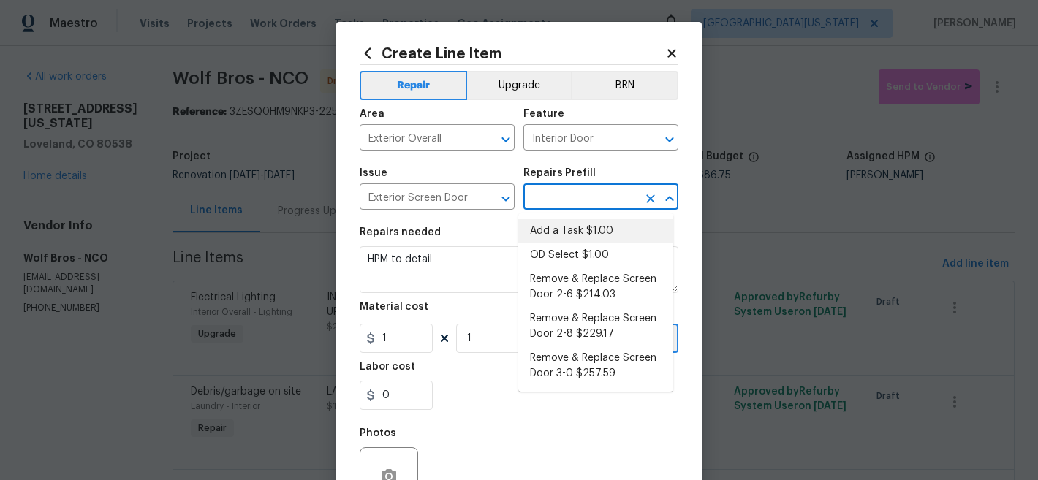
click at [595, 193] on input "text" at bounding box center [580, 198] width 114 height 23
click at [590, 228] on li "Add a Task $1.00" at bounding box center [595, 231] width 155 height 24
type input "Add a Task $1.00"
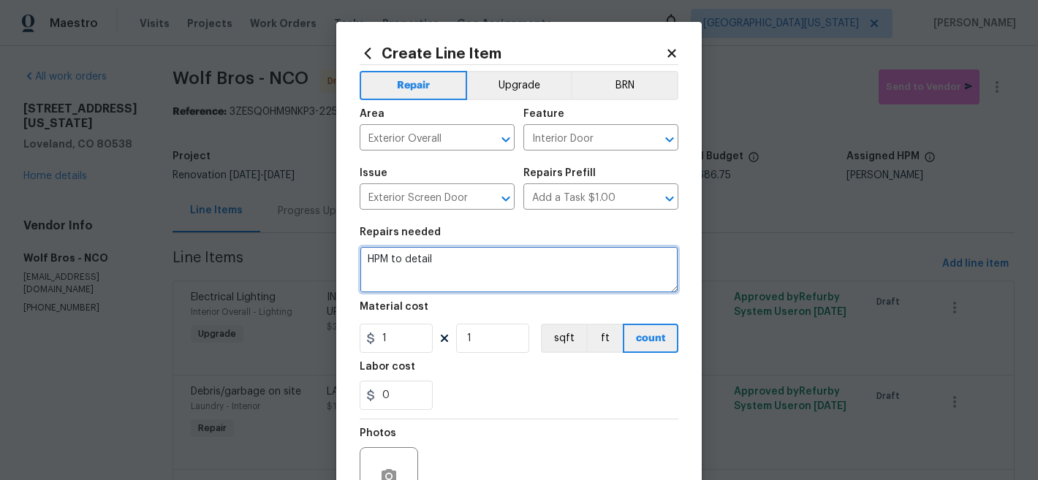
click at [537, 262] on textarea "HPM to detail" at bounding box center [519, 269] width 319 height 47
type textarea "BACK DOOR: Remove screen door; patch holes."
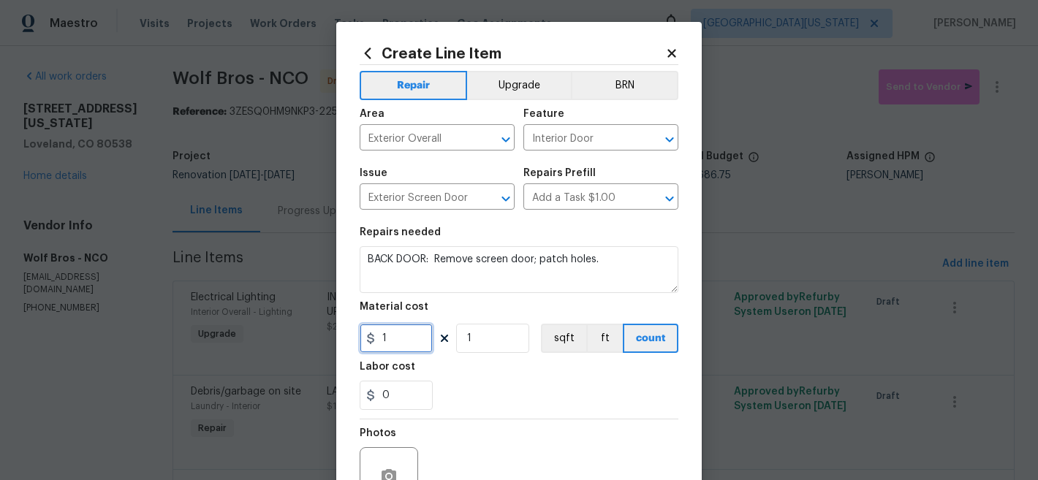
click at [414, 336] on input "1" at bounding box center [396, 338] width 73 height 29
type input "37.5"
click at [556, 395] on div "0" at bounding box center [519, 395] width 319 height 29
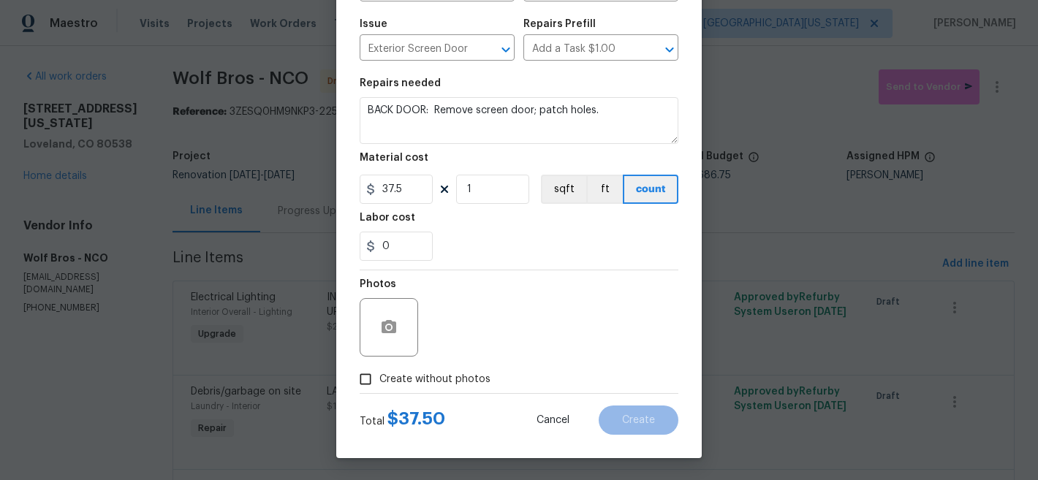
click at [424, 375] on span "Create without photos" at bounding box center [434, 379] width 111 height 15
click at [379, 375] on input "Create without photos" at bounding box center [366, 380] width 28 height 28
checkbox input "true"
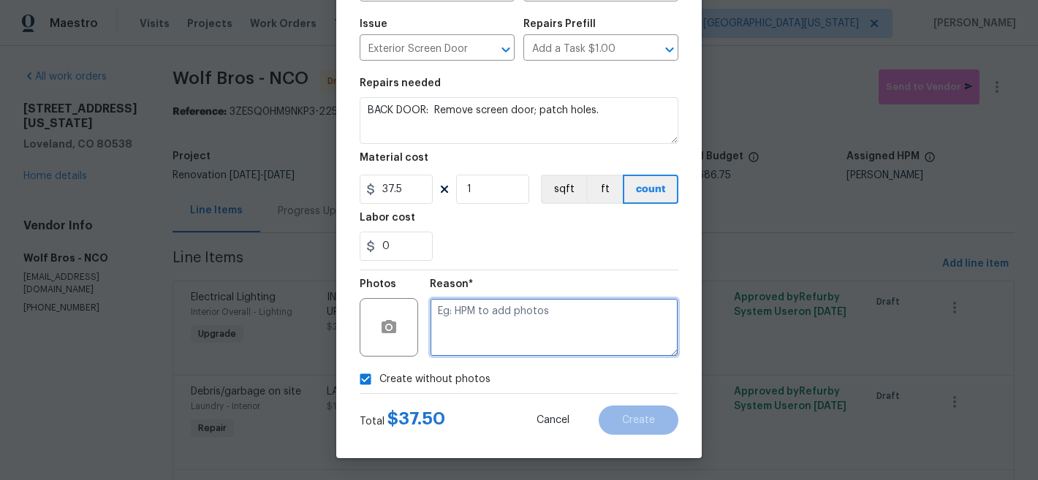
click at [523, 329] on textarea at bounding box center [554, 327] width 249 height 58
type textarea "Later"
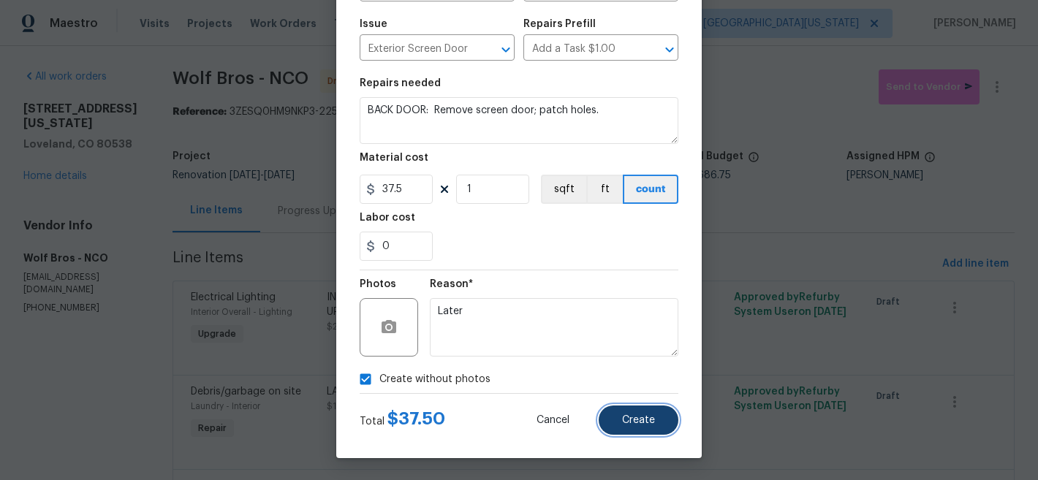
click at [626, 417] on span "Create" at bounding box center [638, 420] width 33 height 11
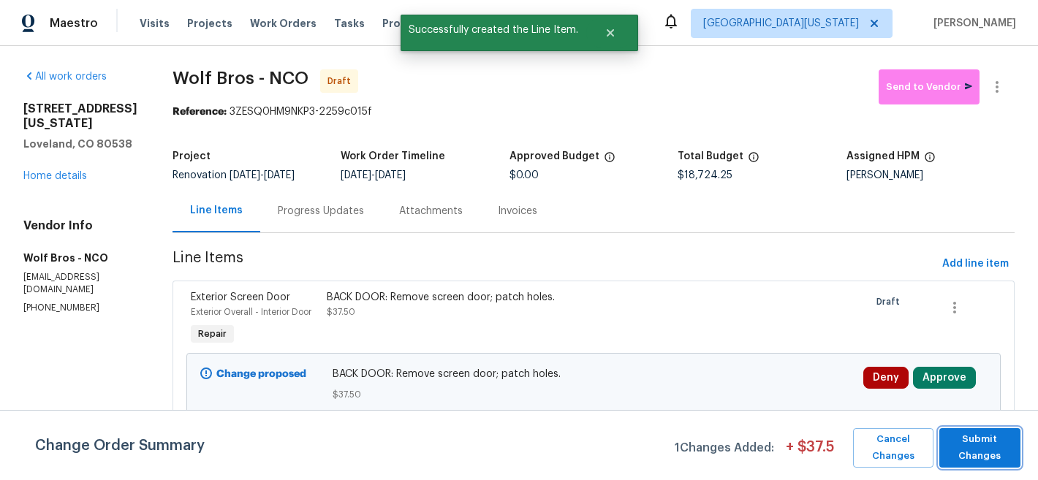
click at [989, 438] on span "Submit Changes" at bounding box center [980, 448] width 67 height 34
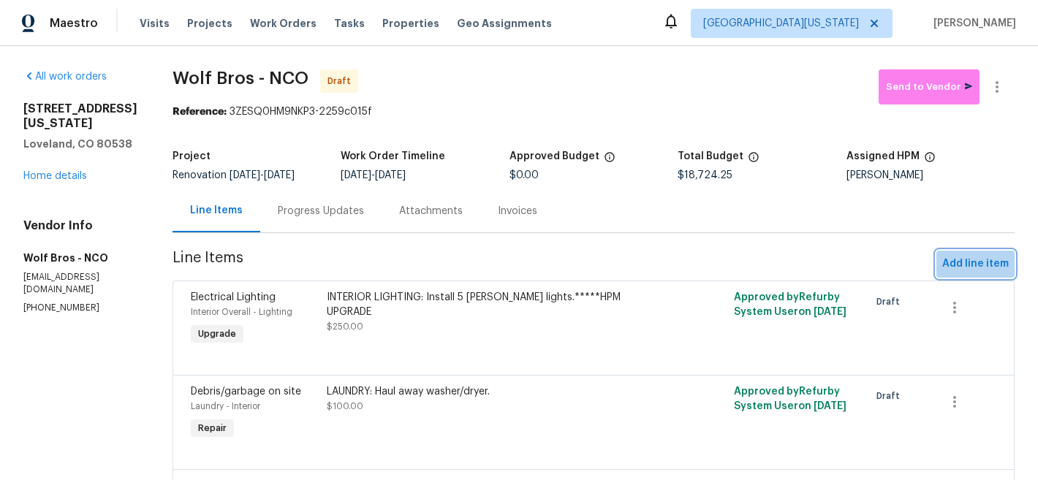
click at [969, 267] on span "Add line item" at bounding box center [975, 264] width 67 height 18
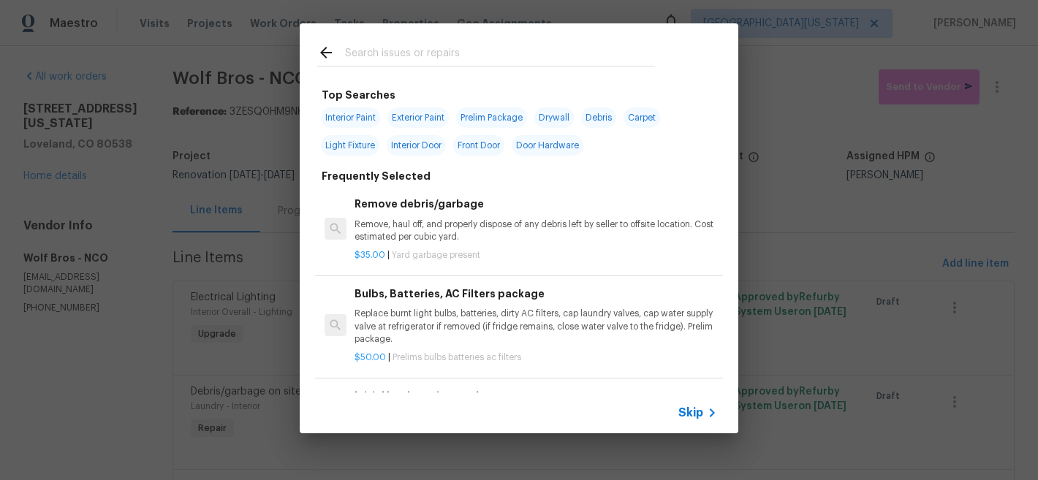
click at [694, 411] on span "Skip" at bounding box center [690, 413] width 25 height 15
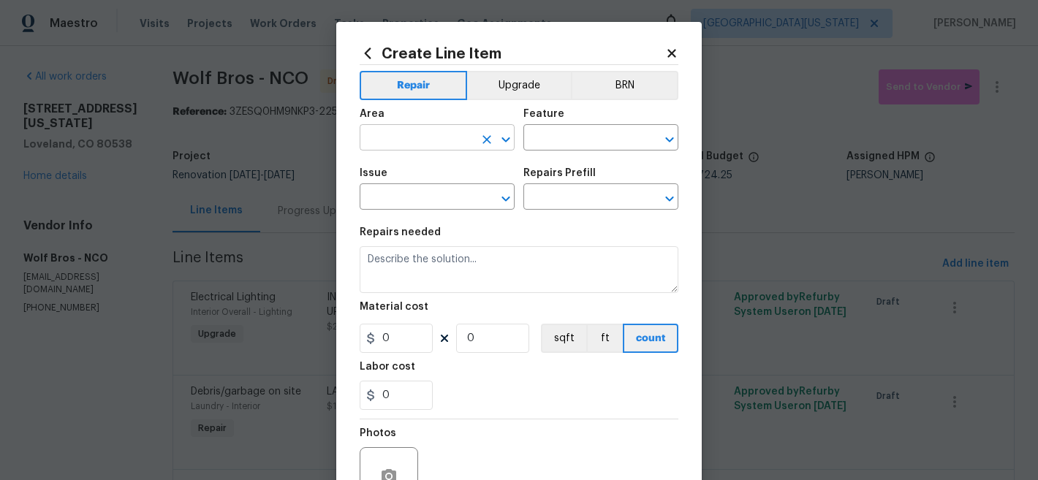
click at [443, 142] on input "text" at bounding box center [417, 139] width 114 height 23
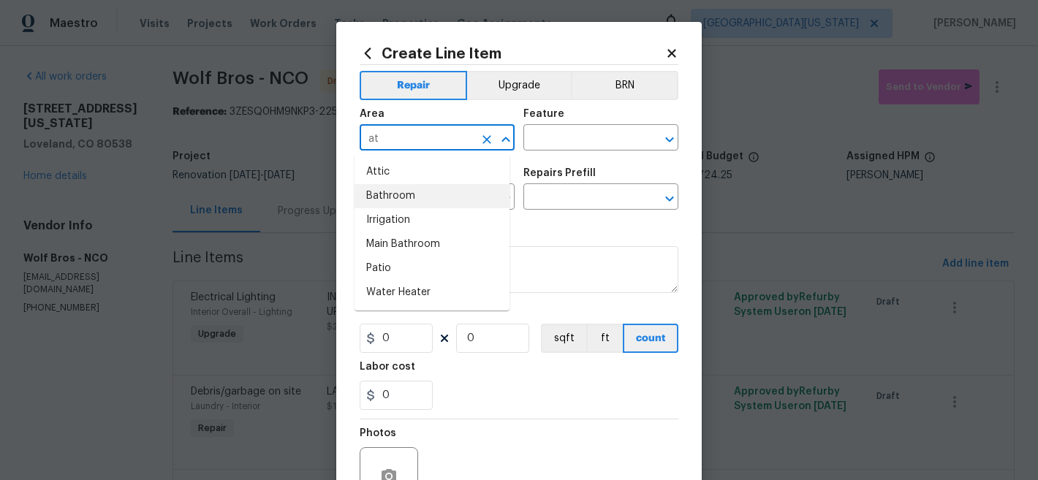
click at [431, 190] on li "Bathroom" at bounding box center [432, 196] width 155 height 24
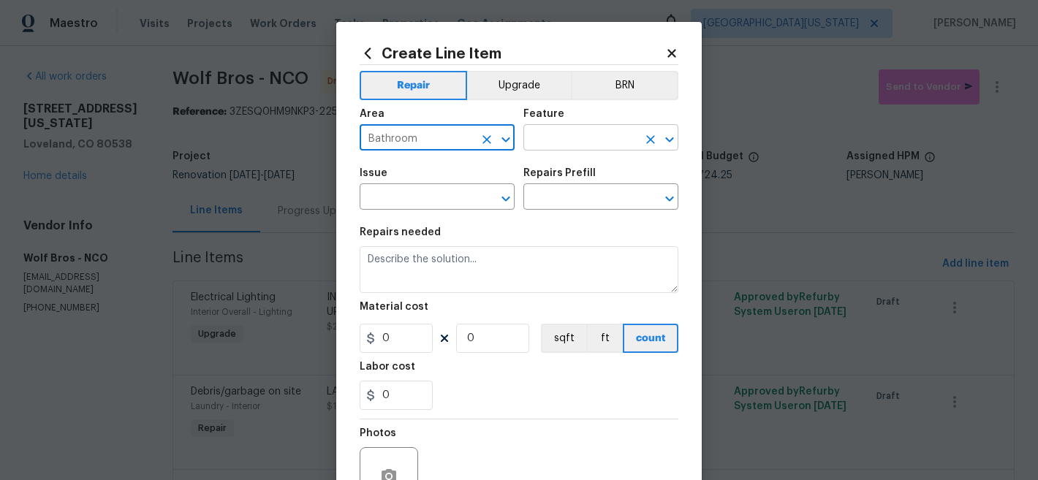
type input "Bathroom"
click at [579, 132] on input "text" at bounding box center [580, 139] width 114 height 23
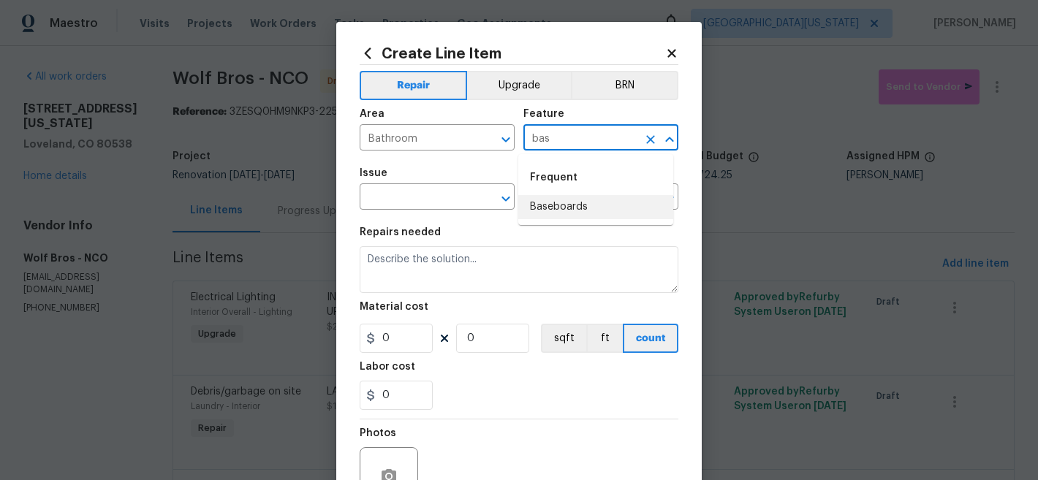
click at [575, 211] on li "Baseboards" at bounding box center [595, 207] width 155 height 24
type input "Baseboards"
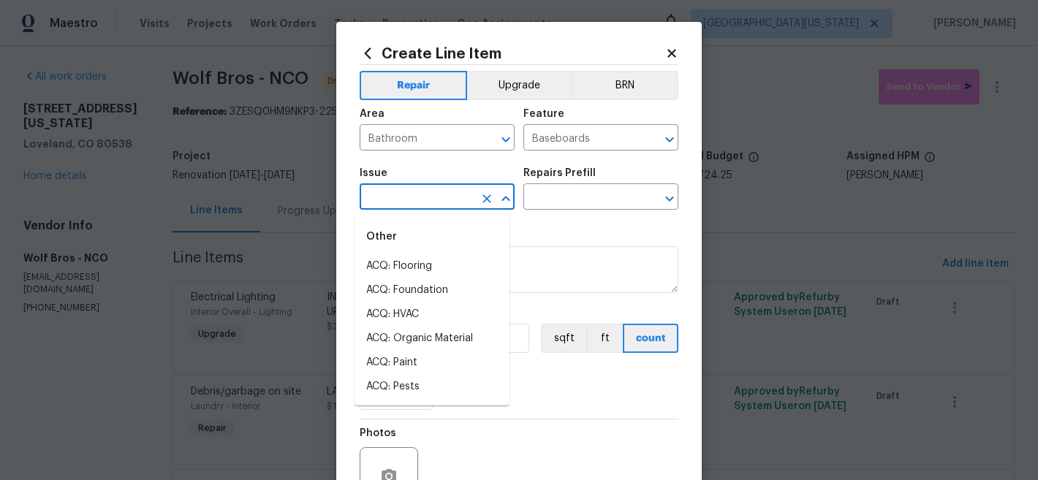
click at [428, 203] on input "text" at bounding box center [417, 198] width 114 height 23
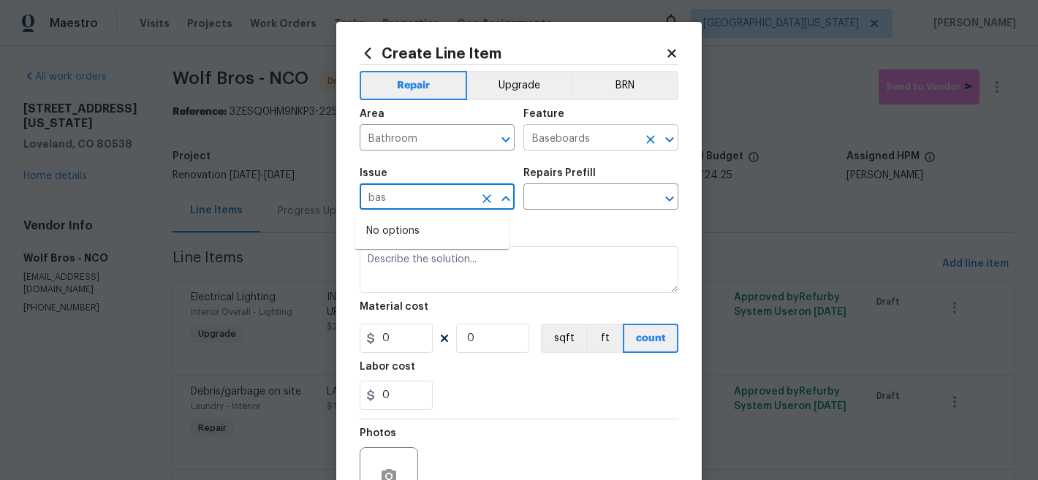
type input "bas"
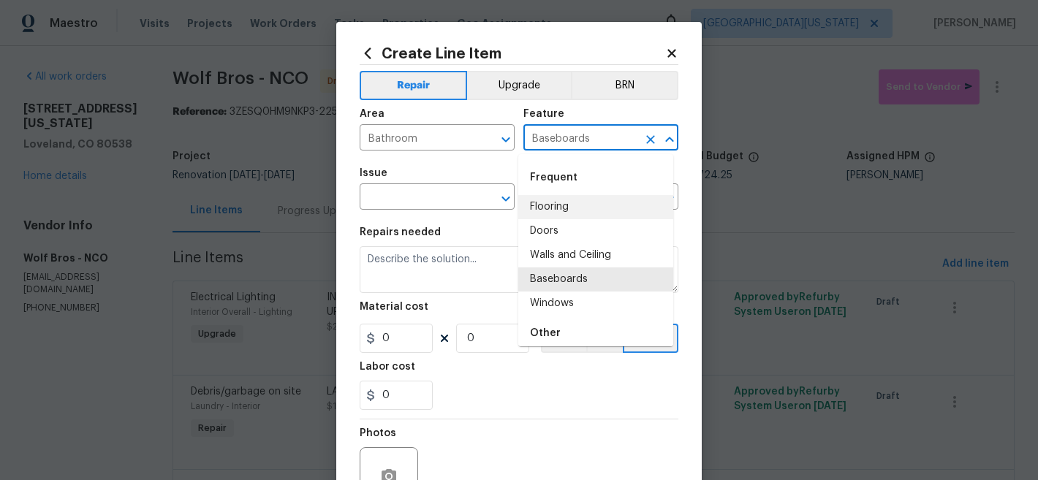
click at [556, 136] on input "Baseboards" at bounding box center [580, 139] width 114 height 23
click at [556, 137] on input "Baseboards" at bounding box center [580, 139] width 114 height 23
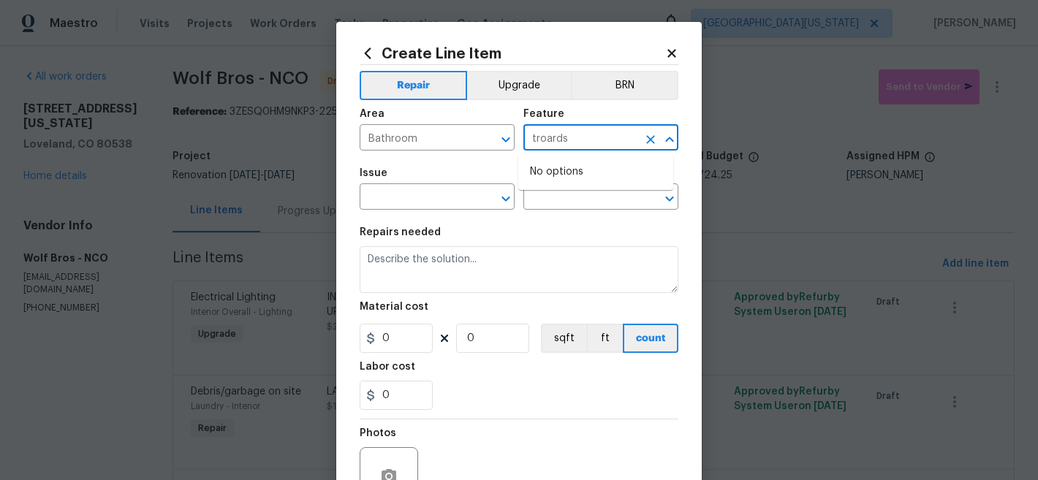
click at [578, 150] on input "troards" at bounding box center [580, 139] width 114 height 23
click at [578, 148] on input "troards" at bounding box center [580, 139] width 114 height 23
click at [577, 147] on input "troards" at bounding box center [580, 139] width 114 height 23
click at [577, 145] on input "troards" at bounding box center [580, 139] width 114 height 23
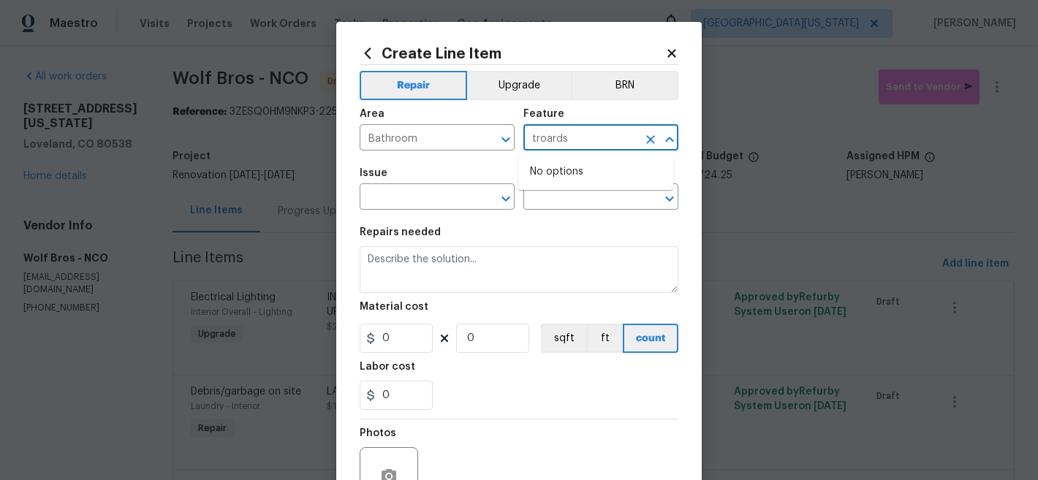
click at [577, 145] on input "troards" at bounding box center [580, 139] width 114 height 23
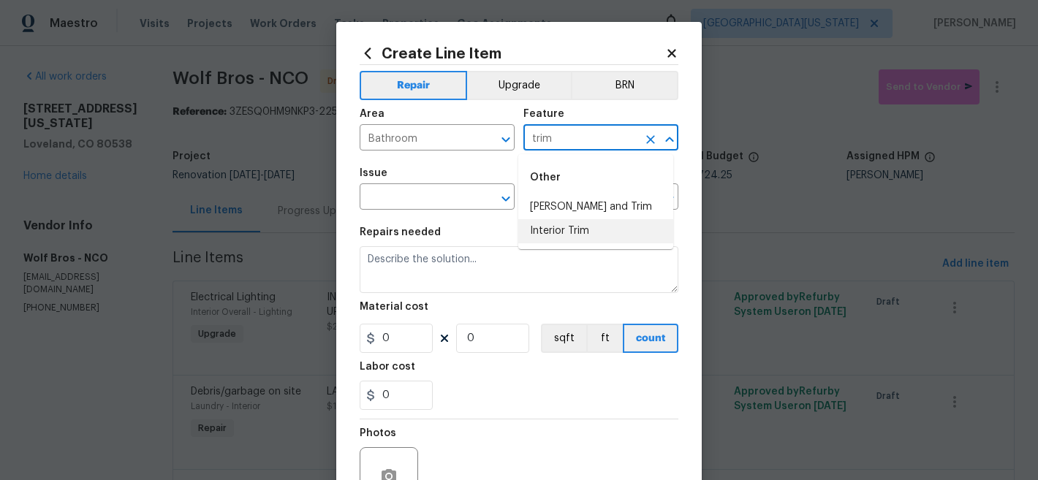
drag, startPoint x: 606, startPoint y: 227, endPoint x: 474, endPoint y: 186, distance: 138.0
click at [604, 227] on li "Interior Trim" at bounding box center [595, 231] width 155 height 24
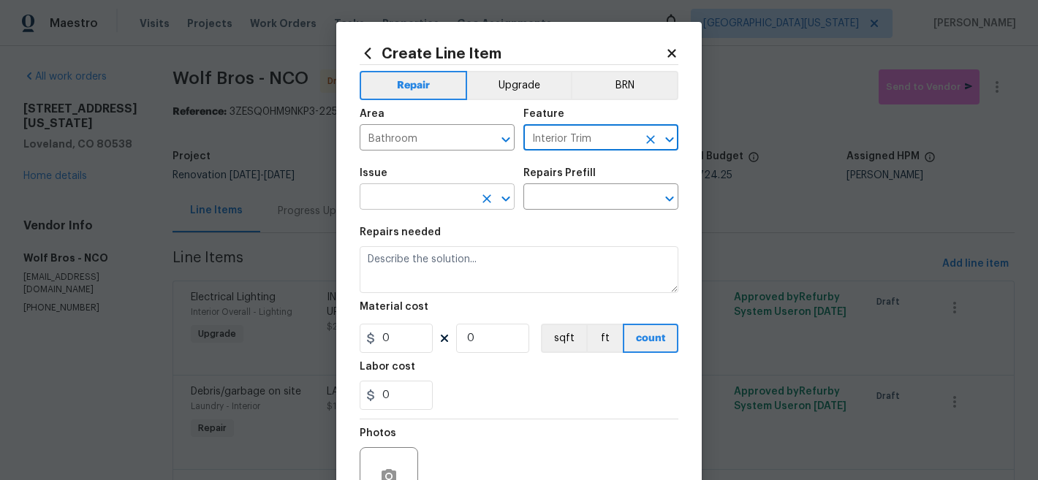
type input "Interior Trim"
click at [426, 189] on input "text" at bounding box center [417, 198] width 114 height 23
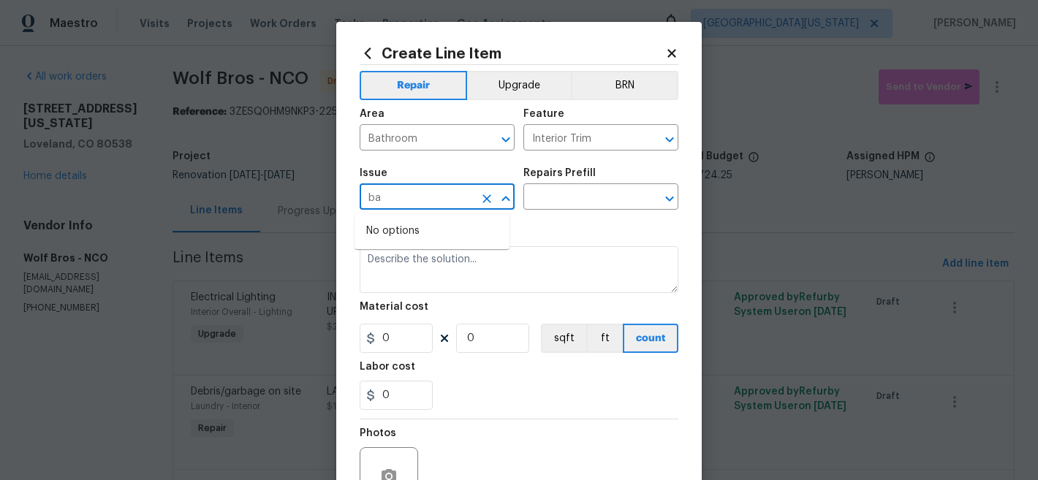
type input "b"
click at [470, 257] on li "Interior Trim" at bounding box center [432, 266] width 155 height 24
type input "Interior Trim"
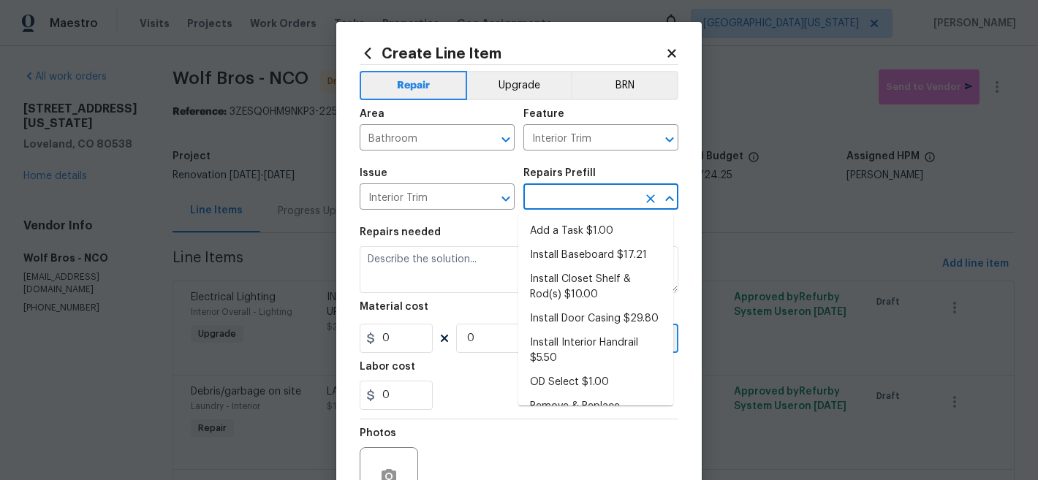
click at [574, 205] on input "text" at bounding box center [580, 198] width 114 height 23
click at [576, 227] on li "Add a Task $1.00" at bounding box center [595, 231] width 155 height 24
type input "Add a Task $1.00"
type textarea "HPM to detail"
type input "1"
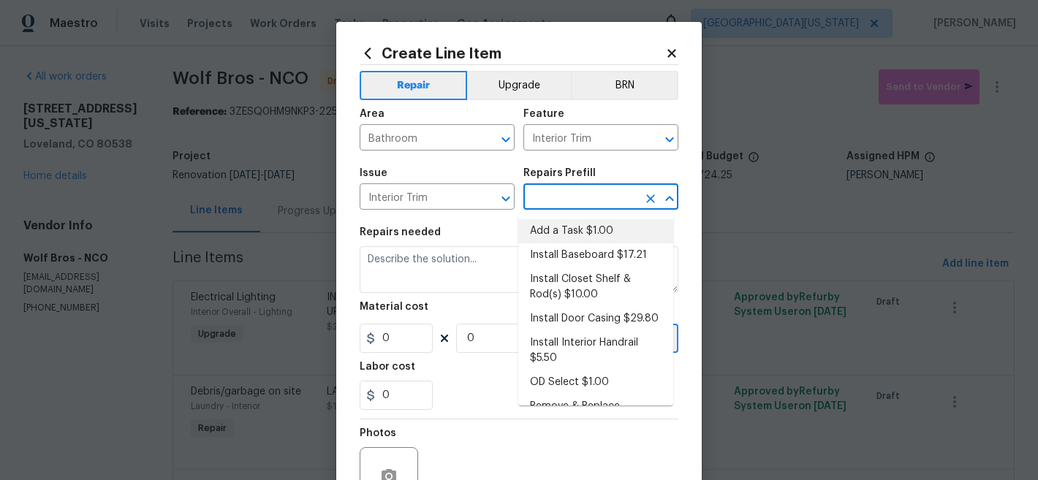
type input "1"
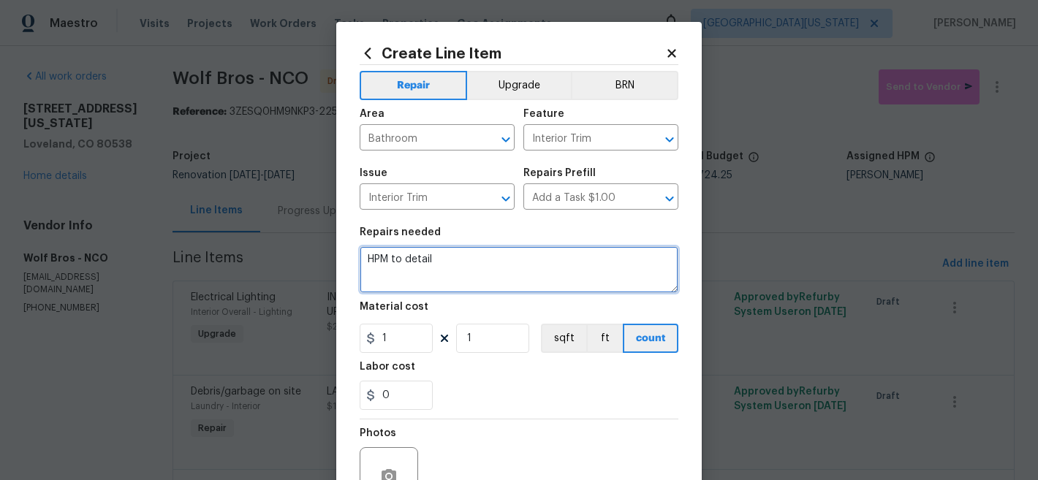
click at [551, 256] on textarea "HPM to detail" at bounding box center [519, 269] width 319 height 47
type textarea "B"
type textarea "MAIN BATHROOM: Install missing baseboards after new flooring is installed."
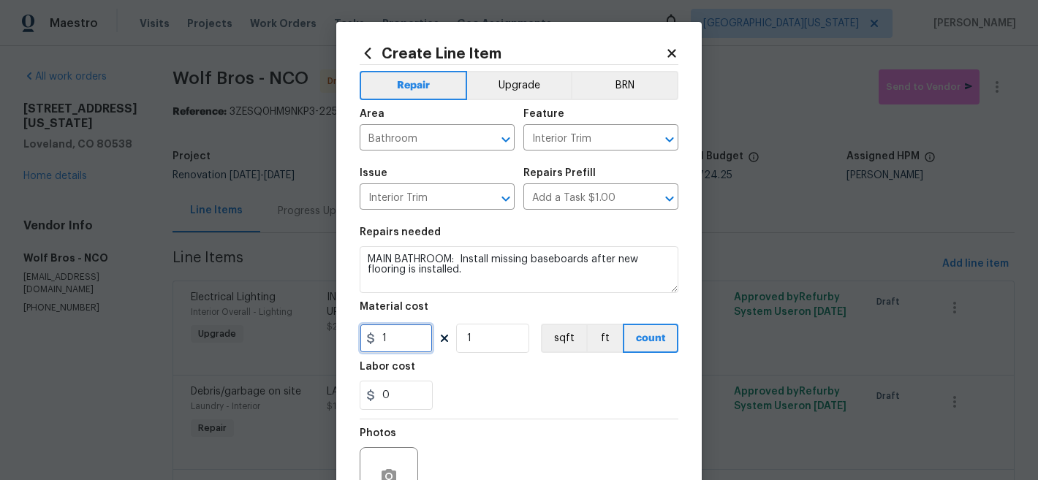
click at [405, 338] on input "1" at bounding box center [396, 338] width 73 height 29
type input "300"
click at [559, 388] on div "0" at bounding box center [519, 395] width 319 height 29
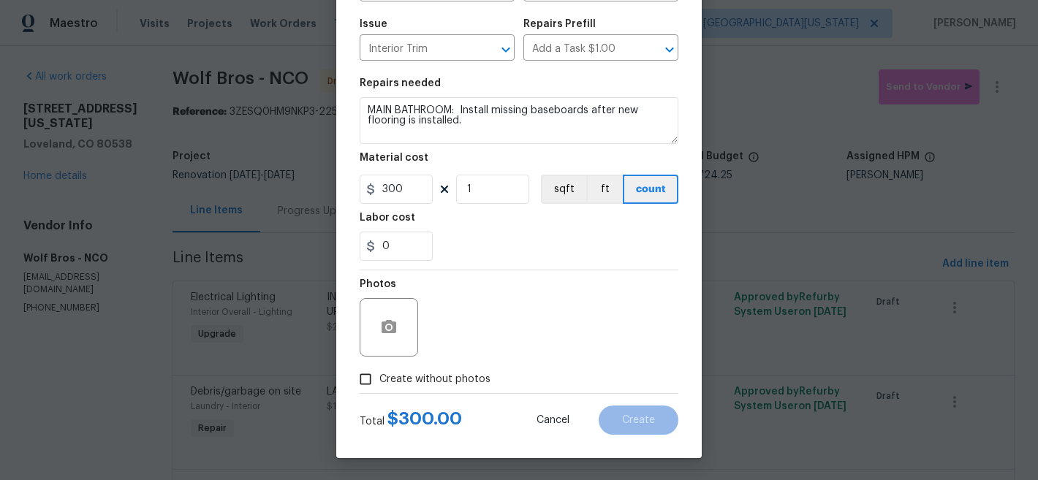
click at [416, 374] on span "Create without photos" at bounding box center [434, 379] width 111 height 15
click at [379, 374] on input "Create without photos" at bounding box center [366, 380] width 28 height 28
checkbox input "true"
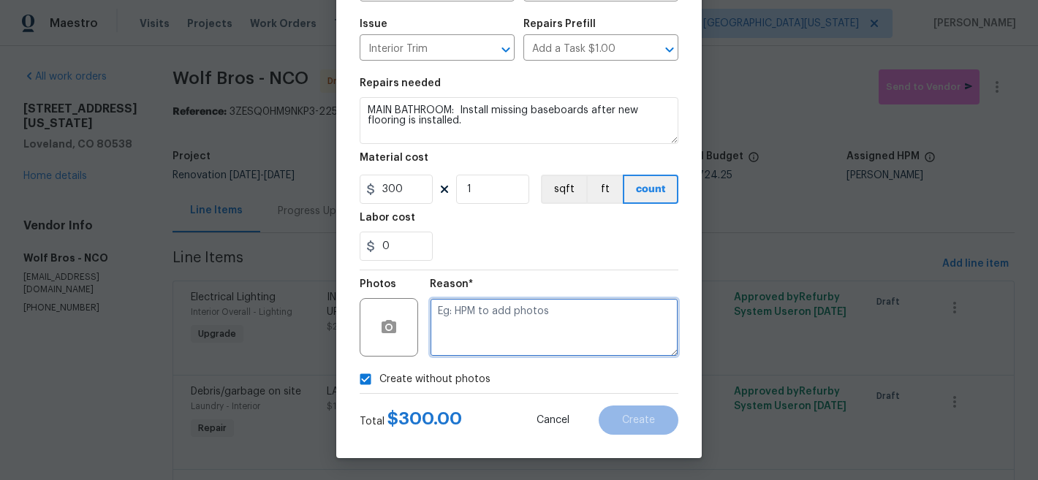
click at [563, 349] on textarea at bounding box center [554, 327] width 249 height 58
type textarea "Later"
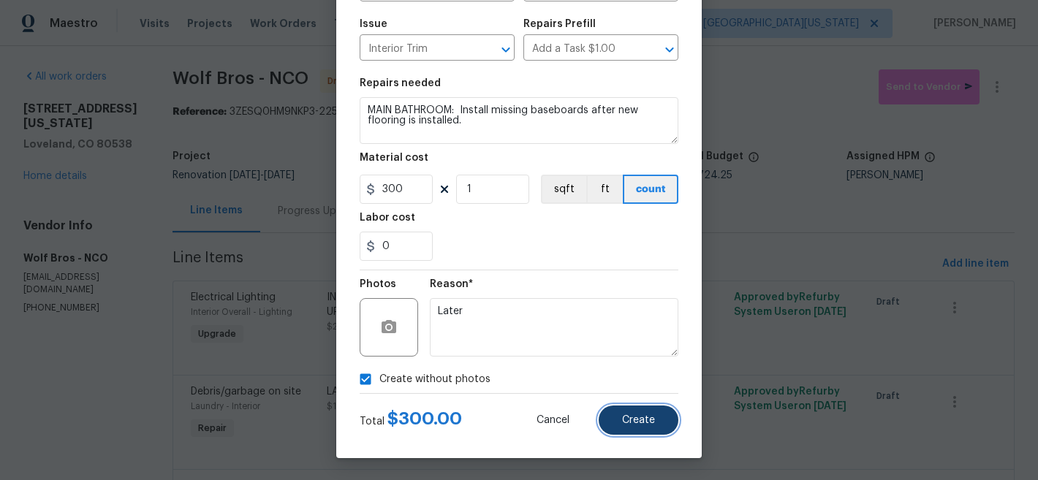
click at [642, 415] on span "Create" at bounding box center [638, 420] width 33 height 11
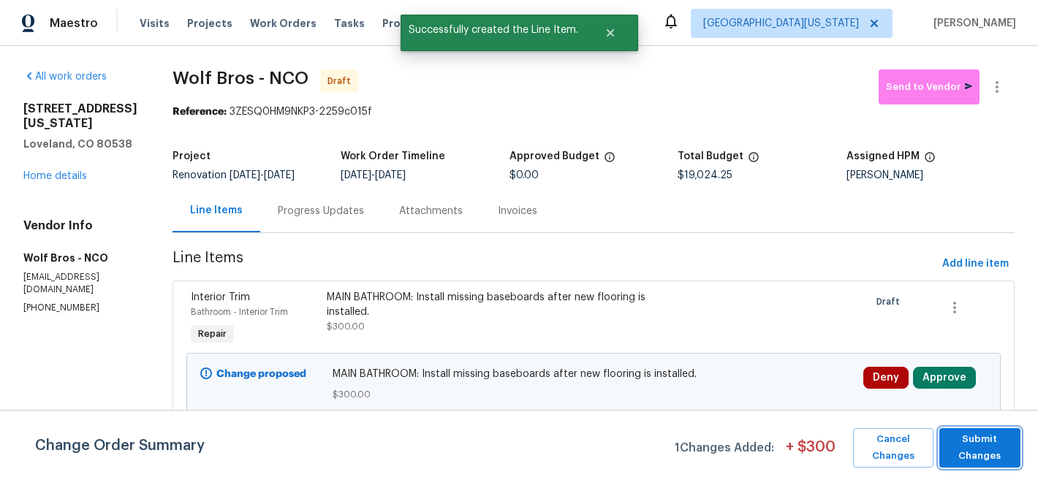
click at [980, 452] on span "Submit Changes" at bounding box center [980, 448] width 67 height 34
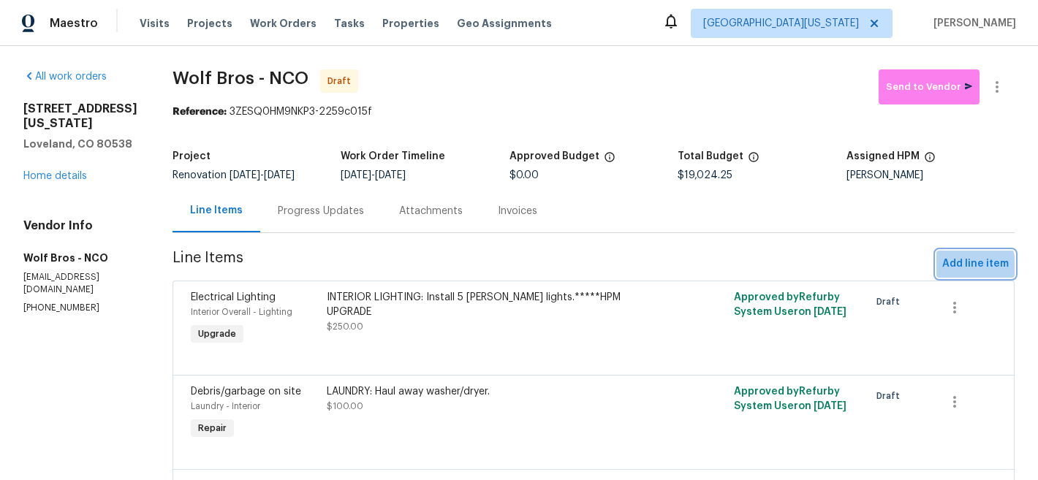
click at [945, 266] on span "Add line item" at bounding box center [975, 264] width 67 height 18
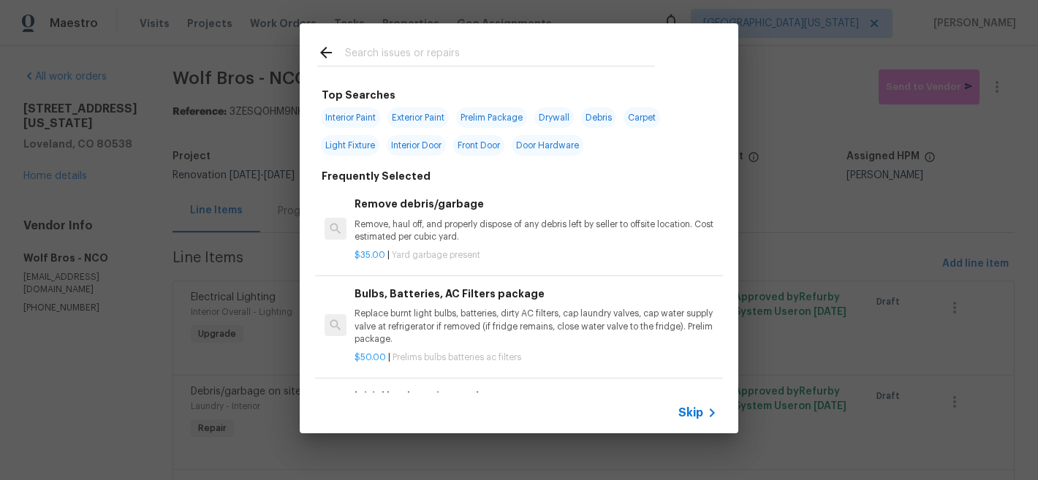
click at [474, 61] on input "text" at bounding box center [500, 55] width 310 height 22
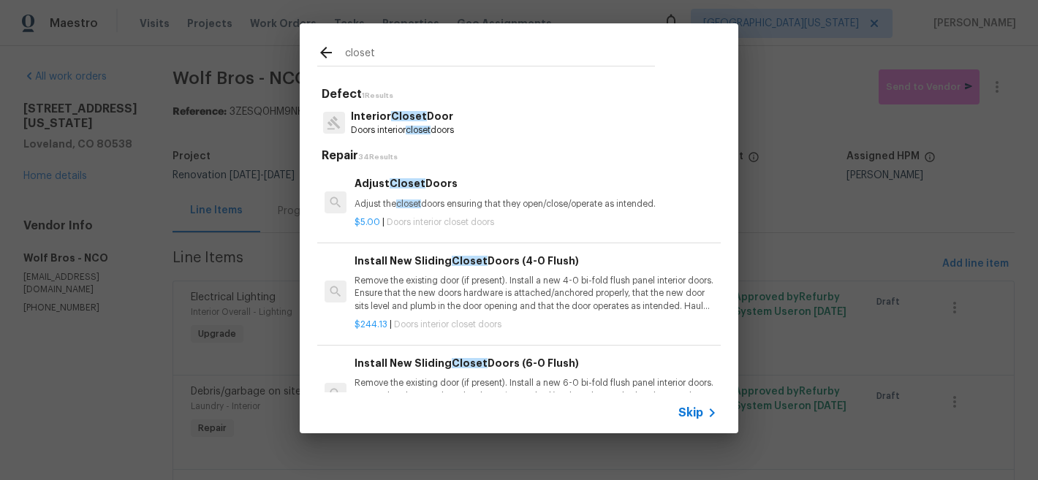
type input "closet"
click at [428, 124] on p "Doors interior closet doors" at bounding box center [402, 130] width 103 height 12
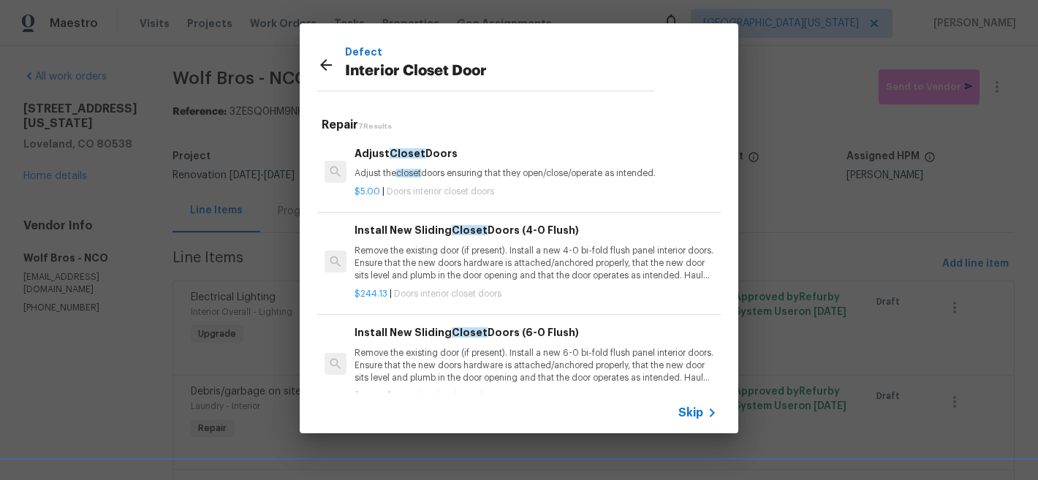
click at [521, 257] on p "Remove the existing door (if present). Install a new 4-0 bi-fold flush panel in…" at bounding box center [536, 263] width 363 height 37
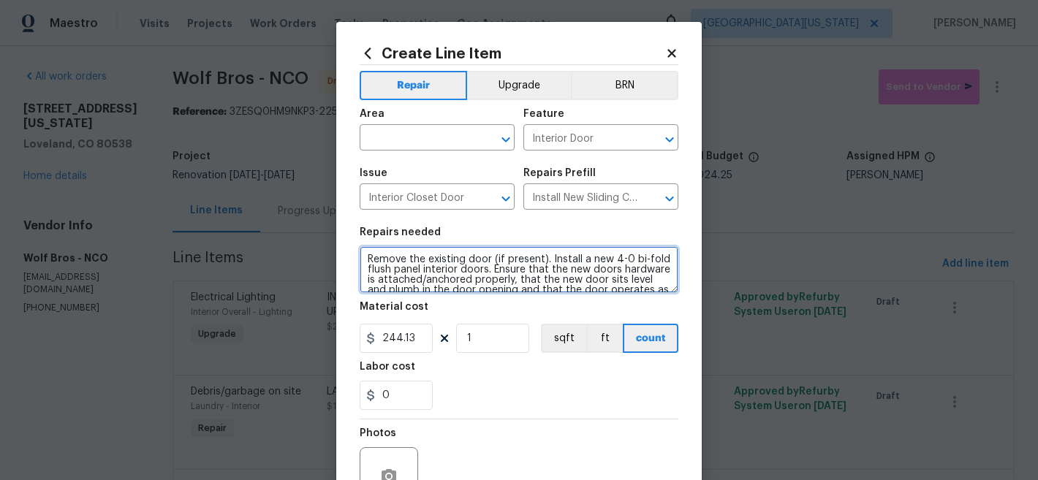
click at [431, 270] on textarea "Remove the existing door (if present). Install a new 4-0 bi-fold flush panel in…" at bounding box center [519, 269] width 319 height 47
click at [433, 270] on textarea "Remove the existing door (if present). Install a new 4-0 bi-fold flush panel in…" at bounding box center [519, 269] width 319 height 47
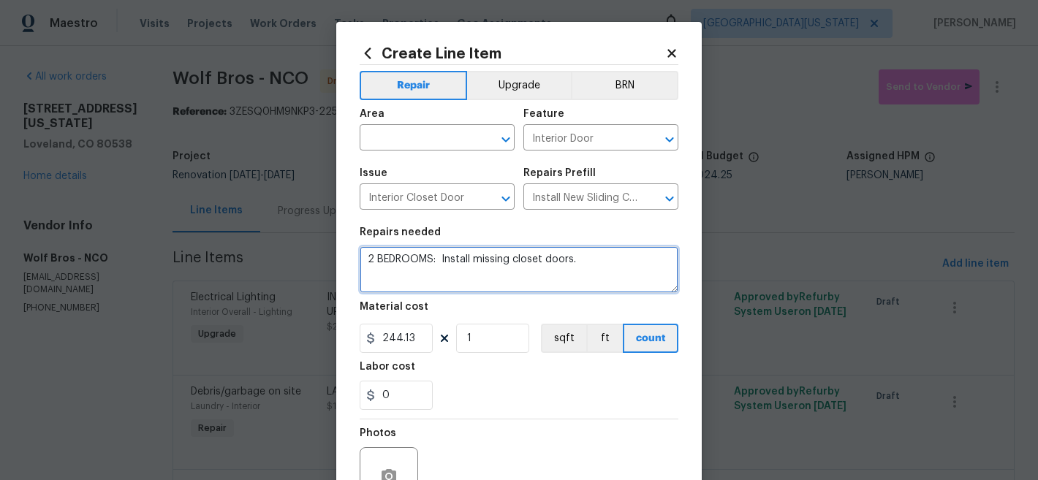
type textarea "2 BEDROOMS: Install missing closet doors."
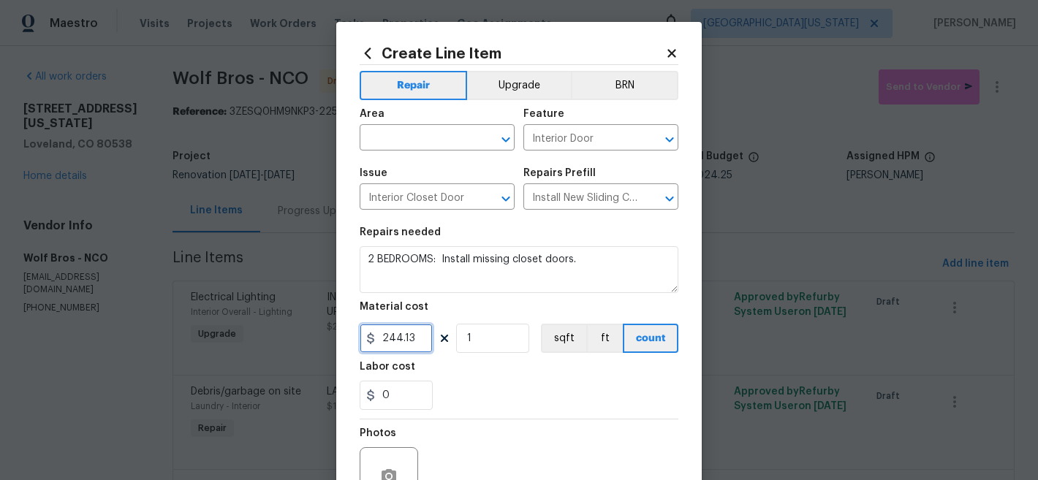
click at [404, 338] on input "244.13" at bounding box center [396, 338] width 73 height 29
type input "350"
click at [495, 351] on input "1" at bounding box center [492, 338] width 73 height 29
click at [496, 350] on input "1" at bounding box center [492, 338] width 73 height 29
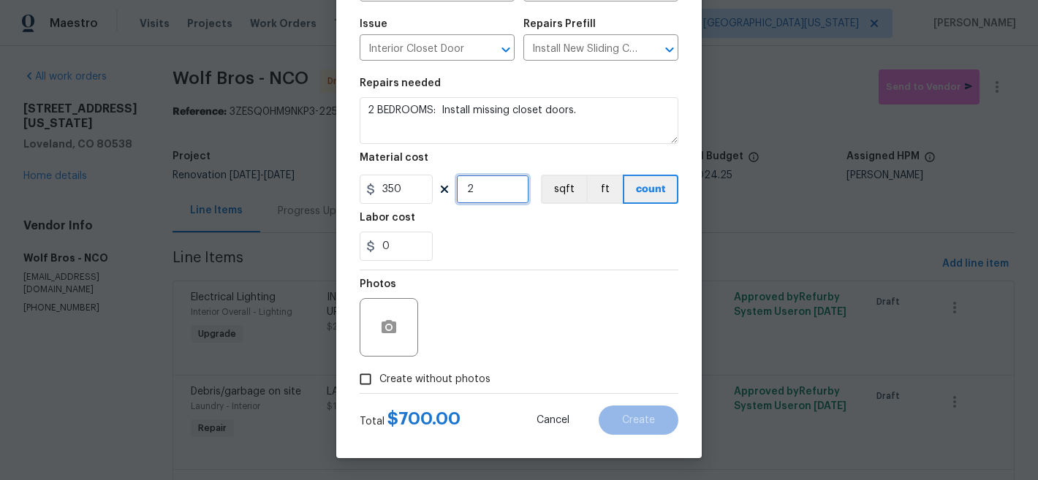
type input "2"
click at [445, 384] on span "Create without photos" at bounding box center [434, 379] width 111 height 15
click at [379, 384] on input "Create without photos" at bounding box center [366, 380] width 28 height 28
checkbox input "true"
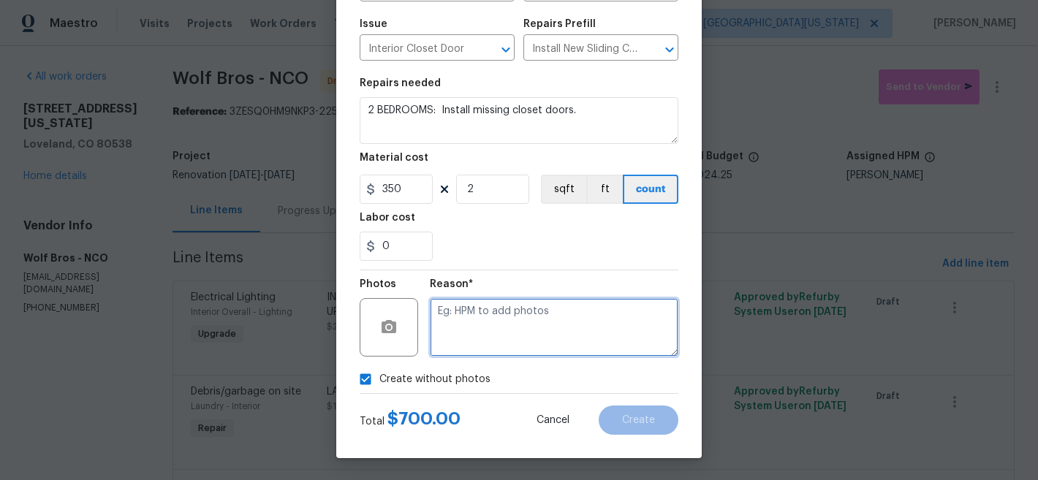
click at [532, 331] on textarea at bounding box center [554, 327] width 249 height 58
type textarea "Later"
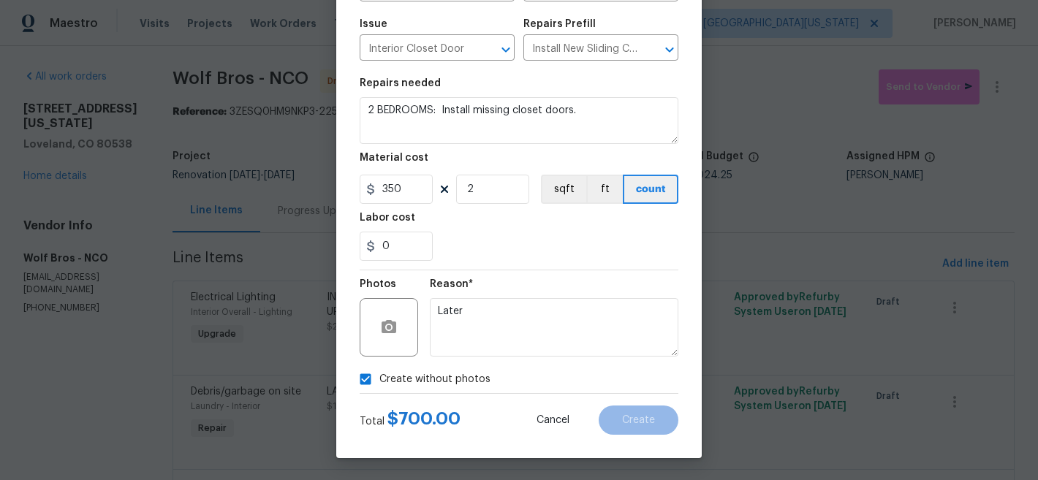
click at [574, 366] on div "Create without photos" at bounding box center [519, 380] width 319 height 28
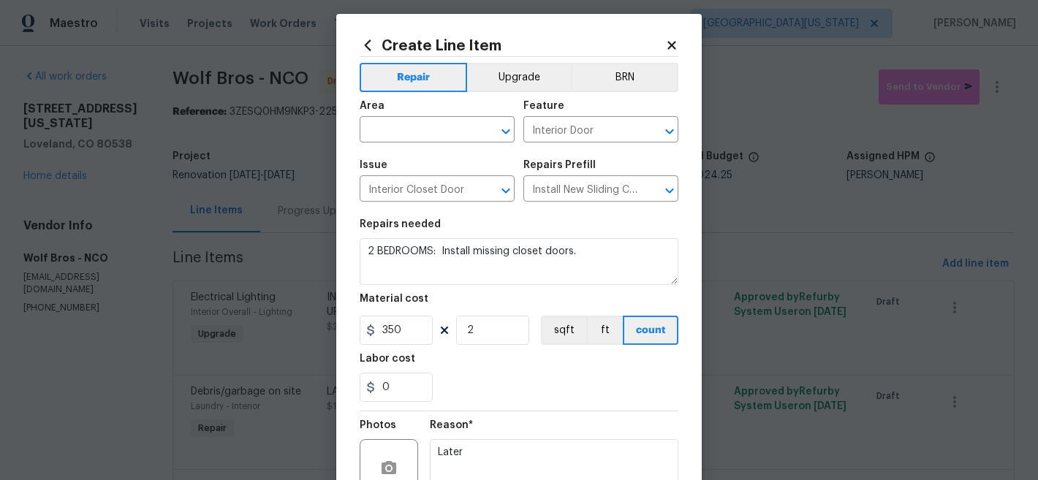
scroll to position [0, 0]
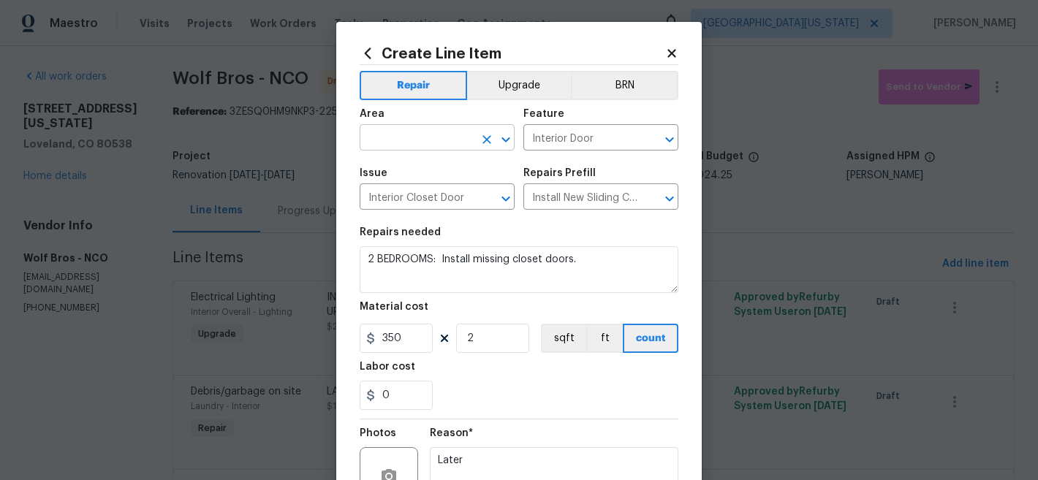
click at [441, 136] on input "text" at bounding box center [417, 139] width 114 height 23
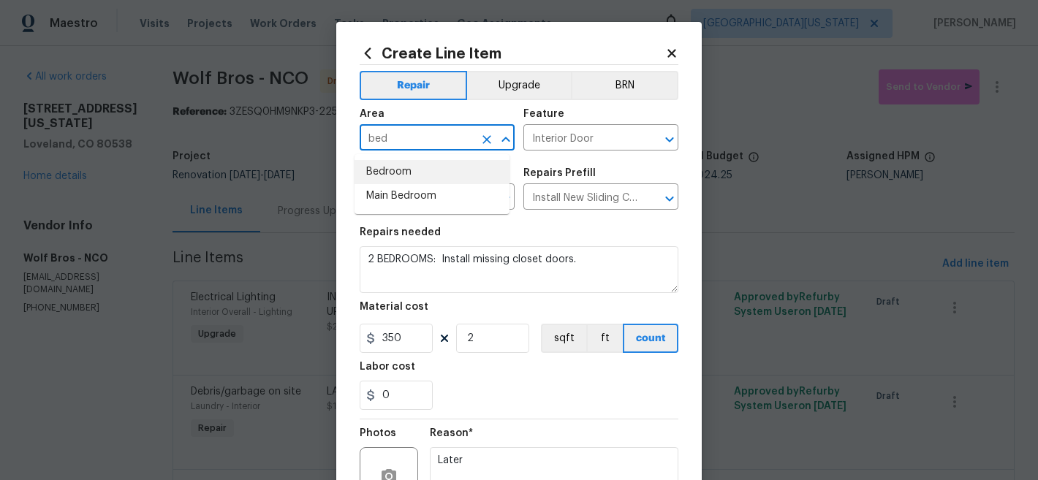
click at [443, 164] on li "Bedroom" at bounding box center [432, 172] width 155 height 24
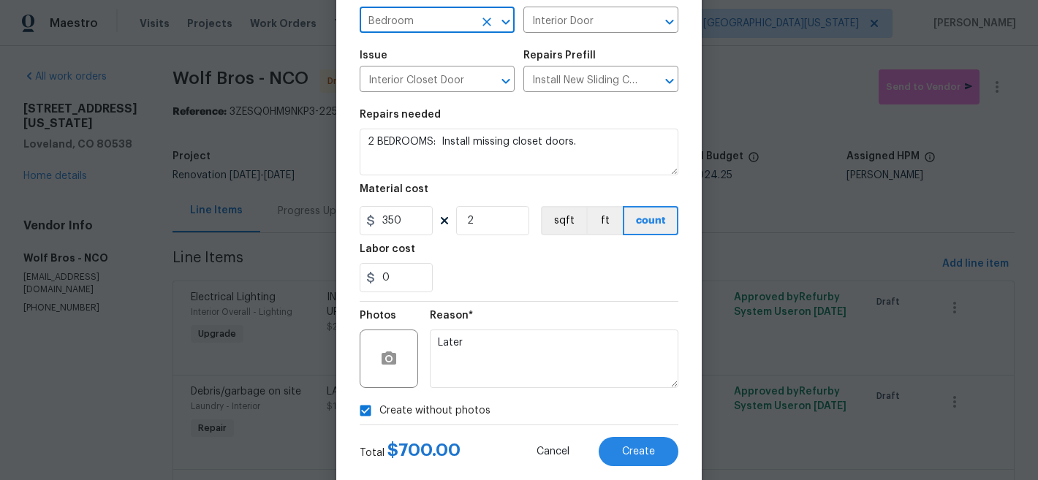
scroll to position [150, 0]
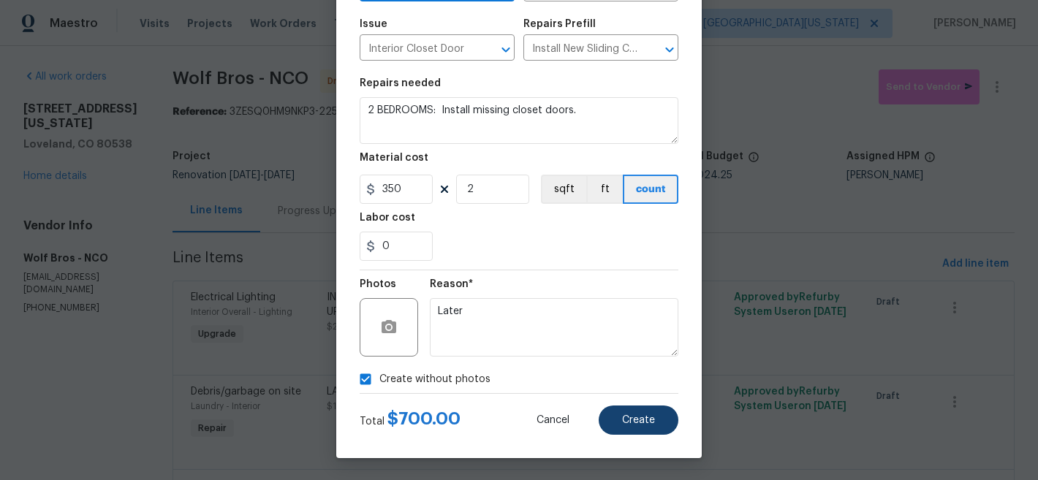
type input "Bedroom"
click at [635, 414] on button "Create" at bounding box center [639, 420] width 80 height 29
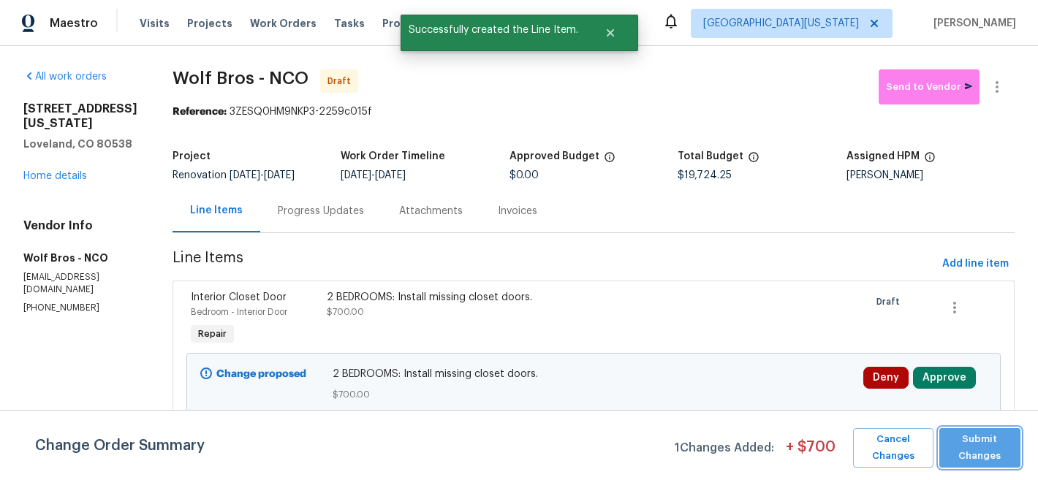
click at [980, 455] on span "Submit Changes" at bounding box center [980, 448] width 67 height 34
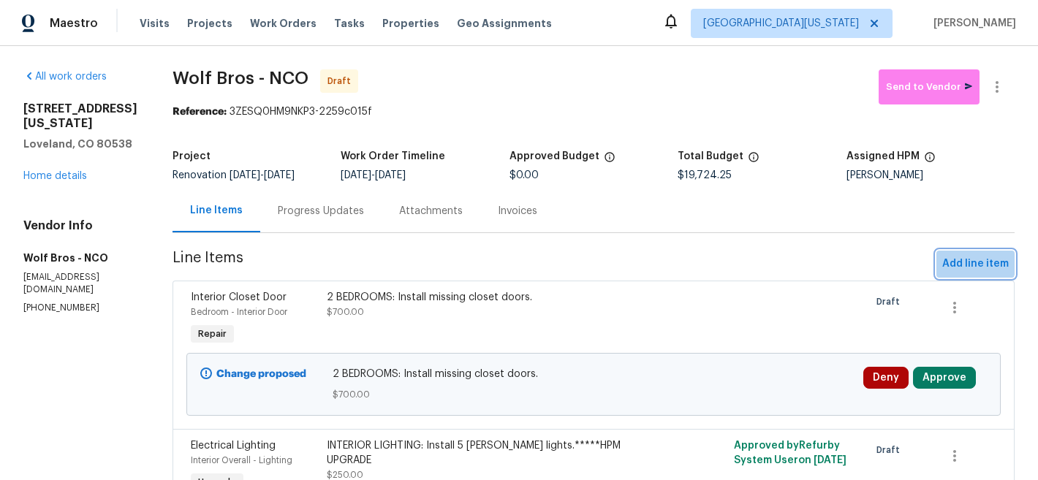
click at [951, 262] on span "Add line item" at bounding box center [975, 264] width 67 height 18
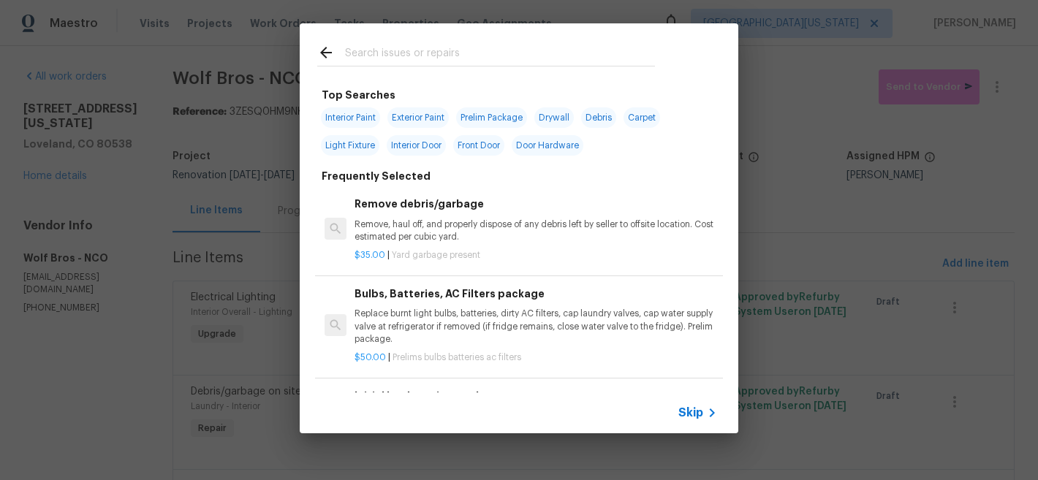
click at [506, 58] on input "text" at bounding box center [500, 55] width 310 height 22
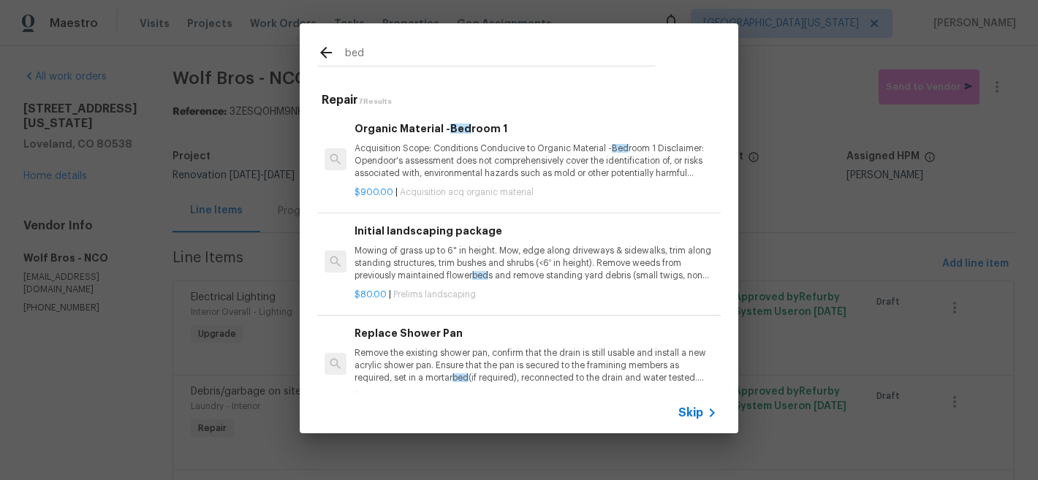
type input "bed"
click at [687, 413] on span "Skip" at bounding box center [690, 413] width 25 height 15
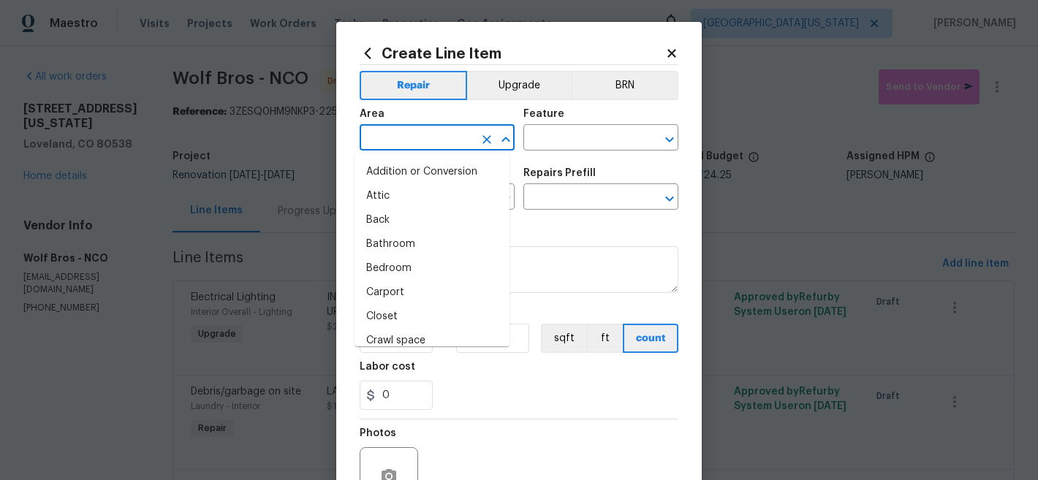
click at [379, 137] on input "text" at bounding box center [417, 139] width 114 height 23
type input "i"
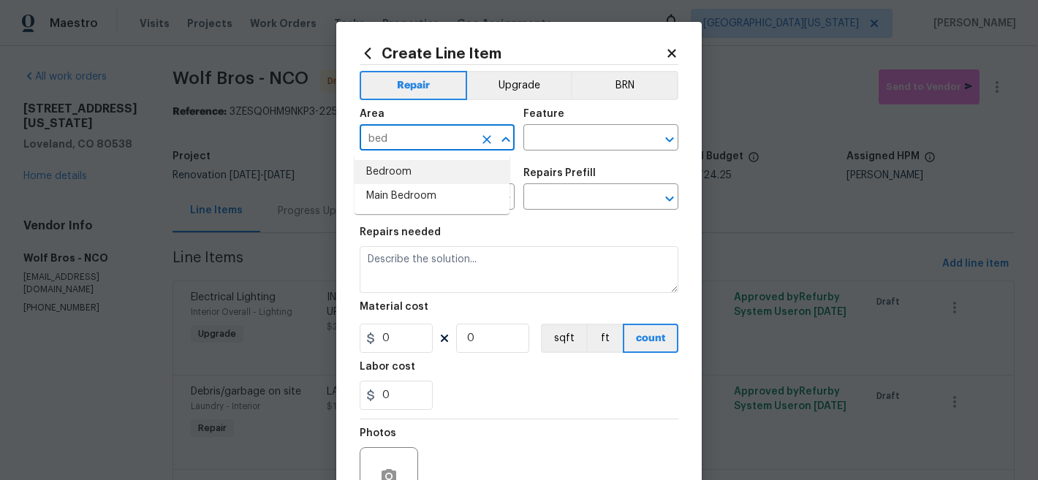
click at [381, 171] on li "Bedroom" at bounding box center [432, 172] width 155 height 24
type input "Bedroom"
click at [579, 116] on div "Feature" at bounding box center [600, 118] width 155 height 19
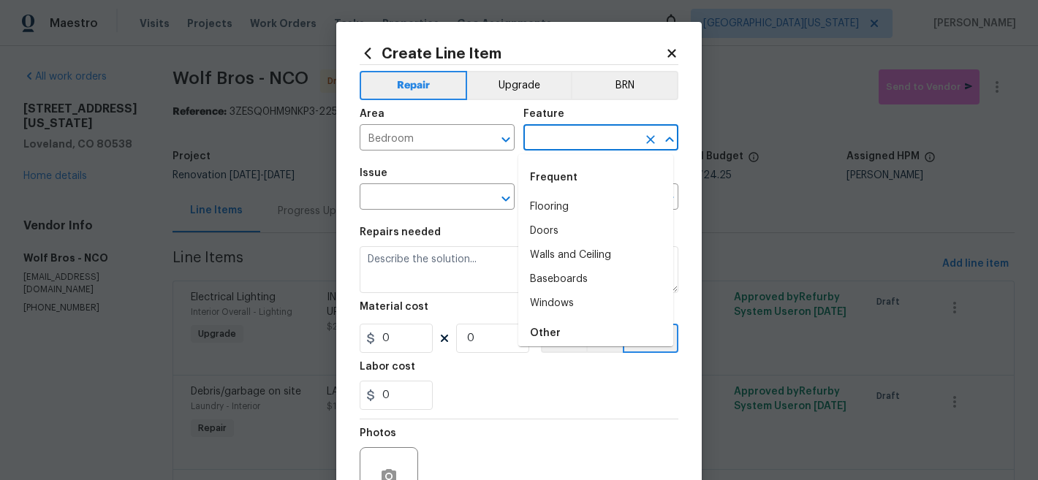
click at [575, 132] on input "text" at bounding box center [580, 139] width 114 height 23
click at [564, 259] on li "Interior Door" at bounding box center [595, 255] width 155 height 24
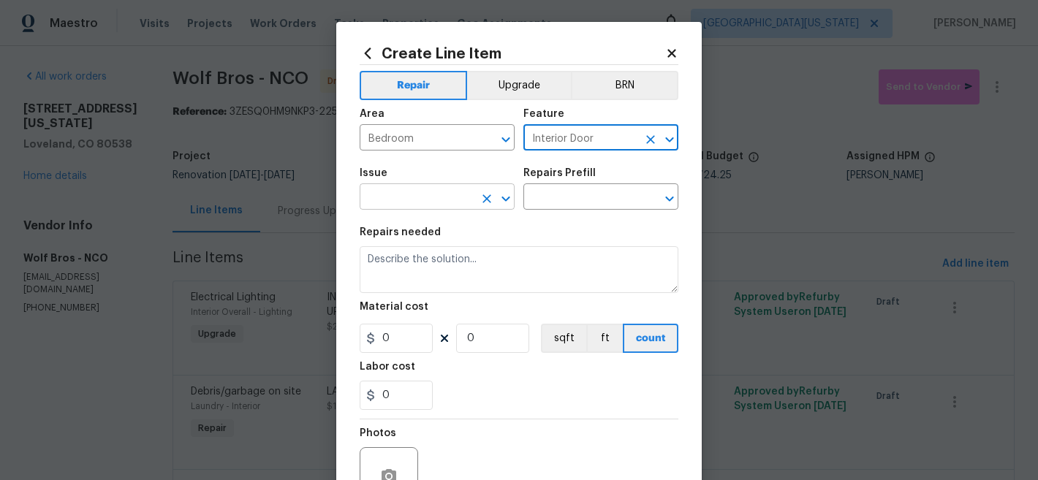
type input "Interior Door"
click at [450, 196] on input "text" at bounding box center [417, 198] width 114 height 23
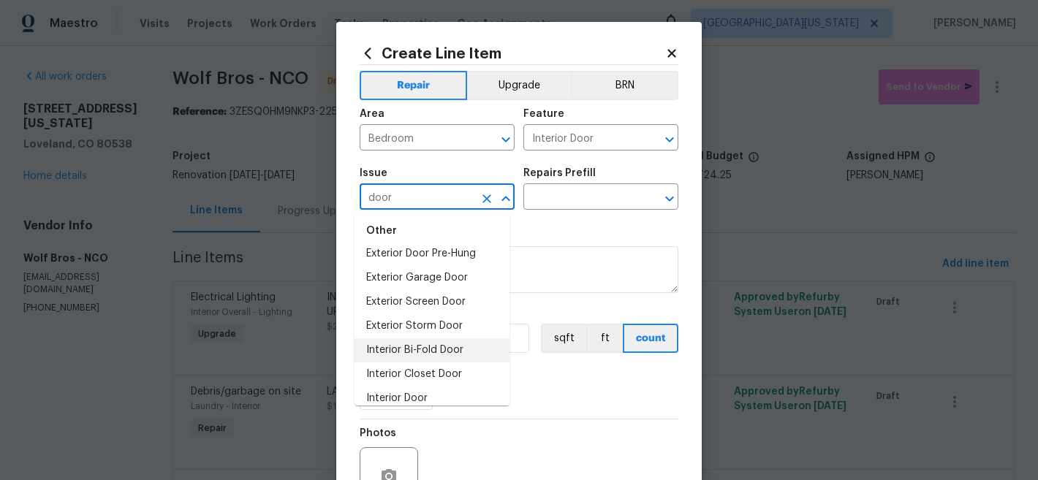
scroll to position [120, 0]
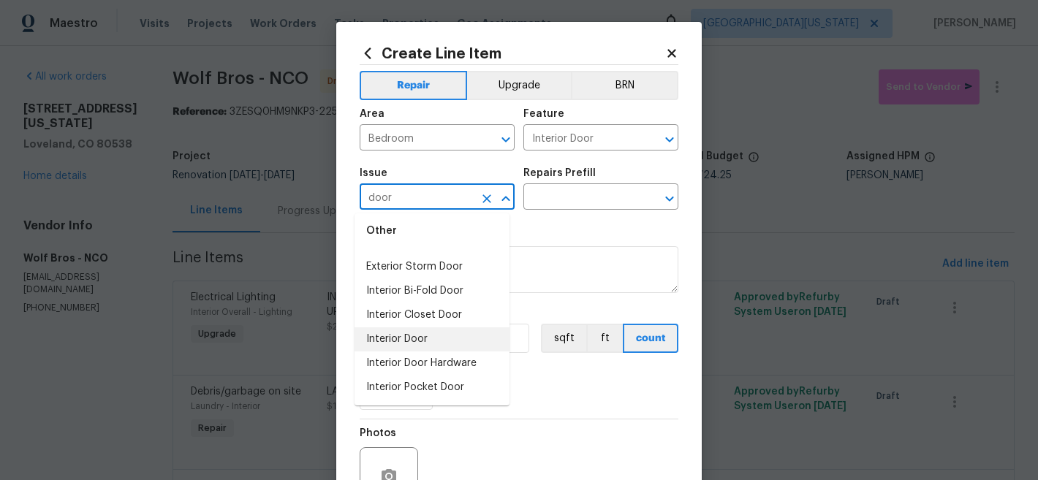
drag, startPoint x: 427, startPoint y: 336, endPoint x: 472, endPoint y: 268, distance: 81.9
click at [427, 336] on li "Interior Door" at bounding box center [432, 340] width 155 height 24
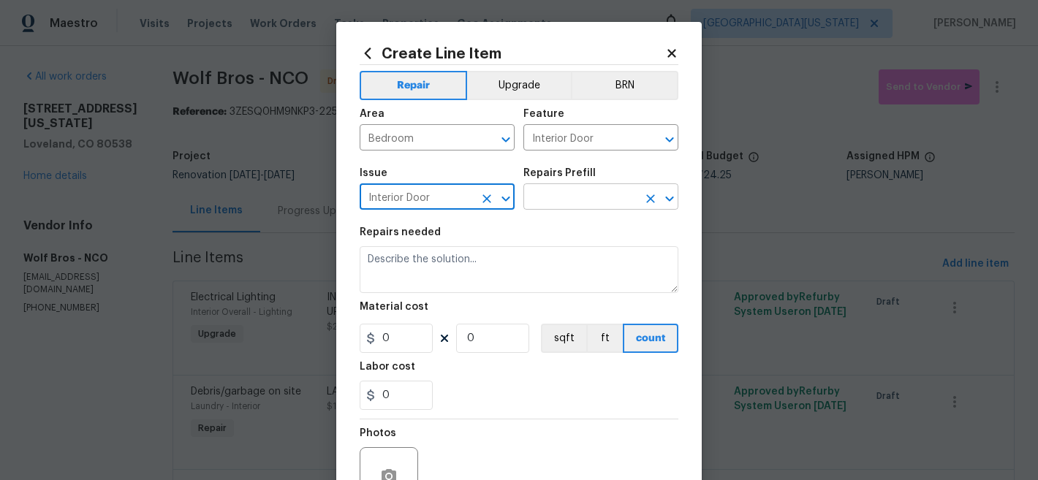
type input "Interior Door"
click at [560, 203] on input "text" at bounding box center [580, 198] width 114 height 23
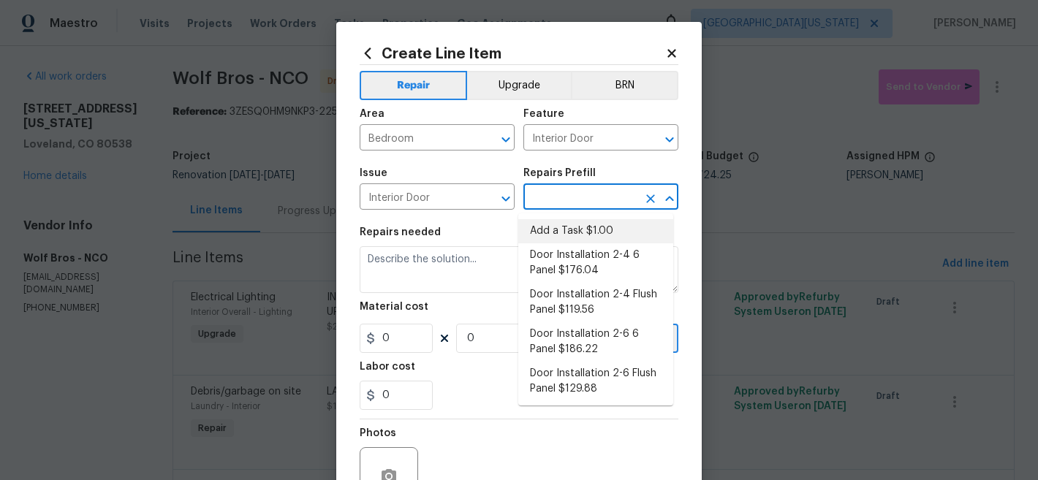
click at [564, 225] on li "Add a Task $1.00" at bounding box center [595, 231] width 155 height 24
type input "Add a Task $1.00"
type textarea "HPM to detail"
type input "1"
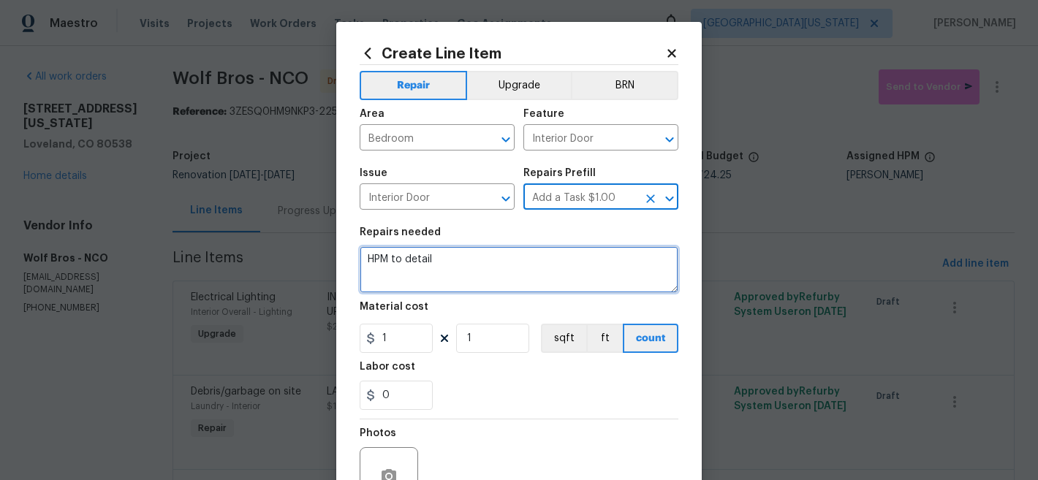
click at [493, 262] on textarea "HPM to detail" at bounding box center [519, 269] width 319 height 47
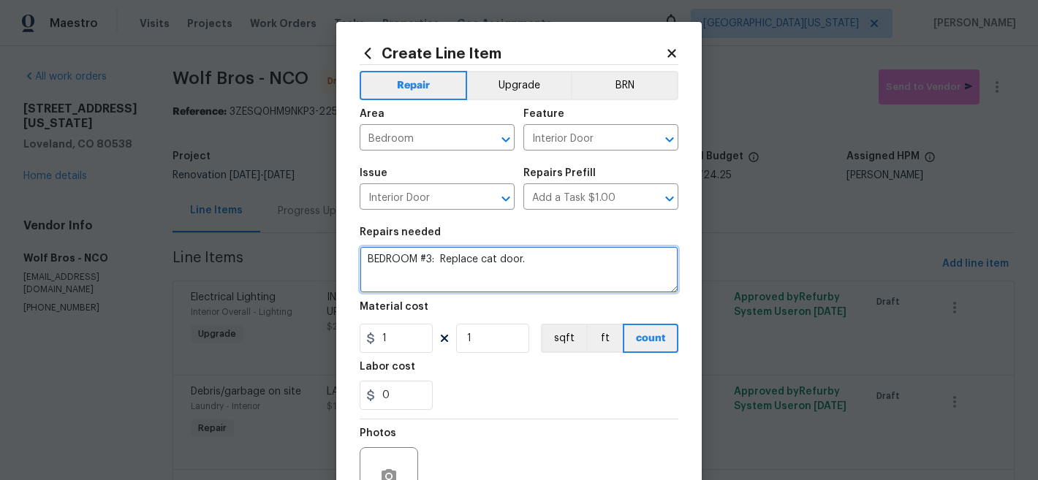
type textarea "BEDROOM #3: Replace cat door."
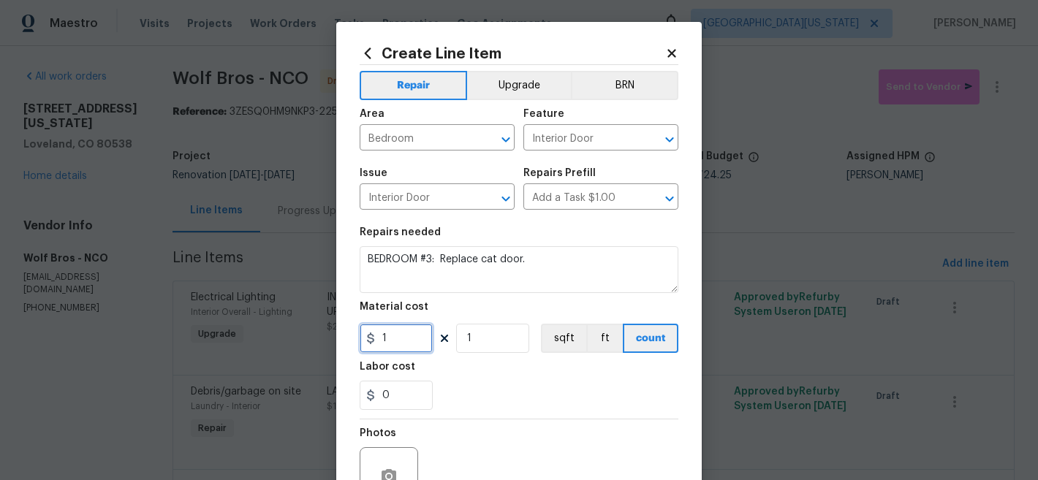
click at [382, 332] on input "1" at bounding box center [396, 338] width 73 height 29
click at [383, 332] on input "1" at bounding box center [396, 338] width 73 height 29
type input "200"
click at [537, 380] on div "Labor cost" at bounding box center [519, 371] width 319 height 19
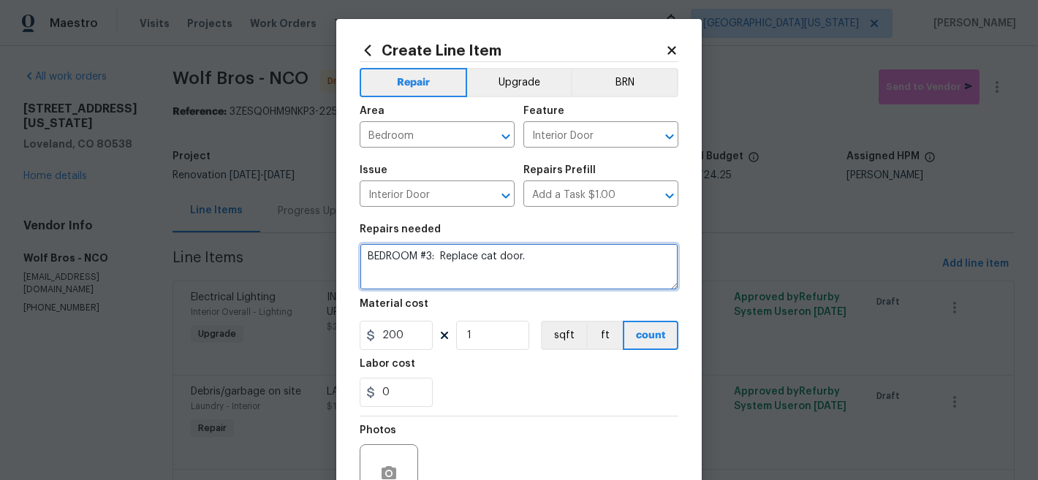
click at [588, 254] on textarea "BEDROOM #3: Replace cat door." at bounding box center [519, 266] width 319 height 47
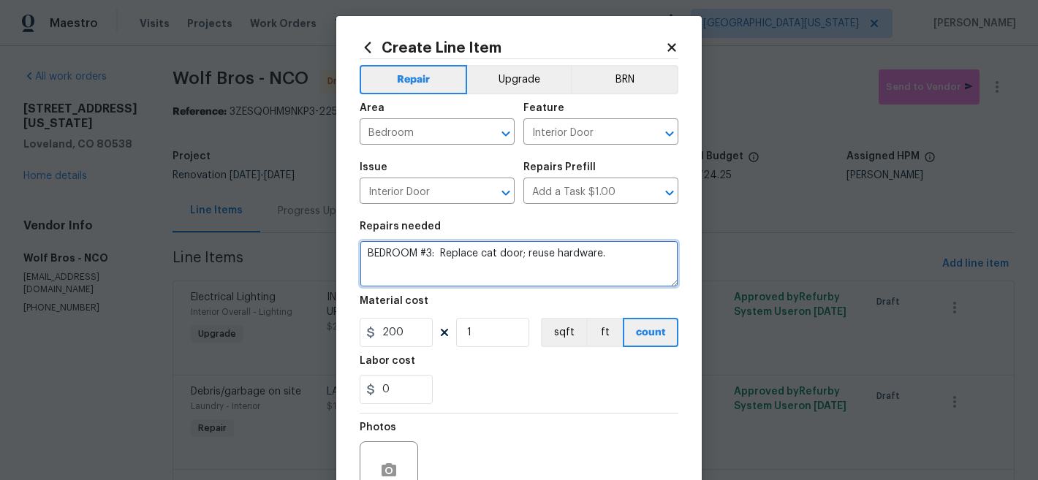
type textarea "BEDROOM #3: Replace cat door; reuse hardware."
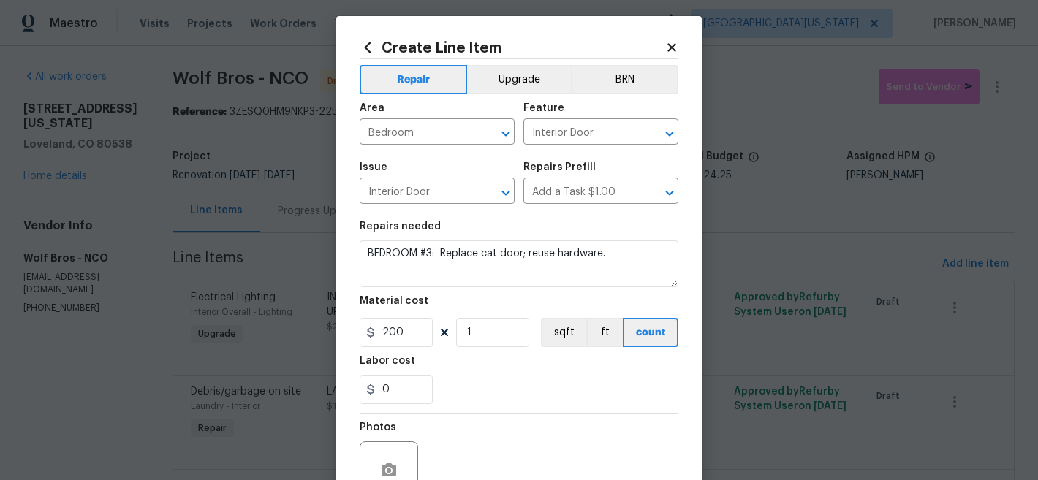
click at [493, 371] on div "Labor cost" at bounding box center [519, 365] width 319 height 19
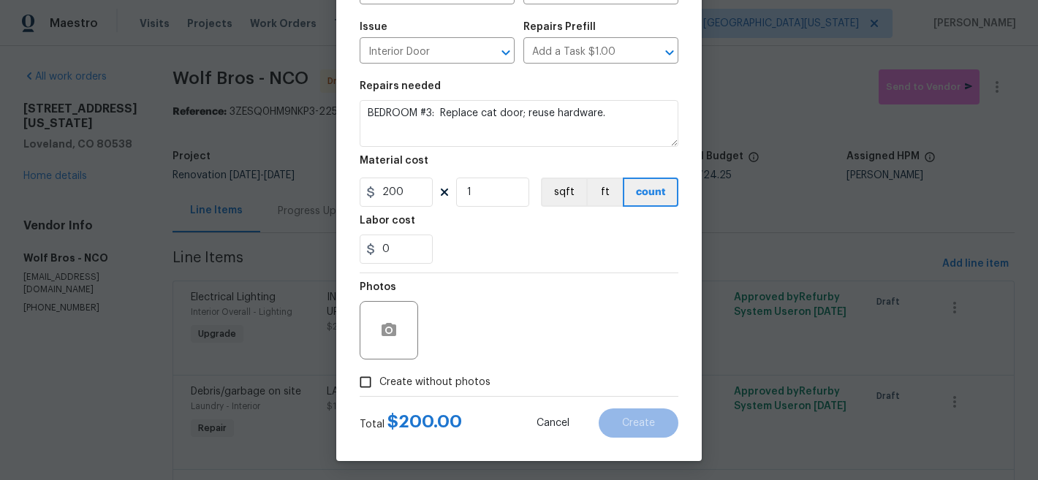
scroll to position [150, 0]
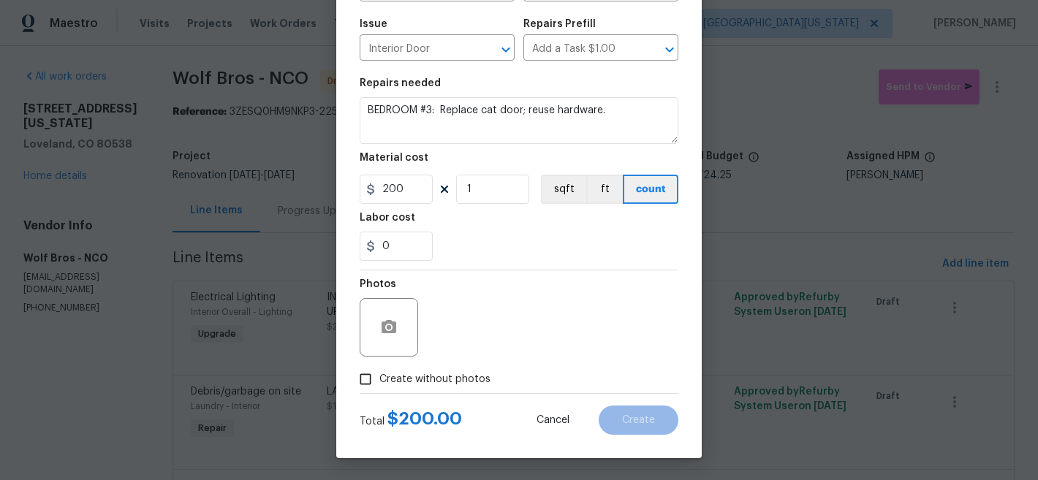
click at [423, 376] on span "Create without photos" at bounding box center [434, 379] width 111 height 15
click at [379, 376] on input "Create without photos" at bounding box center [366, 380] width 28 height 28
checkbox input "true"
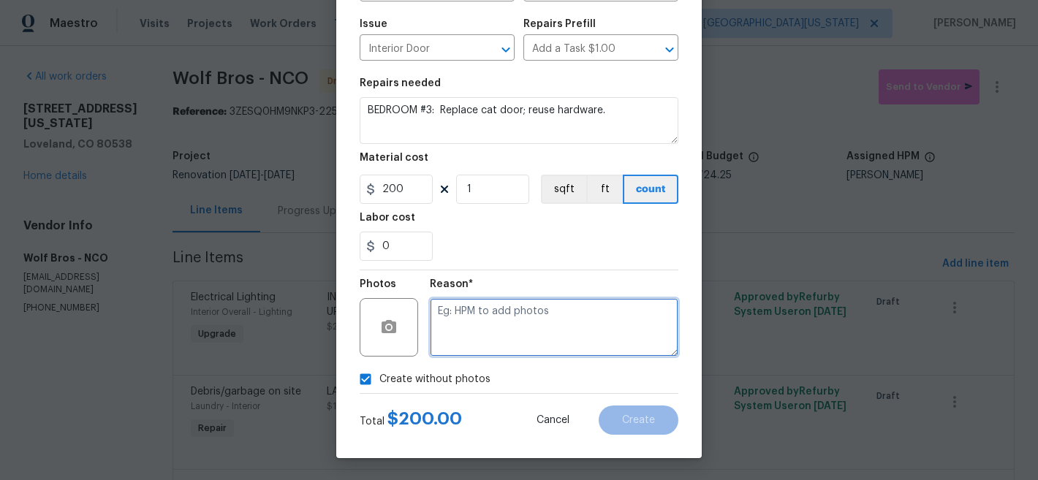
click at [512, 328] on textarea at bounding box center [554, 327] width 249 height 58
type textarea "Later"
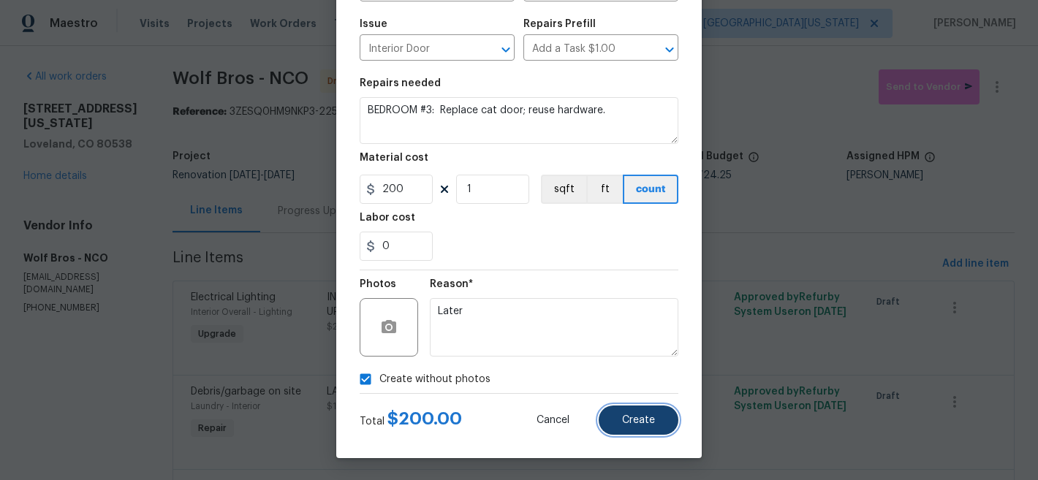
click at [643, 415] on span "Create" at bounding box center [638, 420] width 33 height 11
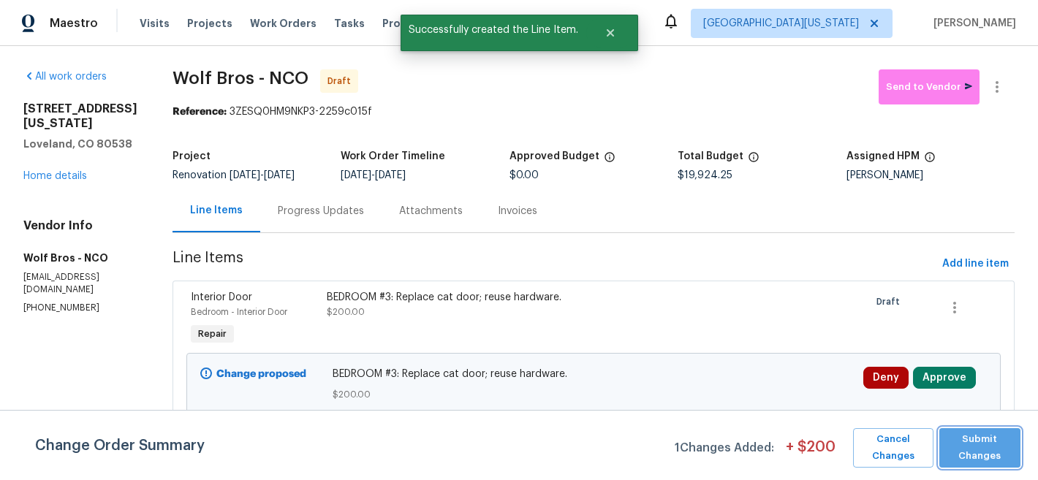
click at [962, 444] on span "Submit Changes" at bounding box center [980, 448] width 67 height 34
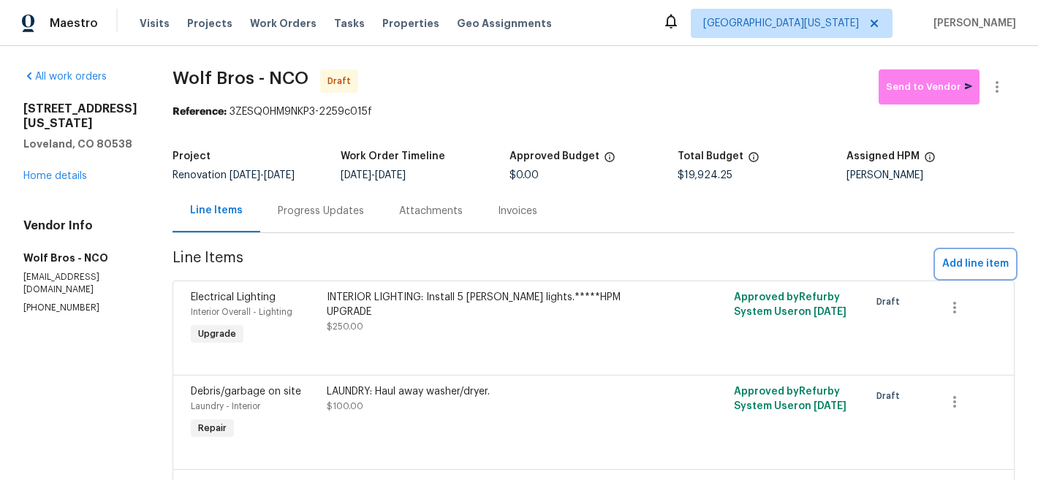
click at [953, 263] on span "Add line item" at bounding box center [975, 264] width 67 height 18
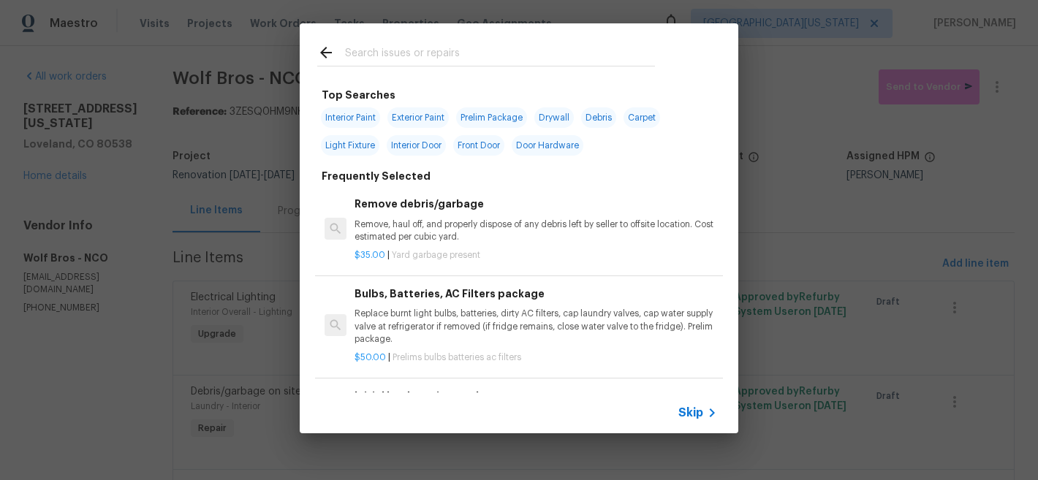
click at [477, 62] on input "text" at bounding box center [500, 55] width 310 height 22
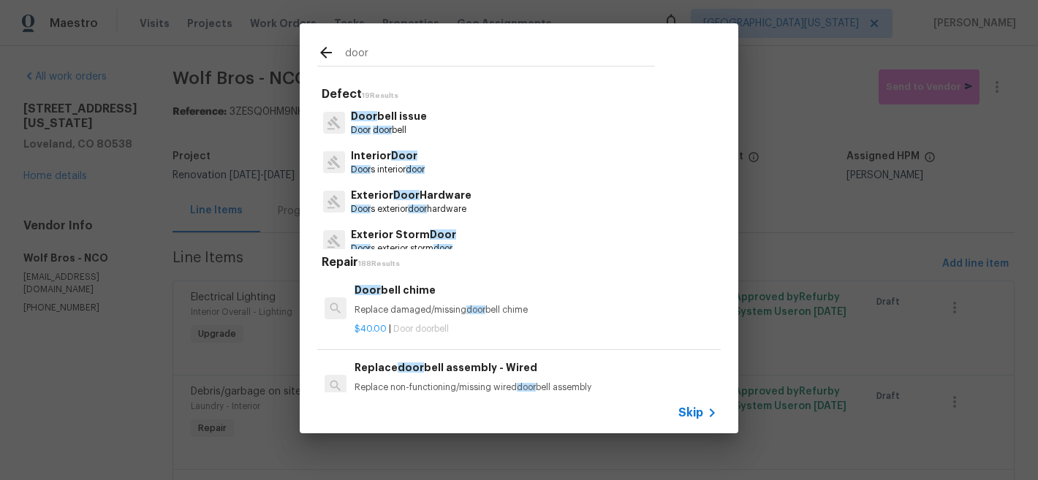
type input "door"
click at [409, 111] on p "Door bell issue" at bounding box center [389, 116] width 76 height 15
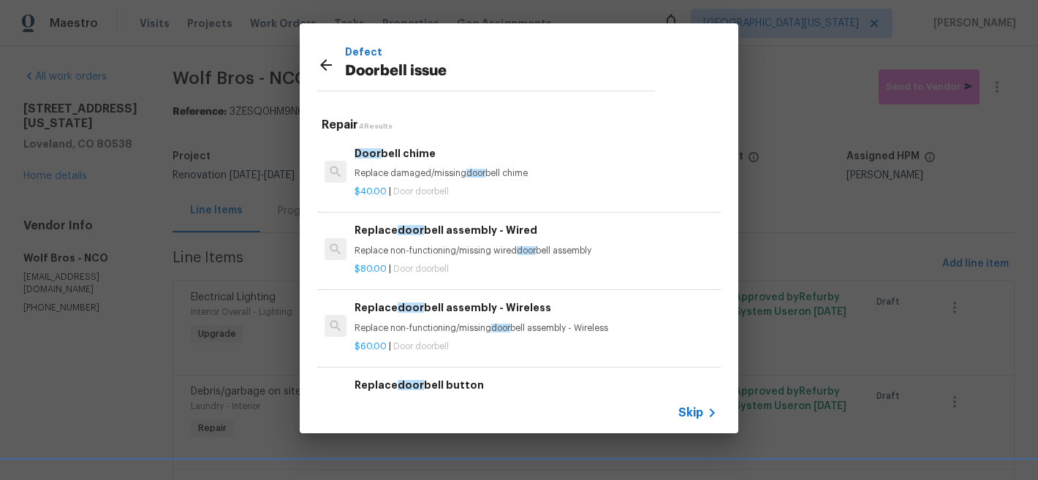
click at [476, 389] on h6 "Replace door bell button" at bounding box center [536, 385] width 363 height 16
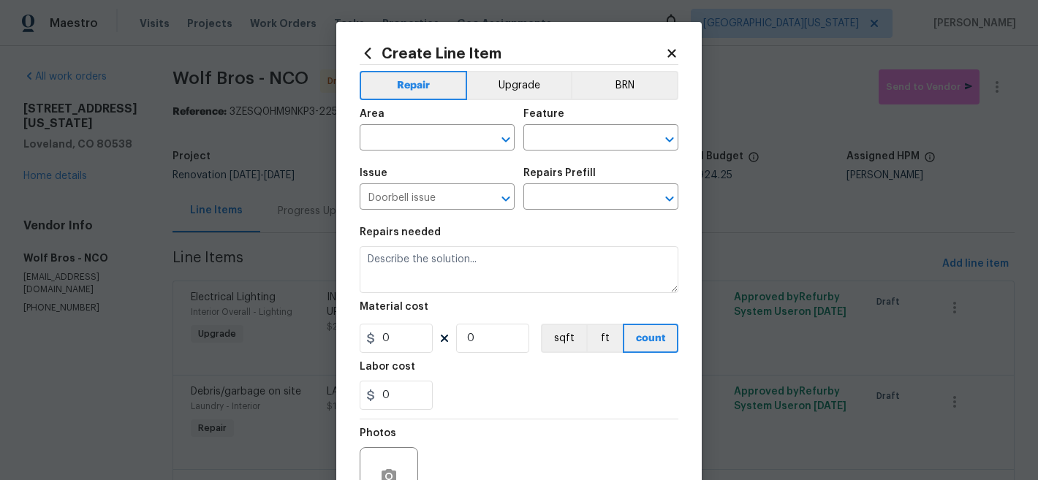
type input "Replace door bell button $20.00"
type textarea "Door bell button broken/inoperable - Replace door bell button."
type input "20"
type input "1"
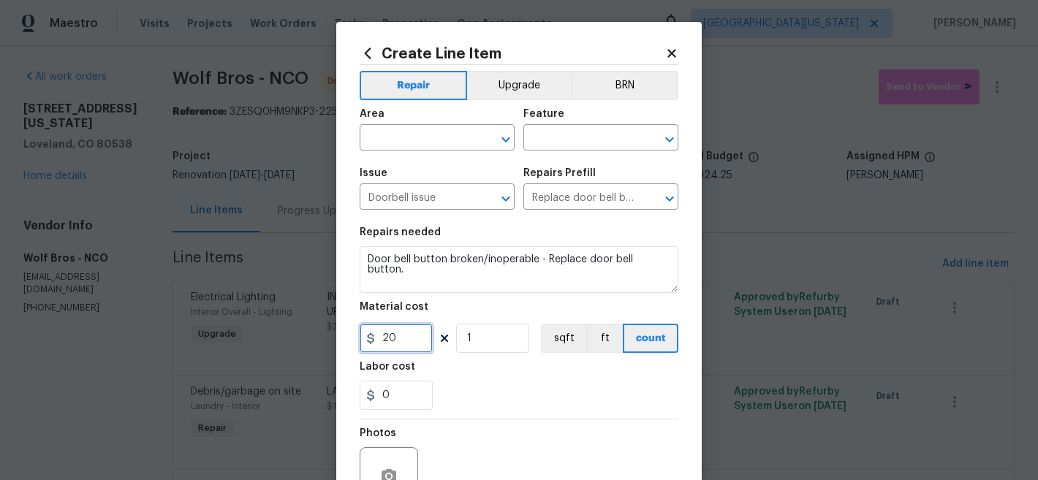
click at [391, 334] on input "20" at bounding box center [396, 338] width 73 height 29
type input "30"
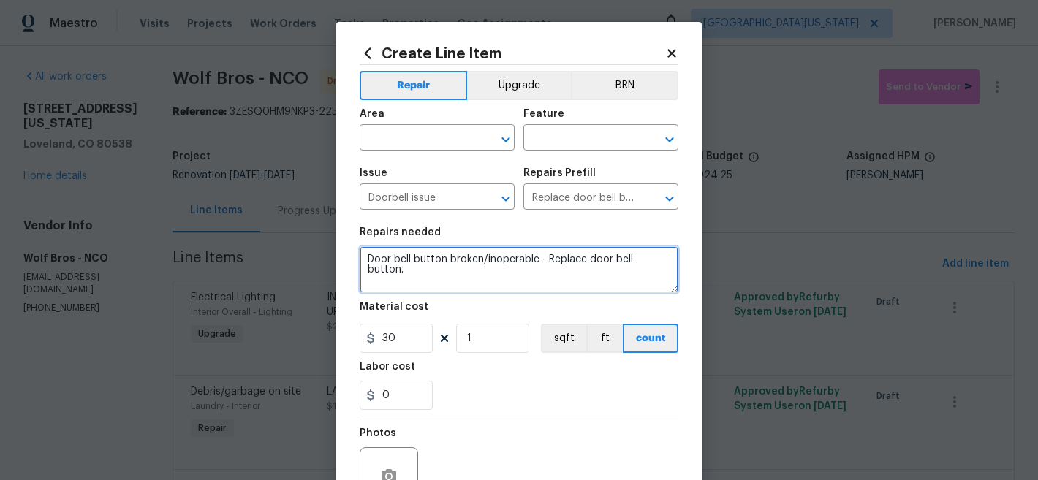
click at [363, 261] on textarea "Door bell button broken/inoperable - Replace door bell button." at bounding box center [519, 269] width 319 height 47
click at [465, 257] on textarea "DOORBELL BUTTON: Door bell button broken/inoperable - Replace door bell button." at bounding box center [519, 269] width 319 height 47
drag, startPoint x: 465, startPoint y: 257, endPoint x: 637, endPoint y: 256, distance: 171.8
click at [637, 256] on textarea "DOORBELL BUTTON: Door bell button broken/inoperable - Replace door bell button." at bounding box center [519, 269] width 319 height 47
type textarea "DOORBELL BUTTON: Replace door bell button."
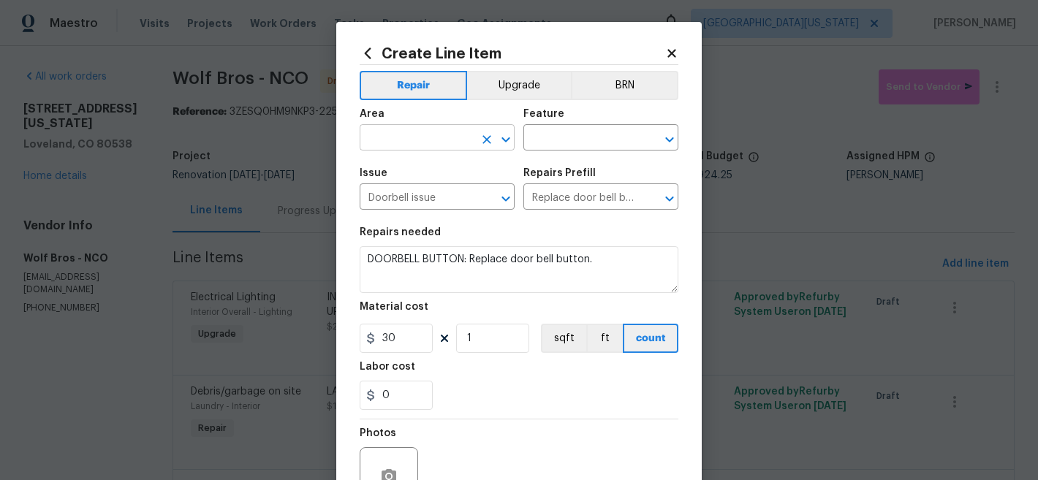
click at [415, 137] on input "text" at bounding box center [417, 139] width 114 height 23
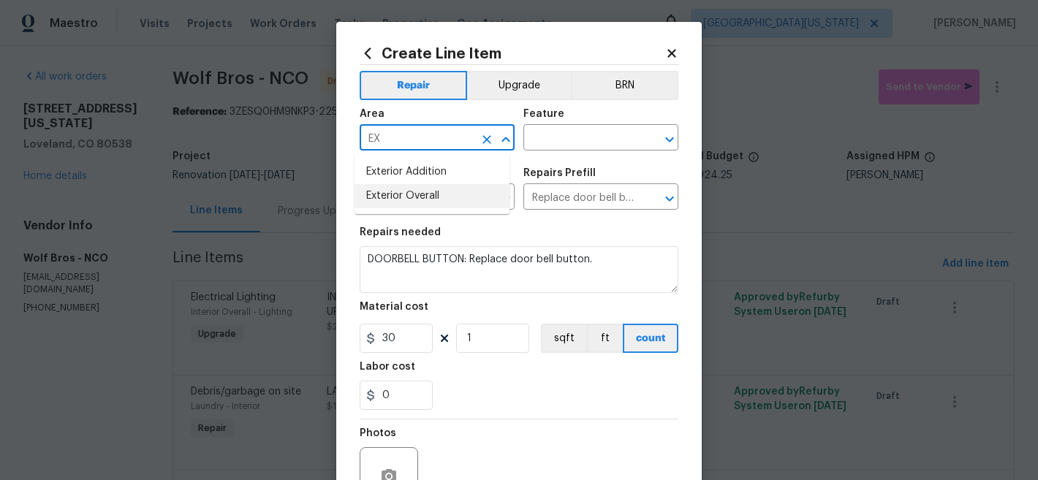
click at [405, 194] on li "Exterior Overall" at bounding box center [432, 196] width 155 height 24
type input "Exterior Overall"
click at [565, 133] on input "text" at bounding box center [580, 139] width 114 height 23
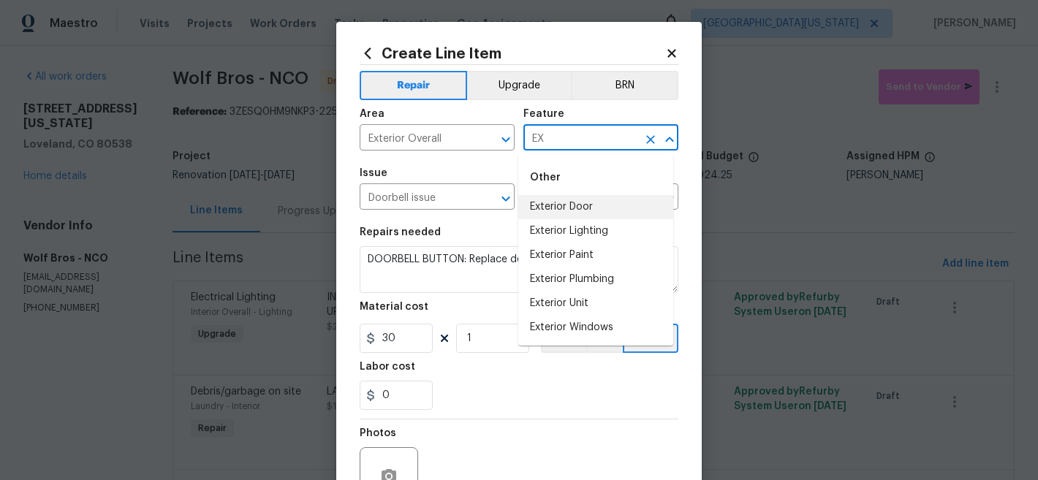
click at [597, 144] on input "EX" at bounding box center [580, 139] width 114 height 23
click at [597, 143] on input "EX" at bounding box center [580, 139] width 114 height 23
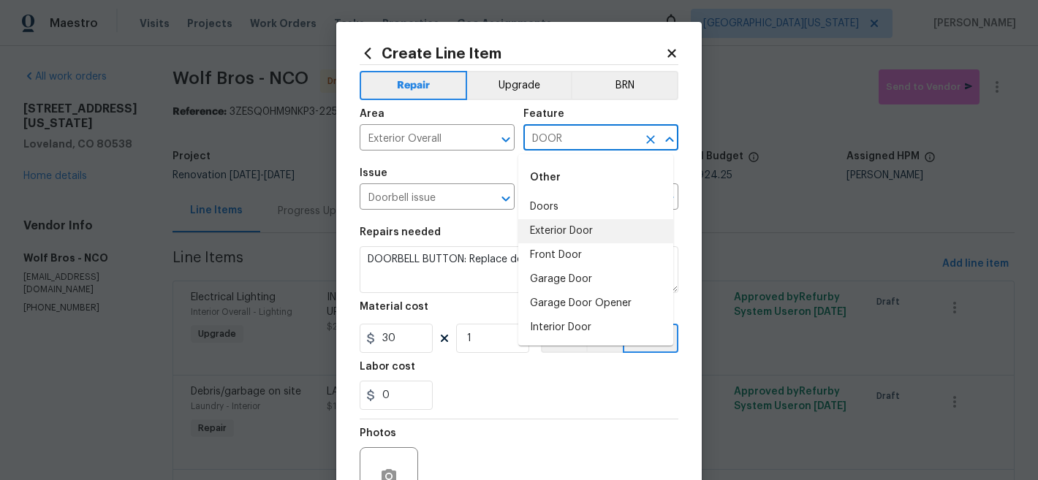
click at [557, 232] on li "Exterior Door" at bounding box center [595, 231] width 155 height 24
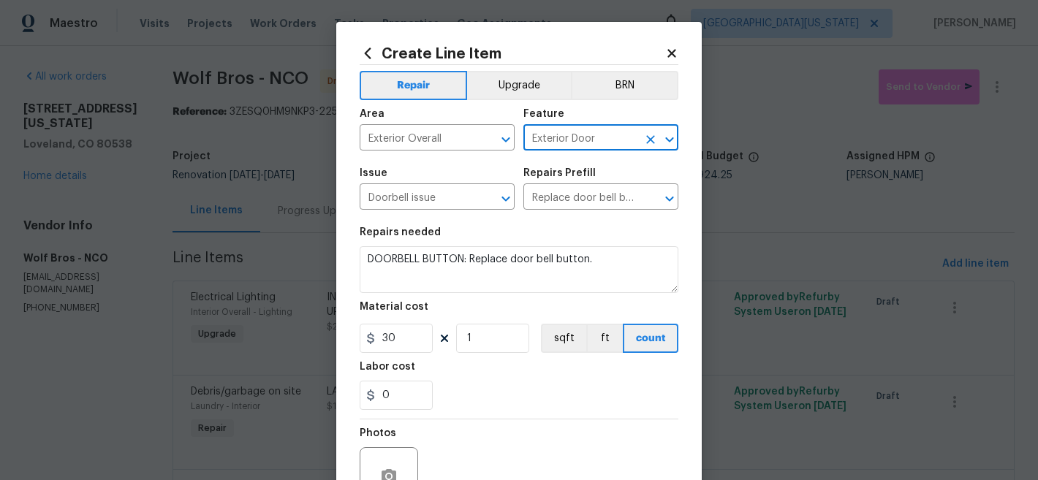
type input "Exterior Door"
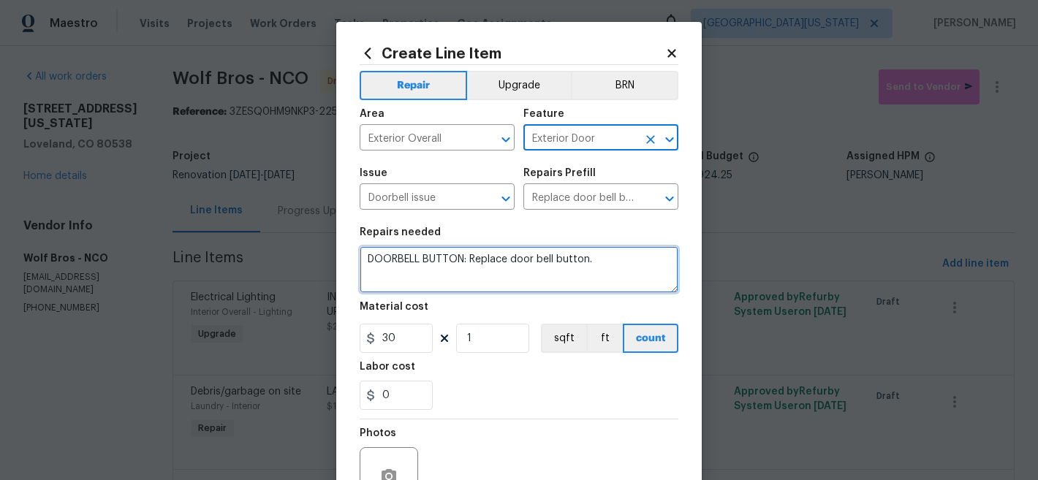
click at [612, 275] on textarea "DOORBELL BUTTON: Replace door bell button." at bounding box center [519, 269] width 319 height 47
click at [504, 291] on textarea "DOORBELL BUTTON: Replace door bell button." at bounding box center [519, 269] width 319 height 47
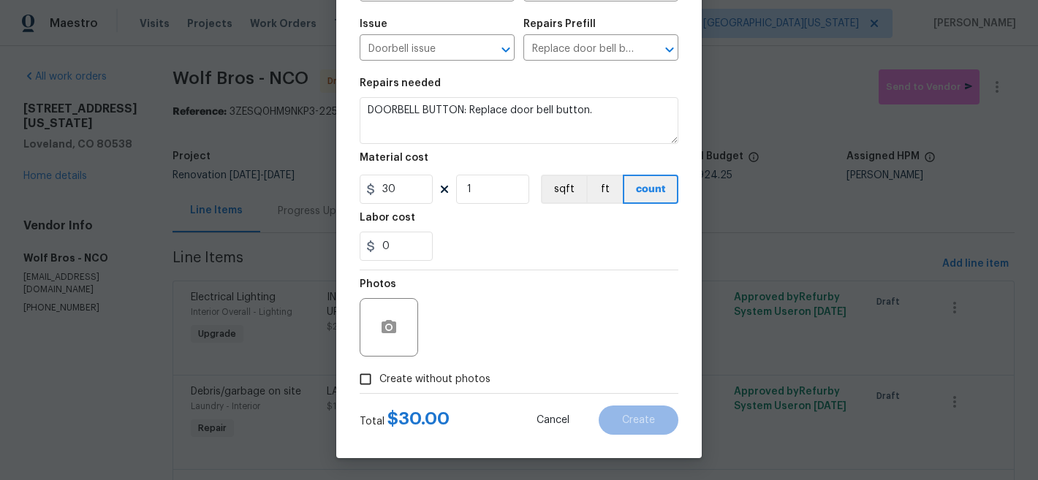
drag, startPoint x: 445, startPoint y: 388, endPoint x: 456, endPoint y: 370, distance: 21.3
click at [445, 388] on label "Create without photos" at bounding box center [421, 380] width 139 height 28
click at [379, 388] on input "Create without photos" at bounding box center [366, 380] width 28 height 28
checkbox input "true"
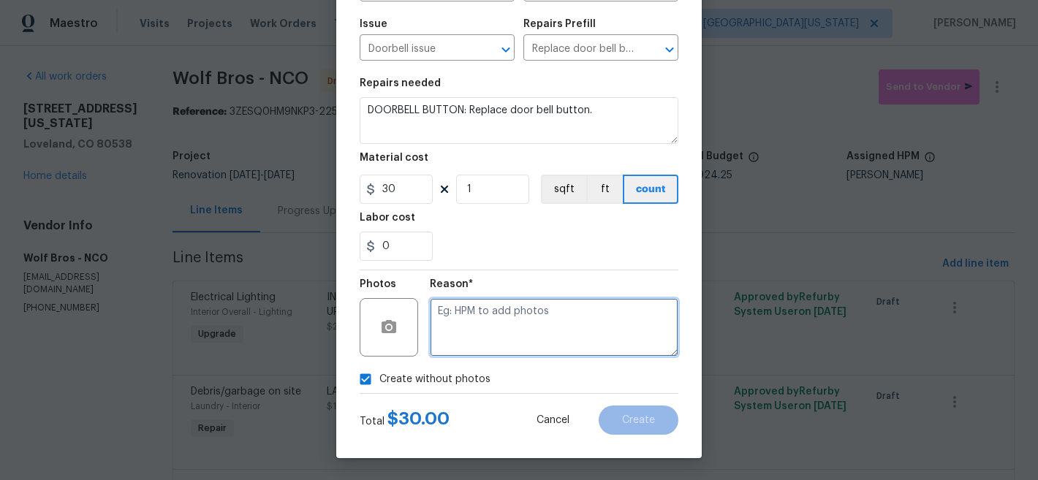
click at [564, 309] on textarea at bounding box center [554, 327] width 249 height 58
type textarea "Later"
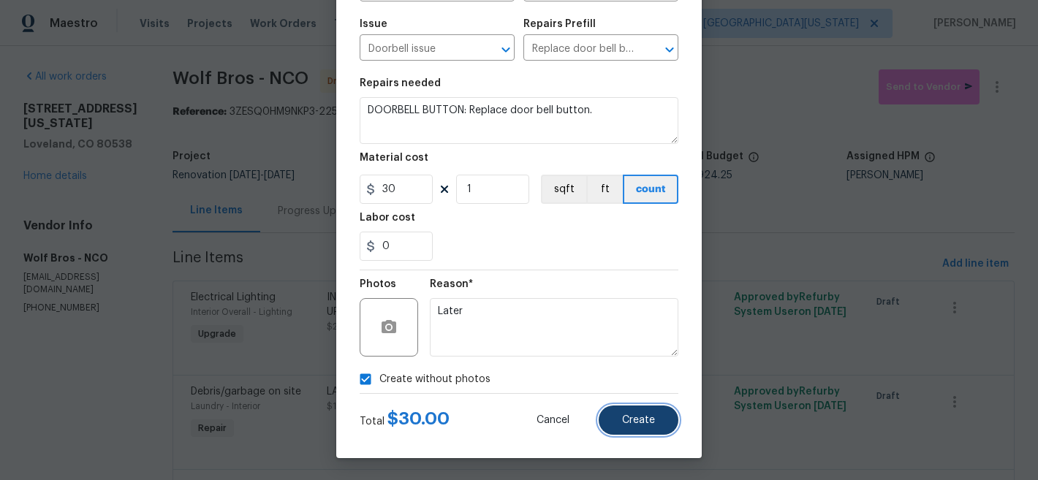
click at [654, 423] on button "Create" at bounding box center [639, 420] width 80 height 29
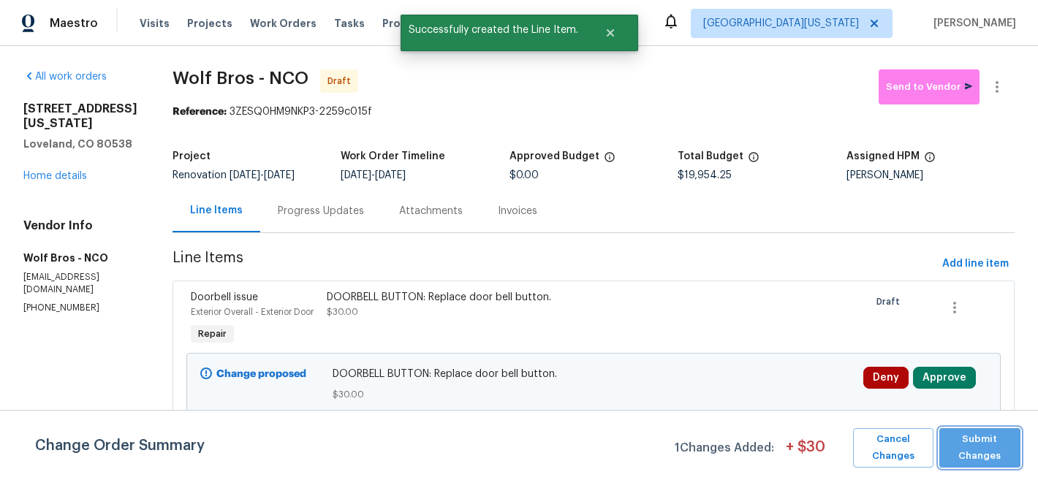
click at [976, 450] on span "Submit Changes" at bounding box center [980, 448] width 67 height 34
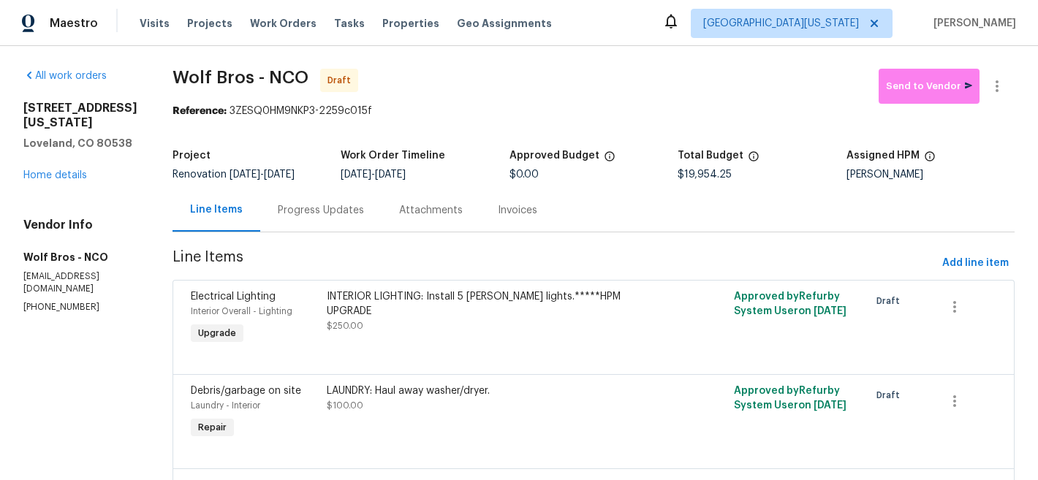
scroll to position [0, 0]
click at [979, 261] on span "Add line item" at bounding box center [975, 264] width 67 height 18
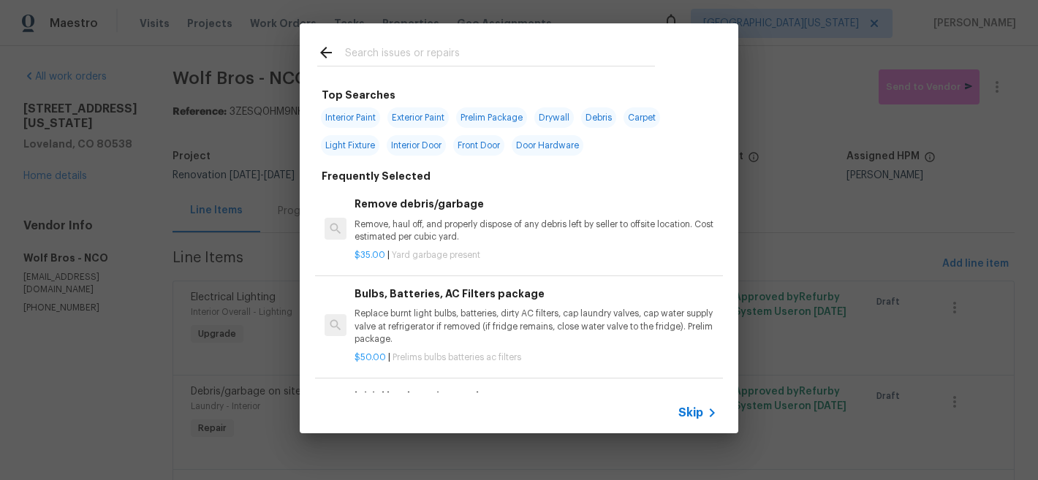
click at [504, 49] on input "text" at bounding box center [500, 55] width 310 height 22
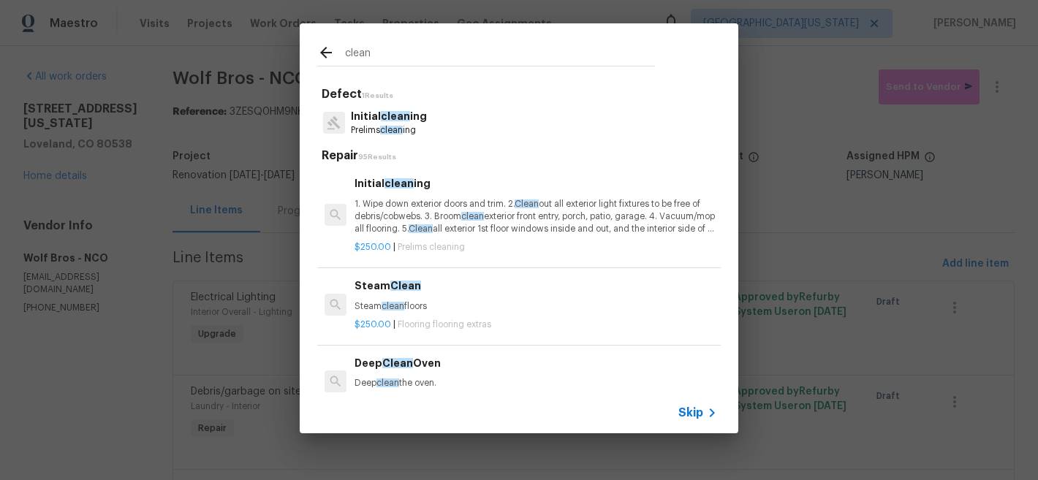
type input "clean"
click at [445, 123] on div "Initial clean ing Prelims clean ing" at bounding box center [519, 122] width 404 height 39
click at [386, 118] on span "clean" at bounding box center [395, 116] width 29 height 10
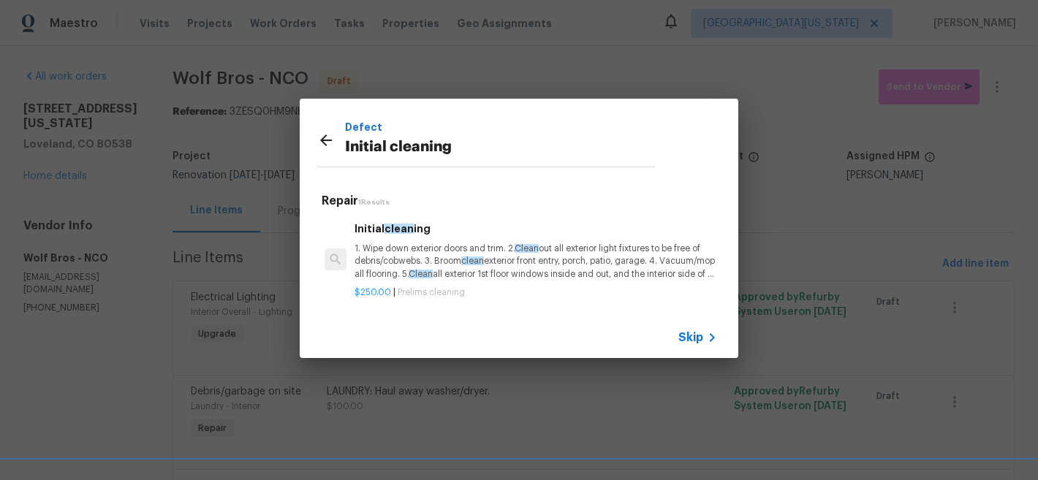
click at [462, 244] on p "1. Wipe down exterior doors and trim. 2. Clean out all exterior light fixtures …" at bounding box center [536, 261] width 363 height 37
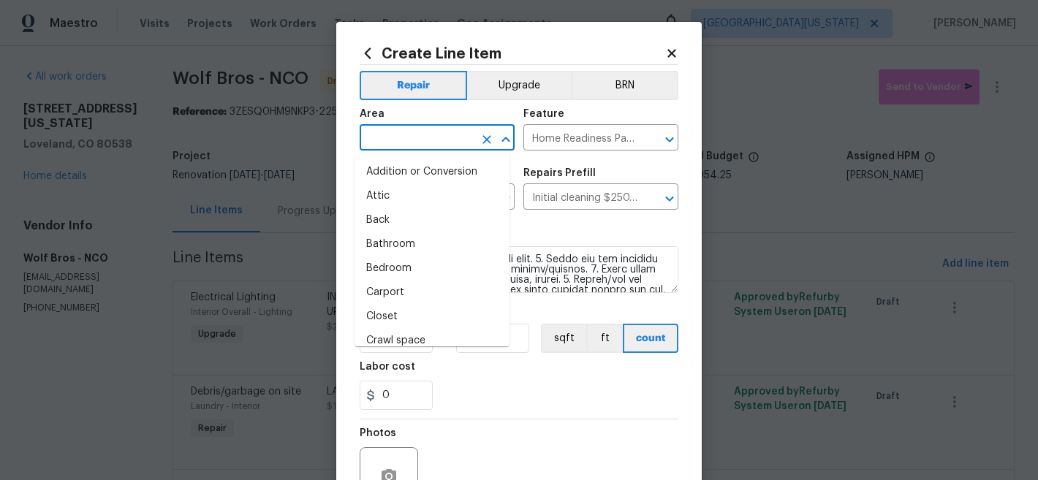
click at [431, 138] on input "text" at bounding box center [417, 139] width 114 height 23
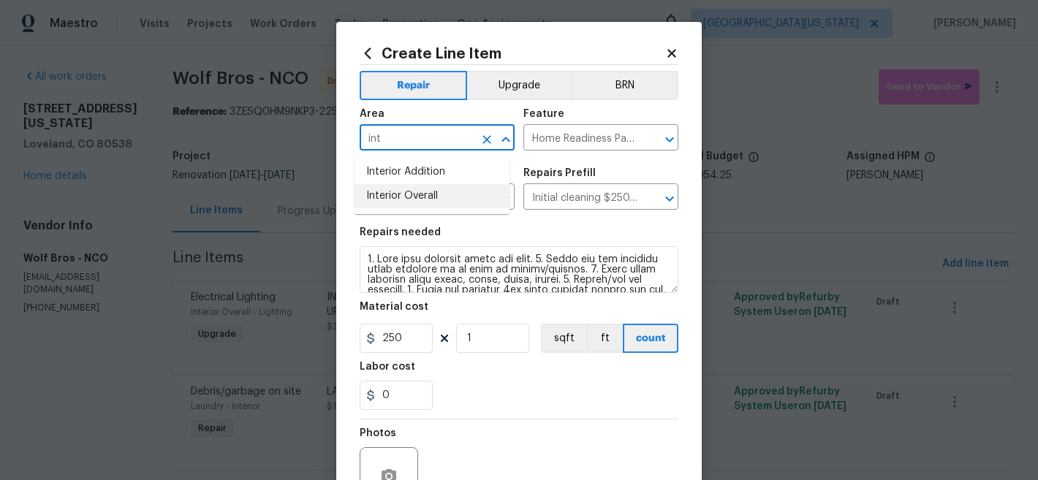
click at [442, 198] on li "Interior Overall" at bounding box center [432, 196] width 155 height 24
type input "Interior Overall"
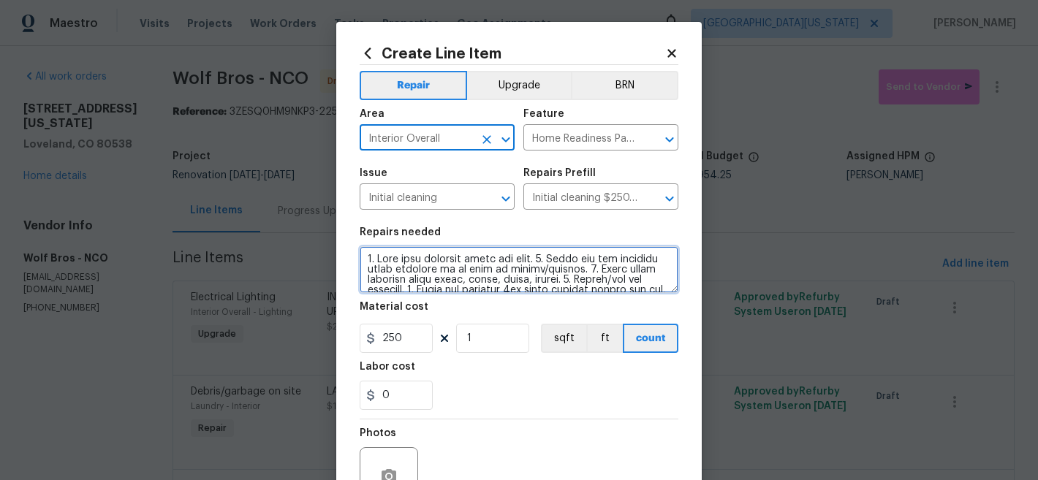
click at [511, 260] on textarea at bounding box center [519, 269] width 319 height 47
click at [512, 261] on textarea at bounding box center [519, 269] width 319 height 47
click at [513, 262] on textarea at bounding box center [519, 269] width 319 height 47
click at [515, 262] on textarea at bounding box center [519, 269] width 319 height 47
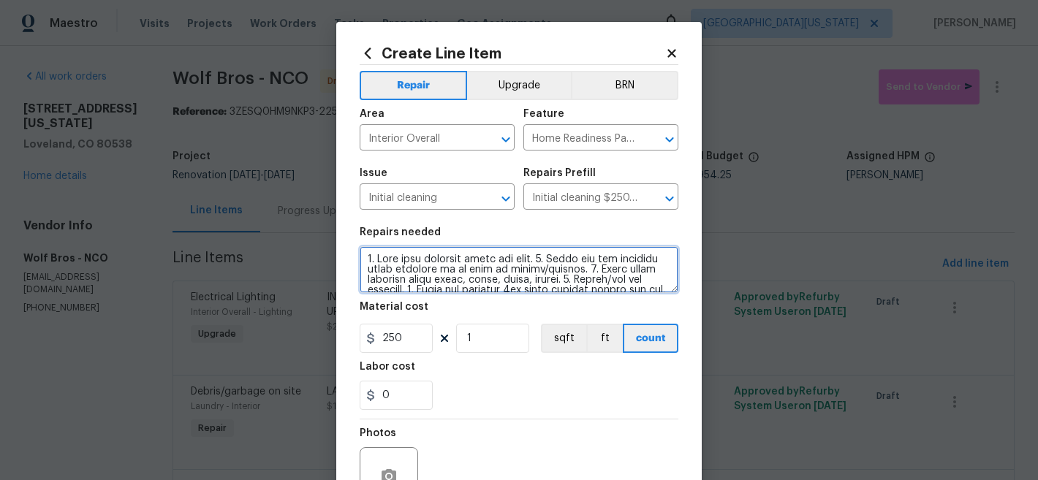
click at [515, 262] on textarea at bounding box center [519, 269] width 319 height 47
paste textarea "INITIAL CLEAN: ***Please remove all stickers on windows, appliances, bathroom f…"
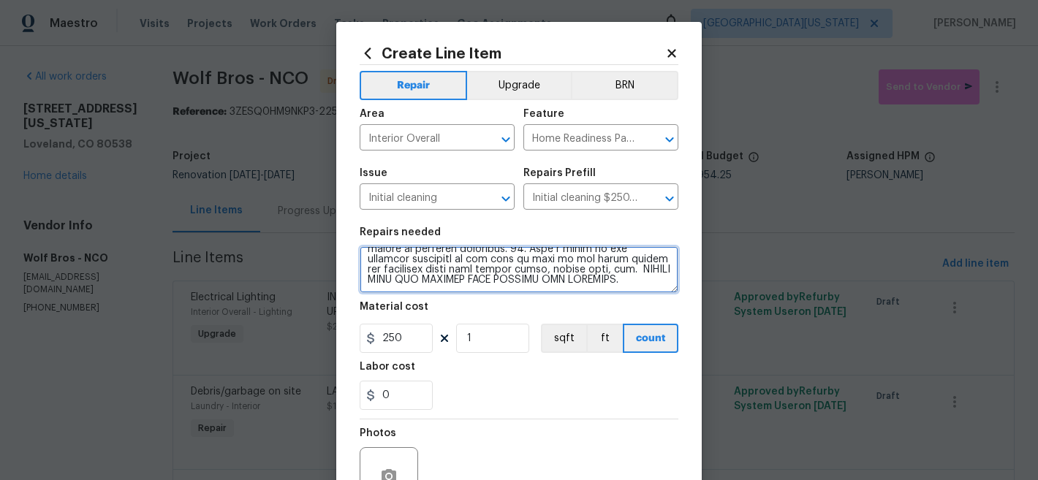
type textarea "INITIAL CLEAN: ***Please remove all stickers on windows, appliances, bathroom f…"
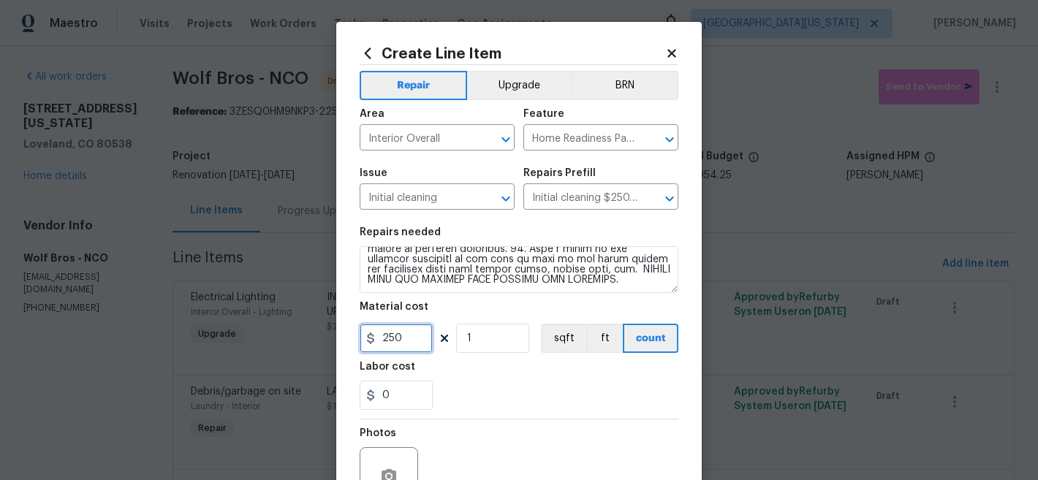
click at [409, 333] on input "250" at bounding box center [396, 338] width 73 height 29
type input "252"
click at [512, 402] on div "0" at bounding box center [519, 395] width 319 height 29
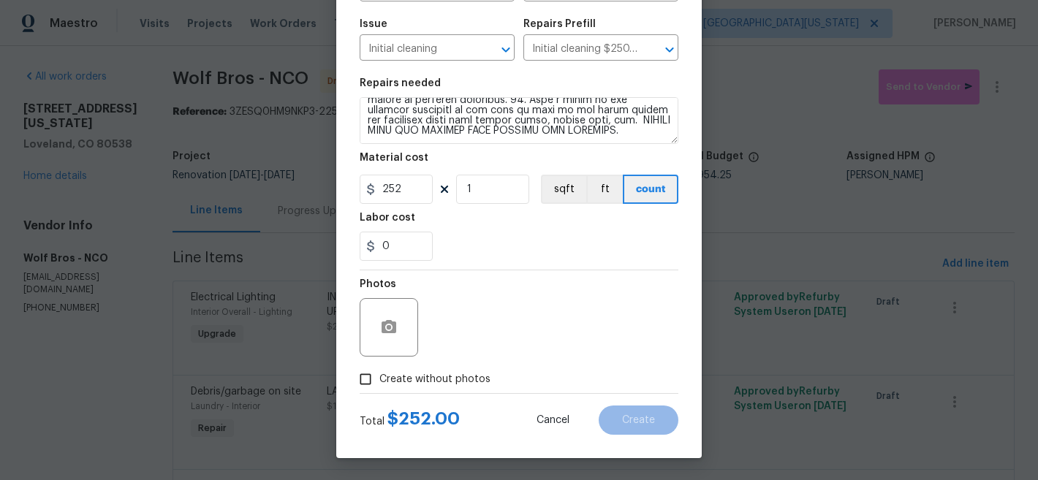
click at [437, 372] on span "Create without photos" at bounding box center [434, 379] width 111 height 15
click at [379, 372] on input "Create without photos" at bounding box center [366, 380] width 28 height 28
checkbox input "true"
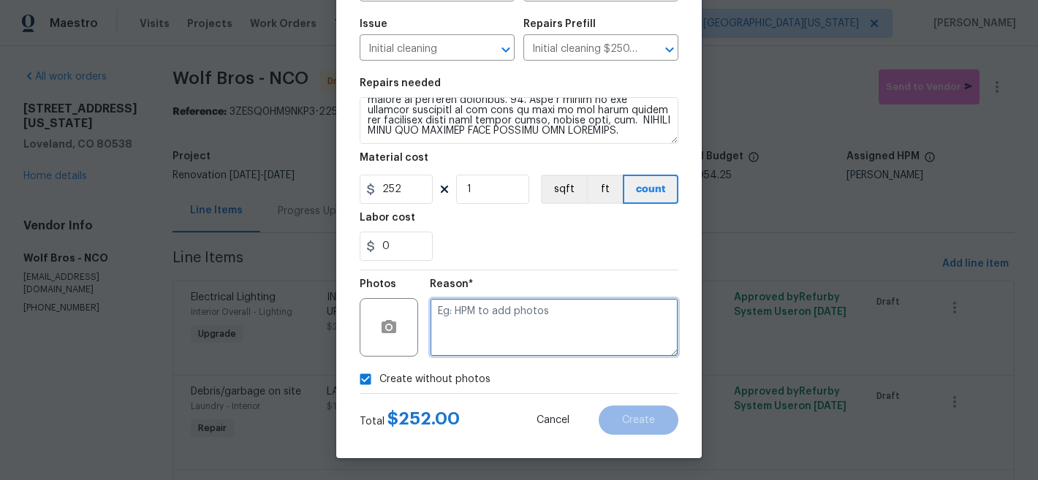
click at [556, 311] on textarea at bounding box center [554, 327] width 249 height 58
type textarea "Later"
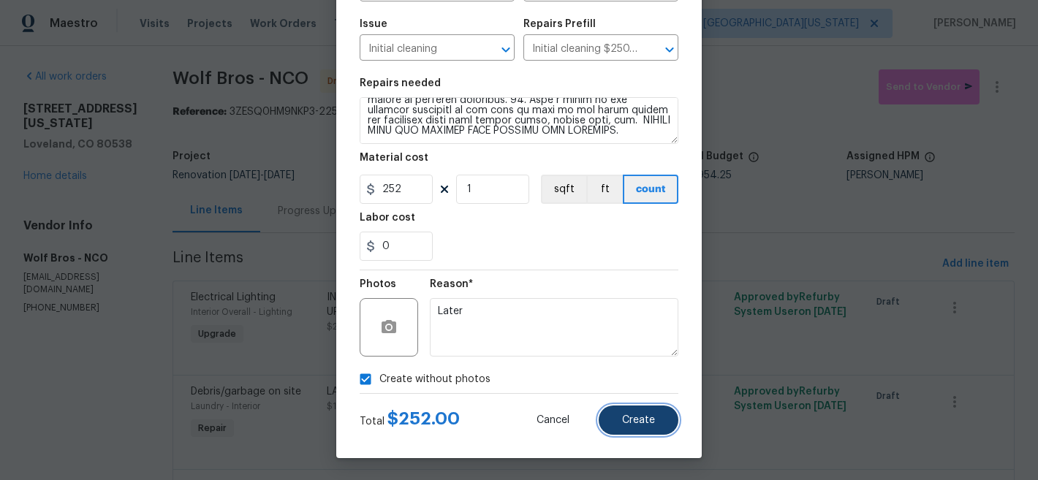
click at [639, 428] on button "Create" at bounding box center [639, 420] width 80 height 29
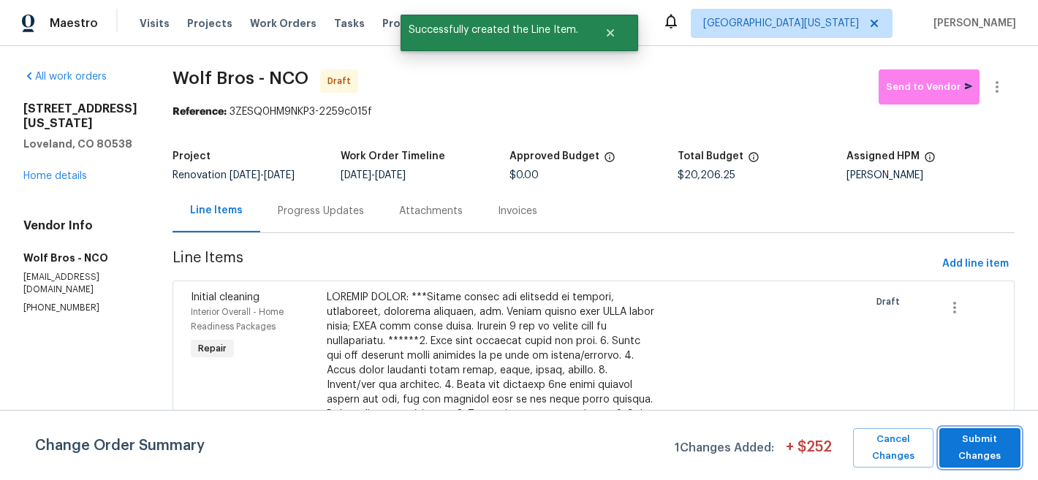
click at [983, 453] on span "Submit Changes" at bounding box center [980, 448] width 67 height 34
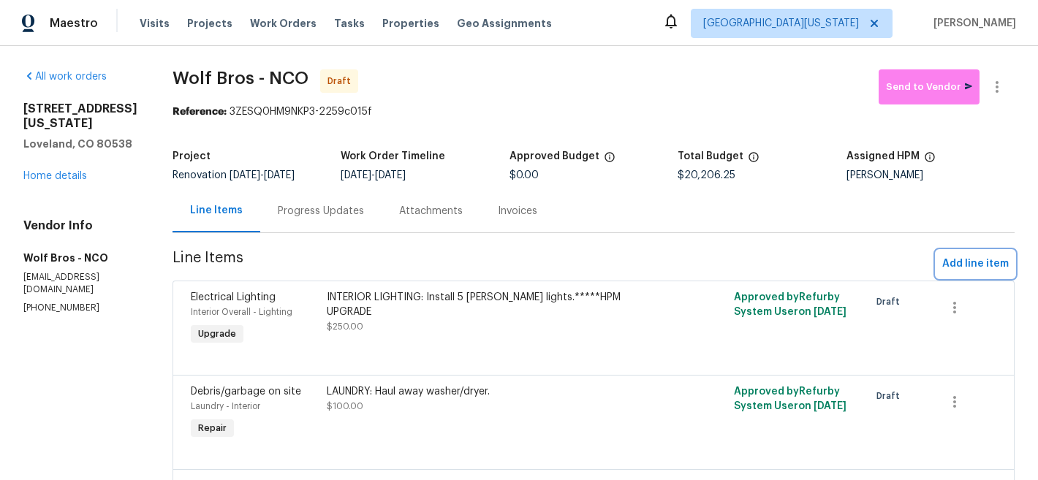
click at [950, 255] on button "Add line item" at bounding box center [976, 264] width 78 height 27
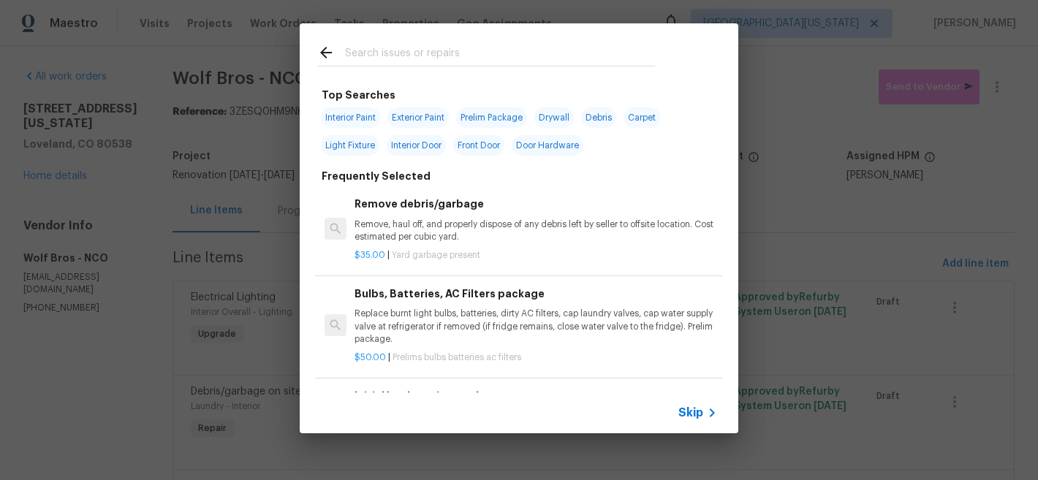
click at [442, 34] on div at bounding box center [486, 52] width 373 height 58
click at [436, 51] on input "text" at bounding box center [500, 55] width 310 height 22
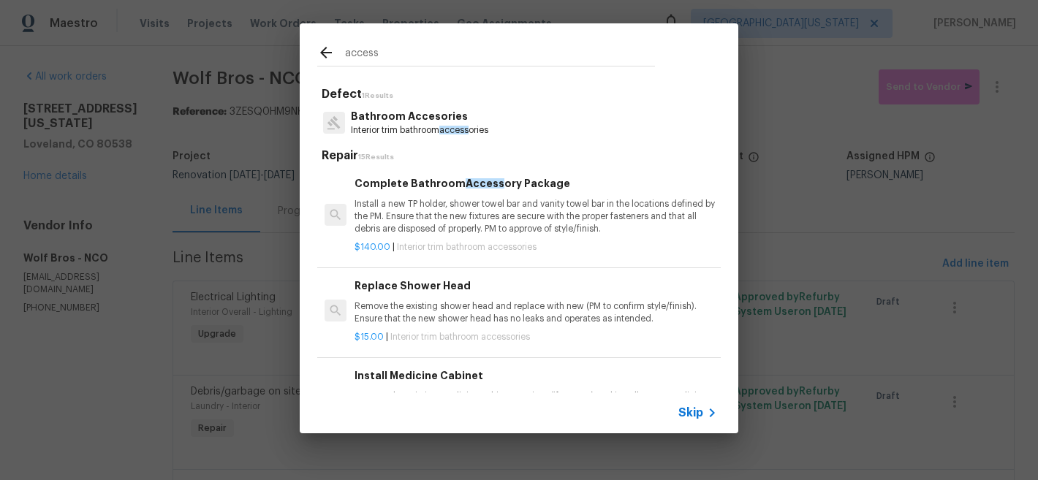
type input "access"
click at [435, 124] on p "Interior trim bathroom access ories" at bounding box center [419, 130] width 137 height 12
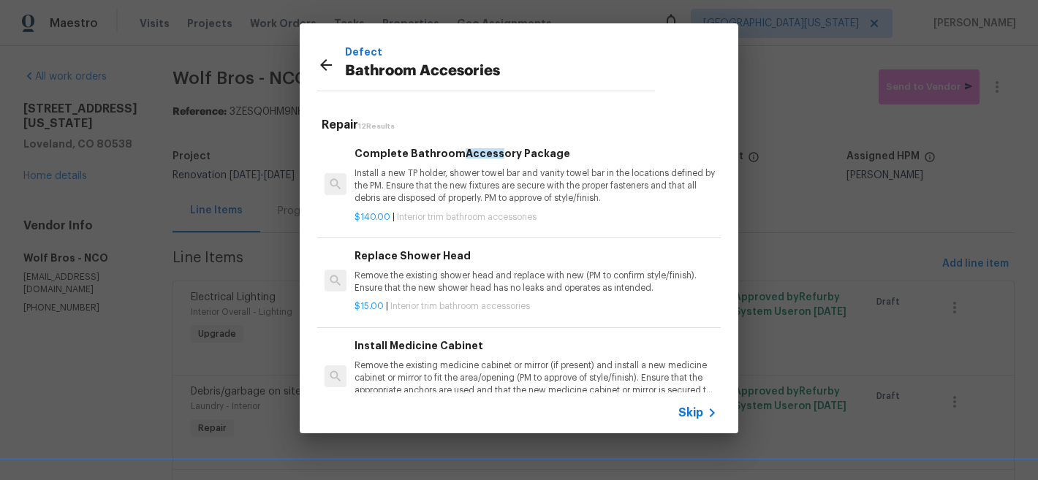
click at [485, 165] on div "Complete Bathroom Access ory Package Install a new TP holder, shower towel bar …" at bounding box center [536, 175] width 363 height 60
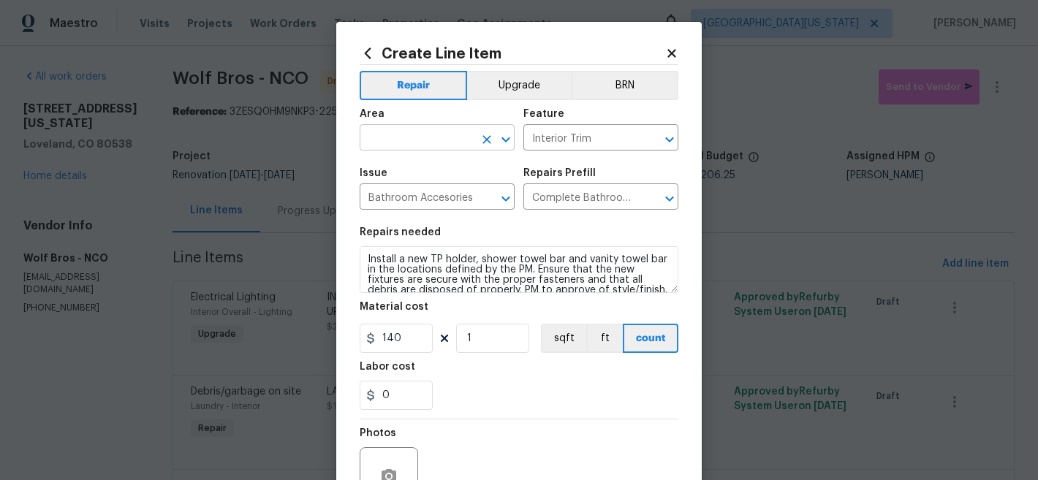
click at [378, 135] on input "text" at bounding box center [417, 139] width 114 height 23
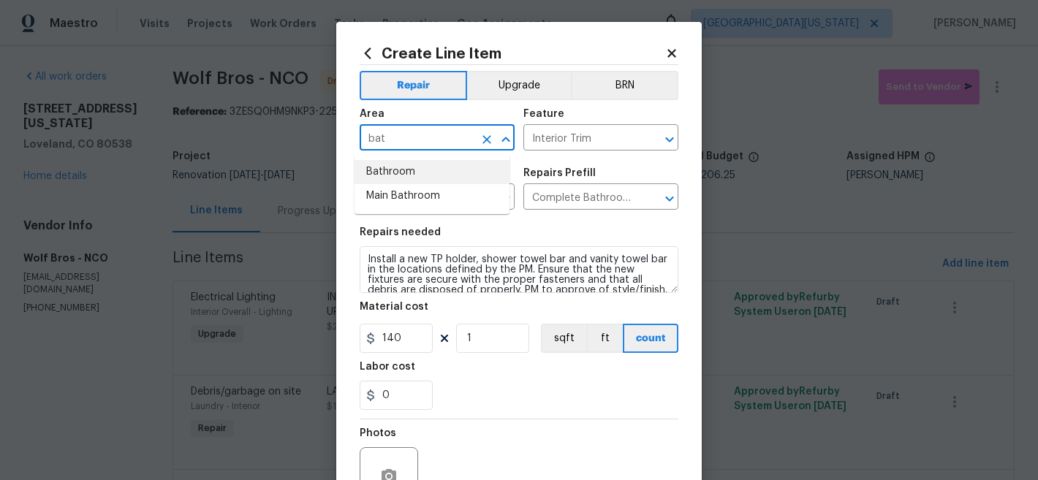
click at [390, 170] on li "Bathroom" at bounding box center [432, 172] width 155 height 24
type input "Bathroom"
click at [579, 208] on input "Complete Bathroom Accessory Package $140.00" at bounding box center [580, 198] width 114 height 23
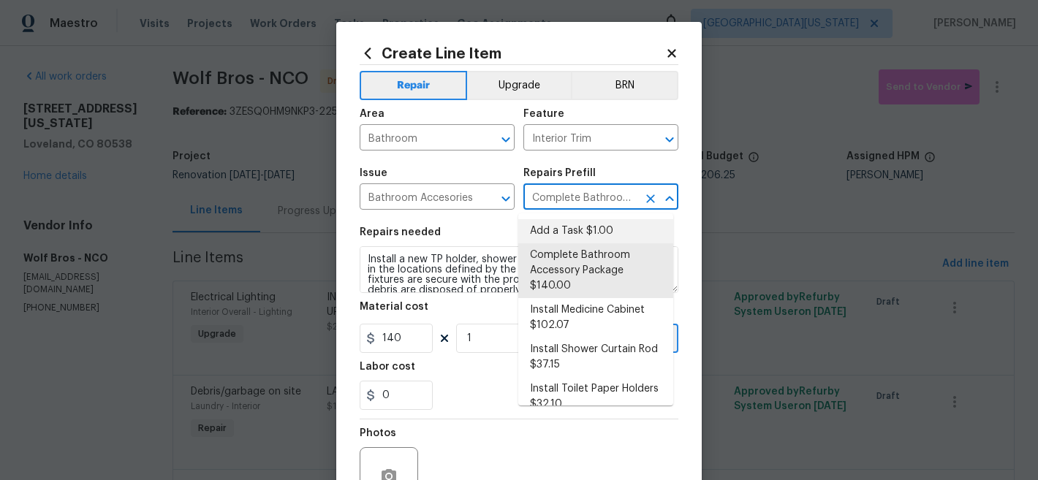
click at [571, 224] on li "Add a Task $1.00" at bounding box center [595, 231] width 155 height 24
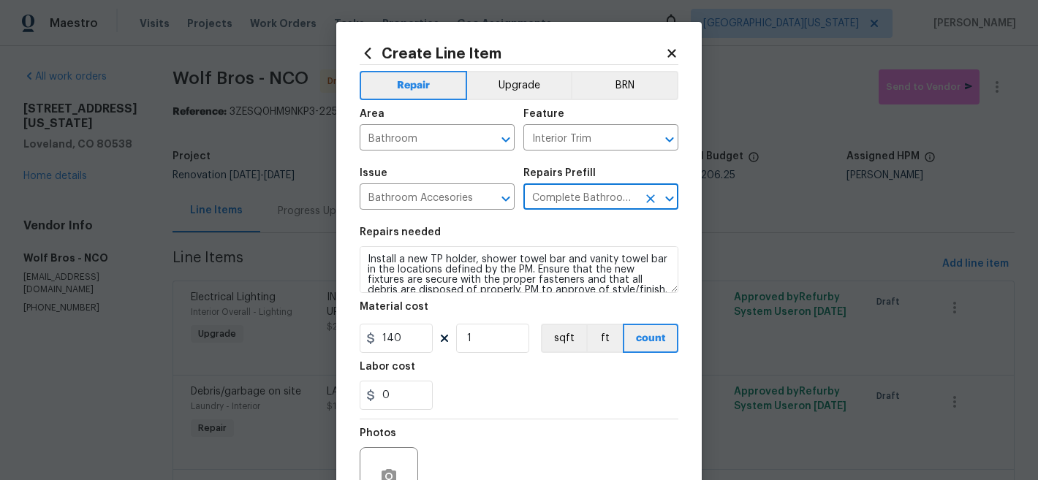
type input "Add a Task $1.00"
type textarea "HPM to detail"
type input "1"
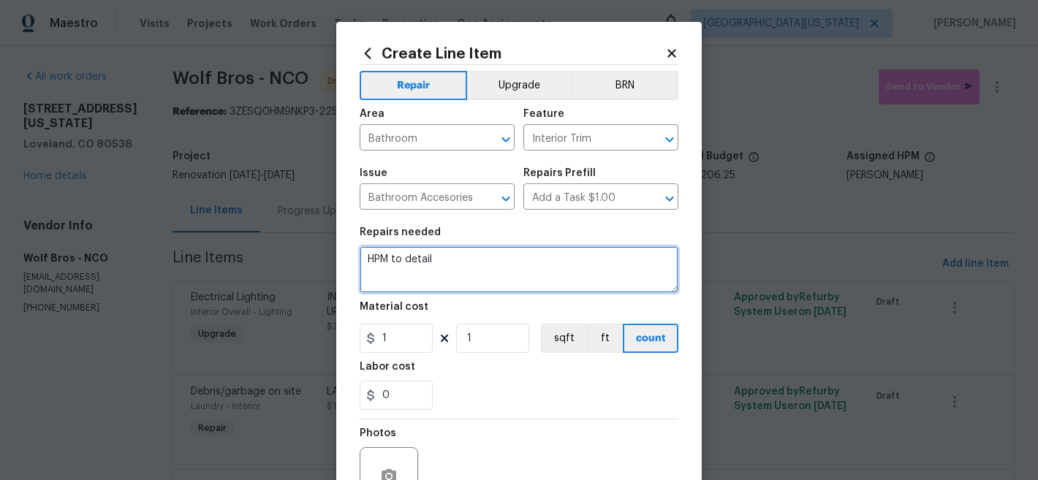
click at [508, 254] on textarea "HPM to detail" at bounding box center [519, 269] width 319 height 47
paste textarea "ALL BATHROOMS: Install missing toilet paper rollers, toilet buttons, sink stopp…"
type textarea "ALL BATHROOMS: Install missing toilet paper rollers, toilet buttons, sink stopp…"
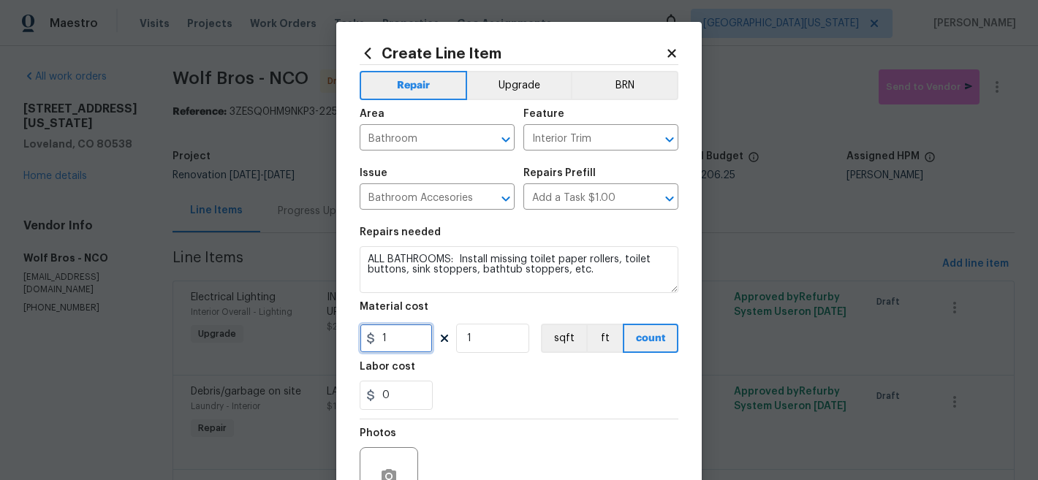
click at [387, 343] on input "1" at bounding box center [396, 338] width 73 height 29
type input "45"
click at [548, 378] on div "Labor cost" at bounding box center [519, 371] width 319 height 19
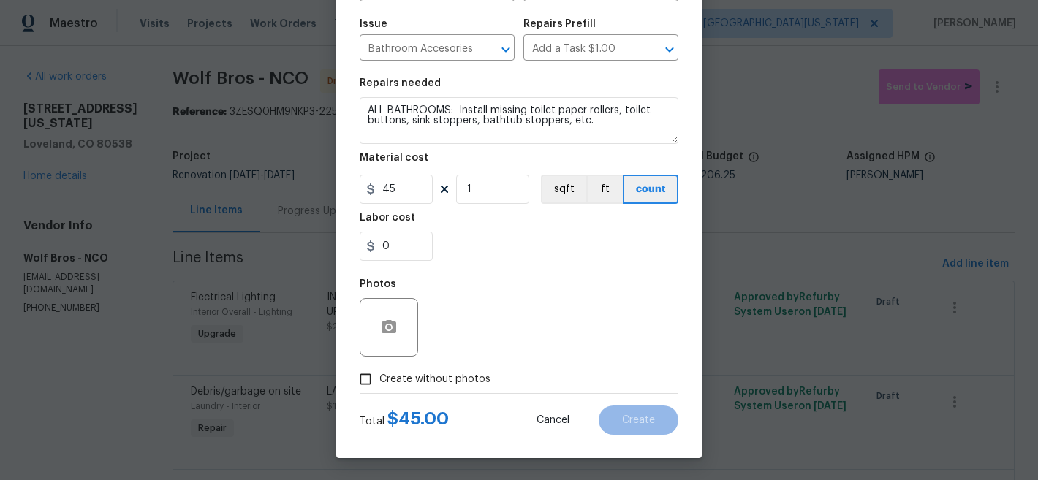
click at [444, 378] on span "Create without photos" at bounding box center [434, 379] width 111 height 15
click at [379, 378] on input "Create without photos" at bounding box center [366, 380] width 28 height 28
checkbox input "true"
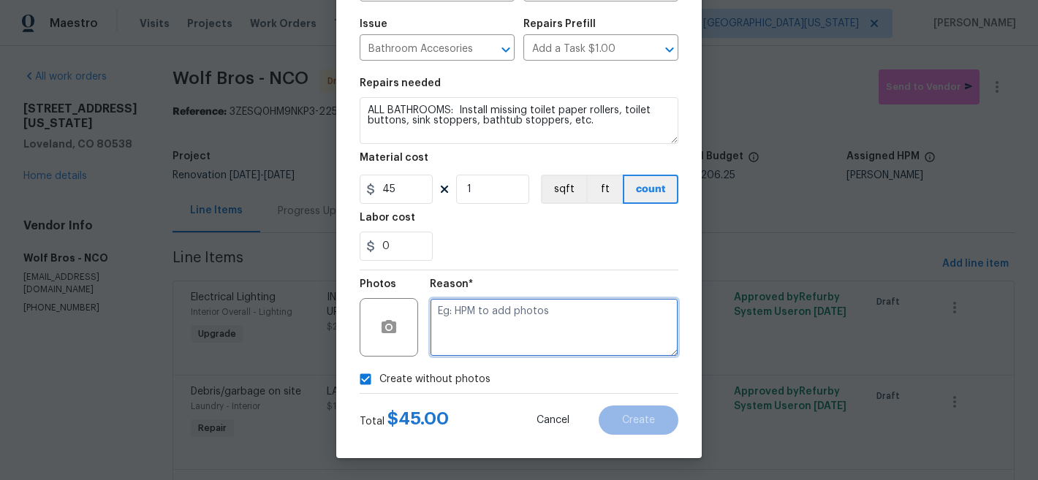
click at [564, 321] on textarea at bounding box center [554, 327] width 249 height 58
type textarea "Later"
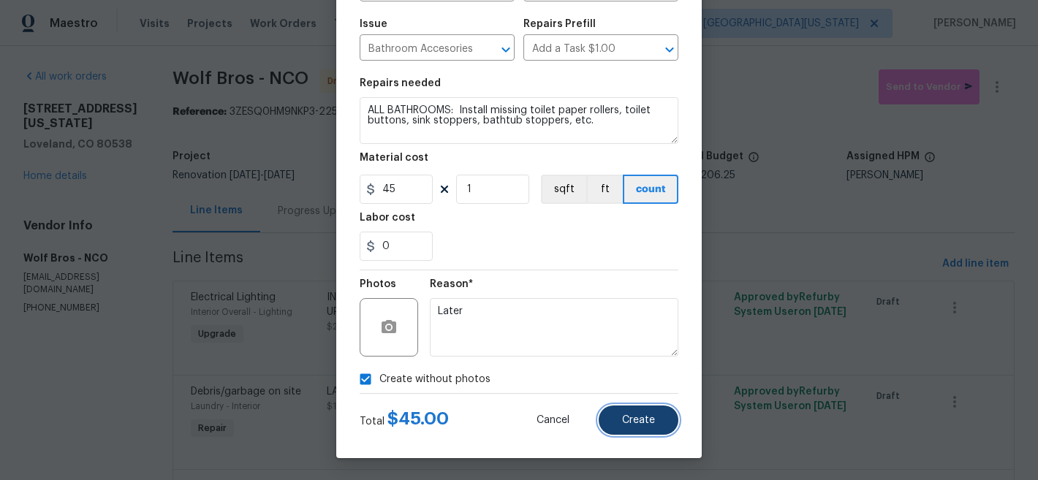
click at [641, 425] on span "Create" at bounding box center [638, 420] width 33 height 11
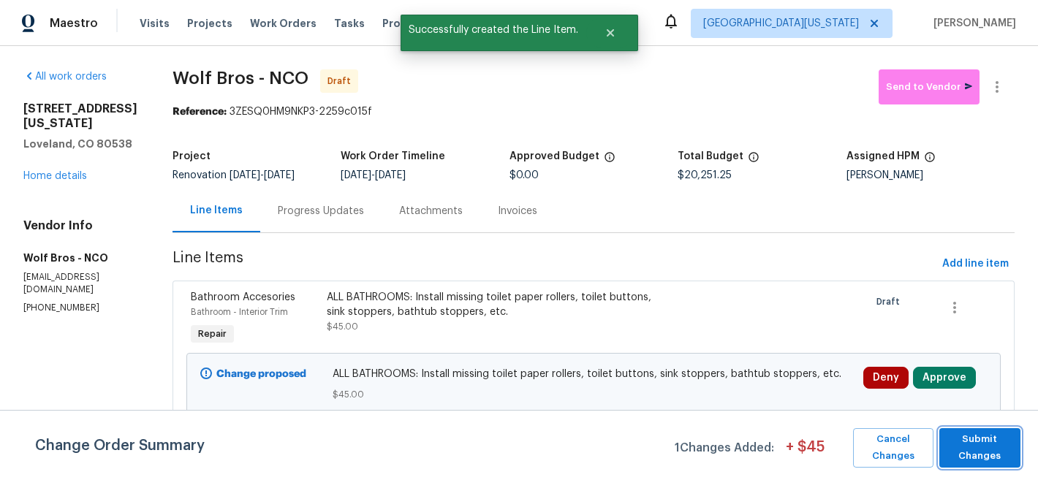
click at [996, 451] on span "Submit Changes" at bounding box center [980, 448] width 67 height 34
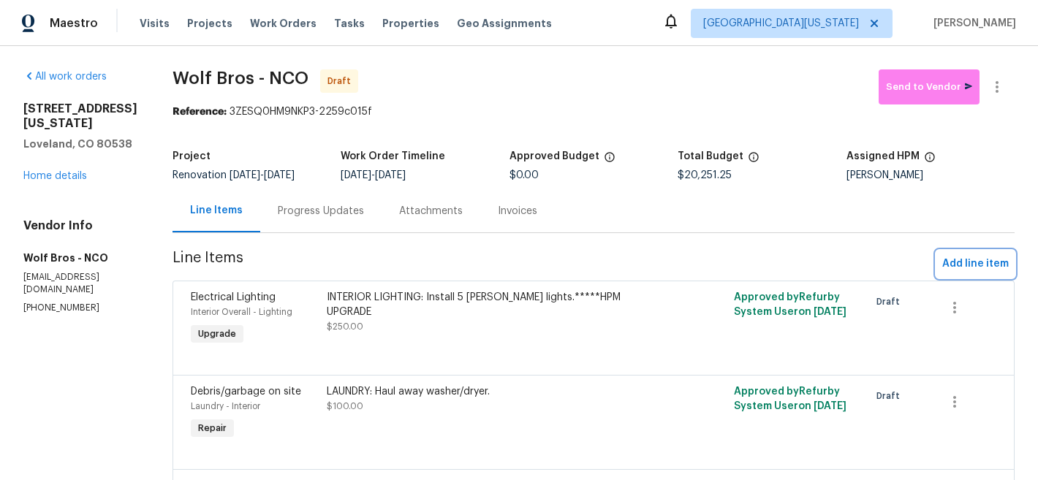
click at [964, 254] on button "Add line item" at bounding box center [976, 264] width 78 height 27
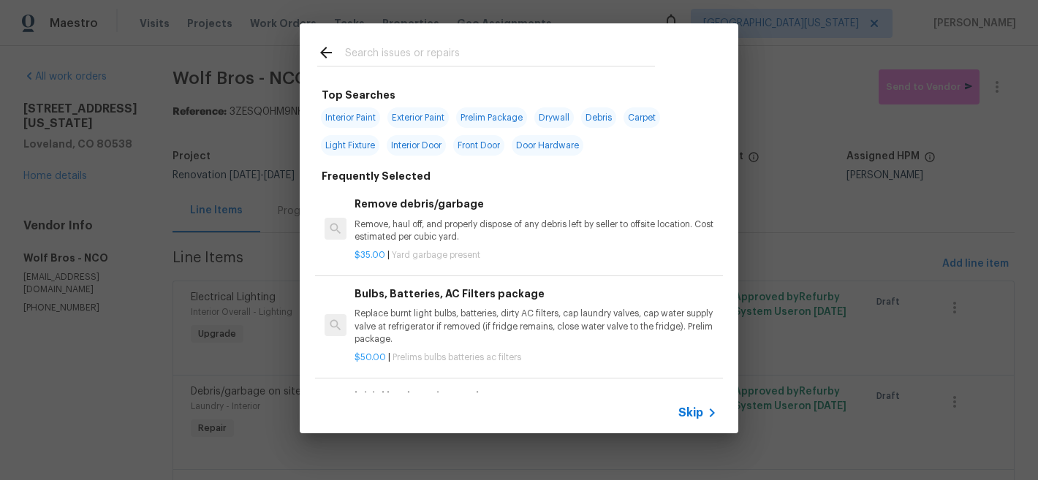
click at [512, 55] on input "text" at bounding box center [500, 55] width 310 height 22
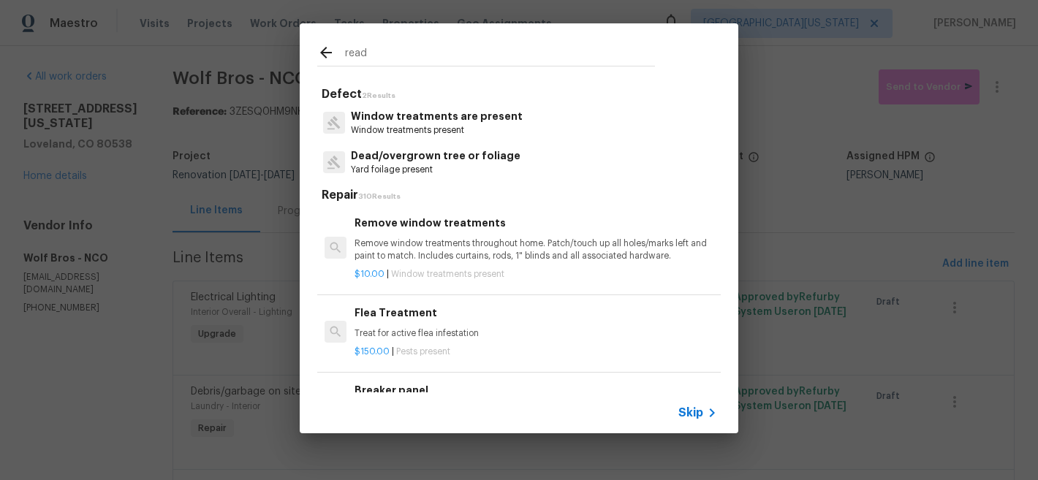
click at [518, 60] on input "read" at bounding box center [500, 55] width 310 height 22
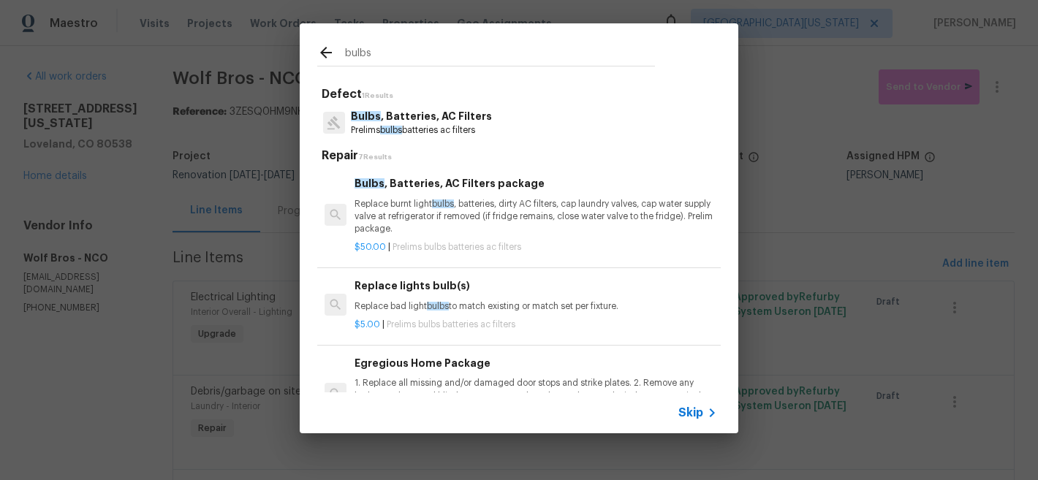
type input "bulbs"
click at [453, 372] on div "Egregious Home Package 1. Replace all missing and/or damaged door stops and str…" at bounding box center [536, 385] width 363 height 60
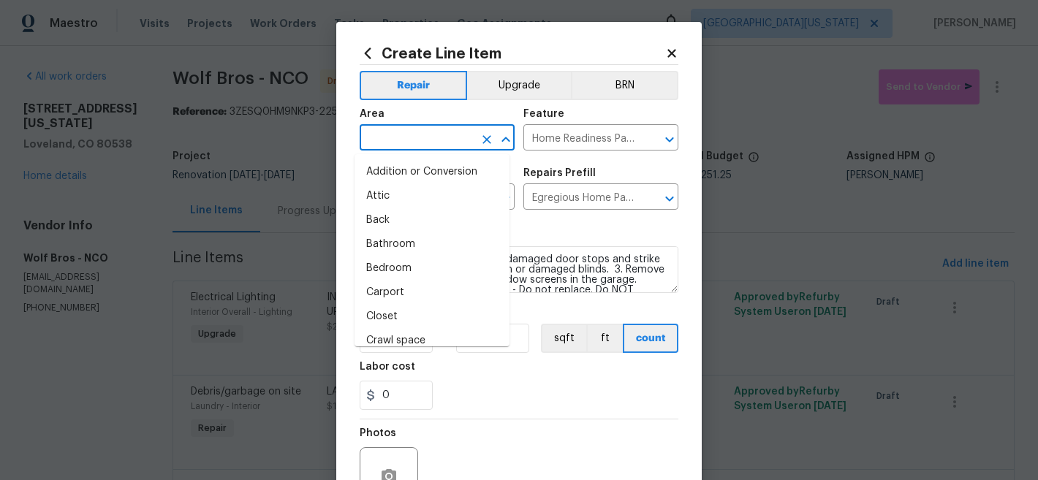
click at [409, 137] on input "text" at bounding box center [417, 139] width 114 height 23
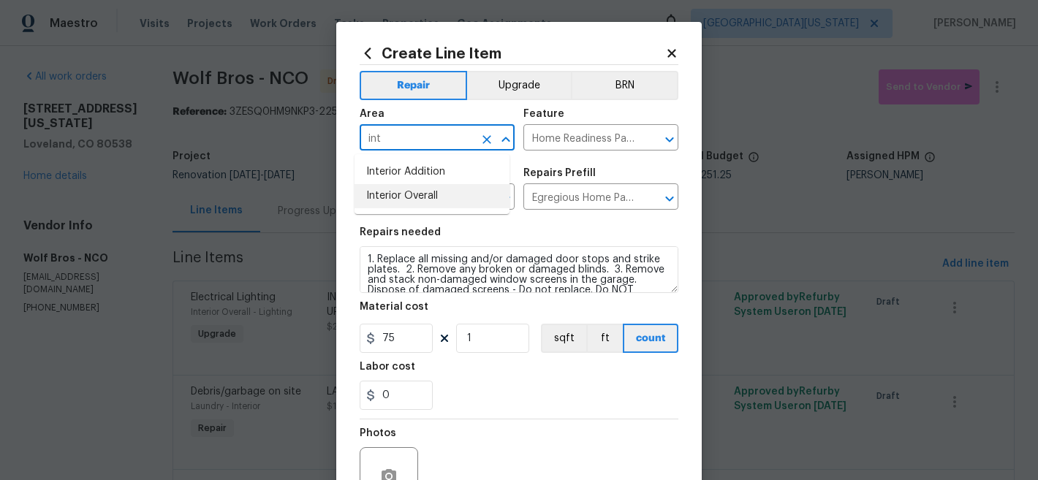
click at [434, 189] on li "Interior Overall" at bounding box center [432, 196] width 155 height 24
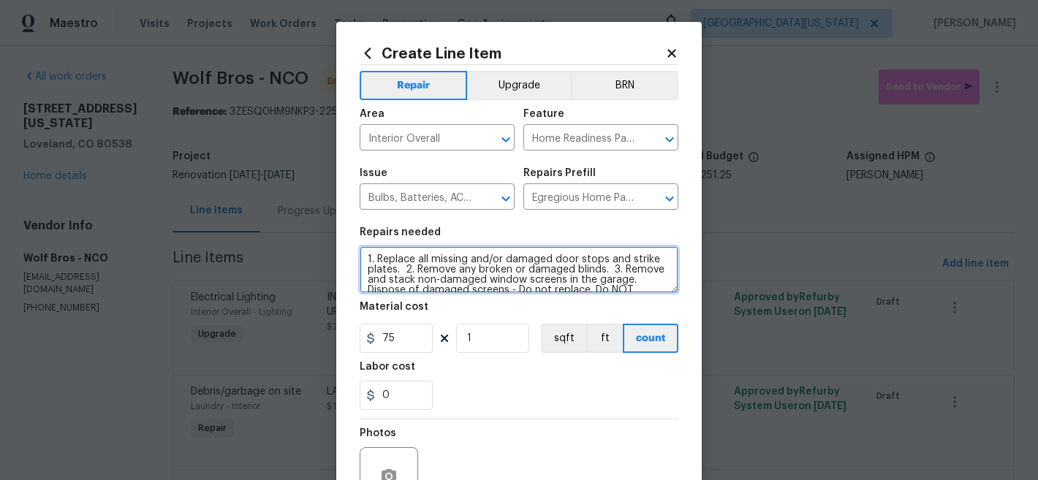
drag, startPoint x: 358, startPoint y: 260, endPoint x: 370, endPoint y: 258, distance: 11.8
click at [360, 260] on textarea "1. Replace all missing and/or damaged door stops and strike plates. 2. Remove a…" at bounding box center [519, 269] width 319 height 47
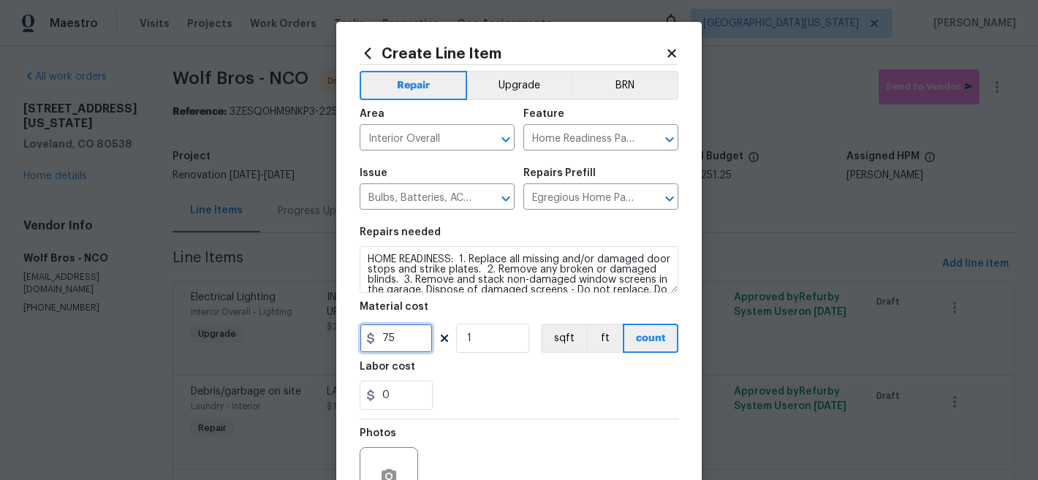
click at [398, 335] on input "75" at bounding box center [396, 338] width 73 height 29
click at [578, 390] on div "0" at bounding box center [519, 395] width 319 height 29
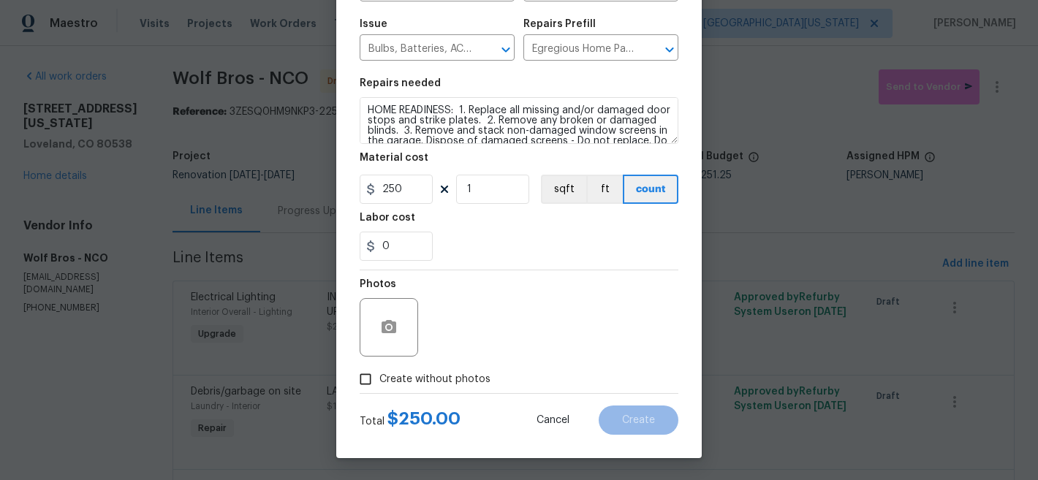
click at [449, 374] on span "Create without photos" at bounding box center [434, 379] width 111 height 15
click at [379, 374] on input "Create without photos" at bounding box center [366, 380] width 28 height 28
click at [548, 326] on textarea at bounding box center [554, 327] width 249 height 58
click at [635, 419] on span "Create" at bounding box center [638, 420] width 33 height 11
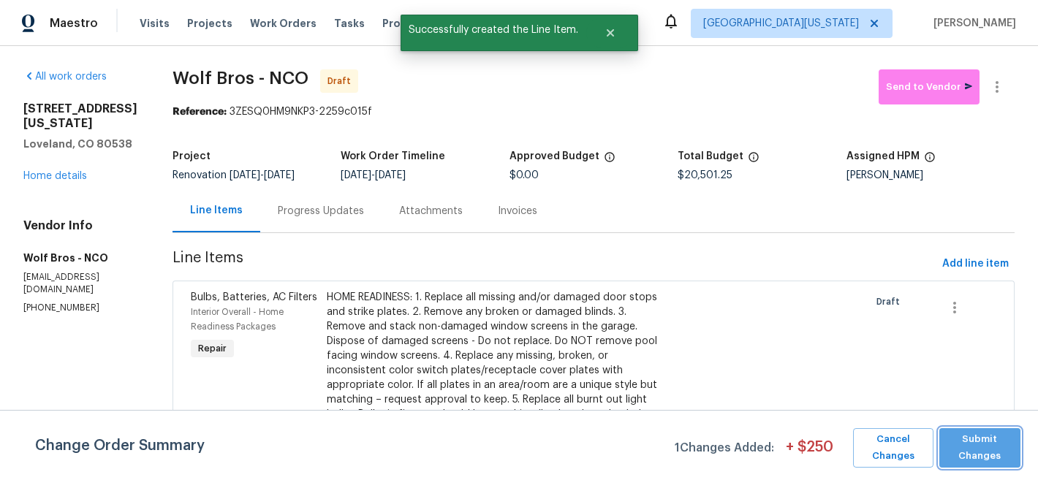
click at [975, 442] on span "Submit Changes" at bounding box center [980, 448] width 67 height 34
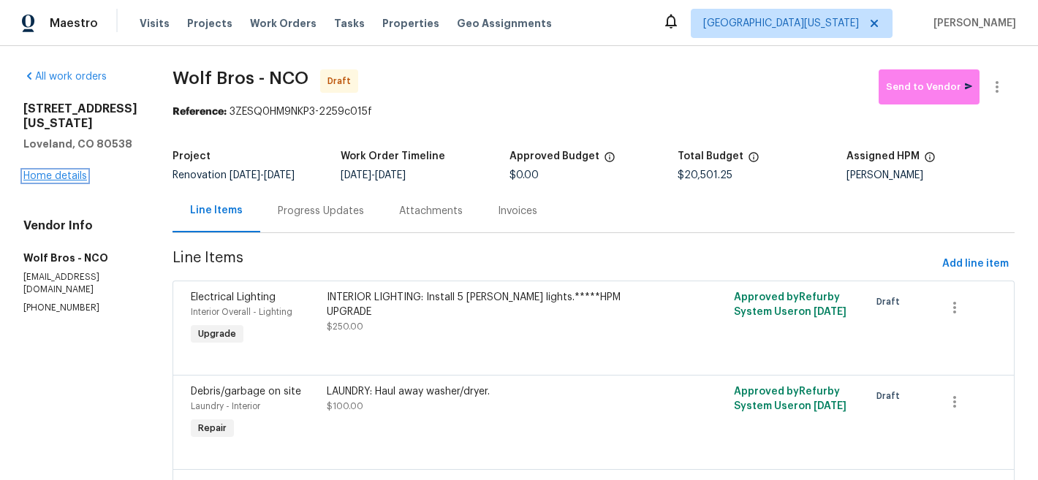
click at [48, 181] on link "Home details" at bounding box center [55, 176] width 64 height 10
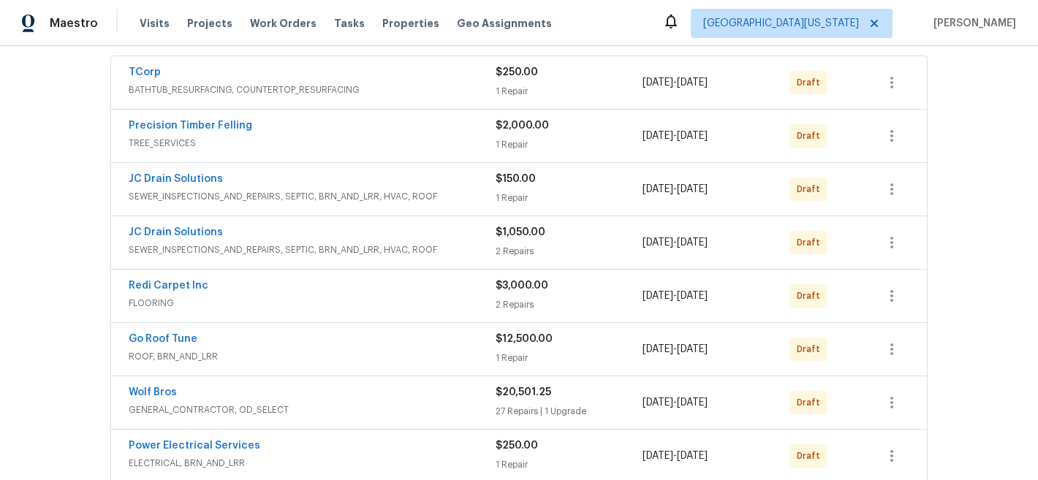
scroll to position [259, 0]
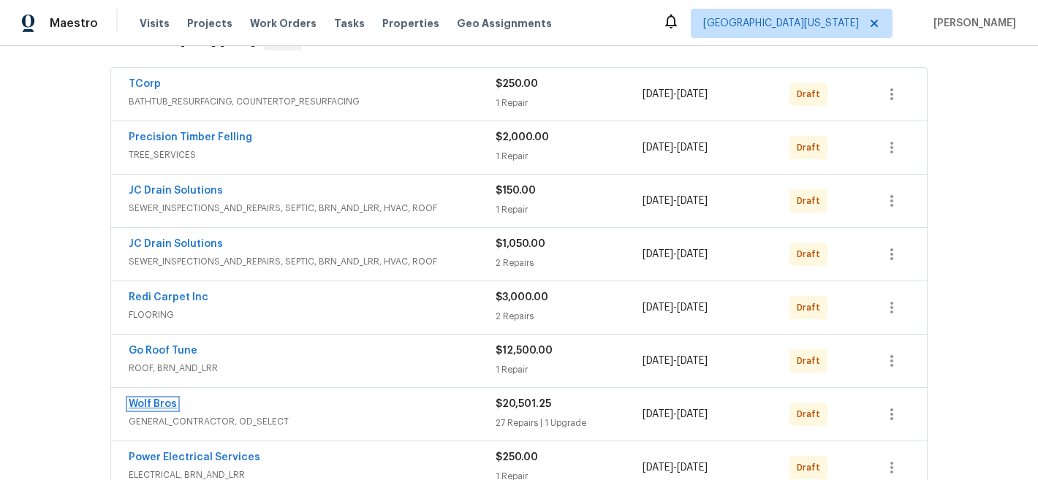
click at [143, 399] on link "Wolf Bros" at bounding box center [153, 404] width 48 height 10
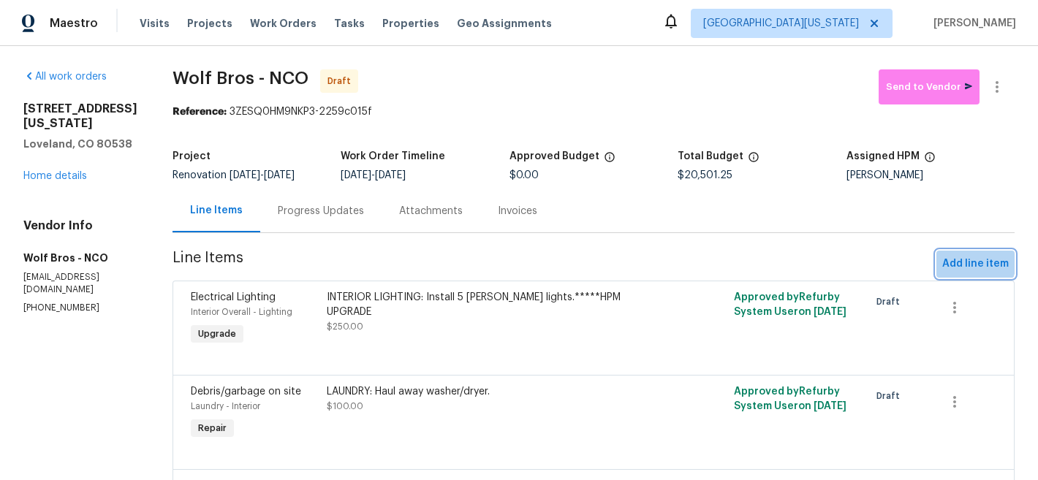
click at [964, 262] on span "Add line item" at bounding box center [975, 264] width 67 height 18
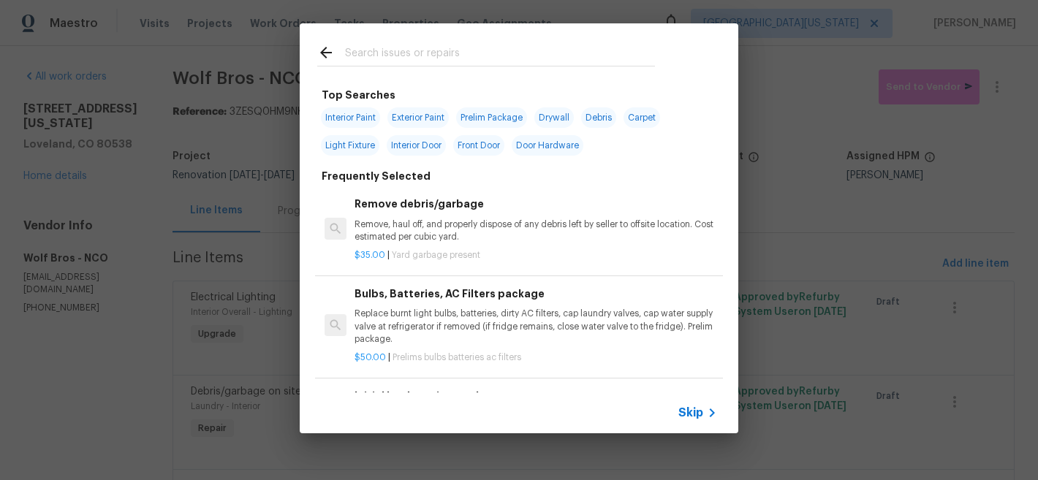
click at [420, 56] on input "text" at bounding box center [500, 55] width 310 height 22
type input "f"
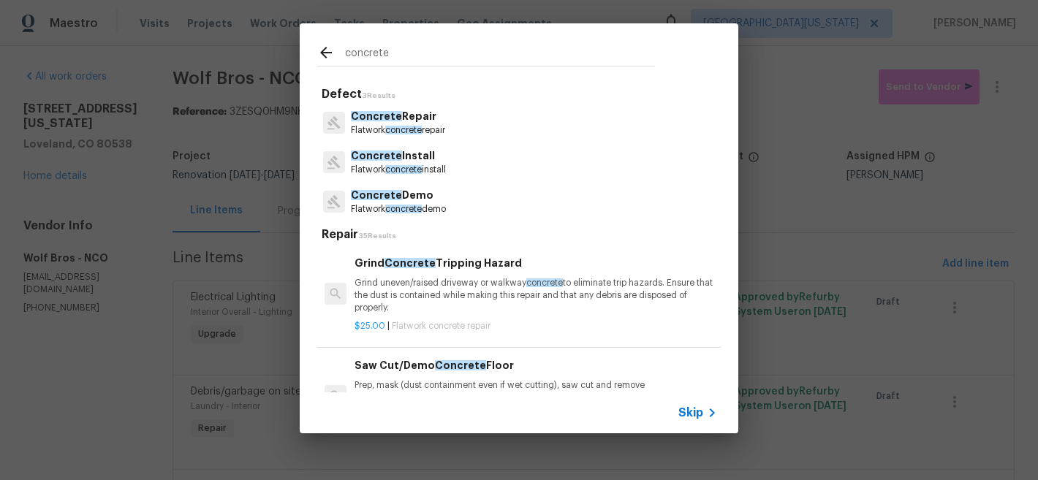
type input "concrete"
click at [420, 159] on p "Concrete Install" at bounding box center [398, 155] width 95 height 15
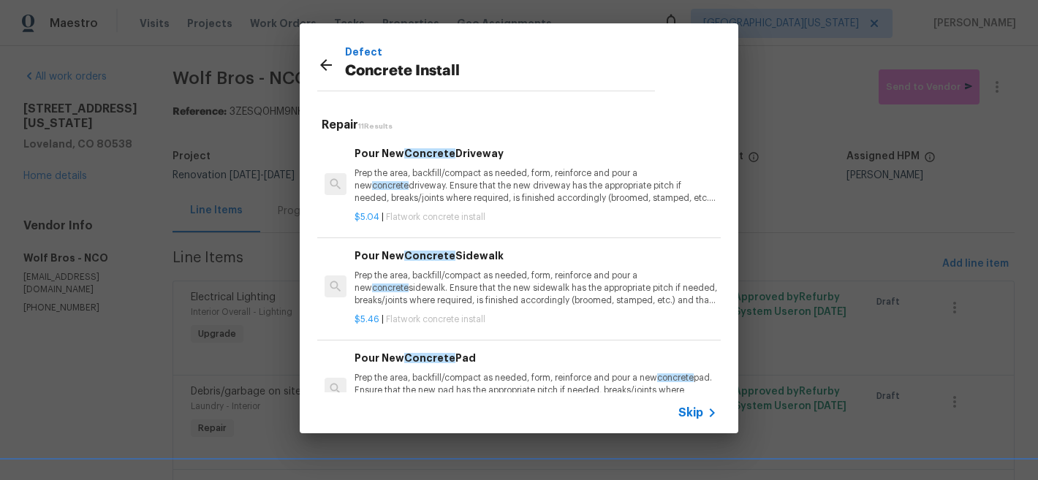
scroll to position [50, 0]
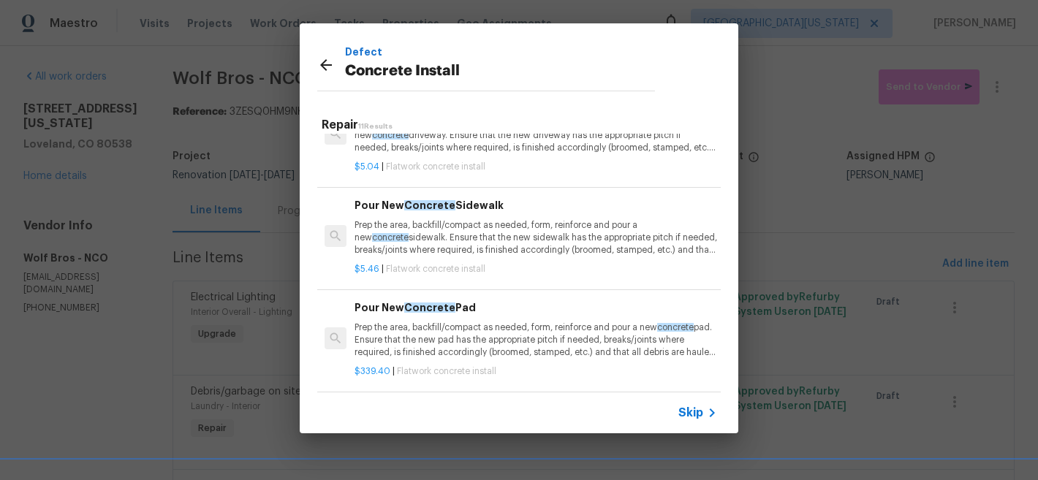
click at [493, 310] on h6 "Pour New Concrete Pad" at bounding box center [536, 308] width 363 height 16
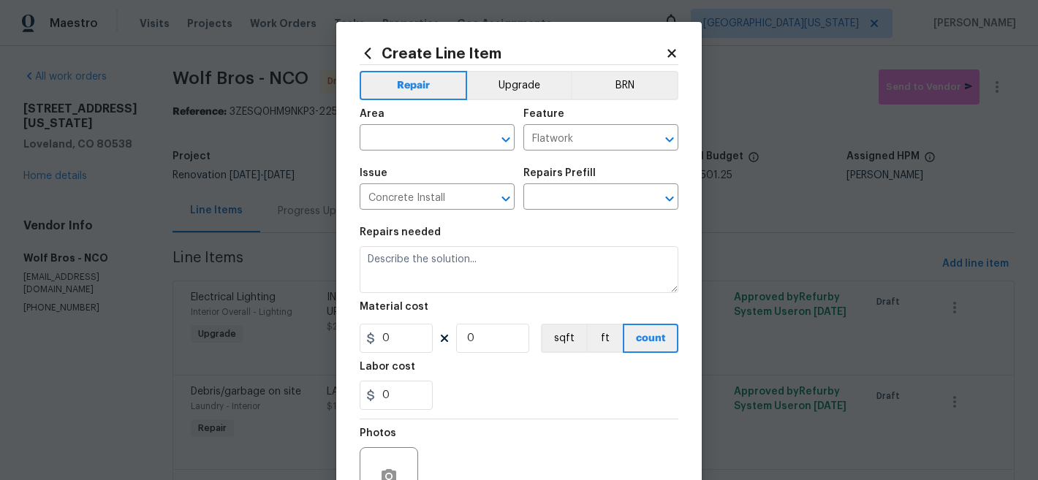
type input "Pour New Concrete Pad $339.40"
type textarea "Prep the area, backfill/compact as needed, form, reinforce and pour a new concr…"
type input "339.4"
type input "1"
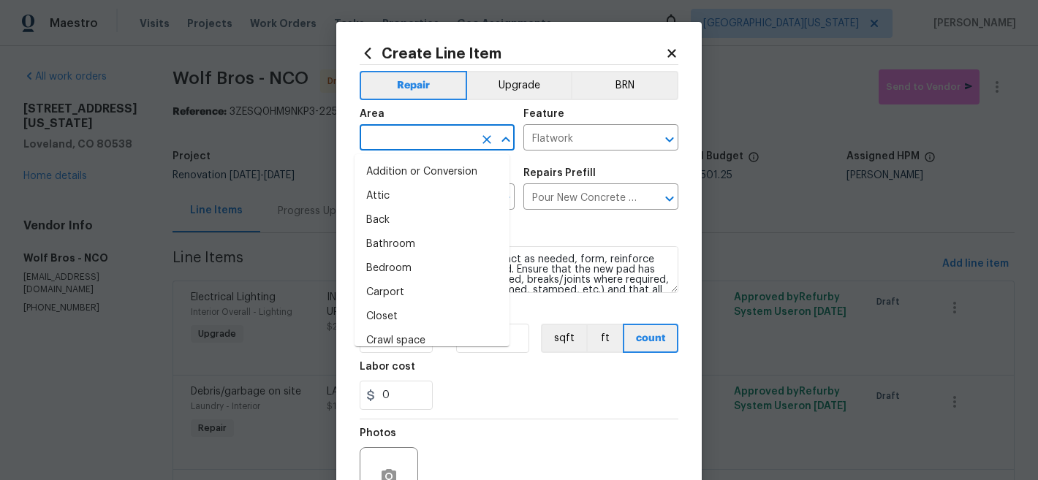
click at [441, 143] on input "text" at bounding box center [417, 139] width 114 height 23
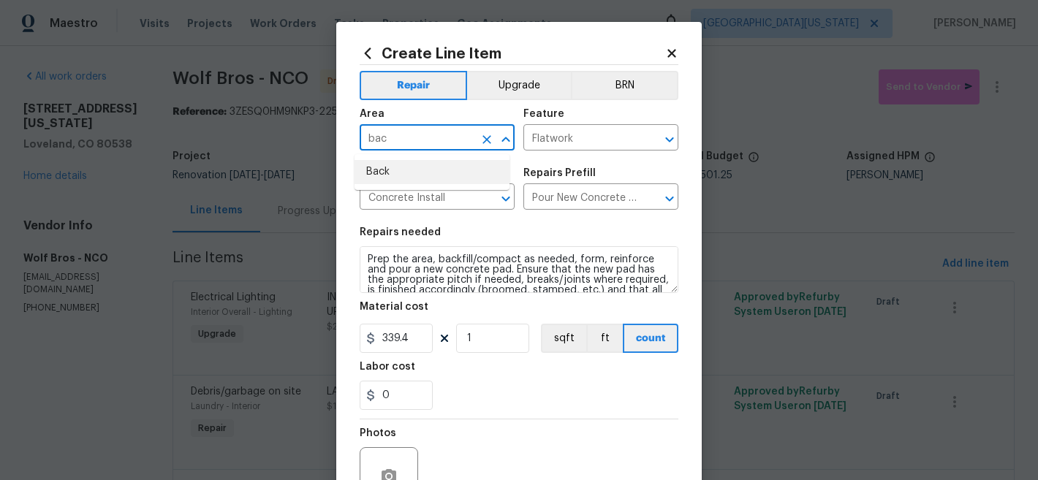
click at [435, 173] on li "Back" at bounding box center [432, 172] width 155 height 24
type input "Back"
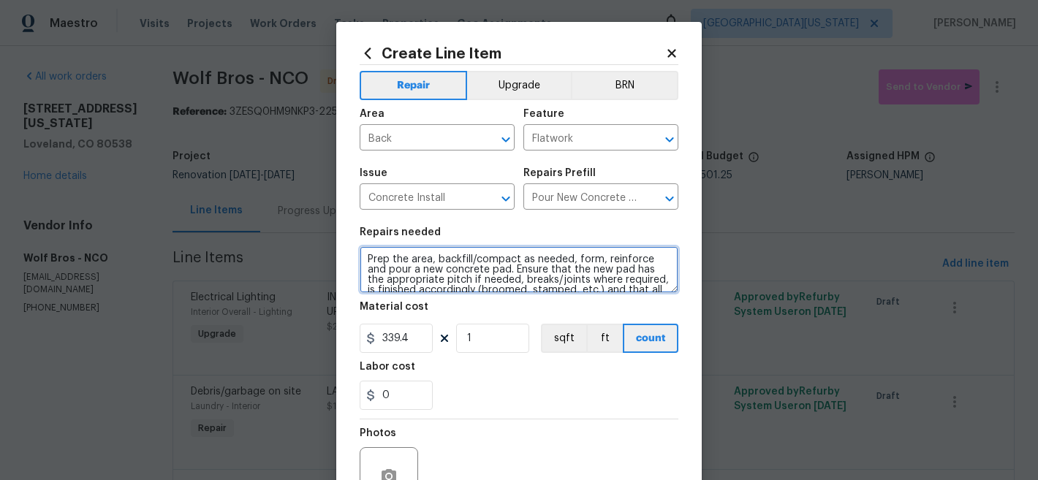
click at [529, 273] on textarea "Prep the area, backfill/compact as needed, form, reinforce and pour a new concr…" at bounding box center [519, 269] width 319 height 47
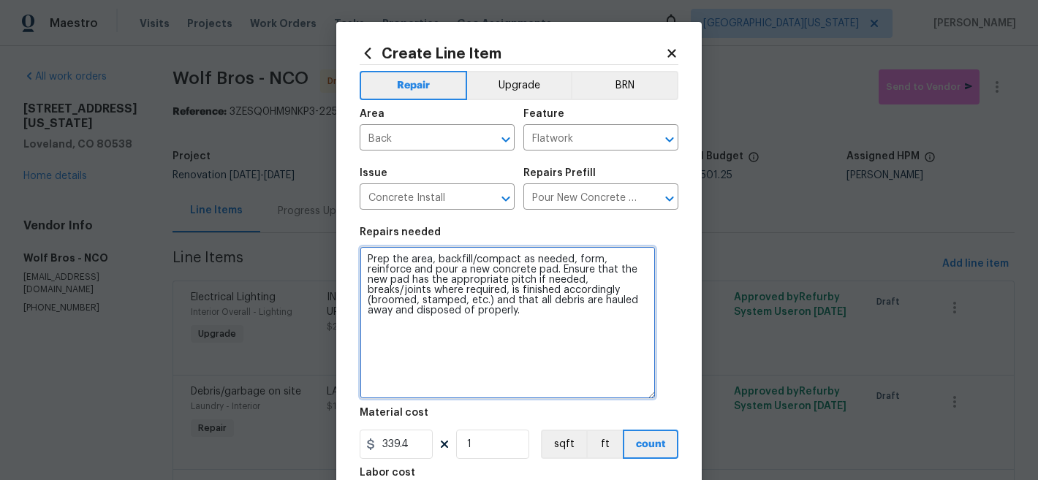
drag, startPoint x: 667, startPoint y: 290, endPoint x: 645, endPoint y: 396, distance: 108.3
click at [645, 396] on textarea "Prep the area, backfill/compact as needed, form, reinforce and pour a new concr…" at bounding box center [508, 322] width 296 height 153
click at [576, 349] on textarea "Prep the area, backfill/compact as needed, form, reinforce and pour a new concr…" at bounding box center [508, 322] width 296 height 153
click at [360, 261] on textarea "Prep the area, backfill/compact as needed, form, reinforce and pour a new concr…" at bounding box center [508, 322] width 296 height 153
drag, startPoint x: 416, startPoint y: 317, endPoint x: 305, endPoint y: 231, distance: 140.7
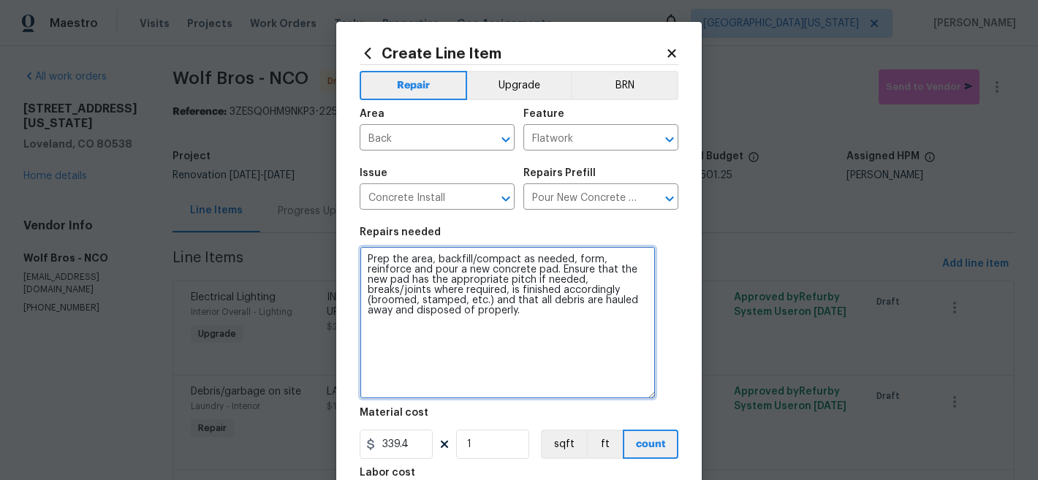
click at [305, 231] on div "Create Line Item Repair Upgrade BRN Area Back ​ Feature Flatwork ​ Issue Concre…" at bounding box center [519, 240] width 1038 height 480
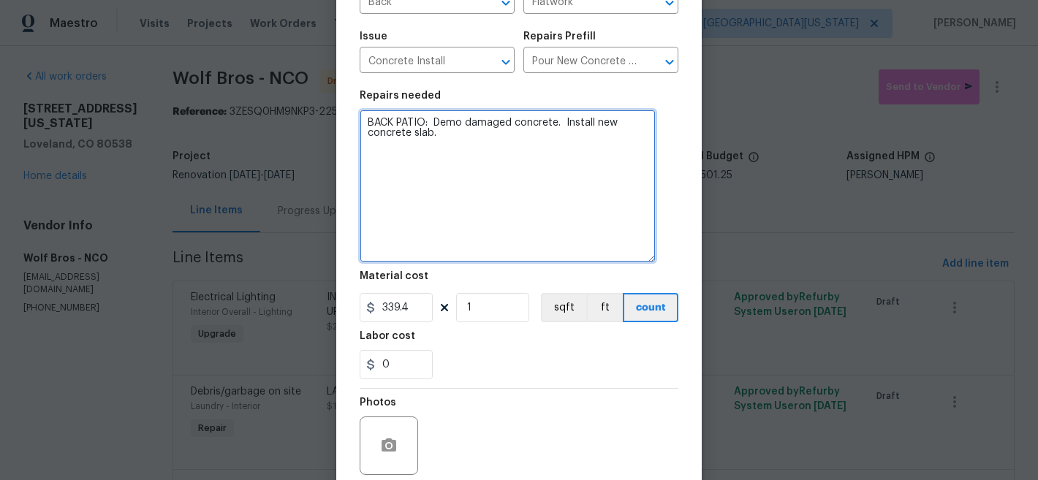
scroll to position [121, 0]
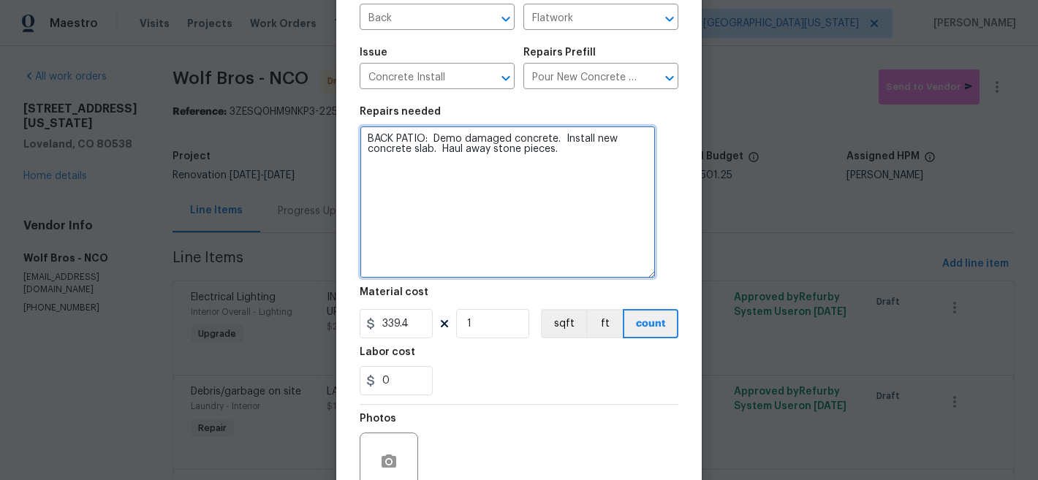
type textarea "BACK PATIO: Demo damaged concrete. Install new concrete slab. Haul away stone p…"
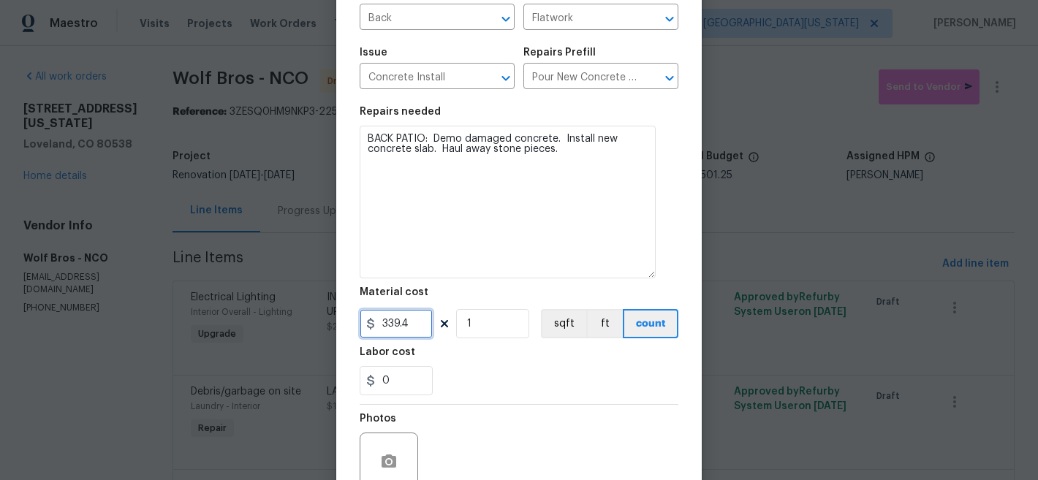
click at [388, 329] on input "339.4" at bounding box center [396, 323] width 73 height 29
type input "1500"
click at [646, 404] on section "Repairs needed BACK PATIO: Demo damaged concrete. Install new concrete slab. Ha…" at bounding box center [519, 251] width 319 height 306
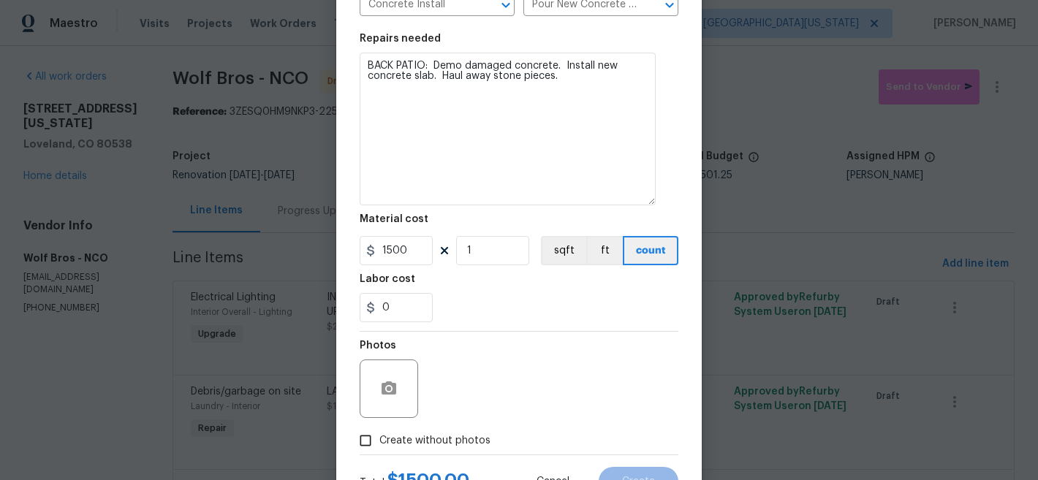
scroll to position [145, 0]
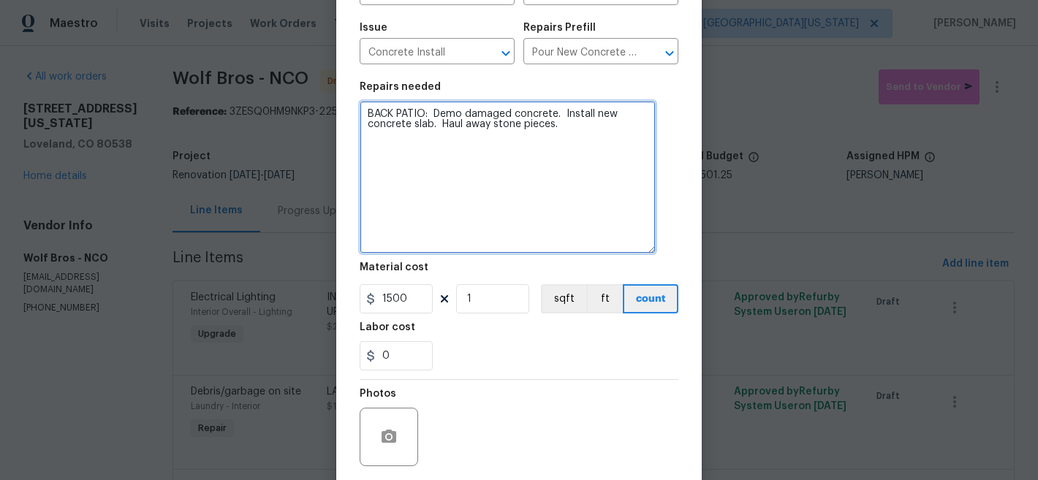
click at [490, 128] on textarea "BACK PATIO: Demo damaged concrete. Install new concrete slab. Haul away stone p…" at bounding box center [508, 177] width 296 height 153
click at [488, 126] on textarea "BACK PATIO: Demo damaged concrete. Install new concrete slab. Haul away stone p…" at bounding box center [508, 177] width 296 height 153
click at [545, 198] on textarea "BACK PATIO: Demo damaged concrete. Install new concrete slab. Haul away decorat…" at bounding box center [508, 177] width 296 height 153
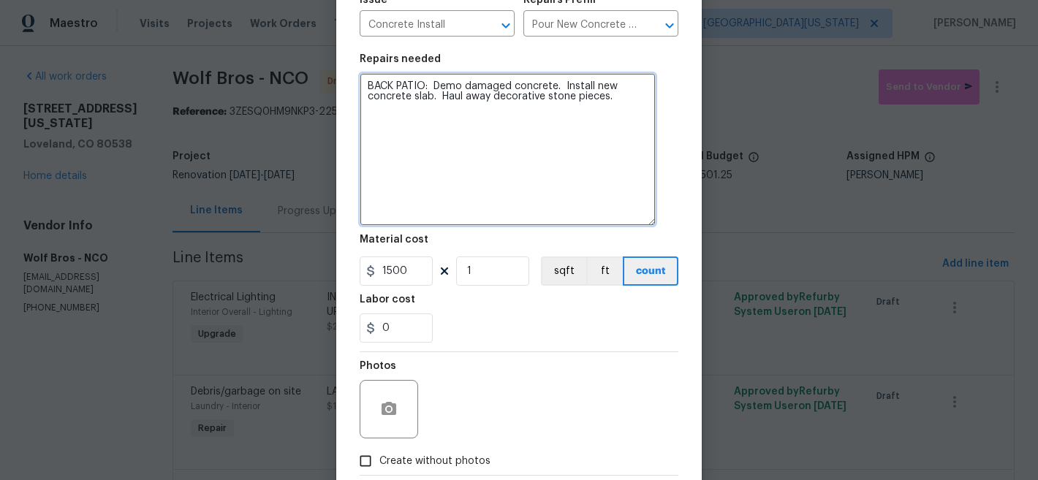
scroll to position [256, 0]
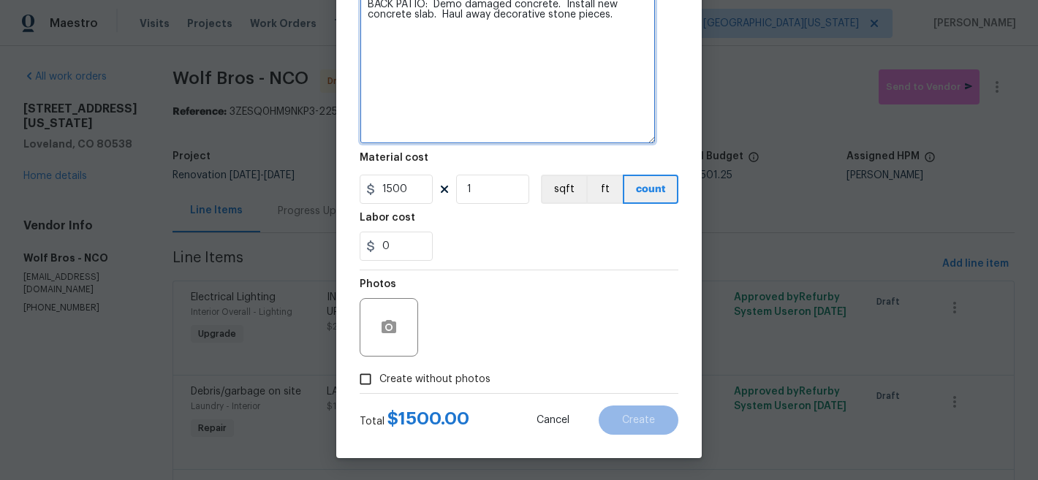
type textarea "BACK PATIO: Demo damaged concrete. Install new concrete slab. Haul away decorat…"
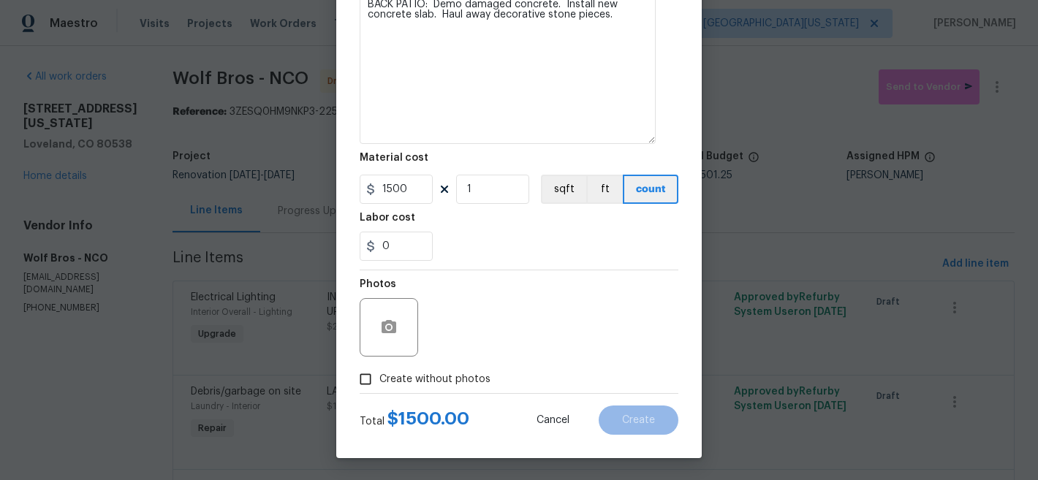
click at [374, 384] on label "Create without photos" at bounding box center [421, 380] width 139 height 28
click at [374, 384] on input "Create without photos" at bounding box center [366, 380] width 28 height 28
checkbox input "true"
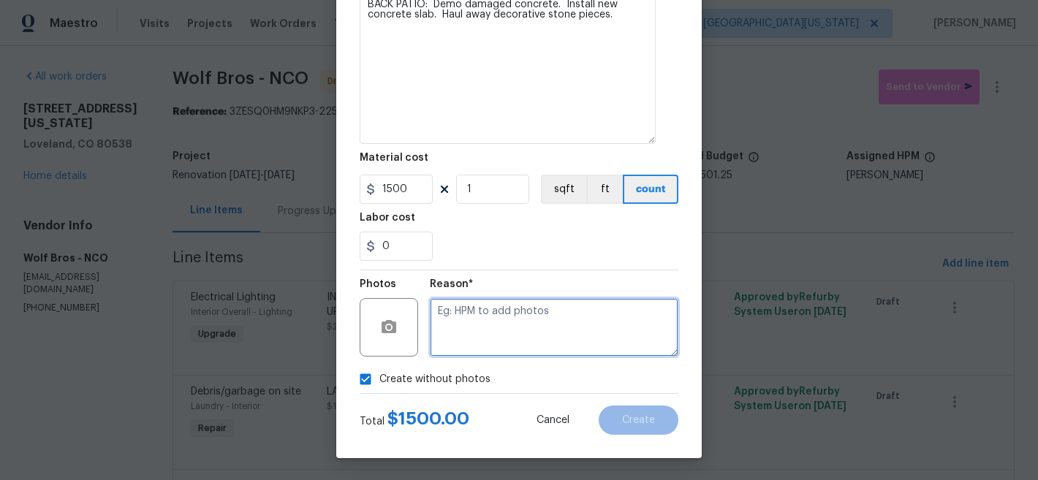
click at [565, 338] on textarea at bounding box center [554, 327] width 249 height 58
type textarea "Later"
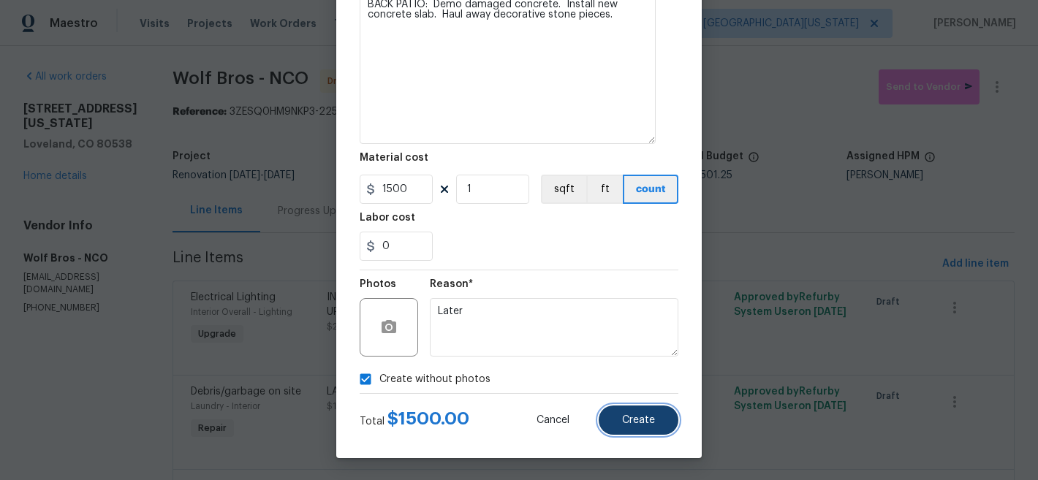
click at [627, 420] on span "Create" at bounding box center [638, 420] width 33 height 11
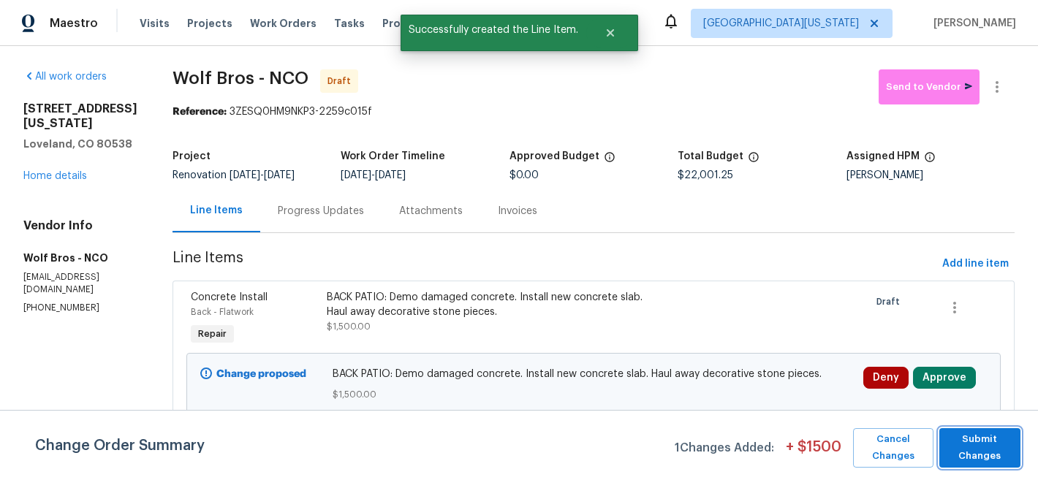
click at [979, 443] on span "Submit Changes" at bounding box center [980, 448] width 67 height 34
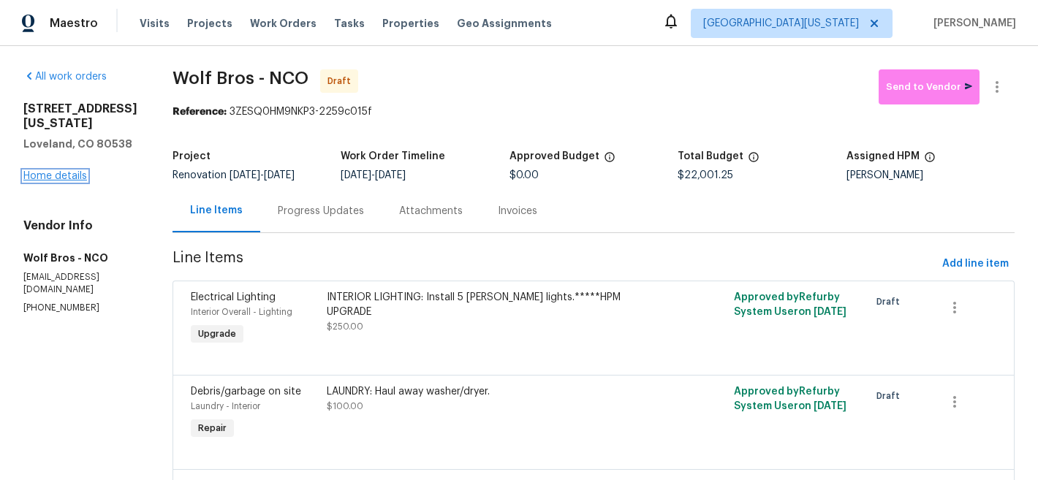
click at [80, 181] on link "Home details" at bounding box center [55, 176] width 64 height 10
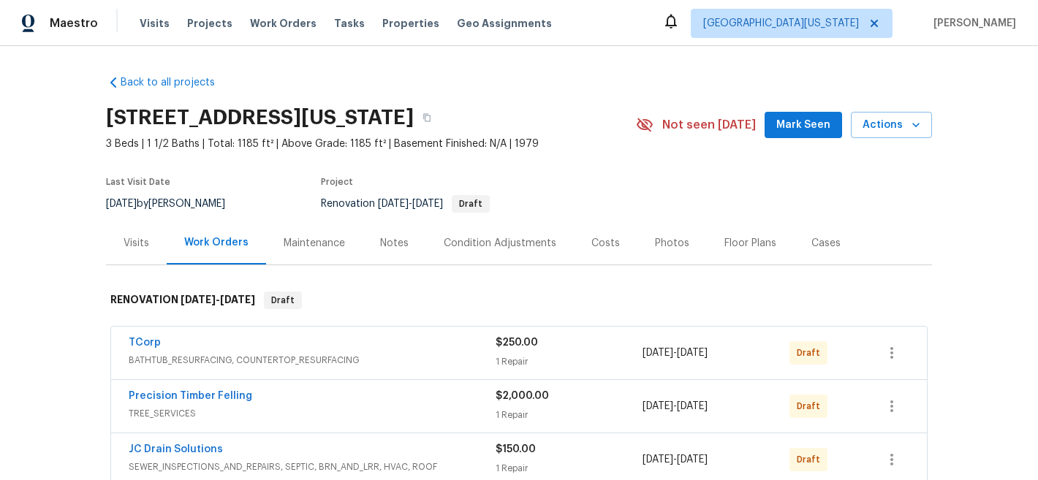
click at [610, 241] on div "Costs" at bounding box center [606, 243] width 64 height 43
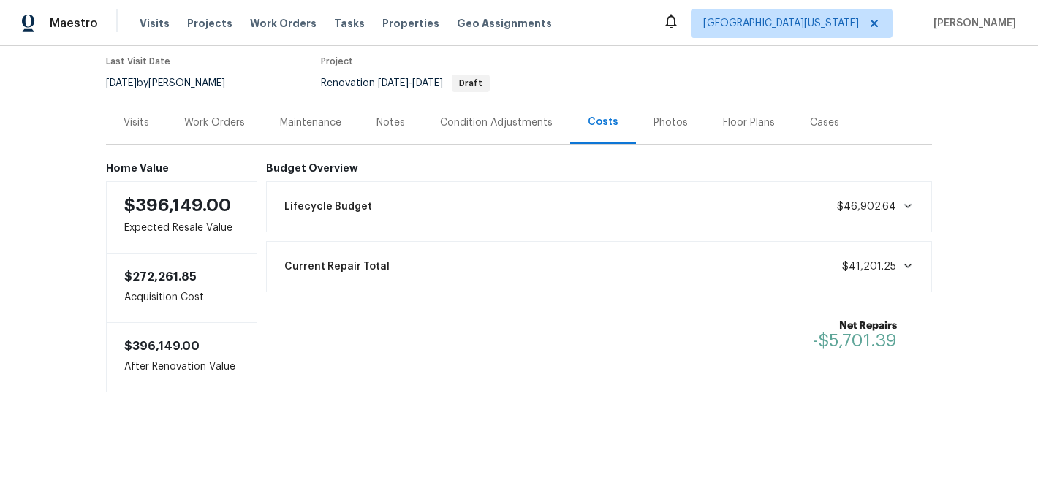
scroll to position [132, 0]
click at [210, 116] on div "Work Orders" at bounding box center [214, 123] width 61 height 15
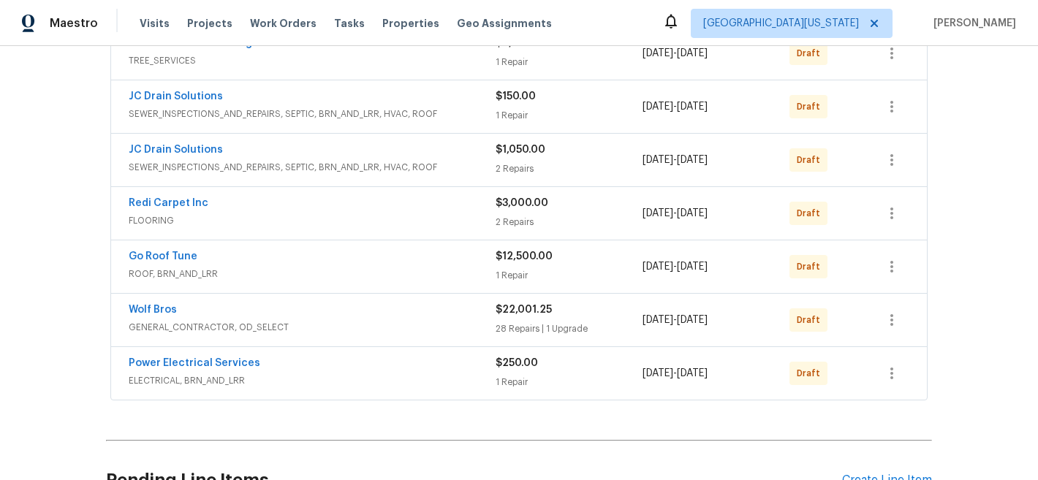
scroll to position [512, 0]
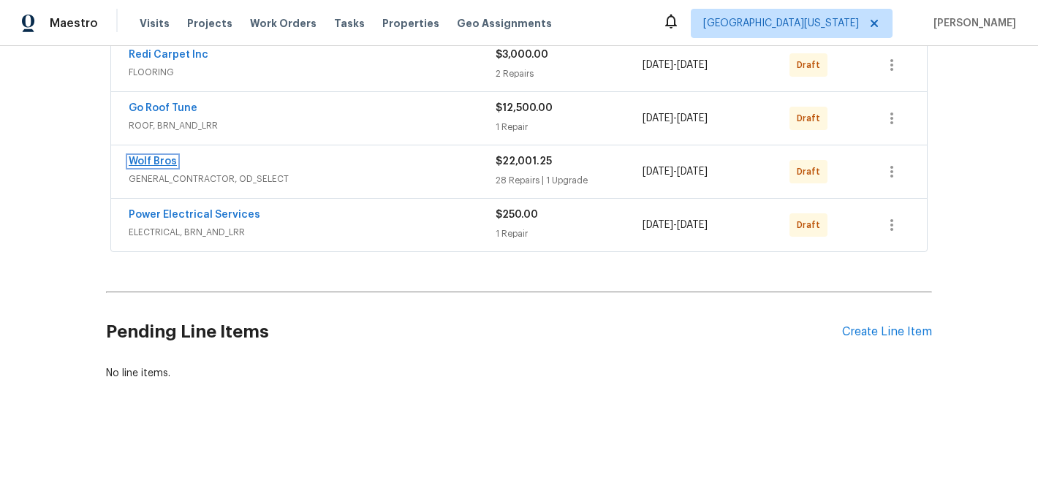
click at [158, 156] on link "Wolf Bros" at bounding box center [153, 161] width 48 height 10
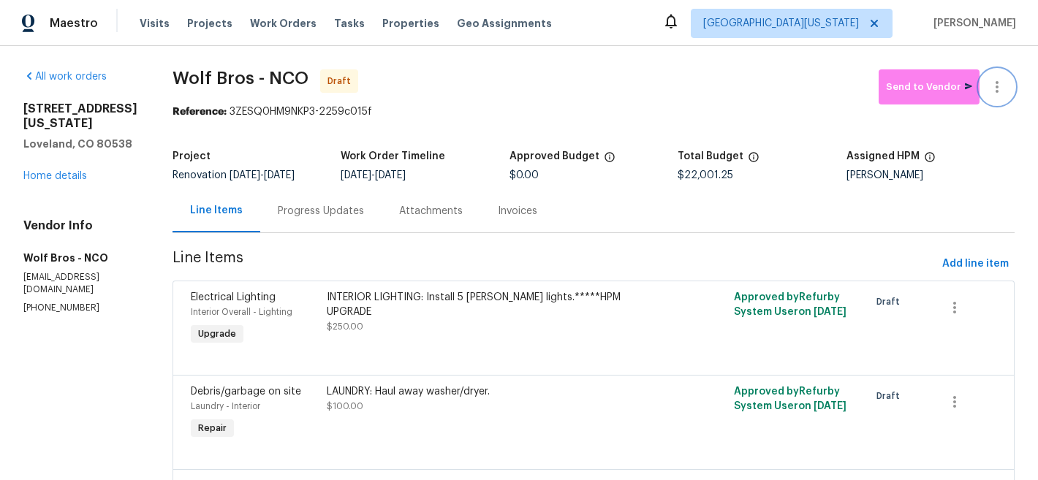
click at [988, 83] on icon "button" at bounding box center [997, 87] width 18 height 18
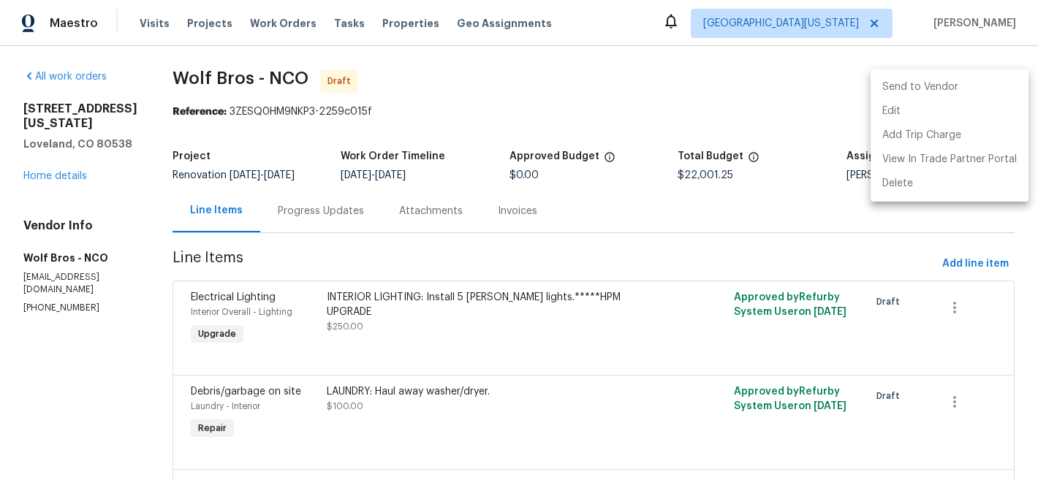
click at [895, 85] on li "Send to Vendor" at bounding box center [950, 87] width 158 height 24
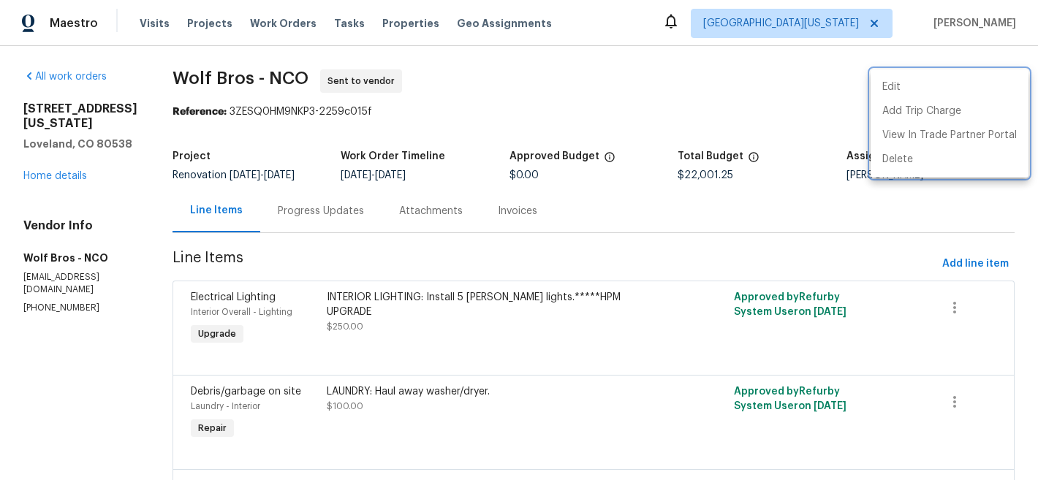
click at [684, 93] on div at bounding box center [519, 240] width 1038 height 480
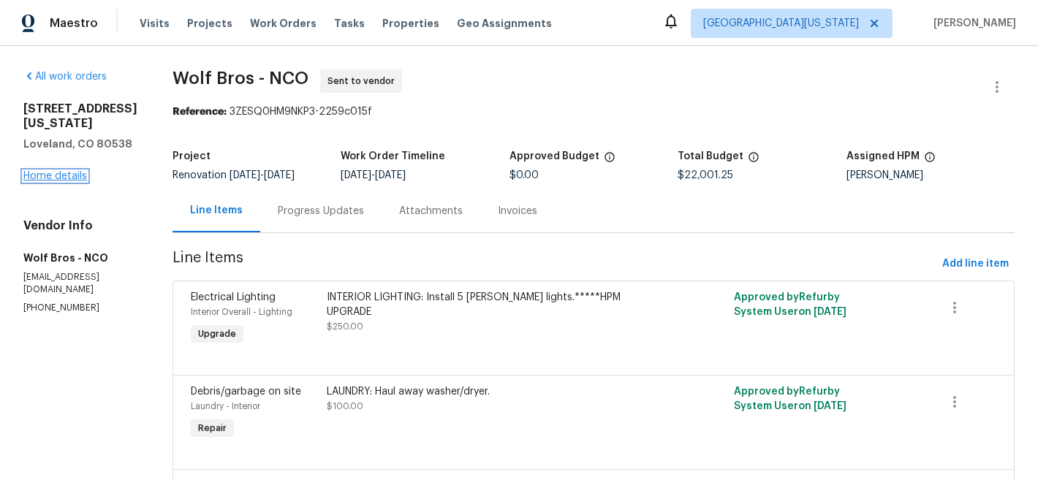
click at [70, 181] on link "Home details" at bounding box center [55, 176] width 64 height 10
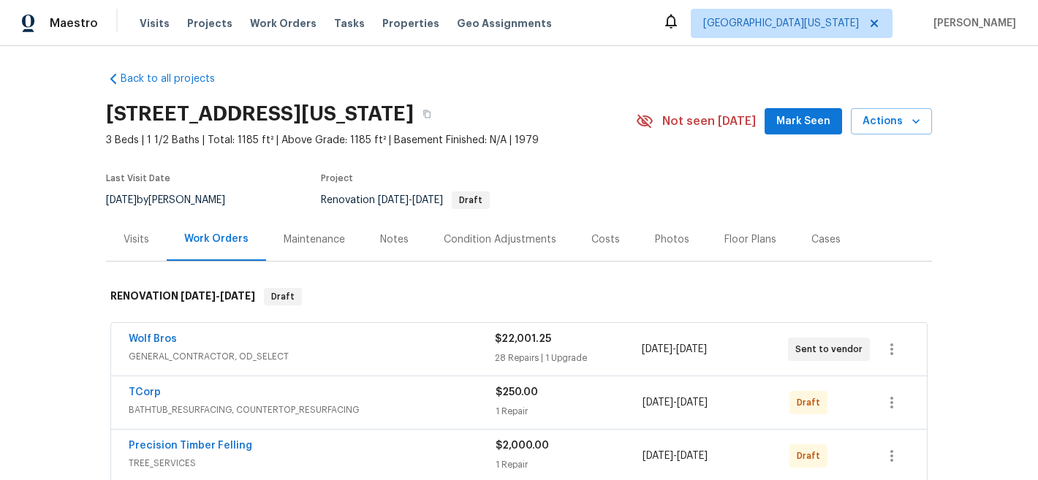
scroll to position [10, 0]
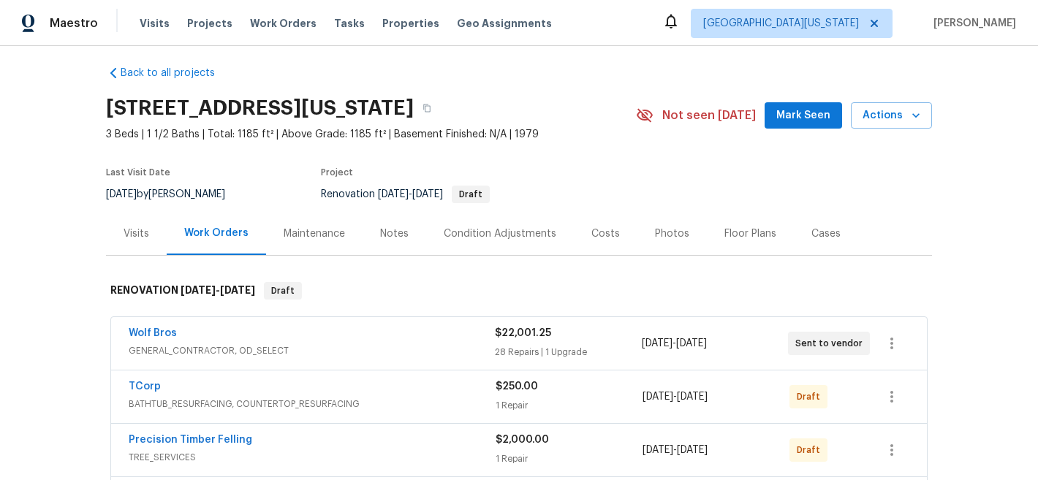
click at [591, 227] on div "Costs" at bounding box center [605, 234] width 29 height 15
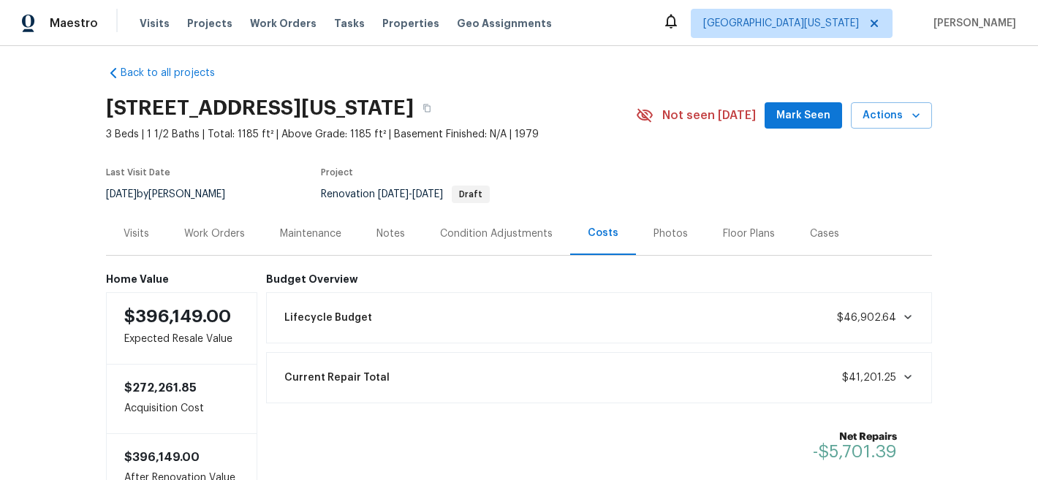
click at [610, 189] on section "3620 N Colorado Ave, Loveland, CO 80538 3 Beds | 1 1/2 Baths | Total: 1185 ft² …" at bounding box center [519, 150] width 826 height 123
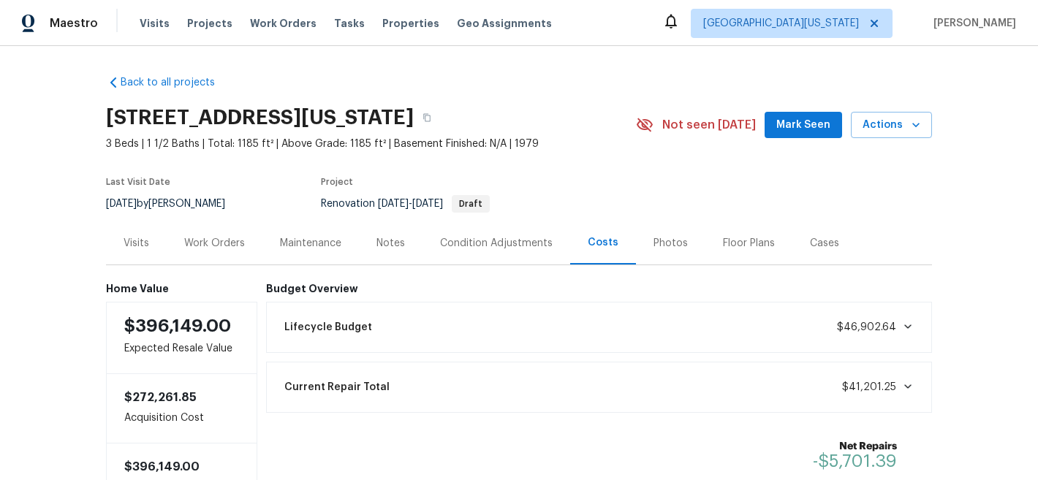
click at [212, 244] on div "Work Orders" at bounding box center [214, 243] width 61 height 15
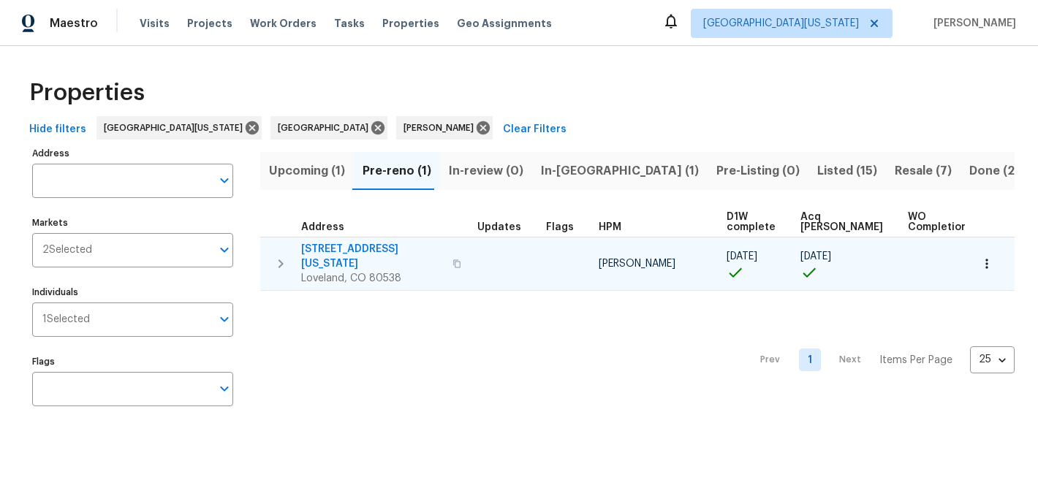
click at [980, 262] on icon "button" at bounding box center [987, 264] width 15 height 15
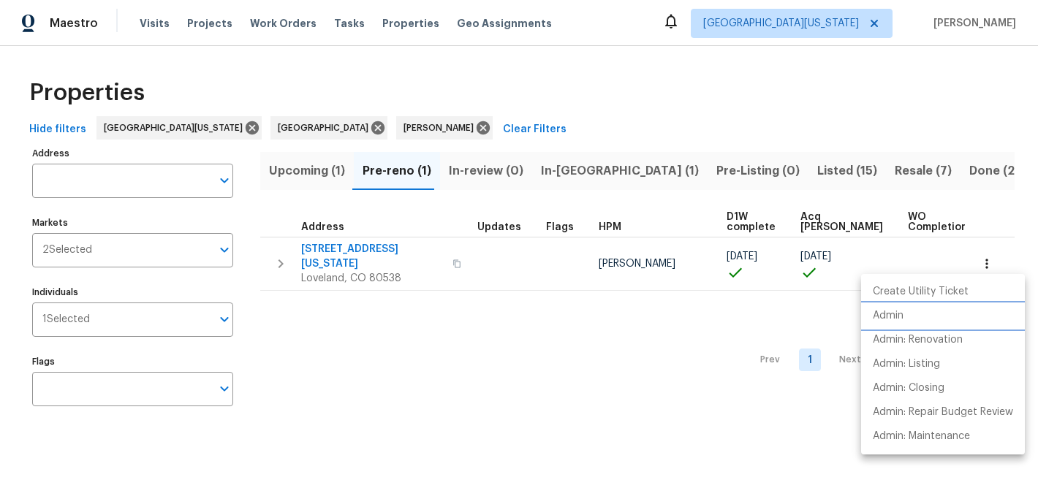
click at [911, 314] on li "Admin" at bounding box center [943, 316] width 164 height 24
click at [895, 314] on p "Admin" at bounding box center [888, 316] width 31 height 15
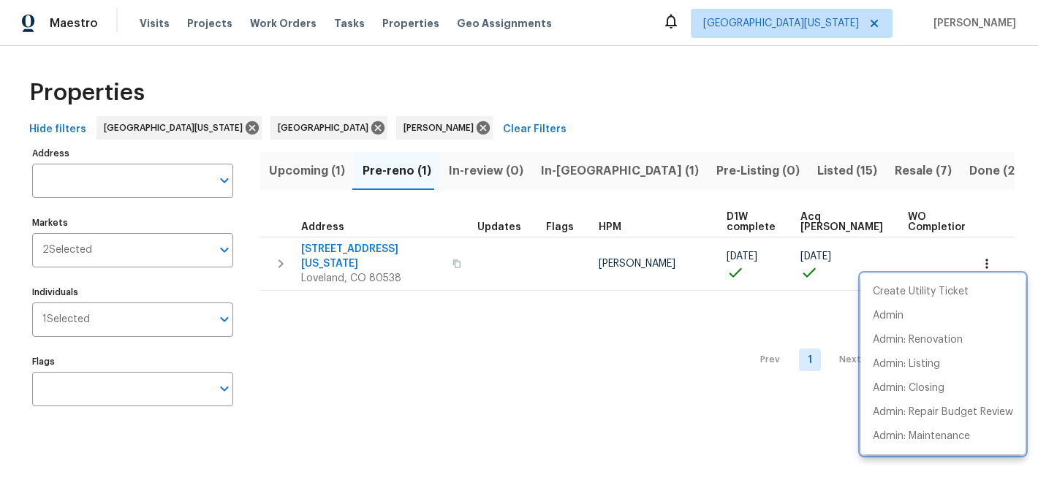
click at [566, 111] on div at bounding box center [519, 240] width 1038 height 480
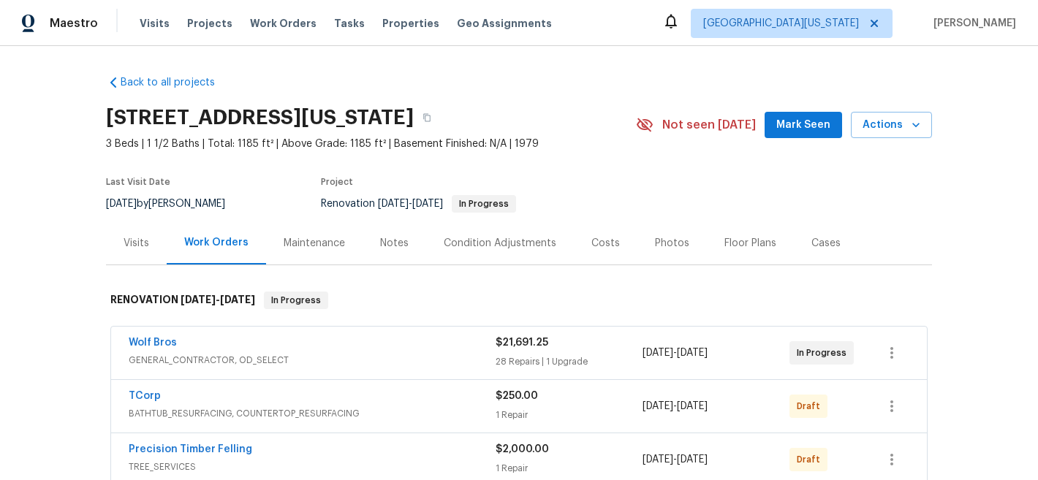
click at [613, 249] on div "Costs" at bounding box center [606, 243] width 64 height 43
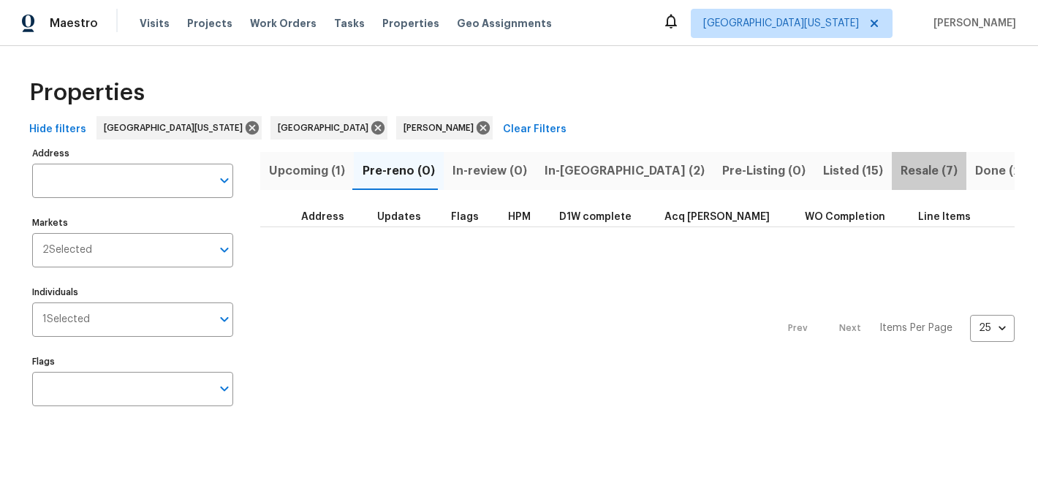
click at [901, 178] on span "Resale (7)" at bounding box center [929, 171] width 57 height 20
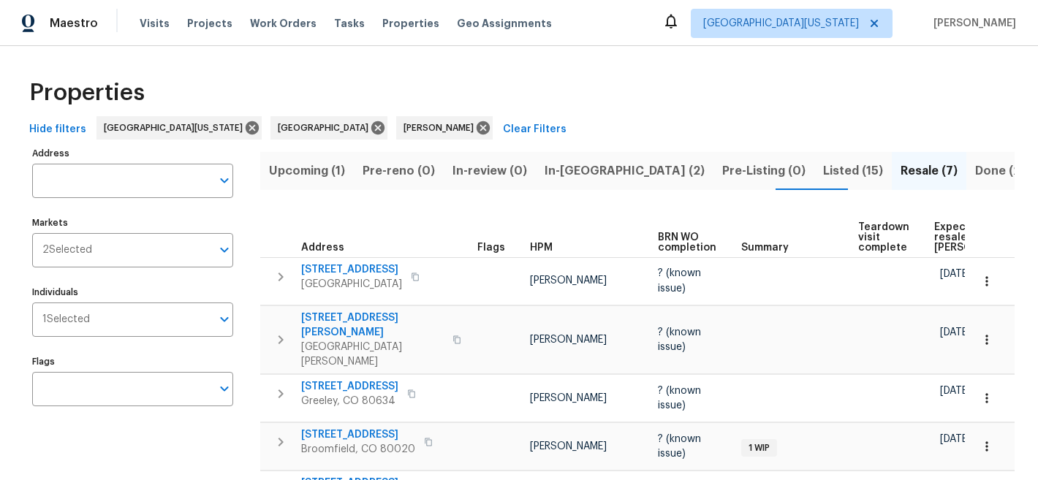
click at [939, 234] on span "Expected resale [PERSON_NAME]" at bounding box center [975, 237] width 83 height 31
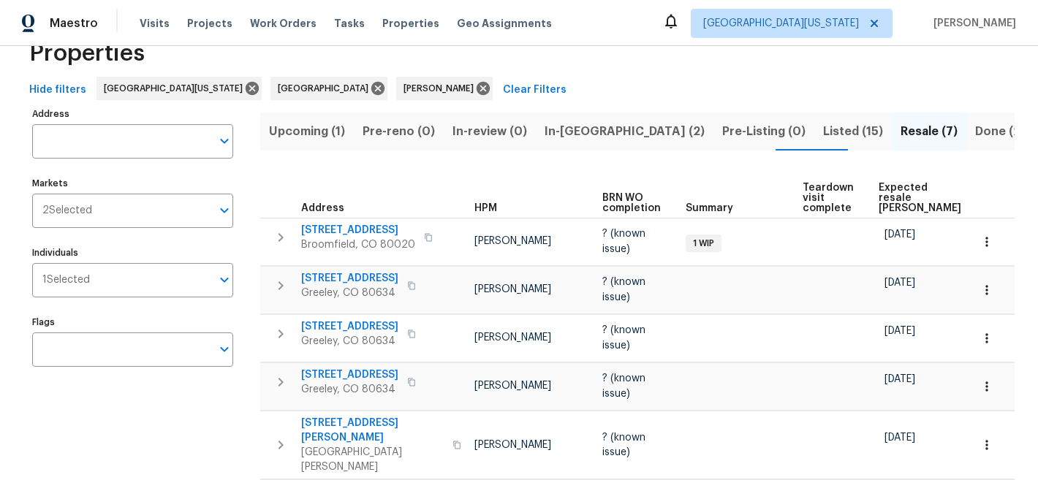
scroll to position [10, 0]
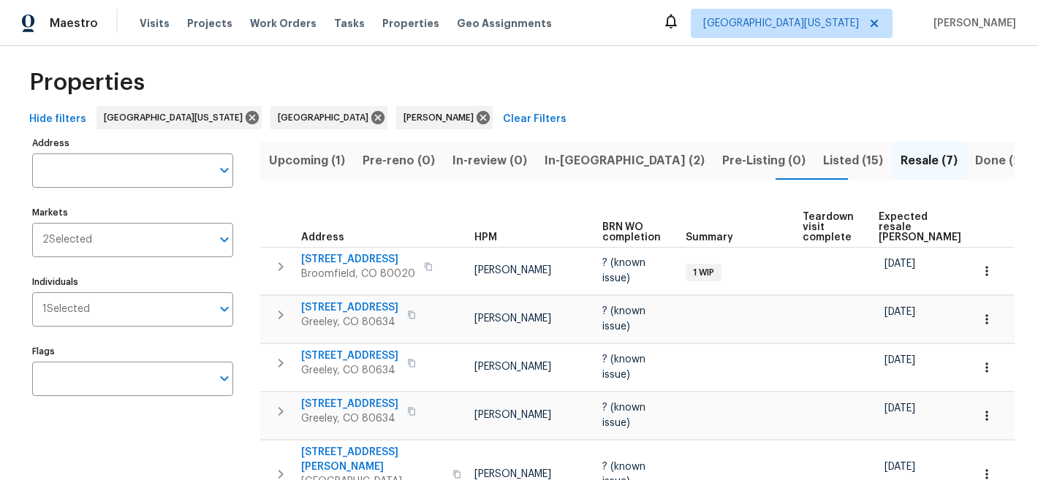
click at [798, 93] on div "Properties" at bounding box center [518, 82] width 991 height 47
